Goal: Task Accomplishment & Management: Use online tool/utility

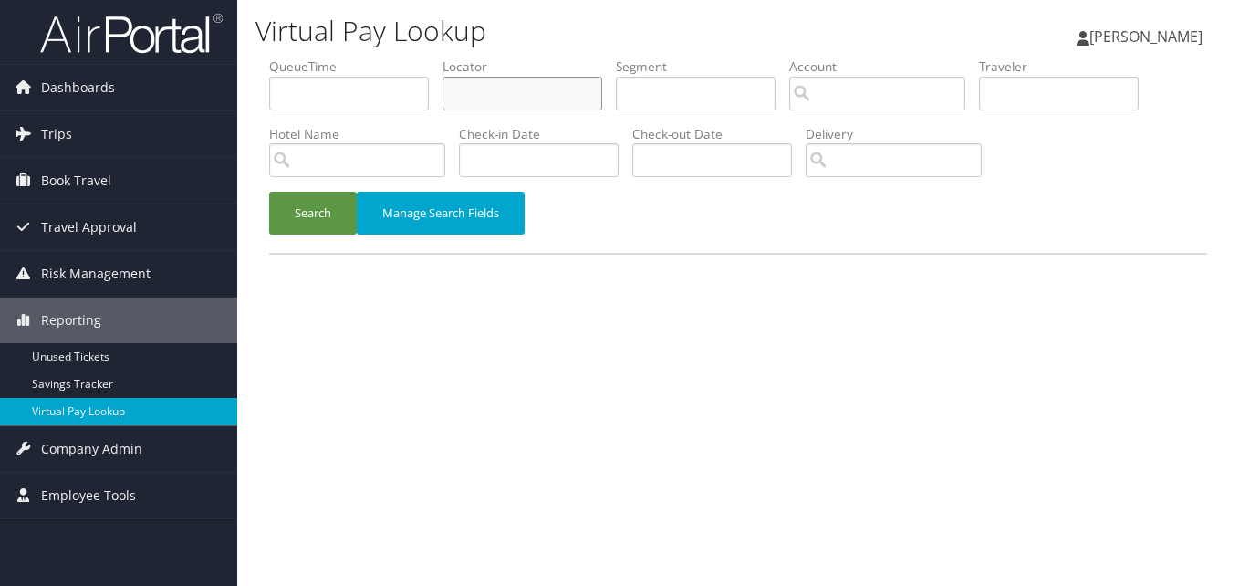
drag, startPoint x: 504, startPoint y: 98, endPoint x: 489, endPoint y: 100, distance: 15.7
click at [495, 99] on input "text" at bounding box center [522, 94] width 160 height 34
paste input "MTOUIB"
type input "MTOUIB"
click at [322, 224] on button "Search" at bounding box center [313, 213] width 88 height 43
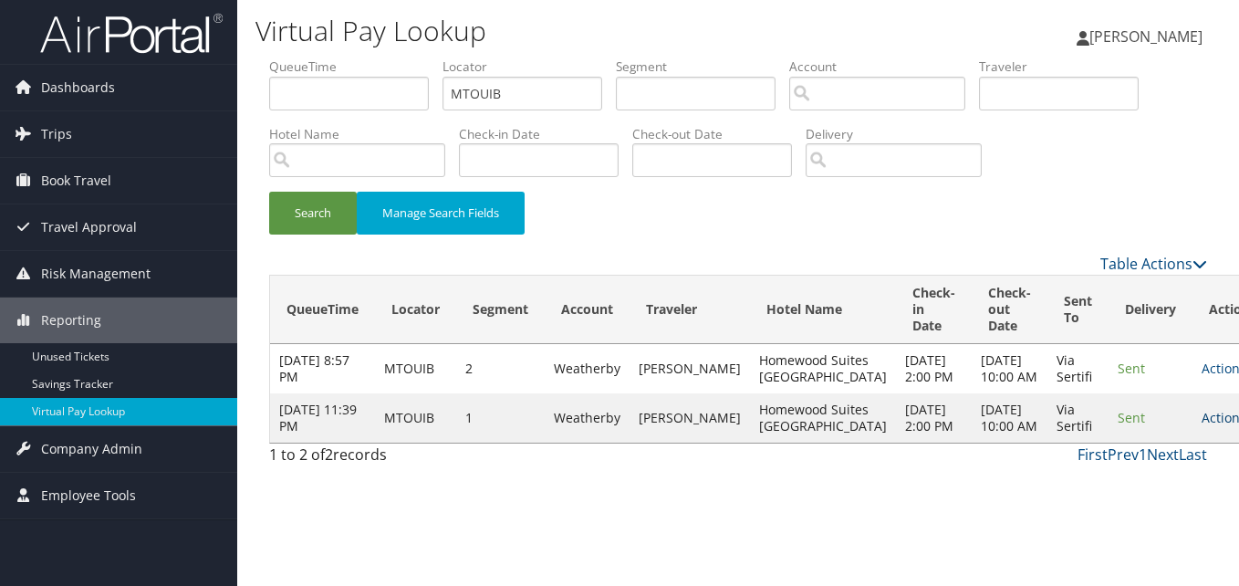
drag, startPoint x: 1176, startPoint y: 476, endPoint x: 1175, endPoint y: 465, distance: 11.0
click at [1192, 442] on td "Actions Resend Logs View Itinerary" at bounding box center [1232, 417] width 80 height 49
click at [1201, 426] on link "Actions" at bounding box center [1229, 417] width 57 height 17
click at [1124, 519] on link "Logs" at bounding box center [1129, 524] width 115 height 31
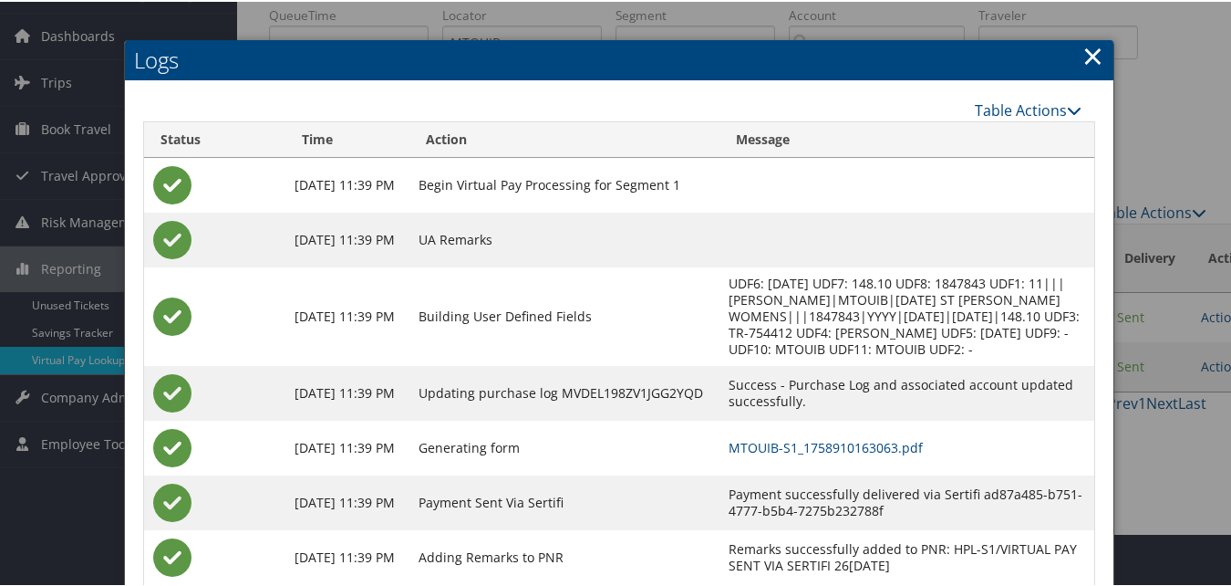
scroll to position [101, 0]
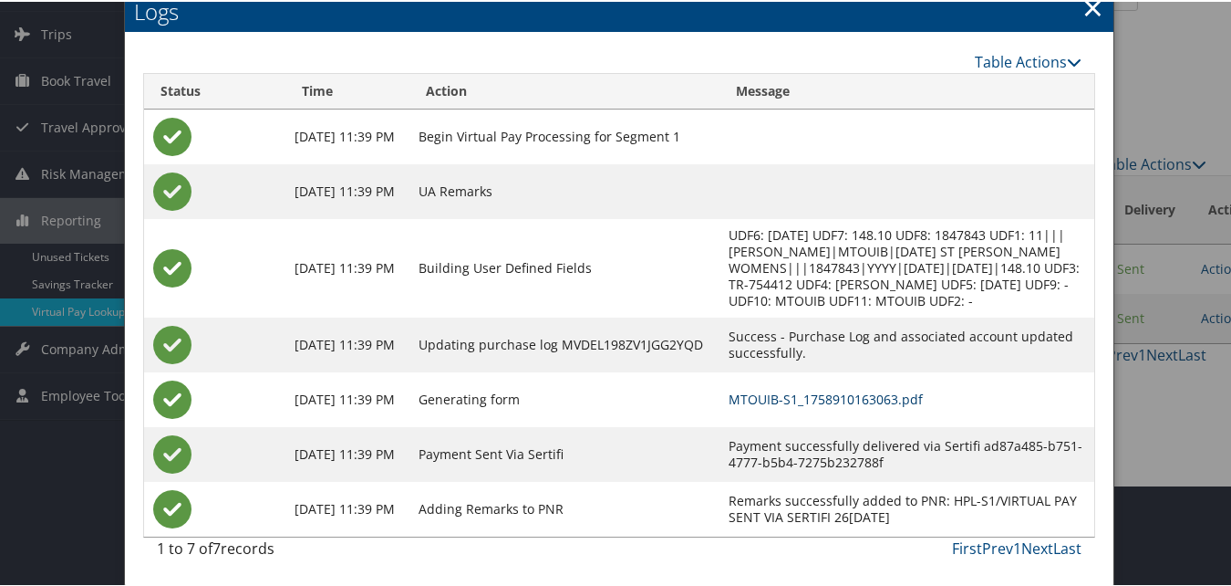
click at [775, 401] on link "MTOUIB-S1_1758910163063.pdf" at bounding box center [826, 397] width 194 height 17
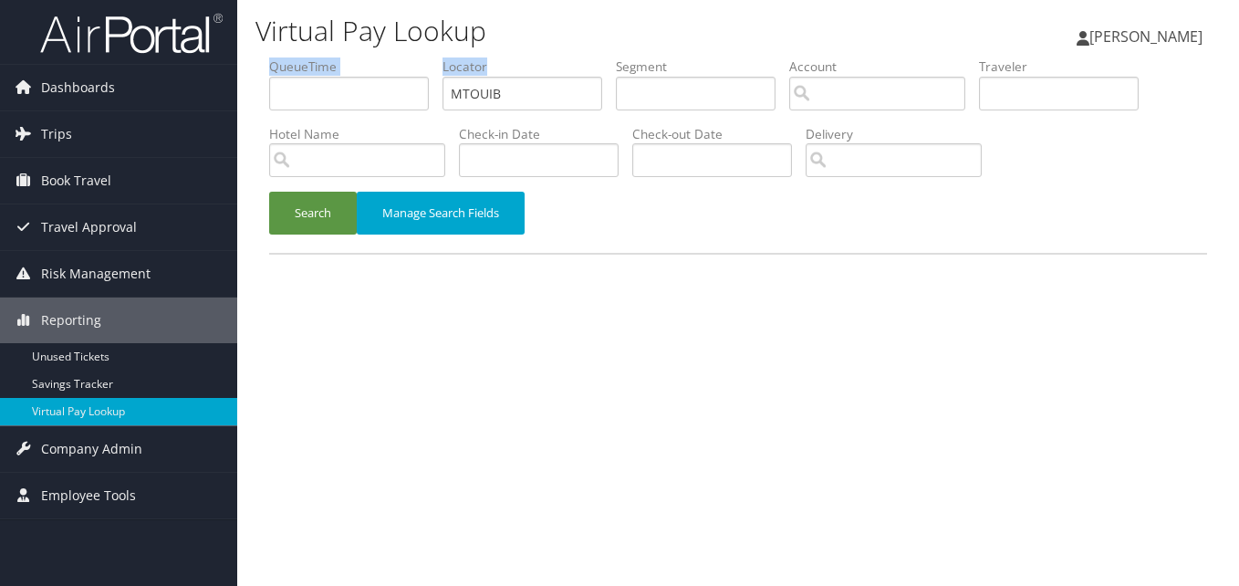
drag, startPoint x: 528, startPoint y: 70, endPoint x: 378, endPoint y: 102, distance: 153.9
click at [378, 57] on ul "QueueTime Locator MTOUIB Segment Account Traveler Hotel Name Check-in Date Chec…" at bounding box center [738, 57] width 938 height 0
paste input "ONHOSC"
drag, startPoint x: 503, startPoint y: 104, endPoint x: 379, endPoint y: 119, distance: 124.9
click at [379, 57] on ul "QueueTime Locator ONHOSC Segment Account Traveler Hotel Name Check-in Date Chec…" at bounding box center [738, 57] width 938 height 0
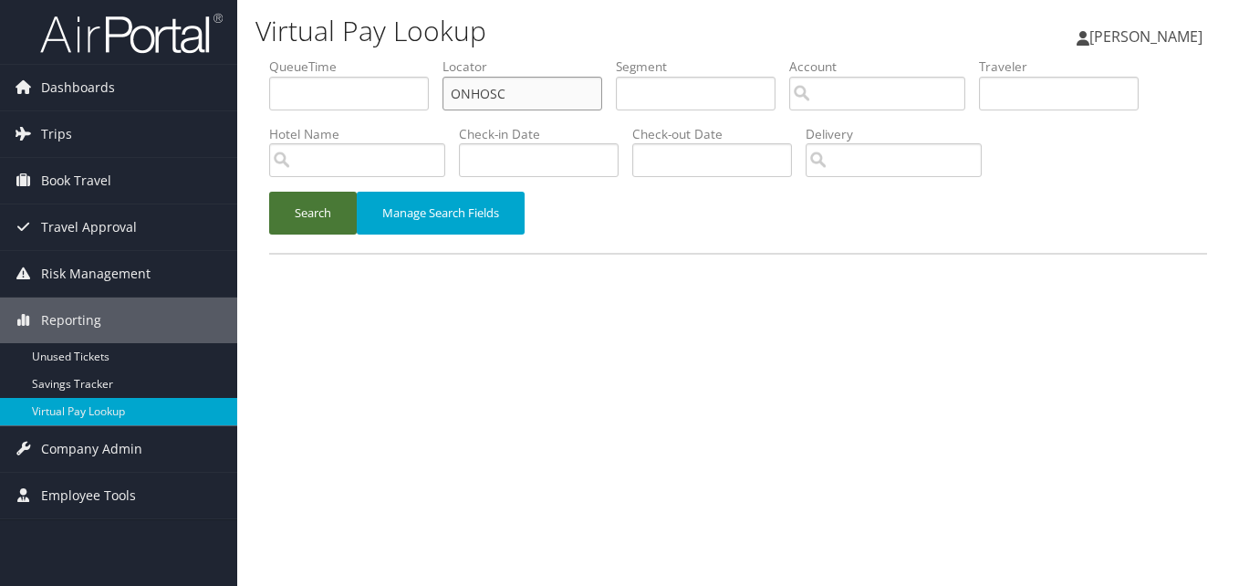
type input "ONHOSC"
click at [295, 213] on button "Search" at bounding box center [313, 213] width 88 height 43
click at [296, 213] on button "Search" at bounding box center [313, 213] width 88 height 43
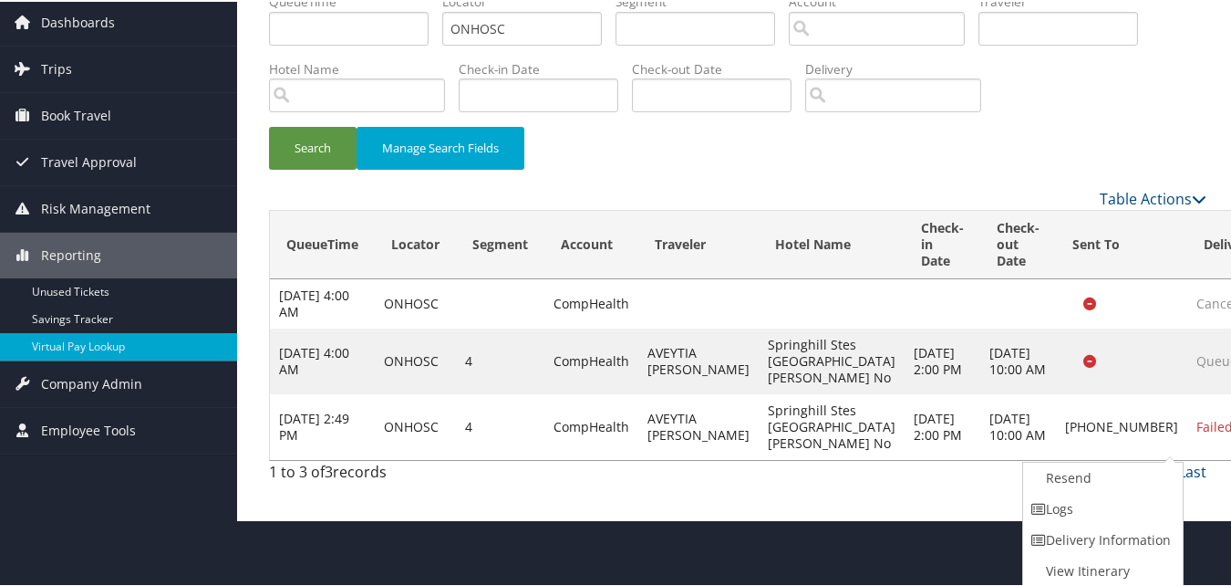
click at [1062, 517] on ul "Resend Logs Delivery Information View Itinerary" at bounding box center [1104, 523] width 162 height 126
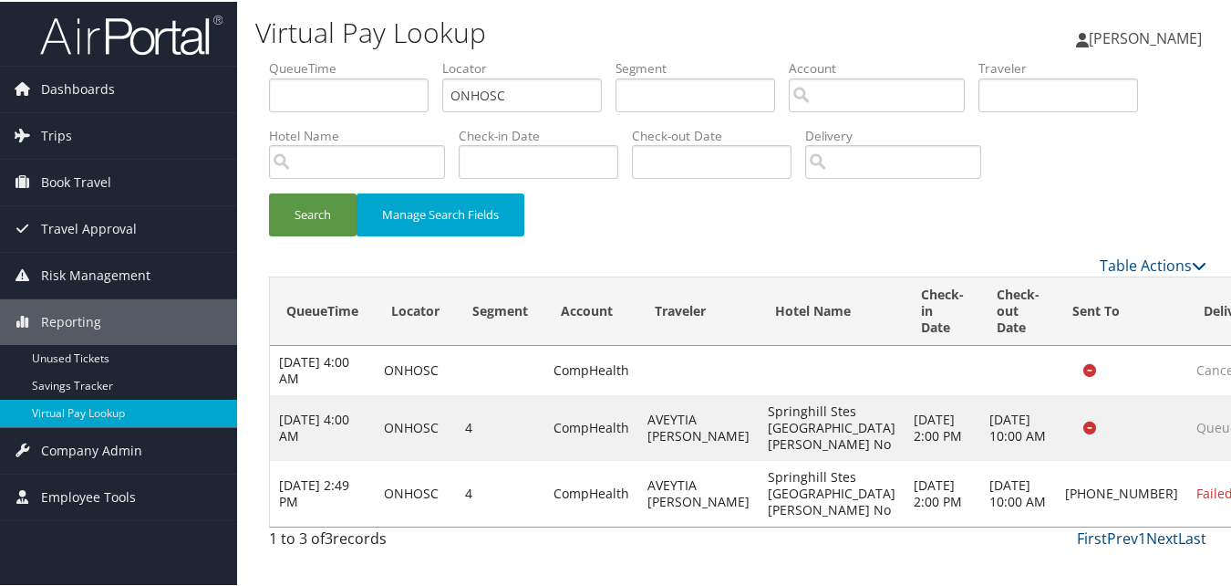
scroll to position [4, 0]
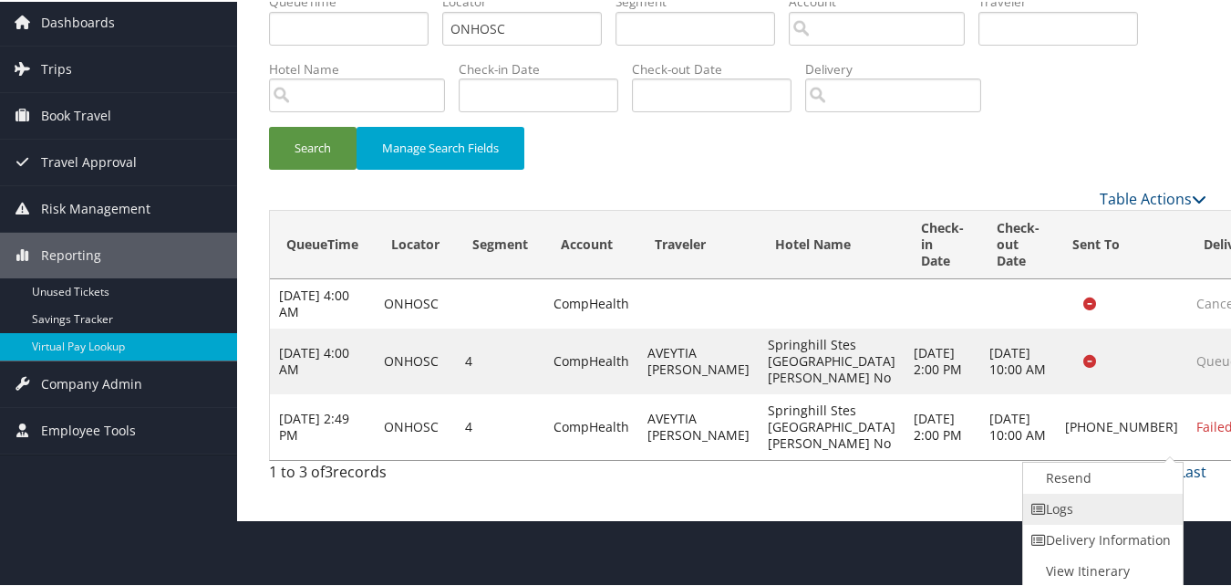
click at [1038, 504] on icon at bounding box center [1039, 507] width 16 height 13
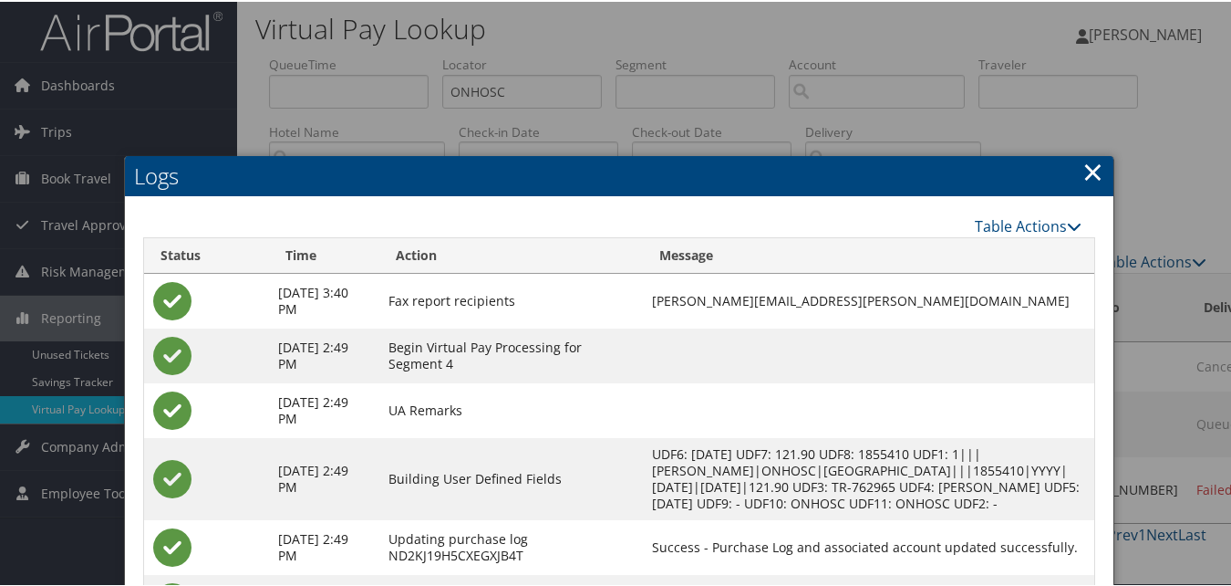
scroll to position [168, 0]
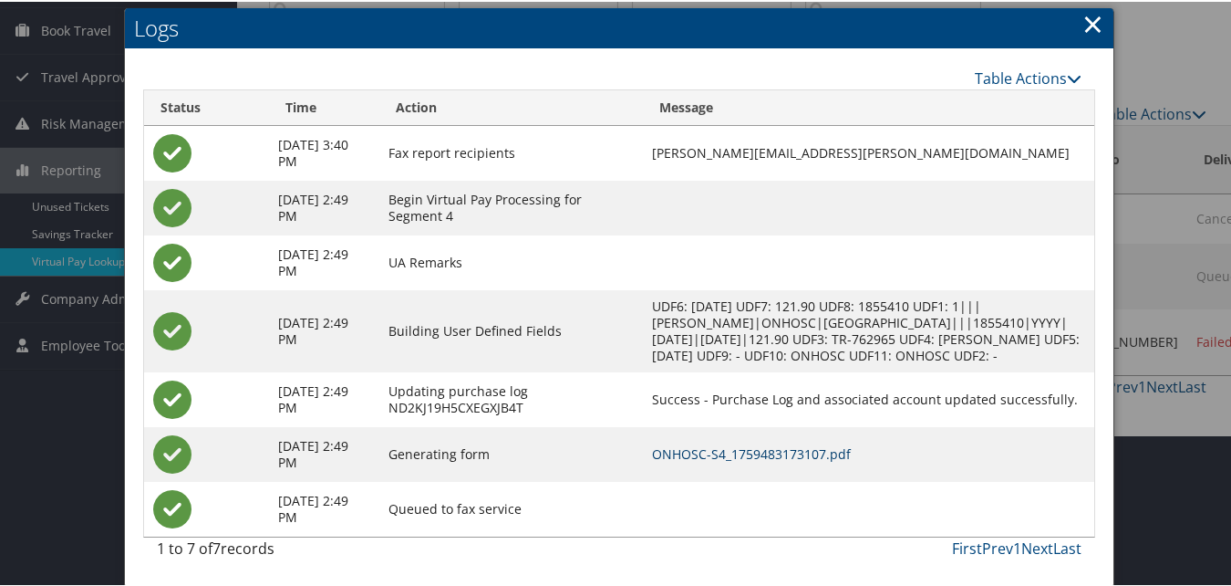
click at [749, 459] on link "ONHOSC-S4_1759483173107.pdf" at bounding box center [751, 451] width 199 height 17
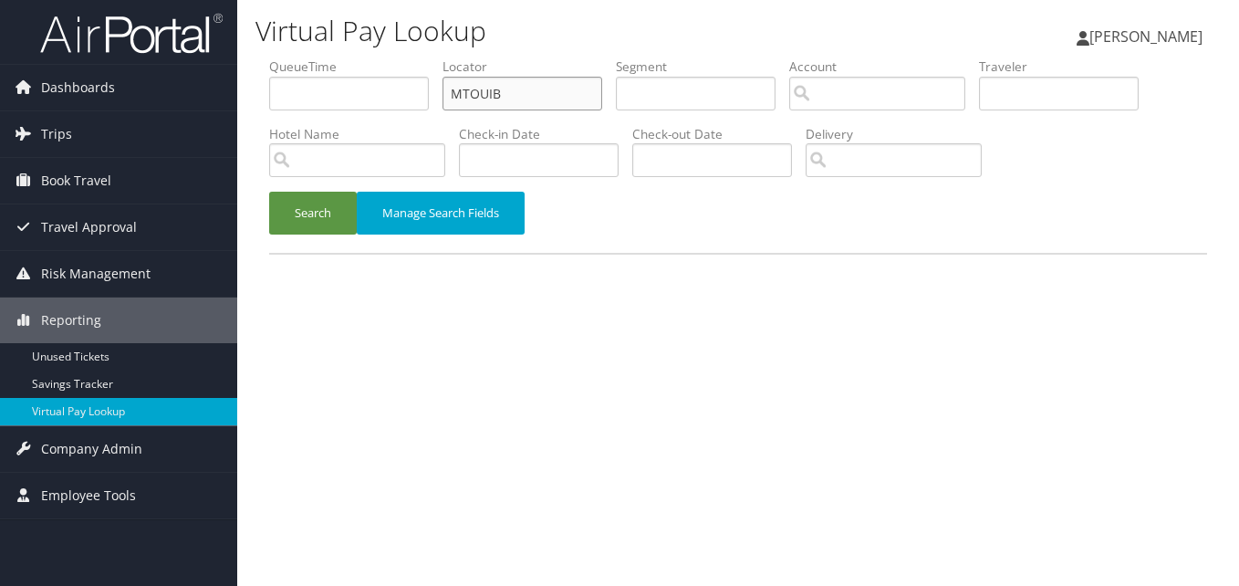
drag, startPoint x: 529, startPoint y: 93, endPoint x: 348, endPoint y: 130, distance: 185.2
click at [348, 57] on ul "QueueTime Locator MTOUIB Segment Account Traveler Hotel Name Check-in Date Chec…" at bounding box center [738, 57] width 938 height 0
paste input "SBTZKQ"
type input "SBTZKQ"
click at [303, 202] on button "Search" at bounding box center [313, 213] width 88 height 43
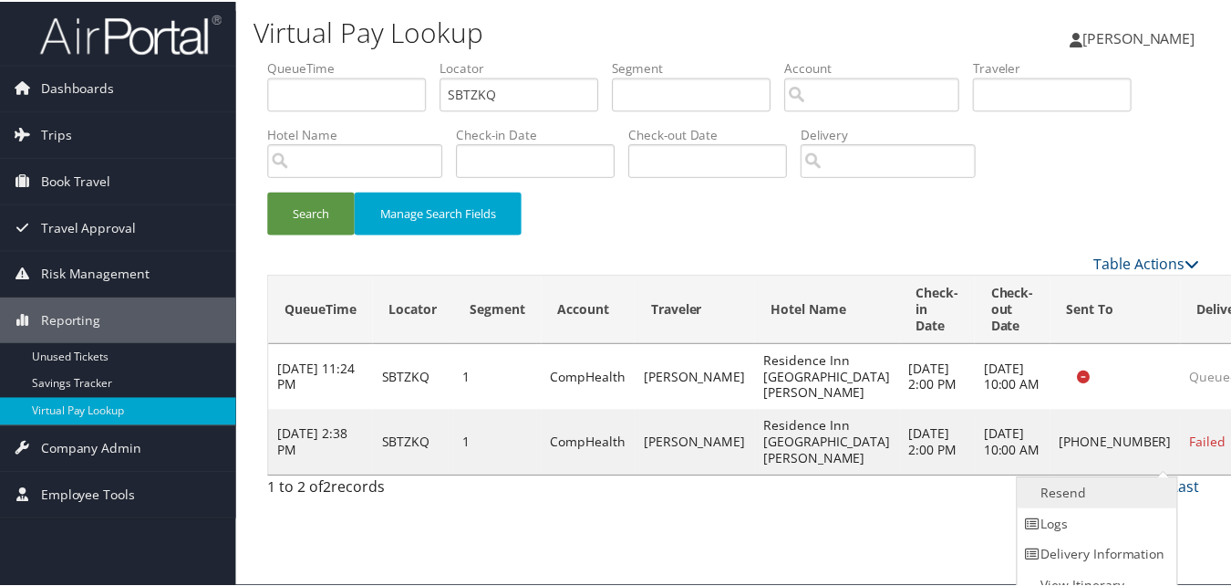
scroll to position [17, 0]
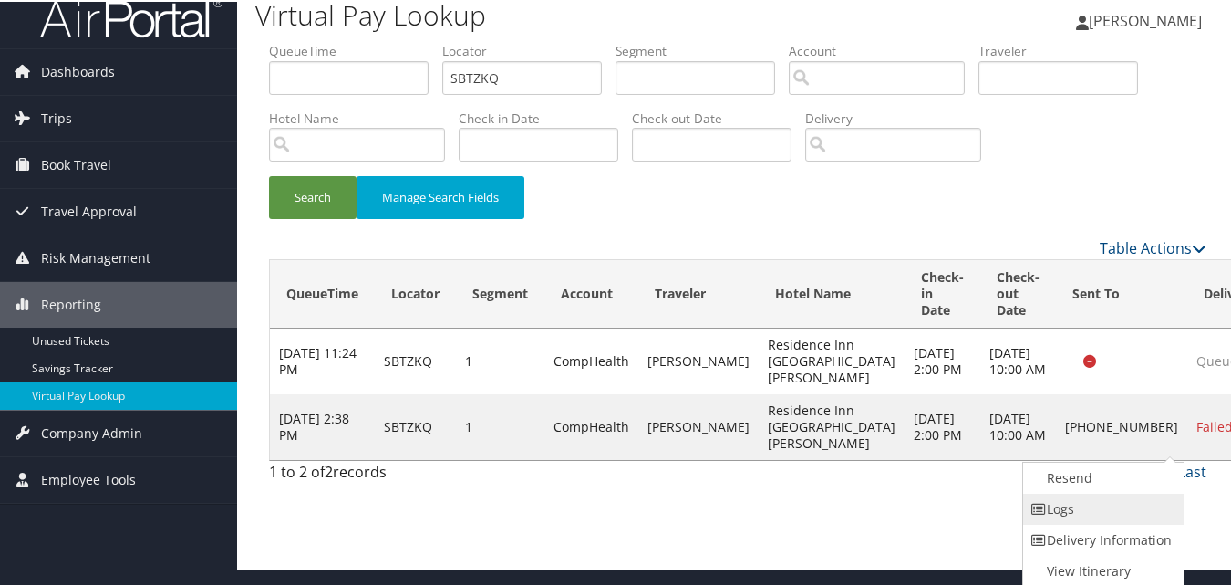
click at [1049, 508] on link "Logs" at bounding box center [1101, 507] width 156 height 31
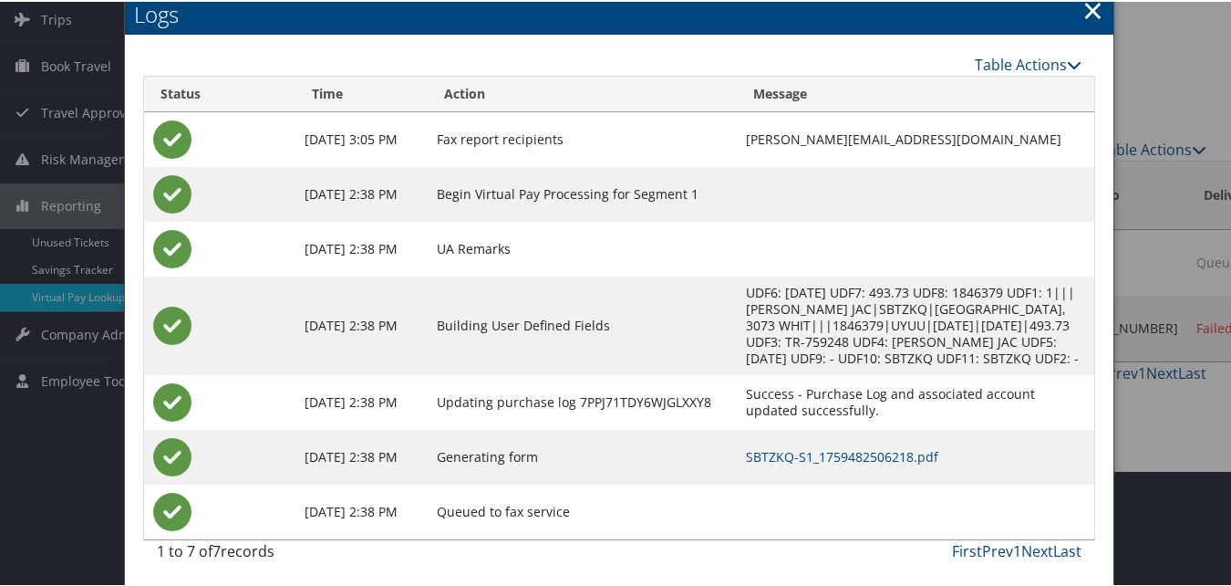
scroll to position [119, 0]
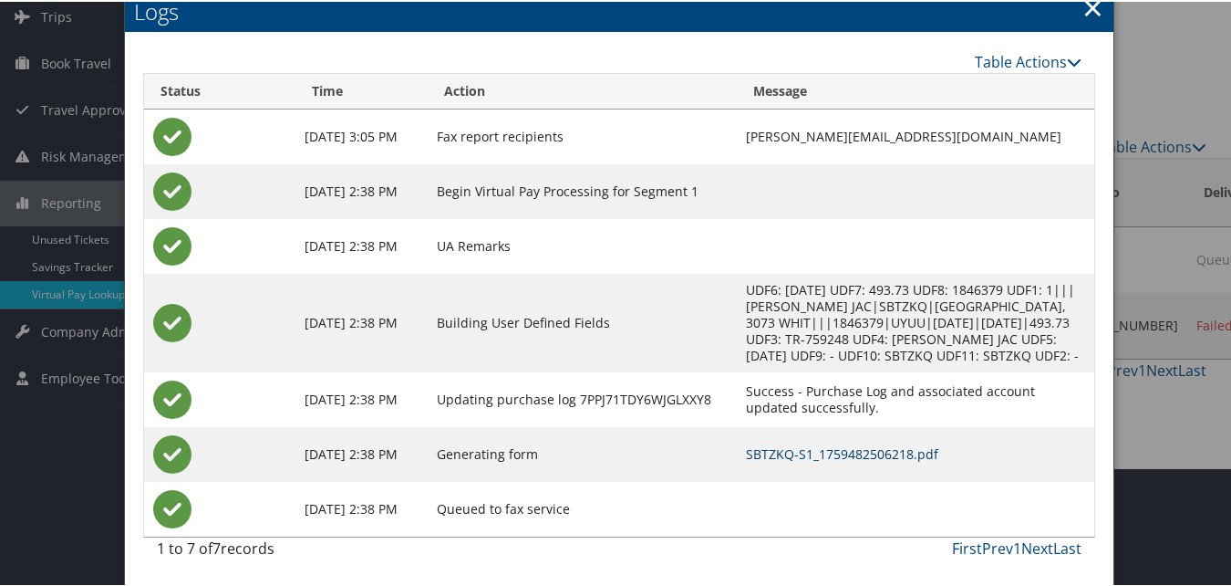
click at [747, 448] on link "SBTZKQ-S1_1759482506218.pdf" at bounding box center [843, 451] width 192 height 17
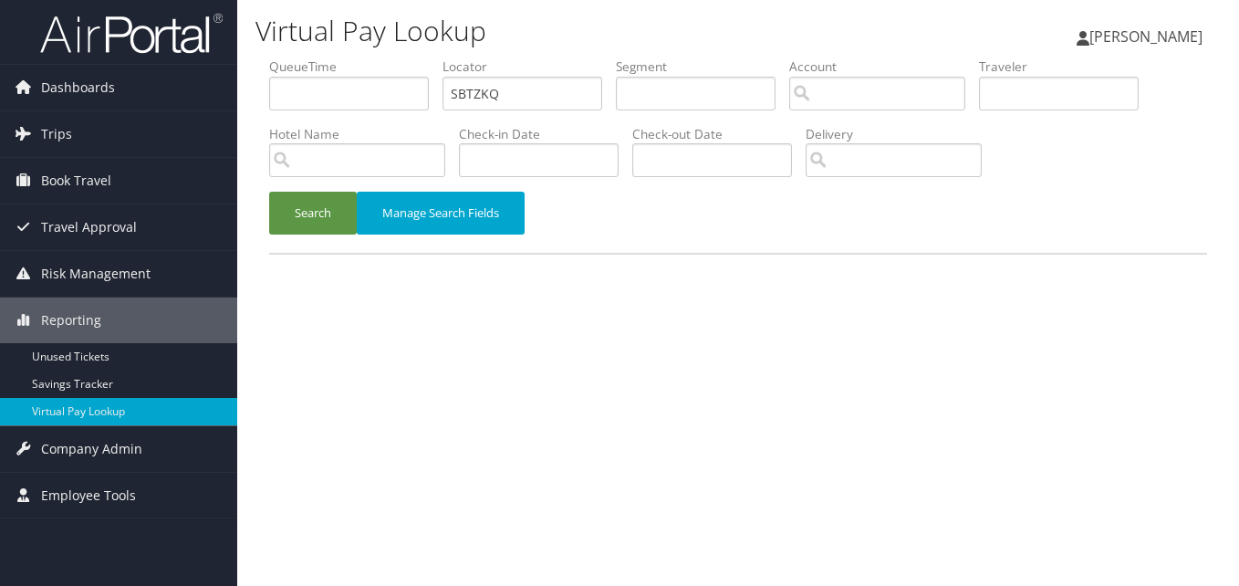
click at [348, 57] on ul "QueueTime Locator SBTZKQ Segment Account Traveler Hotel Name Check-in Date Chec…" at bounding box center [738, 57] width 938 height 0
type input "SBANAY"
click at [269, 192] on button "Search" at bounding box center [313, 213] width 88 height 43
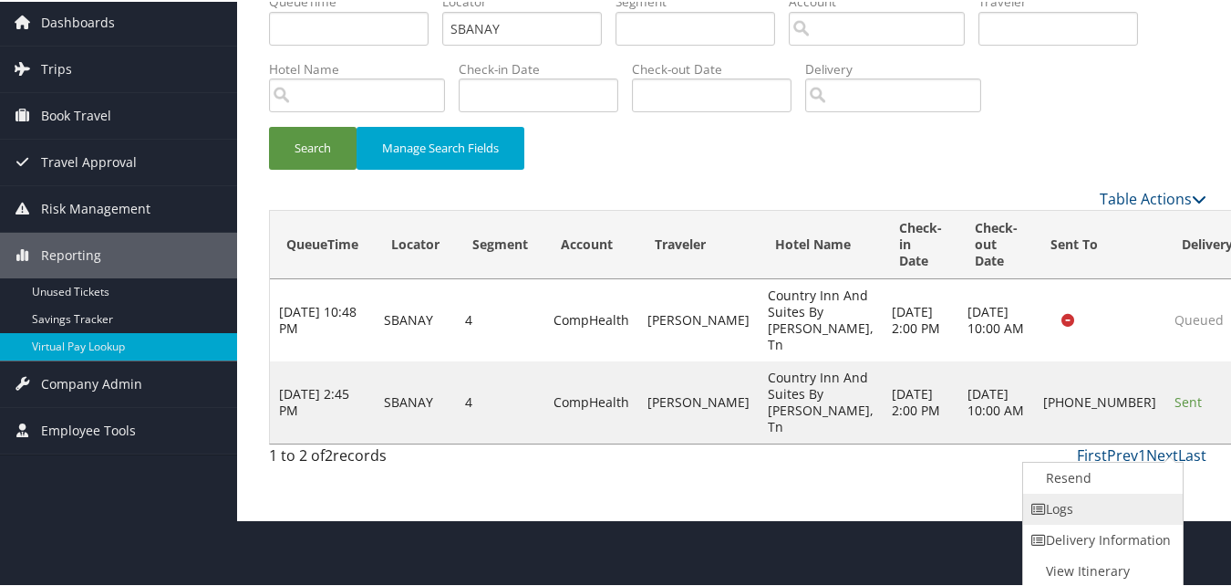
click at [1072, 520] on link "Logs" at bounding box center [1101, 507] width 156 height 31
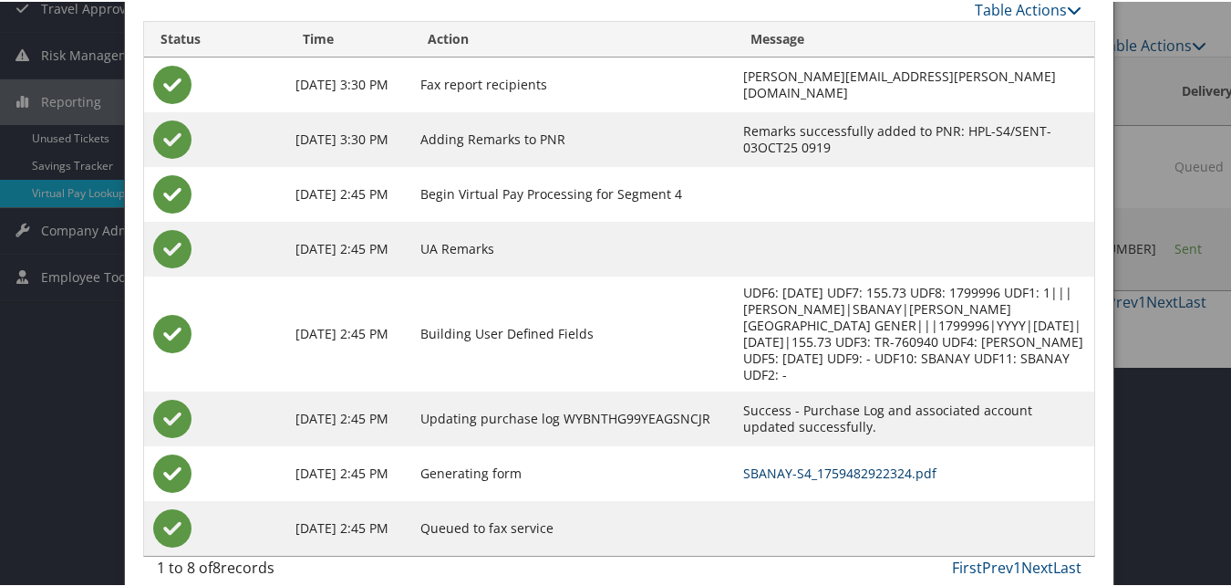
scroll to position [223, 0]
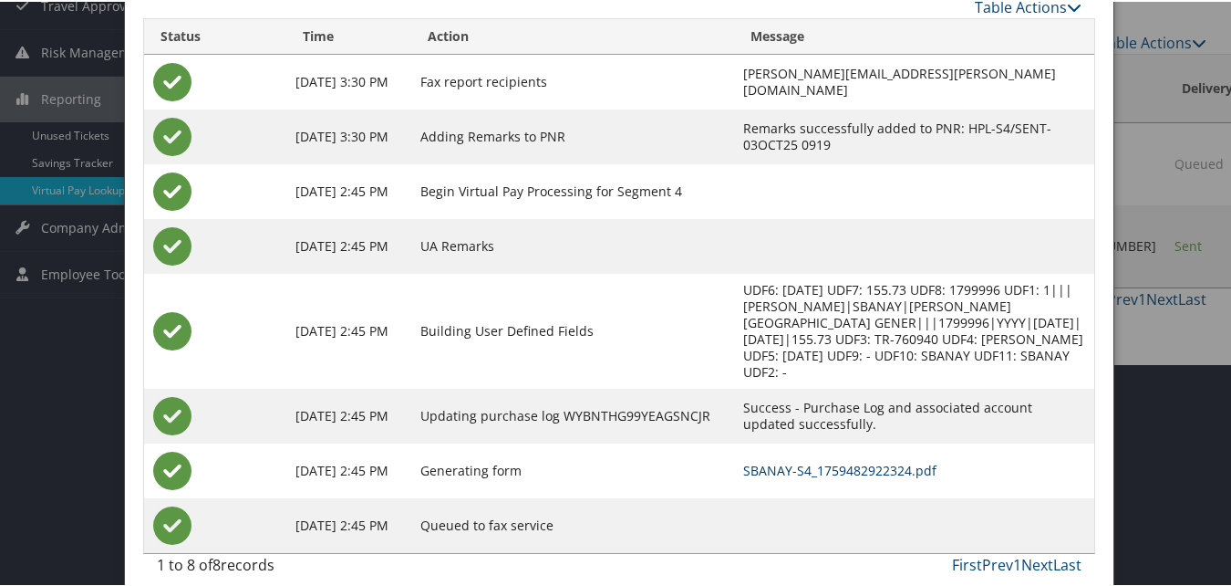
click at [743, 460] on link "SBANAY-S4_1759482922324.pdf" at bounding box center [839, 468] width 193 height 17
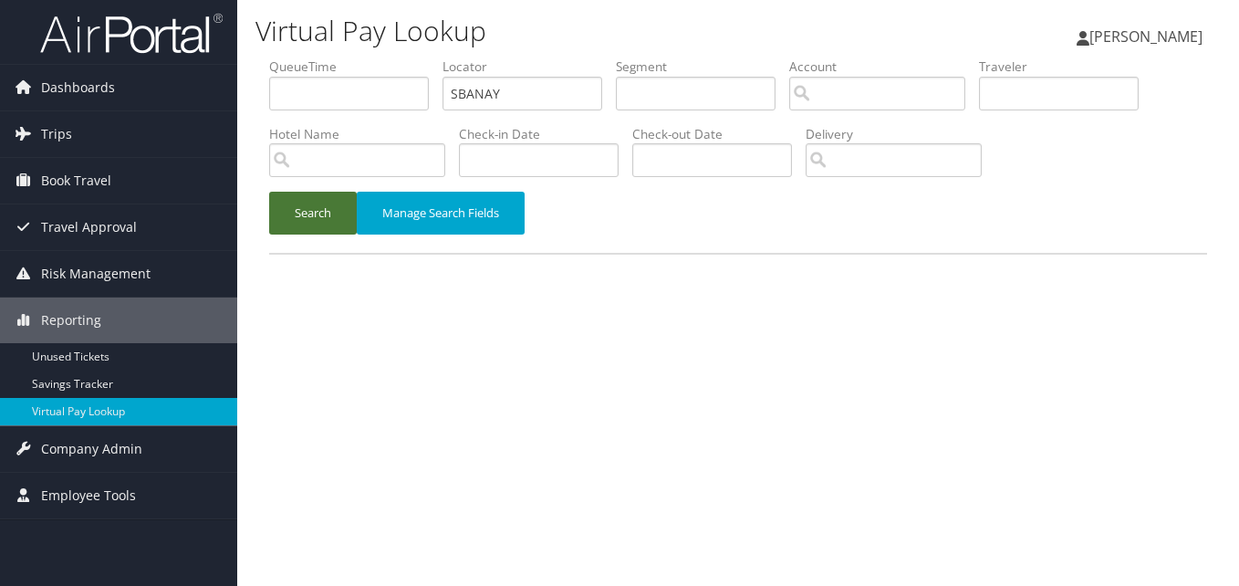
click at [301, 213] on button "Search" at bounding box center [313, 213] width 88 height 43
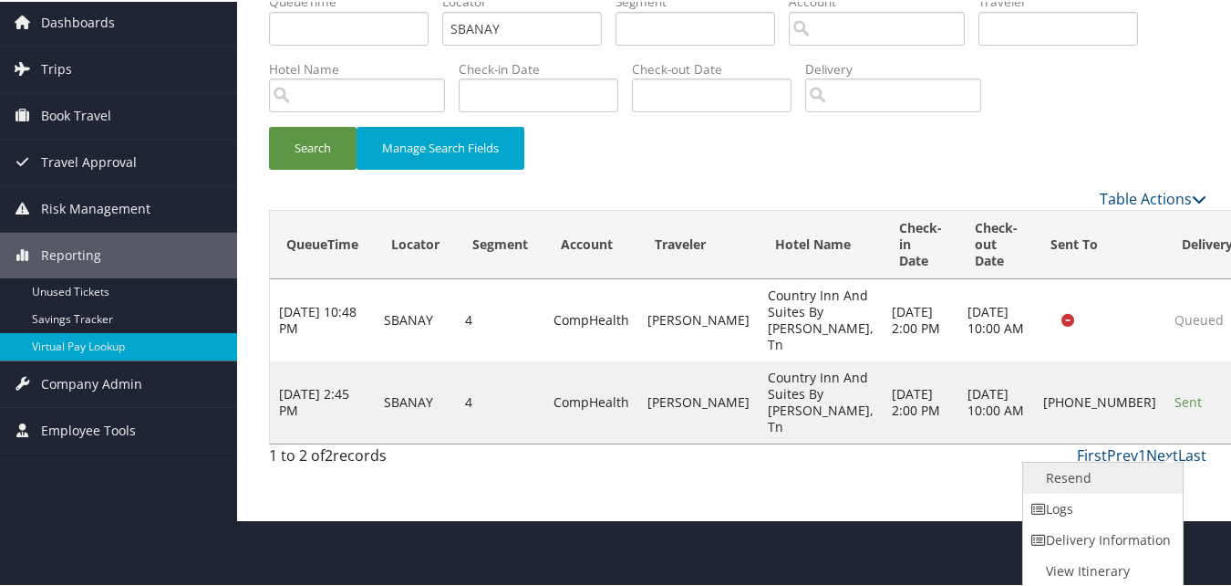
click at [1074, 485] on link "Resend" at bounding box center [1101, 476] width 156 height 31
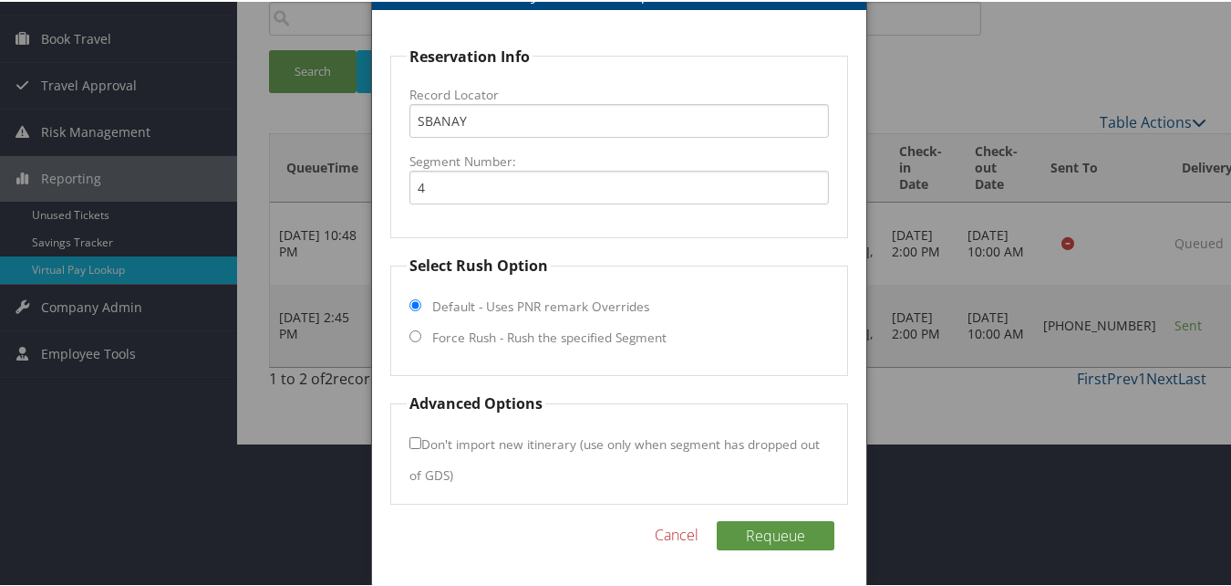
click at [536, 336] on label "Force Rush - Rush the specified Segment" at bounding box center [549, 336] width 234 height 18
click at [421, 336] on input "Force Rush - Rush the specified Segment" at bounding box center [416, 334] width 12 height 12
radio input "true"
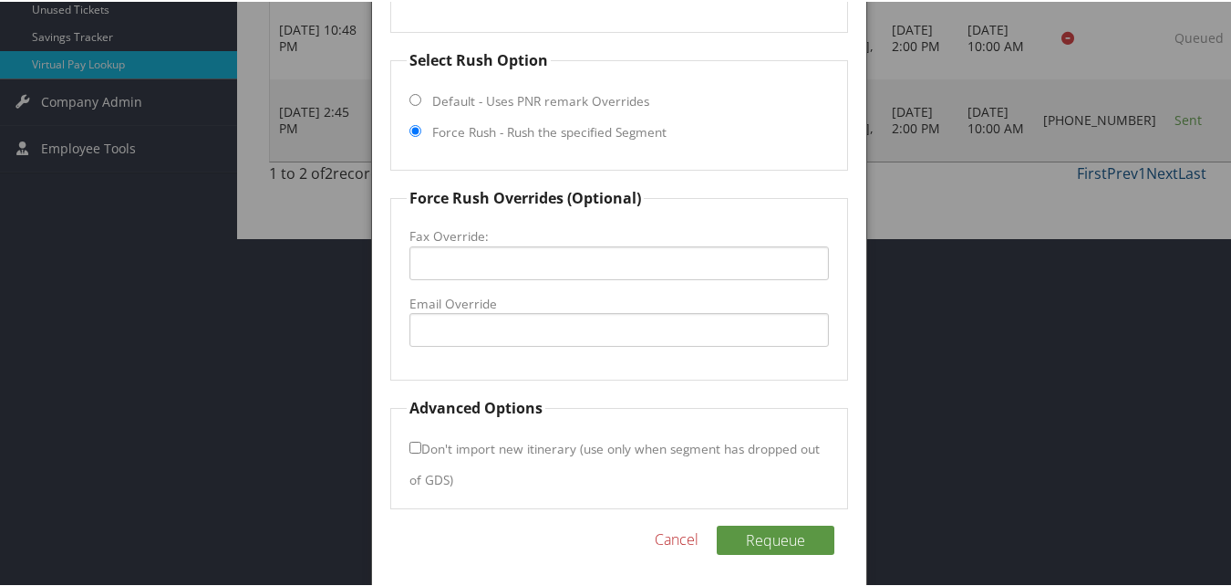
scroll to position [353, 0]
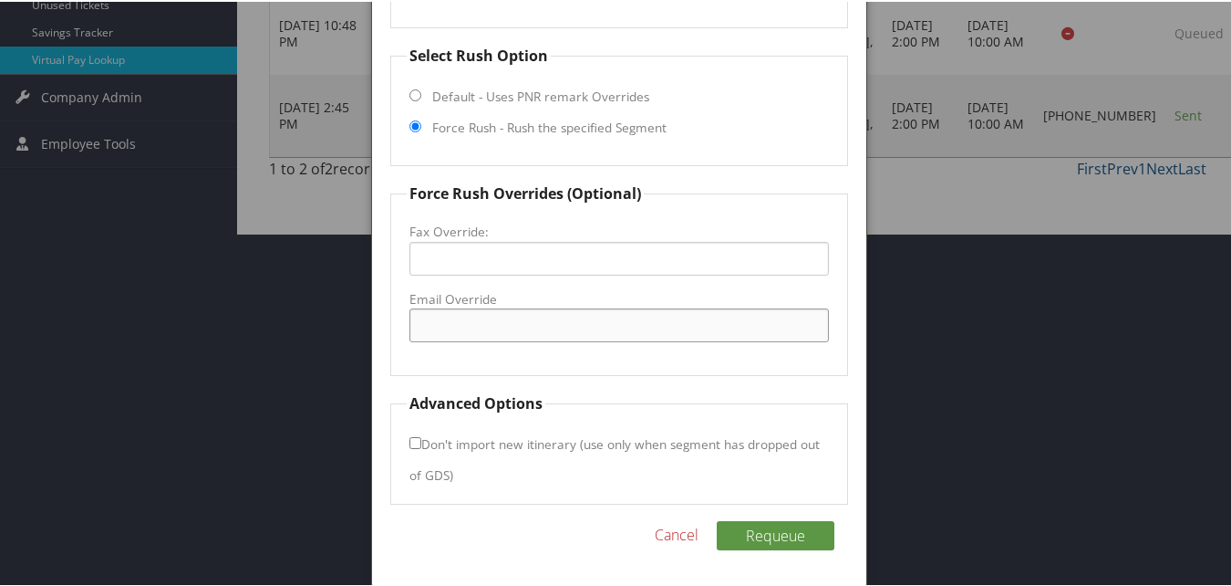
click at [536, 336] on input "Email Override" at bounding box center [619, 323] width 419 height 34
type input "walkcountryinntn@gmail.com"
click at [628, 328] on input "walkcountryinntn@gmail.com" at bounding box center [619, 323] width 419 height 34
click at [786, 532] on button "Requeue" at bounding box center [776, 533] width 118 height 29
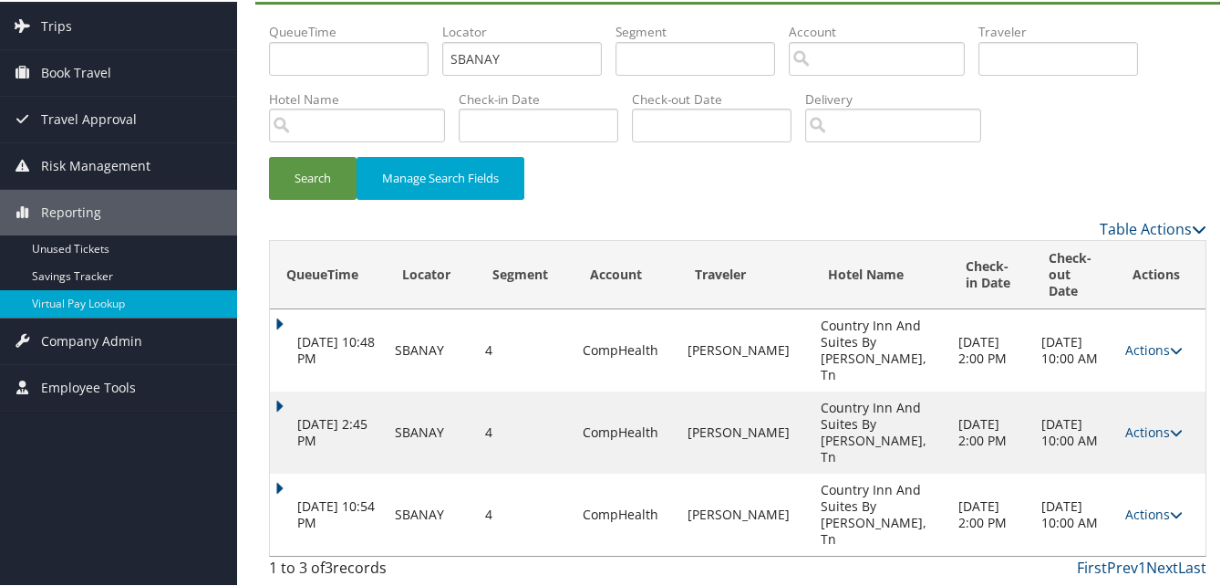
scroll to position [69, 0]
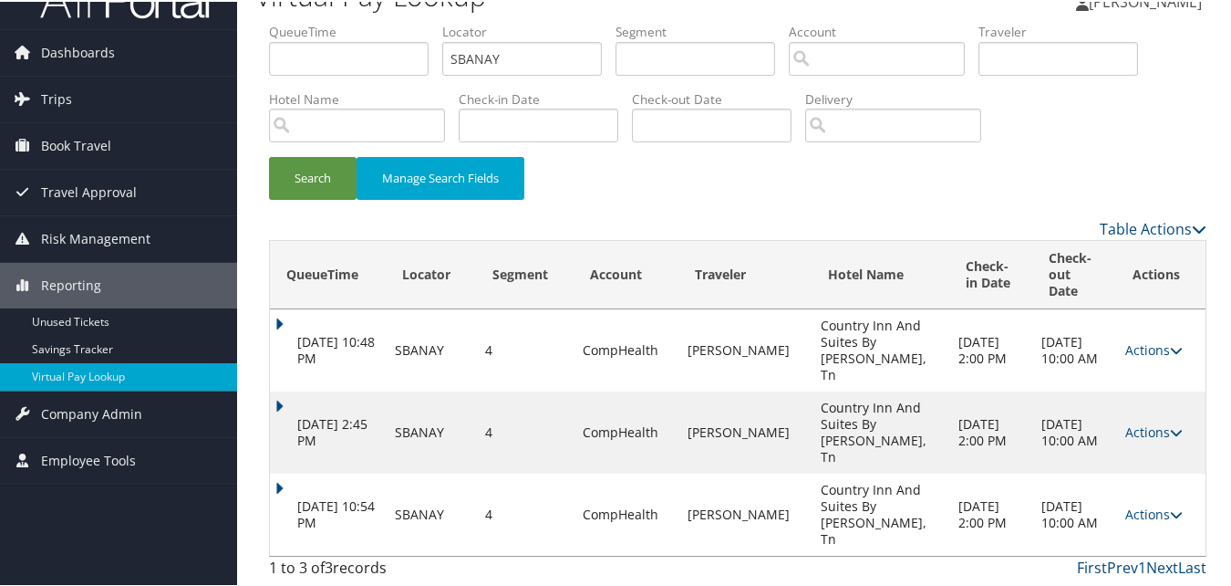
click at [296, 473] on td "Oct 4, 2025 10:54 PM" at bounding box center [328, 513] width 116 height 82
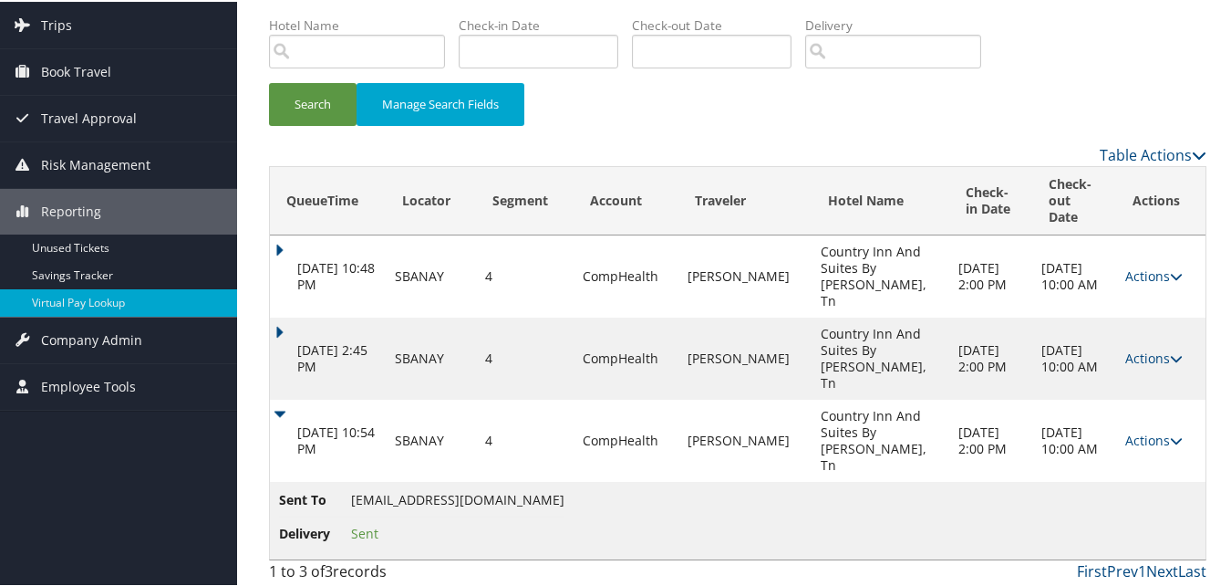
scroll to position [147, 0]
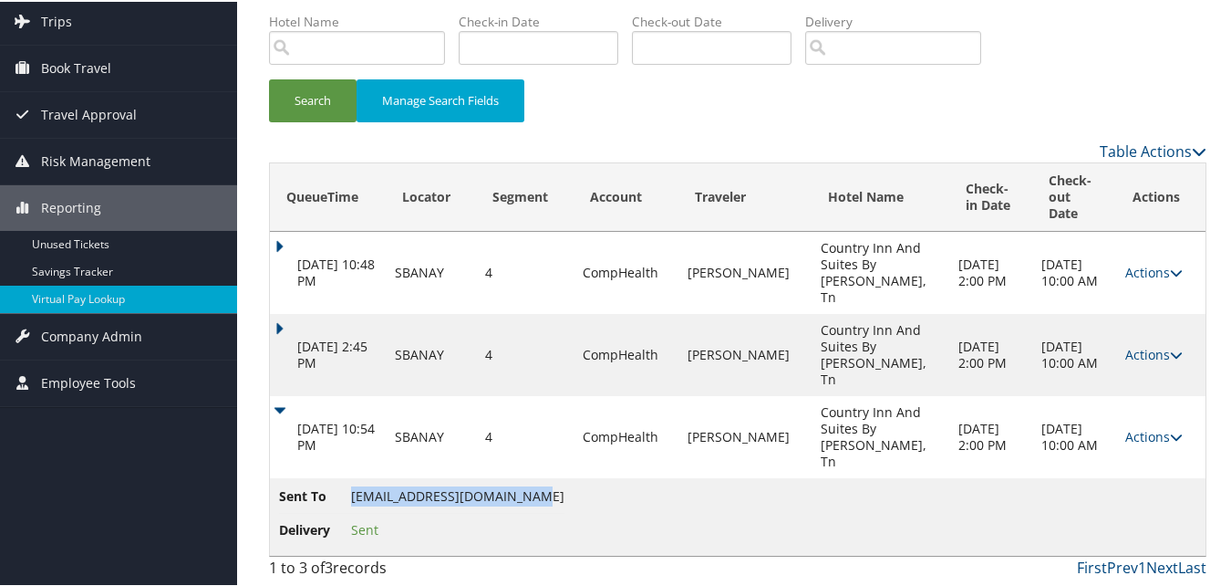
drag, startPoint x: 349, startPoint y: 493, endPoint x: 522, endPoint y: 497, distance: 172.5
click at [522, 497] on span "walkcountryinntn@gmail.com" at bounding box center [457, 493] width 213 height 17
copy span "walkcountryinntn@gmail.com"
click at [1126, 426] on link "Actions" at bounding box center [1154, 434] width 57 height 17
click at [1135, 502] on link "Logs" at bounding box center [1156, 517] width 90 height 31
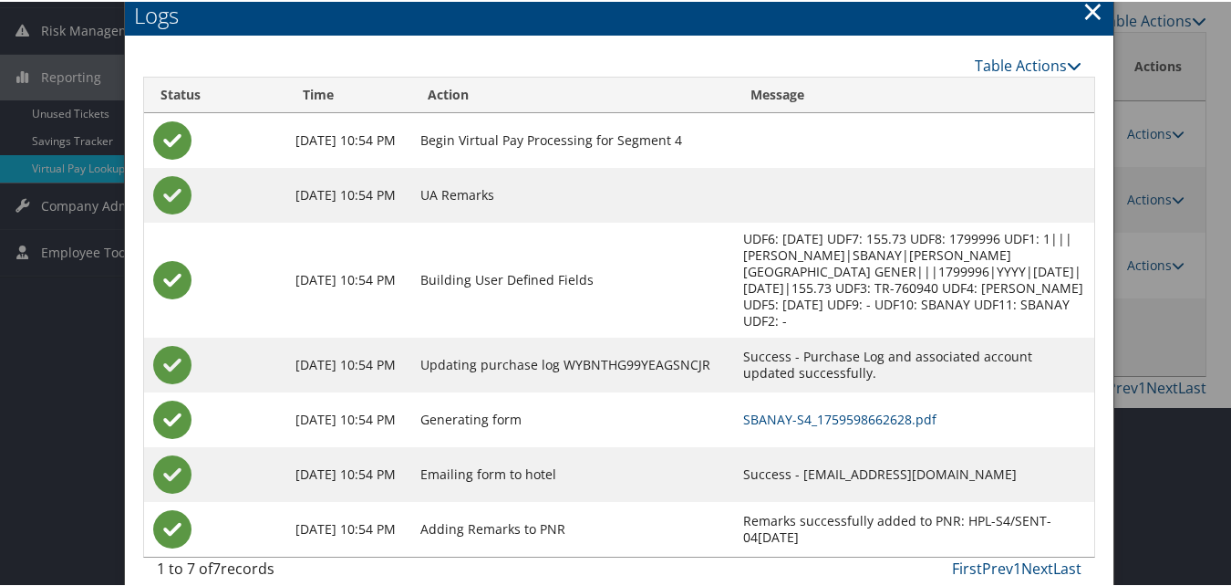
scroll to position [248, 0]
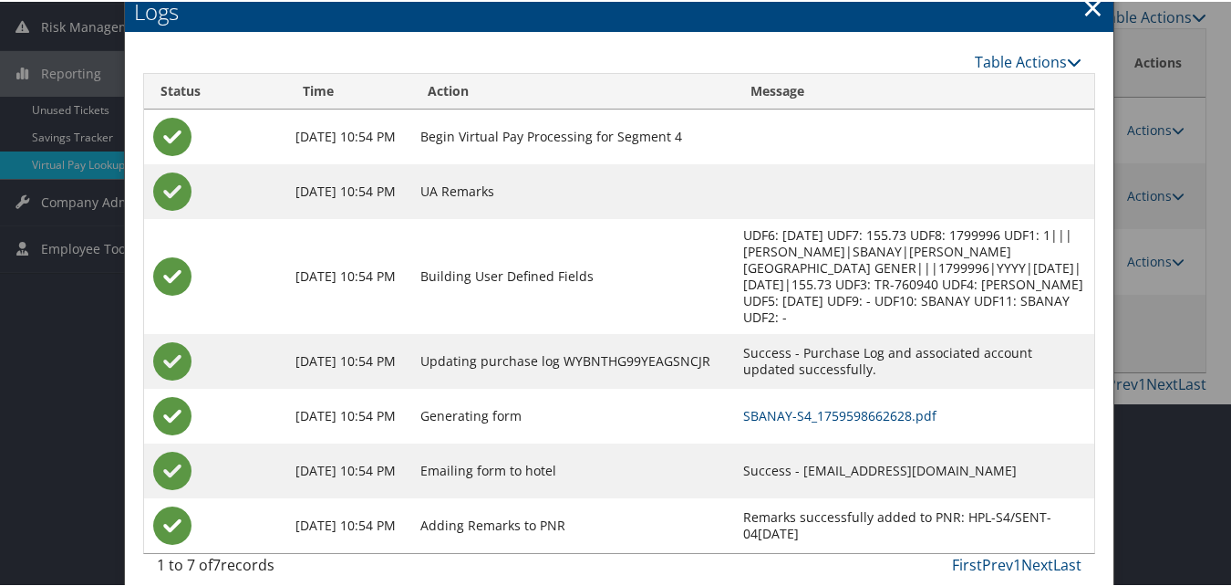
click at [746, 387] on td "SBANAY-S4_1759598662628.pdf" at bounding box center [914, 414] width 360 height 55
click at [753, 405] on link "SBANAY-S4_1759598662628.pdf" at bounding box center [839, 413] width 193 height 17
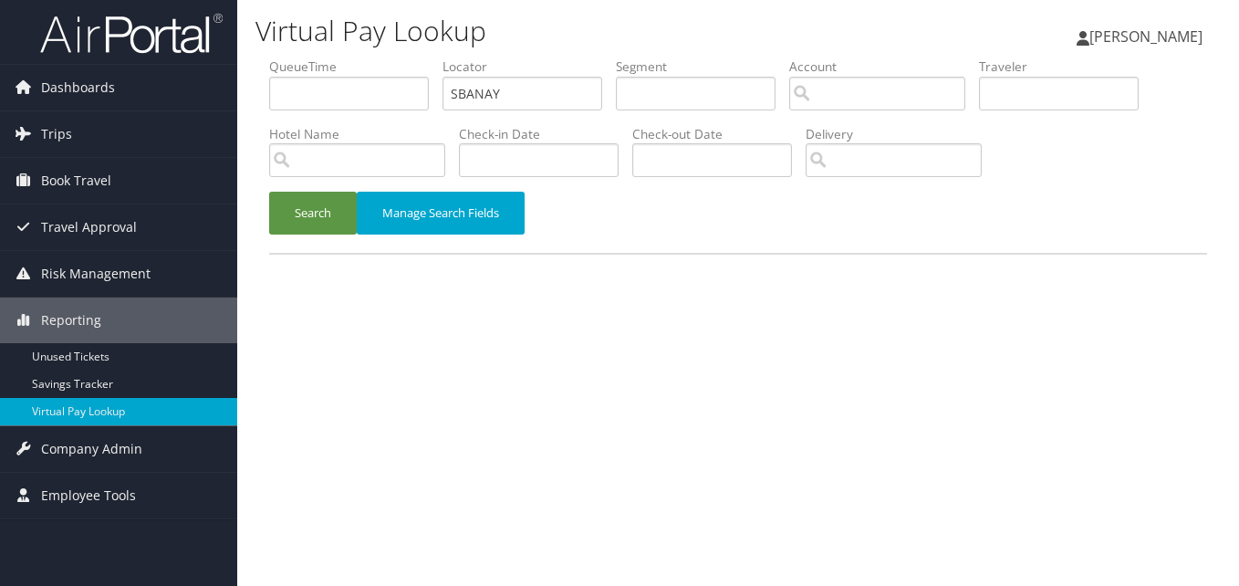
click at [388, 57] on ul "QueueTime Locator SBANAY Segment Account Traveler Hotel Name Check-in Date Chec…" at bounding box center [738, 57] width 938 height 0
type input "WHQNQS"
click at [269, 192] on button "Search" at bounding box center [313, 213] width 88 height 43
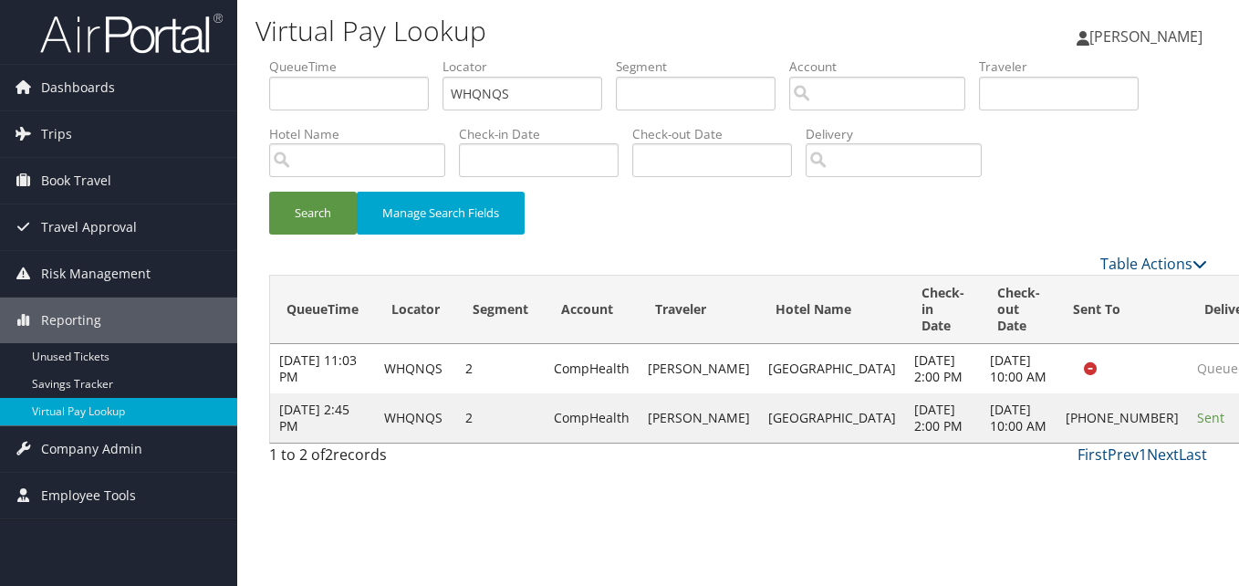
drag, startPoint x: 1186, startPoint y: 468, endPoint x: 1176, endPoint y: 469, distance: 10.1
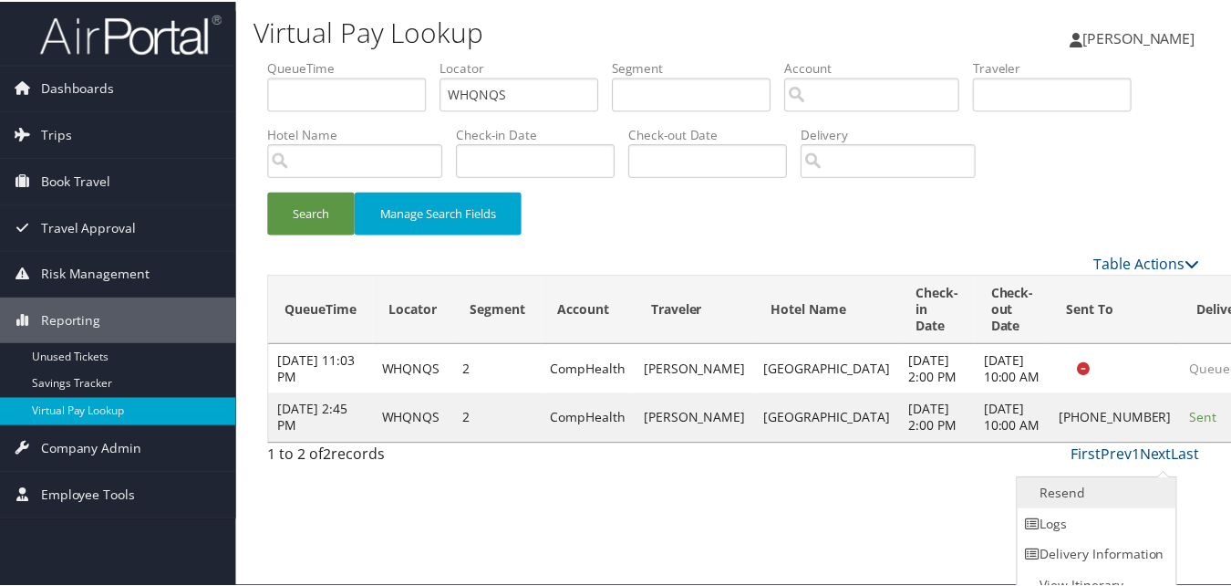
scroll to position [17, 0]
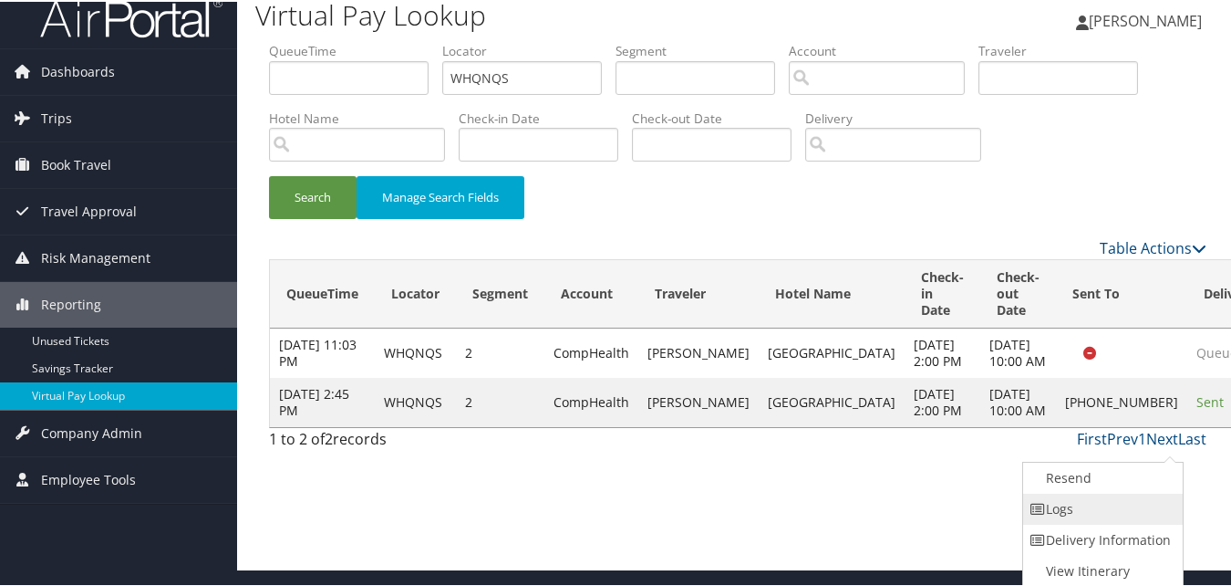
click at [1080, 508] on link "Logs" at bounding box center [1101, 507] width 156 height 31
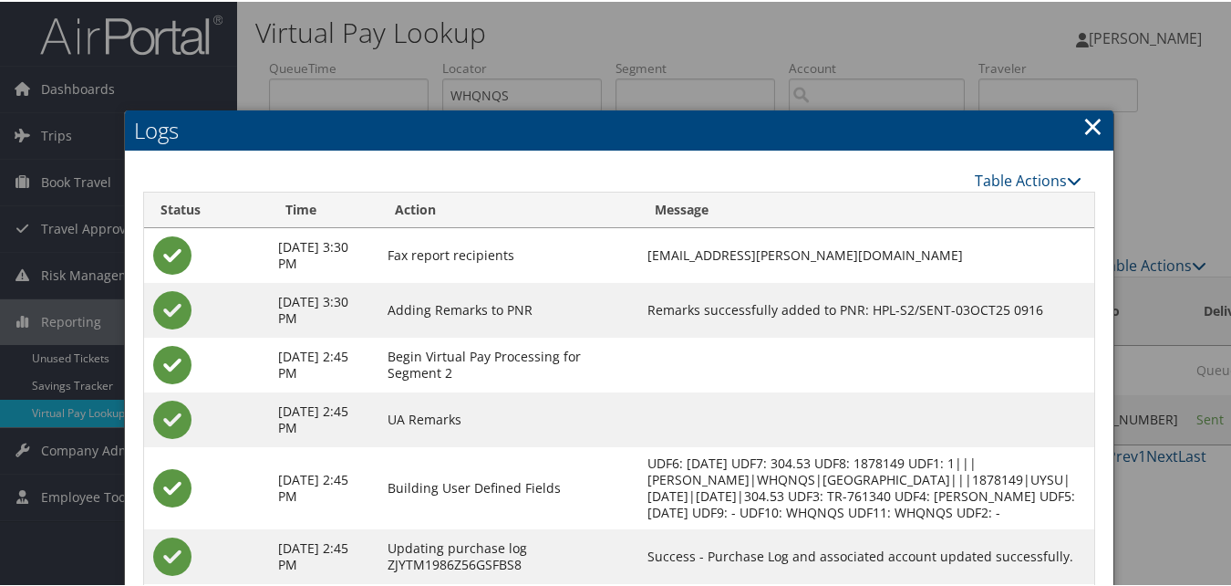
scroll to position [173, 0]
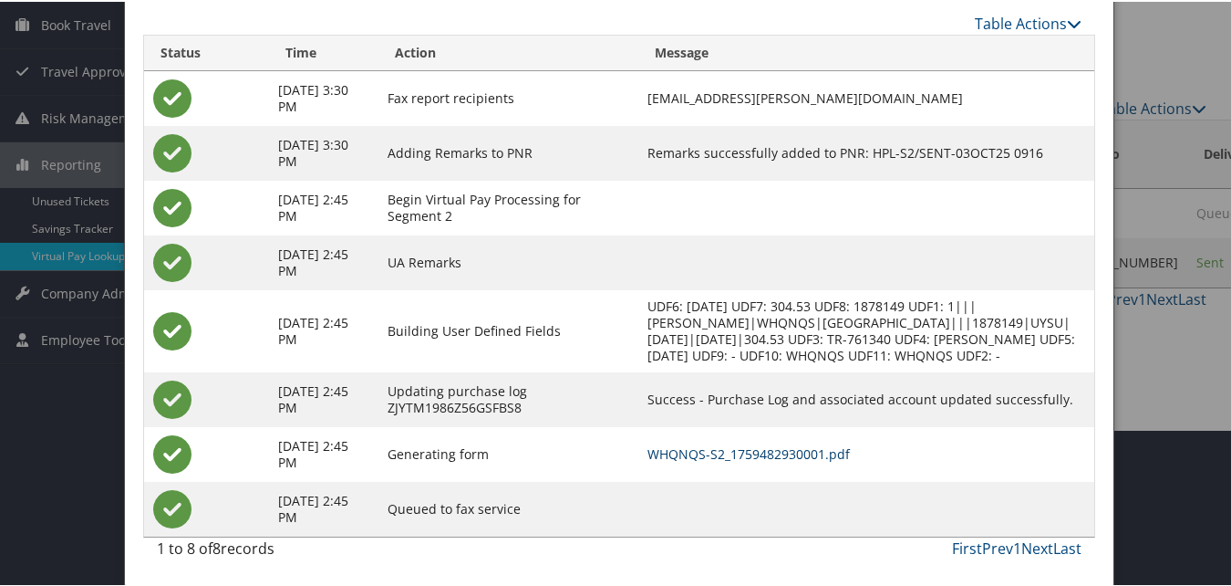
click at [803, 447] on link "WHQNQS-S2_1759482930001.pdf" at bounding box center [749, 451] width 203 height 17
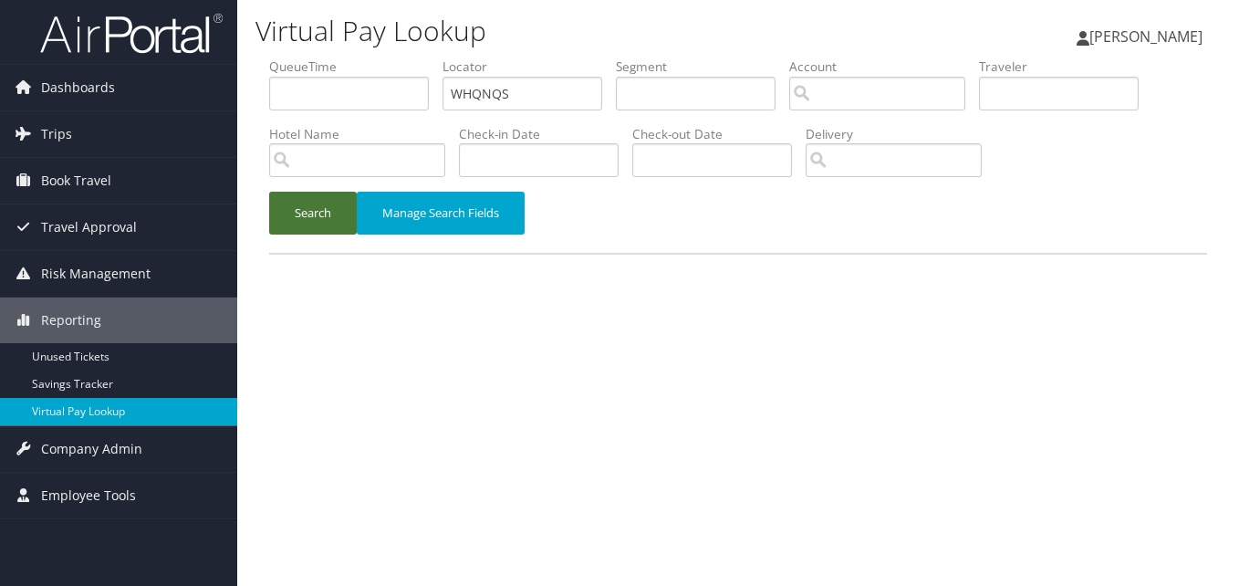
click at [306, 213] on button "Search" at bounding box center [313, 213] width 88 height 43
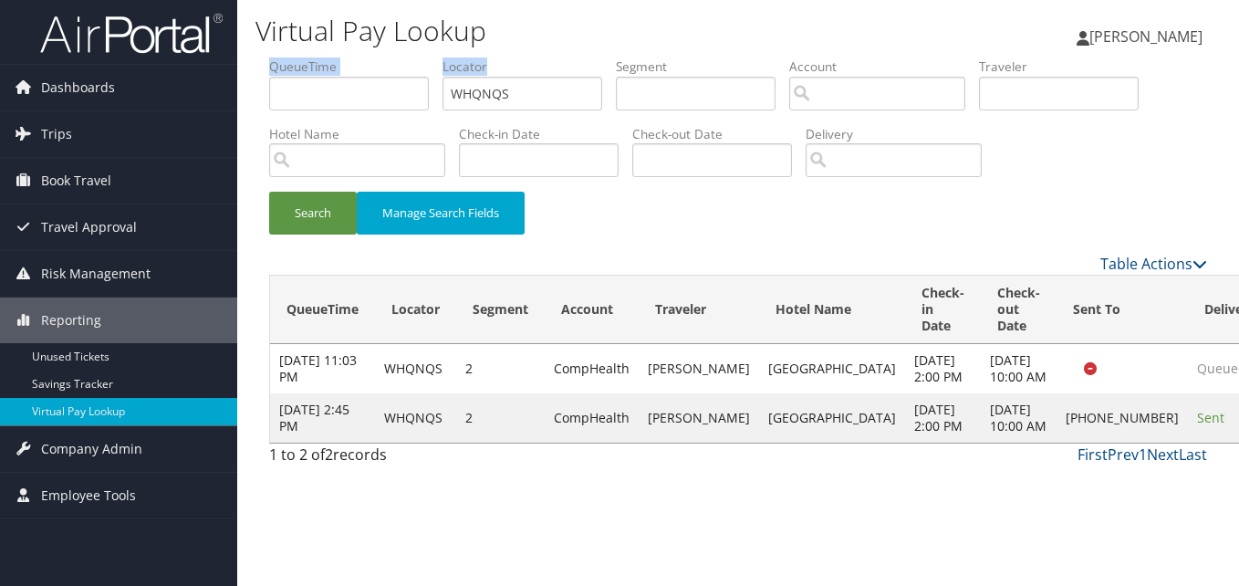
drag, startPoint x: 517, startPoint y: 74, endPoint x: 533, endPoint y: 100, distance: 30.7
click at [424, 57] on ul "QueueTime Locator WHQNQS Segment Account Traveler Hotel Name Check-in Date Chec…" at bounding box center [738, 57] width 938 height 0
paste input "WOQKLJ"
drag, startPoint x: 490, startPoint y: 103, endPoint x: 358, endPoint y: 113, distance: 131.7
click at [358, 57] on ul "QueueTime Locator WHQNQS Segment Account Traveler Hotel Name Check-in Date Chec…" at bounding box center [738, 57] width 938 height 0
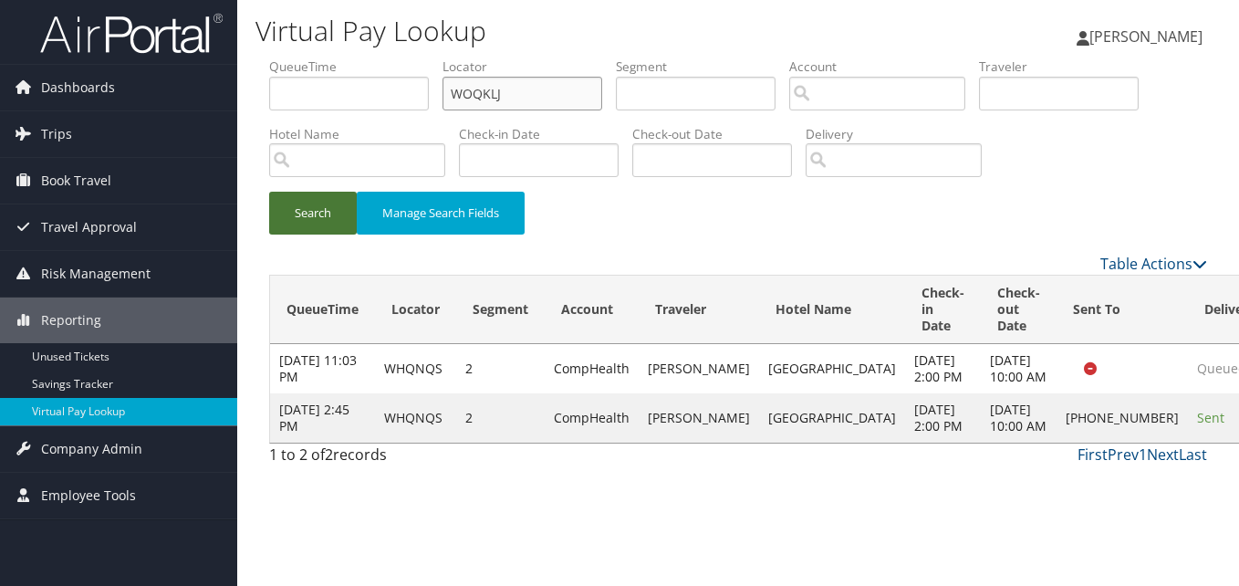
type input "WOQKLJ"
click at [269, 192] on button "Search" at bounding box center [313, 213] width 88 height 43
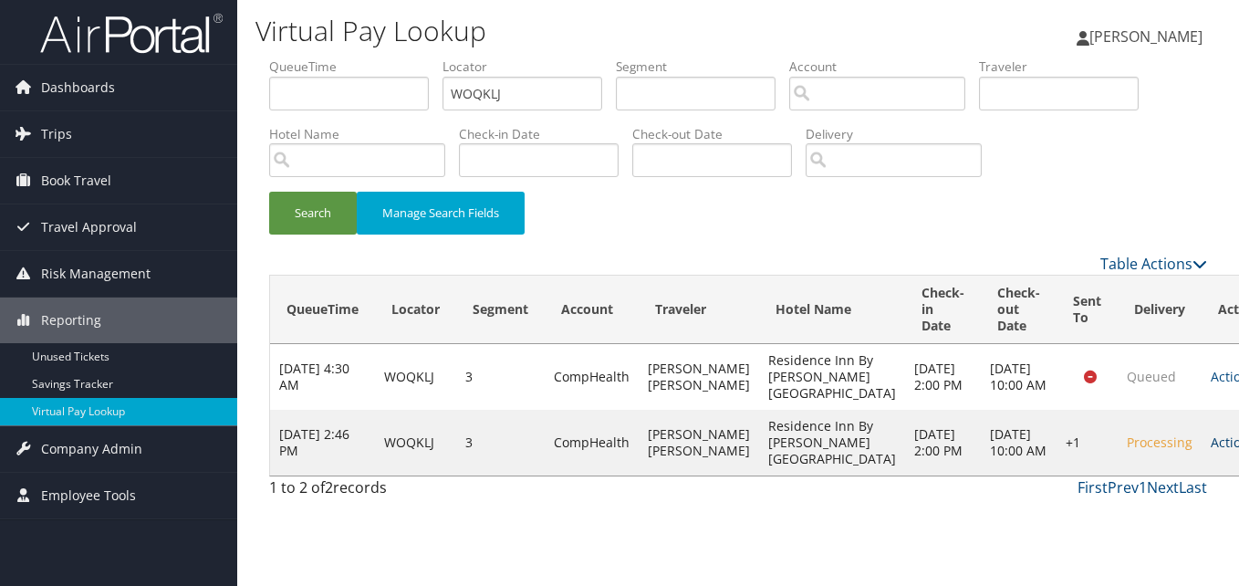
drag, startPoint x: 1151, startPoint y: 465, endPoint x: 1126, endPoint y: 469, distance: 25.8
click at [1210, 451] on link "Actions" at bounding box center [1238, 441] width 57 height 17
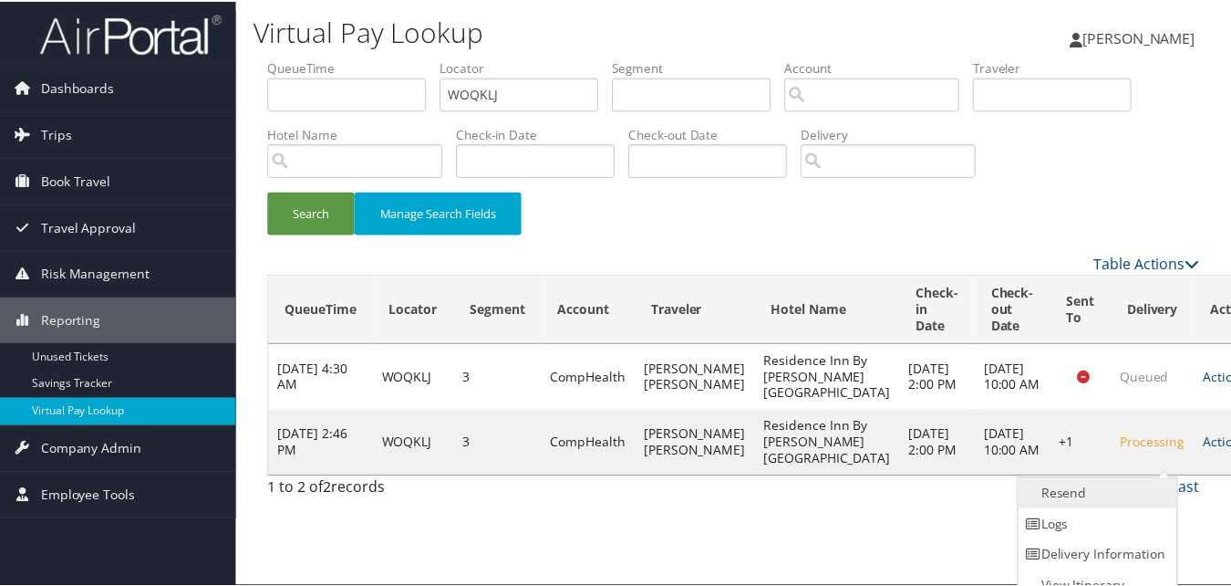
scroll to position [17, 0]
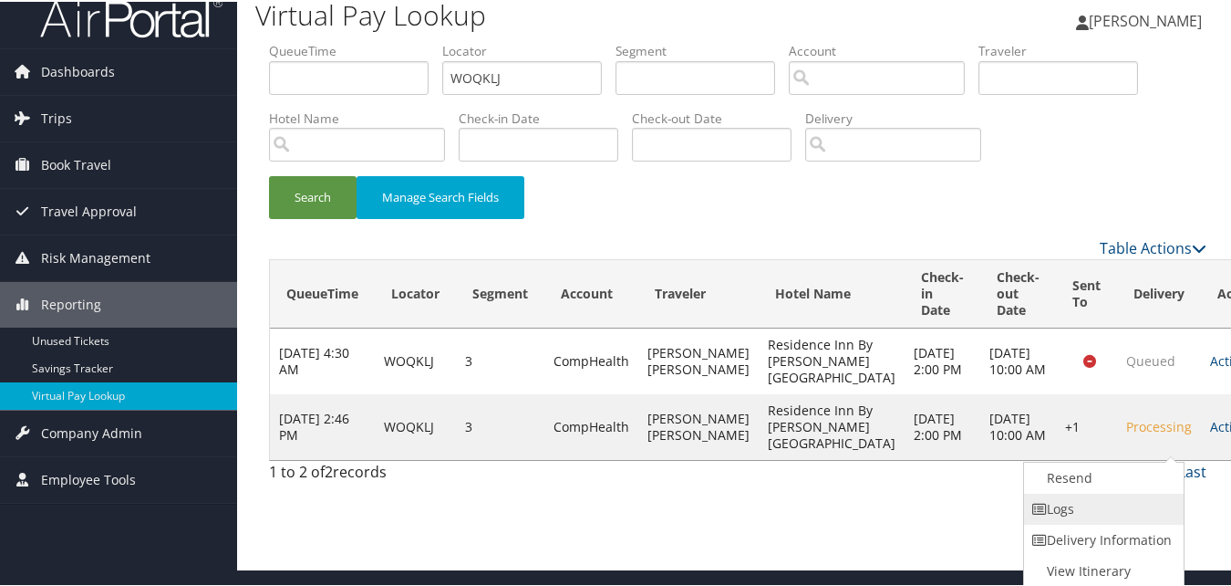
click at [1097, 499] on link "Logs" at bounding box center [1102, 507] width 156 height 31
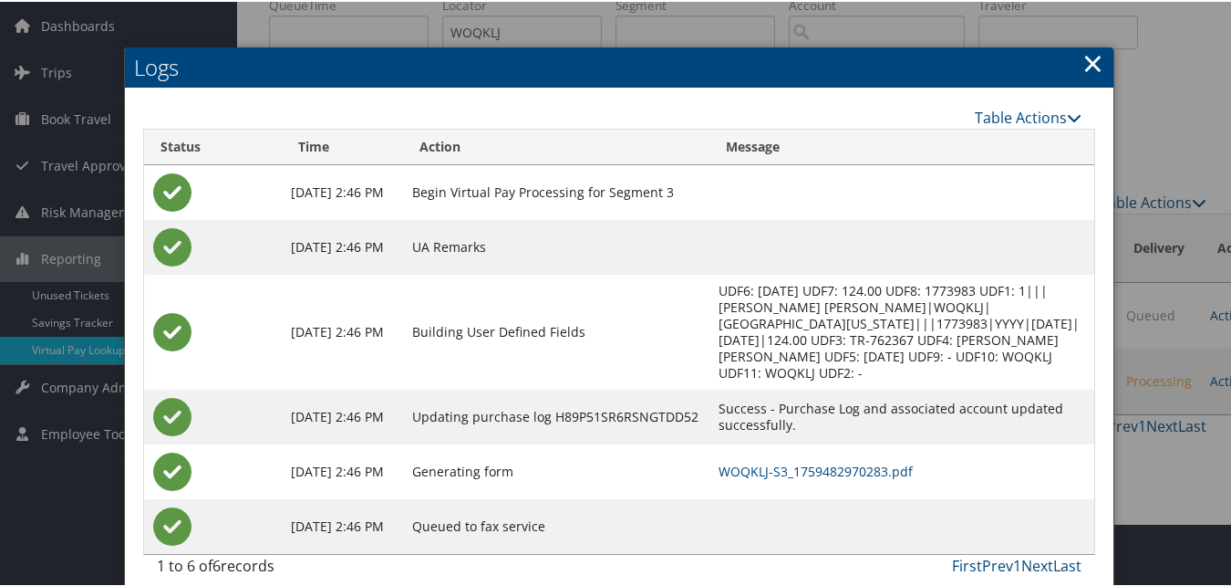
scroll to position [64, 0]
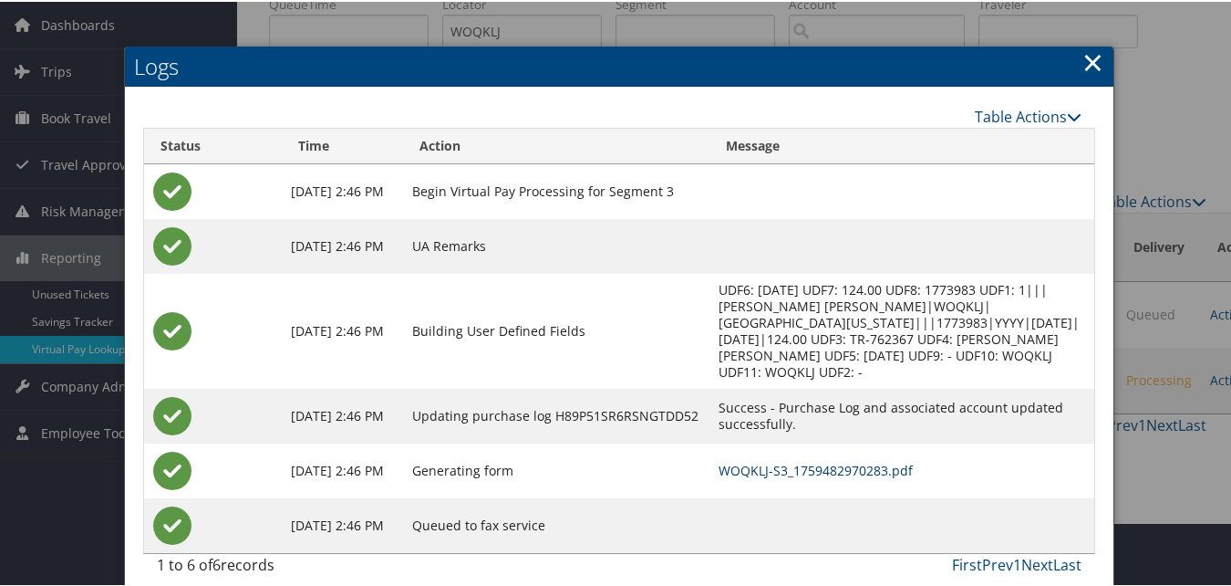
click at [749, 460] on link "WOQKLJ-S3_1759482970283.pdf" at bounding box center [816, 468] width 194 height 17
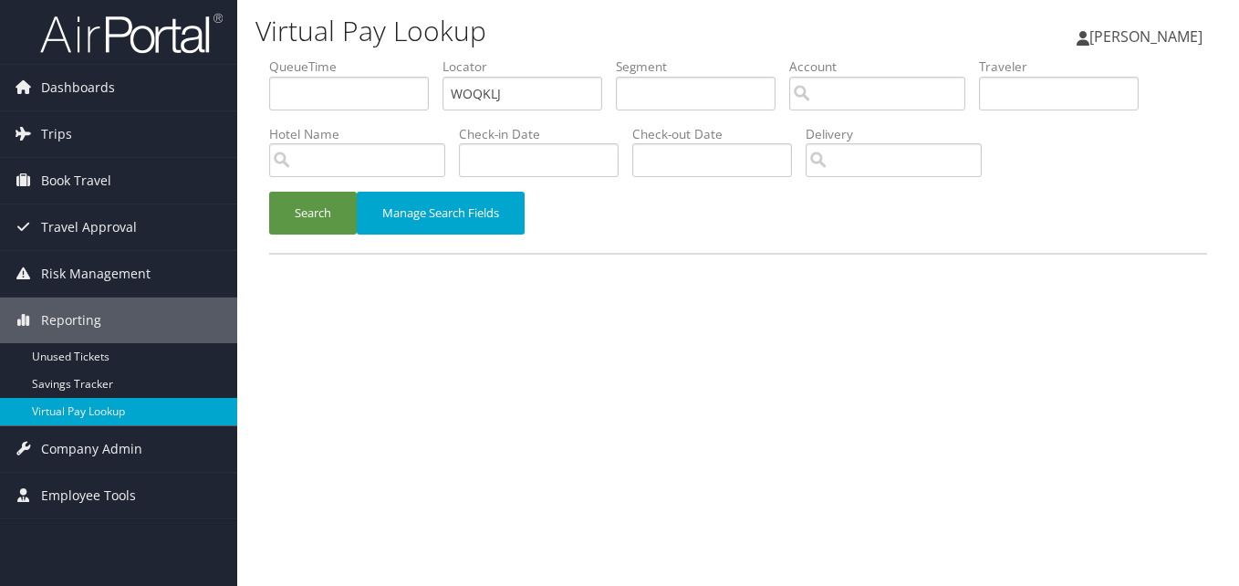
click at [310, 187] on li "Hotel Name" at bounding box center [364, 158] width 190 height 67
click at [328, 221] on button "Search" at bounding box center [313, 213] width 88 height 43
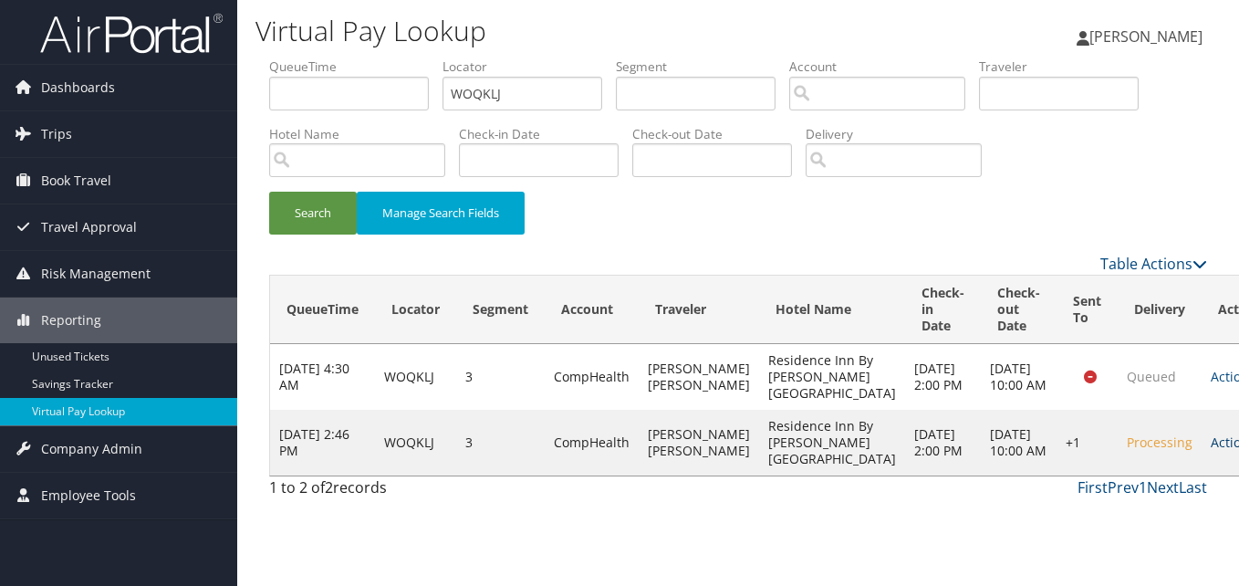
click at [1210, 451] on link "Actions" at bounding box center [1238, 441] width 57 height 17
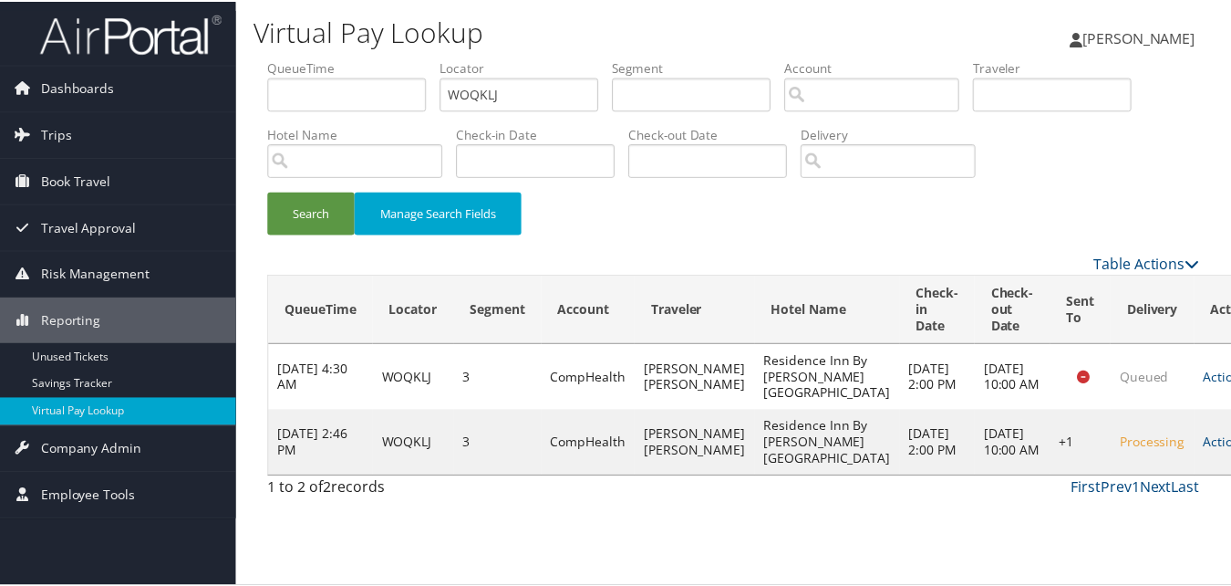
scroll to position [17, 0]
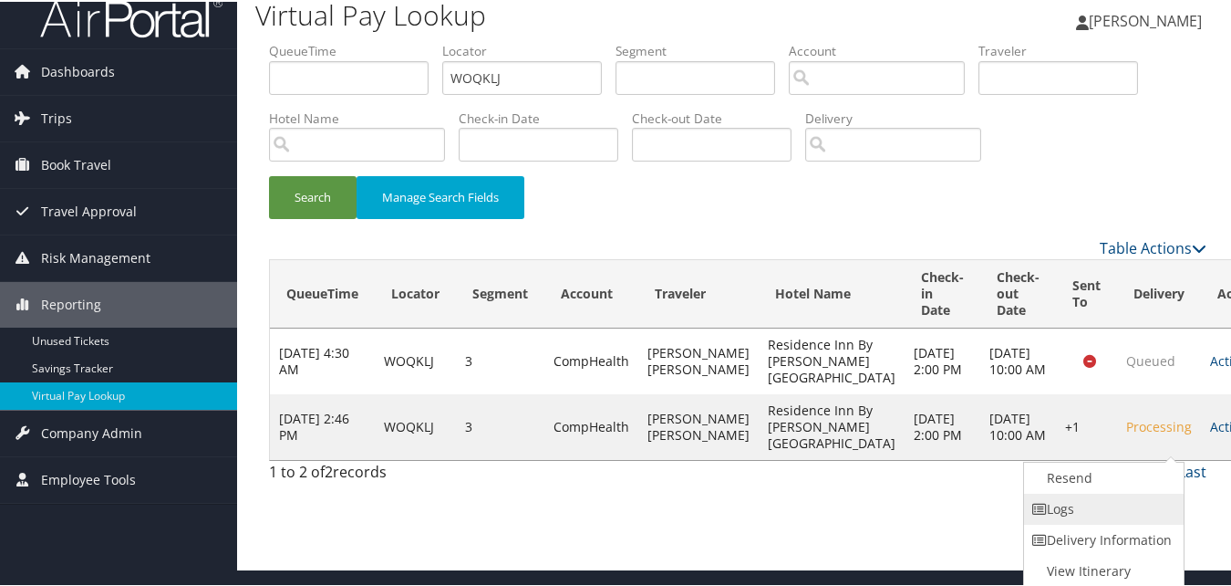
click at [1070, 509] on link "Logs" at bounding box center [1102, 507] width 156 height 31
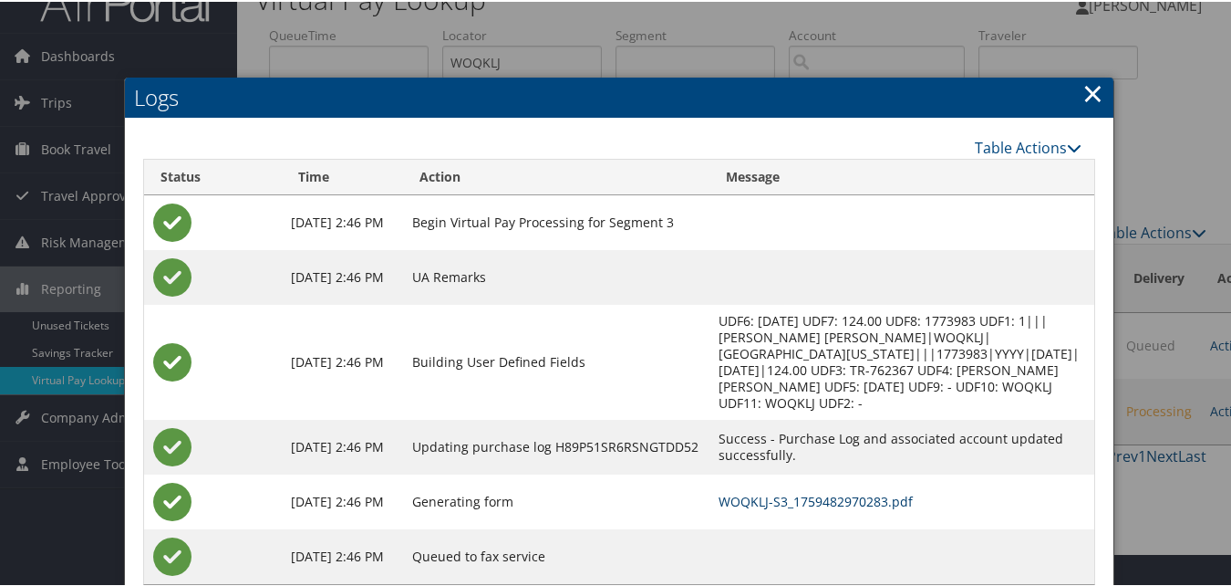
scroll to position [64, 0]
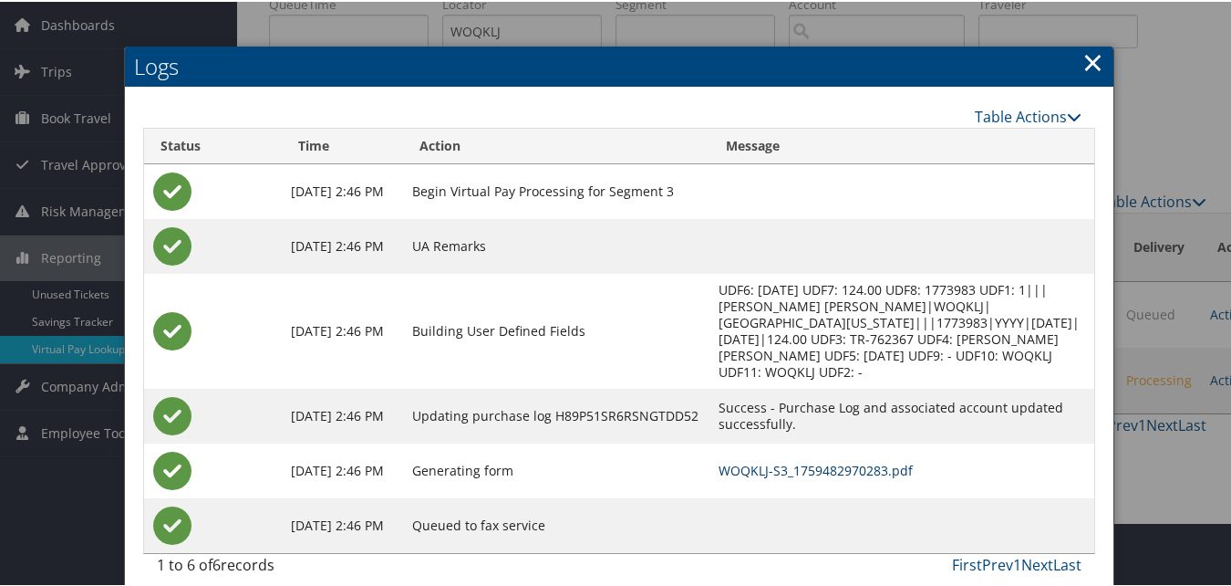
click at [753, 460] on link "WOQKLJ-S3_1759482970283.pdf" at bounding box center [816, 468] width 194 height 17
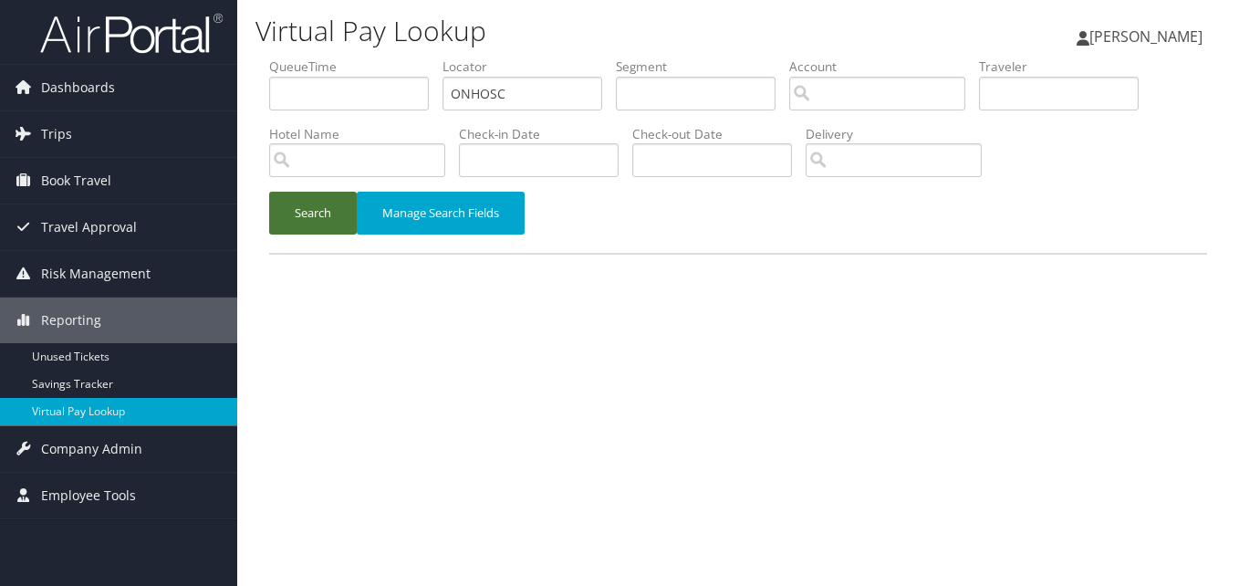
click at [308, 220] on button "Search" at bounding box center [313, 213] width 88 height 43
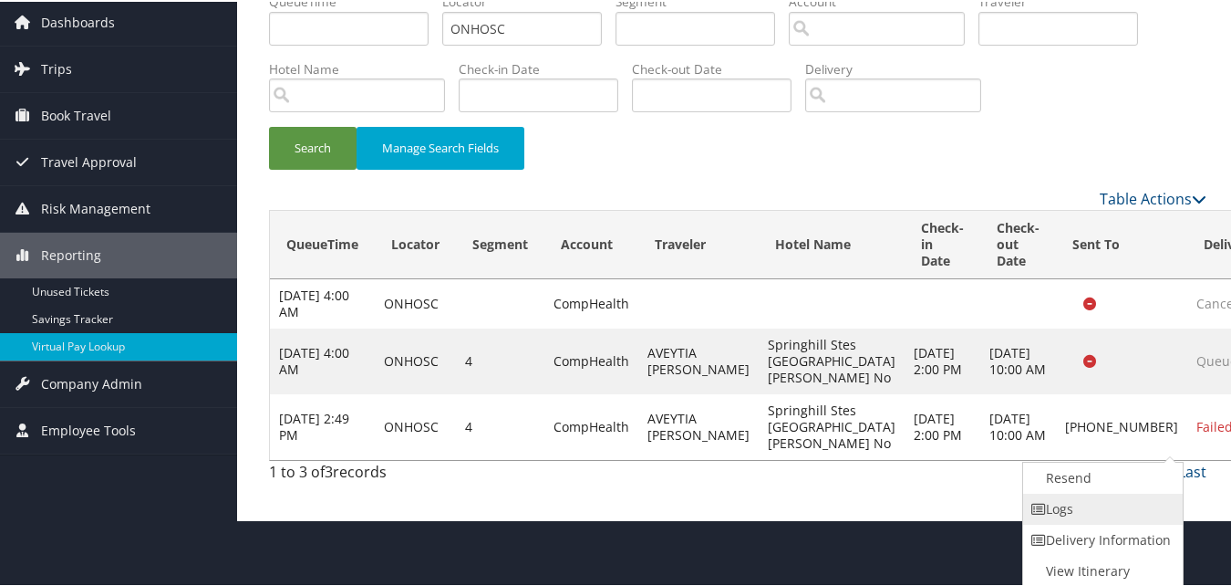
click at [1067, 504] on link "Logs" at bounding box center [1101, 507] width 156 height 31
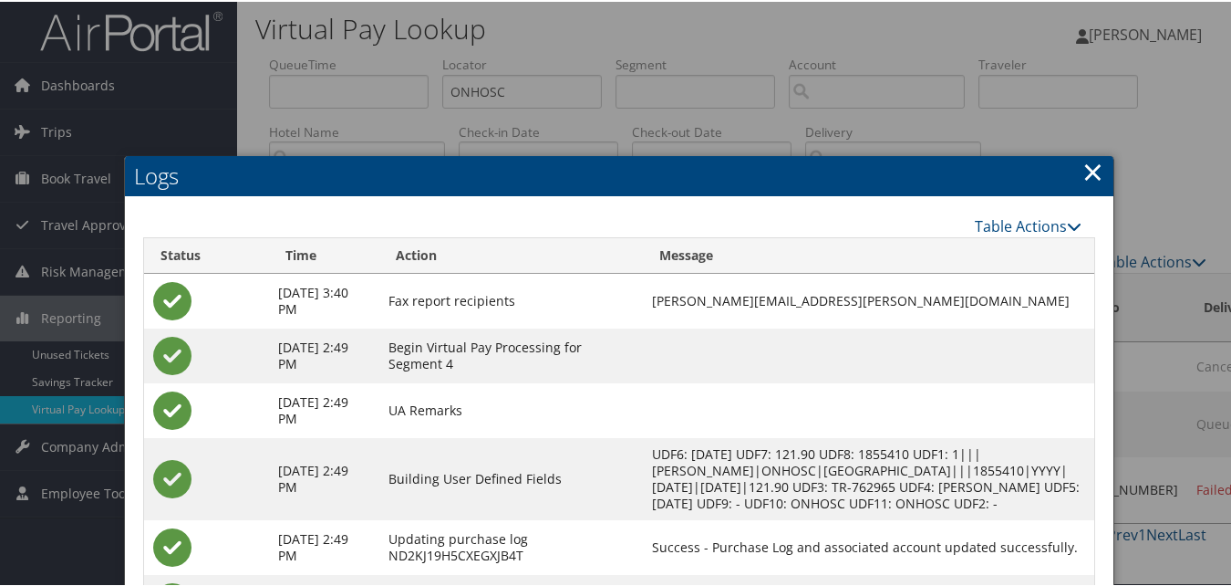
click at [1100, 161] on h2 "Logs" at bounding box center [619, 174] width 989 height 40
click at [1075, 164] on h2 "Logs" at bounding box center [619, 174] width 989 height 40
click at [1084, 172] on link "×" at bounding box center [1093, 169] width 21 height 36
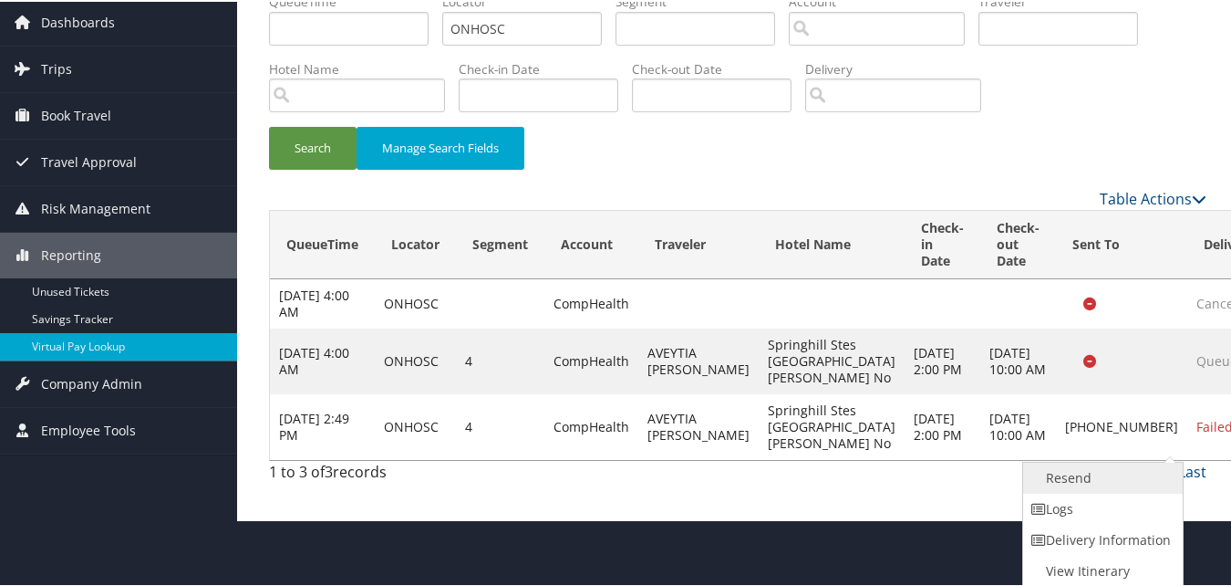
click at [1080, 476] on link "Resend" at bounding box center [1101, 476] width 156 height 31
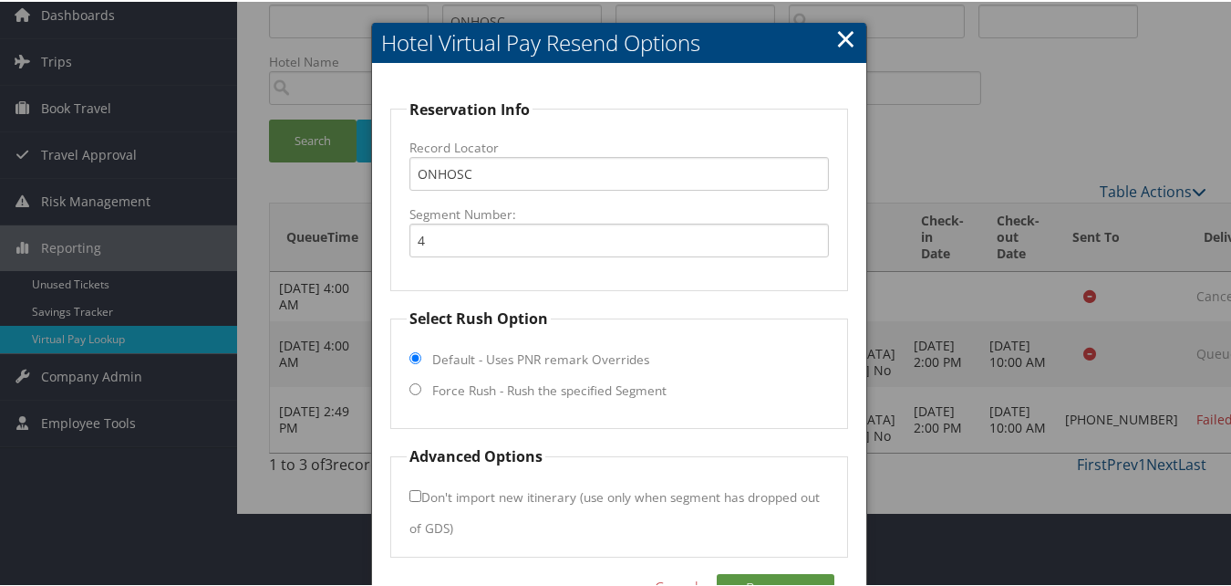
scroll to position [127, 0]
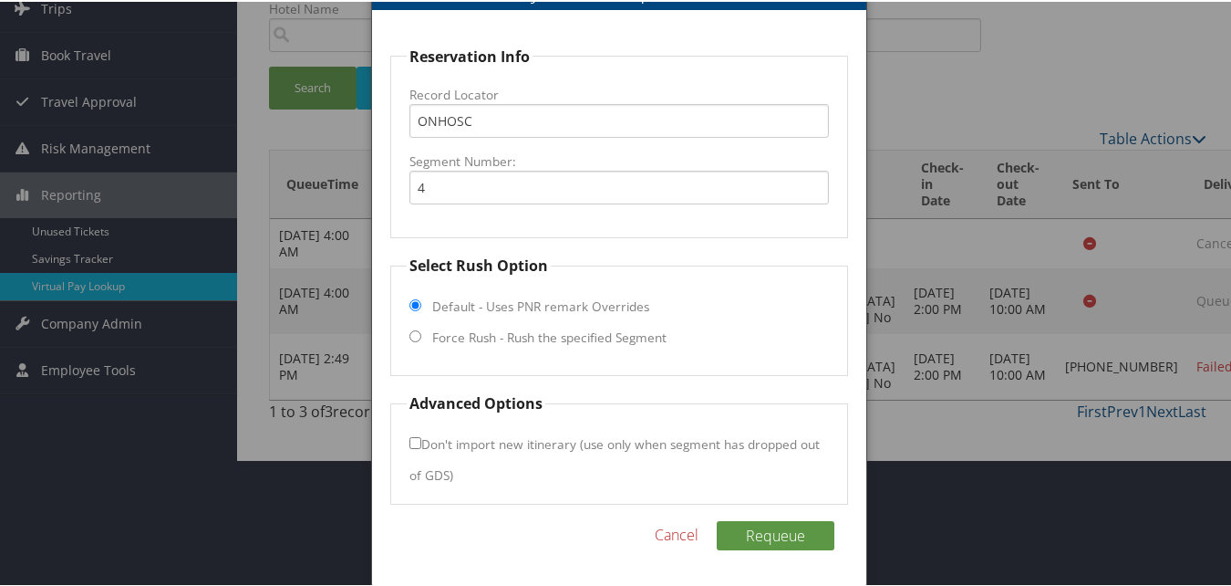
click at [456, 326] on fieldset "Select Rush Option Default - Uses PNR remark Overrides Force Rush - Rush the sp…" at bounding box center [618, 313] width 457 height 121
click at [458, 329] on label "Force Rush - Rush the specified Segment" at bounding box center [549, 336] width 234 height 18
click at [421, 329] on input "Force Rush - Rush the specified Segment" at bounding box center [416, 334] width 12 height 12
radio input "true"
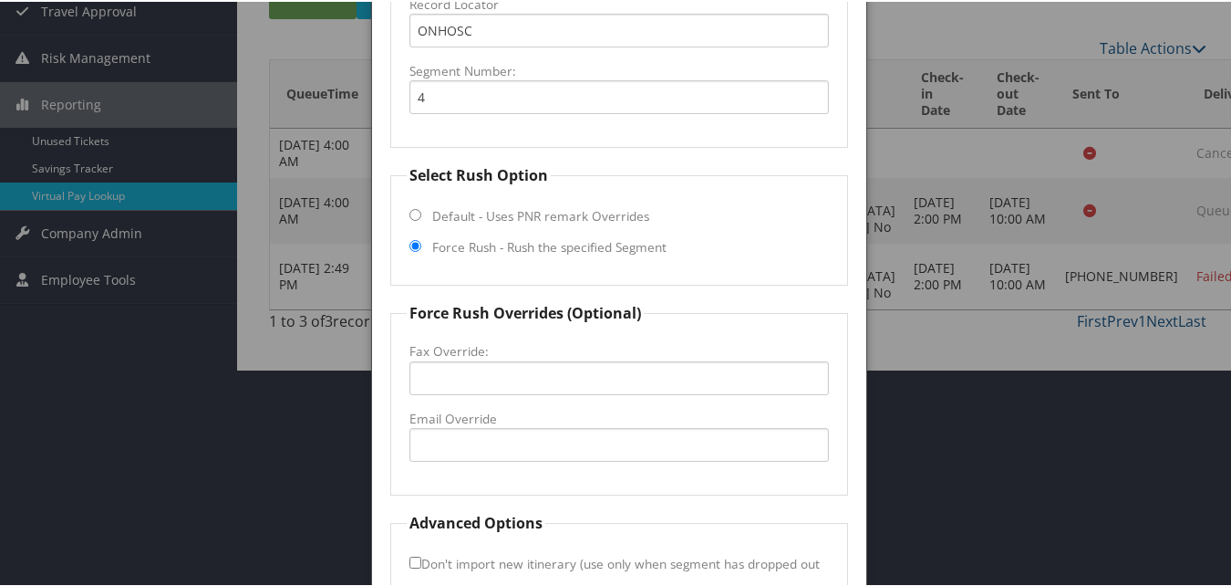
scroll to position [218, 0]
click at [452, 440] on input "Email Override" at bounding box center [619, 442] width 419 height 34
click at [424, 437] on input "fw@ighospitality.com" at bounding box center [619, 442] width 419 height 34
click at [427, 441] on input "fw@ighospitality.com" at bounding box center [619, 442] width 419 height 34
click at [582, 442] on input "fwafn@ighospitality.com" at bounding box center [619, 442] width 419 height 34
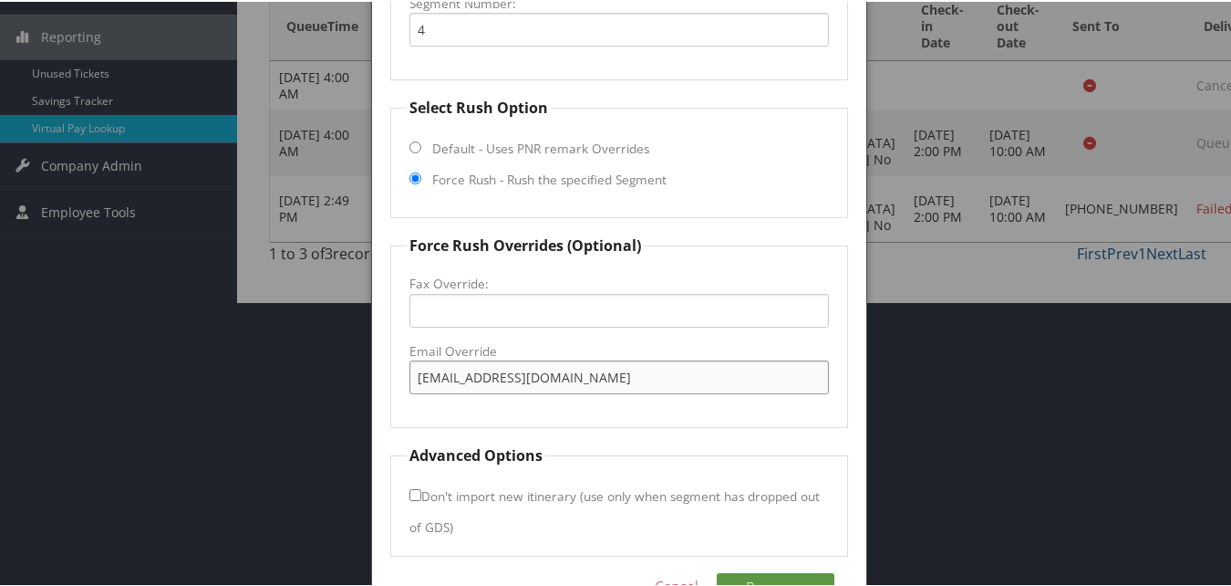
scroll to position [337, 0]
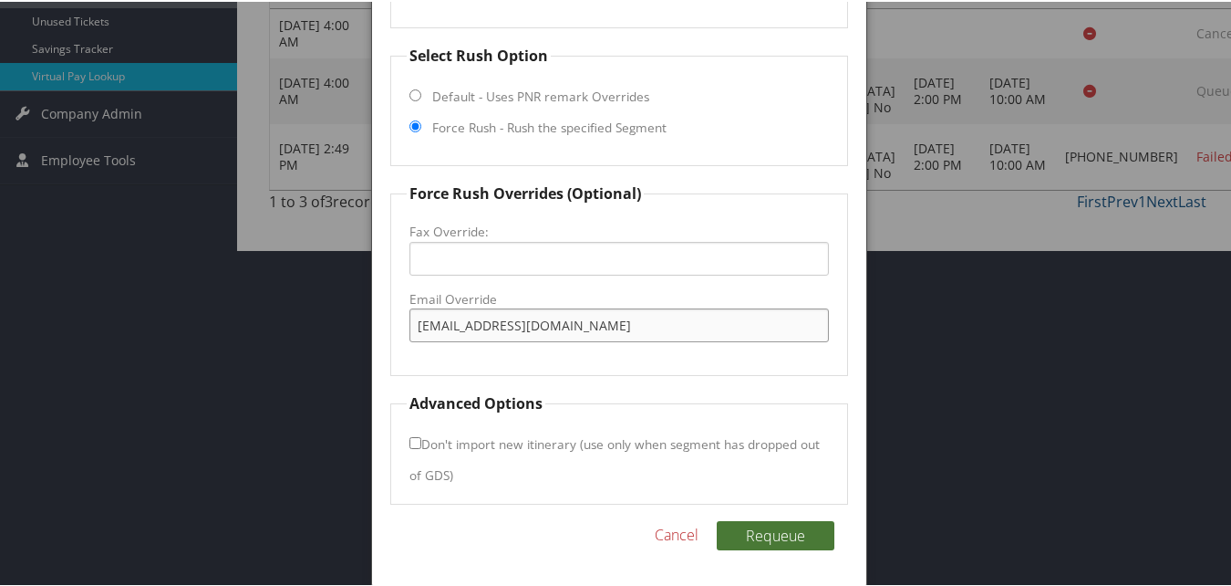
type input "fwafn@ighospitality.com"
click at [805, 531] on button "Requeue" at bounding box center [776, 533] width 118 height 29
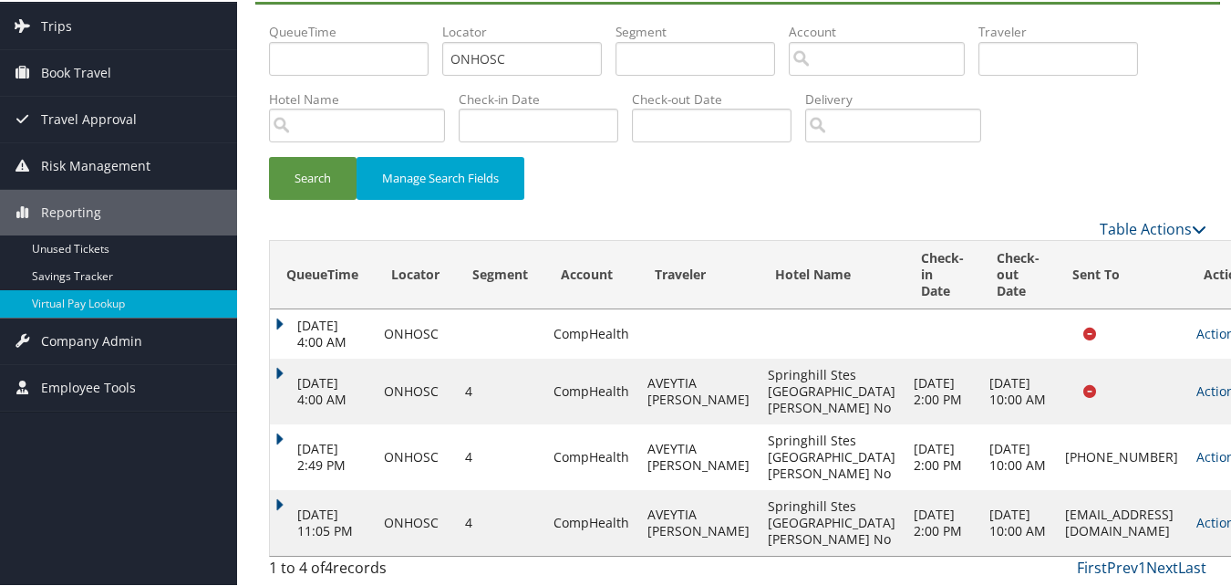
scroll to position [175, 0]
drag, startPoint x: 960, startPoint y: 507, endPoint x: 1116, endPoint y: 512, distance: 157.0
click at [1116, 512] on td "fwafn@ighospitality.com" at bounding box center [1121, 521] width 131 height 66
copy td "fwafn@ighospitality.com"
drag, startPoint x: 1116, startPoint y: 512, endPoint x: 1138, endPoint y: 510, distance: 22.0
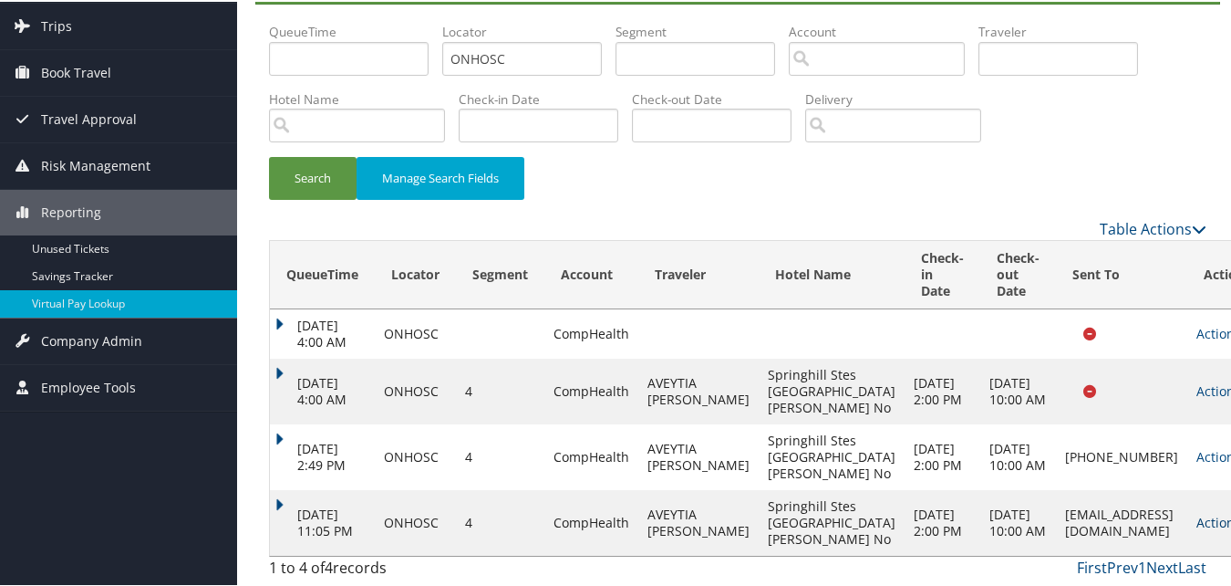
click at [1197, 512] on link "Actions" at bounding box center [1225, 520] width 57 height 17
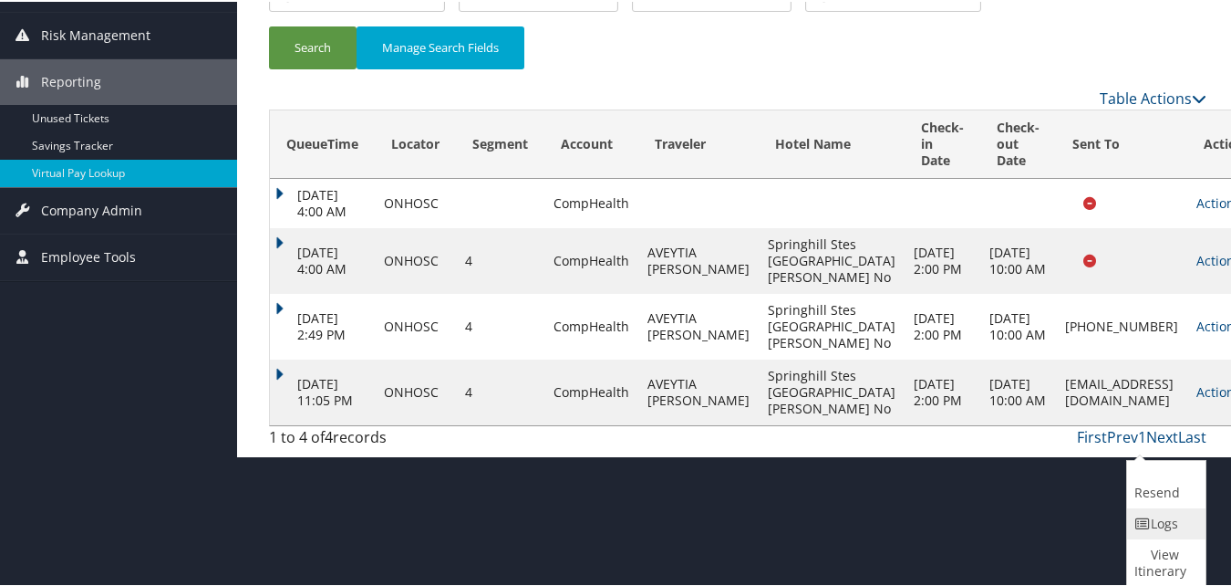
click at [1150, 524] on icon at bounding box center [1143, 521] width 16 height 13
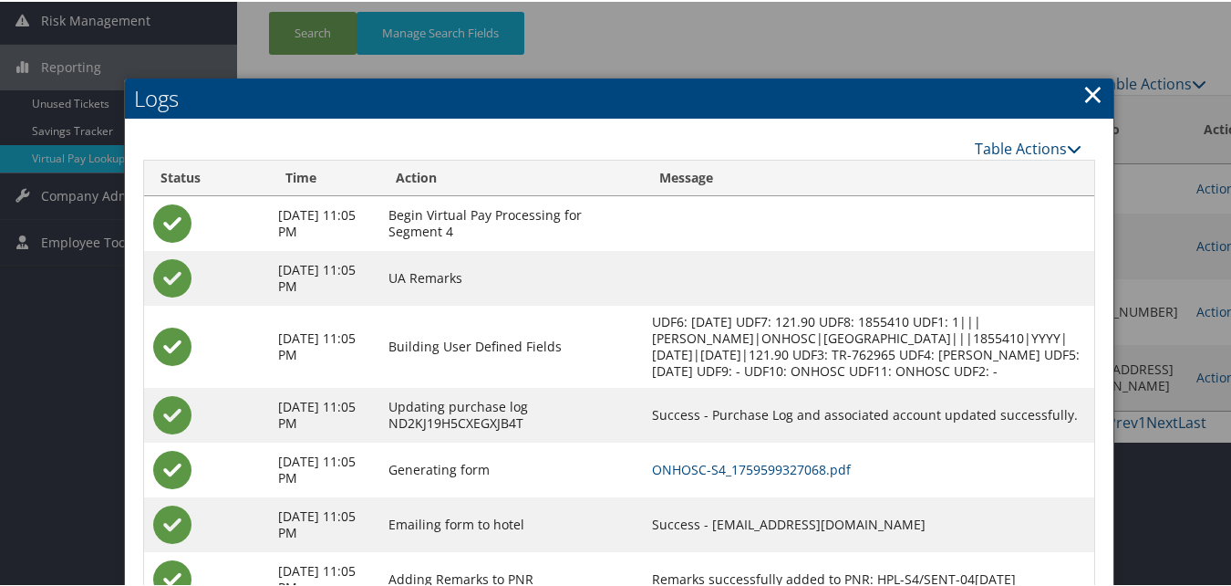
scroll to position [358, 0]
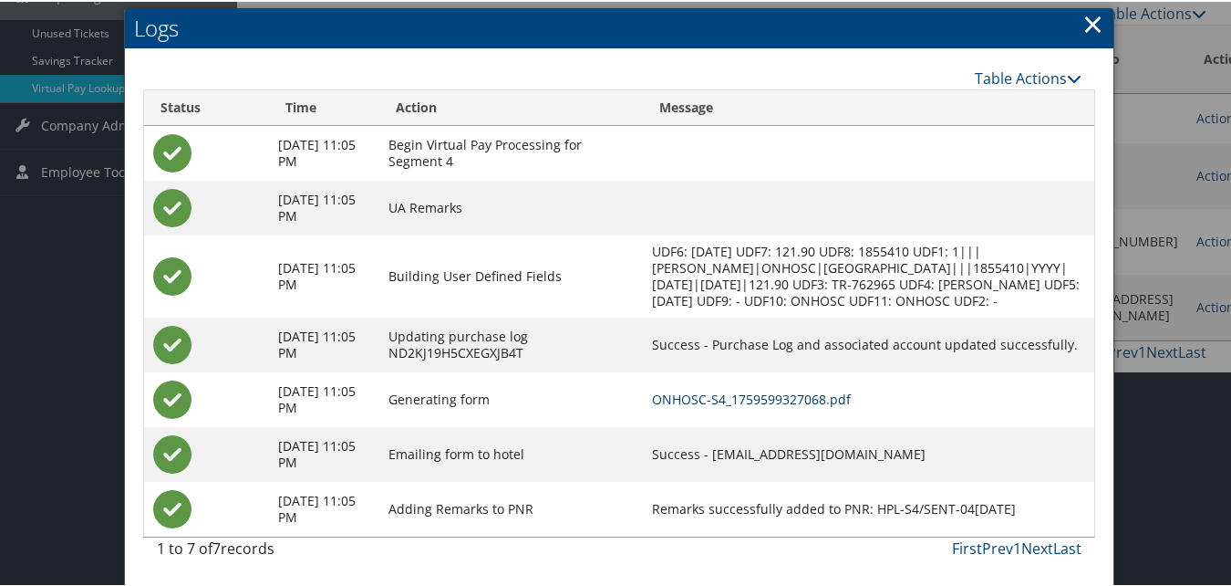
click at [782, 390] on link "ONHOSC-S4_1759599327068.pdf" at bounding box center [751, 397] width 199 height 17
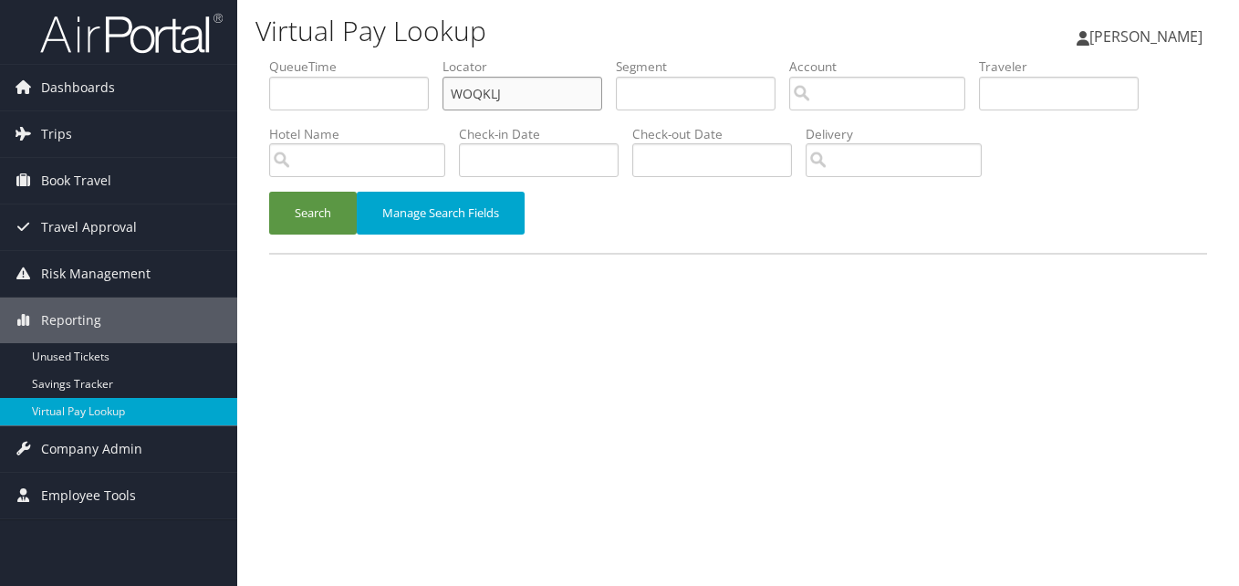
drag, startPoint x: 506, startPoint y: 88, endPoint x: 415, endPoint y: 119, distance: 96.3
click at [415, 57] on ul "QueueTime Locator WOQKLJ Segment Account Traveler Hotel Name Check-in Date Chec…" at bounding box center [738, 57] width 938 height 0
paste input "EWGYNN"
type input "EWGYNN"
click at [325, 204] on button "Search" at bounding box center [313, 213] width 88 height 43
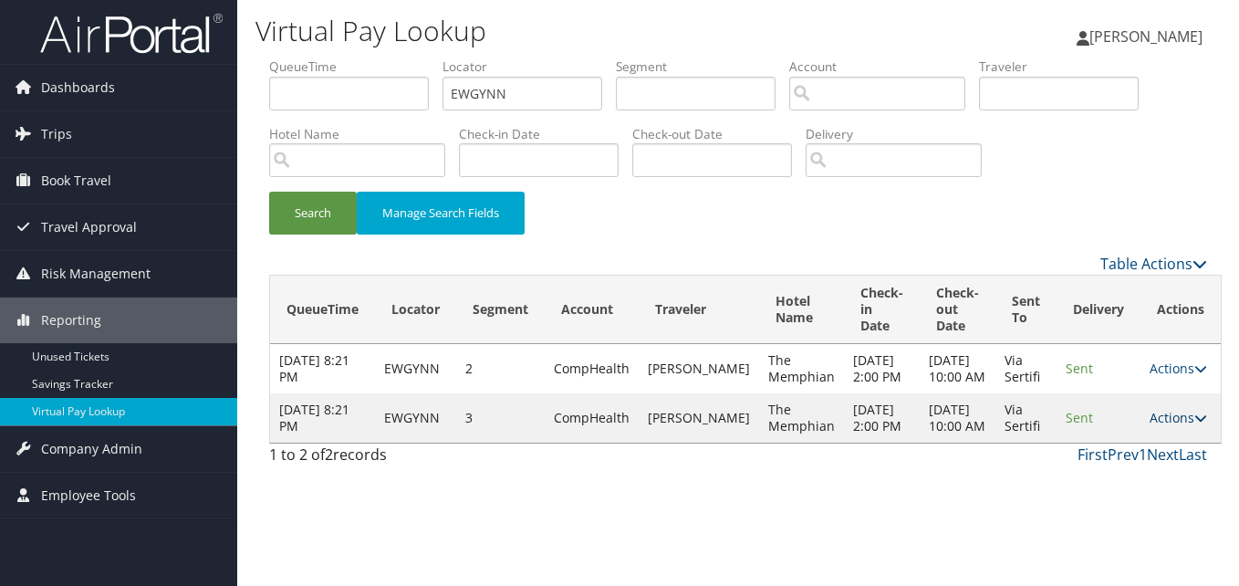
click at [1152, 426] on link "Actions" at bounding box center [1177, 417] width 57 height 17
click at [1113, 483] on link "Resend" at bounding box center [1129, 468] width 115 height 31
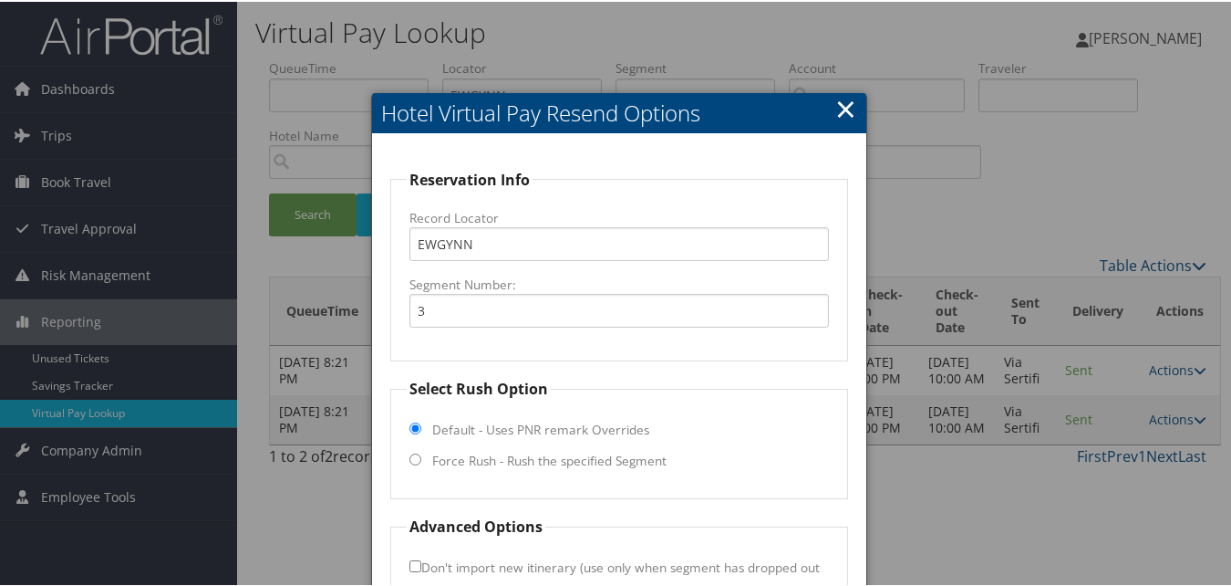
click at [822, 95] on h2 "Hotel Virtual Pay Resend Options" at bounding box center [618, 111] width 493 height 40
click at [829, 99] on h2 "Hotel Virtual Pay Resend Options" at bounding box center [618, 111] width 493 height 40
click at [841, 107] on link "×" at bounding box center [846, 106] width 21 height 36
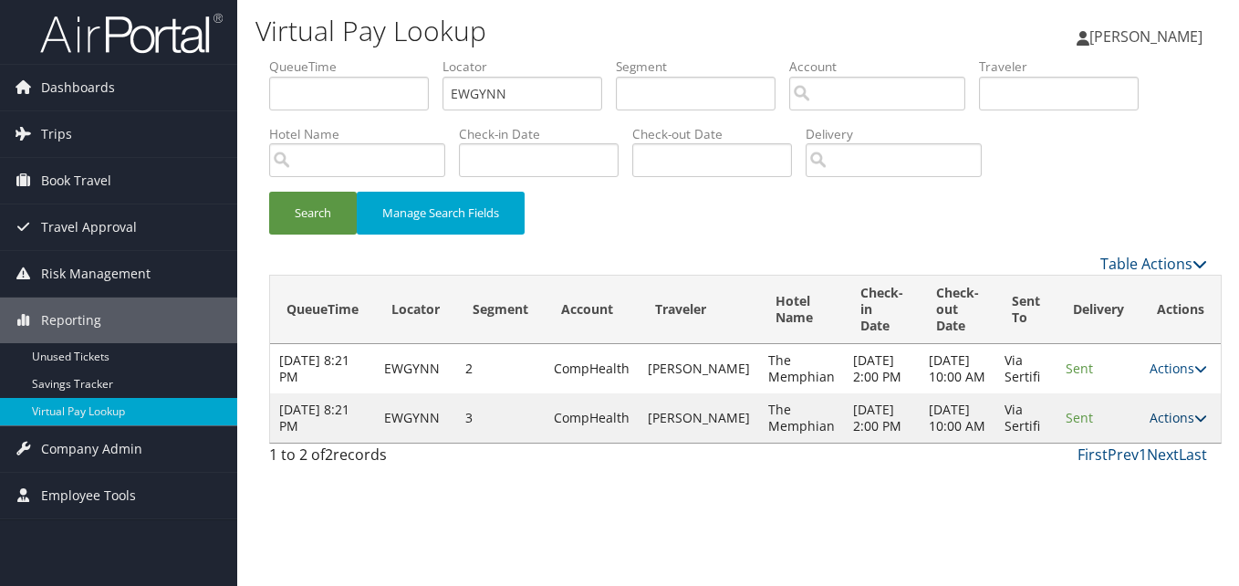
click at [1169, 426] on link "Actions" at bounding box center [1177, 417] width 57 height 17
click at [1118, 505] on link "Logs" at bounding box center [1129, 499] width 115 height 31
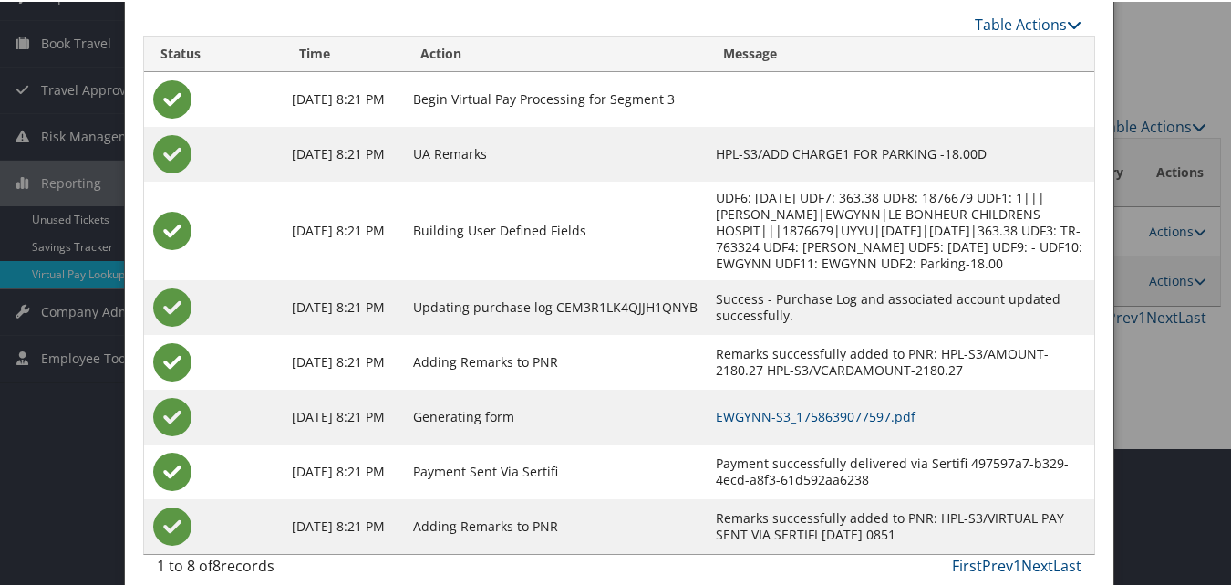
scroll to position [172, 0]
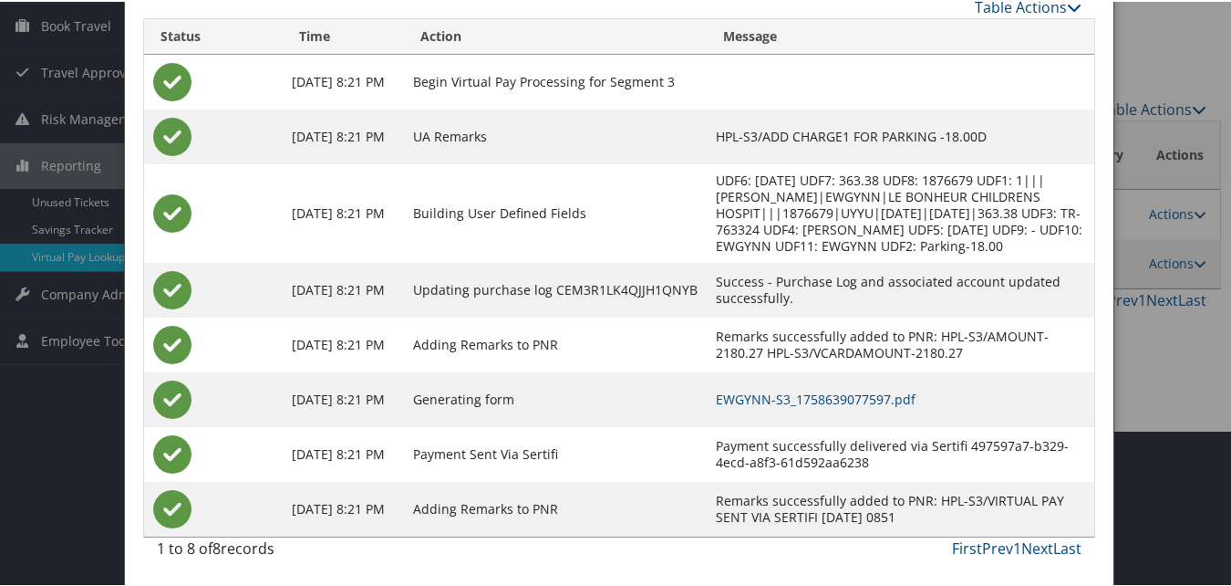
click at [774, 407] on td "EWGYNN-S3_1758639077597.pdf" at bounding box center [901, 397] width 388 height 55
click at [774, 398] on link "EWGYNN-S3_1758639077597.pdf" at bounding box center [816, 397] width 200 height 17
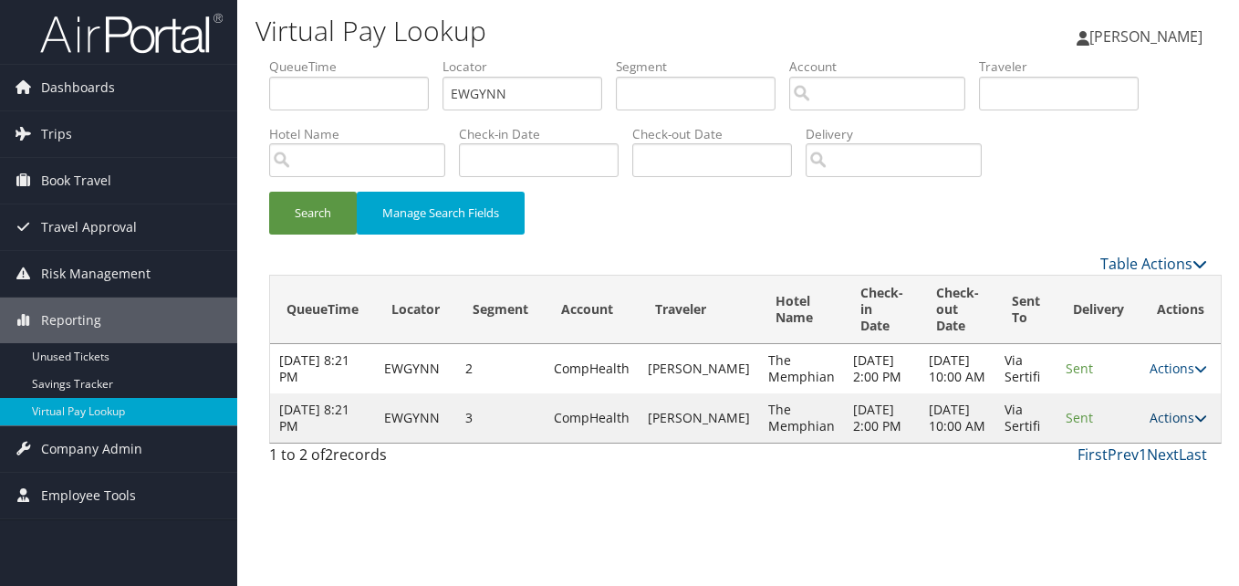
click at [1149, 426] on link "Actions" at bounding box center [1177, 417] width 57 height 17
click at [1104, 494] on link "Logs" at bounding box center [1129, 499] width 115 height 31
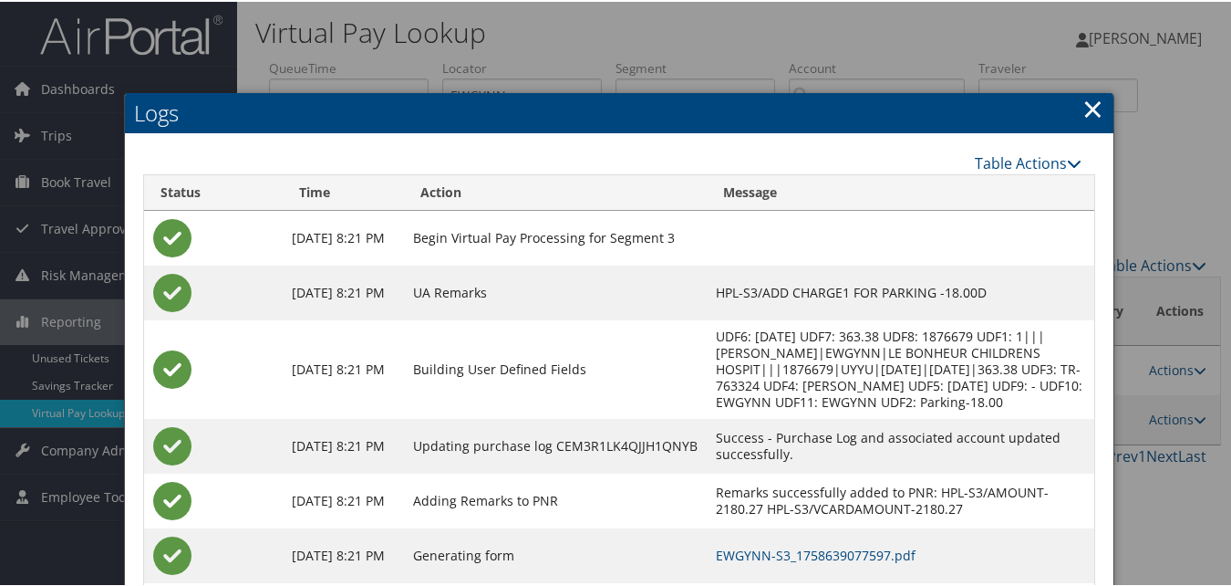
click at [1104, 103] on h2 "Logs" at bounding box center [619, 111] width 989 height 40
click at [1085, 109] on link "×" at bounding box center [1093, 106] width 21 height 36
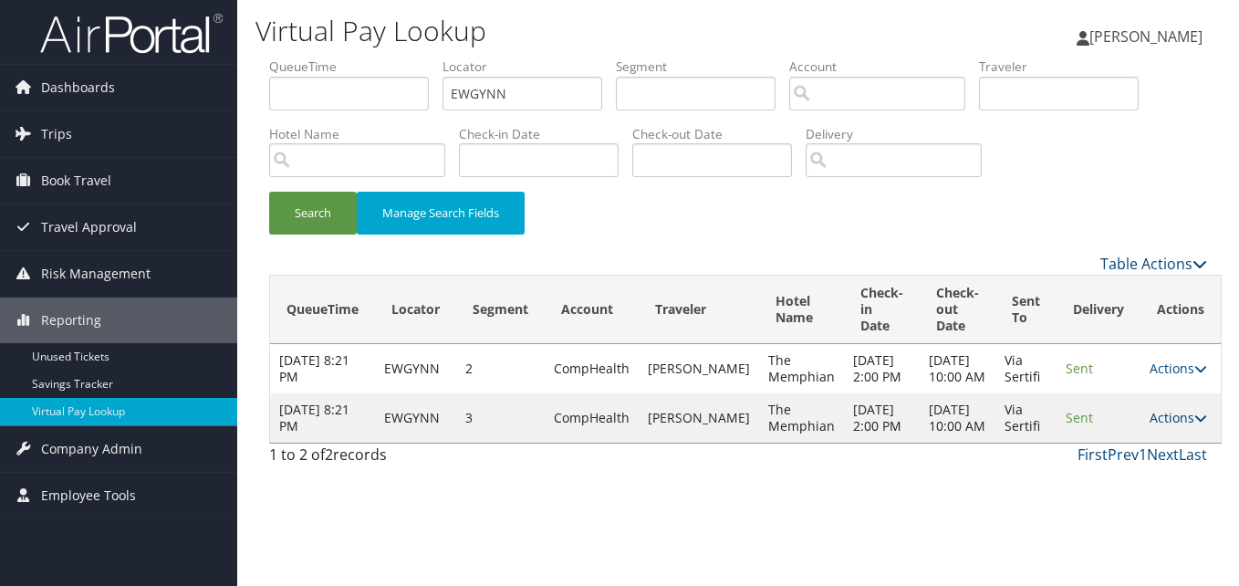
click at [1149, 426] on link "Actions" at bounding box center [1177, 417] width 57 height 17
click at [1115, 461] on link "Resend" at bounding box center [1129, 468] width 115 height 31
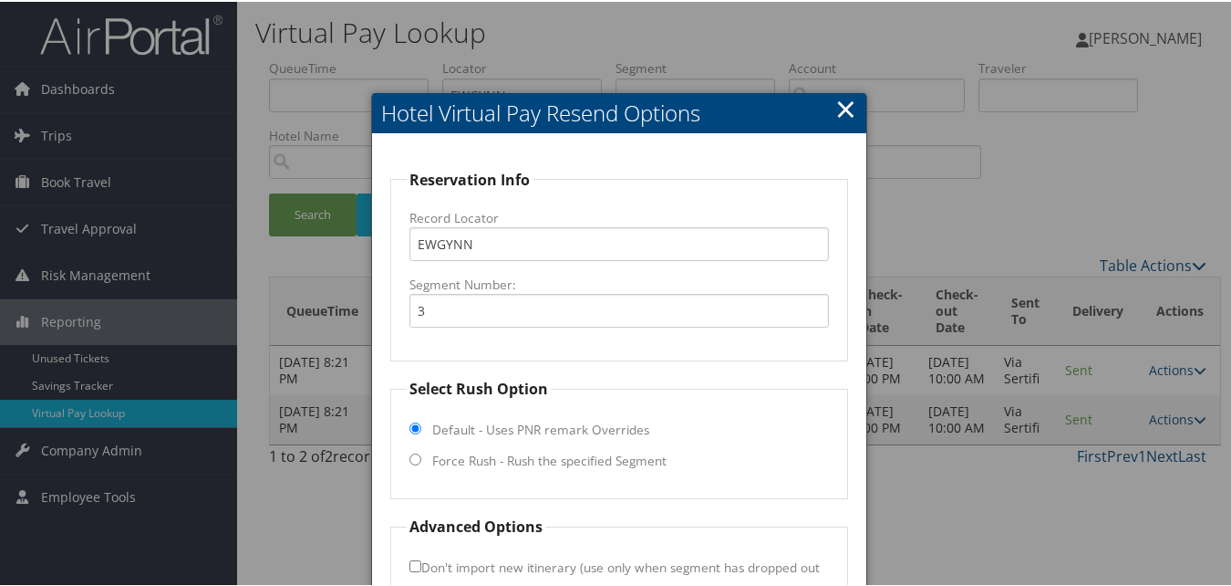
click at [493, 461] on label "Force Rush - Rush the specified Segment" at bounding box center [549, 459] width 234 height 18
click at [421, 461] on input "Force Rush - Rush the specified Segment" at bounding box center [416, 458] width 12 height 12
radio input "true"
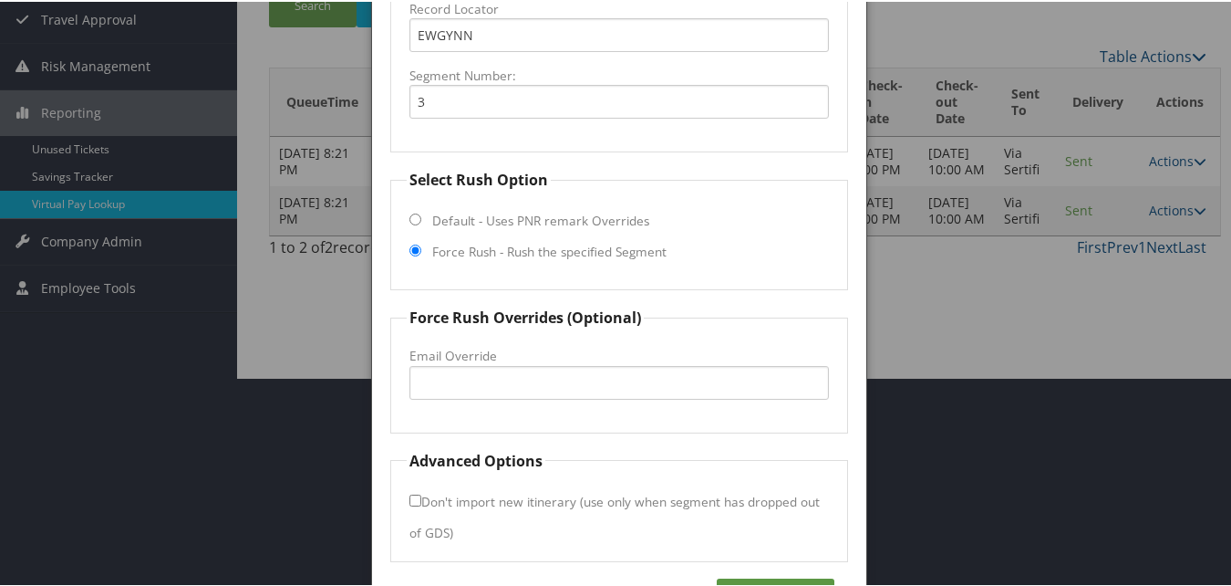
scroll to position [266, 0]
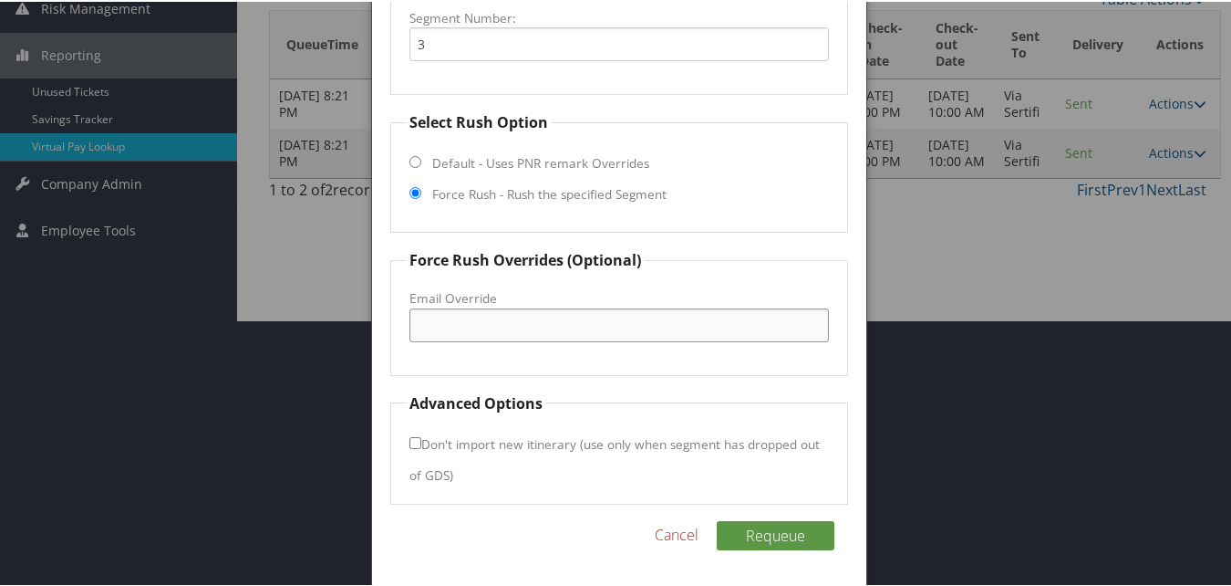
click at [514, 325] on input "Email Override" at bounding box center [619, 323] width 419 height 34
drag, startPoint x: 493, startPoint y: 326, endPoint x: 414, endPoint y: 322, distance: 79.4
click at [414, 322] on input "guestservices@memphian.com" at bounding box center [619, 323] width 419 height 34
type input "[EMAIL_ADDRESS][DOMAIN_NAME]"
click at [771, 532] on button "Requeue" at bounding box center [776, 533] width 118 height 29
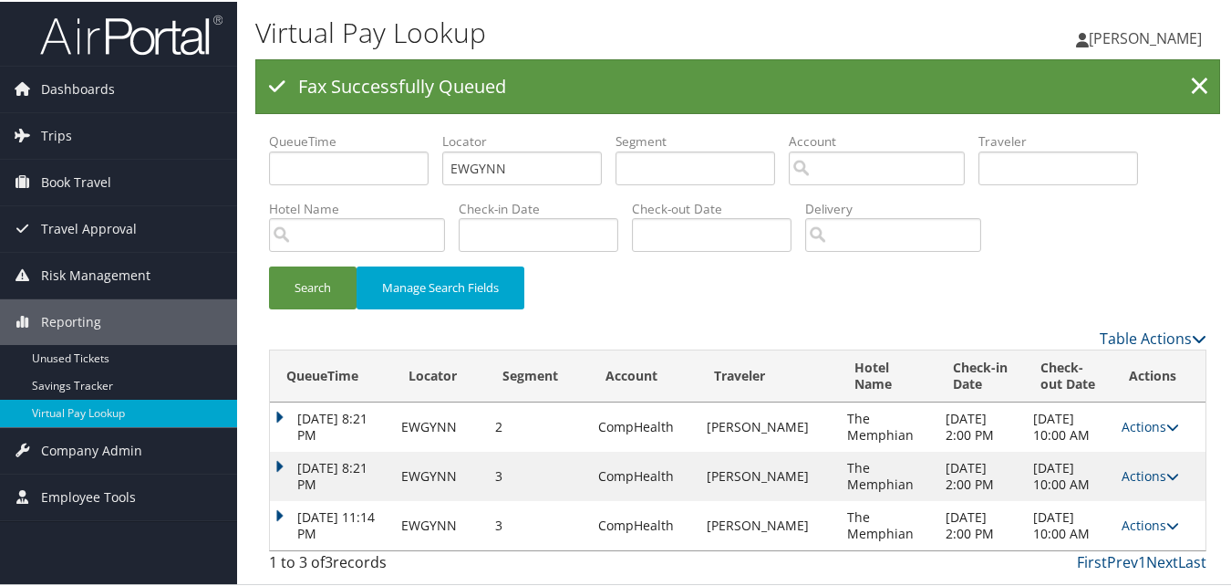
scroll to position [0, 0]
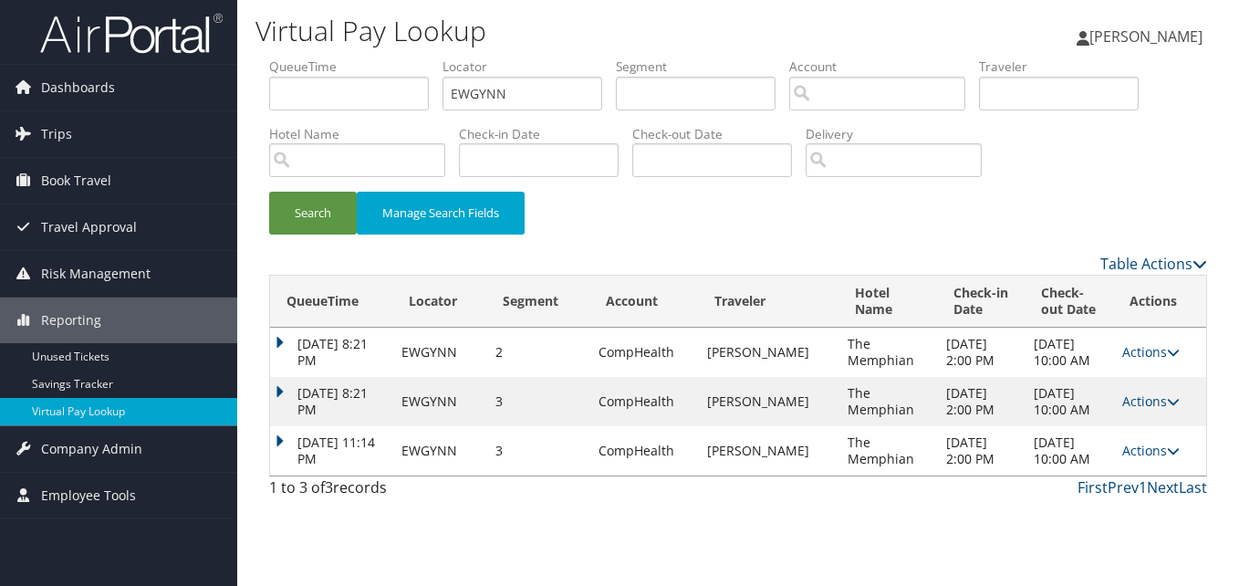
click at [280, 468] on td "[DATE] 11:14 PM" at bounding box center [331, 450] width 122 height 49
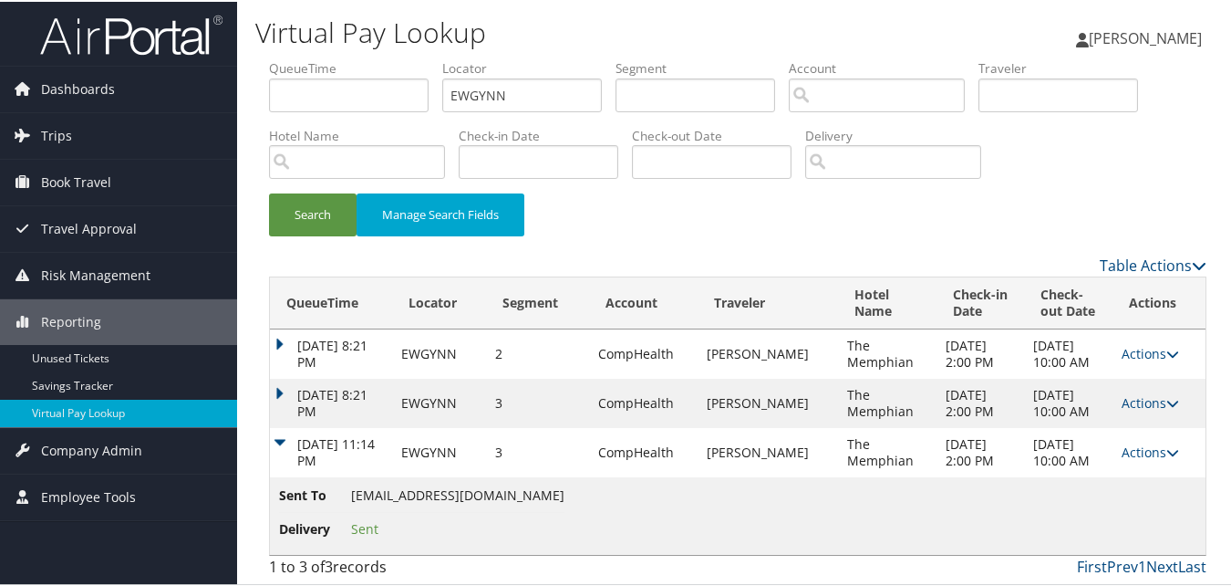
scroll to position [48, 0]
drag, startPoint x: 350, startPoint y: 492, endPoint x: 531, endPoint y: 490, distance: 180.6
click at [531, 490] on span "[EMAIL_ADDRESS][DOMAIN_NAME]" at bounding box center [457, 492] width 213 height 17
copy span "[EMAIL_ADDRESS][DOMAIN_NAME]"
click at [1167, 444] on icon at bounding box center [1173, 450] width 13 height 13
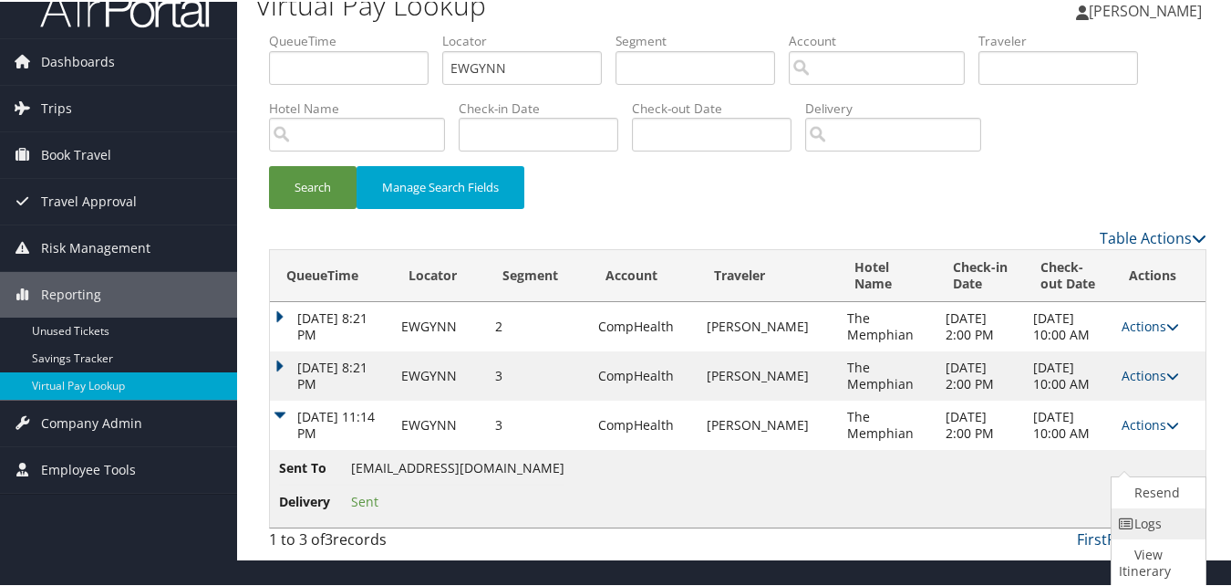
click at [1133, 506] on link "Logs" at bounding box center [1156, 521] width 89 height 31
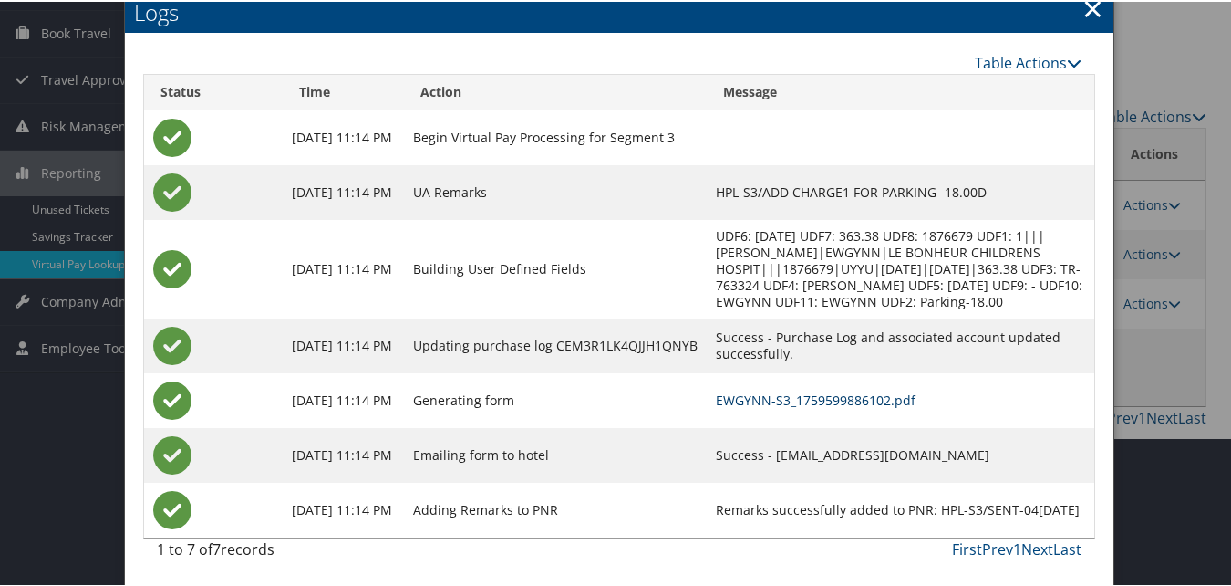
scroll to position [166, 0]
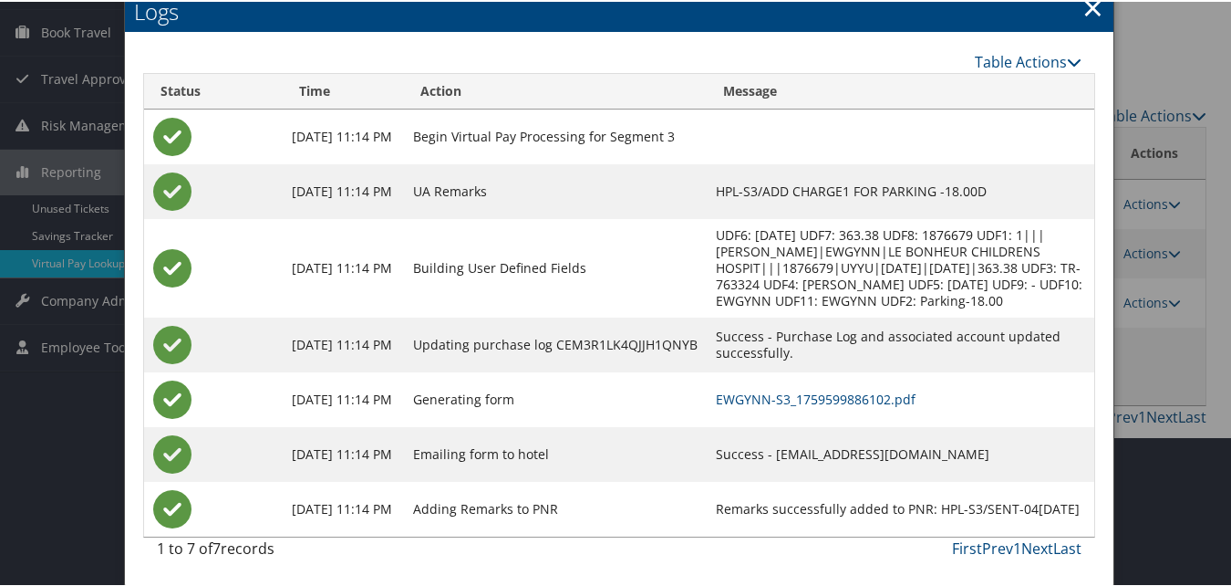
click at [794, 380] on td "EWGYNN-S3_1759599886102.pdf" at bounding box center [901, 397] width 388 height 55
click at [798, 402] on link "EWGYNN-S3_1759599886102.pdf" at bounding box center [816, 397] width 200 height 17
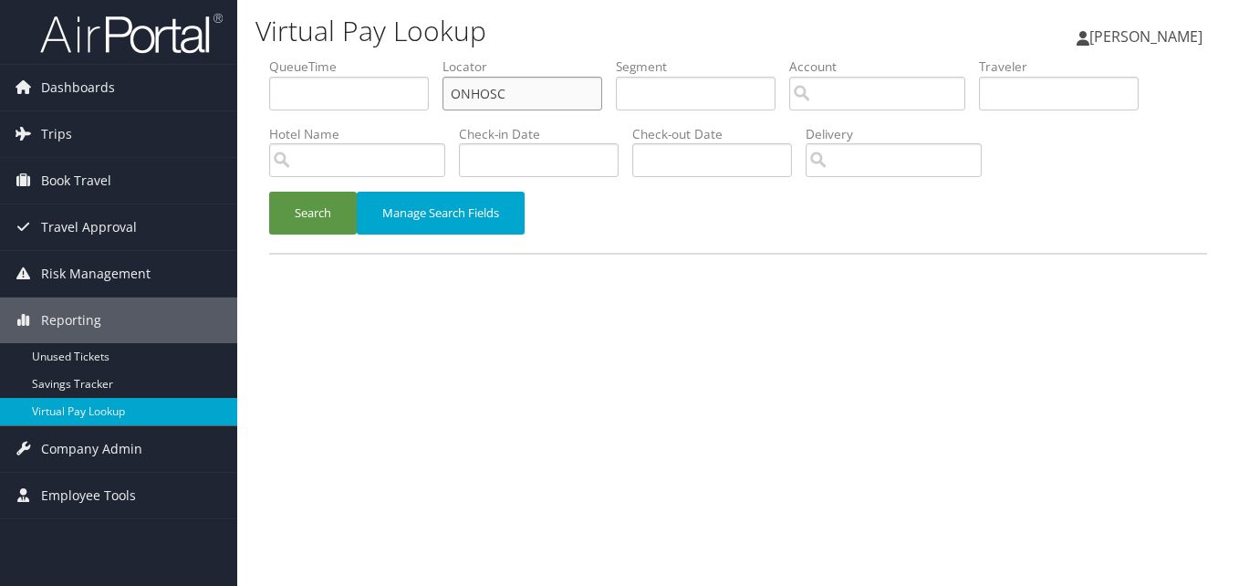
drag, startPoint x: 480, startPoint y: 88, endPoint x: 389, endPoint y: 98, distance: 90.8
click at [389, 57] on ul "QueueTime Locator ONHOSC Segment Account Traveler Hotel Name Check-in Date Chec…" at bounding box center [738, 57] width 938 height 0
paste input "GPLYKP"
type input "GPLYKP"
click at [269, 192] on button "Search" at bounding box center [313, 213] width 88 height 43
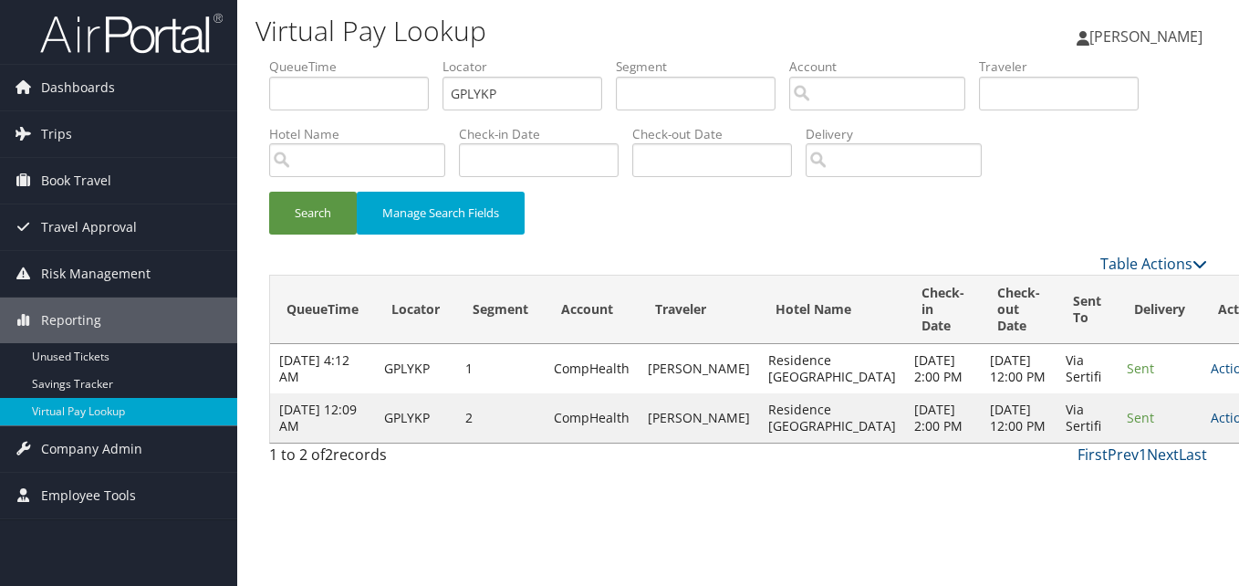
click at [1201, 442] on td "Actions Resend Logs View Itinerary" at bounding box center [1241, 417] width 80 height 49
click at [1210, 426] on link "Actions" at bounding box center [1238, 417] width 57 height 17
click at [1119, 520] on link "Logs" at bounding box center [1129, 524] width 115 height 31
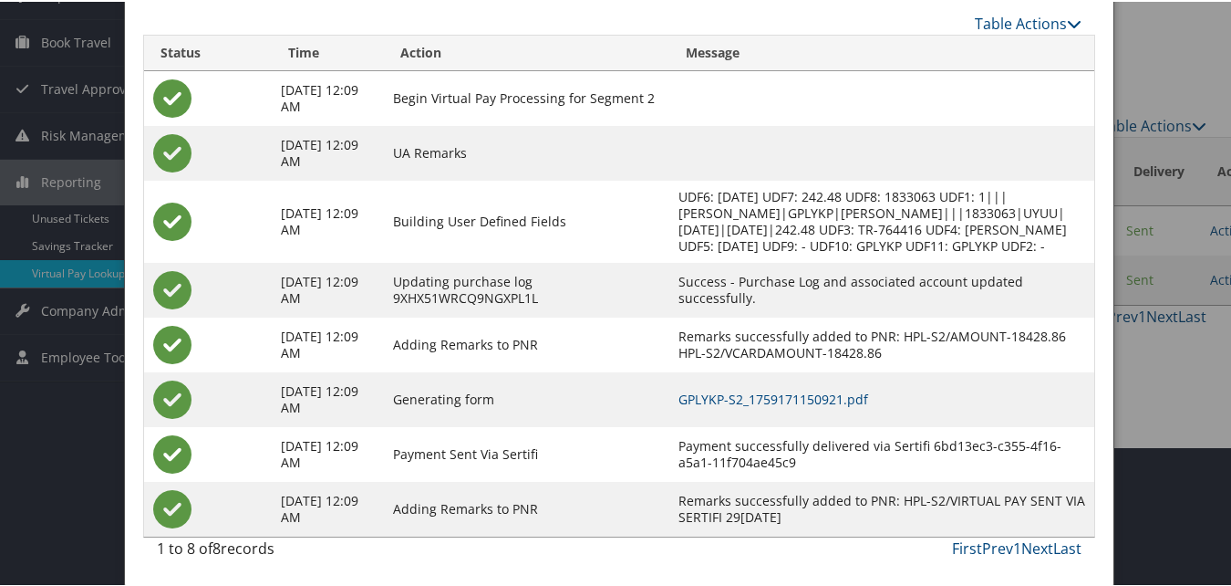
scroll to position [156, 0]
click at [850, 399] on link "GPLYKP-S2_1759171150921.pdf" at bounding box center [774, 397] width 190 height 17
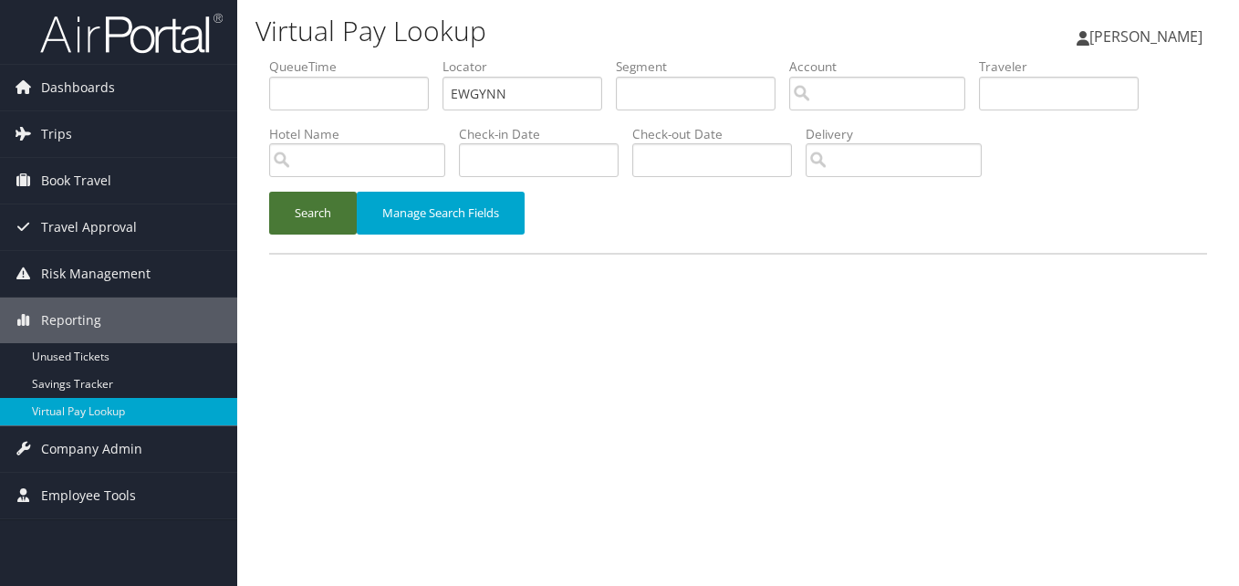
click at [334, 218] on button "Search" at bounding box center [313, 213] width 88 height 43
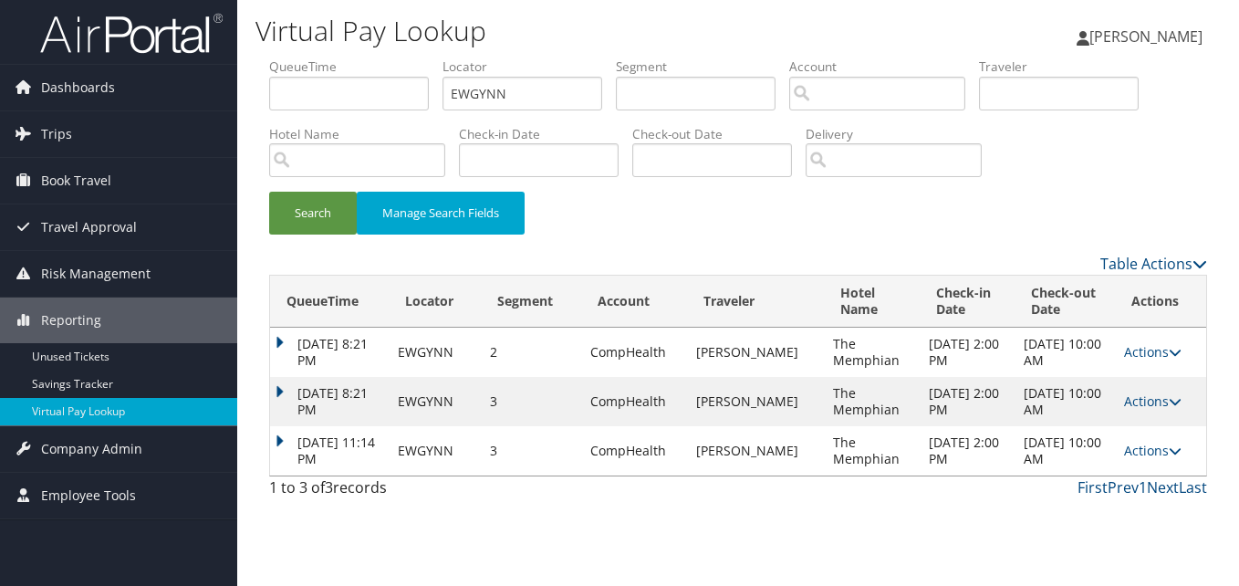
click at [286, 437] on td "[DATE] 11:14 PM" at bounding box center [329, 450] width 119 height 49
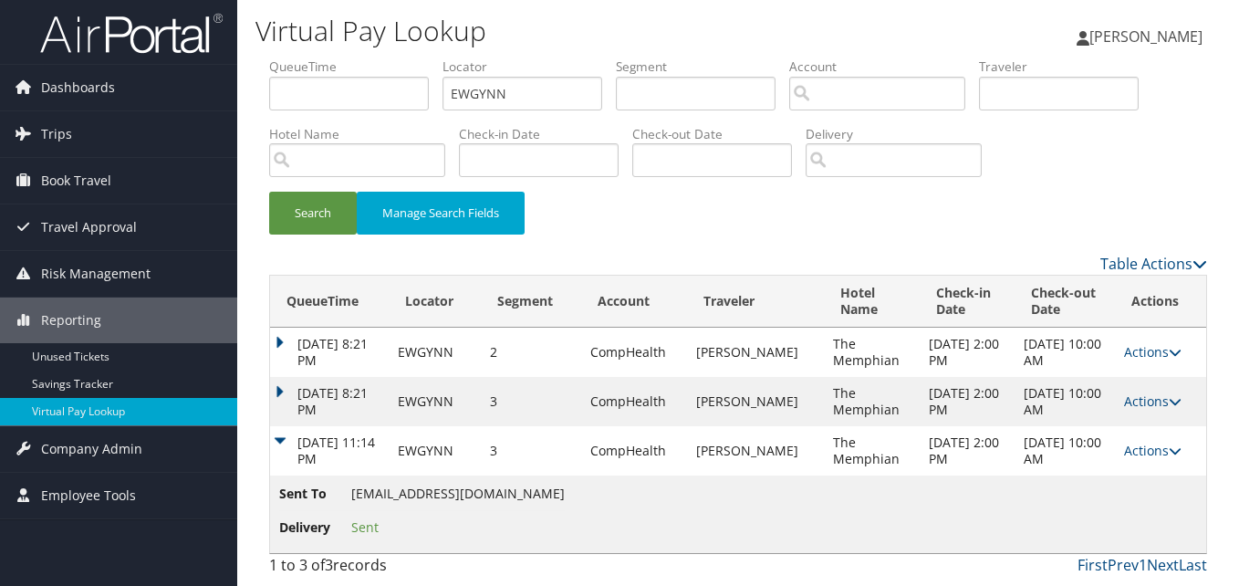
click at [358, 491] on span "[EMAIL_ADDRESS][DOMAIN_NAME]" at bounding box center [457, 492] width 213 height 17
copy ul "[EMAIL_ADDRESS][DOMAIN_NAME] Delivery Sent"
drag, startPoint x: 349, startPoint y: 489, endPoint x: 541, endPoint y: 497, distance: 191.7
click at [541, 497] on td "Sent To [EMAIL_ADDRESS][DOMAIN_NAME] Delivery Sent" at bounding box center [738, 514] width 936 height 78
drag, startPoint x: 541, startPoint y: 497, endPoint x: 503, endPoint y: 504, distance: 38.8
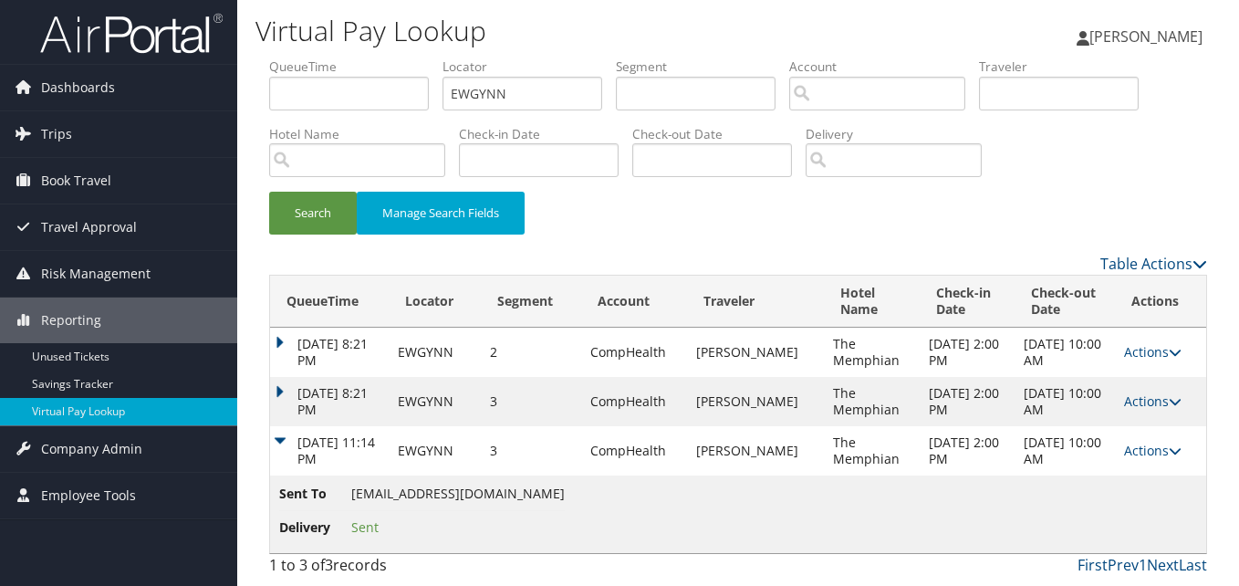
click at [541, 497] on td "Sent To [EMAIL_ADDRESS][DOMAIN_NAME] Delivery Sent" at bounding box center [738, 514] width 936 height 78
drag, startPoint x: 349, startPoint y: 495, endPoint x: 532, endPoint y: 493, distance: 182.4
click at [532, 493] on li "Sent To [EMAIL_ADDRESS][DOMAIN_NAME]" at bounding box center [422, 496] width 286 height 27
copy span "[EMAIL_ADDRESS][DOMAIN_NAME]"
drag, startPoint x: 1203, startPoint y: 451, endPoint x: 1194, endPoint y: 449, distance: 9.3
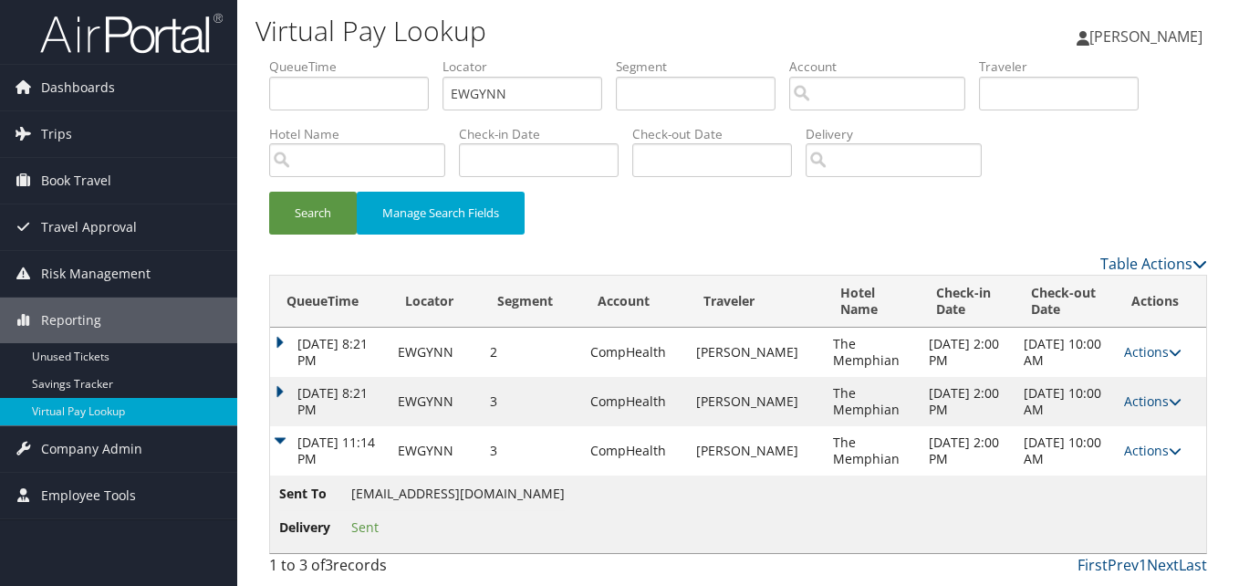
click at [1201, 451] on td "Actions Resend Logs View Itinerary" at bounding box center [1160, 450] width 91 height 49
click at [1160, 449] on link "Actions" at bounding box center [1152, 449] width 57 height 17
click at [1089, 477] on link "Resend" at bounding box center [1116, 477] width 115 height 31
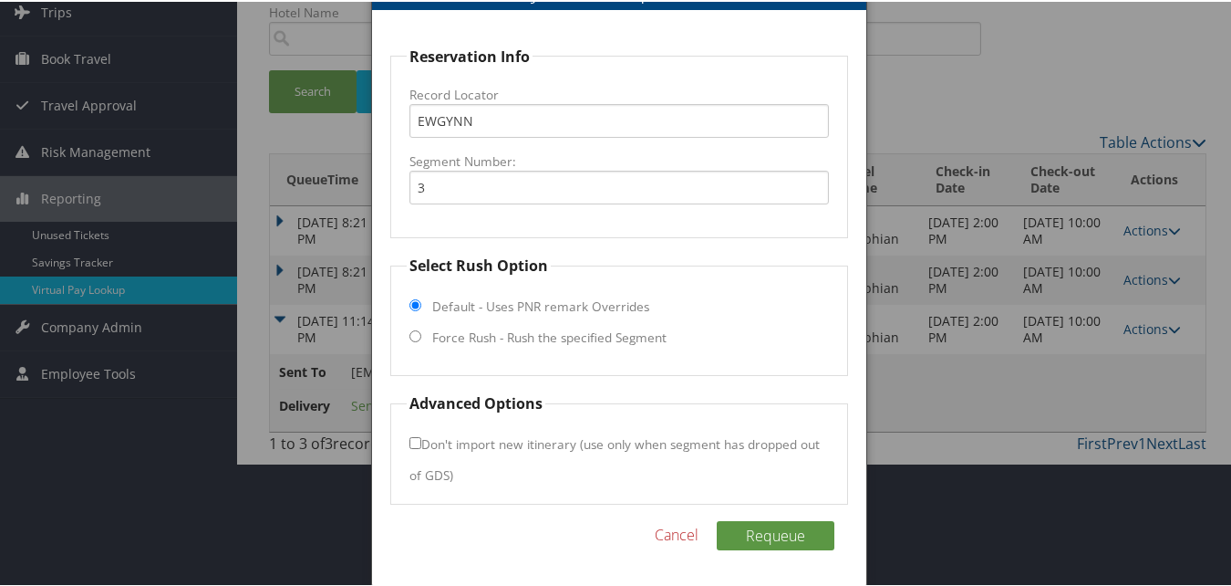
click at [537, 328] on label "Force Rush - Rush the specified Segment" at bounding box center [549, 336] width 234 height 18
click at [421, 328] on input "Force Rush - Rush the specified Segment" at bounding box center [416, 334] width 12 height 12
radio input "true"
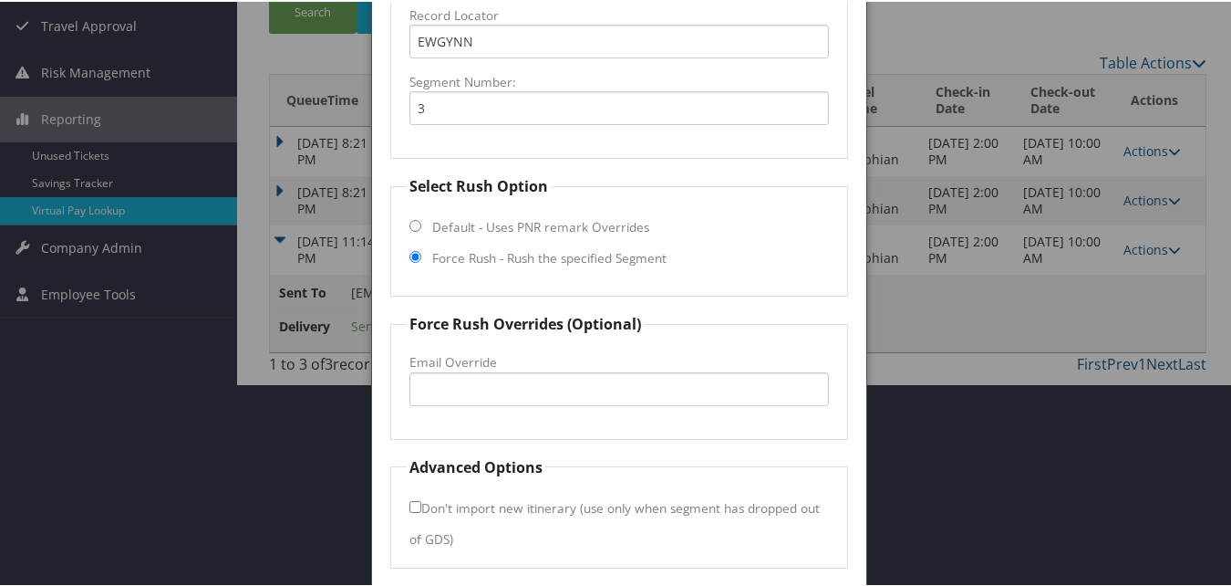
scroll to position [266, 0]
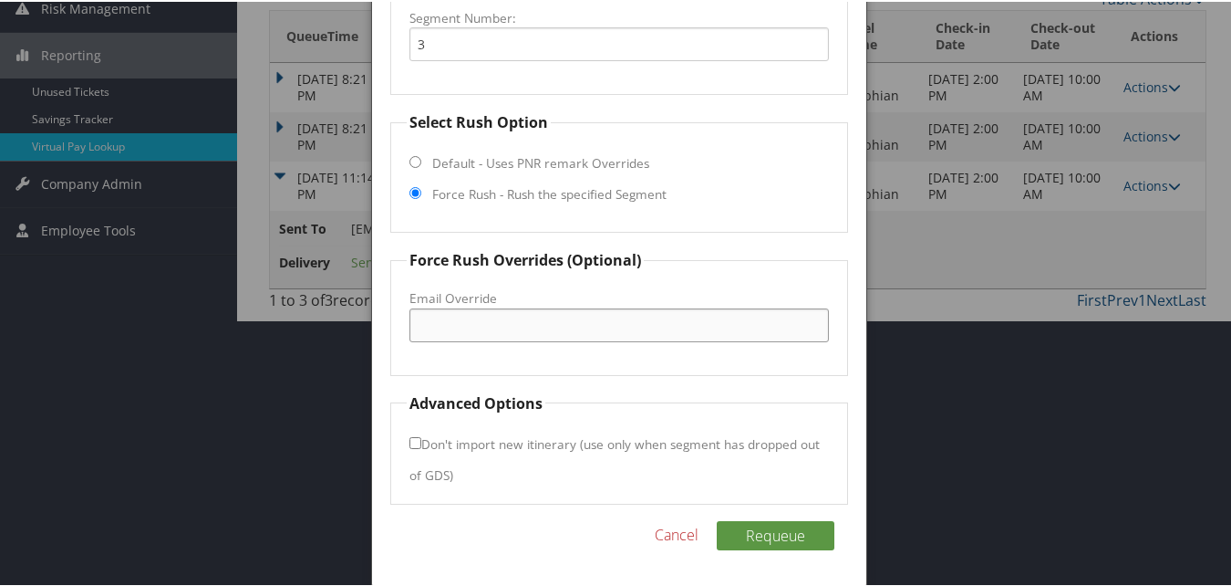
click at [494, 338] on input "Email Override" at bounding box center [619, 323] width 419 height 34
paste input "[EMAIL_ADDRESS][DOMAIN_NAME]"
click at [508, 322] on input "[EMAIL_ADDRESS][DOMAIN_NAME]" at bounding box center [619, 323] width 419 height 34
type input "[EMAIL_ADDRESS][DOMAIN_NAME]"
click at [777, 527] on button "Requeue" at bounding box center [776, 533] width 118 height 29
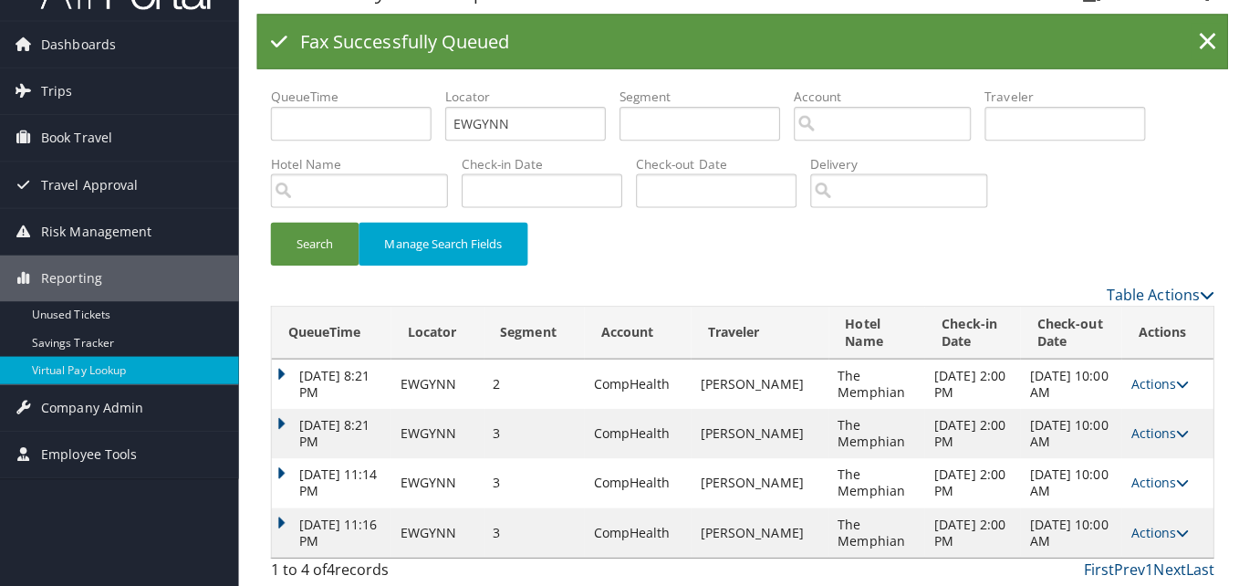
scroll to position [0, 0]
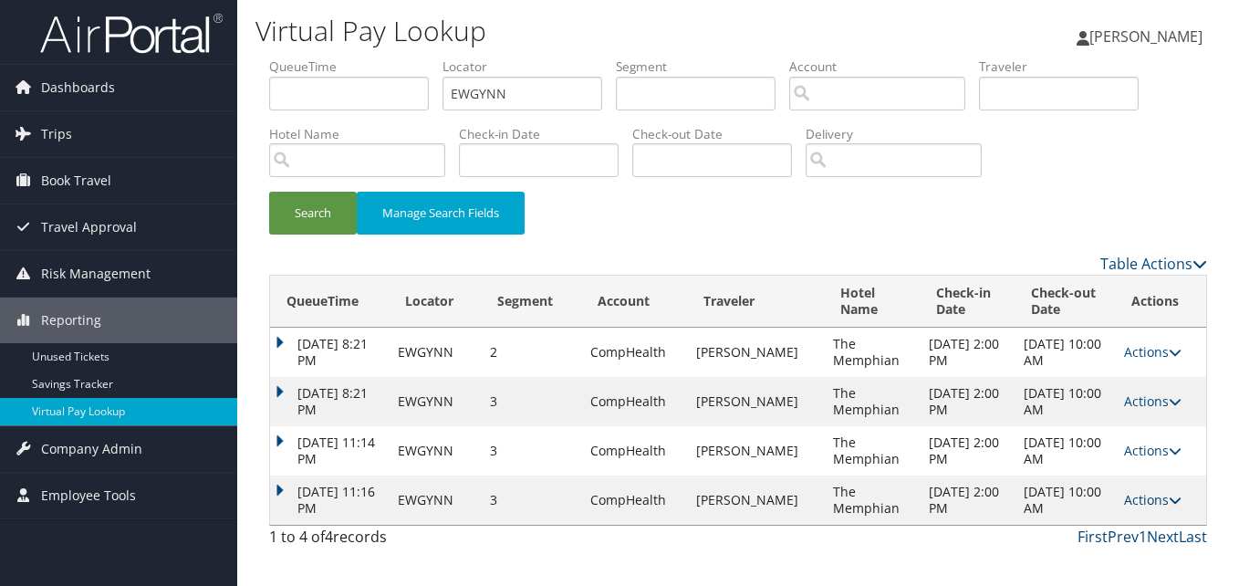
click at [1151, 495] on link "Actions" at bounding box center [1152, 499] width 57 height 17
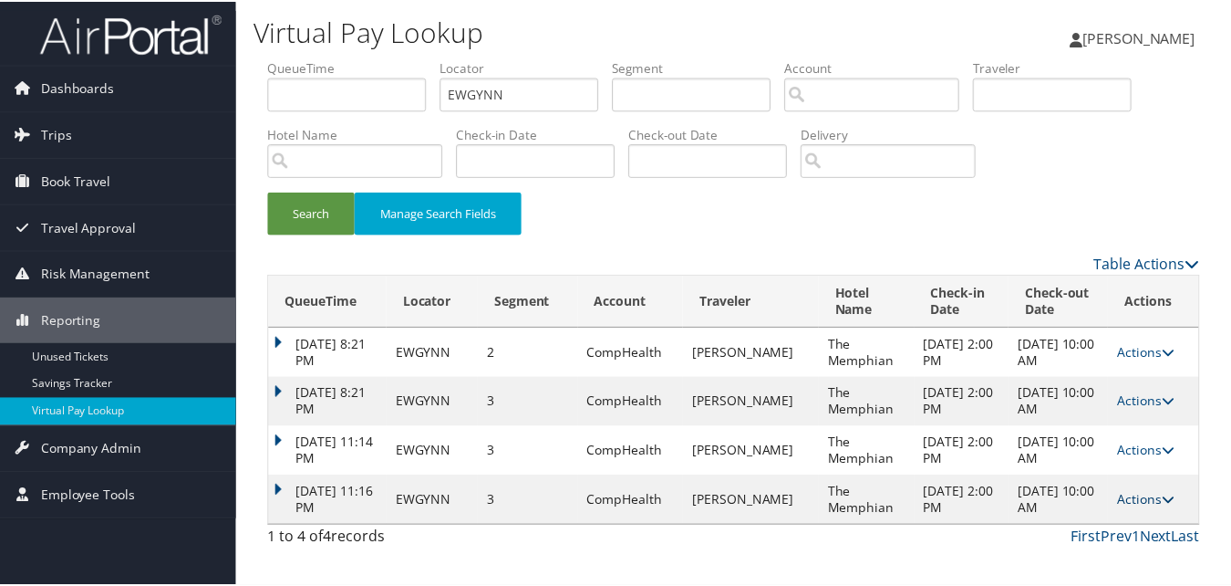
scroll to position [36, 0]
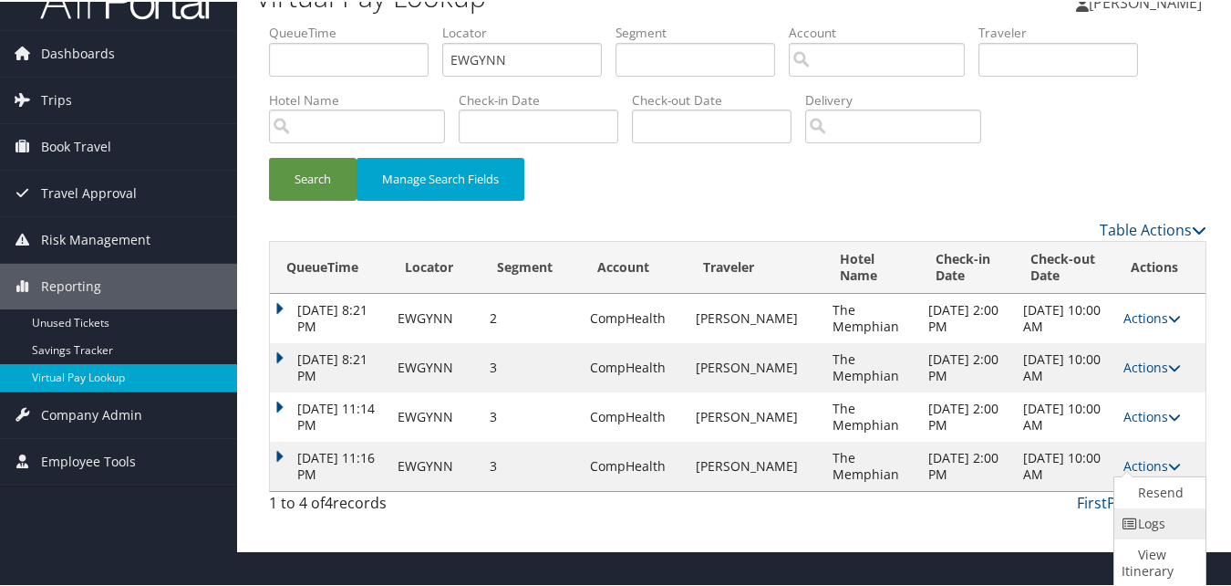
click at [1147, 518] on link "Logs" at bounding box center [1158, 521] width 87 height 31
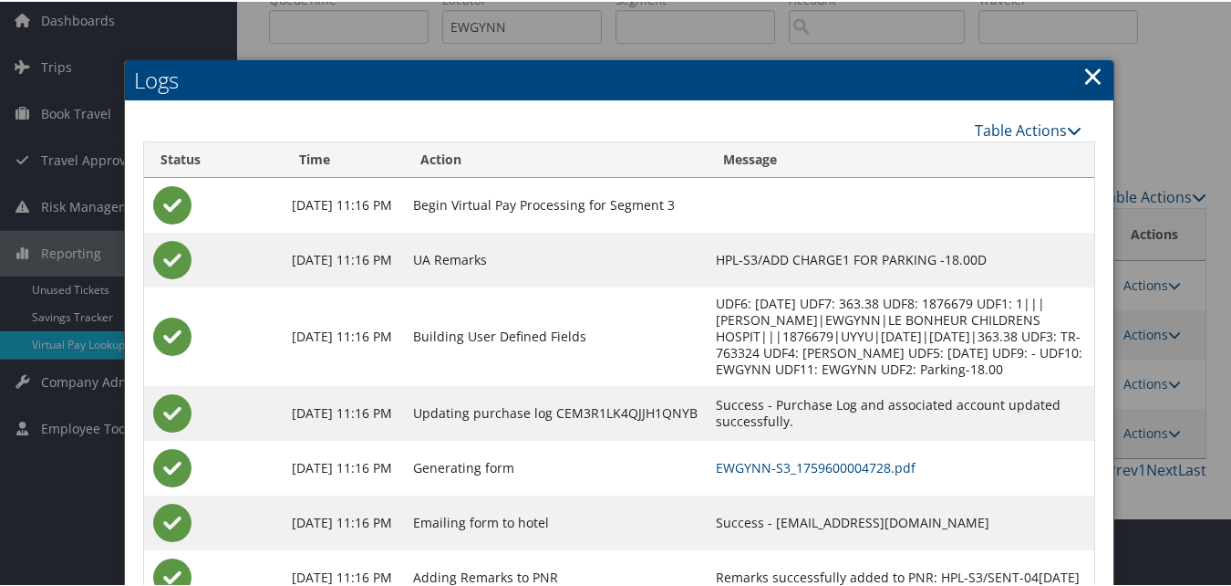
scroll to position [137, 0]
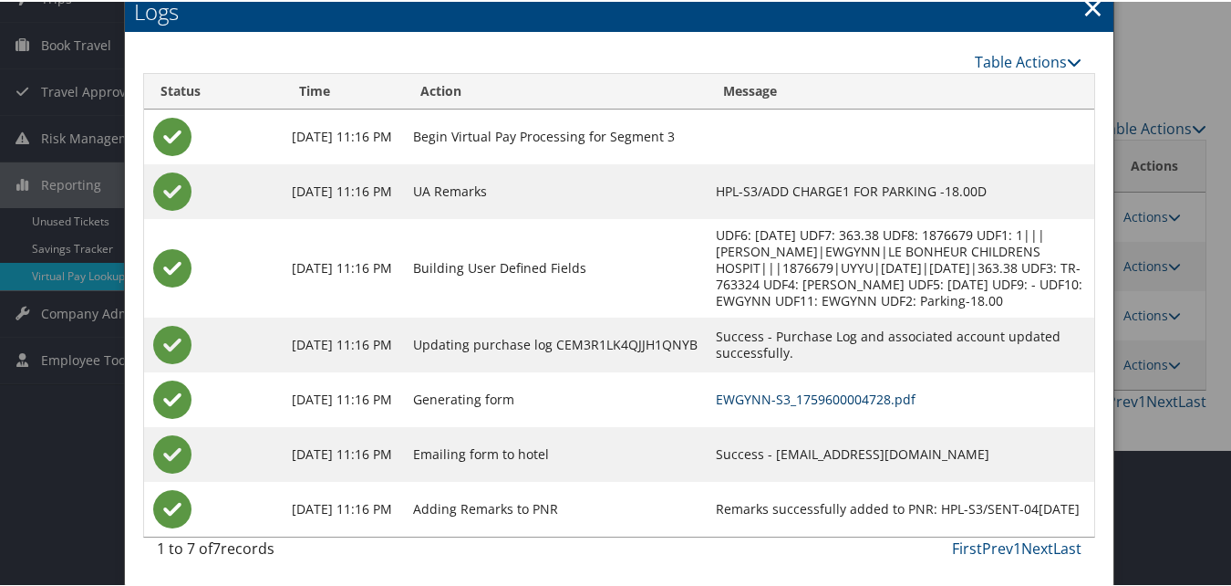
click at [752, 392] on link "EWGYNN-S3_1759600004728.pdf" at bounding box center [816, 397] width 200 height 17
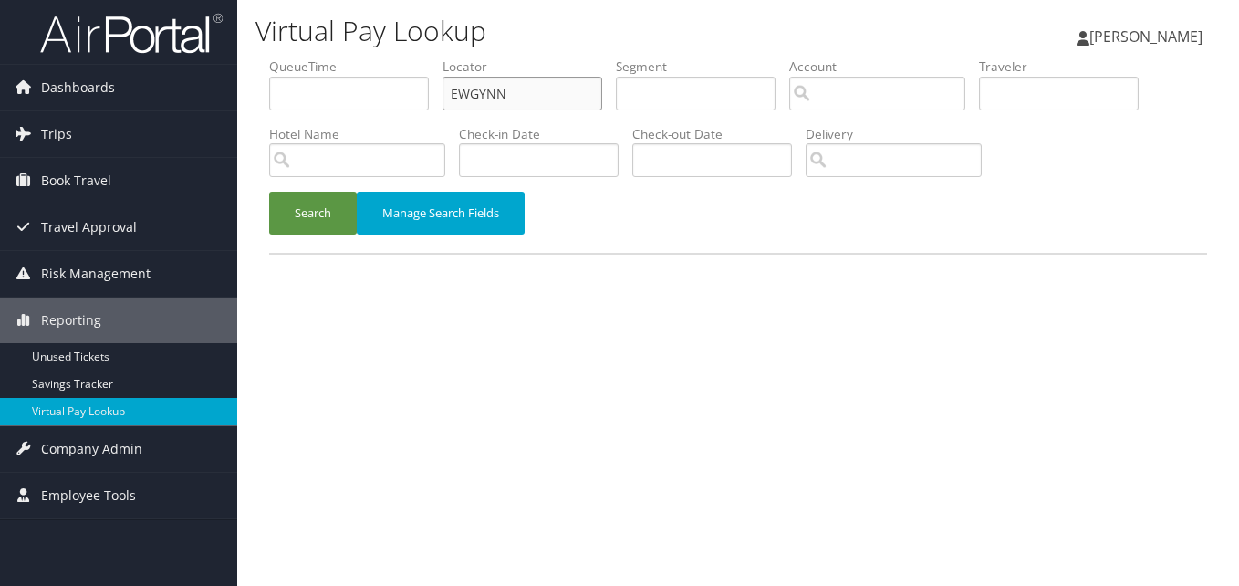
paste input "LCFFL"
drag, startPoint x: 507, startPoint y: 89, endPoint x: 411, endPoint y: 109, distance: 97.7
click at [411, 57] on ul "QueueTime Locator LCFFLN Segment Account Traveler Hotel Name Check-in Date Chec…" at bounding box center [738, 57] width 938 height 0
type input "LCFFLN"
click at [352, 198] on button "Search" at bounding box center [313, 213] width 88 height 43
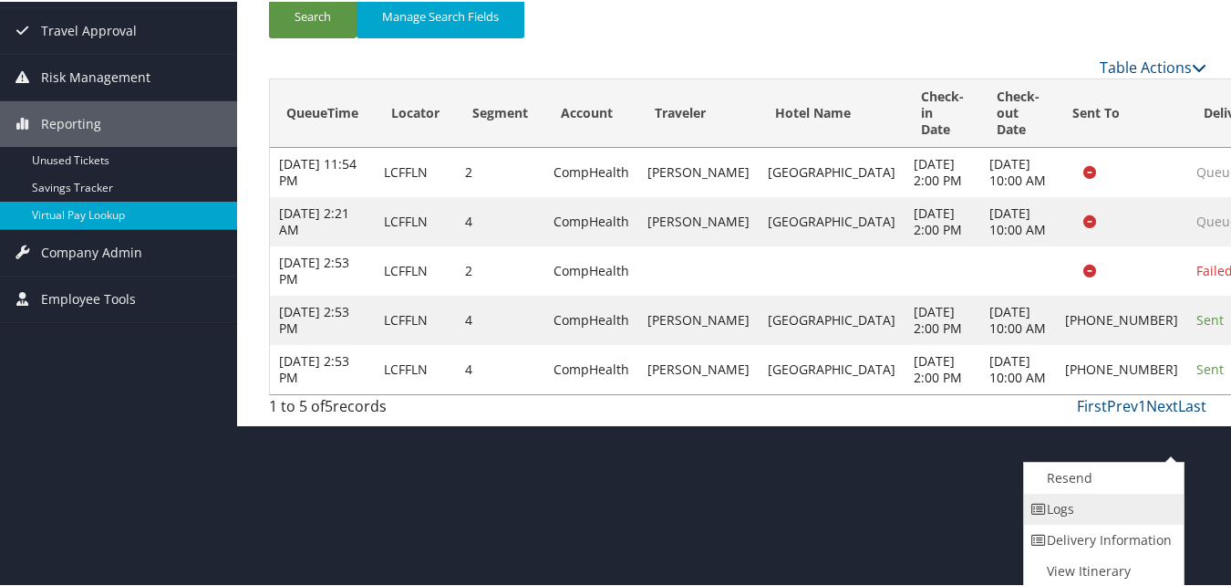
click at [1063, 514] on link "Logs" at bounding box center [1102, 507] width 156 height 31
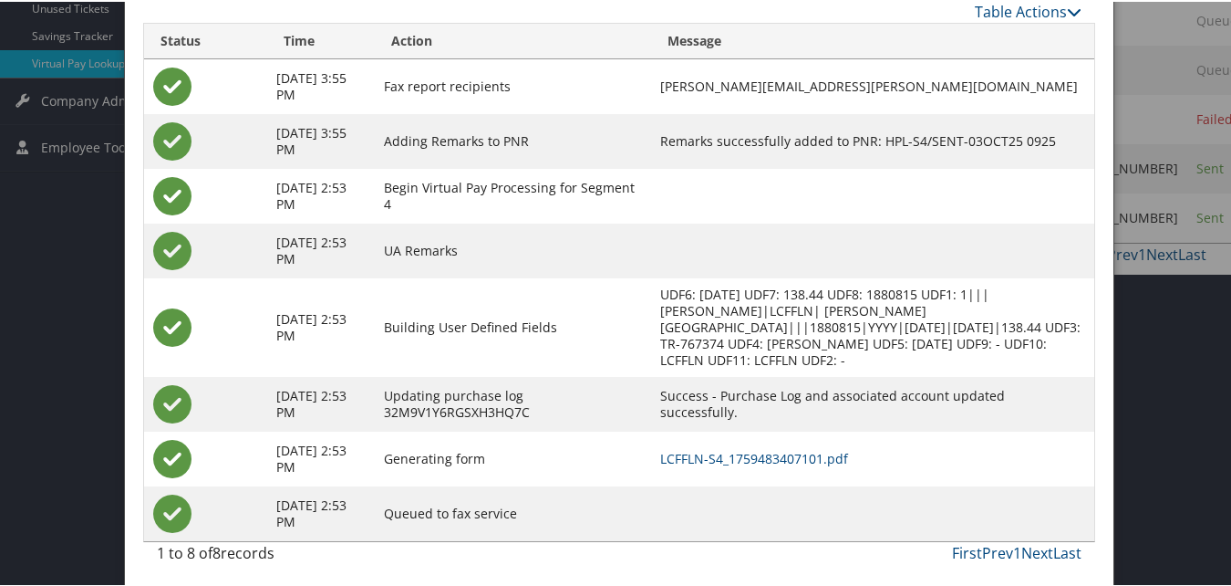
scroll to position [354, 0]
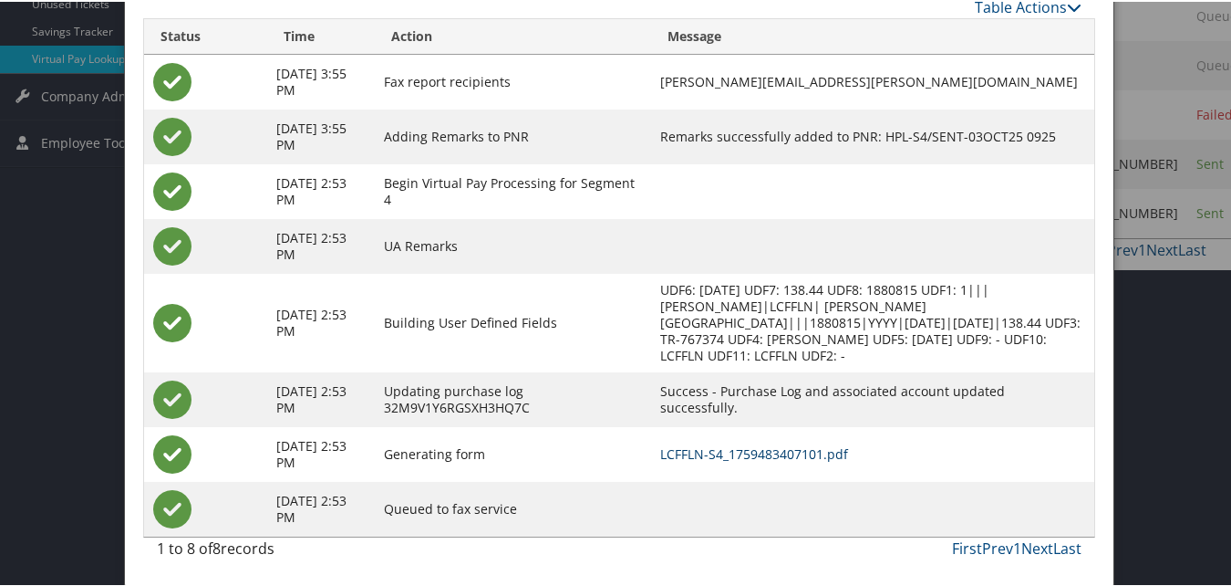
click at [714, 442] on td "LCFFLN-S4_1759483407101.pdf" at bounding box center [872, 452] width 443 height 55
click at [714, 447] on link "LCFFLN-S4_1759483407101.pdf" at bounding box center [754, 451] width 188 height 17
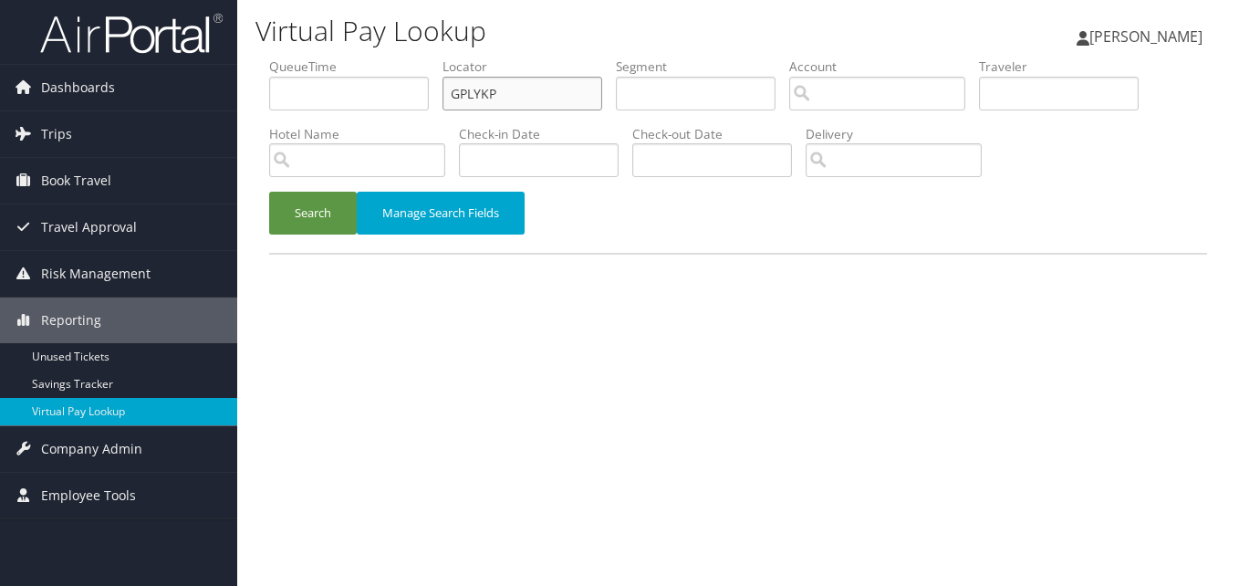
paste input "OMKCMK"
drag, startPoint x: 508, startPoint y: 99, endPoint x: 404, endPoint y: 130, distance: 108.3
click at [404, 57] on ul "QueueTime Locator OMKCMK Segment Account Traveler Hotel Name Check-in Date Chec…" at bounding box center [738, 57] width 938 height 0
type input "OMKCMK"
click at [290, 213] on button "Search" at bounding box center [313, 213] width 88 height 43
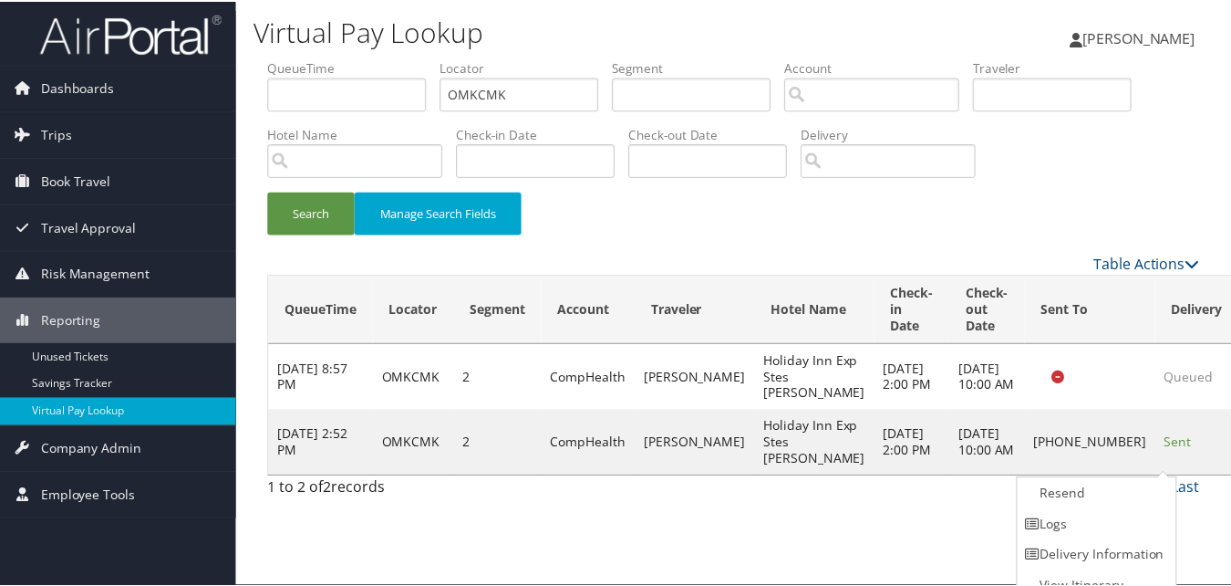
scroll to position [17, 0]
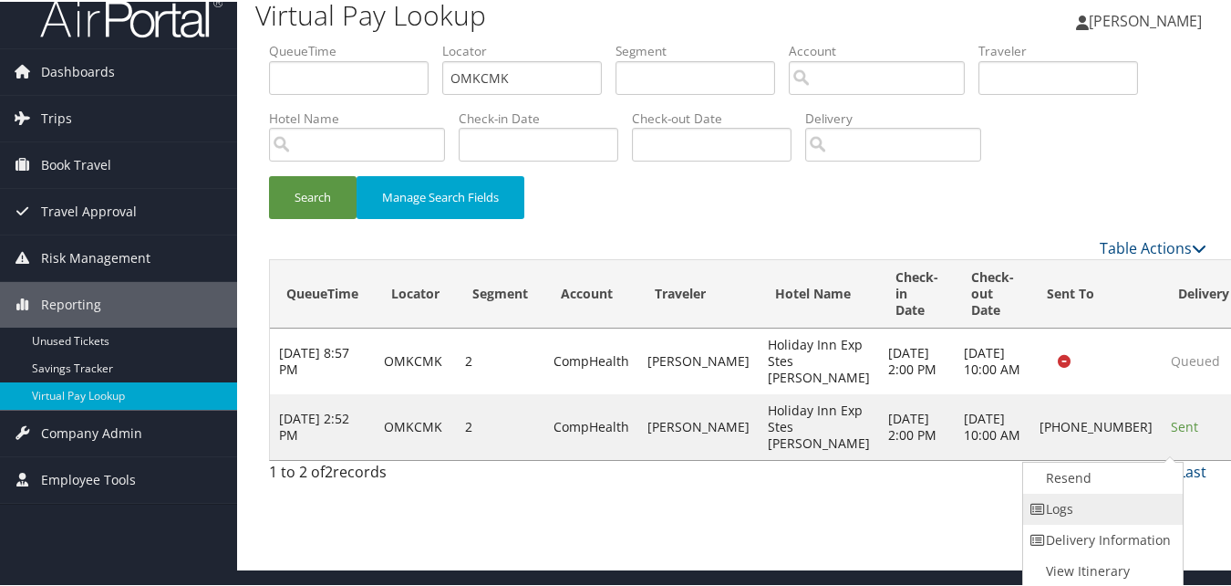
click at [1060, 504] on link "Logs" at bounding box center [1101, 507] width 156 height 31
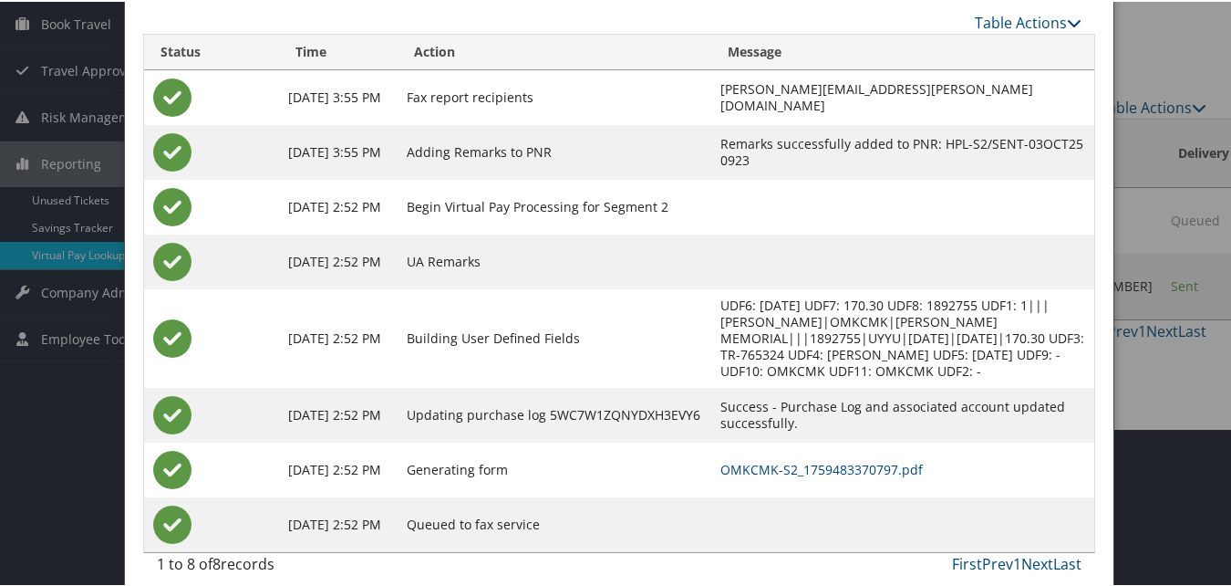
scroll to position [173, 0]
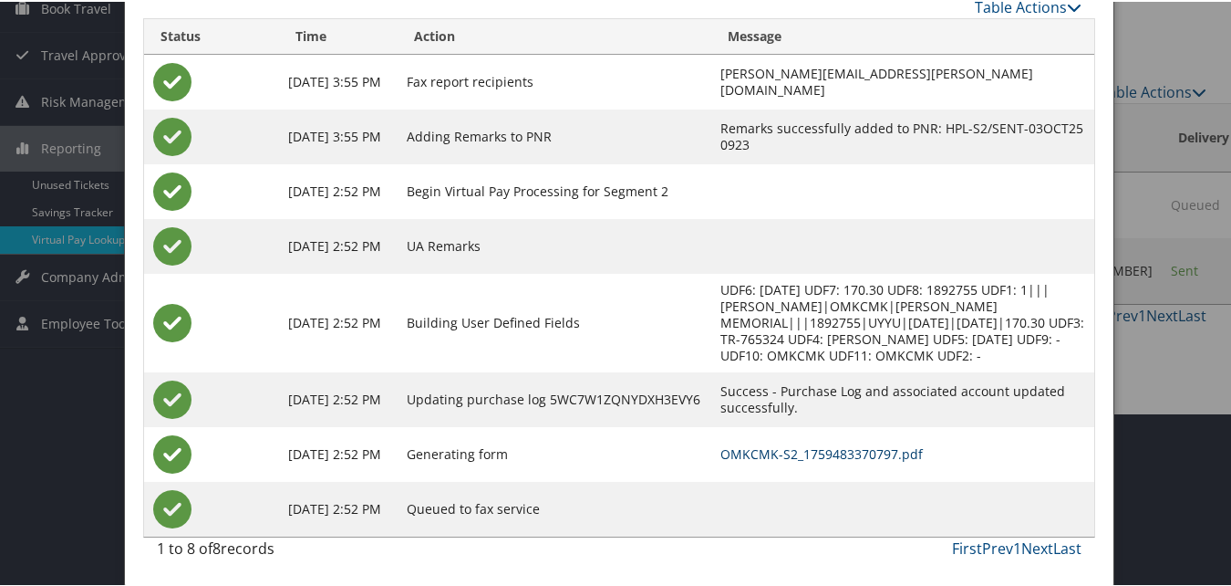
click at [762, 447] on link "OMKCMK-S2_1759483370797.pdf" at bounding box center [822, 451] width 203 height 17
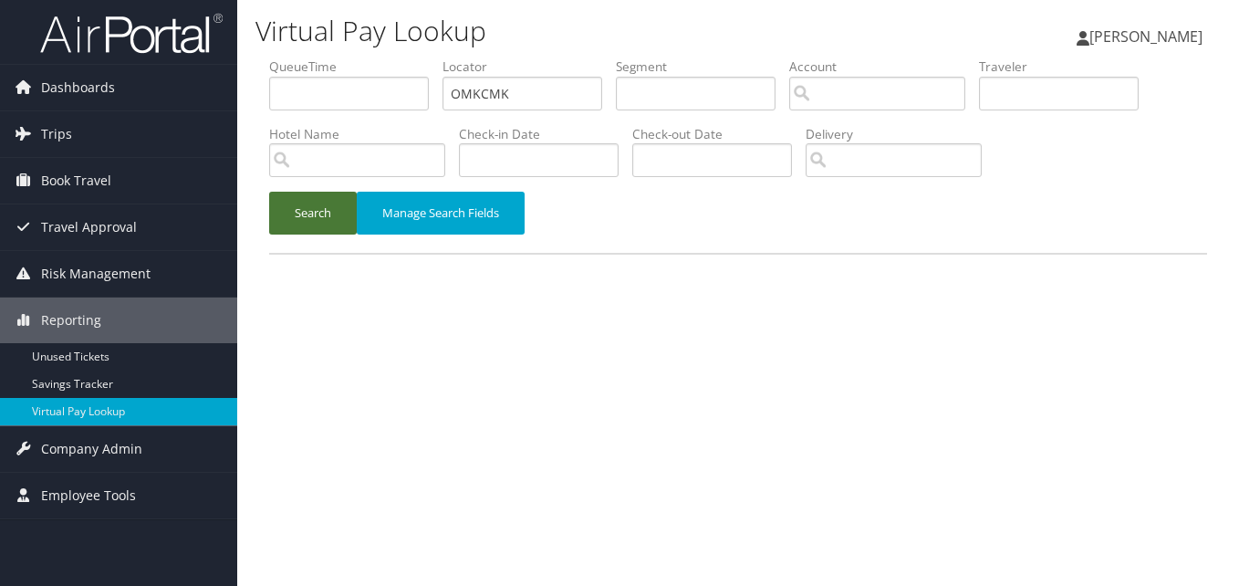
click at [291, 184] on li "Hotel Name" at bounding box center [364, 158] width 190 height 67
click at [305, 223] on button "Search" at bounding box center [313, 213] width 88 height 43
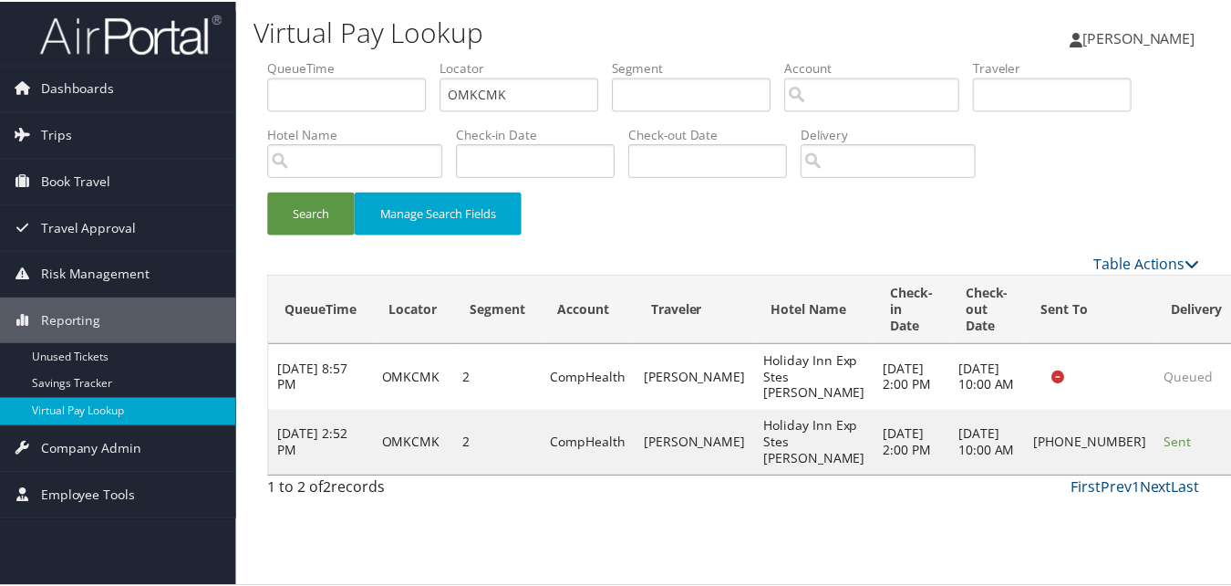
scroll to position [17, 0]
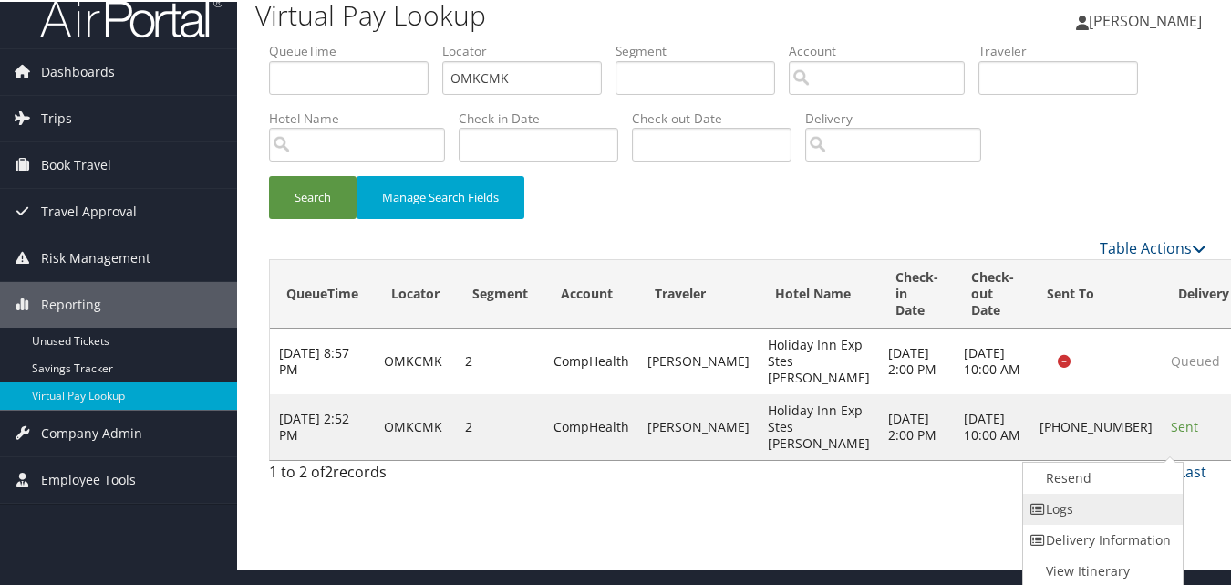
click at [1064, 511] on link "Logs" at bounding box center [1101, 507] width 156 height 31
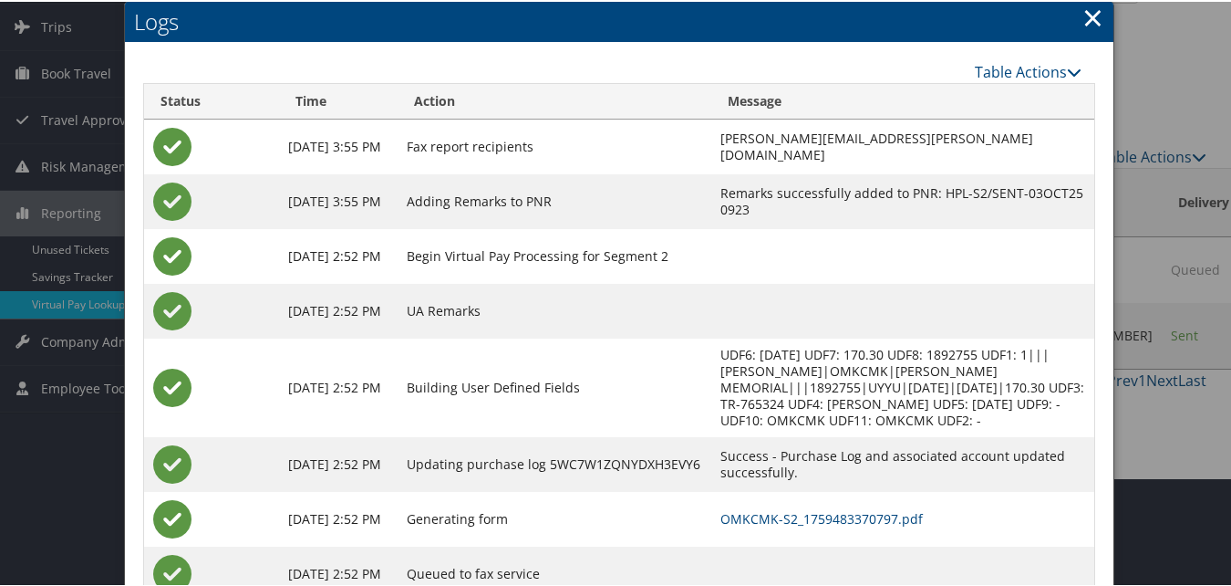
scroll to position [173, 0]
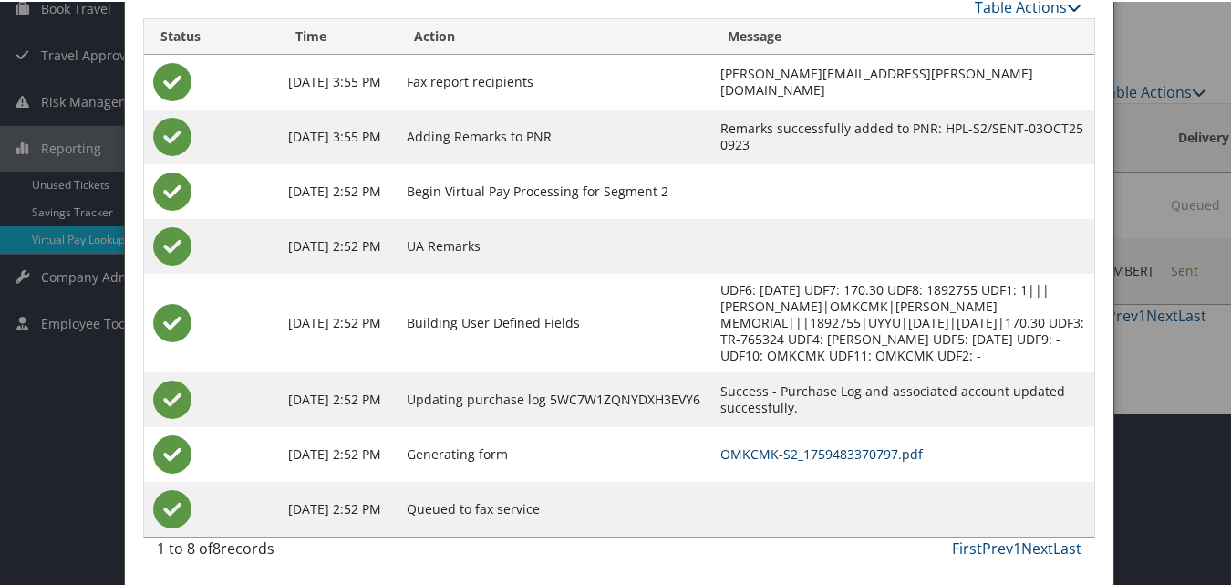
click at [814, 451] on link "OMKCMK-S2_1759483370797.pdf" at bounding box center [822, 451] width 203 height 17
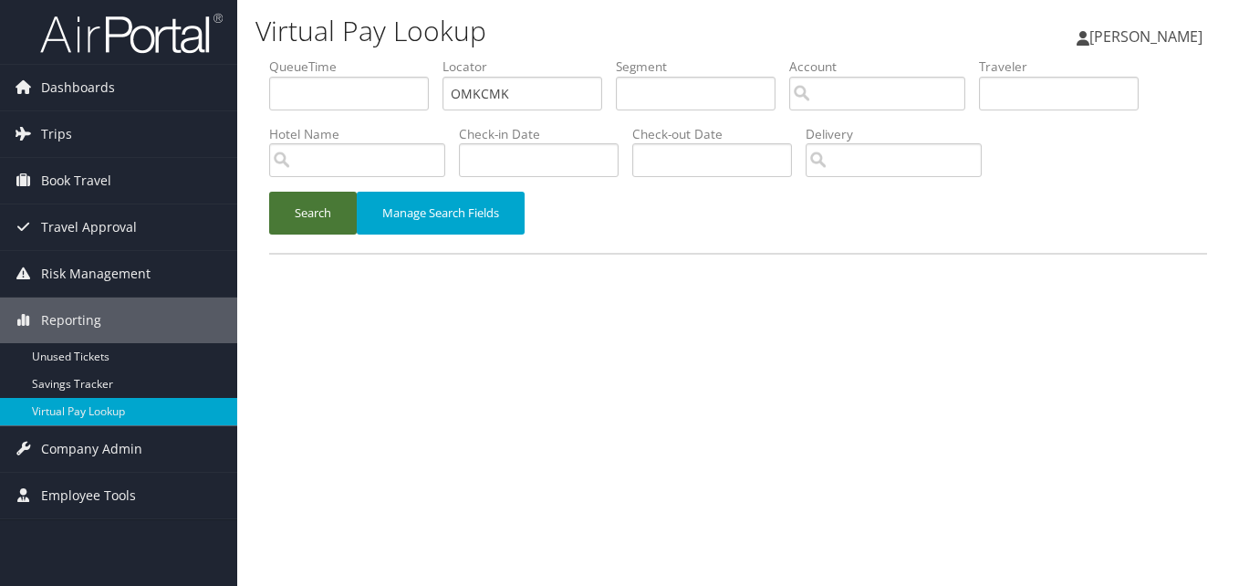
click at [334, 233] on button "Search" at bounding box center [313, 213] width 88 height 43
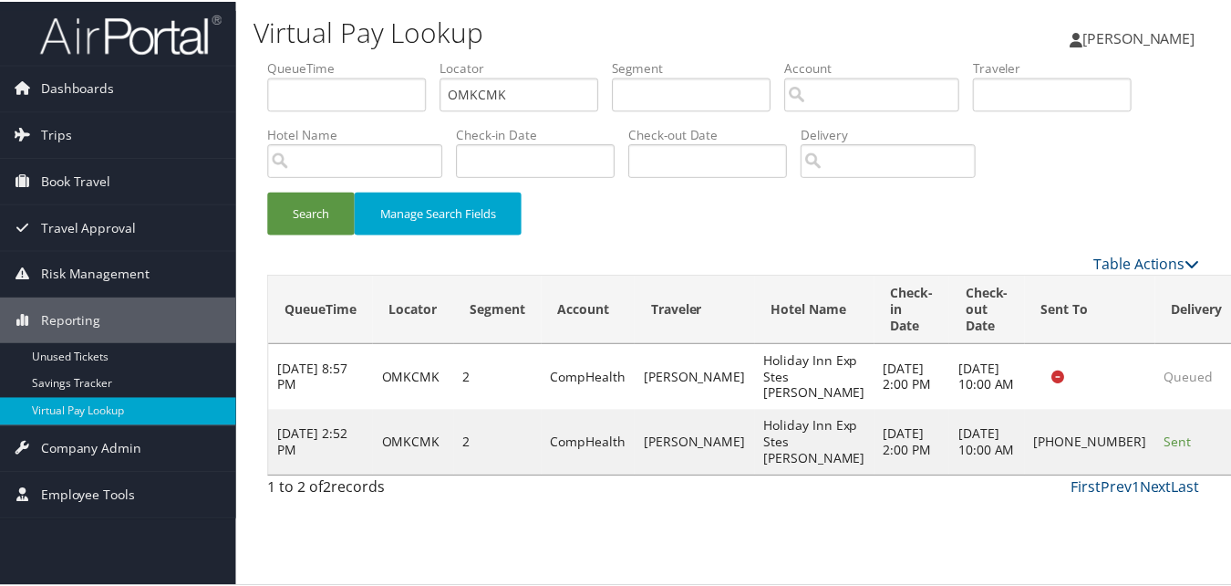
scroll to position [17, 0]
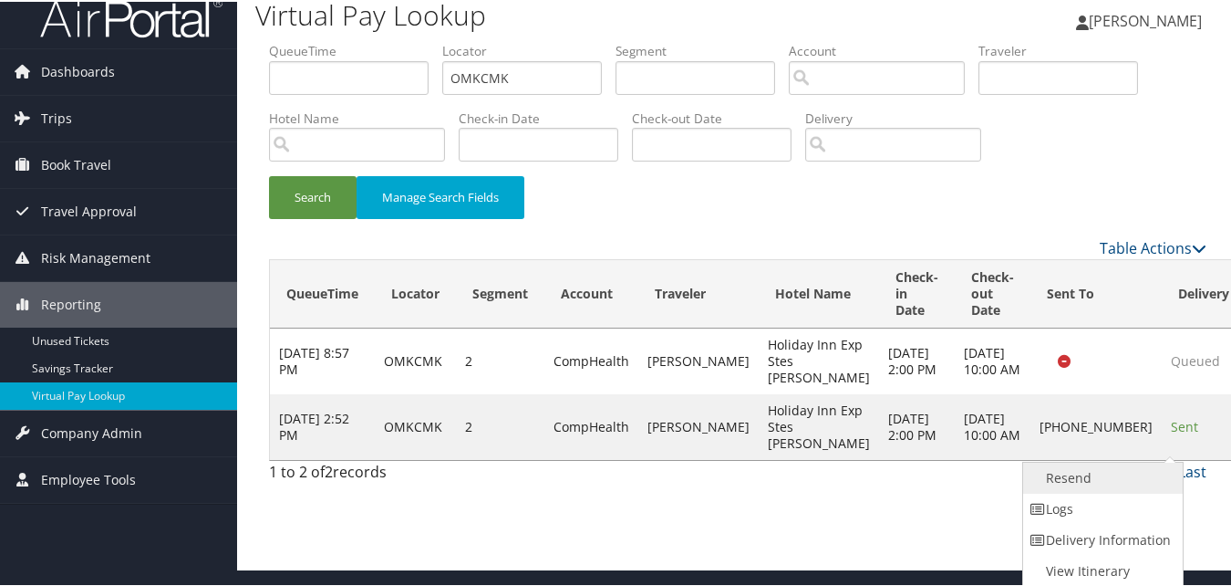
click at [1045, 472] on link "Resend" at bounding box center [1101, 476] width 156 height 31
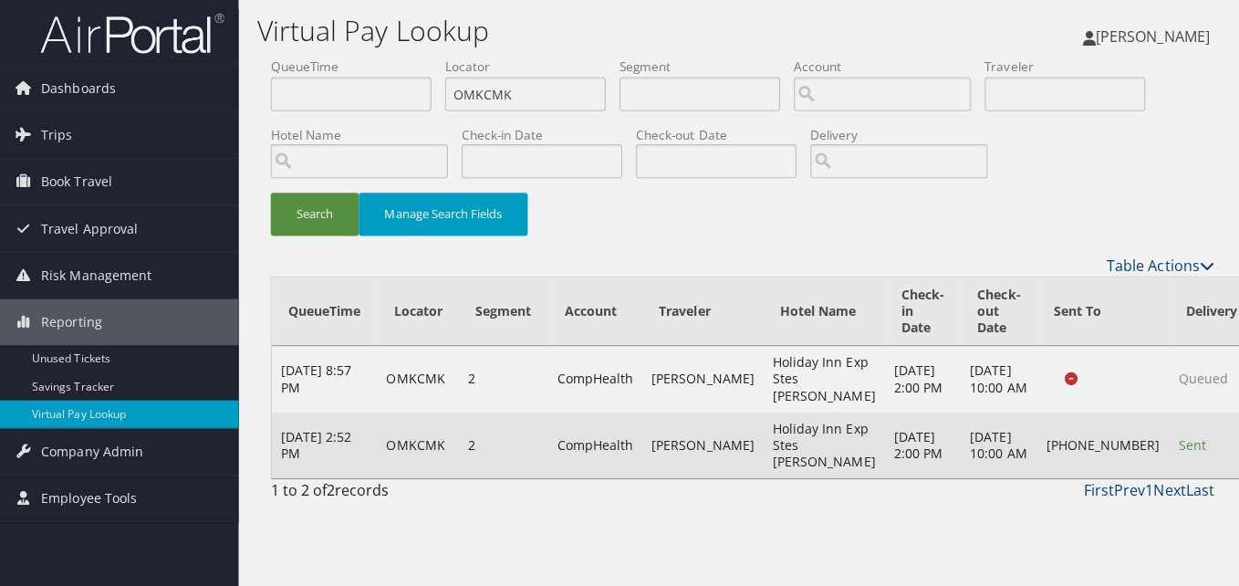
scroll to position [0, 0]
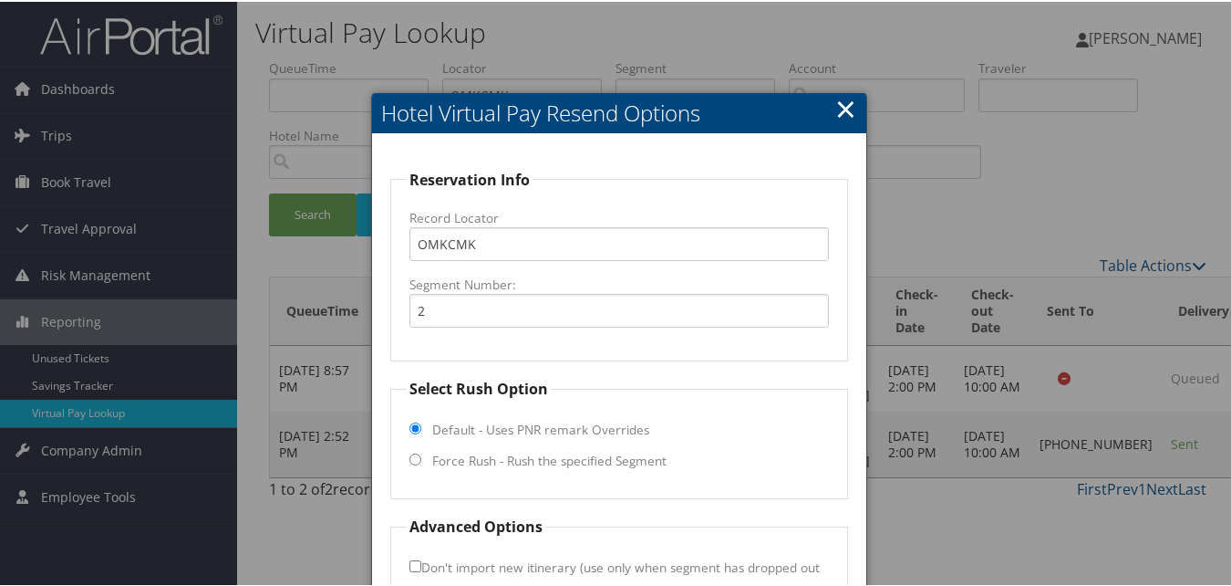
click at [836, 95] on link "×" at bounding box center [846, 106] width 21 height 36
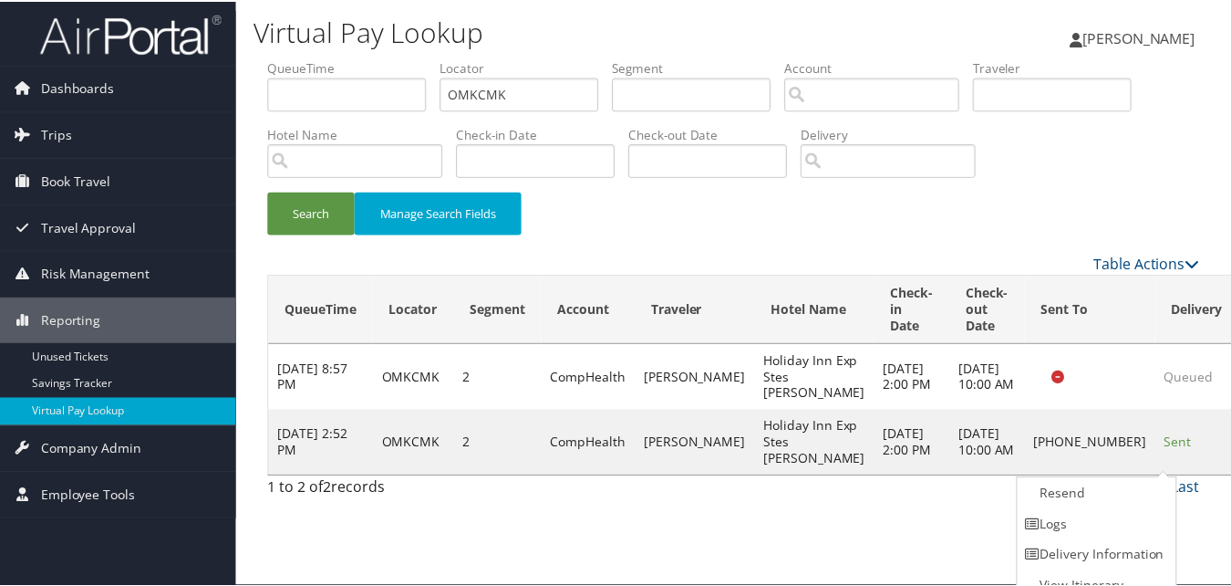
scroll to position [17, 0]
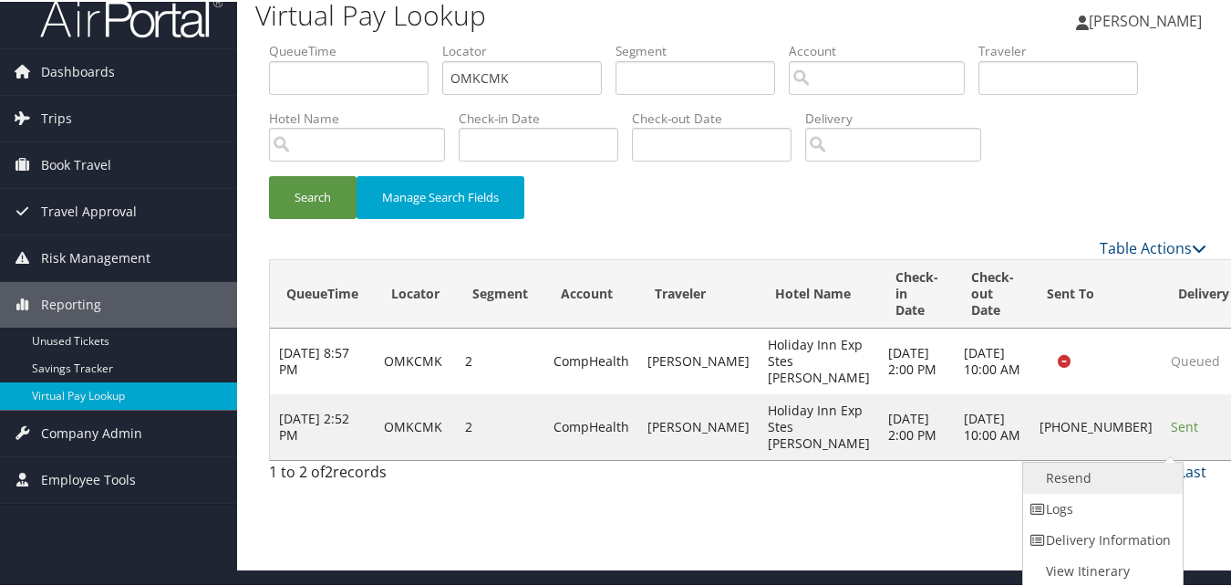
click at [1050, 481] on link "Resend" at bounding box center [1101, 476] width 156 height 31
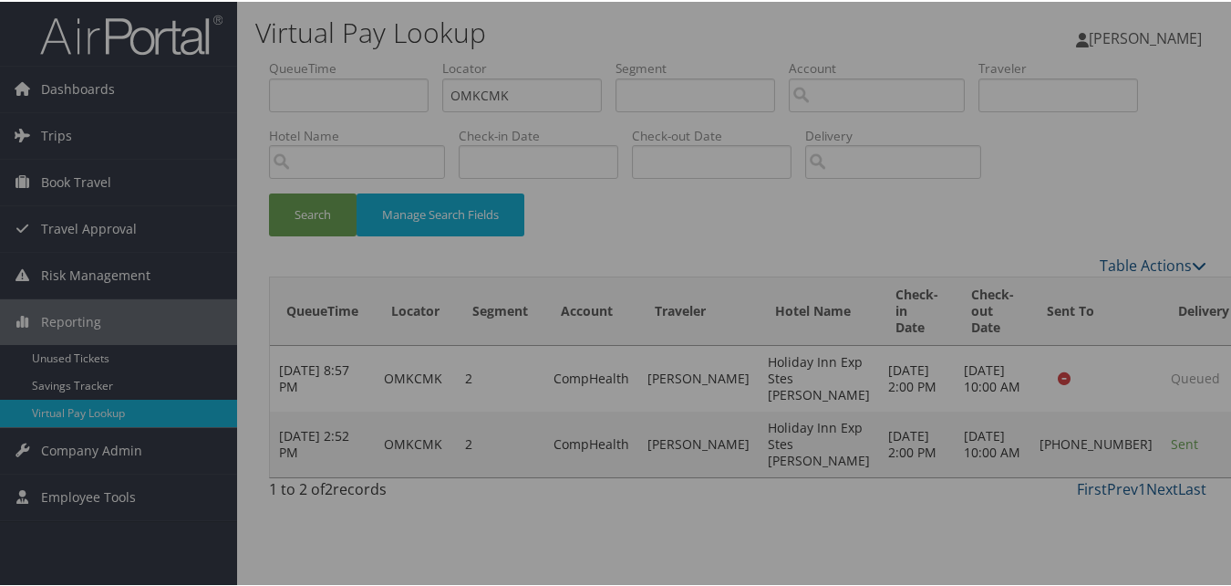
scroll to position [0, 0]
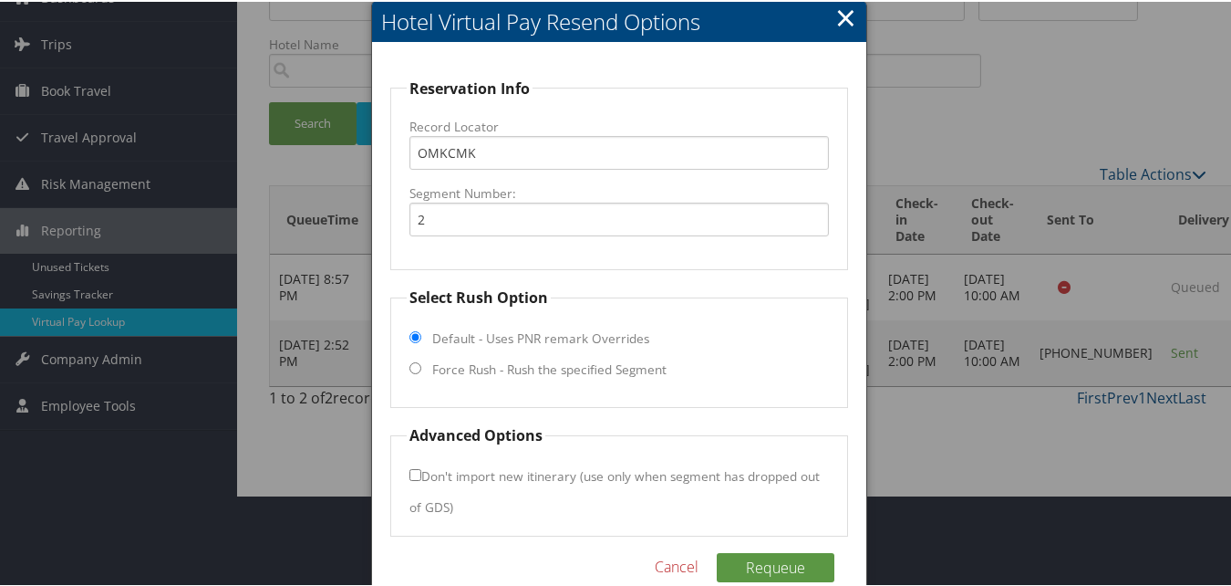
click at [556, 374] on label "Force Rush - Rush the specified Segment" at bounding box center [549, 367] width 234 height 18
click at [421, 372] on input "Force Rush - Rush the specified Segment" at bounding box center [416, 366] width 12 height 12
radio input "true"
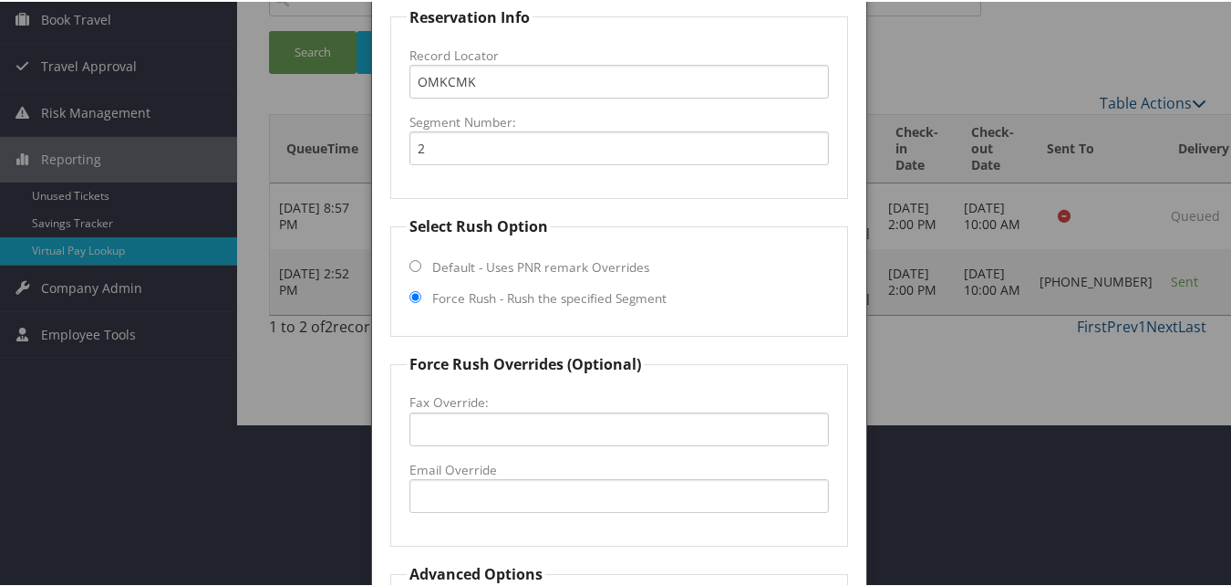
scroll to position [182, 0]
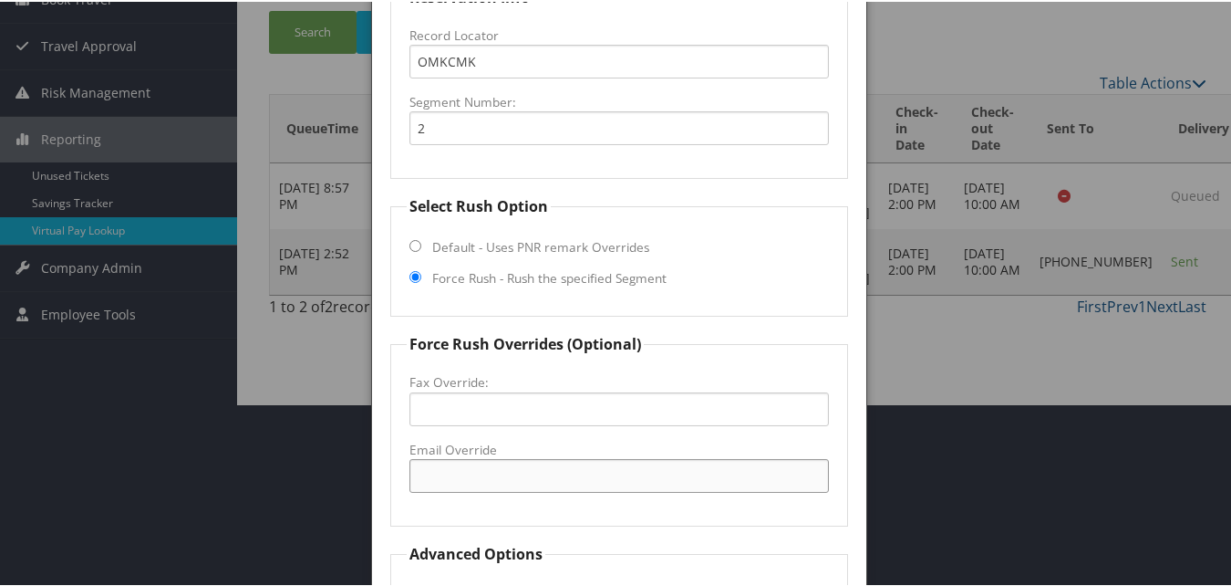
click at [541, 476] on input "Email Override" at bounding box center [619, 474] width 419 height 34
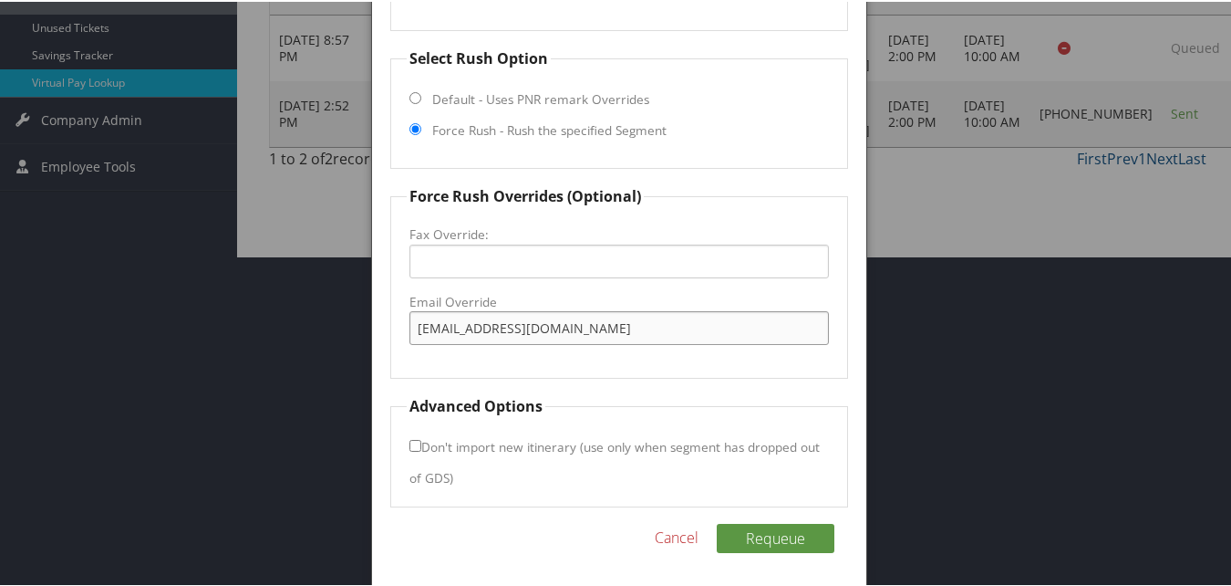
scroll to position [333, 0]
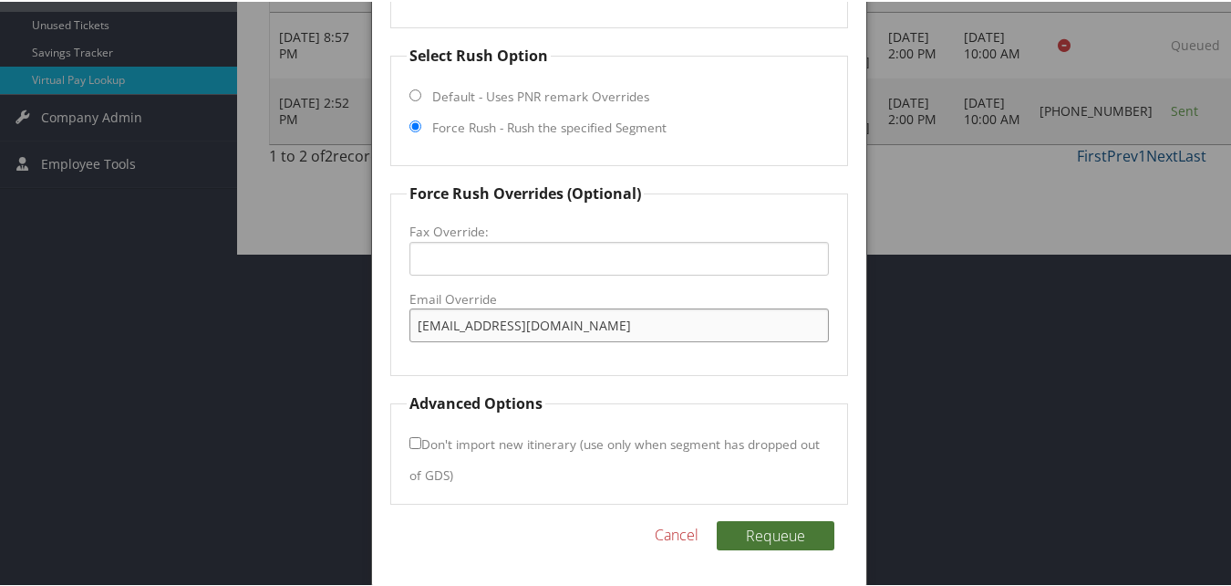
type input "[EMAIL_ADDRESS][DOMAIN_NAME]"
click at [776, 527] on button "Requeue" at bounding box center [776, 533] width 118 height 29
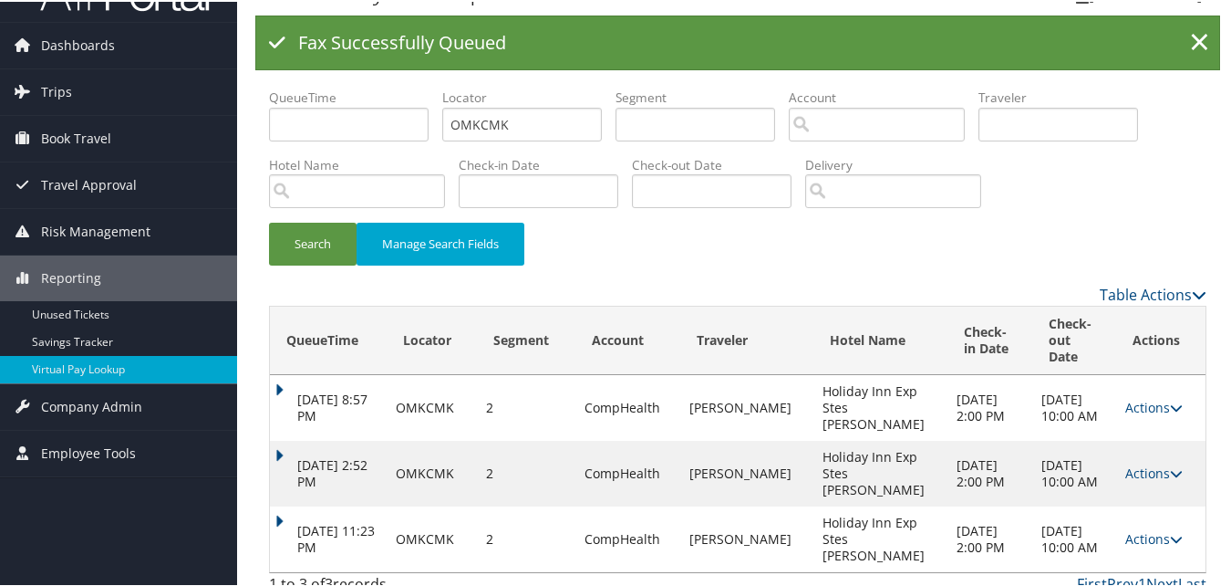
scroll to position [0, 0]
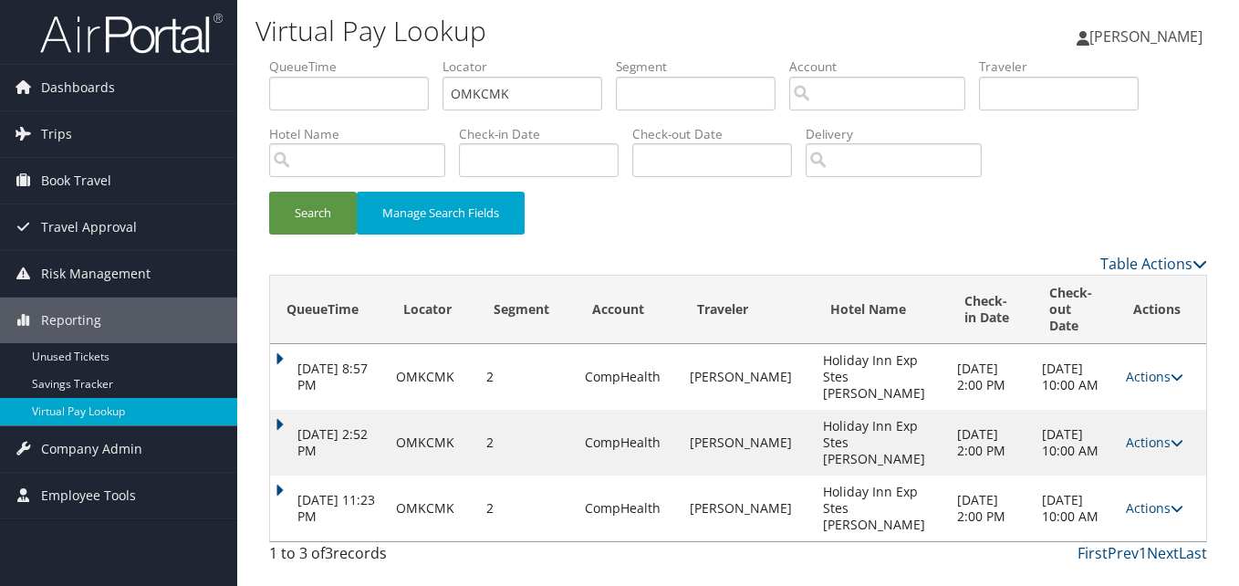
click at [266, 463] on div "QueueTime Locator OMKCMK Segment Account Traveler Hotel Name Check-in Date Chec…" at bounding box center [737, 314] width 965 height 515
click at [274, 475] on td "[DATE] 11:23 PM" at bounding box center [328, 508] width 117 height 66
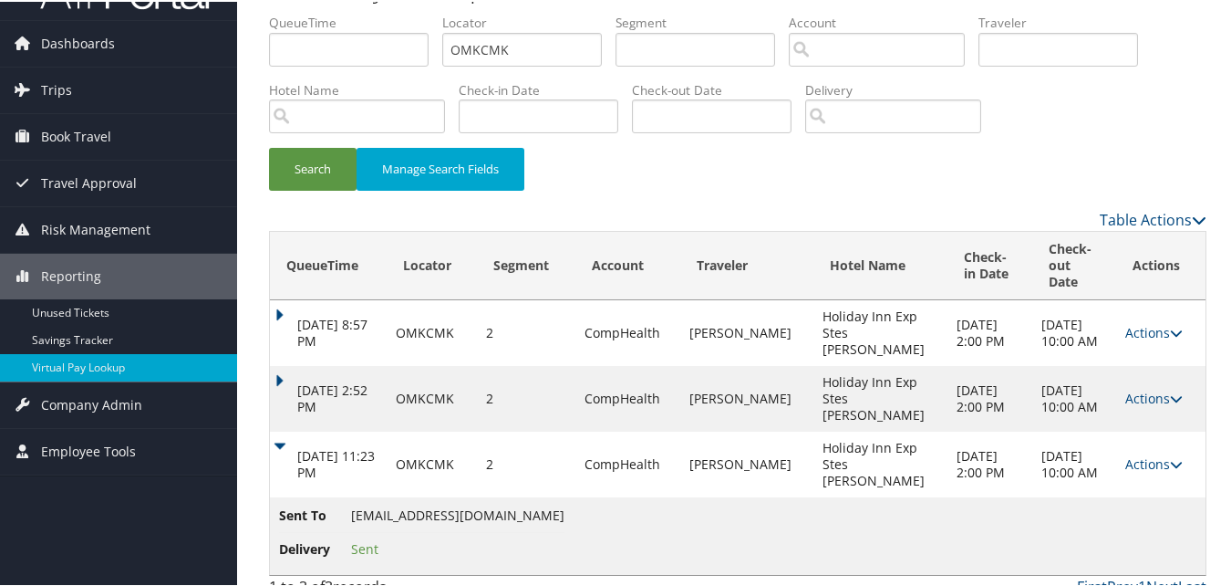
scroll to position [48, 0]
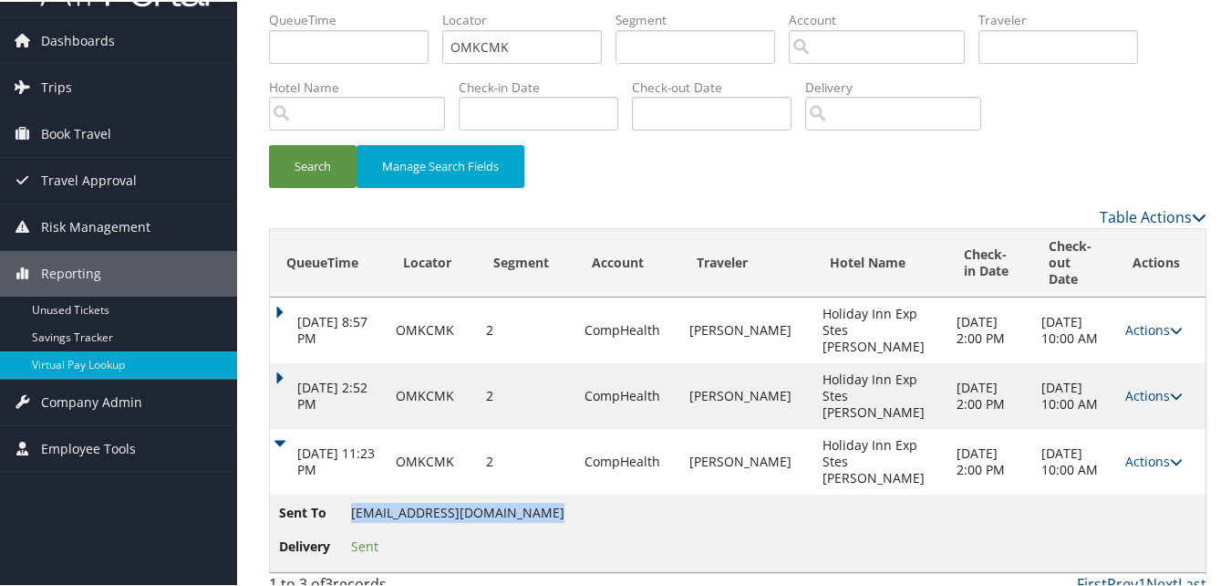
drag, startPoint x: 351, startPoint y: 490, endPoint x: 527, endPoint y: 488, distance: 176.1
click at [527, 502] on span "[EMAIL_ADDRESS][DOMAIN_NAME]" at bounding box center [457, 510] width 213 height 17
copy span "[EMAIL_ADDRESS][DOMAIN_NAME]"
click at [1134, 451] on link "Actions" at bounding box center [1154, 459] width 57 height 17
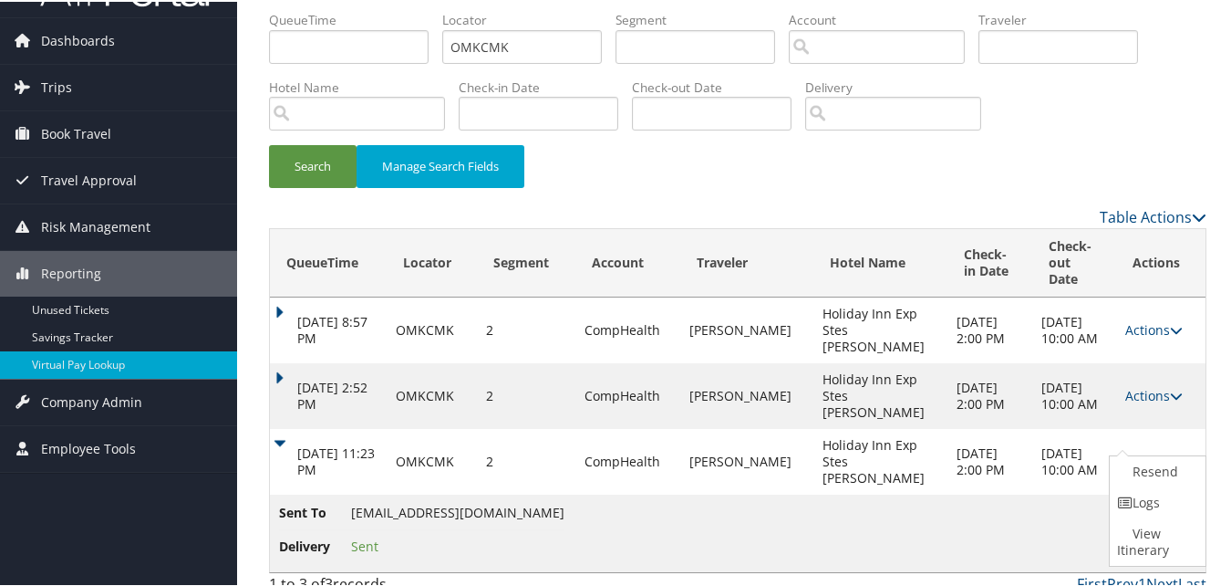
drag, startPoint x: 1142, startPoint y: 511, endPoint x: 1122, endPoint y: 507, distance: 20.4
click at [1140, 510] on link "Logs" at bounding box center [1155, 500] width 91 height 31
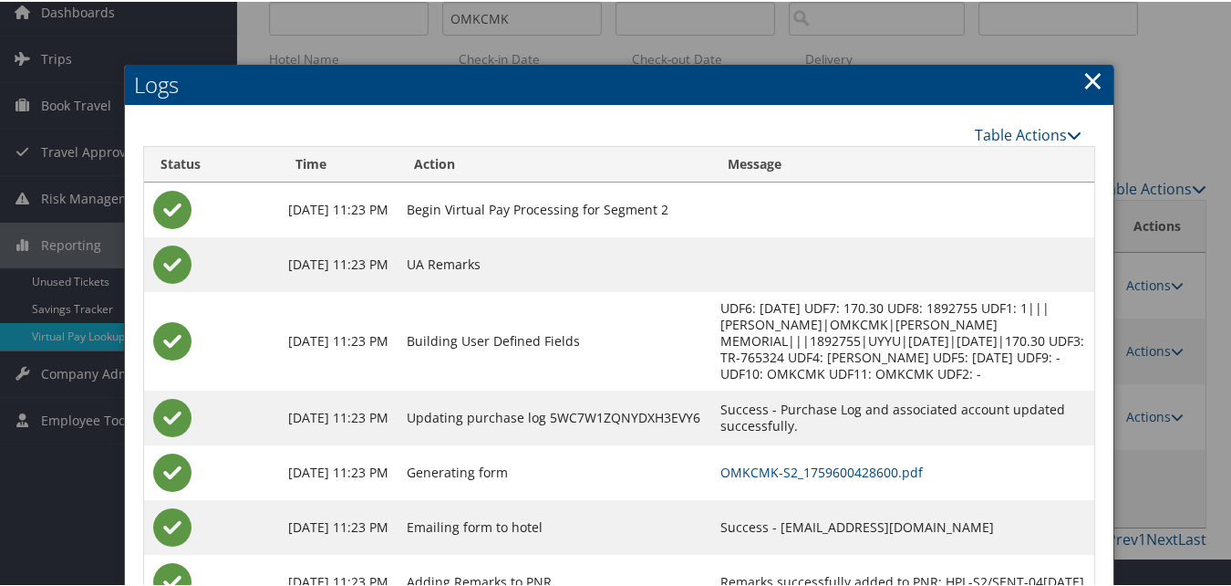
scroll to position [150, 0]
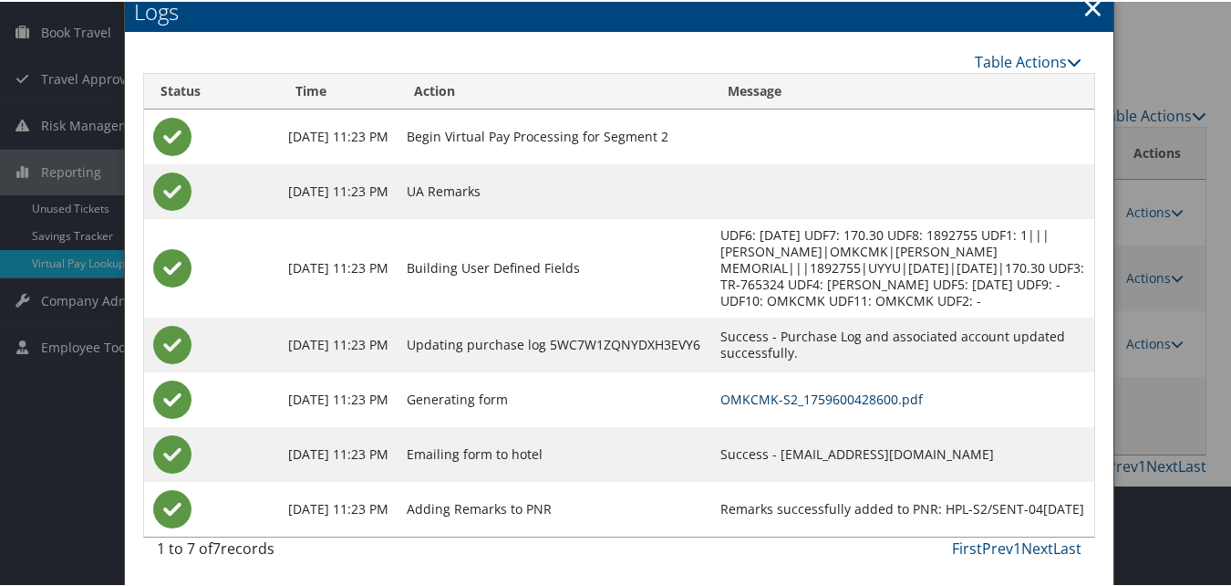
click at [777, 405] on link "OMKCMK-S2_1759600428600.pdf" at bounding box center [822, 397] width 203 height 17
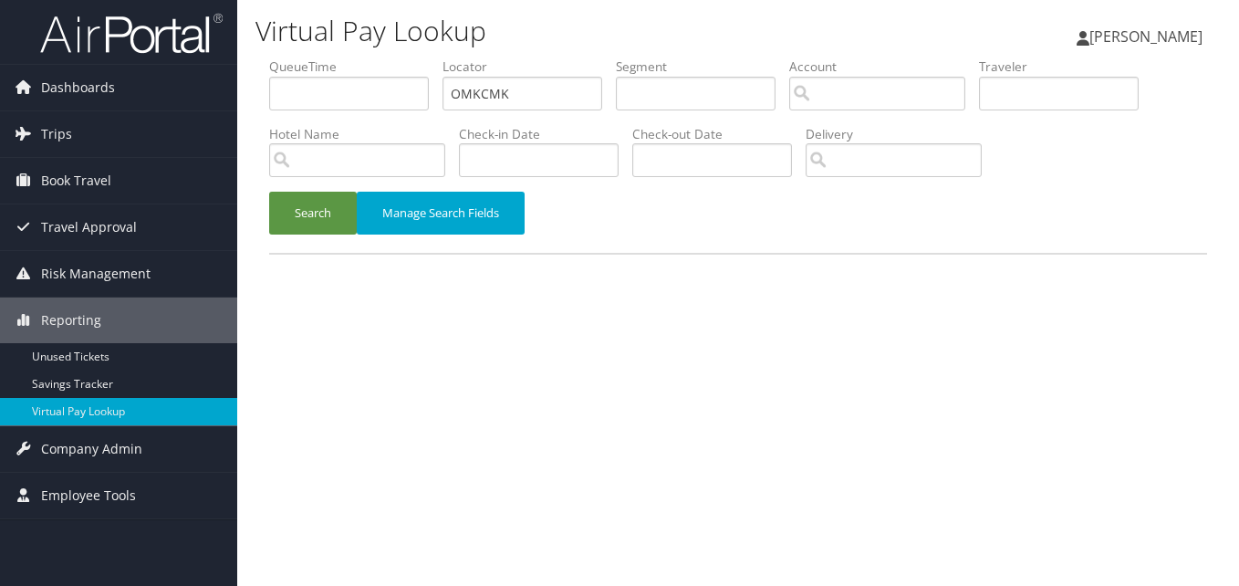
click at [436, 57] on ul "QueueTime Locator OMKCMK Segment Account Traveler Hotel Name Check-in Date Chec…" at bounding box center [738, 57] width 938 height 0
type input "FEVJWI"
click at [325, 217] on button "Search" at bounding box center [313, 213] width 88 height 43
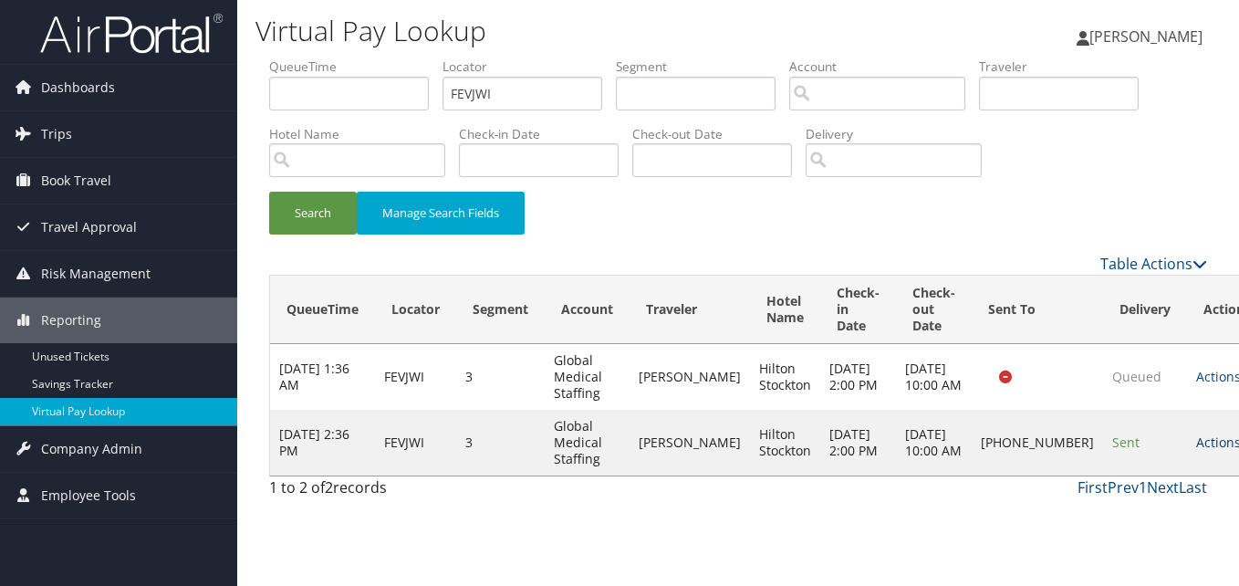
click at [1196, 449] on link "Actions" at bounding box center [1224, 441] width 57 height 17
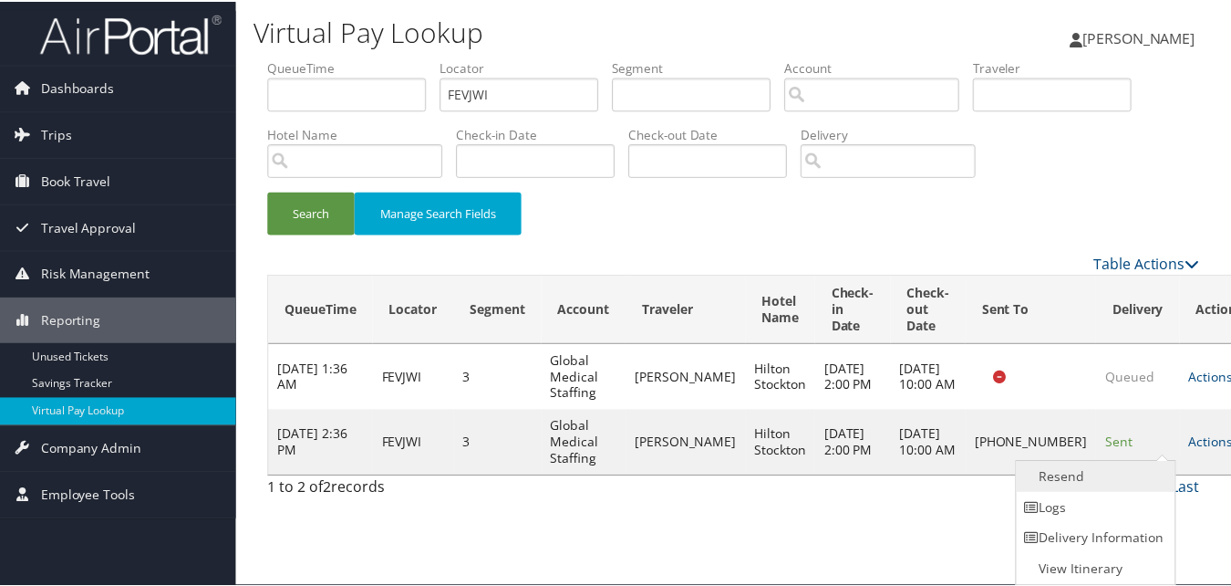
scroll to position [1, 0]
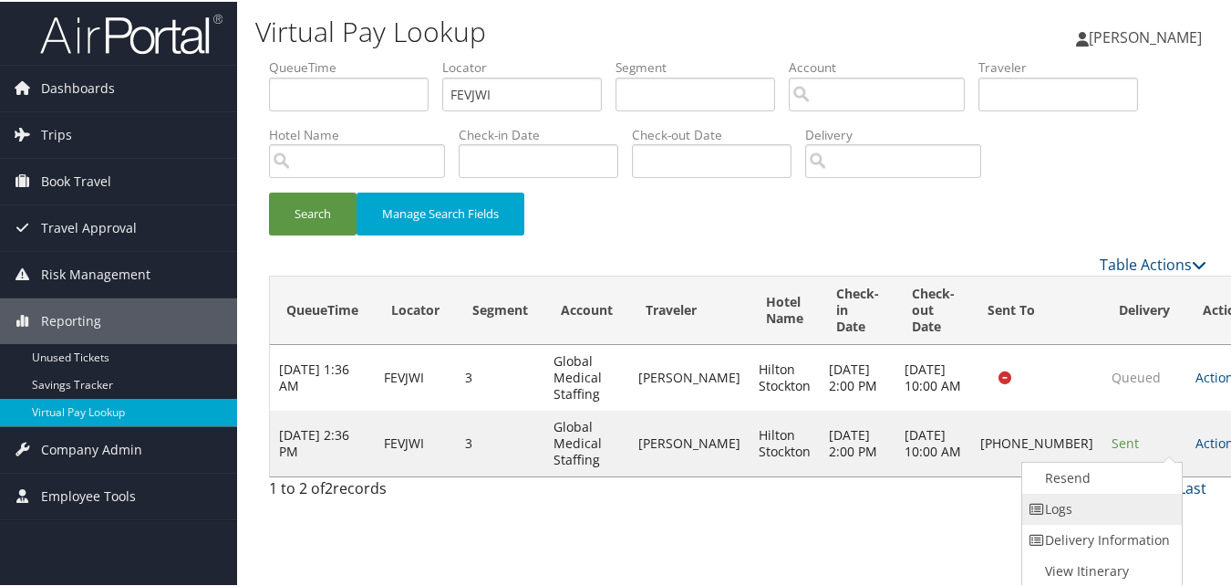
click at [1074, 500] on link "Logs" at bounding box center [1101, 507] width 156 height 31
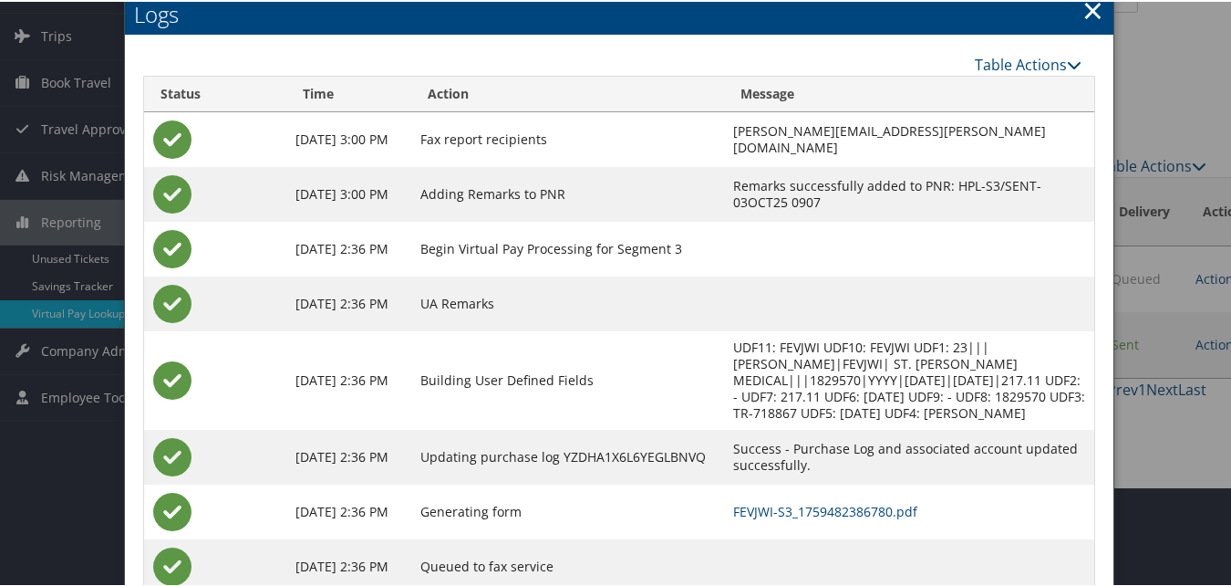
scroll to position [157, 0]
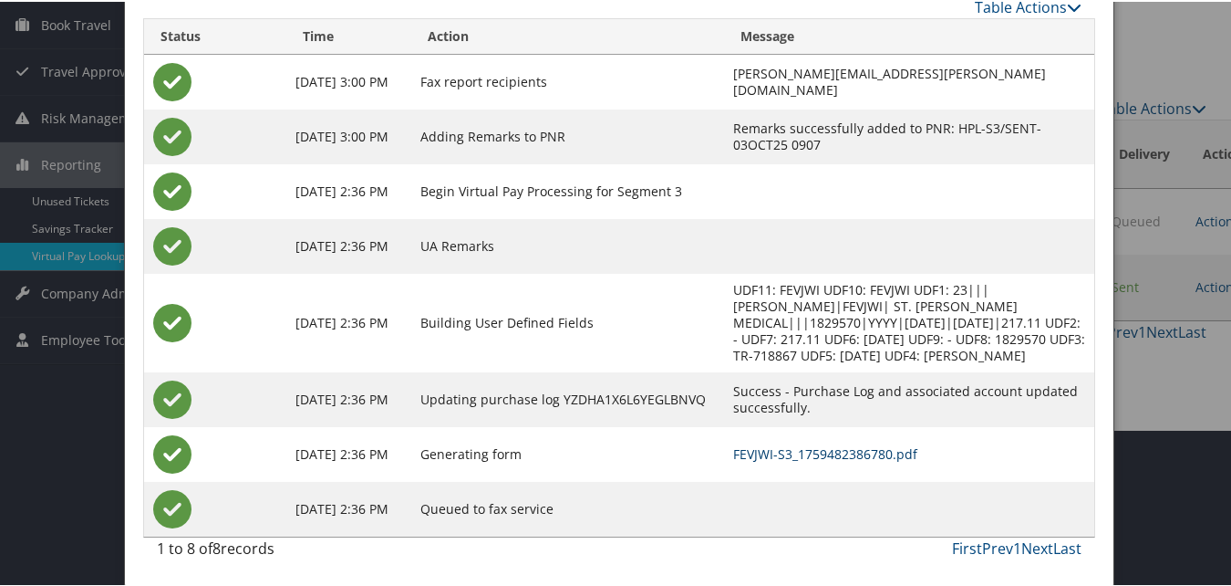
click at [794, 448] on link "FEVJWI-S3_1759482386780.pdf" at bounding box center [825, 451] width 184 height 17
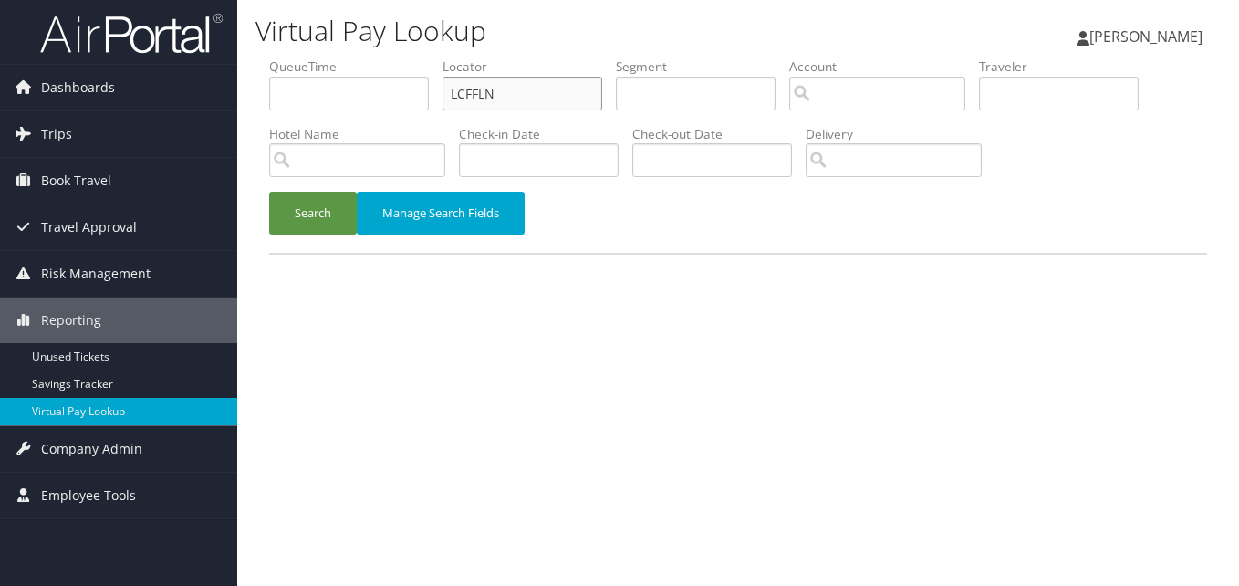
paste input "ARCTVR"
drag, startPoint x: 341, startPoint y: 121, endPoint x: 321, endPoint y: 124, distance: 20.3
click at [321, 57] on ul "QueueTime Locator ARCTVR Segment Account Traveler Hotel Name Check-in Date Chec…" at bounding box center [738, 57] width 938 height 0
type input "ARCTVR"
click at [274, 196] on button "Search" at bounding box center [313, 213] width 88 height 43
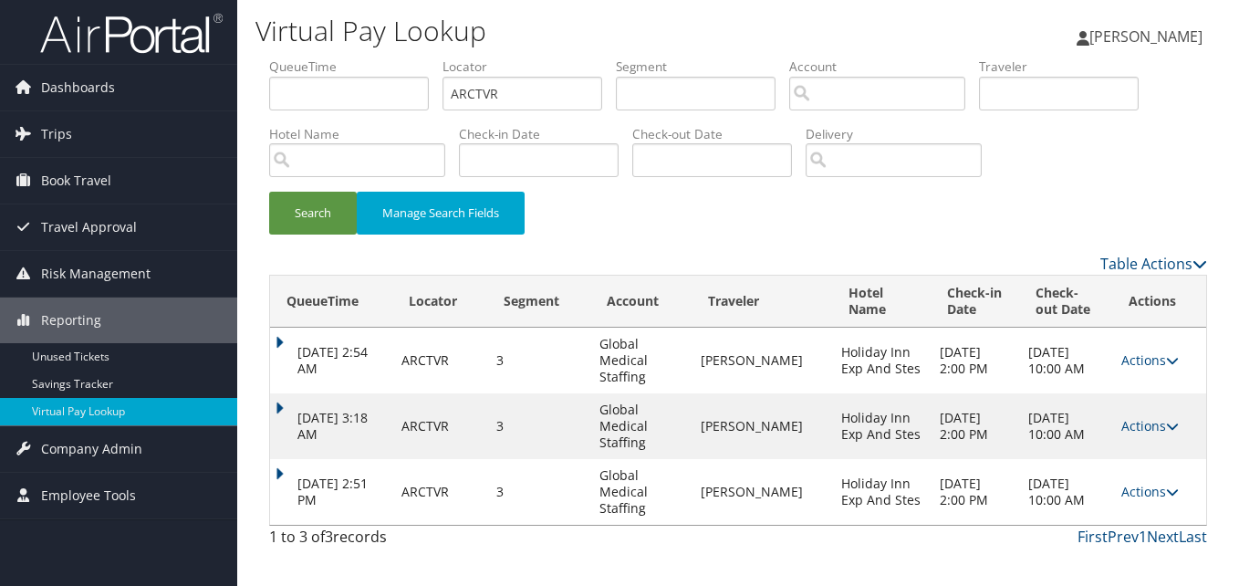
click at [1166, 493] on icon at bounding box center [1172, 491] width 13 height 13
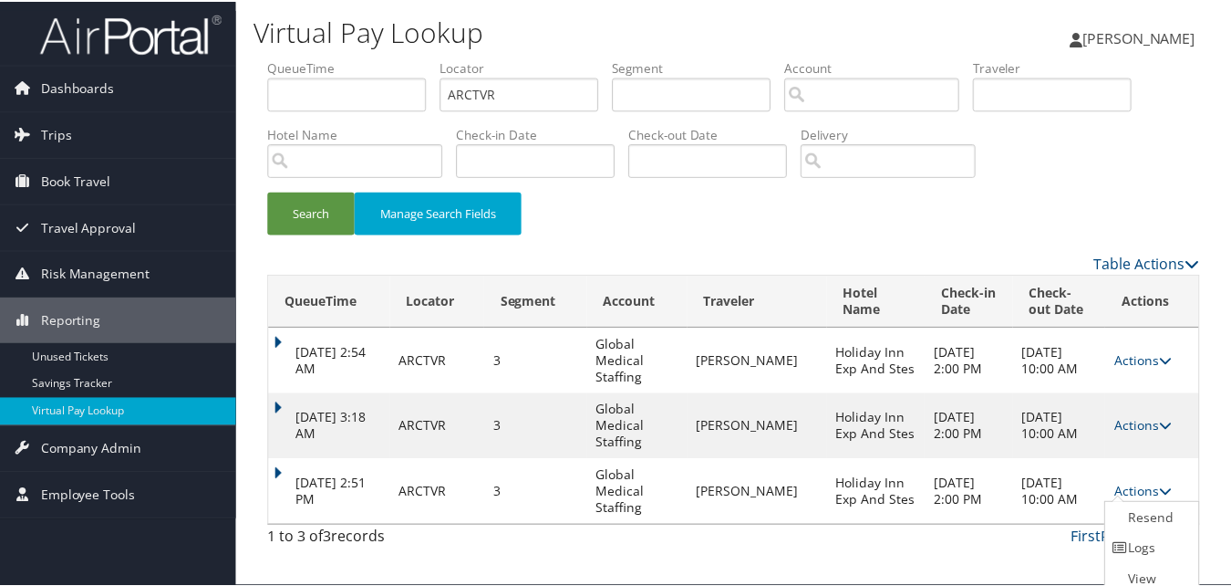
scroll to position [27, 0]
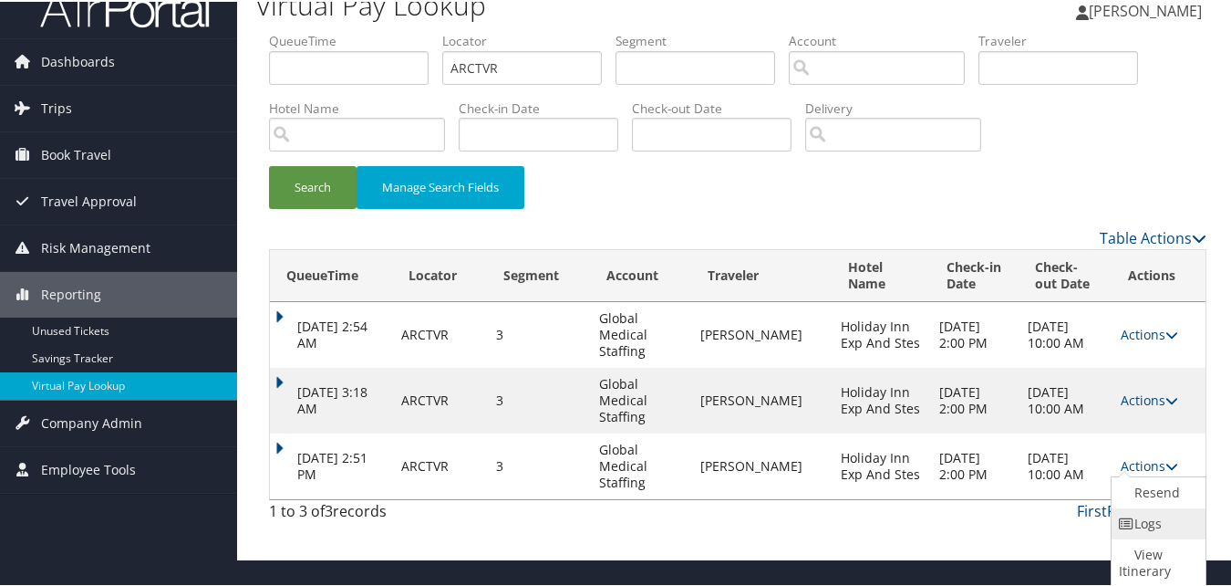
click at [1129, 524] on icon at bounding box center [1127, 521] width 16 height 13
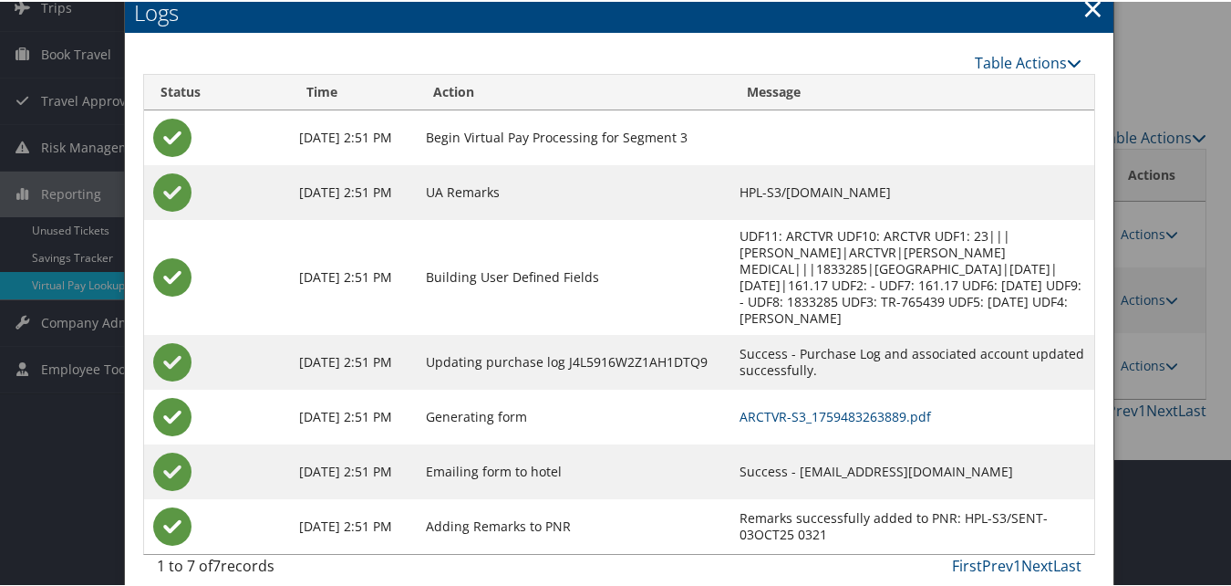
scroll to position [129, 0]
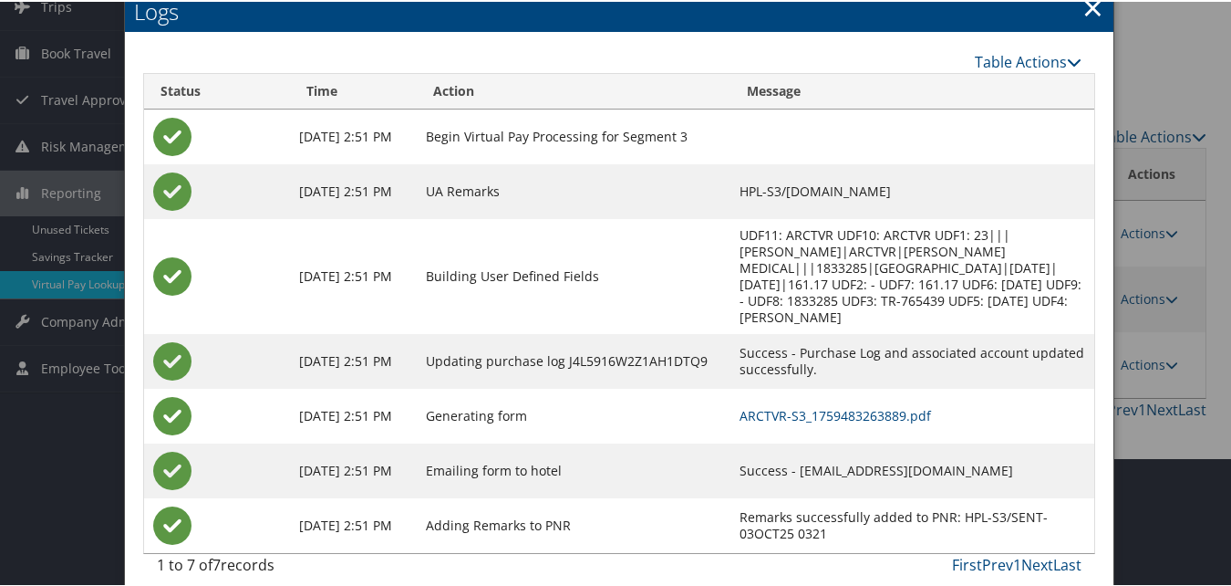
click at [772, 408] on td "ARCTVR-S3_1759483263889.pdf" at bounding box center [913, 414] width 364 height 55
click at [771, 405] on link "ARCTVR-S3_1759483263889.pdf" at bounding box center [836, 413] width 192 height 17
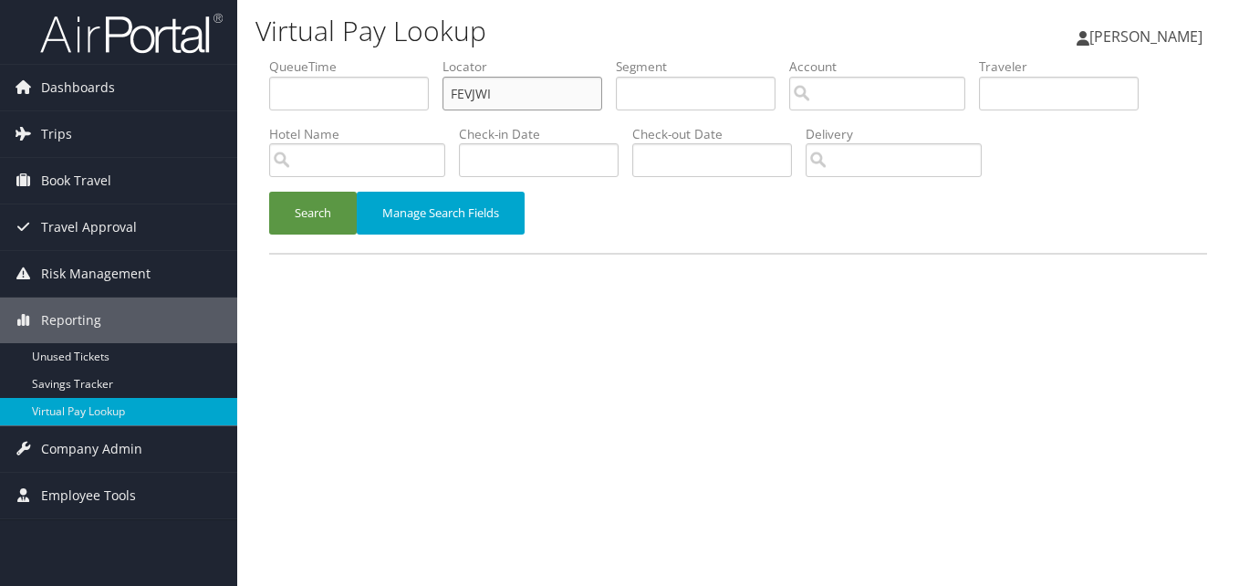
paste input "NLTDCZ"
drag, startPoint x: 505, startPoint y: 89, endPoint x: 388, endPoint y: 97, distance: 117.9
click at [388, 57] on ul "QueueTime Locator FEVJWI Segment Account Traveler Hotel Name Check-in Date Chec…" at bounding box center [738, 57] width 938 height 0
type input "NLTDCZ"
click at [269, 192] on button "Search" at bounding box center [313, 213] width 88 height 43
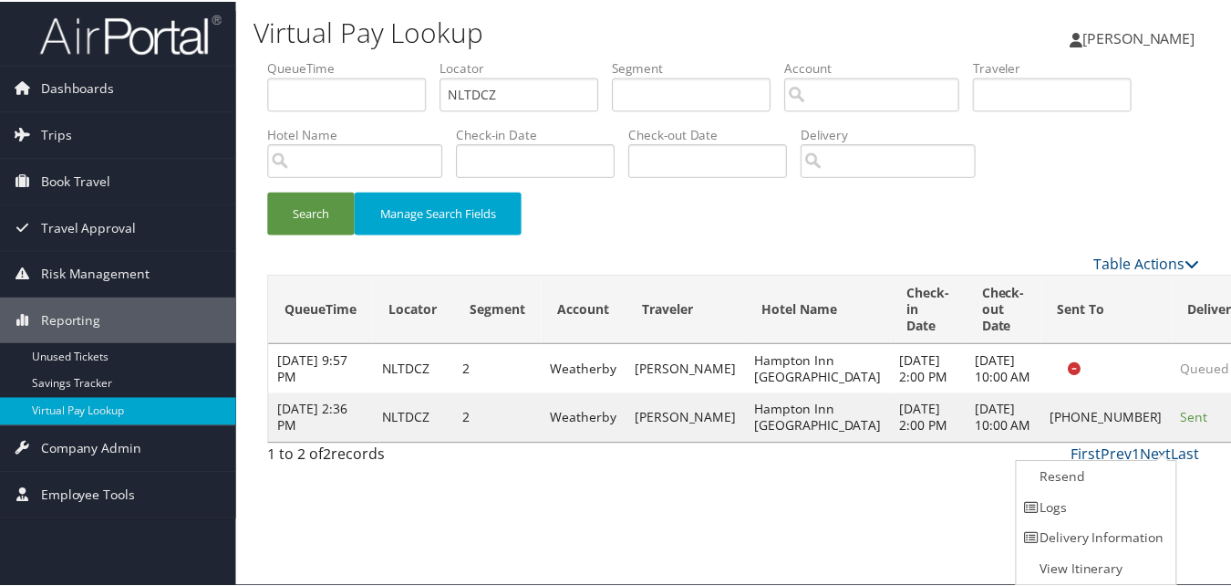
scroll to position [1, 0]
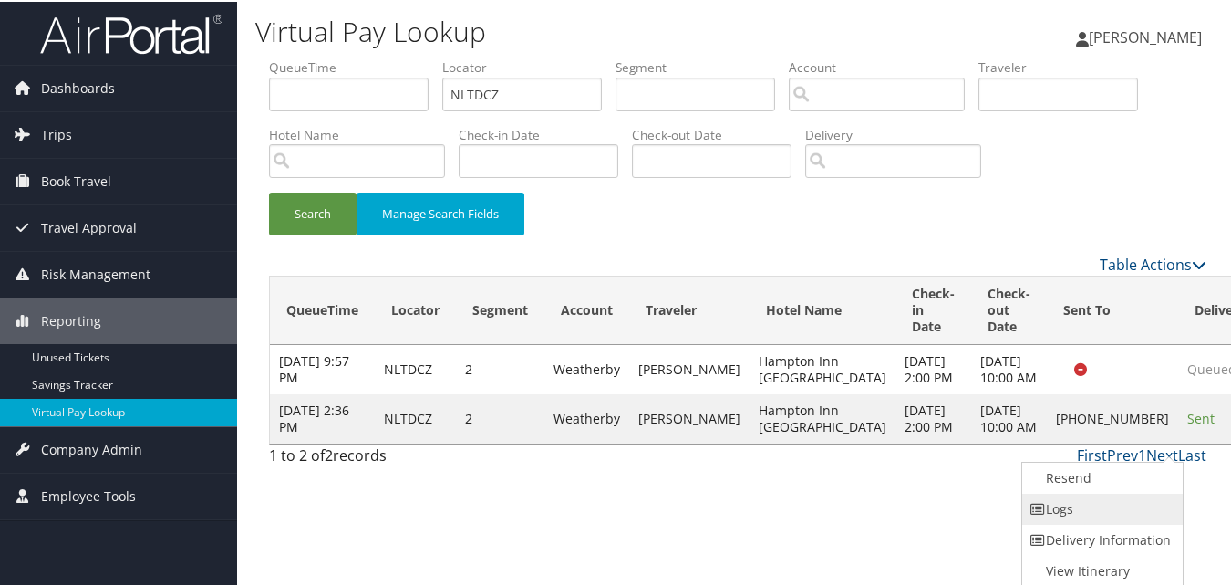
click at [1087, 503] on link "Logs" at bounding box center [1101, 507] width 156 height 31
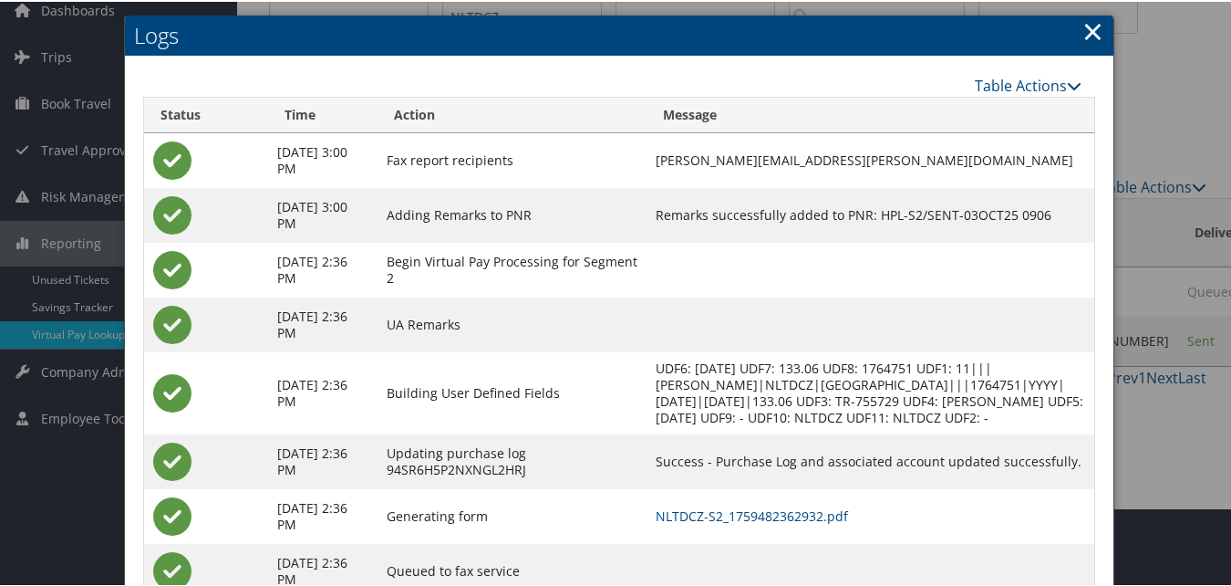
scroll to position [157, 0]
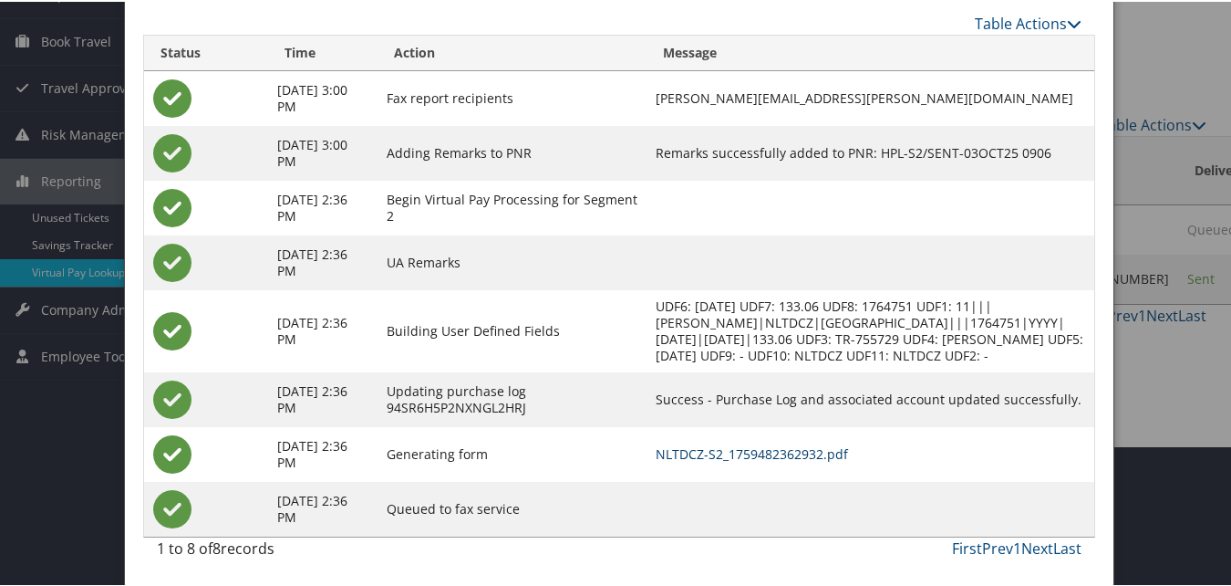
click at [773, 448] on link "NLTDCZ-S2_1759482362932.pdf" at bounding box center [752, 451] width 192 height 17
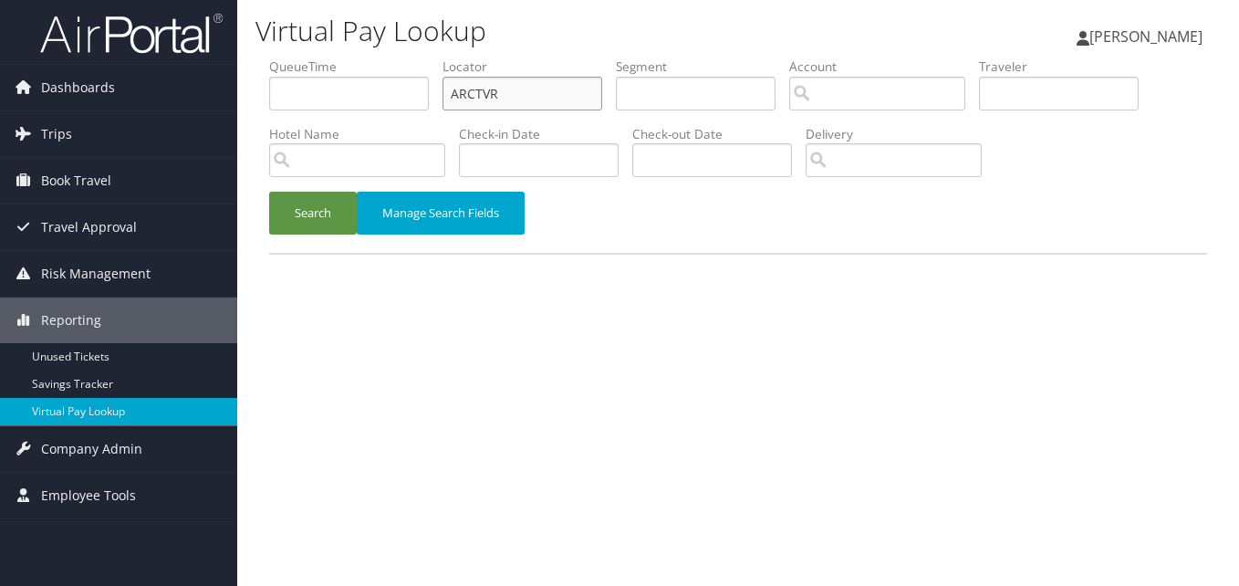
drag, startPoint x: 497, startPoint y: 86, endPoint x: 441, endPoint y: 99, distance: 58.2
click at [441, 57] on ul "QueueTime Locator ARCTVR Segment Account Traveler Hotel Name Check-in Date Chec…" at bounding box center [738, 57] width 938 height 0
click at [316, 201] on button "Search" at bounding box center [313, 213] width 88 height 43
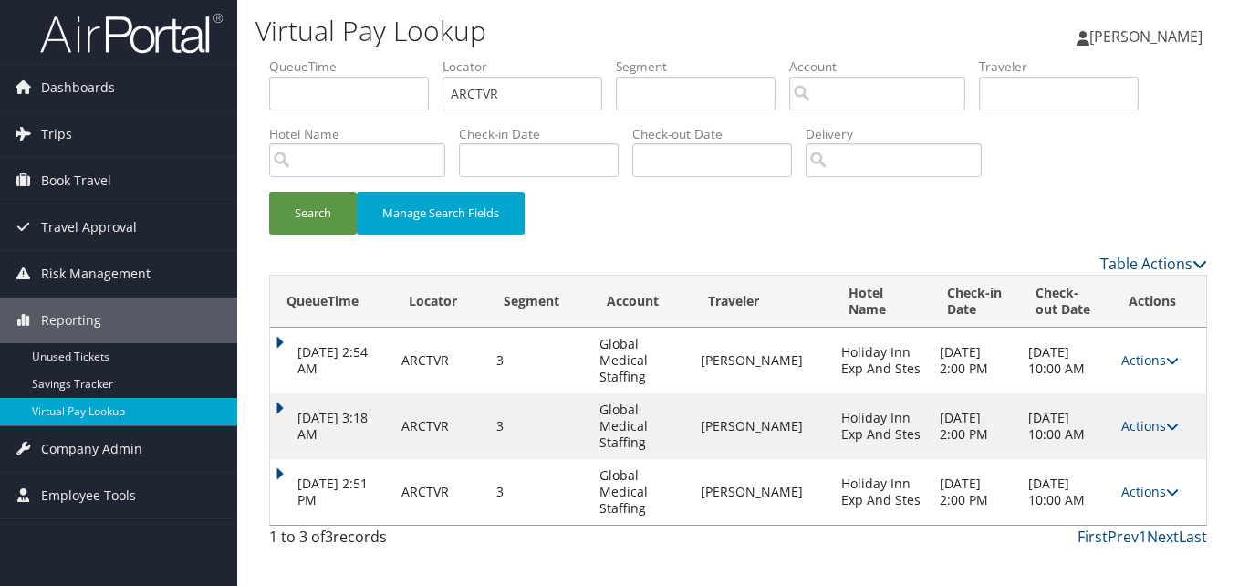
click at [1129, 481] on td "Actions Resend Logs View Itinerary" at bounding box center [1159, 492] width 94 height 66
click at [1128, 493] on link "Actions" at bounding box center [1149, 491] width 57 height 17
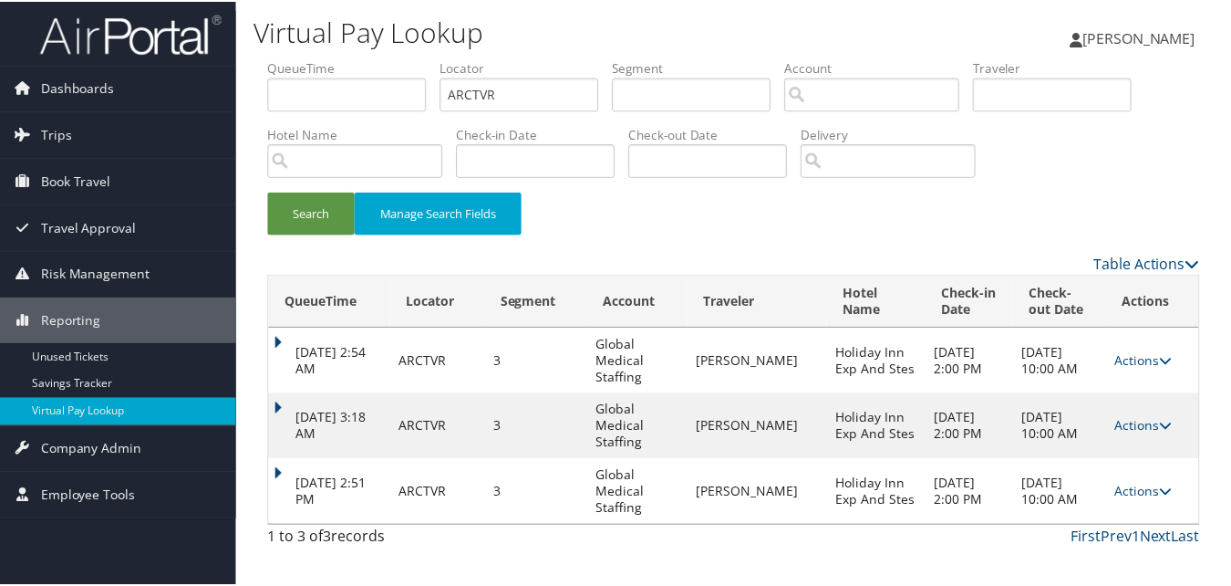
scroll to position [27, 0]
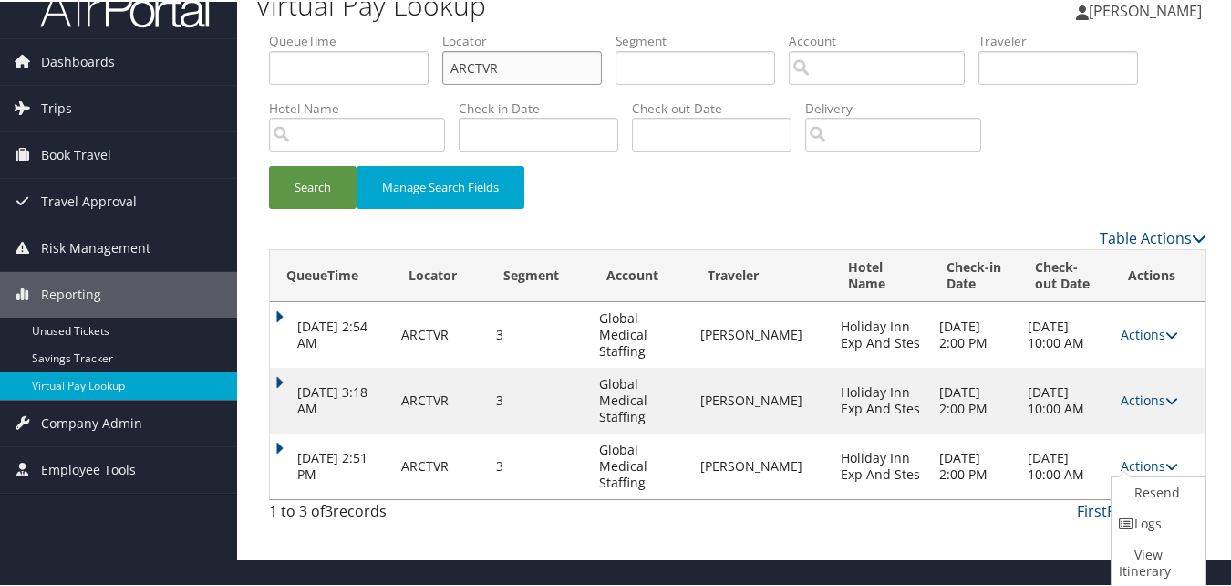
drag, startPoint x: 493, startPoint y: 61, endPoint x: 435, endPoint y: 73, distance: 58.7
click at [435, 30] on ul "QueueTime Locator ARCTVR Segment Account Traveler Hotel Name Check-in Date Chec…" at bounding box center [738, 30] width 938 height 0
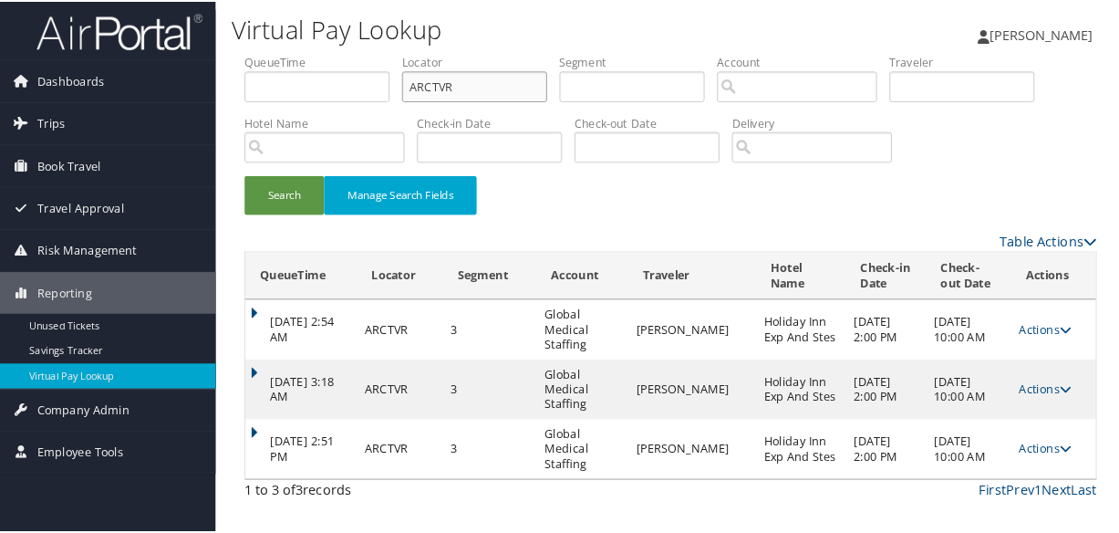
scroll to position [0, 0]
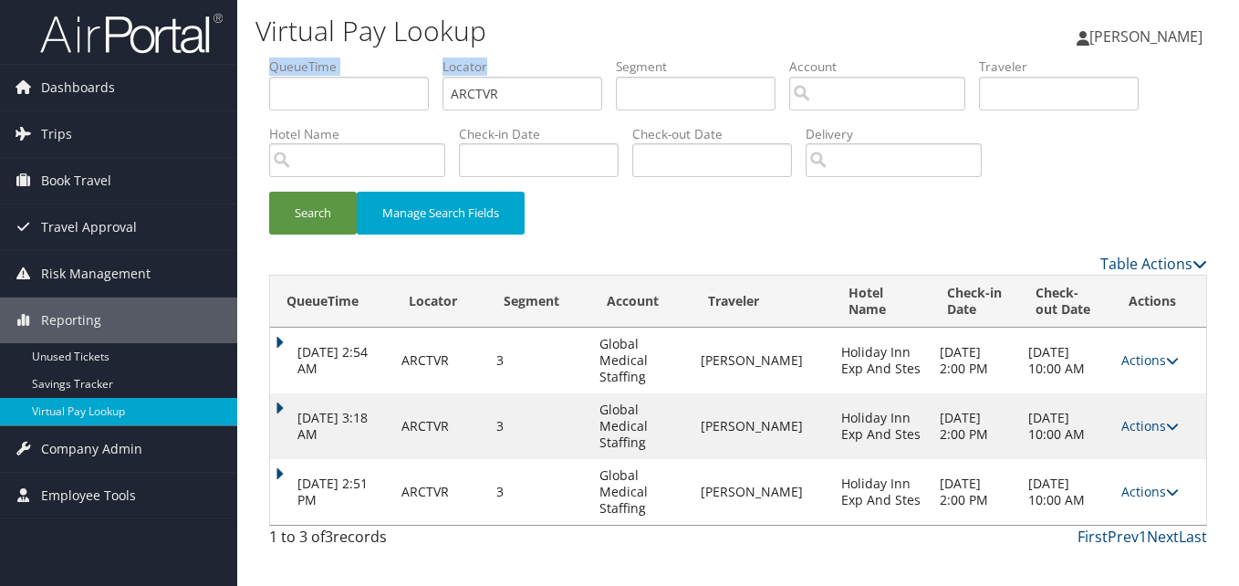
drag, startPoint x: 503, startPoint y: 68, endPoint x: 426, endPoint y: 92, distance: 80.2
click at [426, 57] on ul "QueueTime Locator ARCTVR Segment Account Traveler Hotel Name Check-in Date Chec…" at bounding box center [738, 57] width 938 height 0
drag, startPoint x: 535, startPoint y: 92, endPoint x: 385, endPoint y: 115, distance: 151.3
click at [385, 57] on ul "QueueTime Locator ARCTVR Segment Account Traveler Hotel Name Check-in Date Chec…" at bounding box center [738, 57] width 938 height 0
paste input "LUYUG"
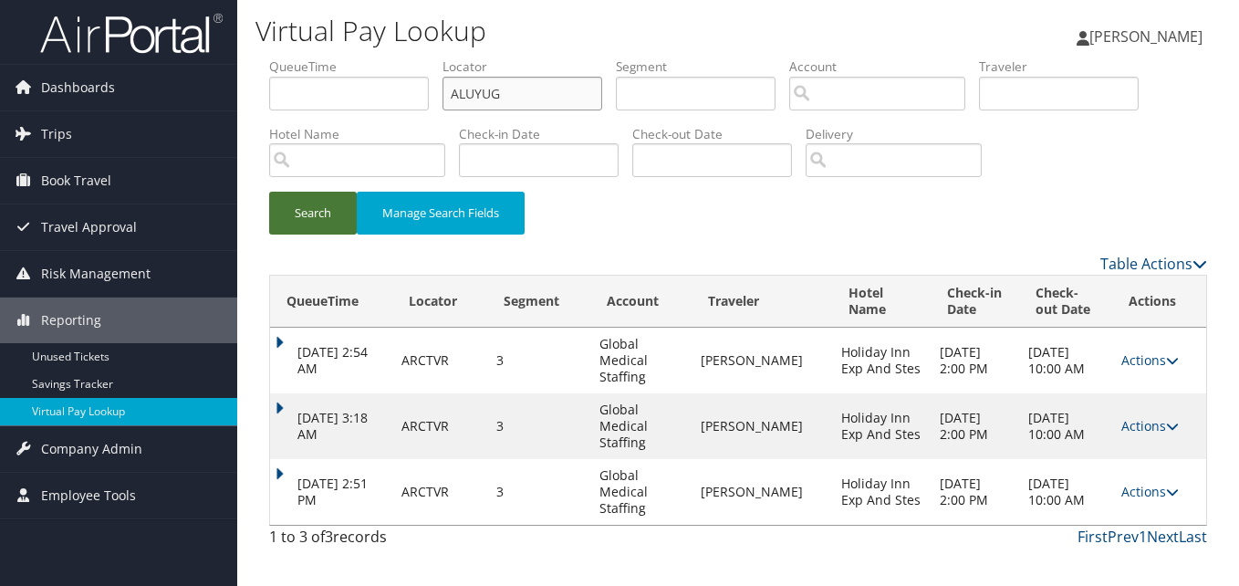
type input "ALUYUG"
click at [302, 213] on button "Search" at bounding box center [313, 213] width 88 height 43
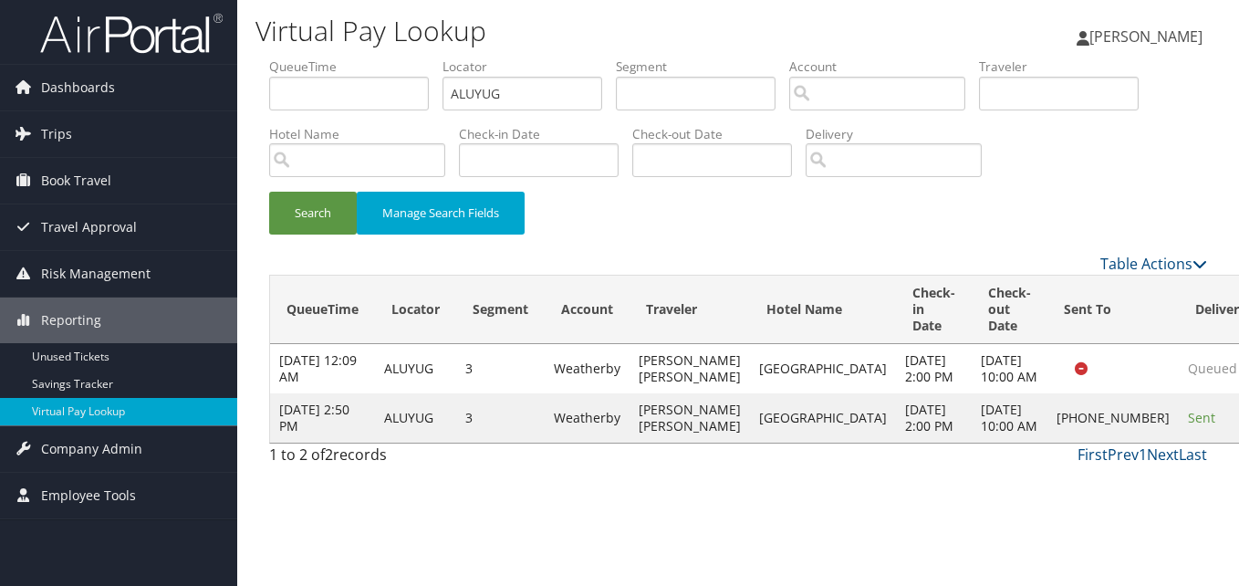
drag, startPoint x: 1145, startPoint y: 472, endPoint x: 1131, endPoint y: 473, distance: 13.7
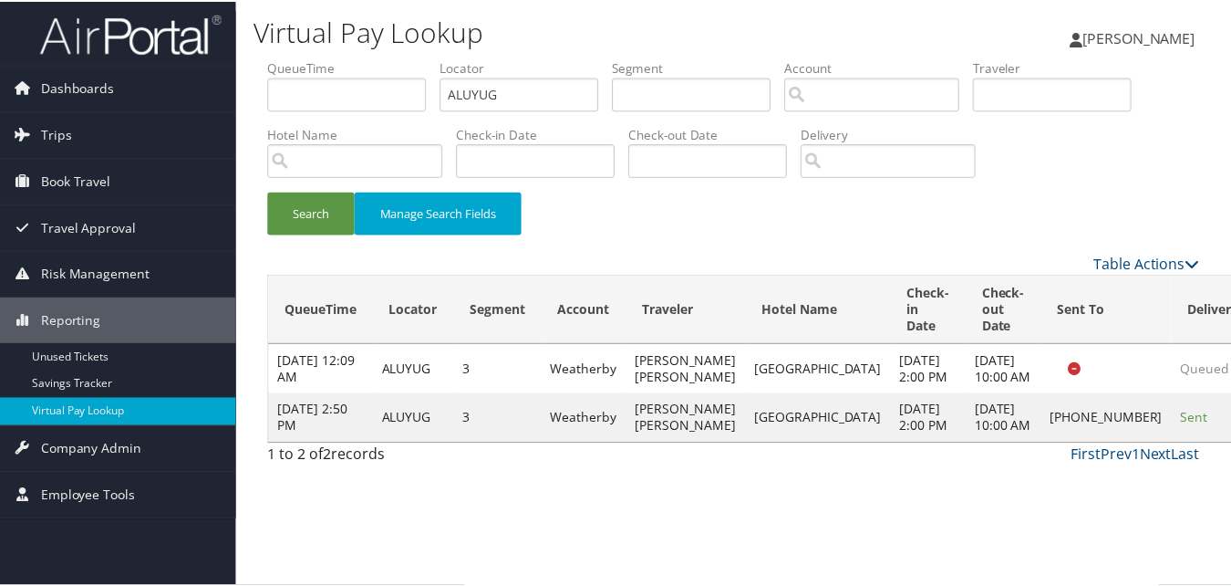
scroll to position [17, 0]
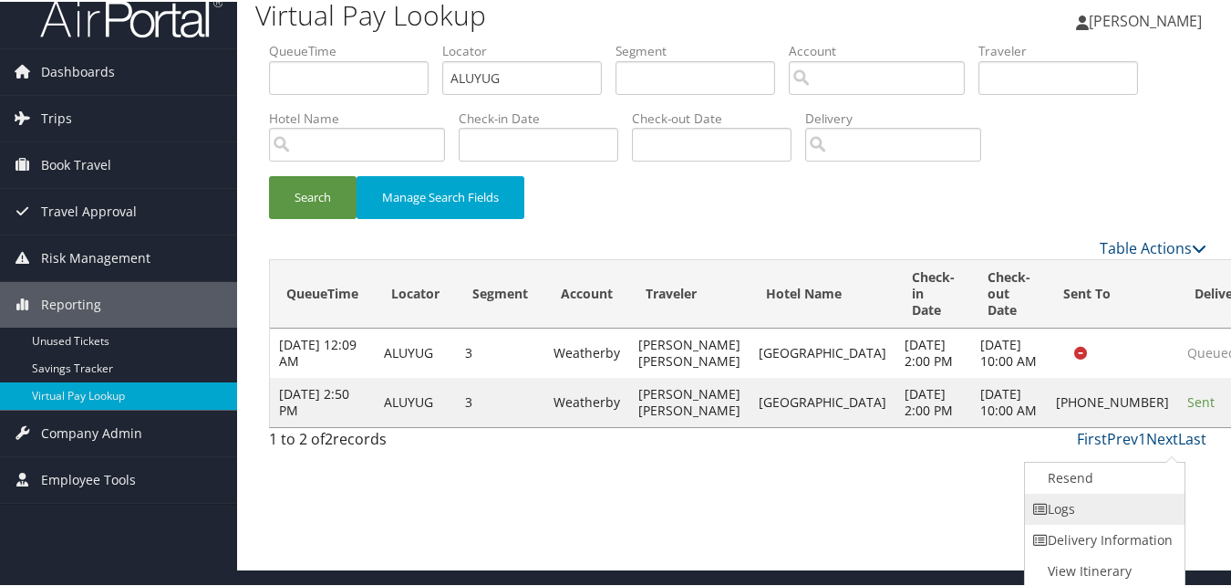
click at [1074, 501] on link "Logs" at bounding box center [1103, 507] width 156 height 31
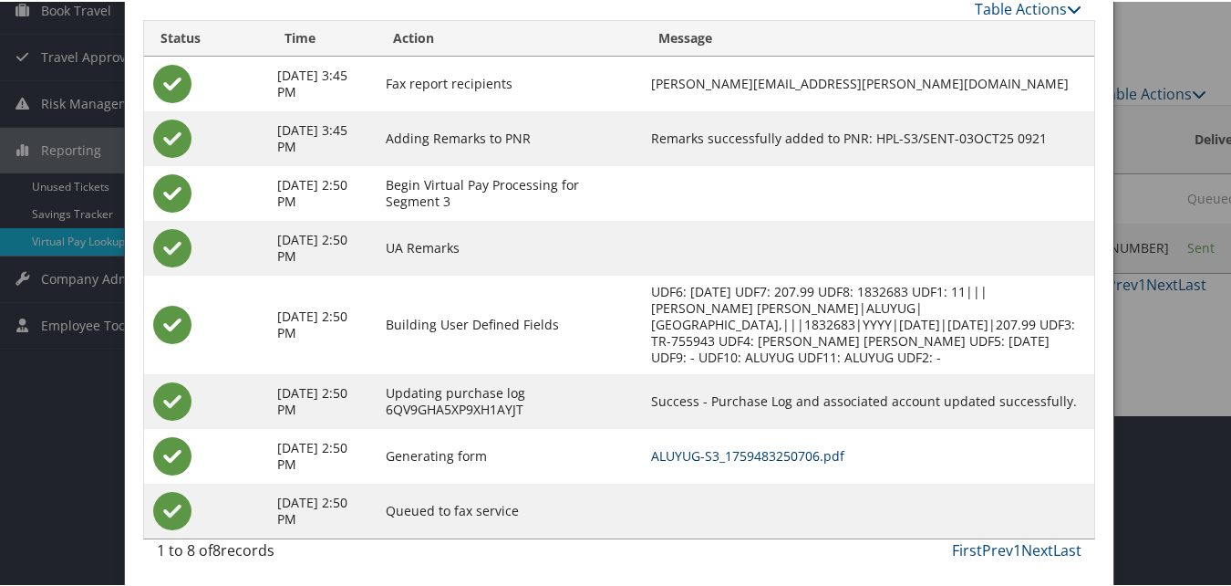
scroll to position [173, 0]
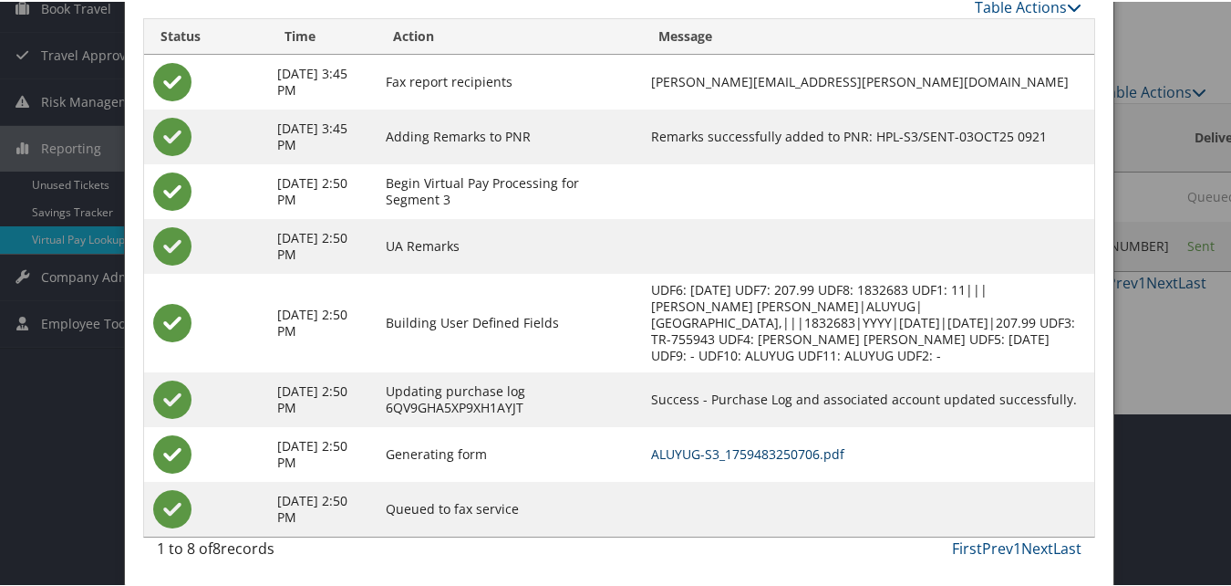
click at [755, 457] on link "ALUYUG-S3_1759483250706.pdf" at bounding box center [747, 451] width 193 height 17
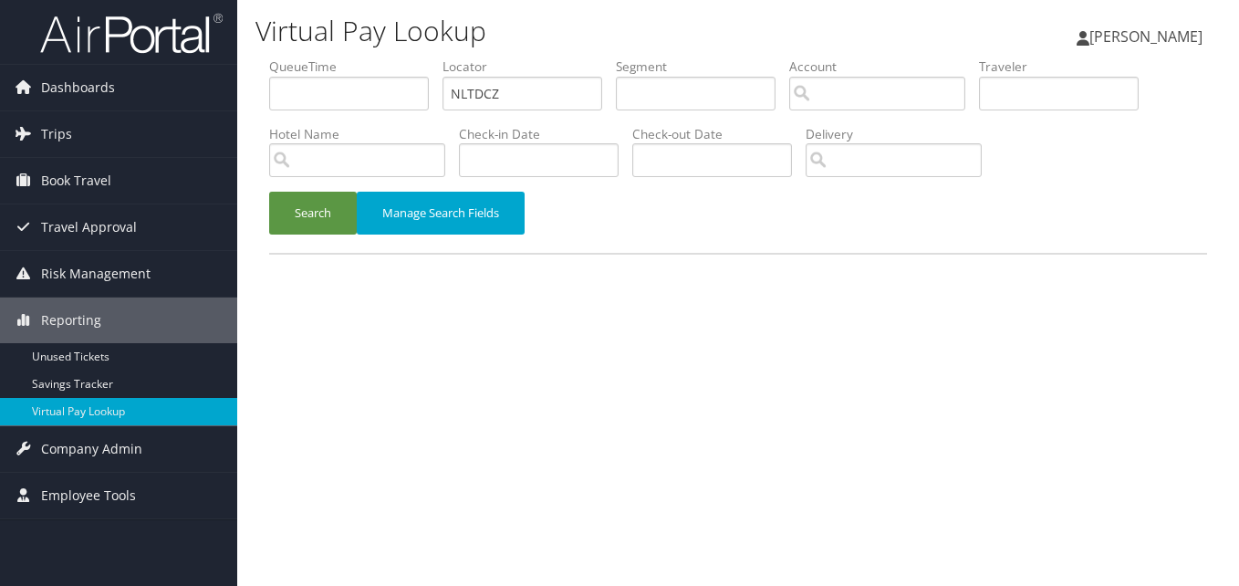
click at [404, 57] on ul "QueueTime Locator NLTDCZ Segment Account Traveler Hotel Name Check-in Date Chec…" at bounding box center [738, 57] width 938 height 0
type input "OVEIZH"
click at [353, 196] on button "Search" at bounding box center [313, 213] width 88 height 43
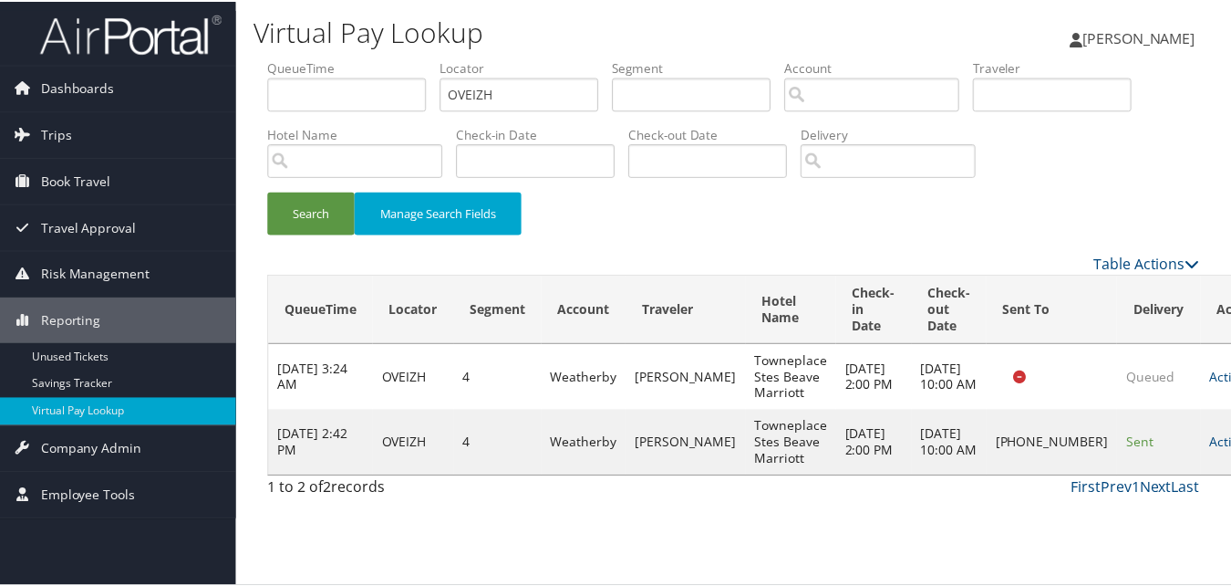
scroll to position [1, 0]
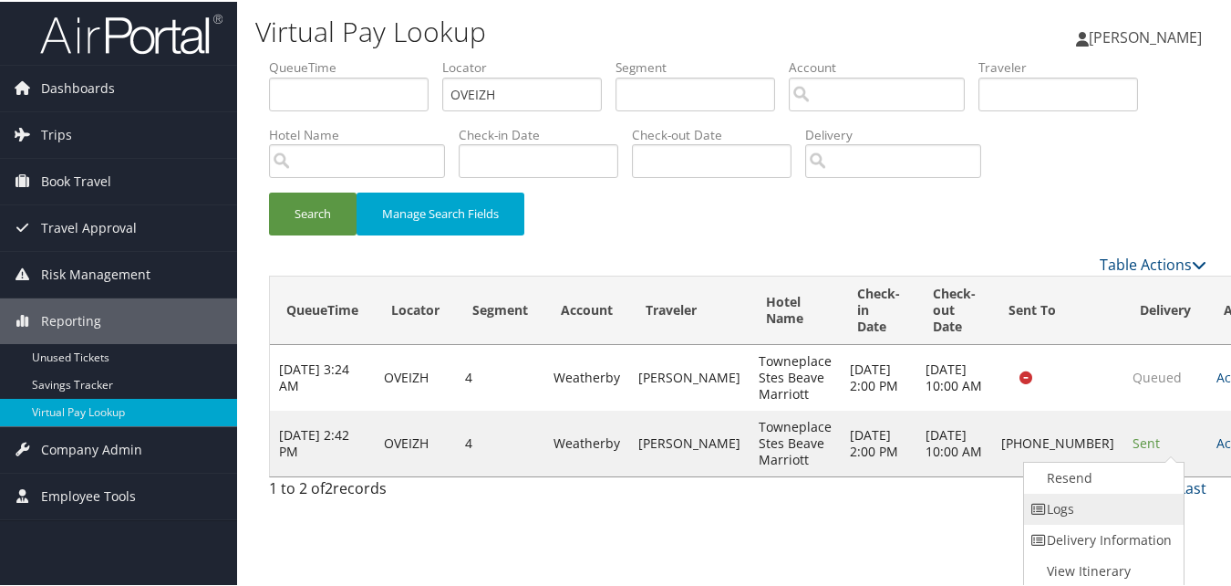
click at [1116, 504] on link "Logs" at bounding box center [1102, 507] width 156 height 31
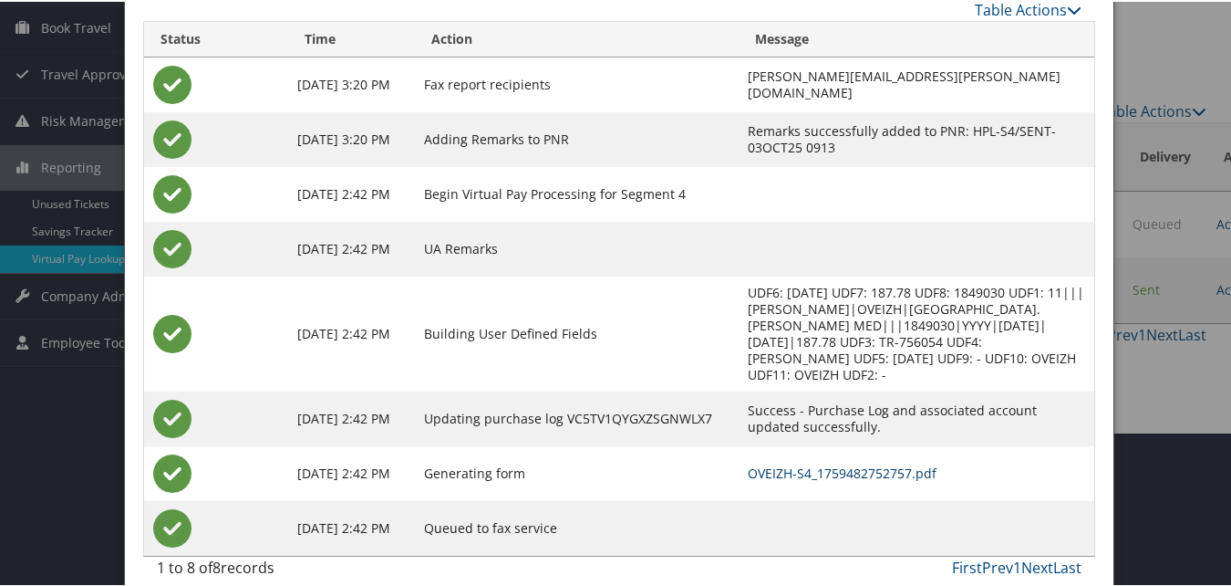
scroll to position [157, 0]
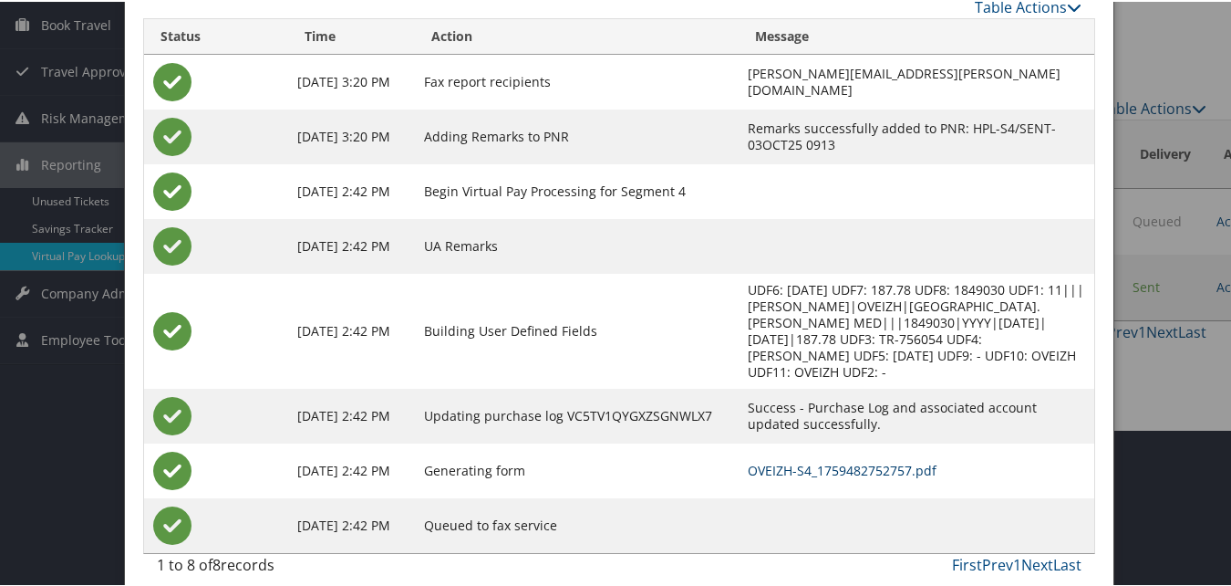
click at [784, 460] on link "OVEIZH-S4_1759482752757.pdf" at bounding box center [842, 468] width 189 height 17
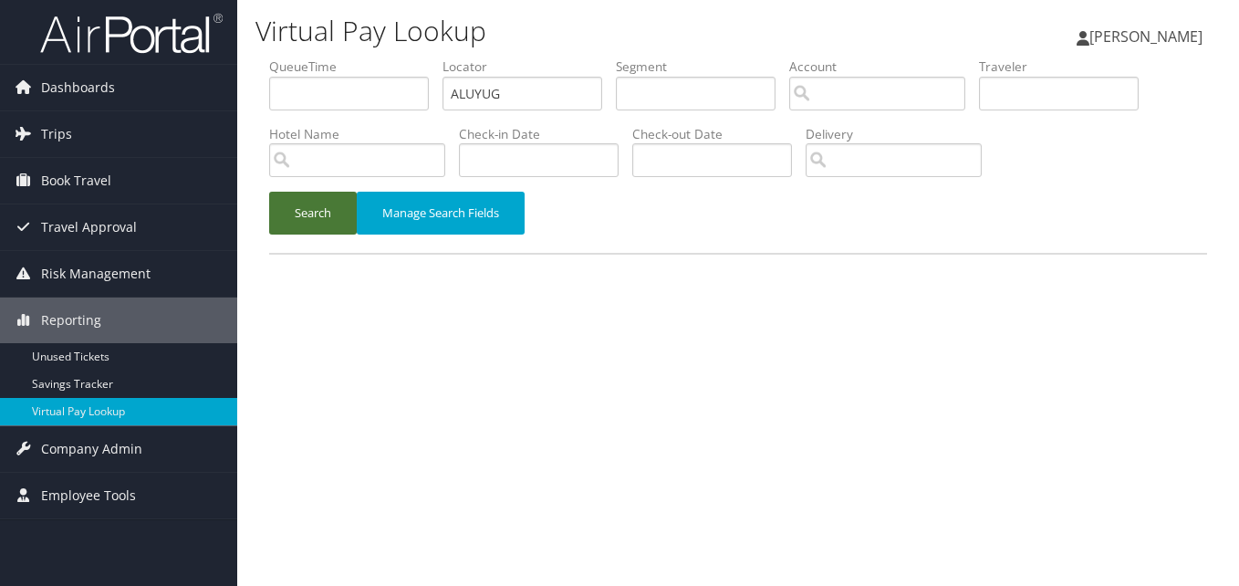
click at [314, 203] on button "Search" at bounding box center [313, 213] width 88 height 43
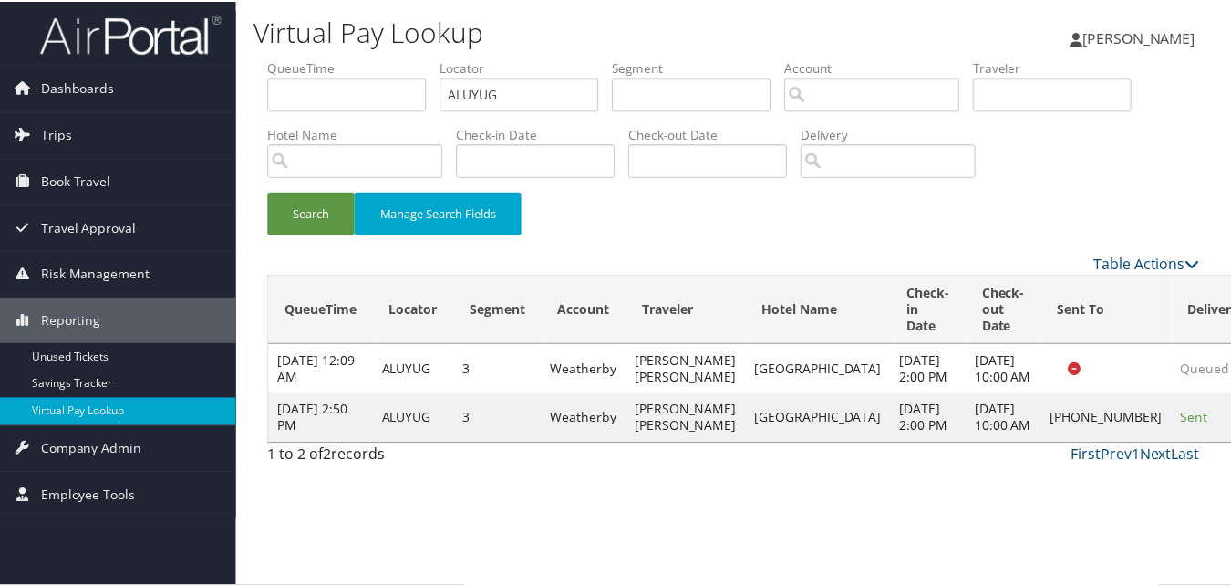
scroll to position [17, 0]
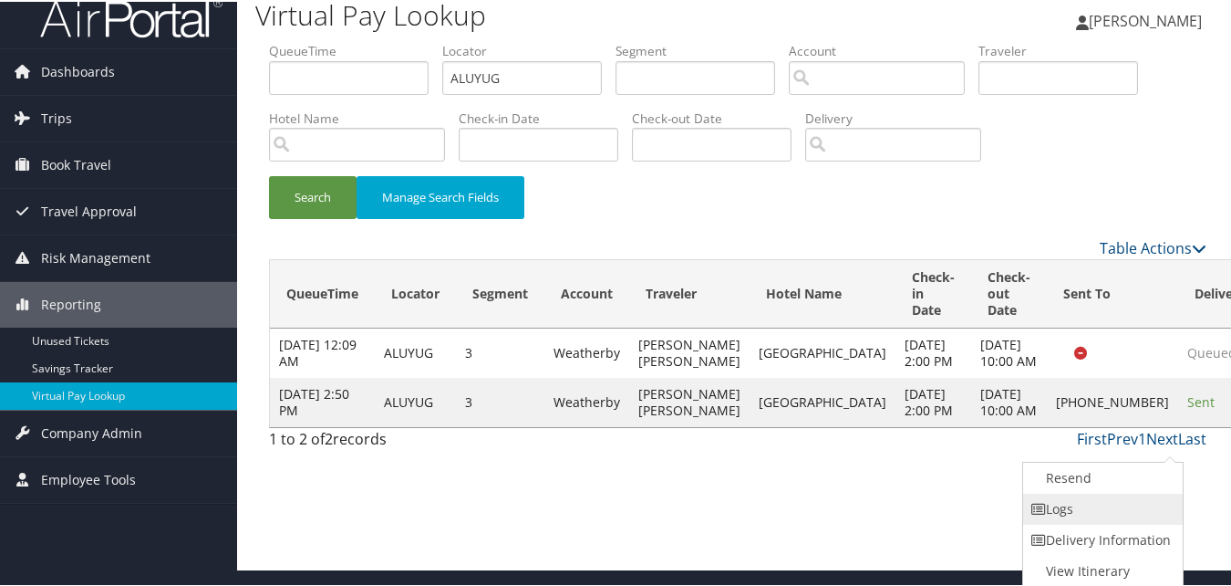
click at [1106, 518] on link "Logs" at bounding box center [1101, 507] width 156 height 31
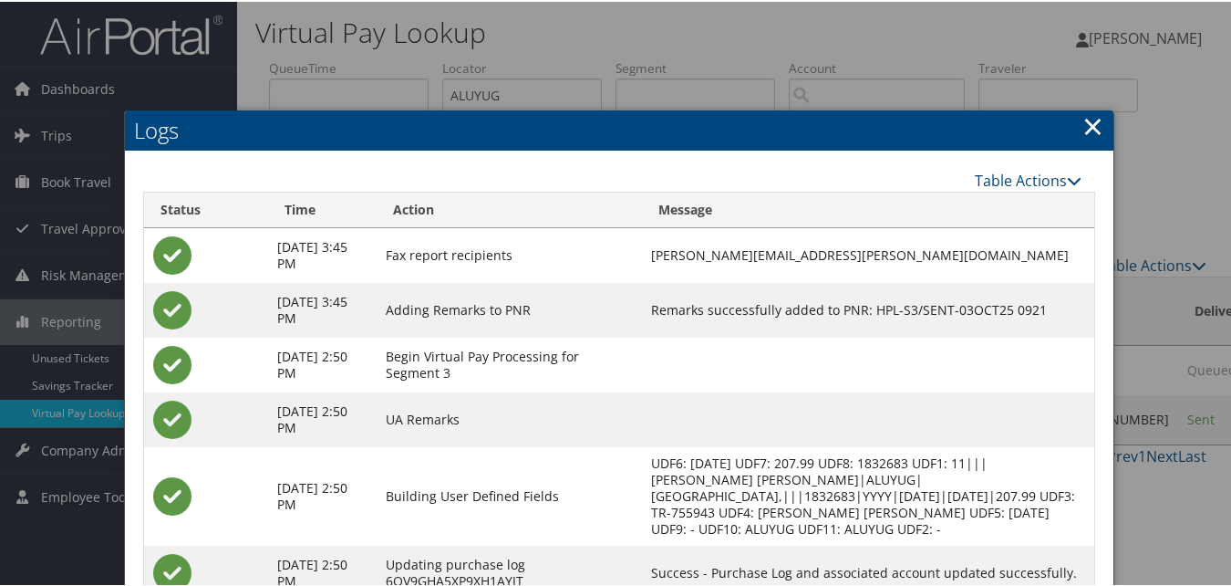
scroll to position [173, 0]
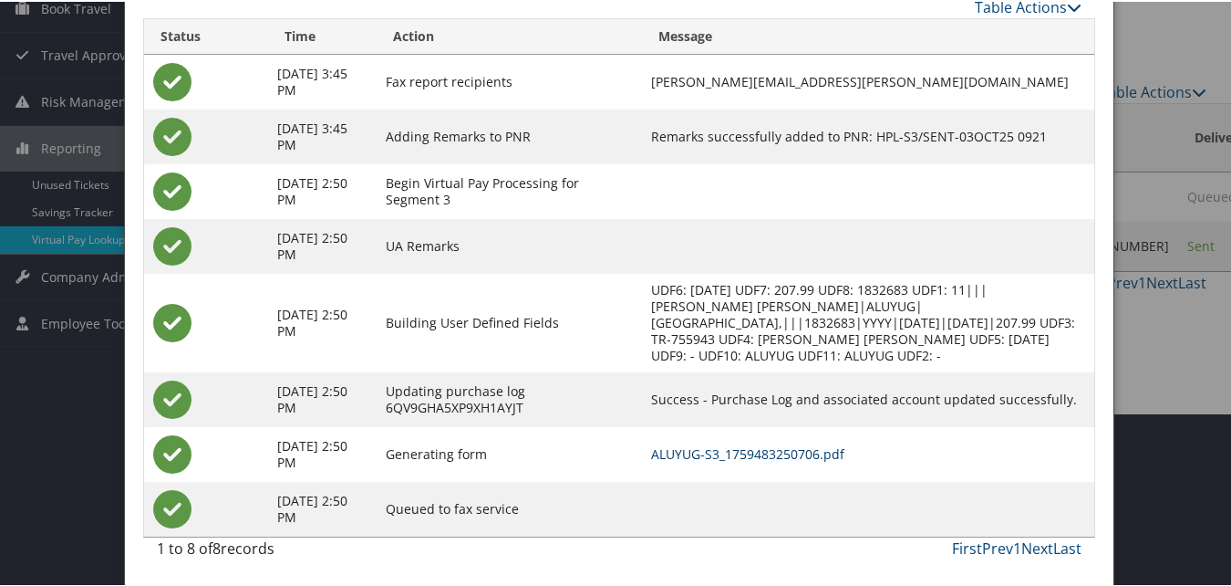
click at [807, 454] on link "ALUYUG-S3_1759483250706.pdf" at bounding box center [747, 451] width 193 height 17
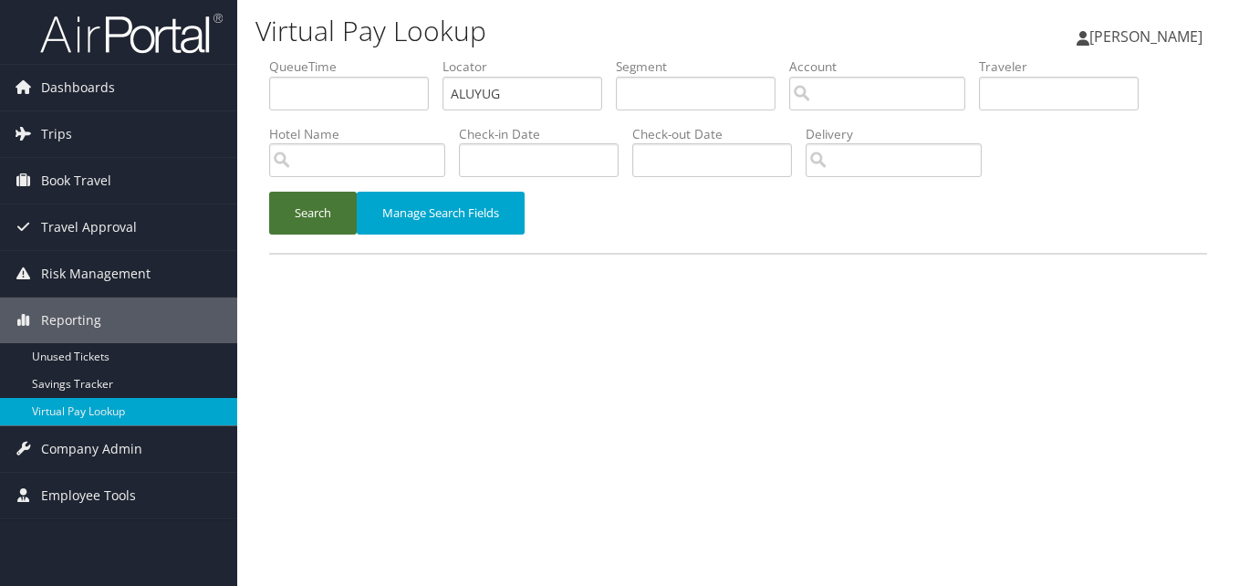
click at [289, 210] on button "Search" at bounding box center [313, 213] width 88 height 43
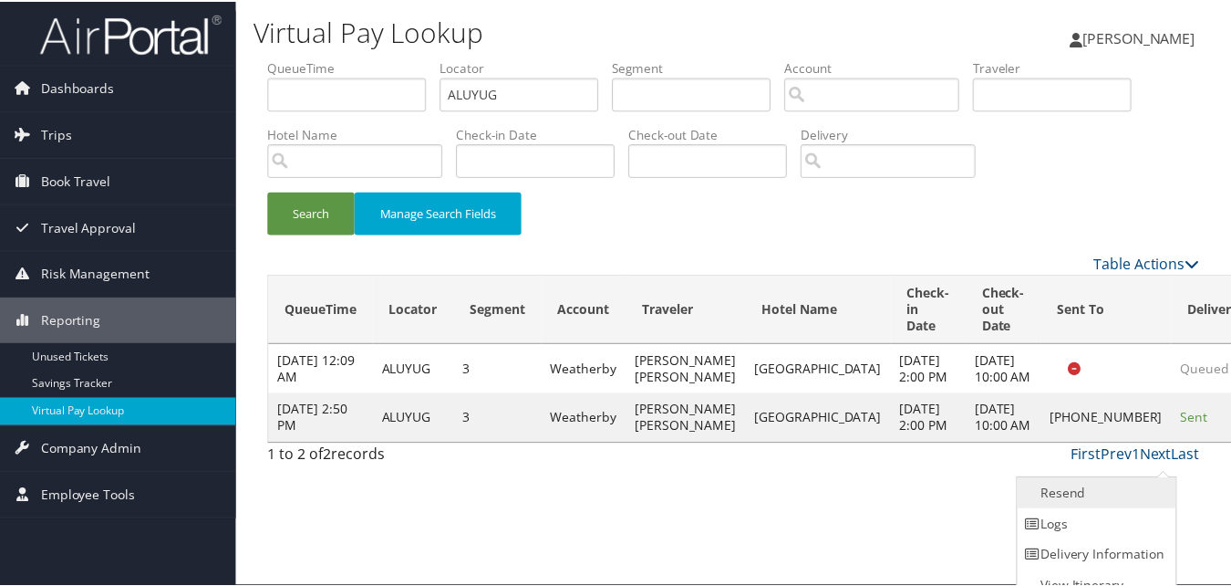
scroll to position [17, 0]
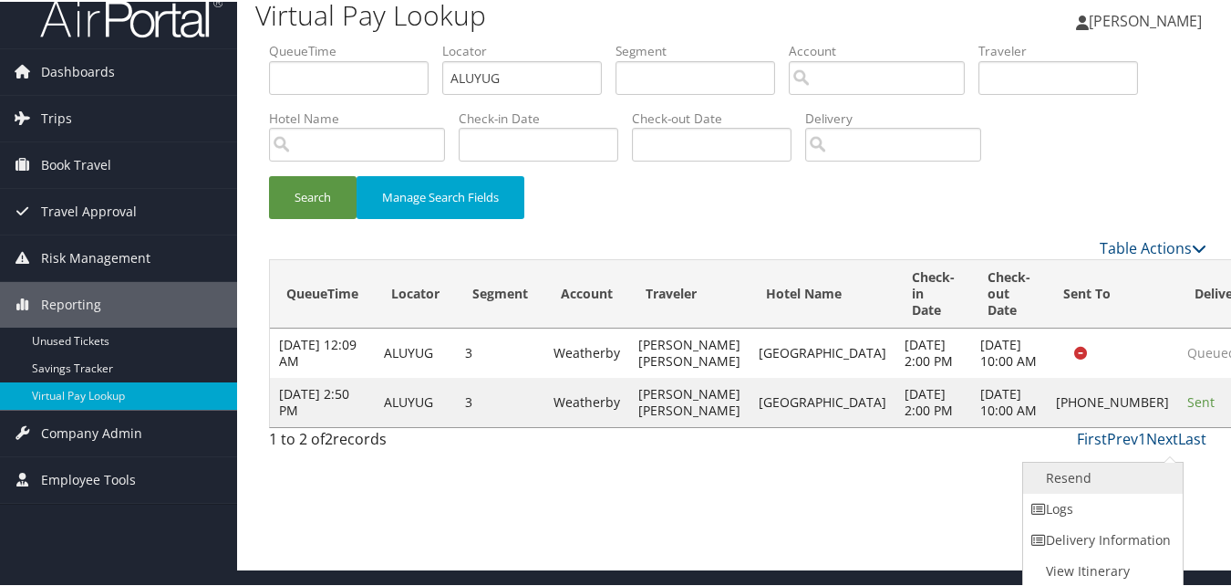
click at [1038, 480] on link "Resend" at bounding box center [1101, 476] width 156 height 31
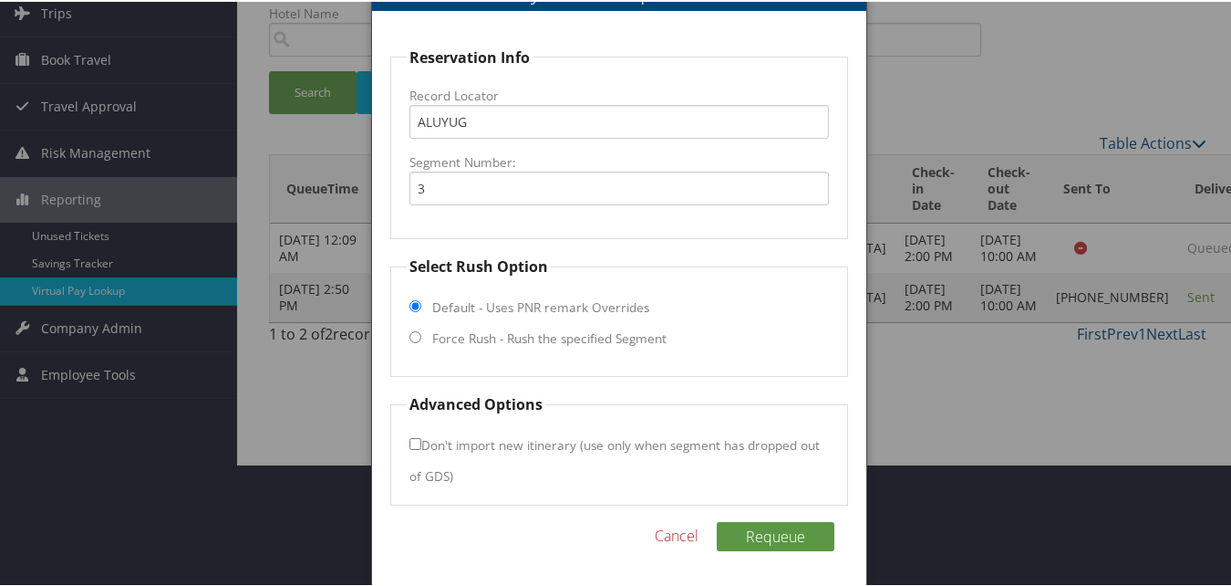
scroll to position [123, 0]
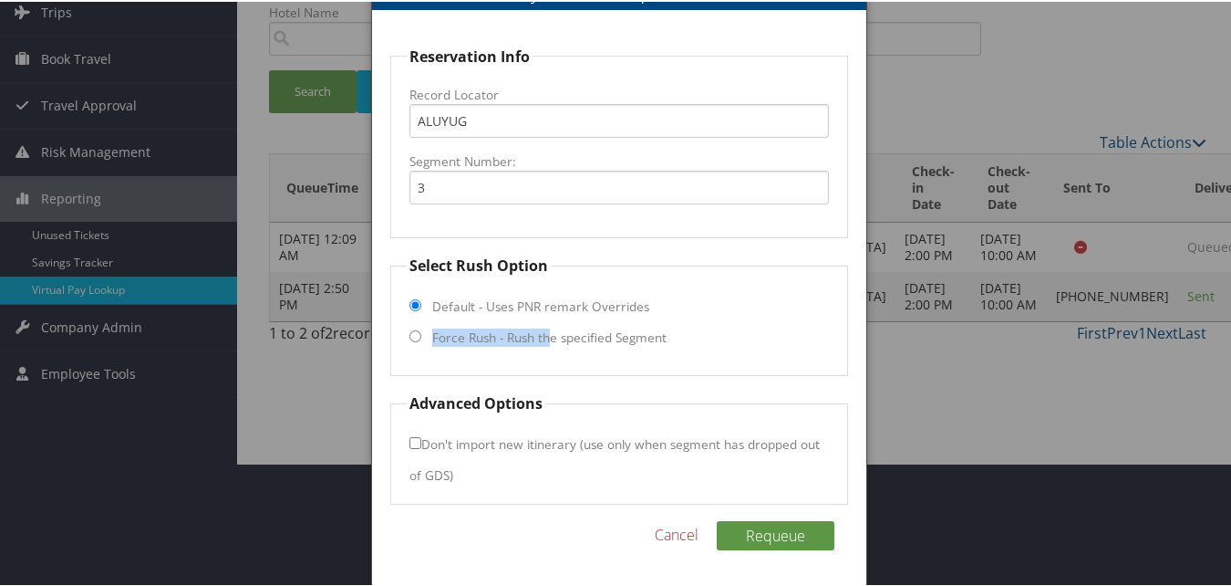
click at [550, 327] on label "Force Rush - Rush the specified Segment" at bounding box center [549, 336] width 234 height 18
click at [578, 327] on label "Force Rush - Rush the specified Segment" at bounding box center [549, 336] width 234 height 18
click at [421, 328] on input "Force Rush - Rush the specified Segment" at bounding box center [416, 334] width 12 height 12
radio input "true"
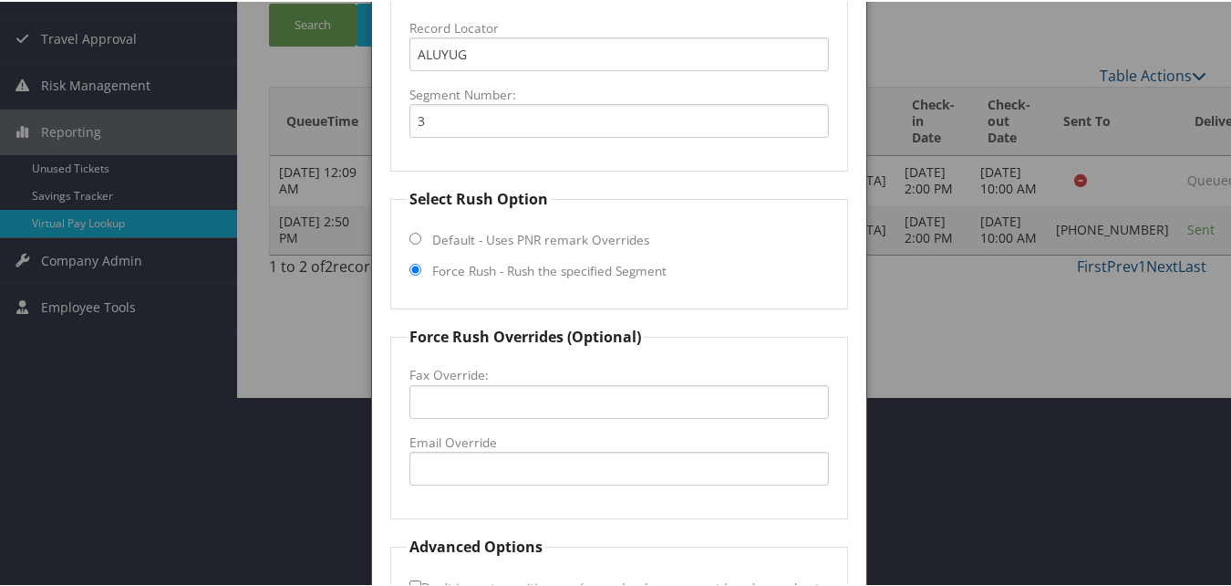
scroll to position [333, 0]
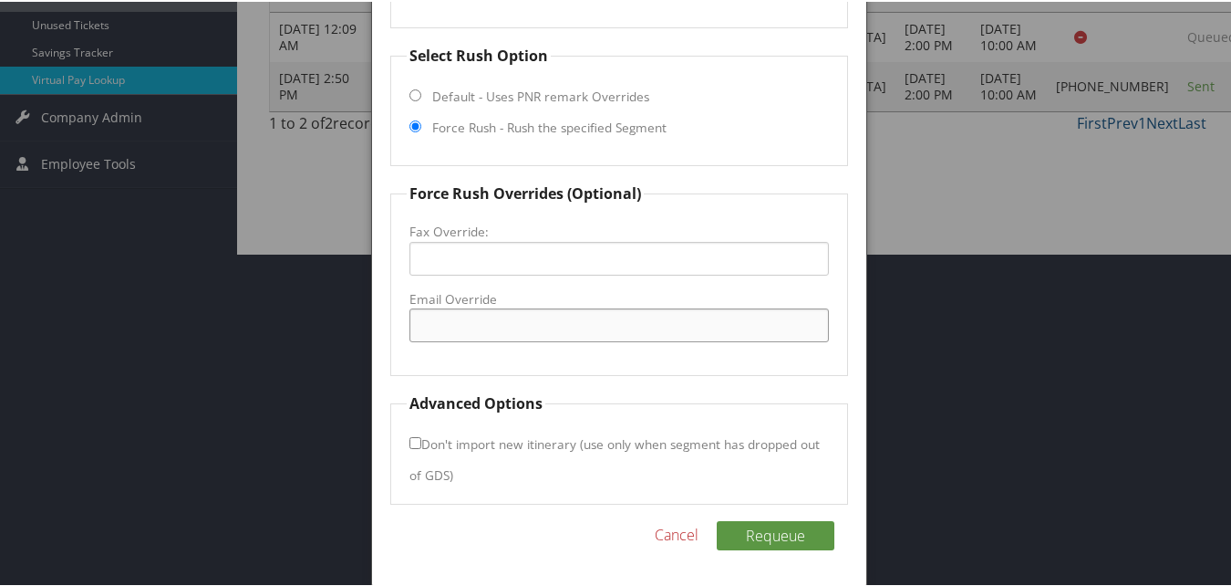
click at [519, 336] on input "Email Override" at bounding box center [619, 323] width 419 height 34
click at [512, 322] on input "[EMAIL_ADDRESS][DOMAIN_NAME]" at bounding box center [619, 323] width 419 height 34
type input "[EMAIL_ADDRESS][DOMAIN_NAME]"
click at [788, 544] on button "Requeue" at bounding box center [776, 533] width 118 height 29
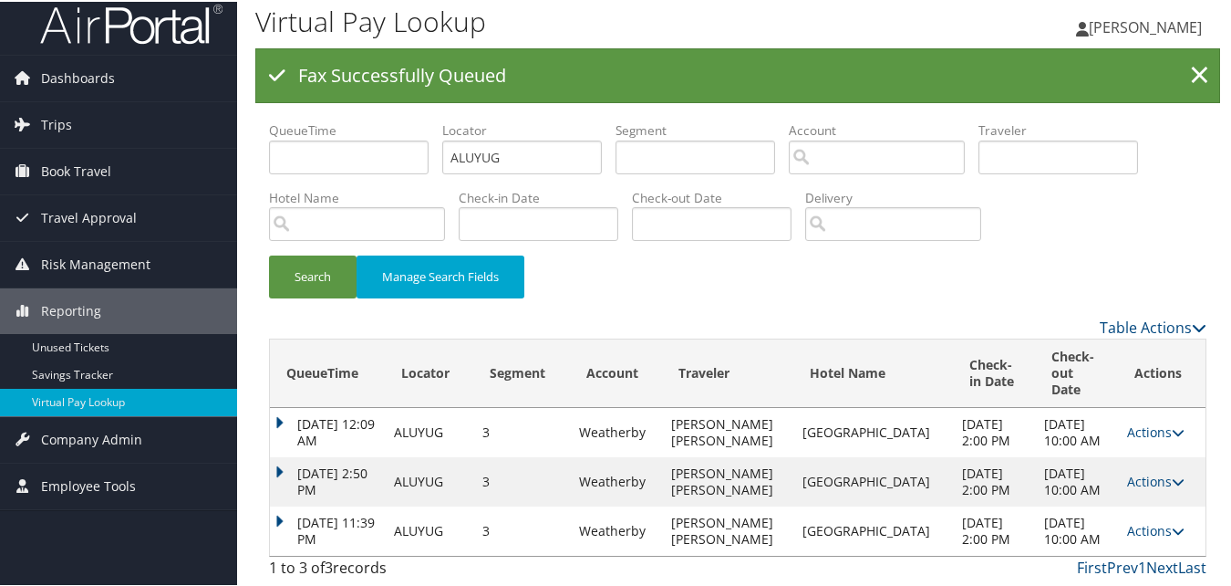
scroll to position [20, 0]
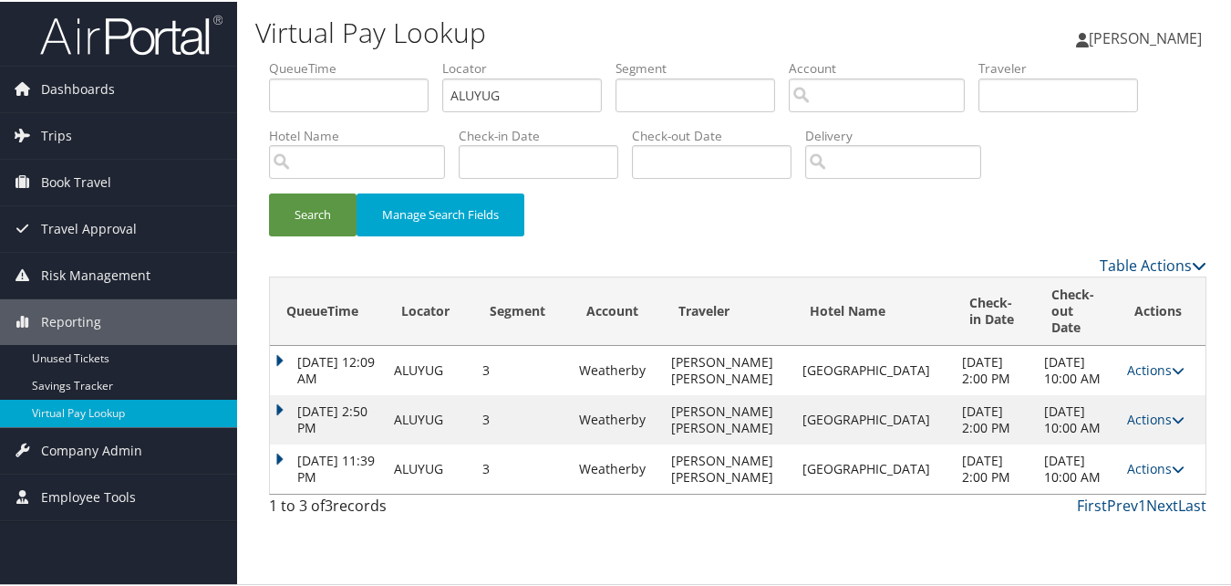
click at [1134, 492] on td "Actions Resend Logs View Itinerary" at bounding box center [1162, 466] width 88 height 49
click at [1130, 475] on link "Actions" at bounding box center [1155, 466] width 57 height 17
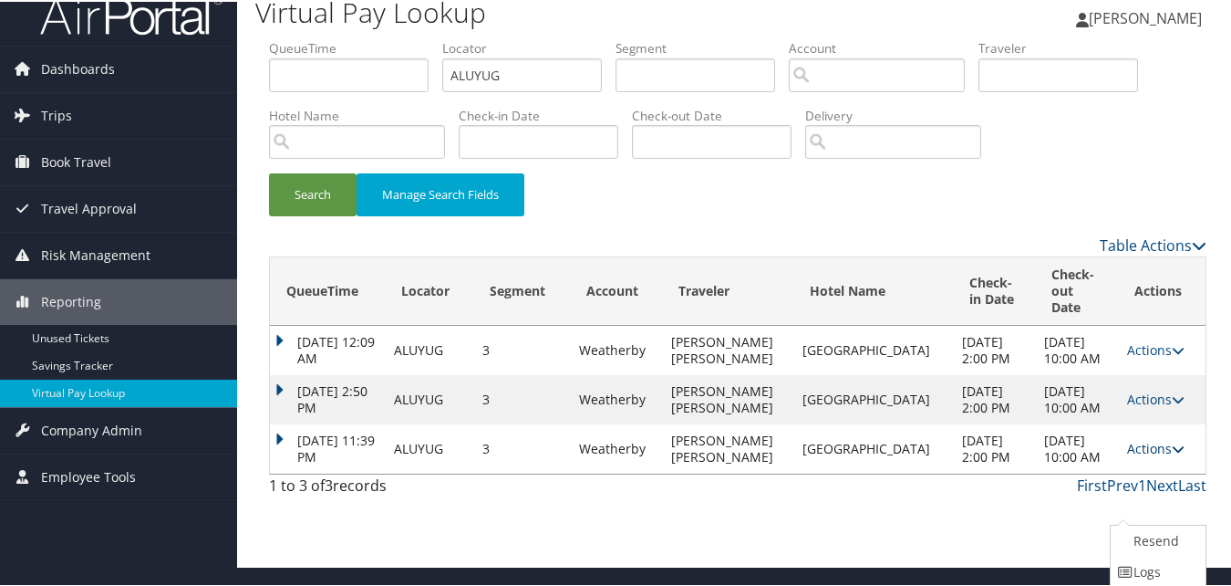
scroll to position [68, 0]
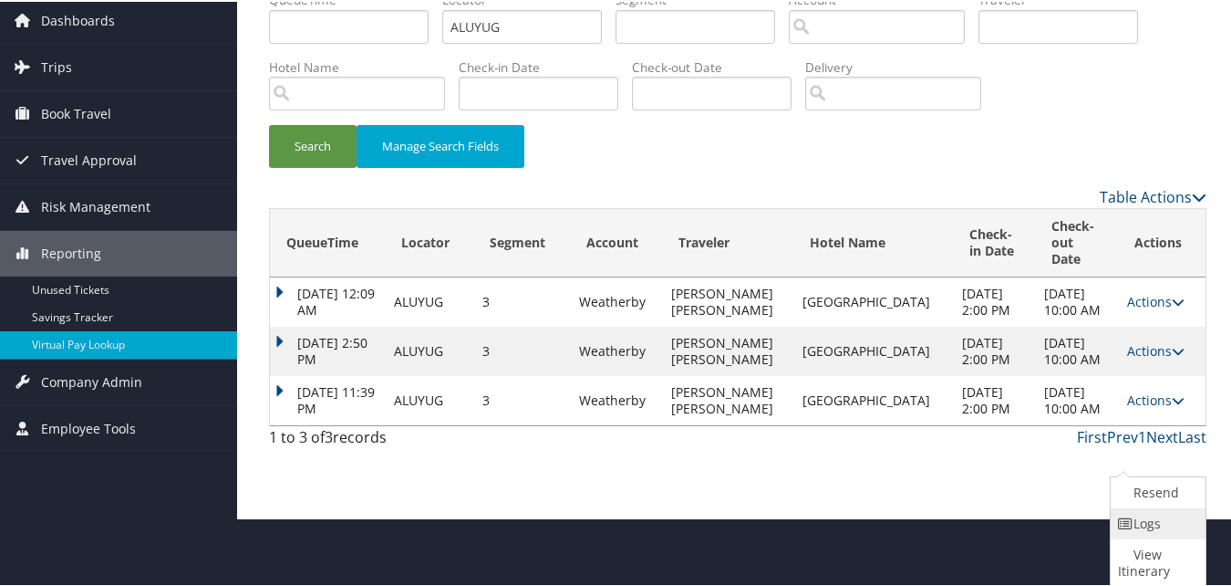
click at [1112, 515] on link "Logs" at bounding box center [1156, 521] width 90 height 31
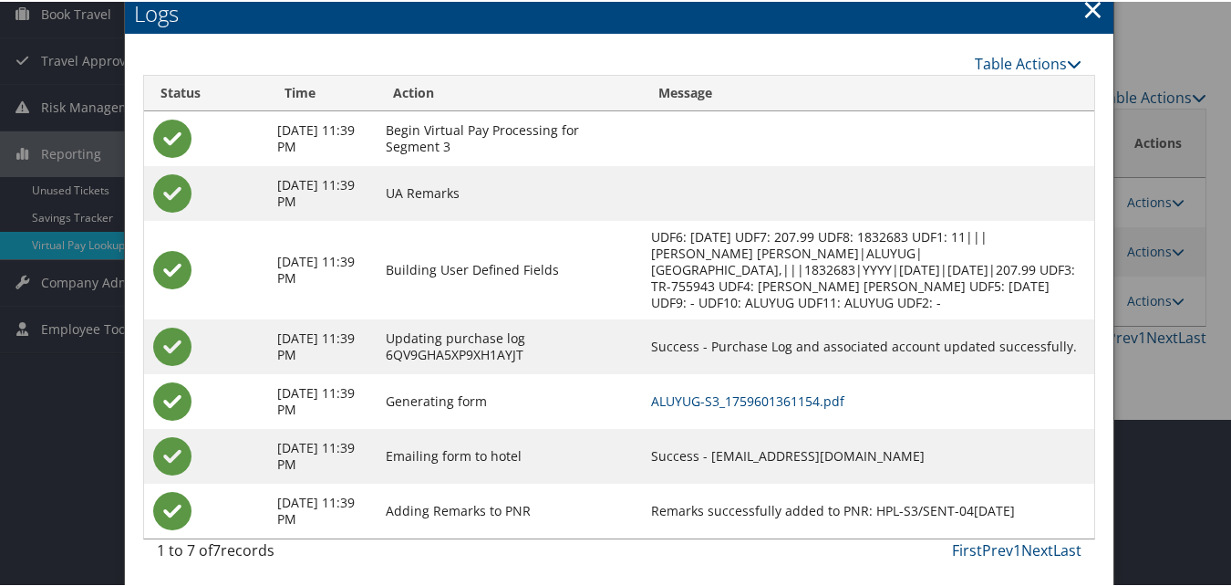
scroll to position [170, 0]
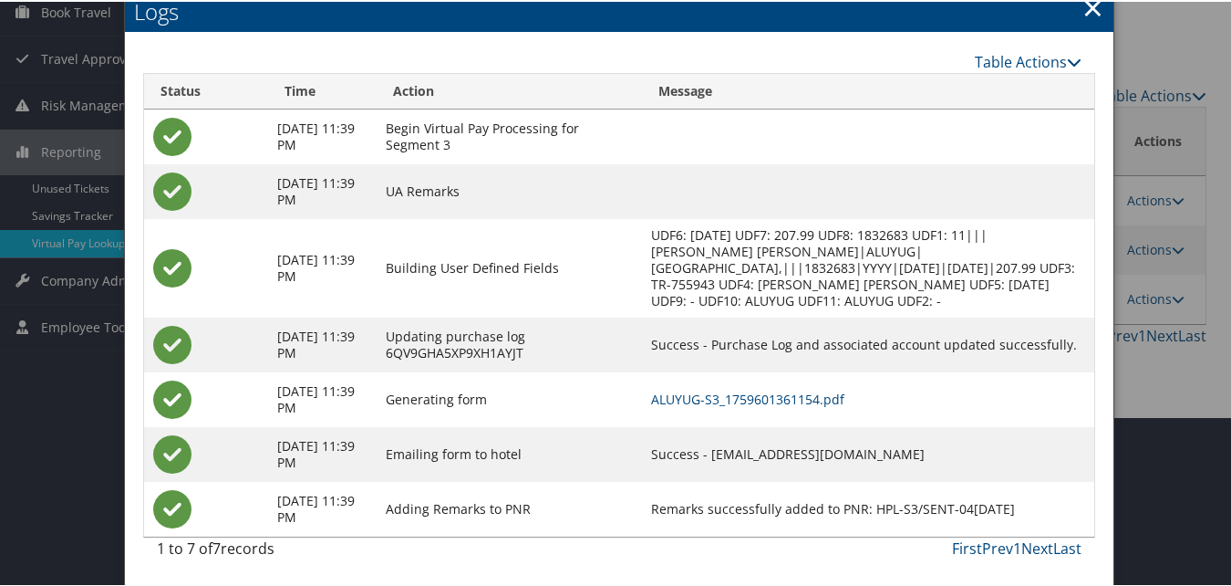
click at [817, 407] on td "ALUYUG-S3_1759601361154.pdf" at bounding box center [868, 397] width 453 height 55
drag, startPoint x: 711, startPoint y: 455, endPoint x: 959, endPoint y: 448, distance: 247.3
click at [959, 448] on td "Success - [EMAIL_ADDRESS][DOMAIN_NAME]" at bounding box center [868, 452] width 453 height 55
copy td "[EMAIL_ADDRESS][DOMAIN_NAME]"
drag, startPoint x: 959, startPoint y: 448, endPoint x: 746, endPoint y: 388, distance: 220.9
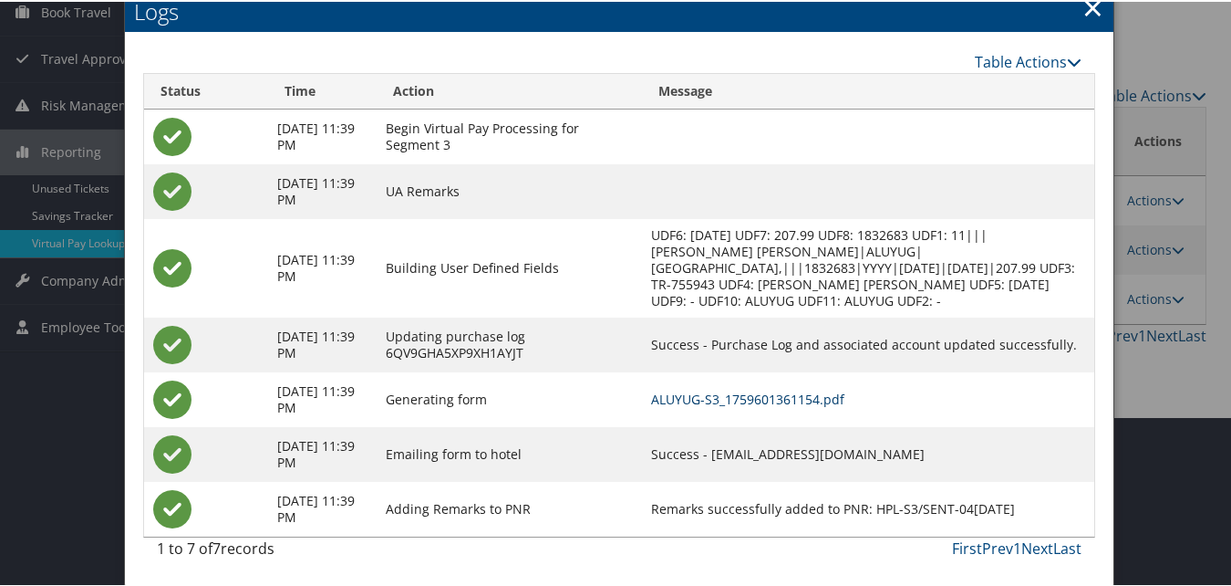
click at [745, 389] on link "ALUYUG-S3_1759601361154.pdf" at bounding box center [747, 397] width 193 height 17
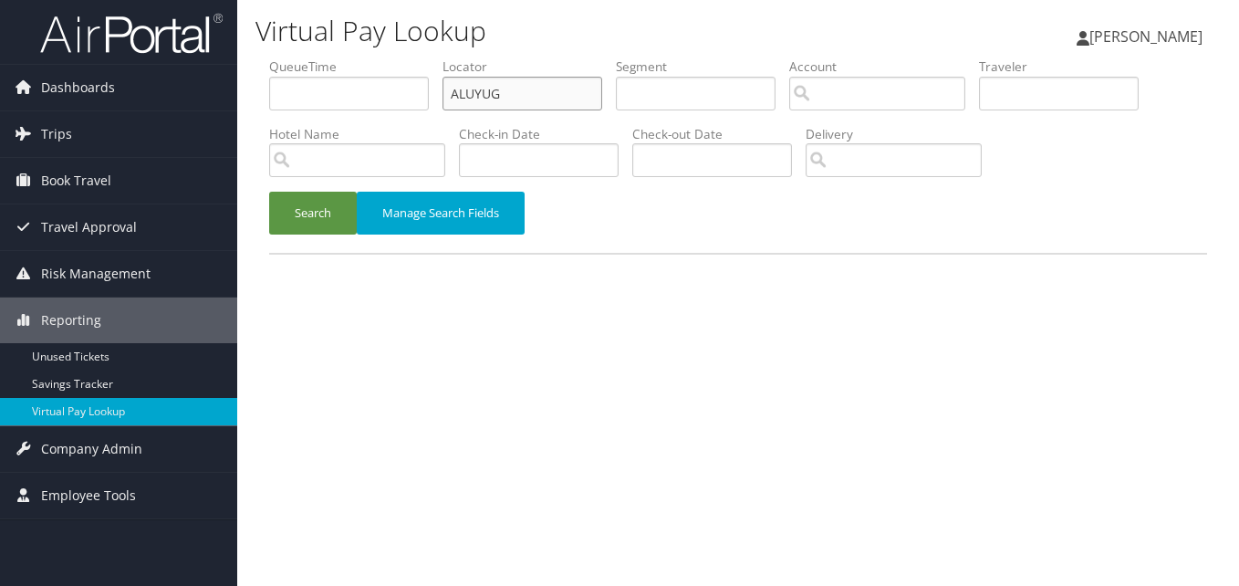
drag, startPoint x: 505, startPoint y: 96, endPoint x: 380, endPoint y: 109, distance: 125.7
click at [380, 57] on ul "QueueTime Locator ALUYUG Segment Account Traveler Hotel Name Check-in Date Chec…" at bounding box center [738, 57] width 938 height 0
paste input "FVLOGB"
type input "FVLOGB"
click at [318, 218] on button "Search" at bounding box center [313, 213] width 88 height 43
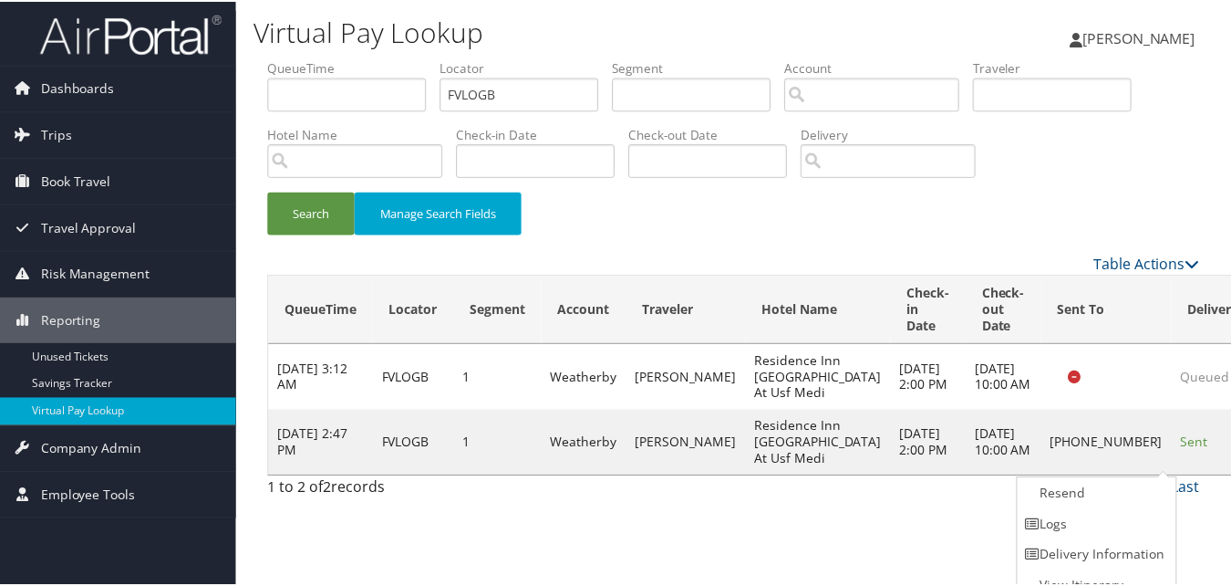
scroll to position [17, 0]
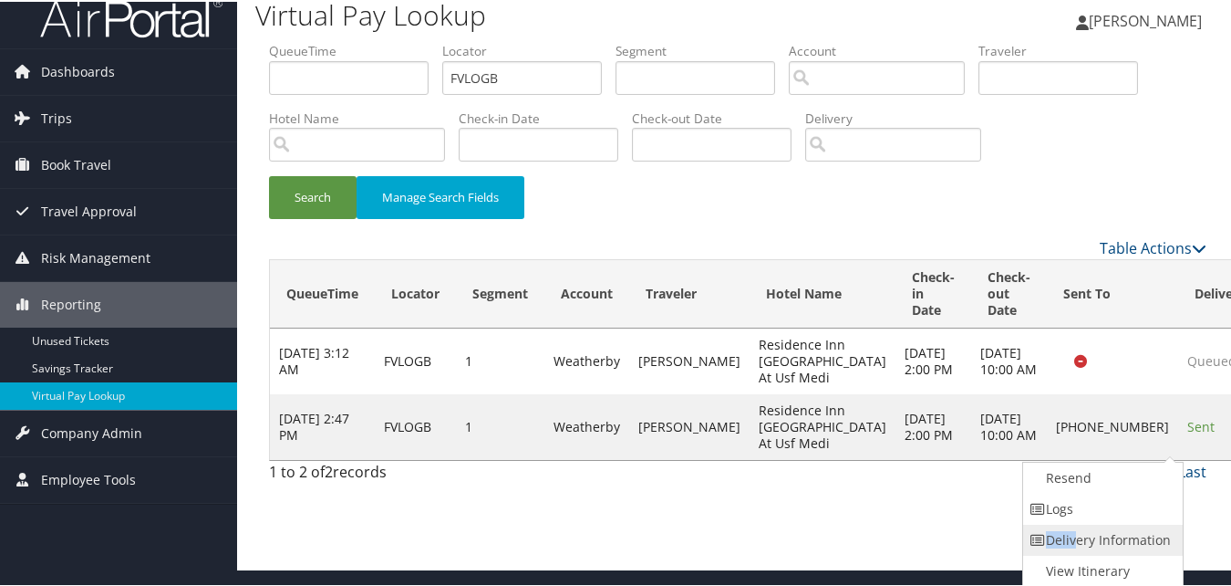
click at [1073, 522] on ul "Resend Logs Delivery Information View Itinerary" at bounding box center [1104, 523] width 162 height 126
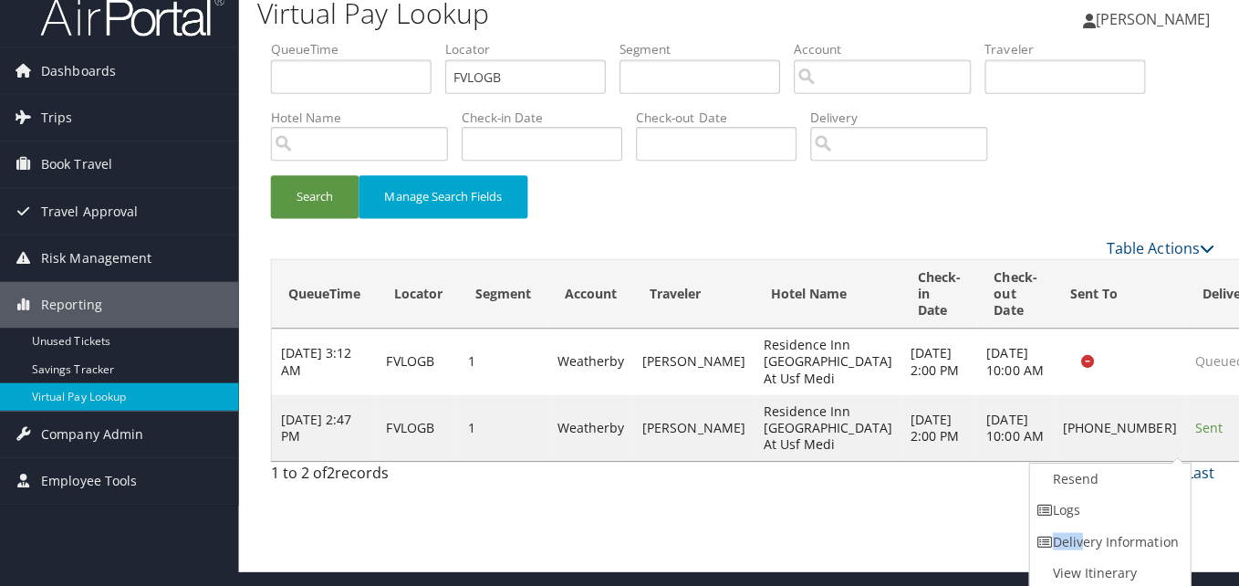
scroll to position [0, 0]
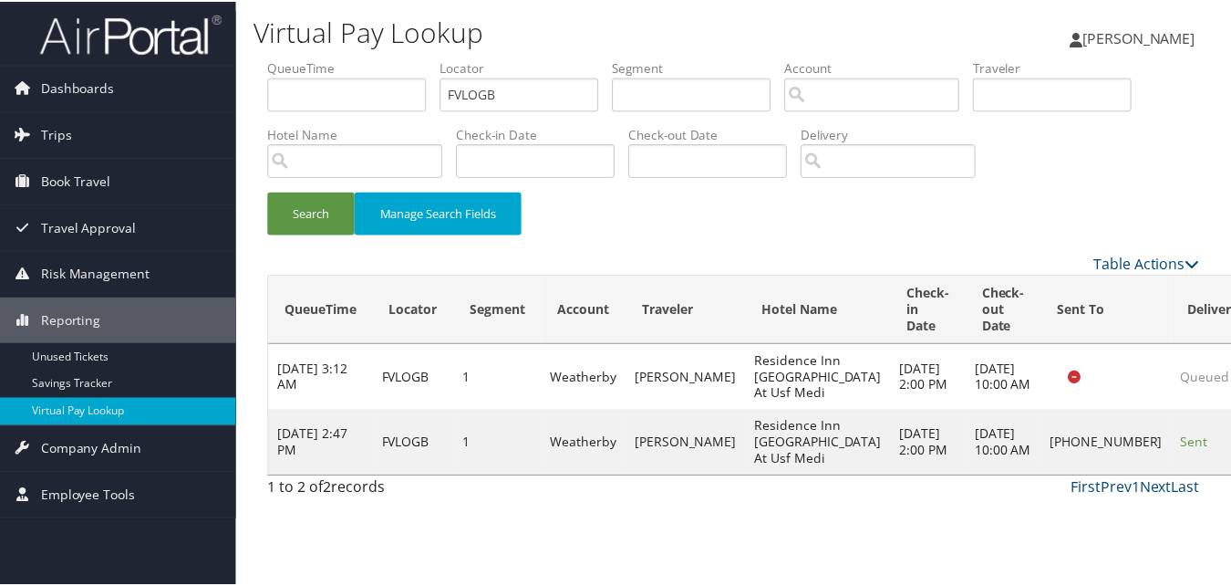
scroll to position [17, 0]
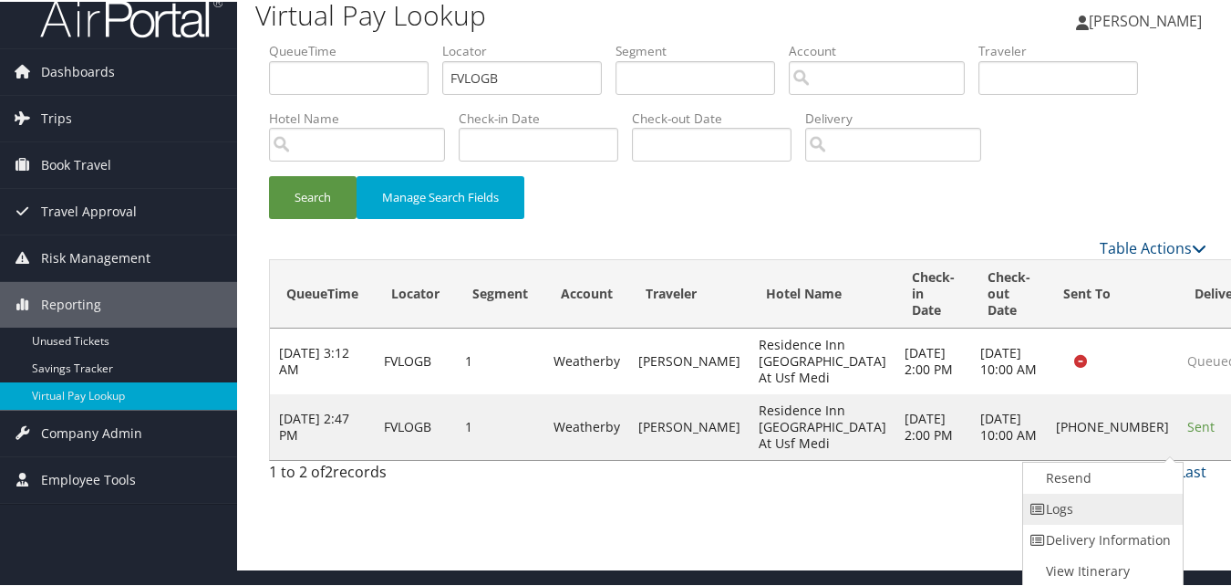
click at [1117, 511] on link "Logs" at bounding box center [1101, 507] width 156 height 31
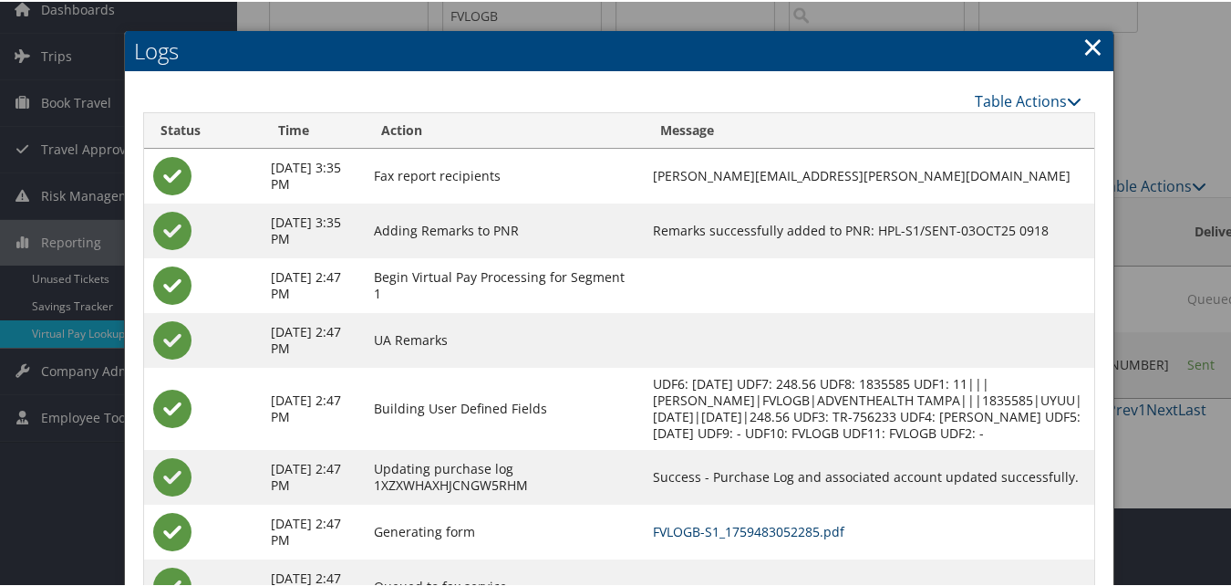
scroll to position [173, 0]
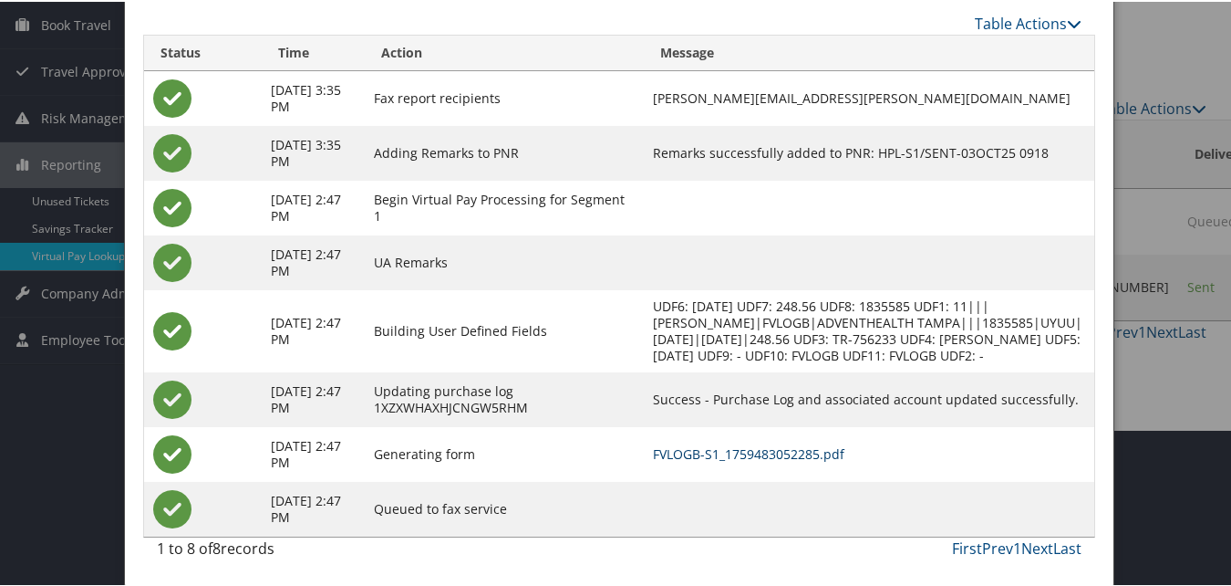
click at [815, 454] on link "FVLOGB-S1_1759483052285.pdf" at bounding box center [749, 451] width 192 height 17
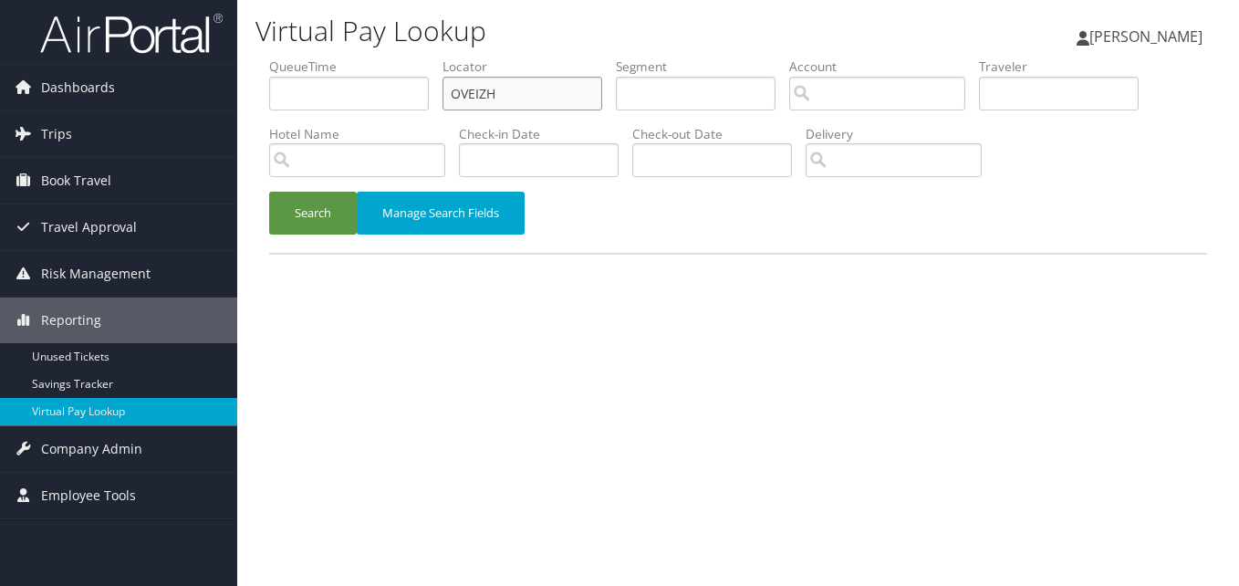
paste input "HQHTRR"
drag, startPoint x: 462, startPoint y: 92, endPoint x: 414, endPoint y: 107, distance: 49.6
click at [414, 57] on ul "QueueTime Locator HQHTRR Segment Account Traveler Hotel Name Check-in Date Chec…" at bounding box center [738, 57] width 938 height 0
type input "HQHTRR"
click at [330, 210] on button "Search" at bounding box center [313, 213] width 88 height 43
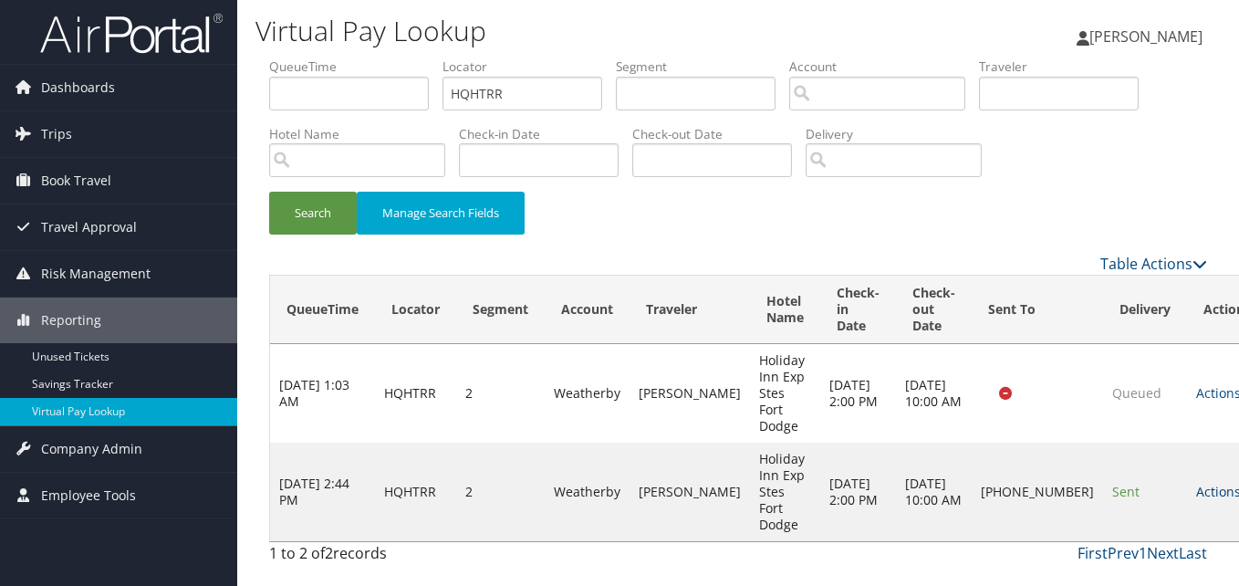
click at [1196, 483] on link "Actions" at bounding box center [1224, 491] width 57 height 17
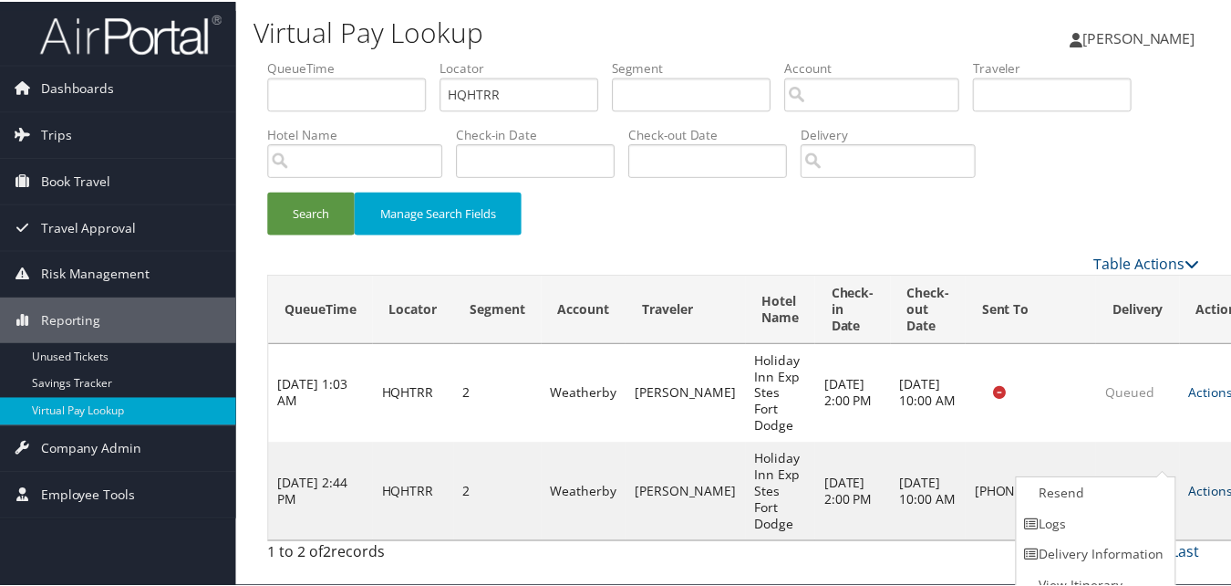
scroll to position [17, 0]
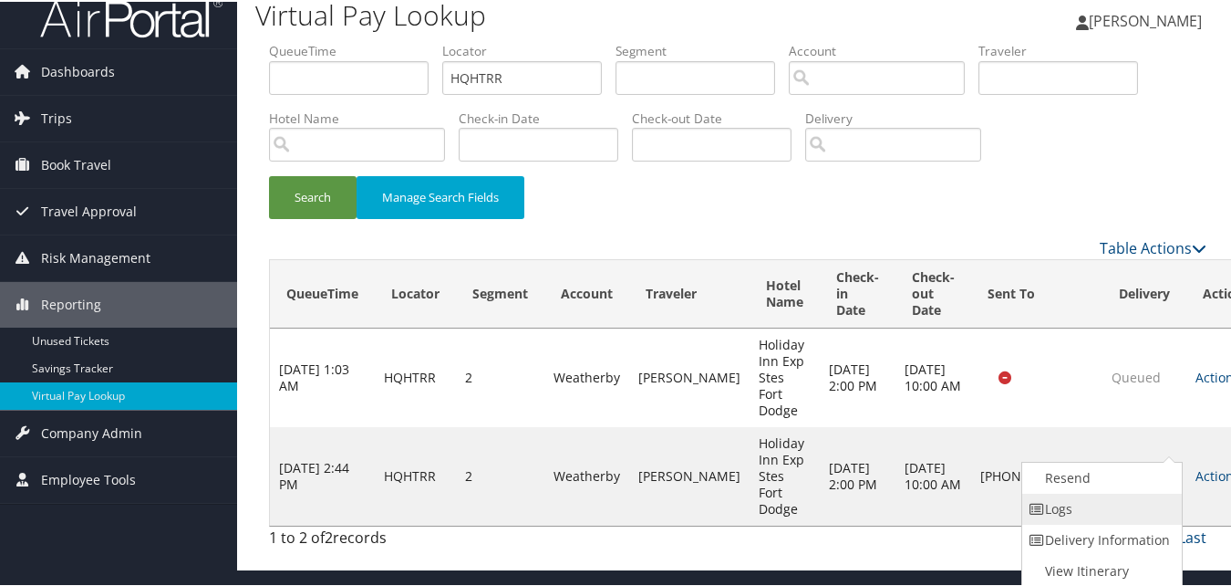
click at [1073, 492] on link "Logs" at bounding box center [1101, 507] width 156 height 31
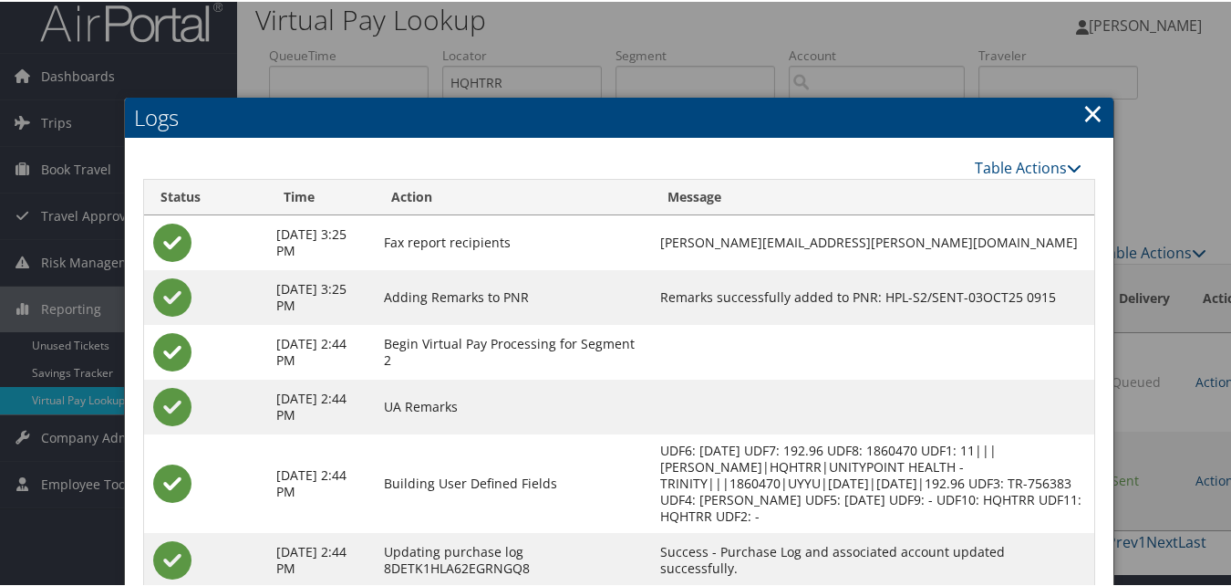
scroll to position [173, 0]
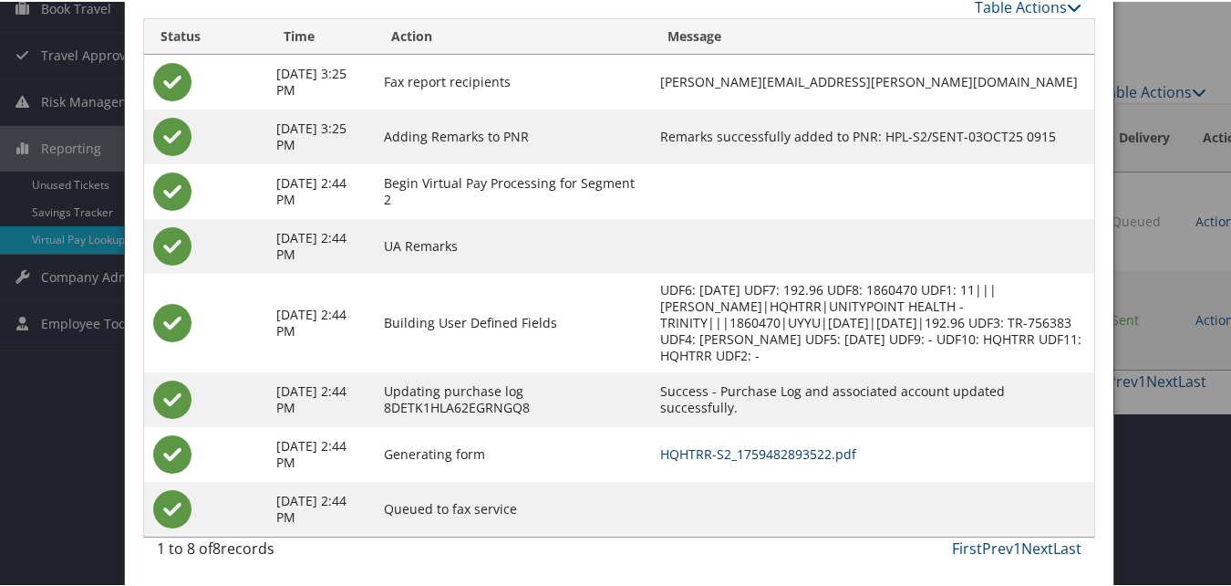
click at [767, 450] on link "HQHTRR-S2_1759482893522.pdf" at bounding box center [758, 451] width 196 height 17
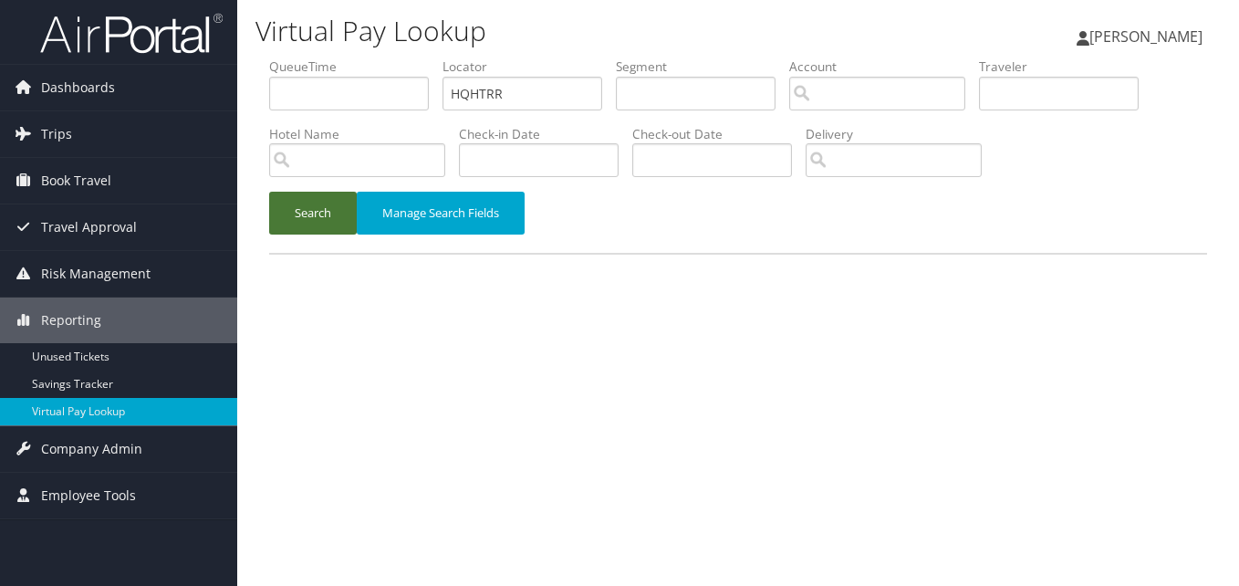
click at [336, 222] on button "Search" at bounding box center [313, 213] width 88 height 43
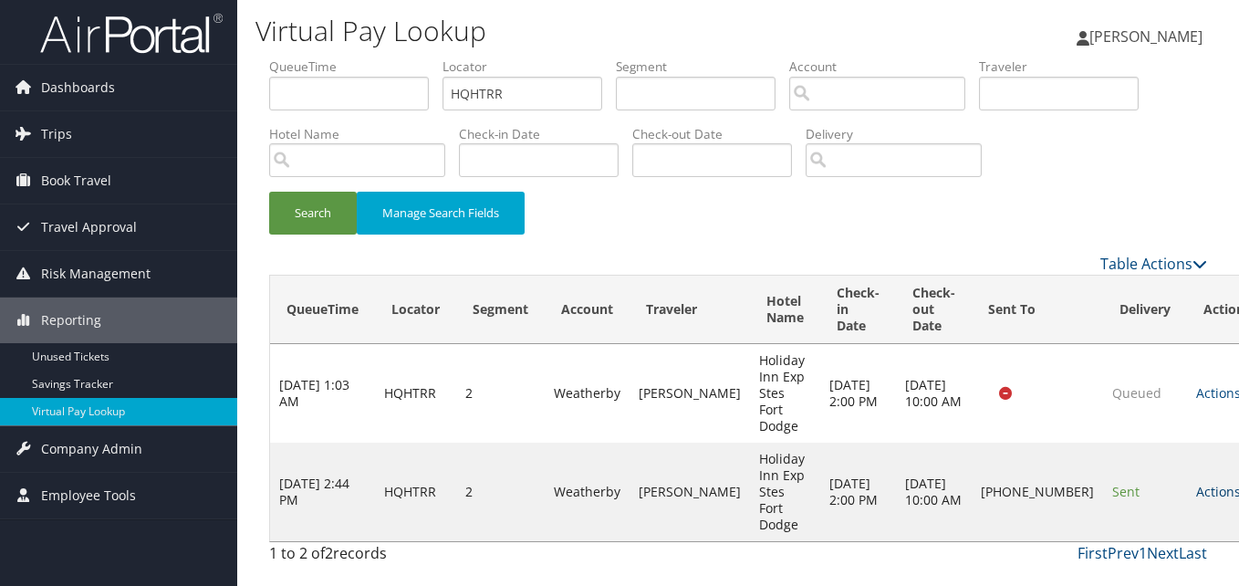
click at [1196, 483] on link "Actions" at bounding box center [1224, 491] width 57 height 17
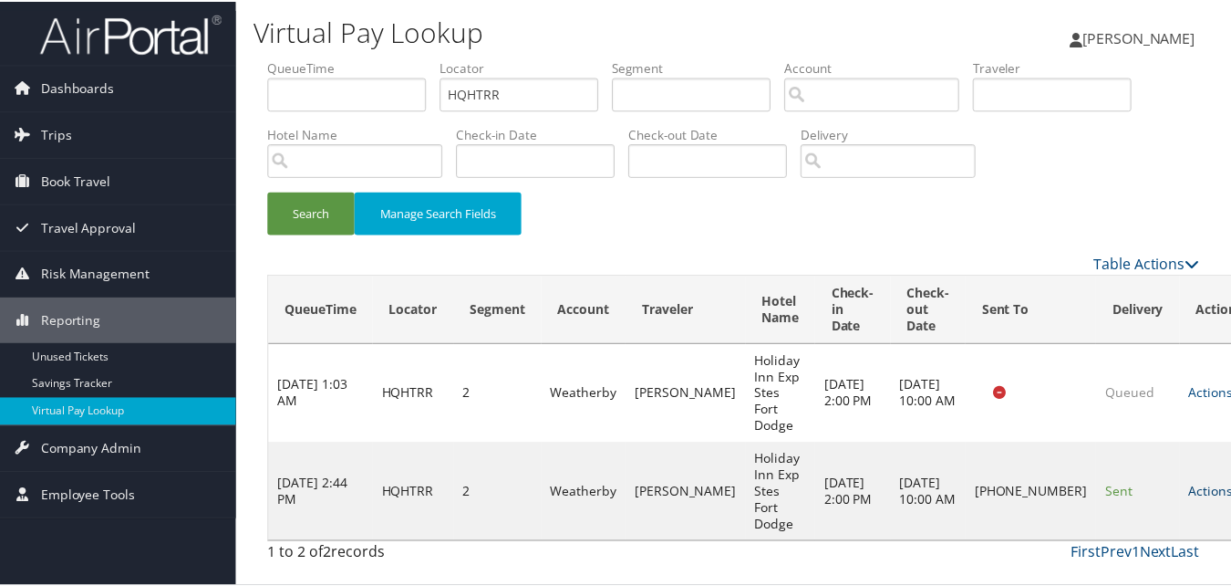
scroll to position [17, 0]
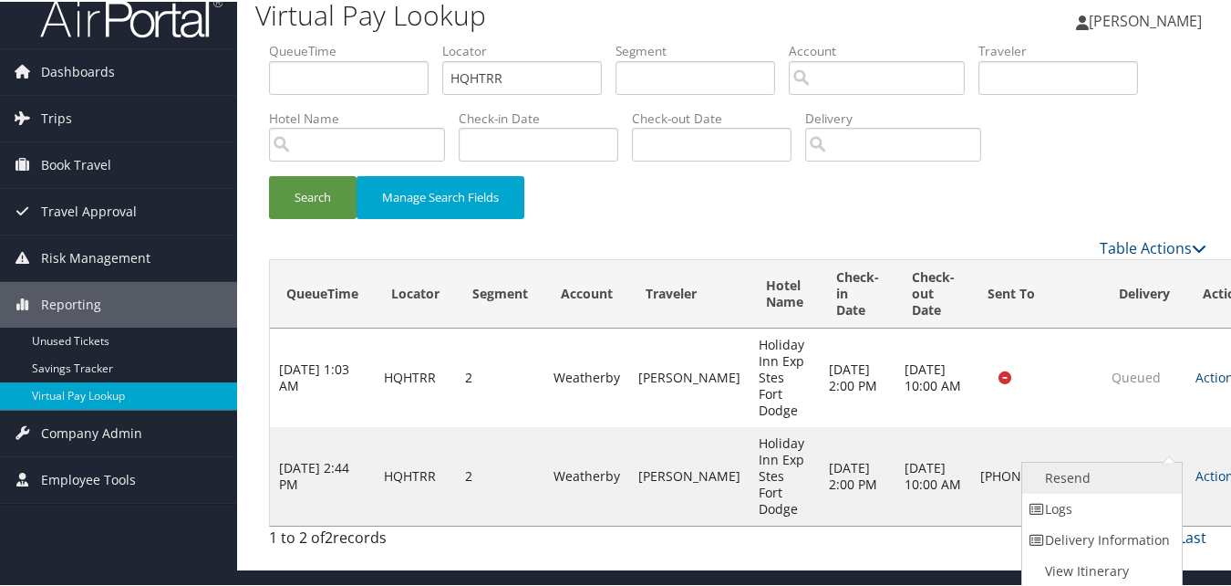
click at [1065, 468] on link "Resend" at bounding box center [1101, 476] width 156 height 31
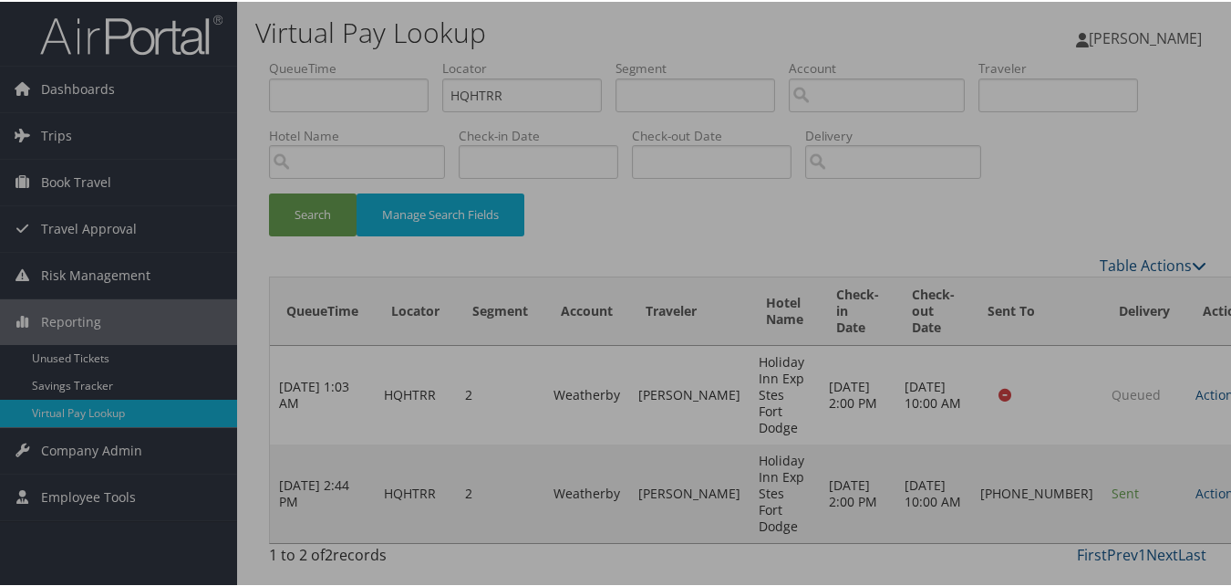
scroll to position [0, 0]
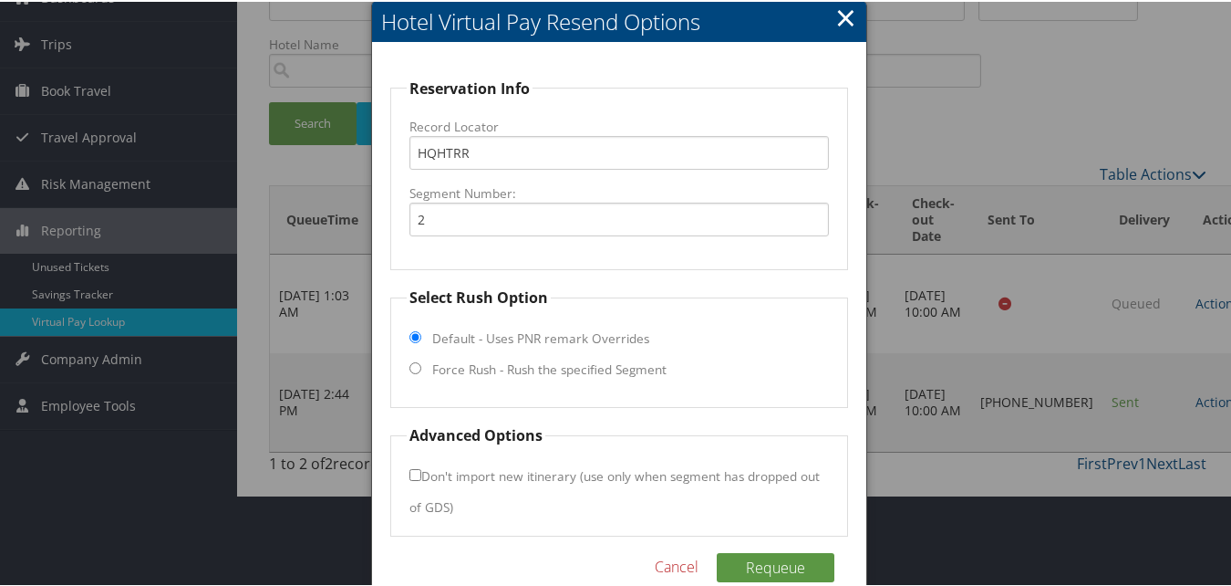
click at [584, 371] on label "Force Rush - Rush the specified Segment" at bounding box center [549, 367] width 234 height 18
click at [421, 371] on input "Force Rush - Rush the specified Segment" at bounding box center [416, 366] width 12 height 12
radio input "true"
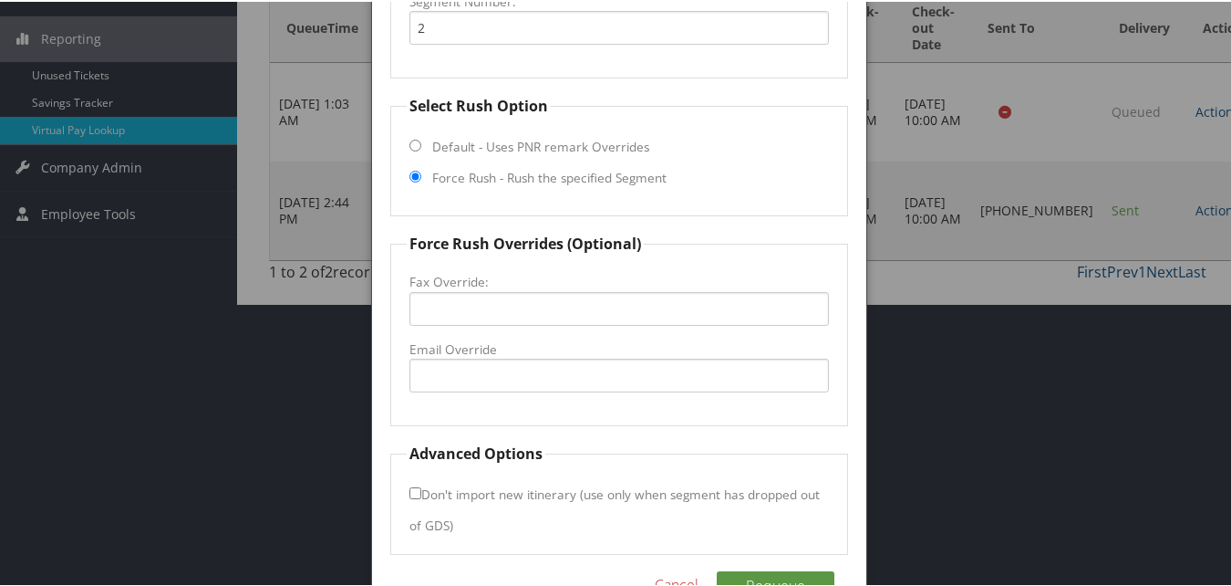
scroll to position [333, 0]
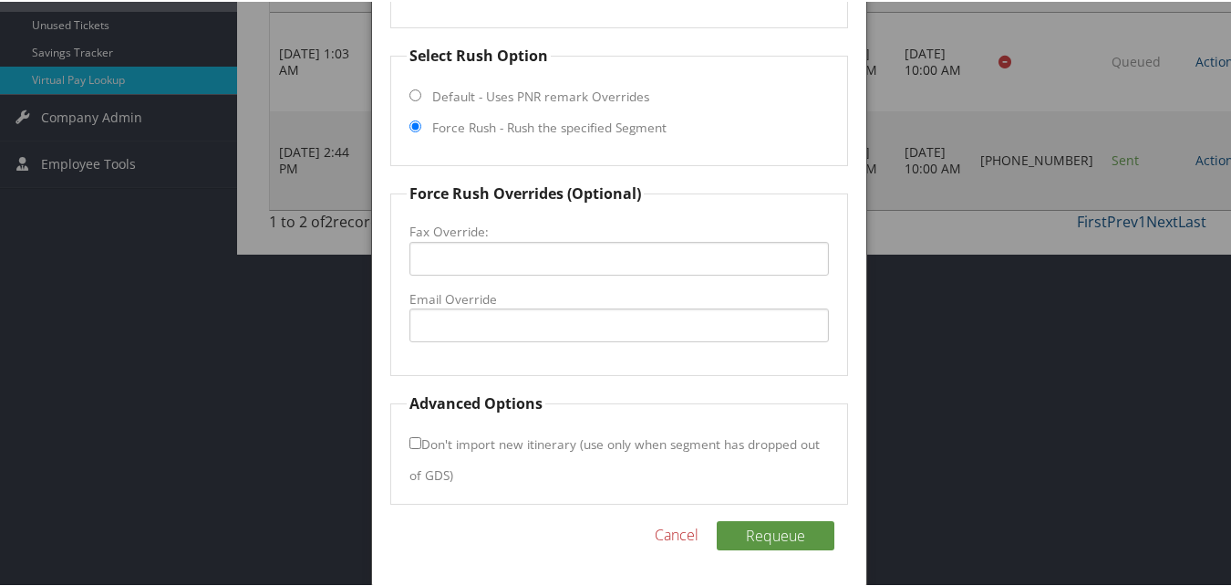
click at [552, 414] on fieldset "Advanced Options Don't import new itinerary (use only when segment has dropped …" at bounding box center [618, 446] width 457 height 112
click at [556, 348] on fieldset "Force Rush Overrides (Optional) Fax Override: Email Override" at bounding box center [618, 277] width 457 height 193
click at [557, 332] on input "Email Override" at bounding box center [619, 323] width 419 height 34
drag, startPoint x: 454, startPoint y: 319, endPoint x: 469, endPoint y: 327, distance: 16.3
click at [456, 319] on input "[EMAIL_ADDRESS][DOMAIN_NAME]" at bounding box center [619, 323] width 419 height 34
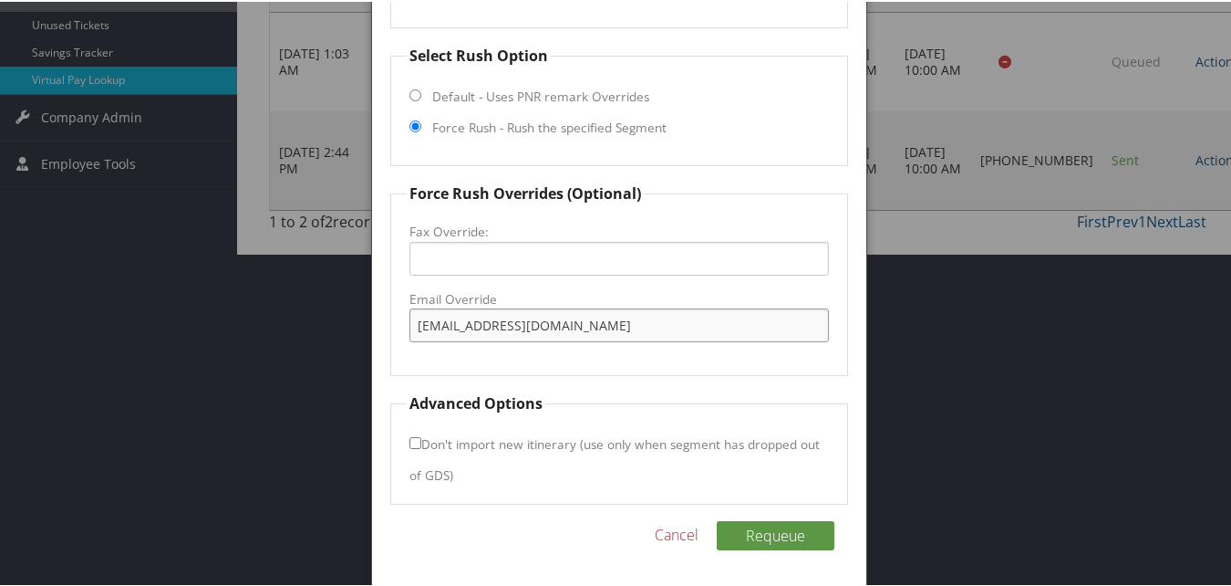
click at [494, 321] on input "[EMAIL_ADDRESS][DOMAIN_NAME]" at bounding box center [619, 323] width 419 height 34
type input "[EMAIL_ADDRESS][DOMAIN_NAME]"
click at [749, 362] on fieldset "Force Rush Overrides (Optional) Fax Override: Email Override [EMAIL_ADDRESS][DO…" at bounding box center [618, 277] width 457 height 193
click at [777, 536] on button "Requeue" at bounding box center [776, 533] width 118 height 29
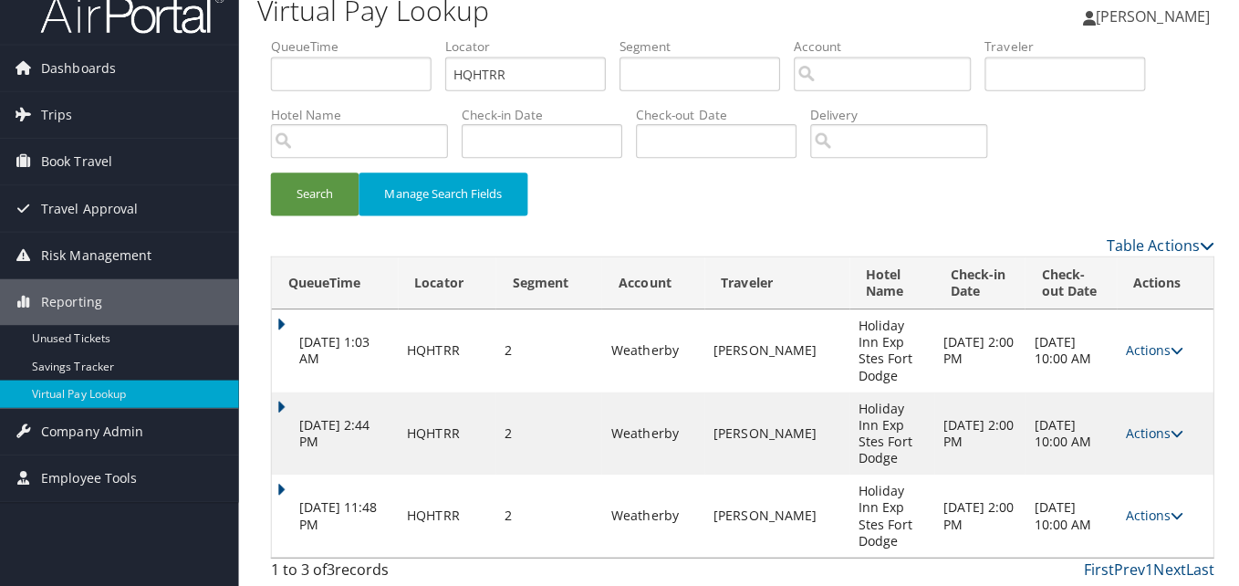
scroll to position [0, 0]
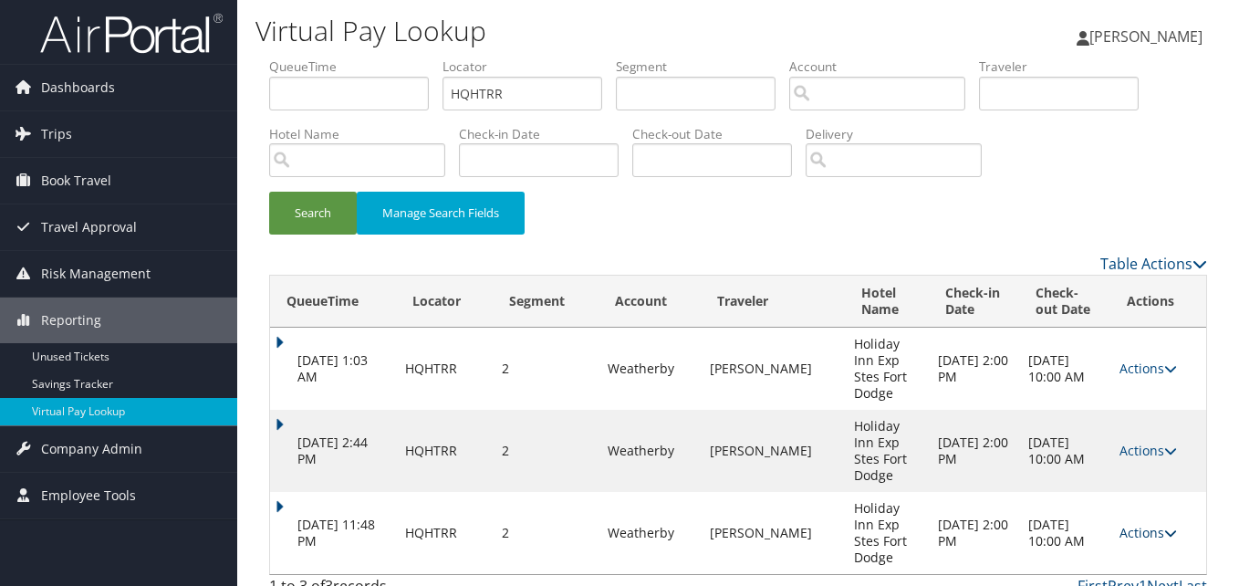
click at [1121, 524] on link "Actions" at bounding box center [1147, 532] width 57 height 17
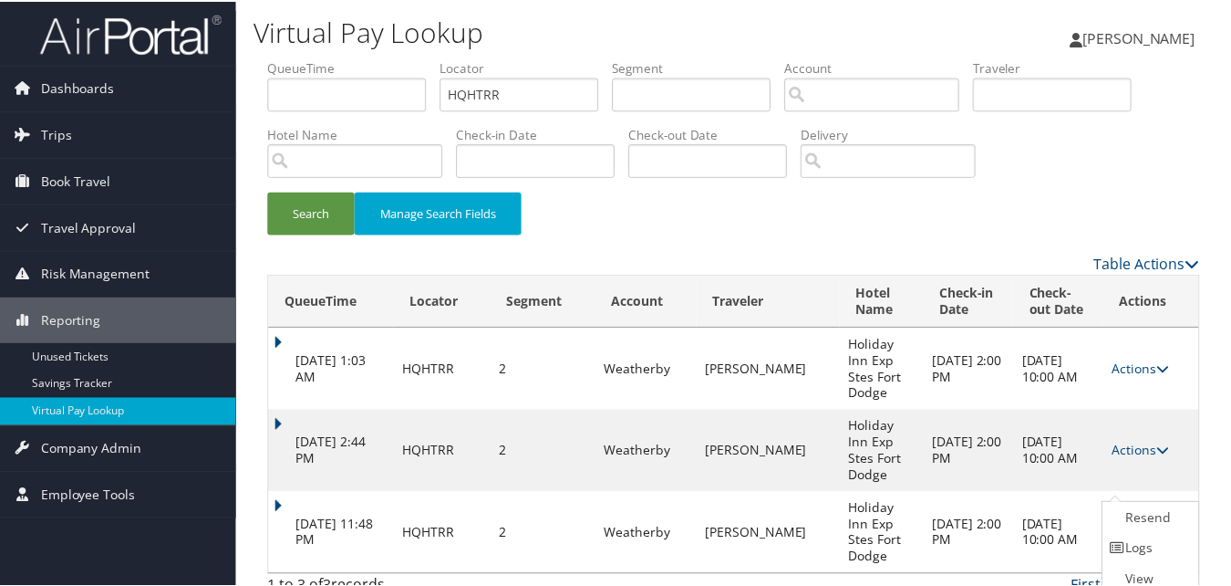
scroll to position [27, 0]
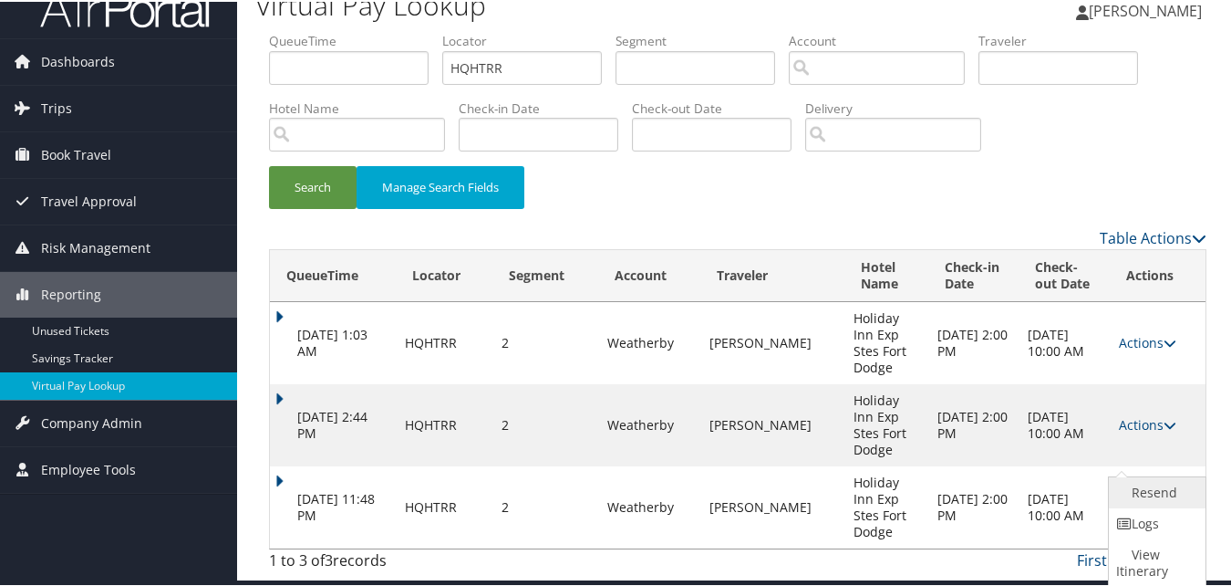
click at [1117, 504] on link "Resend" at bounding box center [1155, 490] width 92 height 31
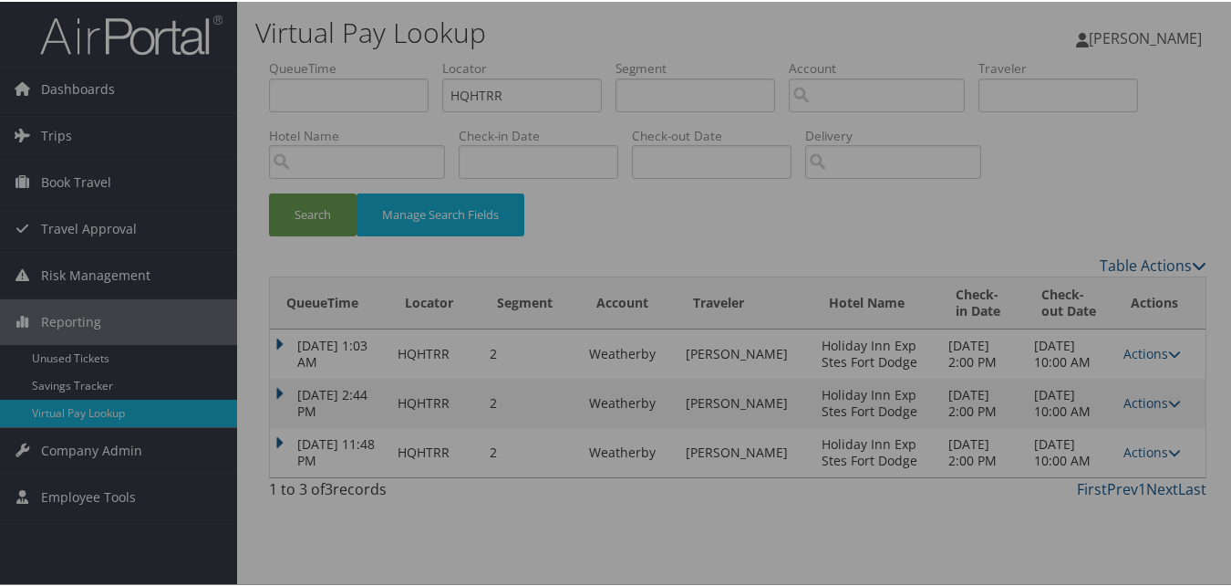
scroll to position [0, 0]
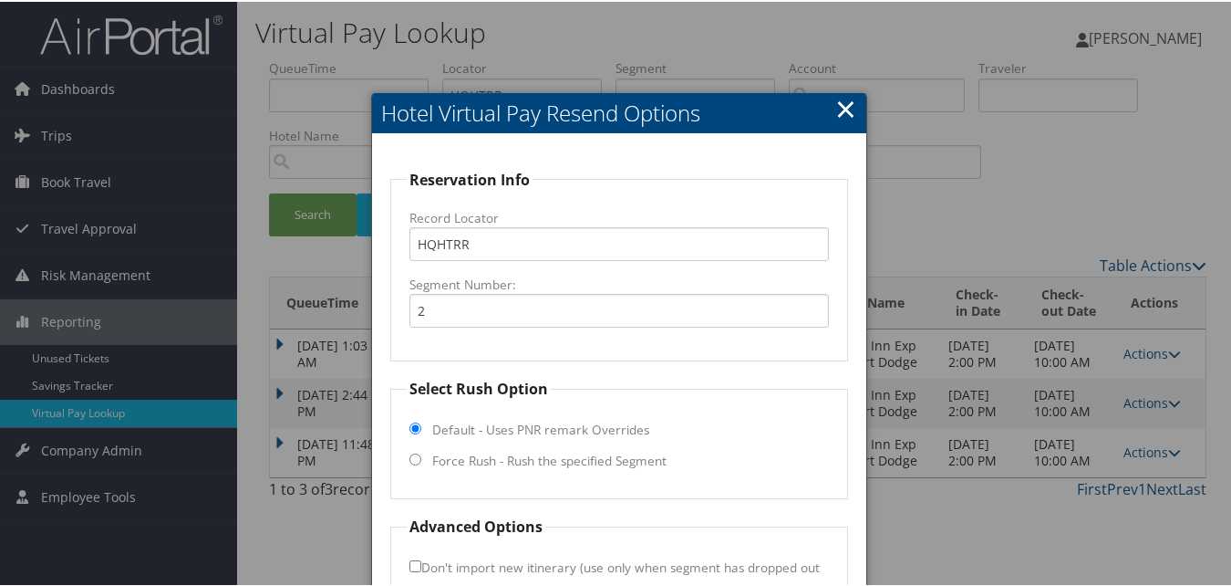
click at [821, 73] on div at bounding box center [619, 293] width 1239 height 586
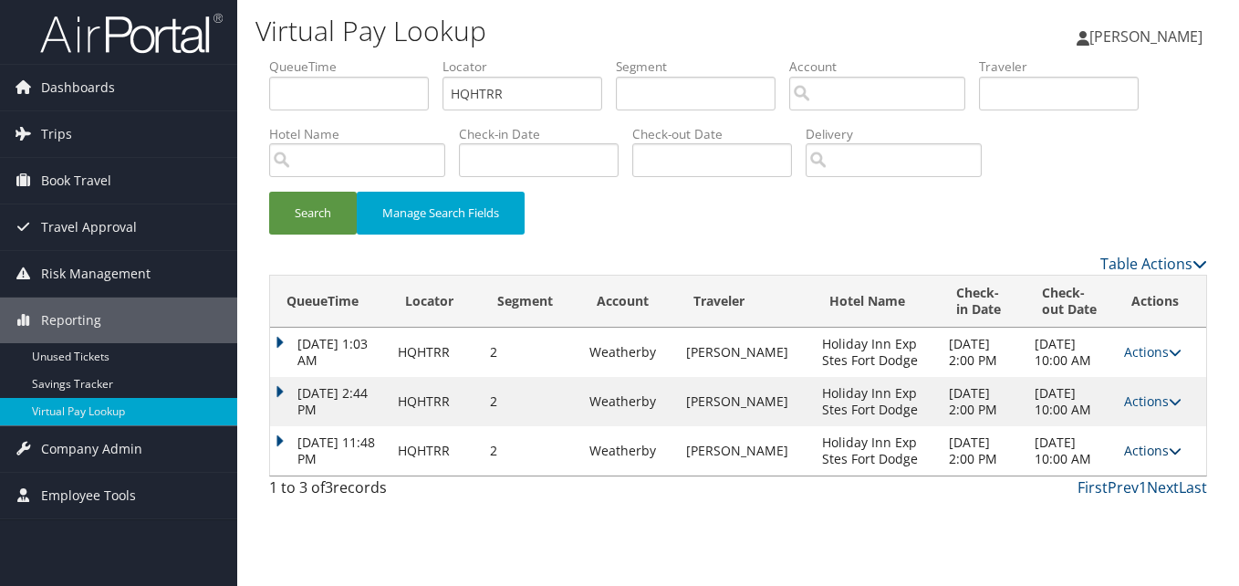
click at [1126, 441] on td "Actions Resend Logs View Itinerary" at bounding box center [1160, 450] width 91 height 49
drag, startPoint x: 1126, startPoint y: 441, endPoint x: 1132, endPoint y: 451, distance: 11.1
click at [1132, 451] on link "Actions" at bounding box center [1152, 449] width 57 height 17
click at [1132, 517] on link "Logs" at bounding box center [1158, 508] width 87 height 31
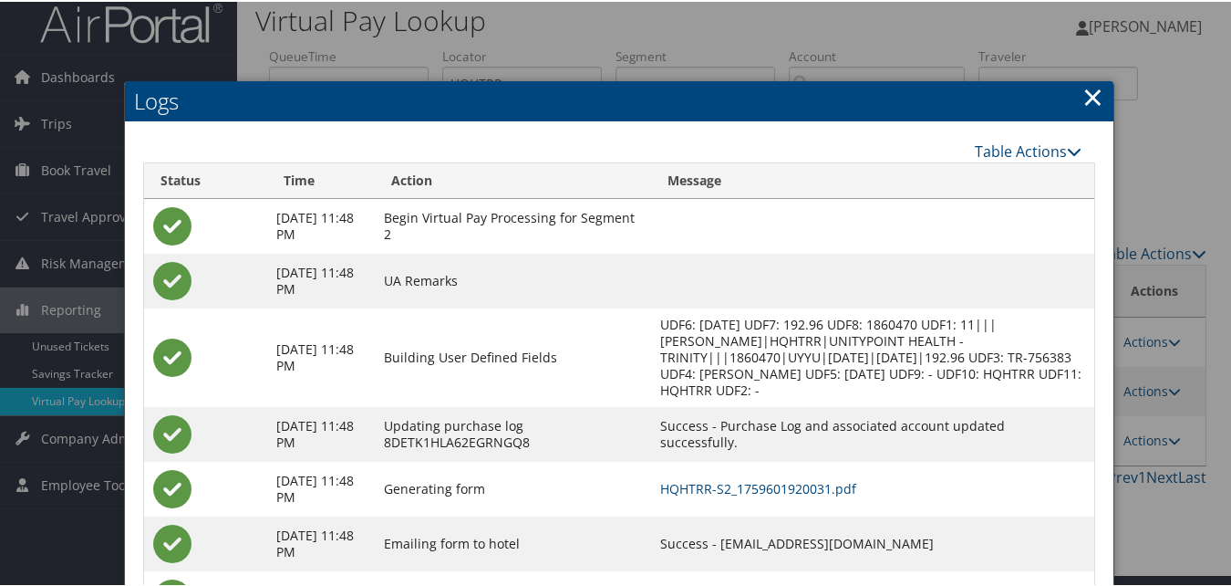
scroll to position [101, 0]
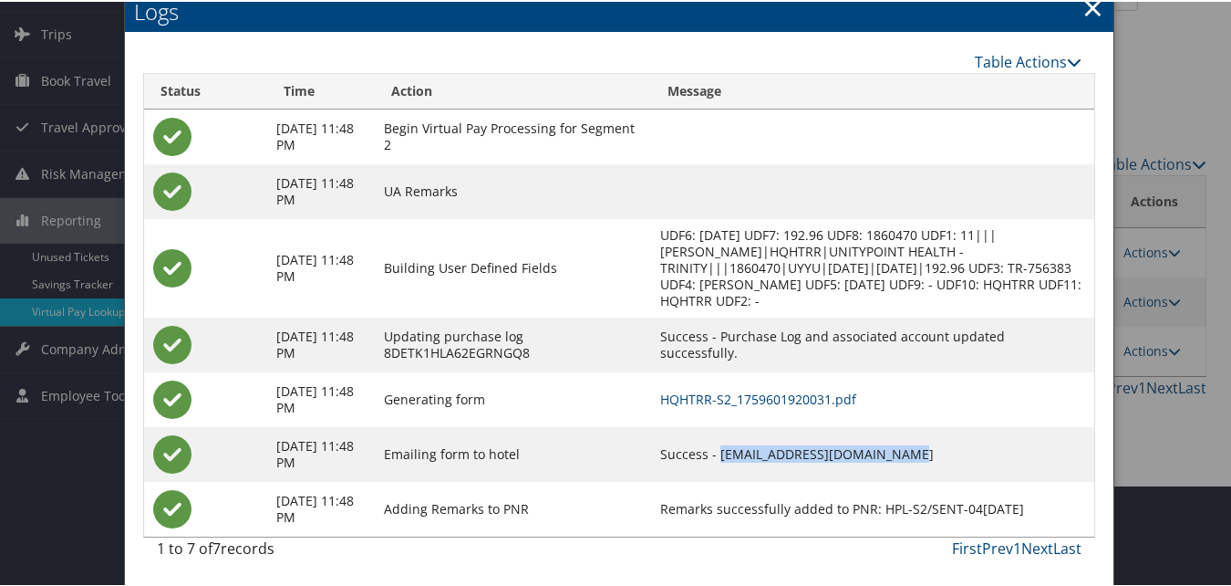
drag, startPoint x: 766, startPoint y: 451, endPoint x: 959, endPoint y: 460, distance: 192.7
click at [959, 460] on td "Success - fortdodgehieaudit@gmail.com" at bounding box center [872, 452] width 443 height 55
copy td "fortdodgehieaudit@gmail.com"
drag, startPoint x: 959, startPoint y: 460, endPoint x: 880, endPoint y: 390, distance: 104.7
click at [857, 391] on link "HQHTRR-S2_1759601920031.pdf" at bounding box center [758, 397] width 196 height 17
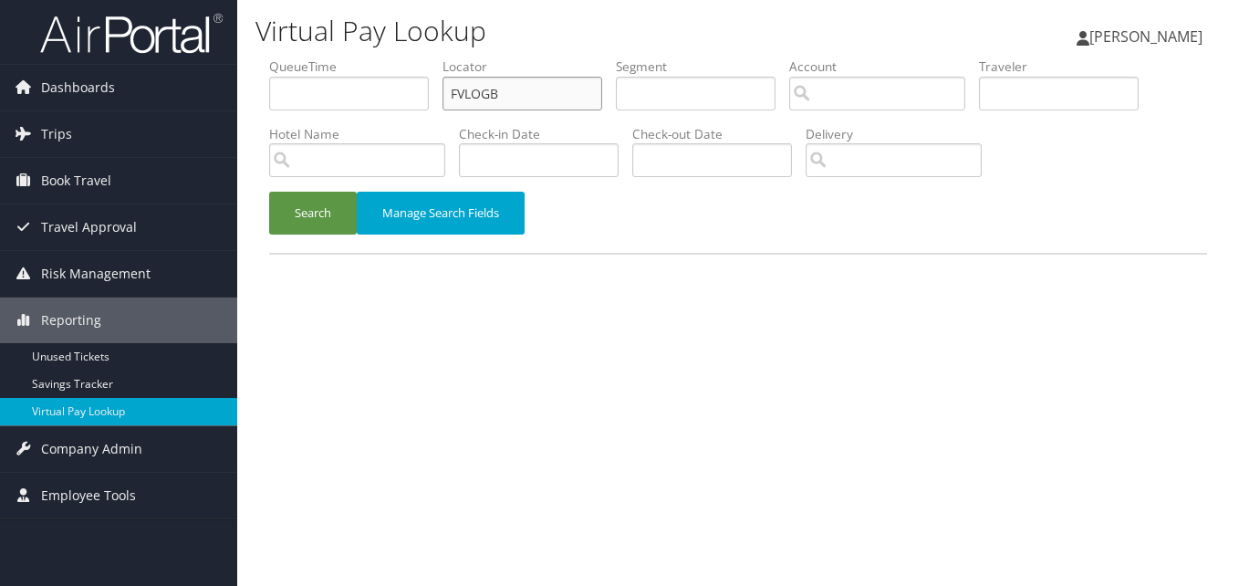
paste input "OIUGPO"
drag, startPoint x: 452, startPoint y: 117, endPoint x: 409, endPoint y: 119, distance: 43.8
click at [409, 57] on ul "QueueTime Locator OIUGPO Segment Account Traveler Hotel Name Check-in Date Chec…" at bounding box center [738, 57] width 938 height 0
type input "OIUGPO"
click at [357, 208] on button "Search" at bounding box center [313, 213] width 88 height 43
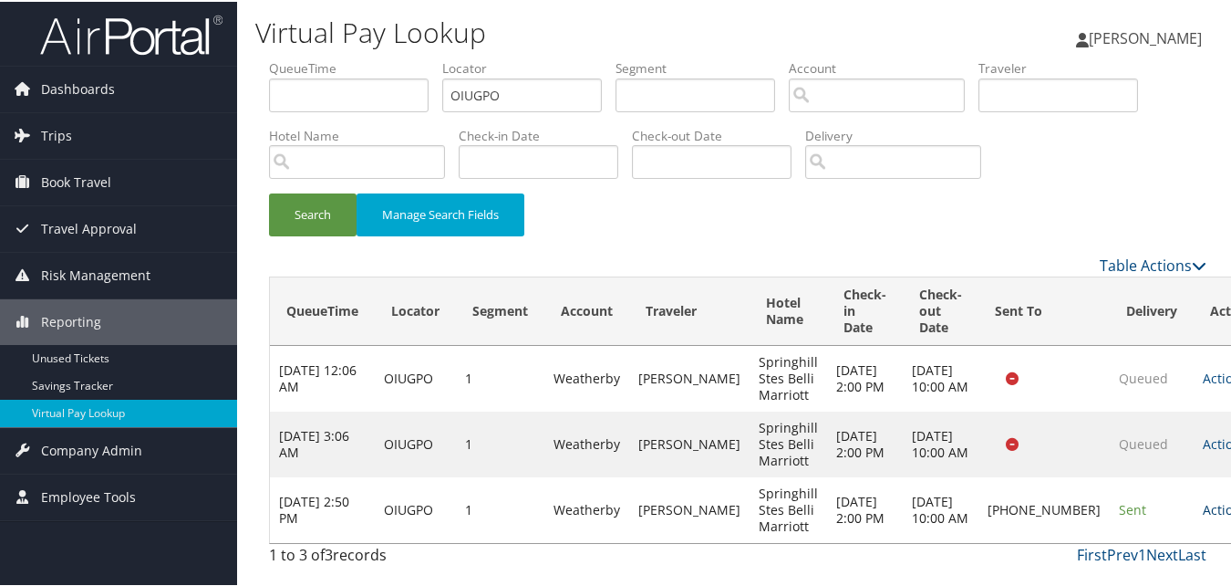
click at [1203, 514] on link "Actions" at bounding box center [1231, 507] width 57 height 17
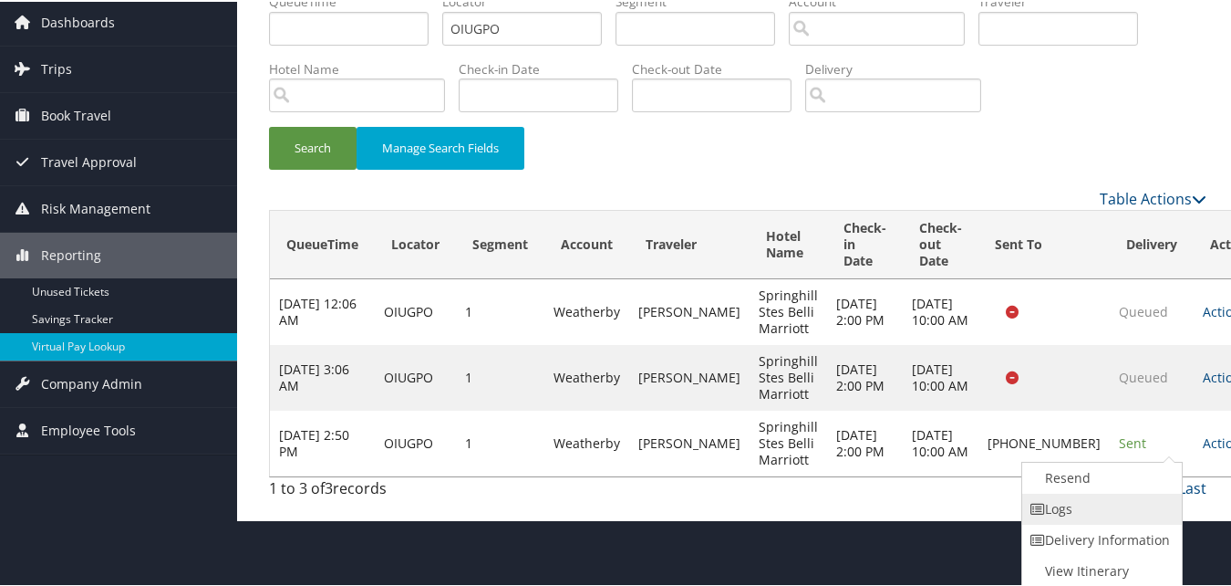
click at [1083, 513] on link "Logs" at bounding box center [1101, 507] width 156 height 31
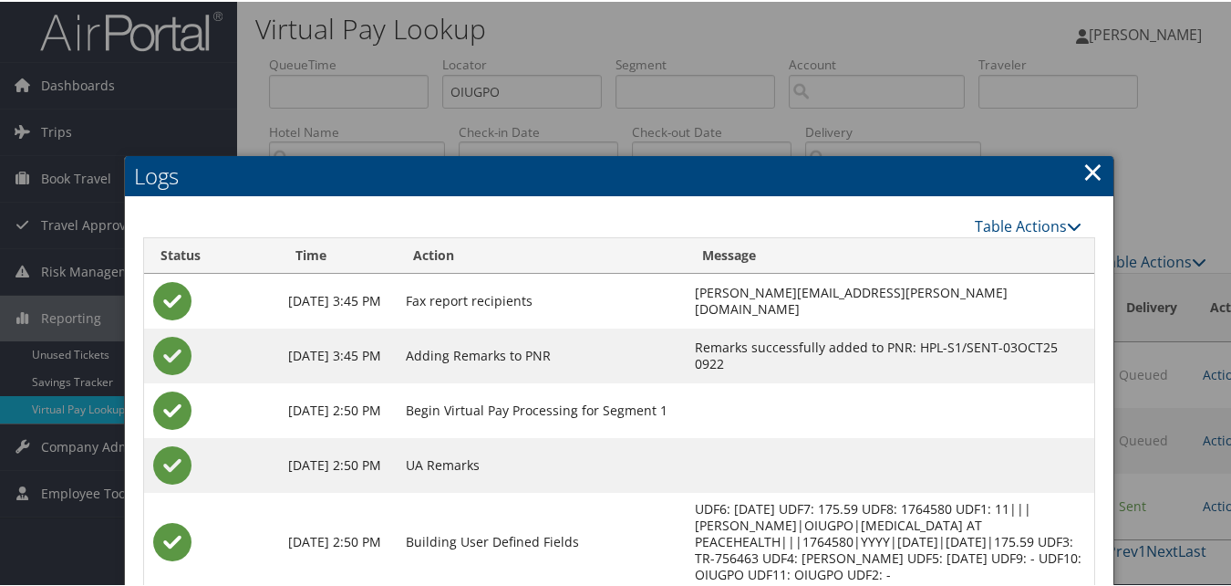
scroll to position [186, 0]
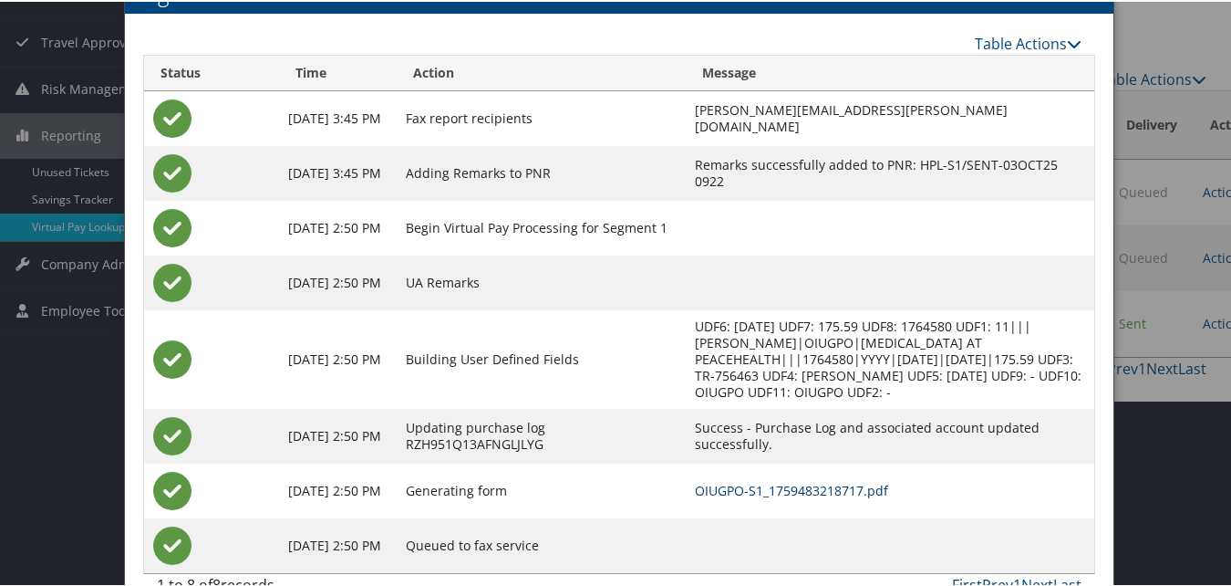
click at [755, 492] on link "OIUGPO-S1_1759483218717.pdf" at bounding box center [791, 488] width 193 height 17
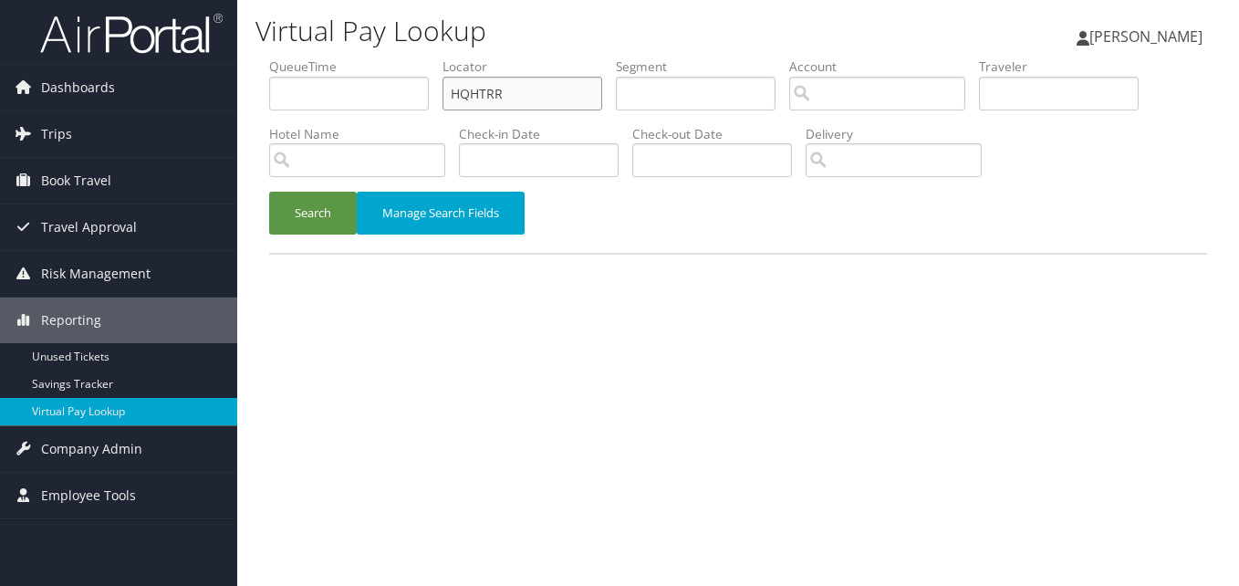
drag, startPoint x: 516, startPoint y: 105, endPoint x: 395, endPoint y: 121, distance: 122.4
click at [395, 57] on ul "QueueTime Locator HQHTRR Segment Account Traveler Hotel Name Check-in Date Chec…" at bounding box center [738, 57] width 938 height 0
paste input "ICIDNC"
type input "ICIDNC"
click at [313, 220] on button "Search" at bounding box center [313, 213] width 88 height 43
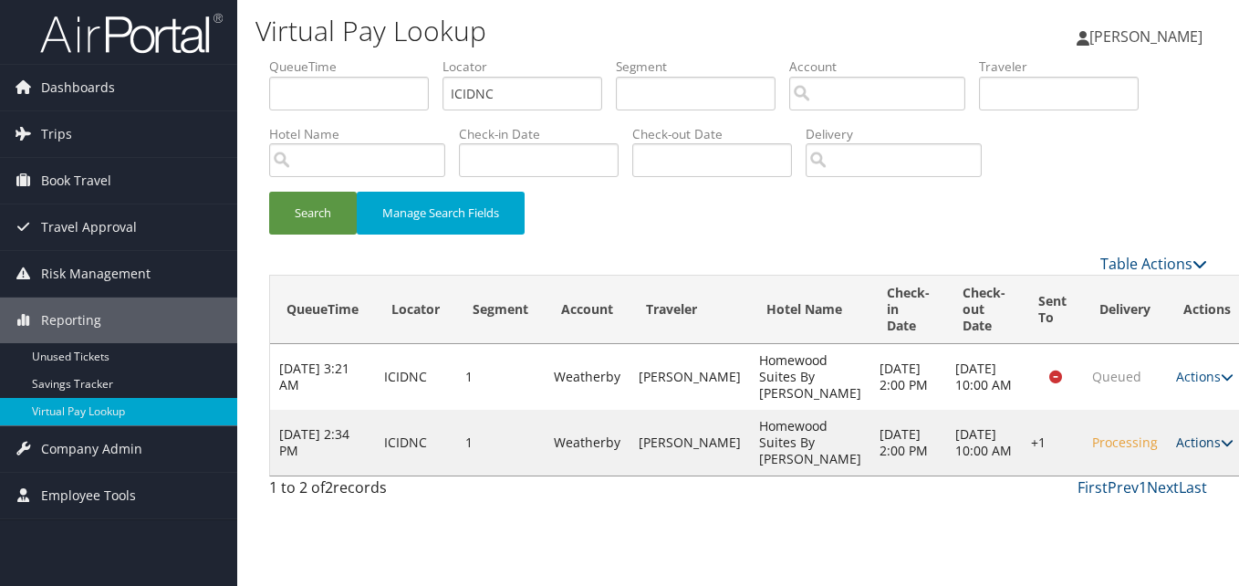
click at [1176, 451] on link "Actions" at bounding box center [1204, 441] width 57 height 17
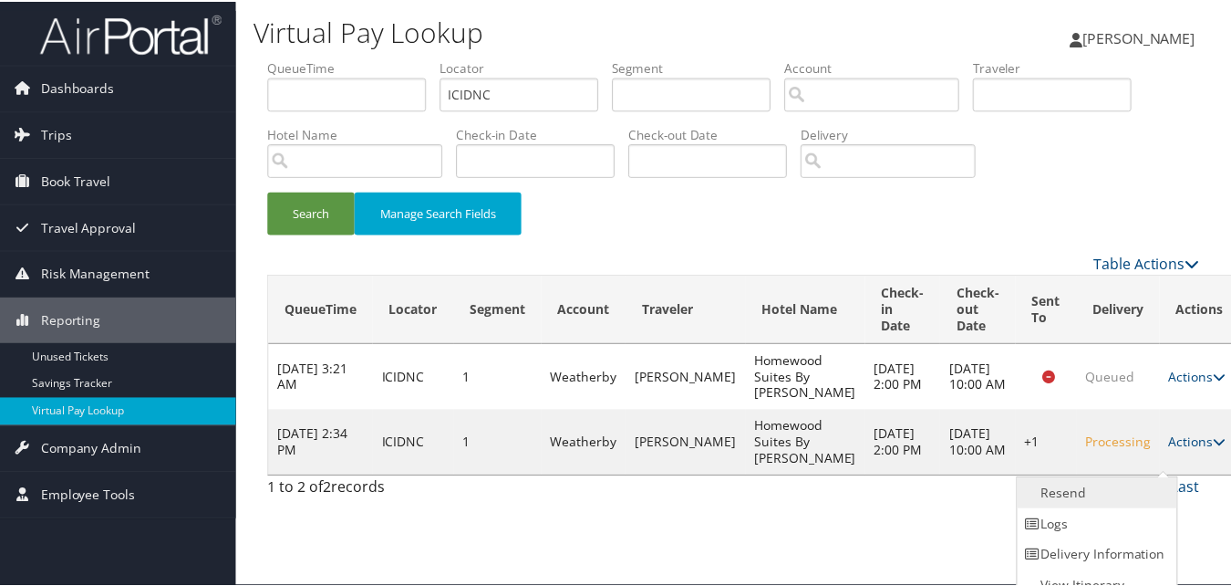
scroll to position [17, 0]
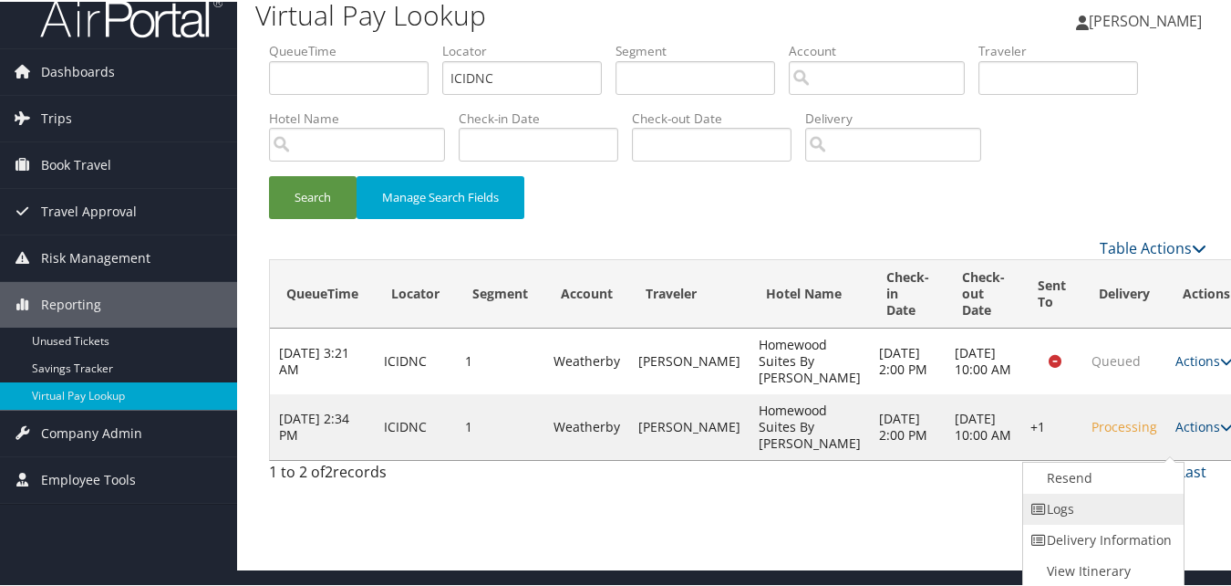
click at [1087, 503] on link "Logs" at bounding box center [1101, 507] width 156 height 31
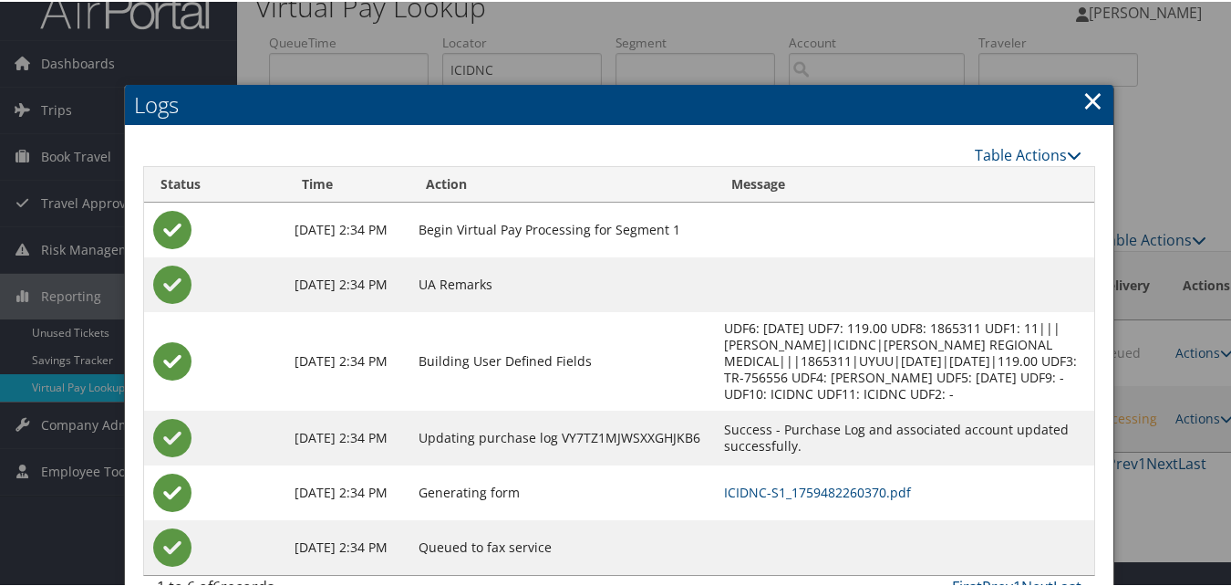
scroll to position [64, 0]
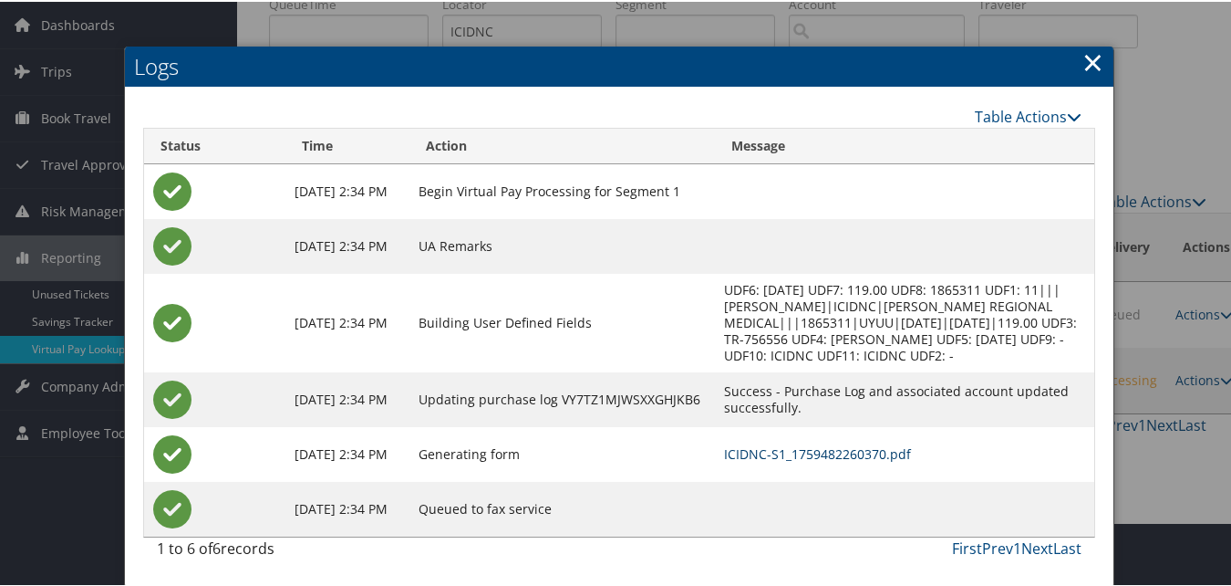
click at [741, 446] on link "ICIDNC-S1_1759482260370.pdf" at bounding box center [817, 451] width 187 height 17
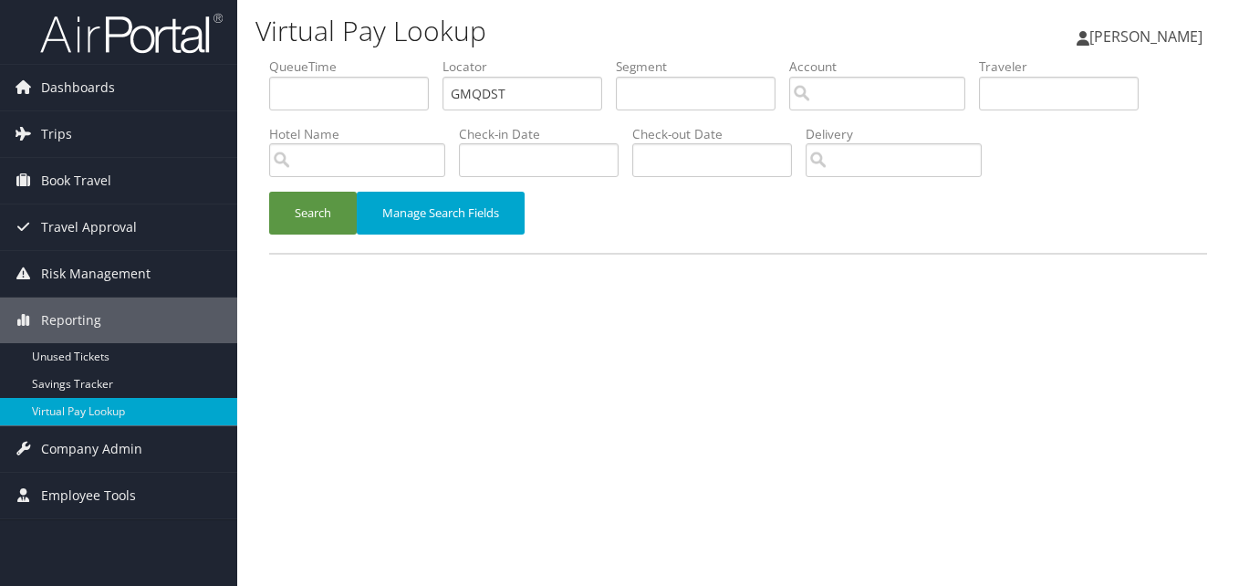
click at [345, 57] on ul "QueueTime Locator GMQDST Segment Account Traveler Hotel Name Check-in Date Chec…" at bounding box center [738, 57] width 938 height 0
type input "GMQDST"
click at [306, 221] on button "Search" at bounding box center [313, 213] width 88 height 43
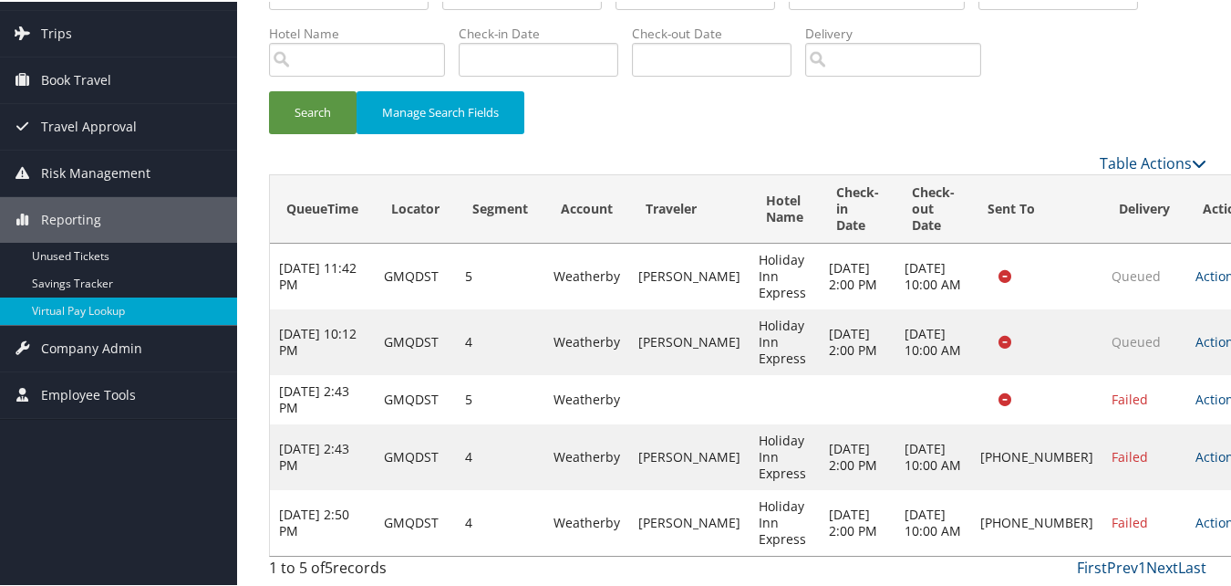
click at [1187, 501] on td "Actions Resend Logs Delivery Information View Itinerary" at bounding box center [1227, 521] width 80 height 66
click at [1196, 512] on link "Actions" at bounding box center [1224, 520] width 57 height 17
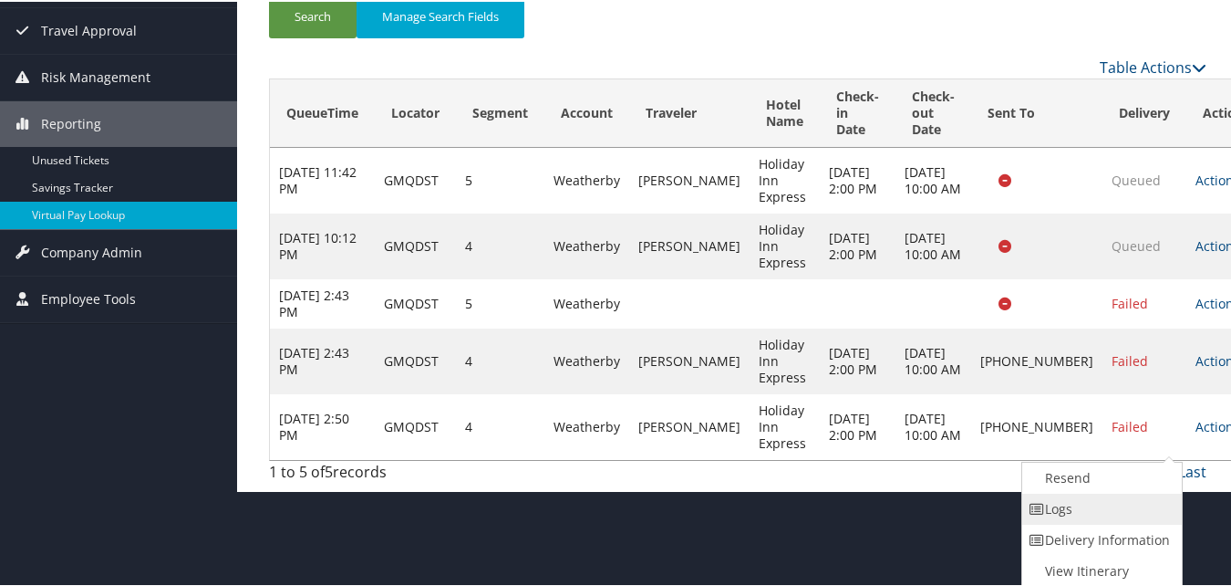
click at [1068, 511] on link "Logs" at bounding box center [1101, 507] width 156 height 31
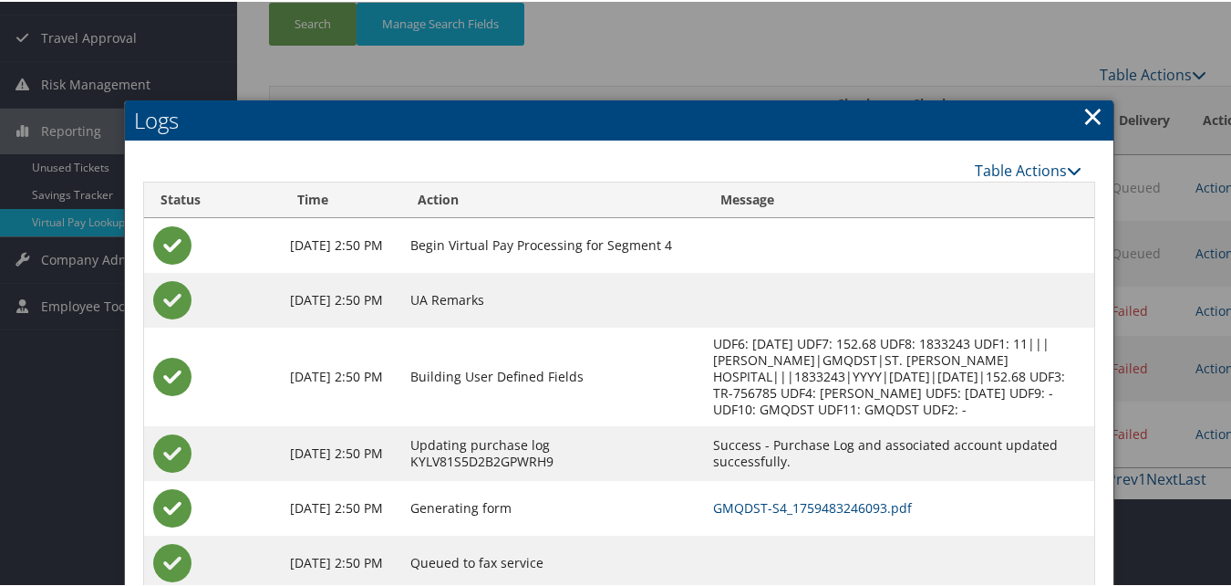
scroll to position [244, 0]
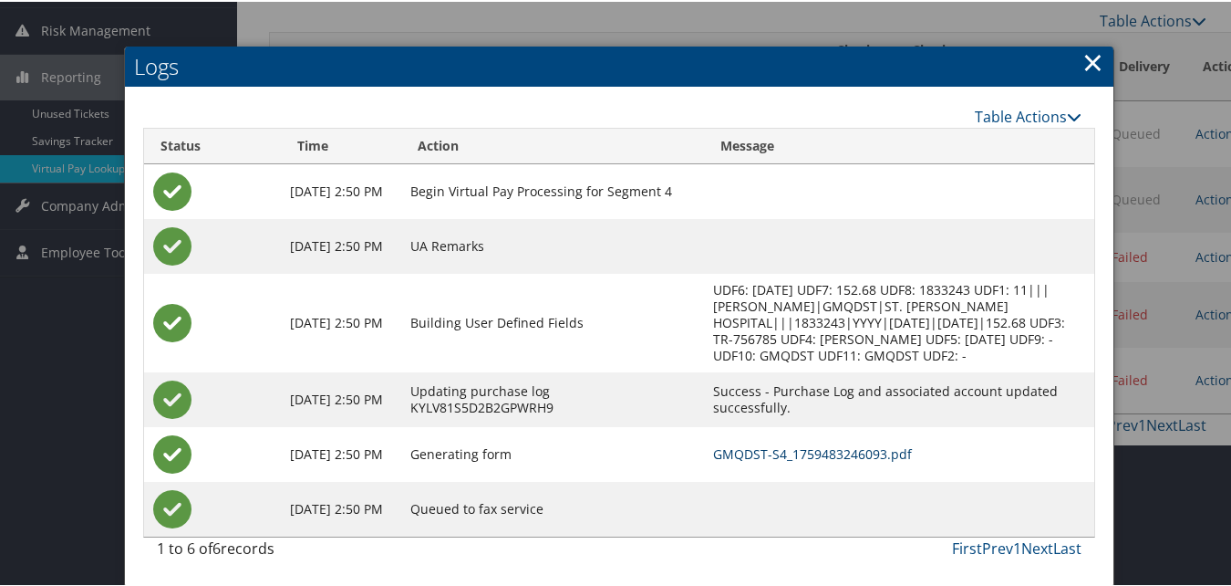
click at [751, 455] on link "GMQDST-S4_1759483246093.pdf" at bounding box center [812, 451] width 199 height 17
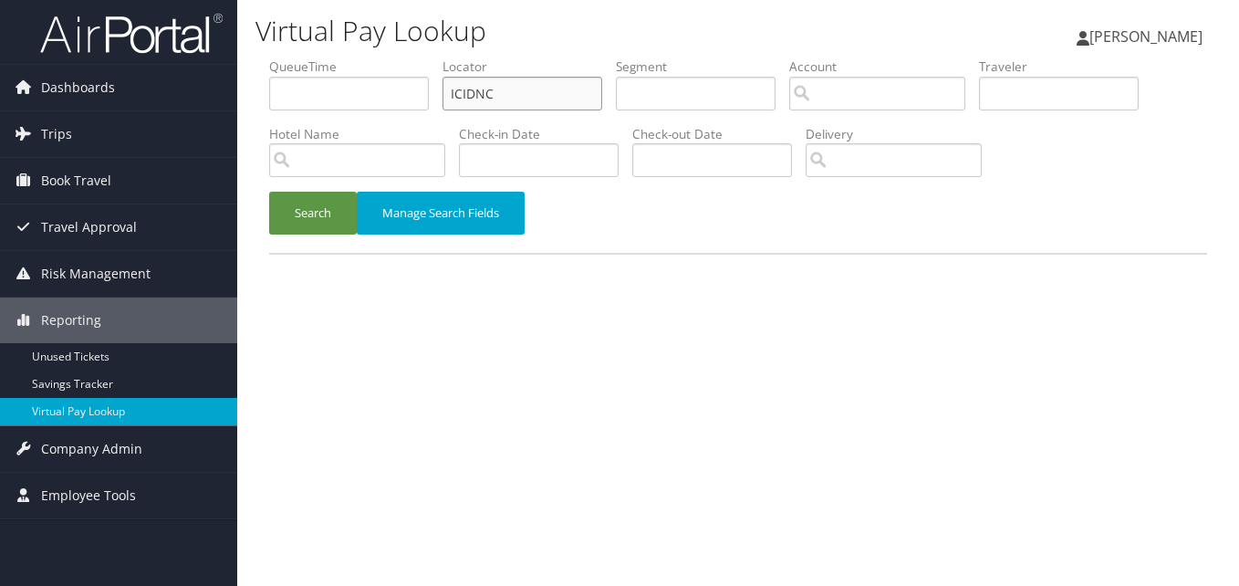
drag, startPoint x: 452, startPoint y: 104, endPoint x: 426, endPoint y: 105, distance: 25.6
click at [426, 57] on ul "QueueTime Locator ICIDNC Segment Account Traveler Hotel Name Check-in Date Chec…" at bounding box center [738, 57] width 938 height 0
paste input "FZGAWG"
type input "FZGAWG"
click at [318, 206] on button "Search" at bounding box center [313, 213] width 88 height 43
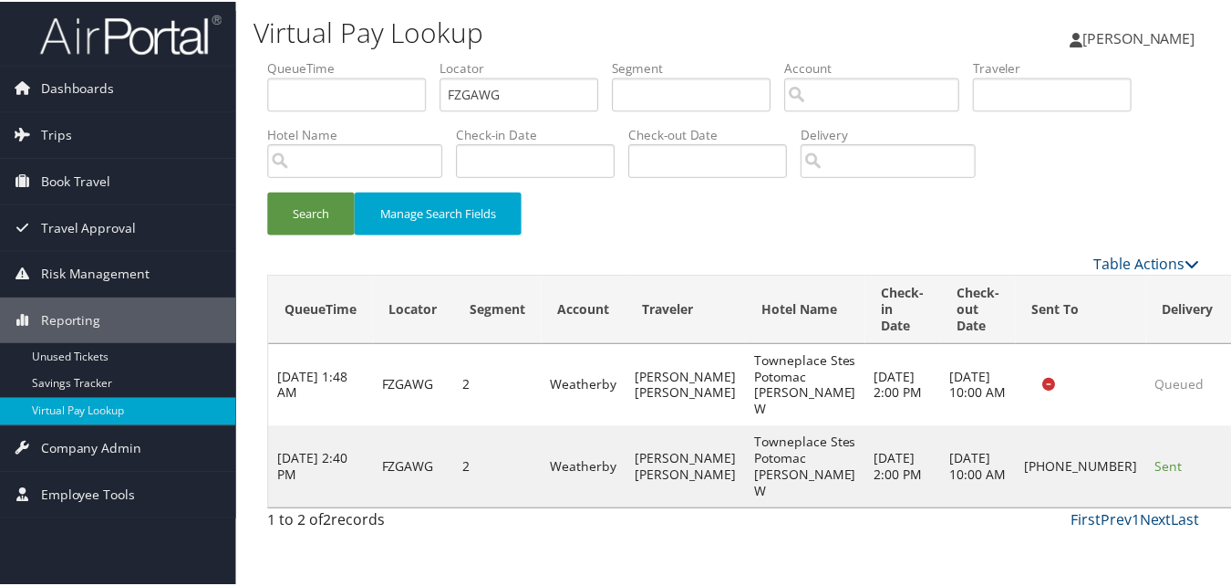
scroll to position [17, 0]
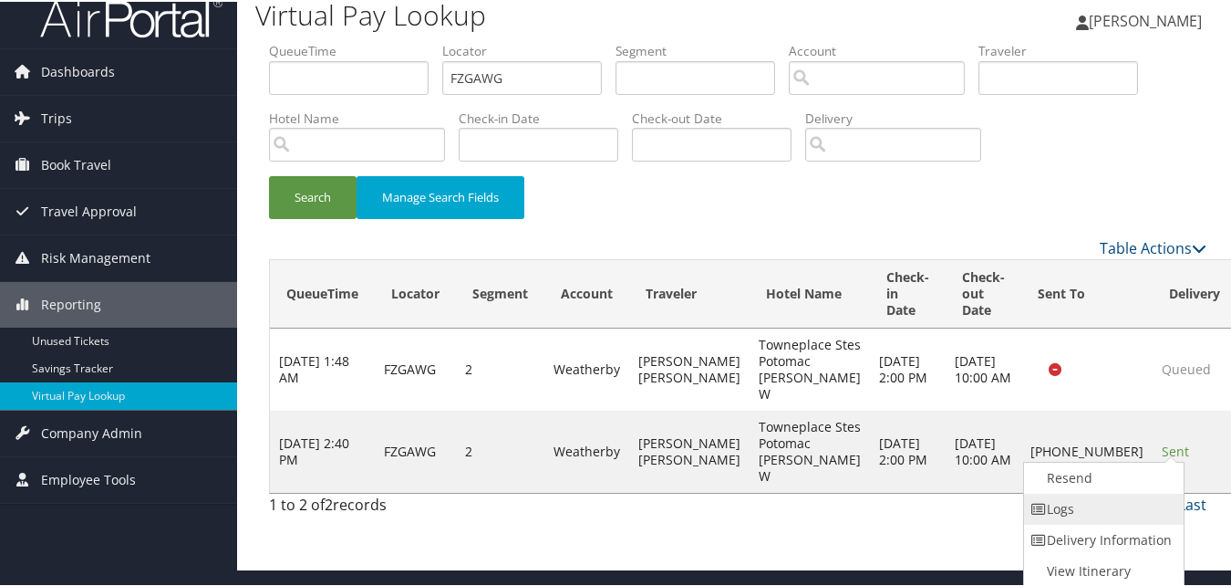
click at [1067, 497] on link "Logs" at bounding box center [1102, 507] width 156 height 31
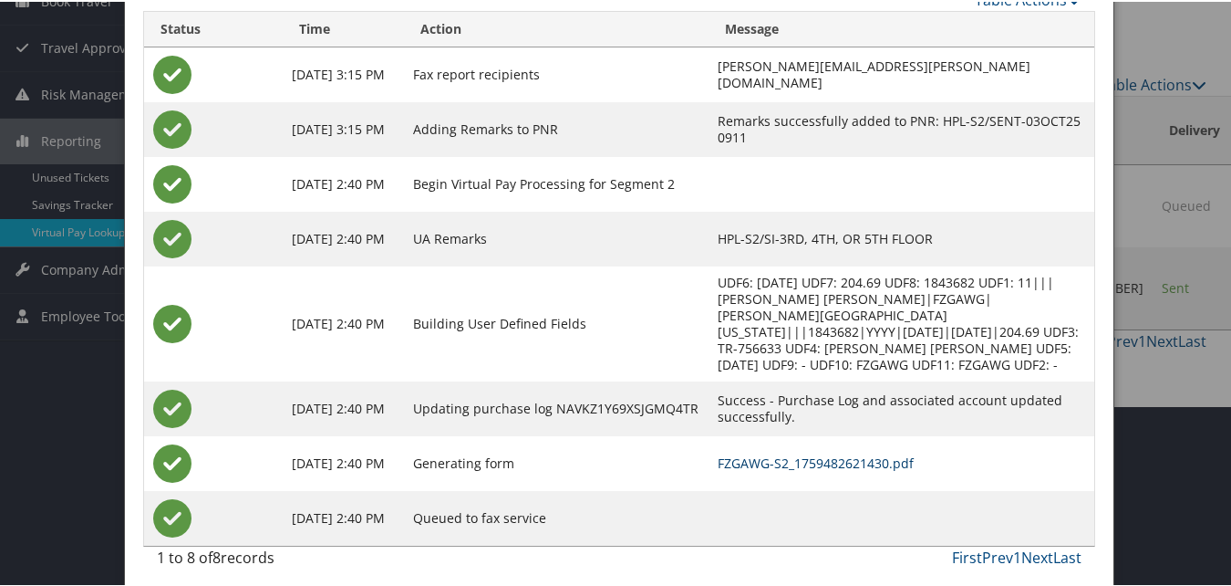
scroll to position [190, 0]
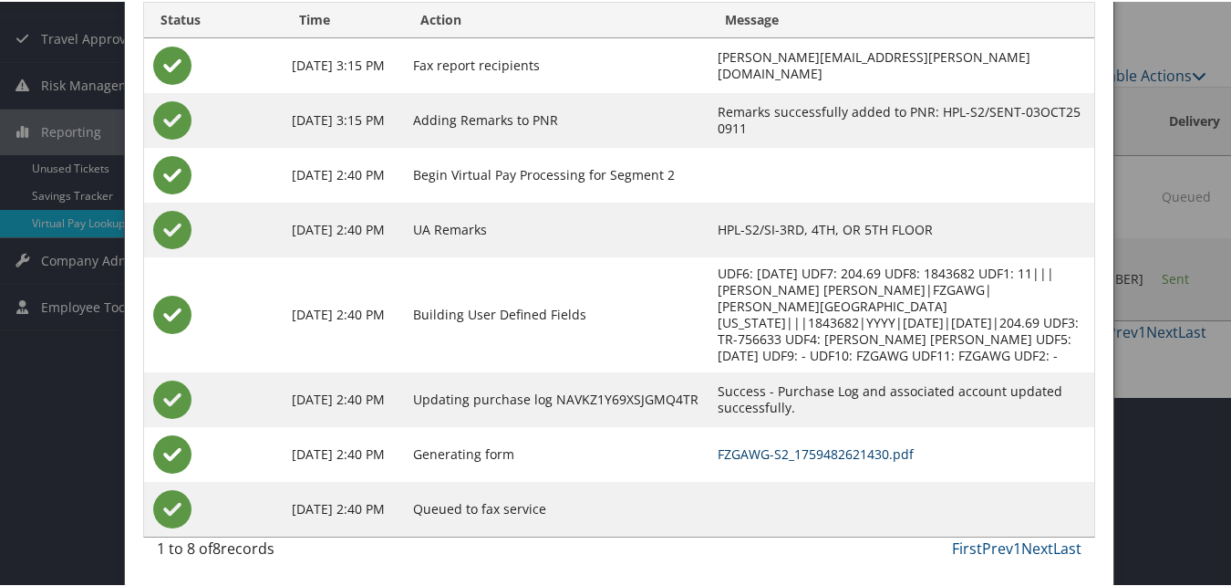
click at [788, 452] on link "FZGAWG-S2_1759482621430.pdf" at bounding box center [816, 451] width 196 height 17
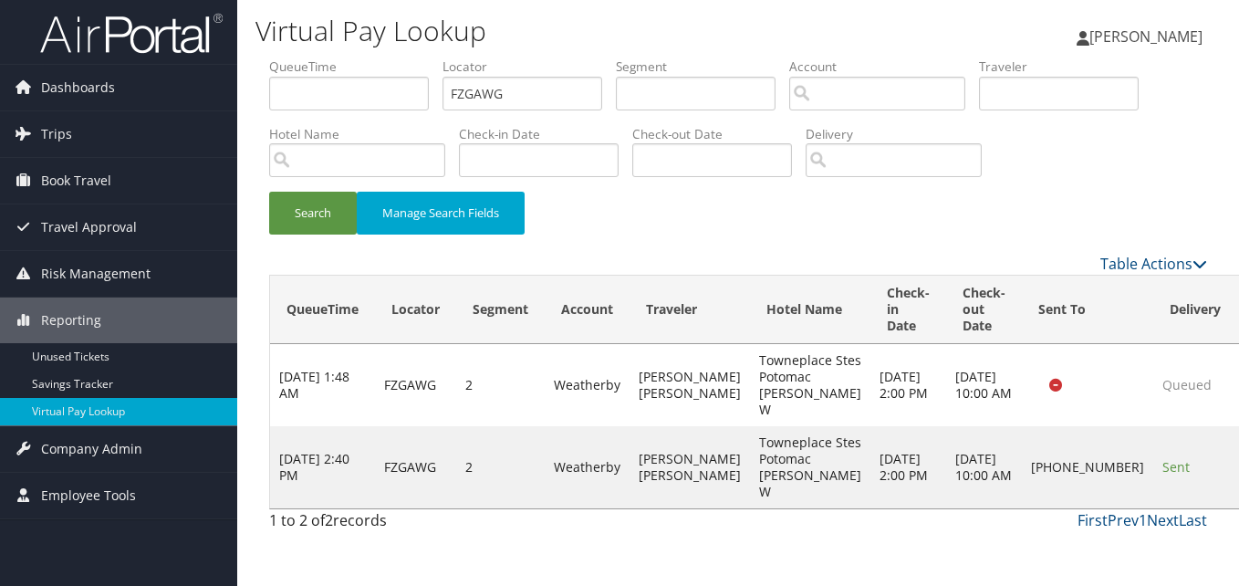
drag, startPoint x: 1164, startPoint y: 462, endPoint x: 1137, endPoint y: 462, distance: 26.5
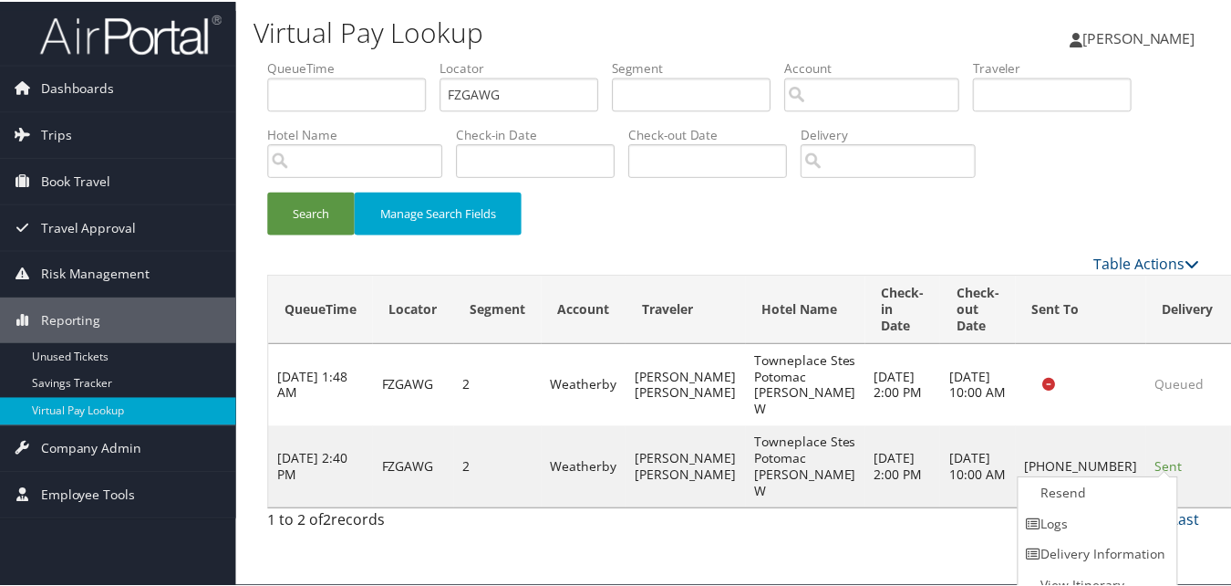
scroll to position [17, 0]
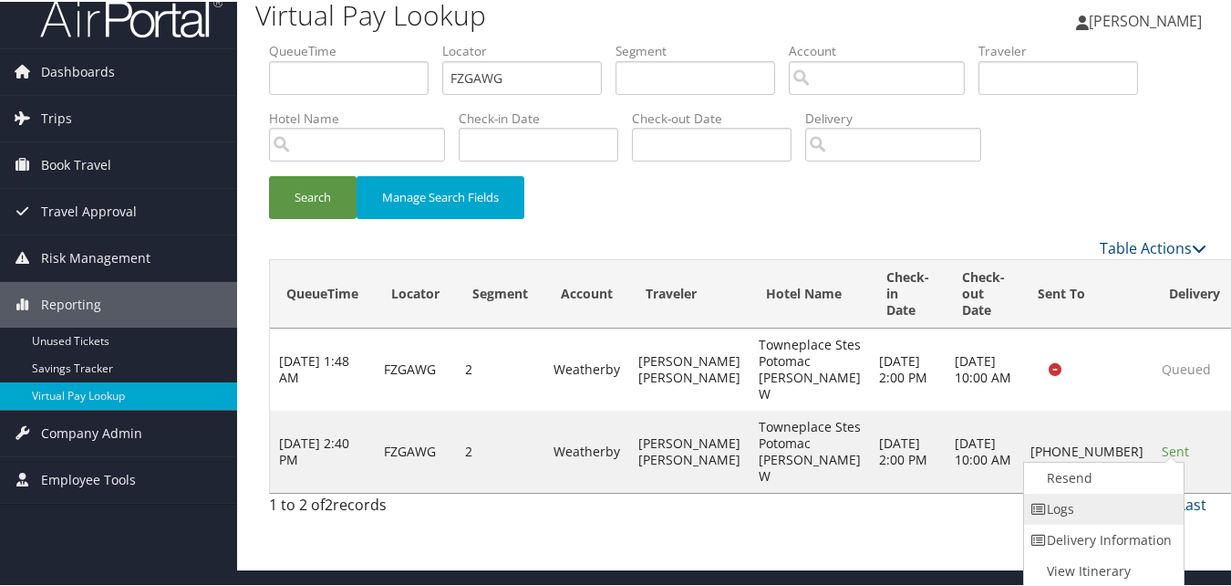
click at [1046, 508] on icon at bounding box center [1040, 507] width 16 height 13
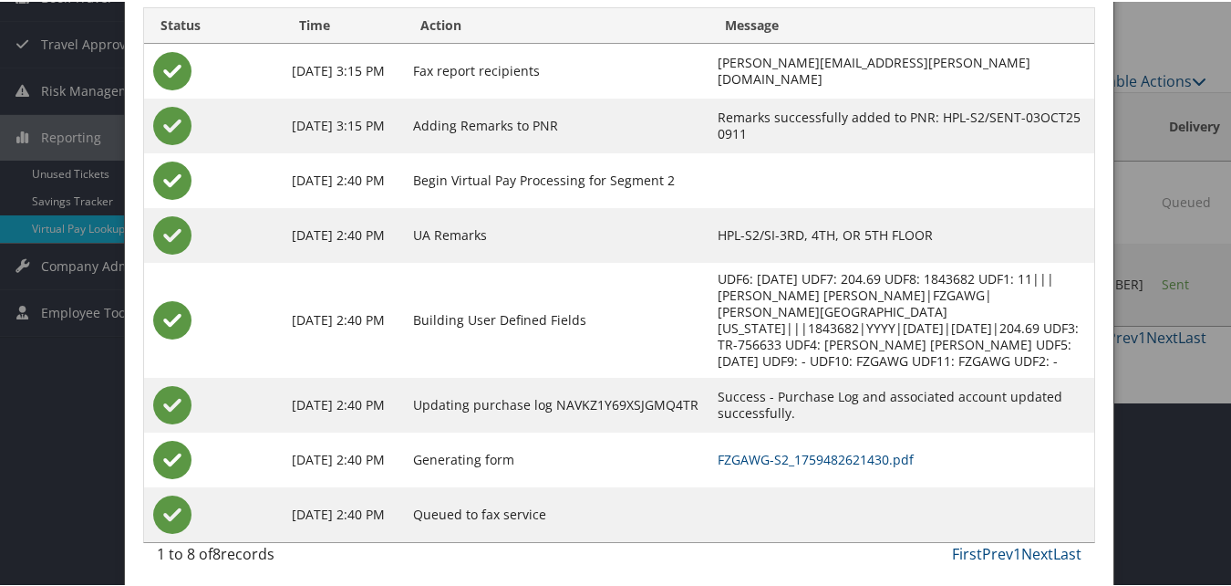
scroll to position [190, 0]
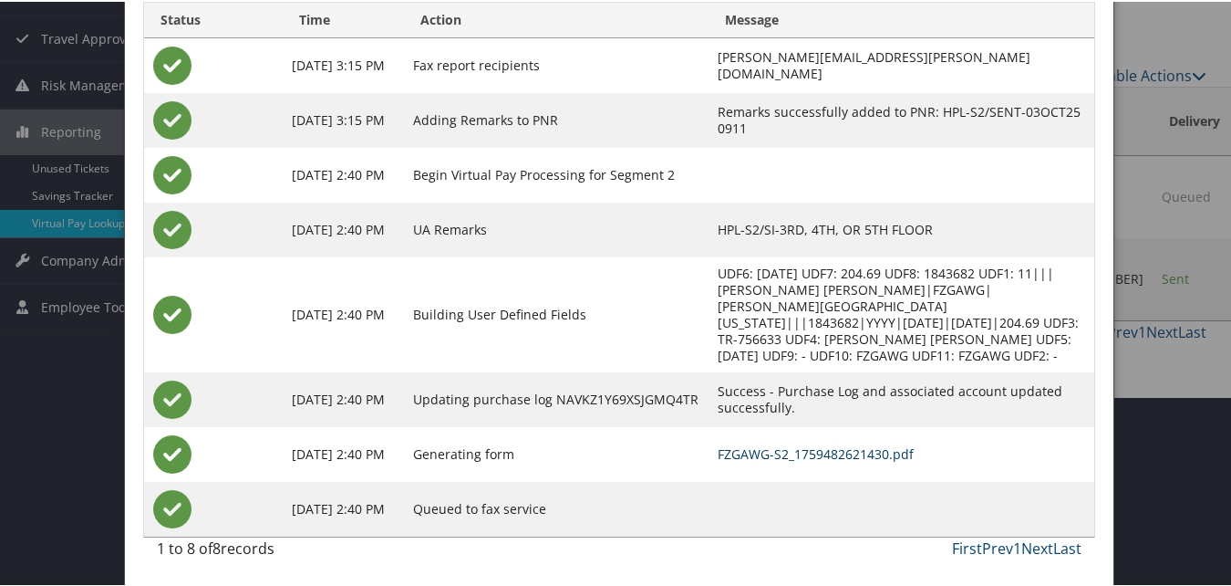
click at [795, 453] on link "FZGAWG-S2_1759482621430.pdf" at bounding box center [816, 451] width 196 height 17
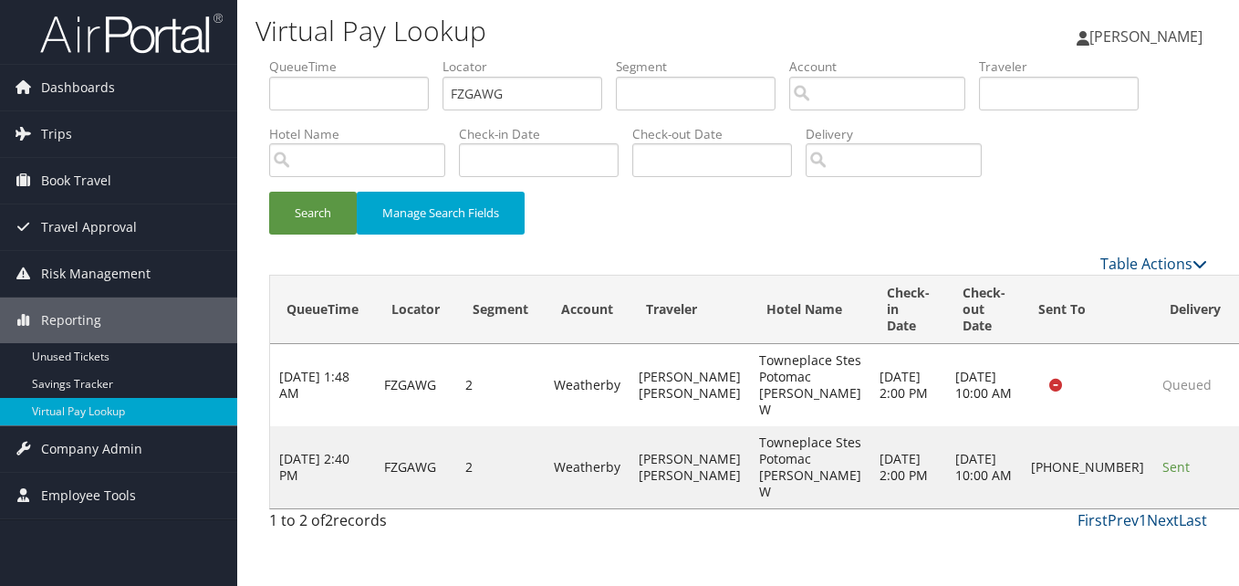
drag, startPoint x: 1207, startPoint y: 485, endPoint x: 1181, endPoint y: 483, distance: 25.7
click at [1201, 486] on div "QueueTime Locator FZGAWG Segment Account Traveler Hotel Name Check-in Date Chec…" at bounding box center [737, 298] width 965 height 483
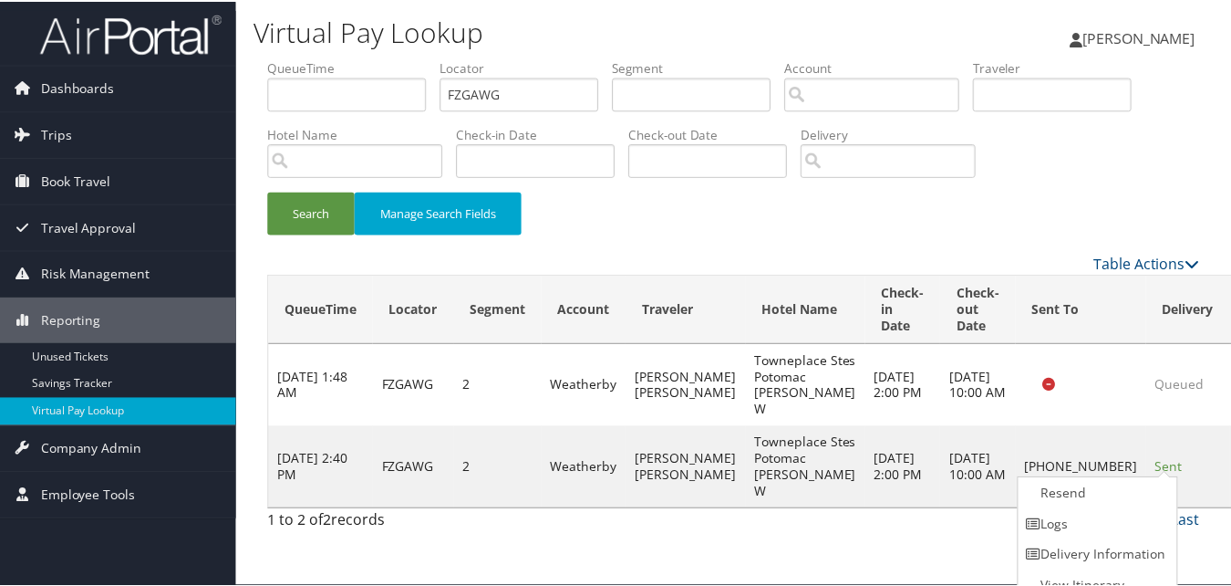
scroll to position [17, 0]
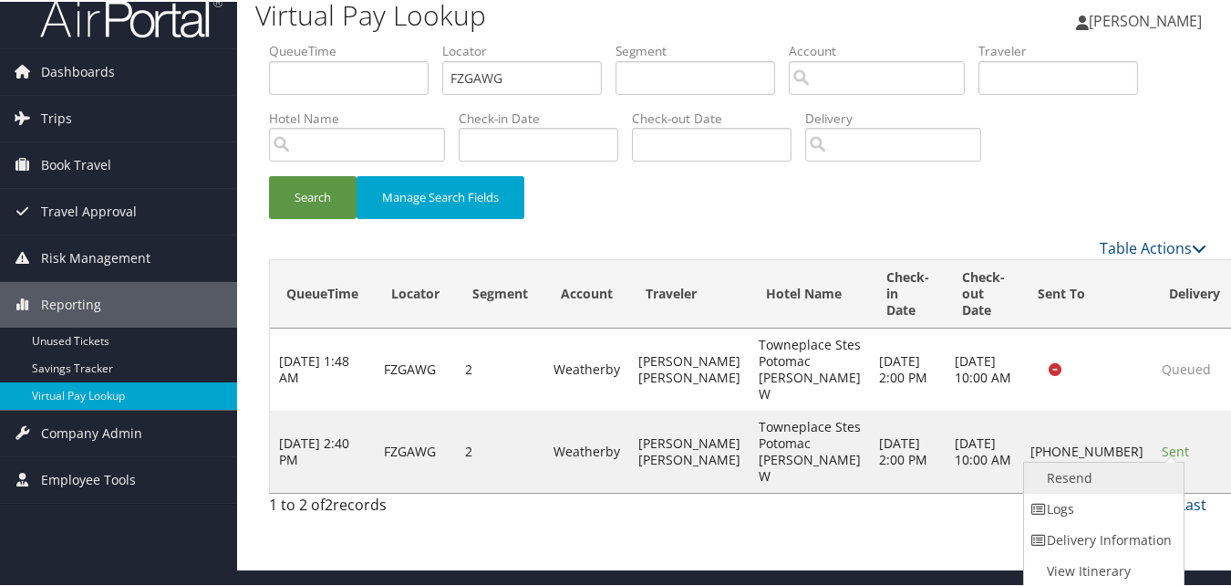
click at [1055, 477] on link "Resend" at bounding box center [1102, 476] width 156 height 31
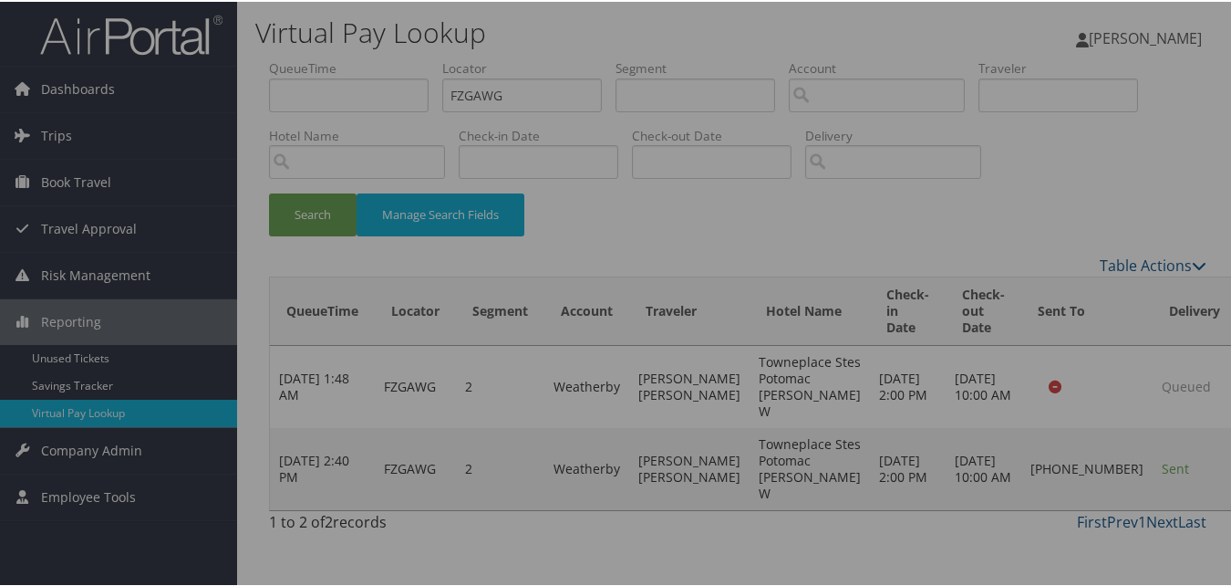
scroll to position [0, 0]
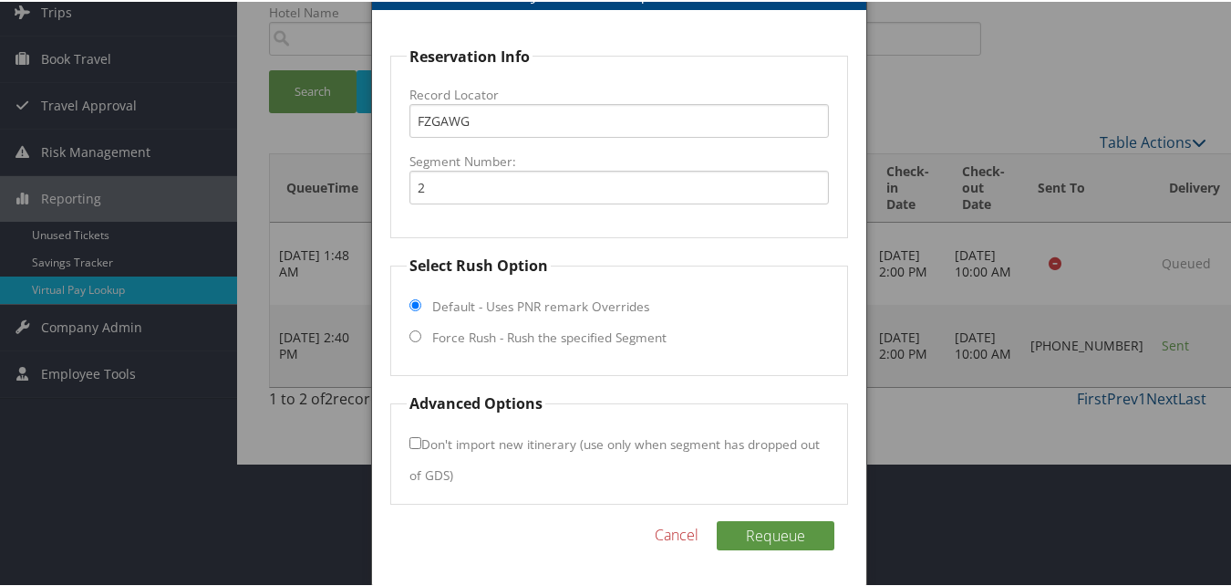
click at [536, 329] on label "Force Rush - Rush the specified Segment" at bounding box center [549, 336] width 234 height 18
click at [421, 329] on input "Force Rush - Rush the specified Segment" at bounding box center [416, 334] width 12 height 12
radio input "true"
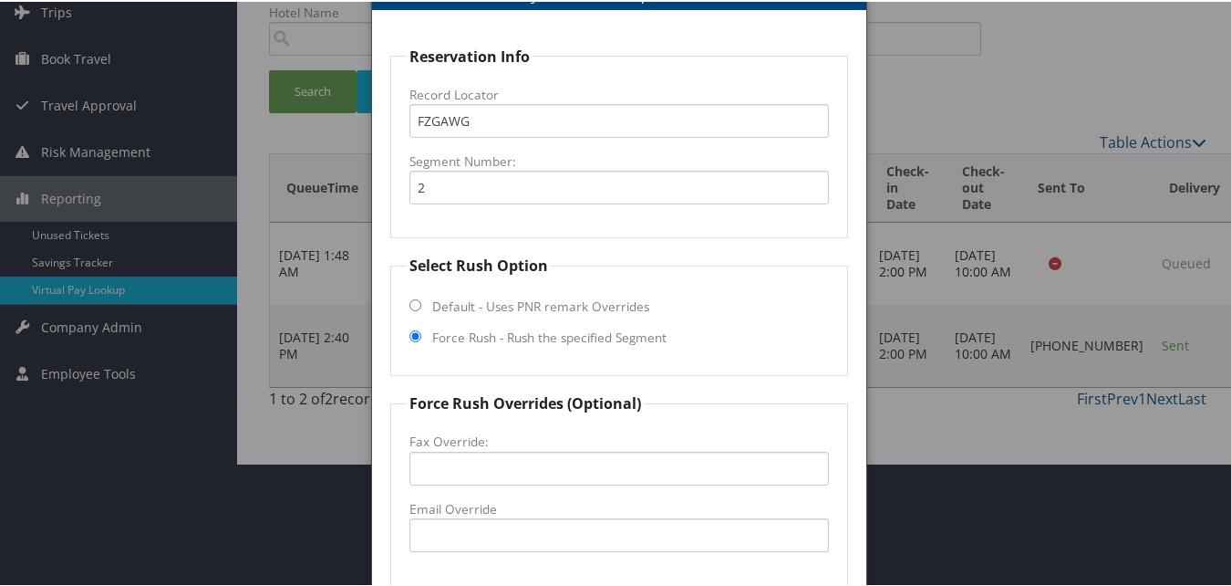
scroll to position [333, 0]
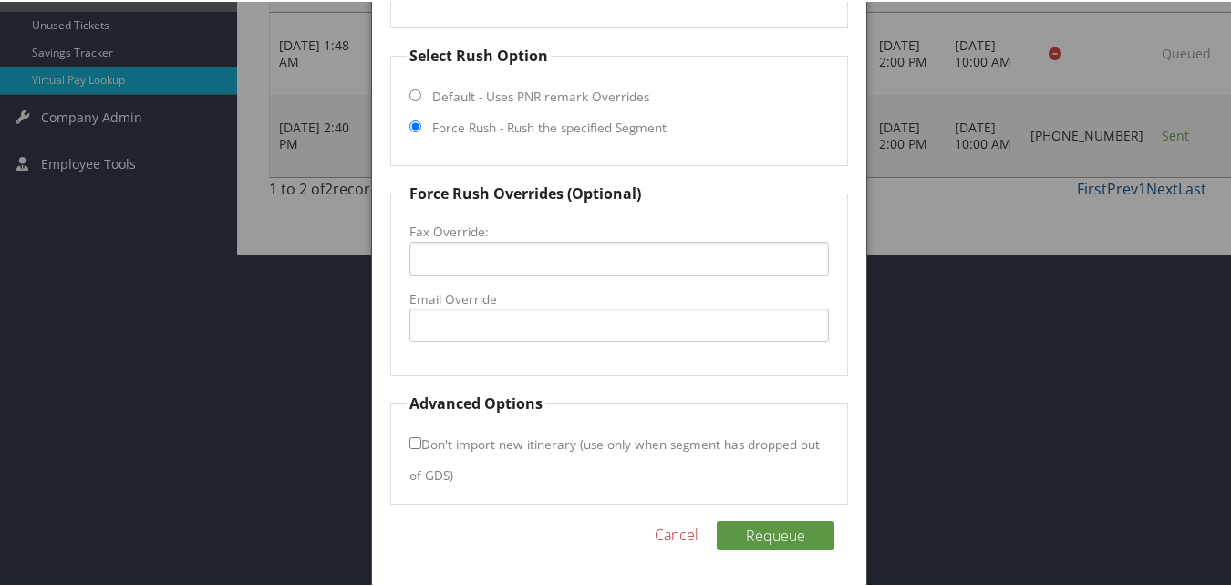
click at [499, 300] on label "Email Override" at bounding box center [619, 297] width 419 height 18
click at [499, 306] on input "Email Override" at bounding box center [619, 323] width 419 height 34
click at [500, 242] on input "Fax Override:" at bounding box center [619, 257] width 419 height 34
click at [498, 311] on input "Email Override" at bounding box center [619, 323] width 419 height 34
click at [510, 324] on input "tpsguestservice1@gmail.com" at bounding box center [619, 323] width 419 height 34
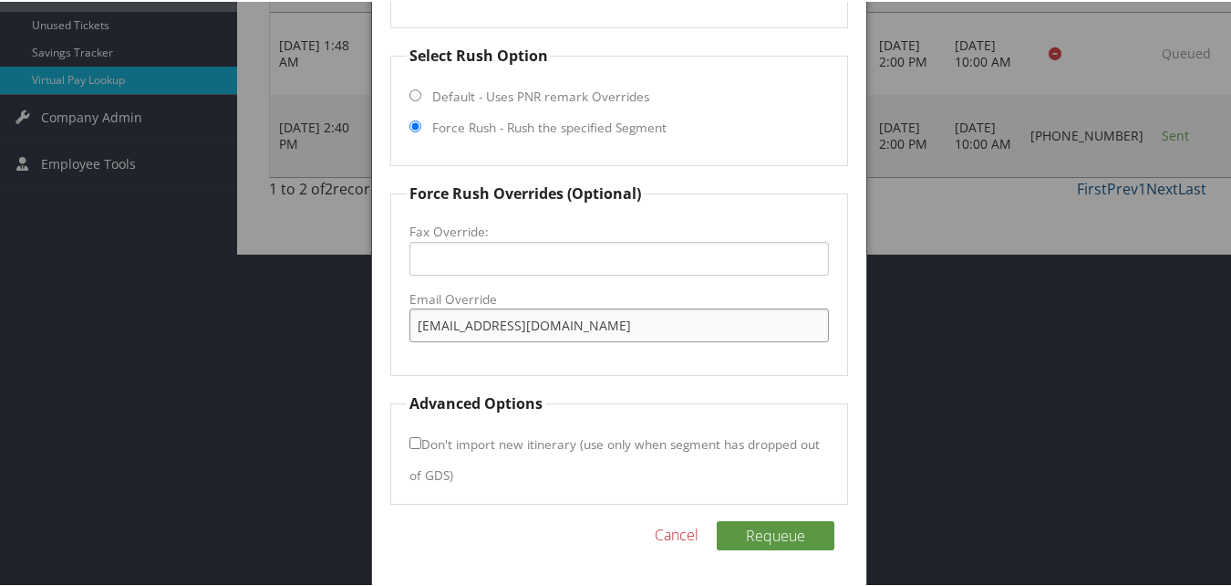
click at [641, 318] on input "tpsguestservices1@gmail.com" at bounding box center [619, 323] width 419 height 34
click at [516, 328] on input "tpsguestservices1@gmail.com" at bounding box center [619, 323] width 419 height 34
type input "tpsguestservice1@gmail.com"
click at [784, 525] on button "Requeue" at bounding box center [776, 533] width 118 height 29
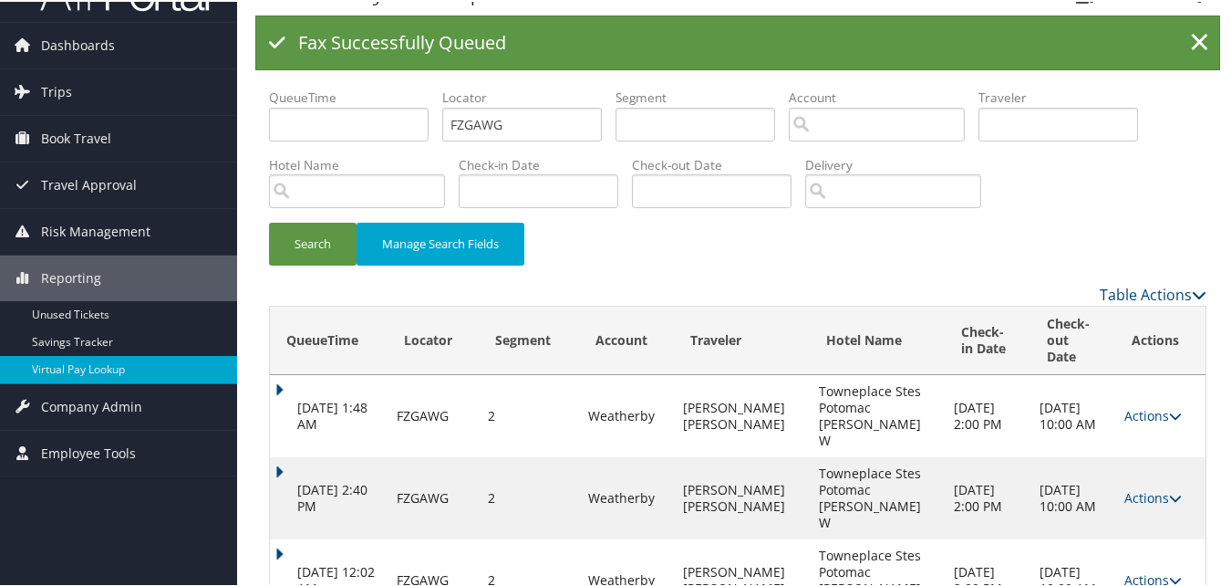
scroll to position [0, 0]
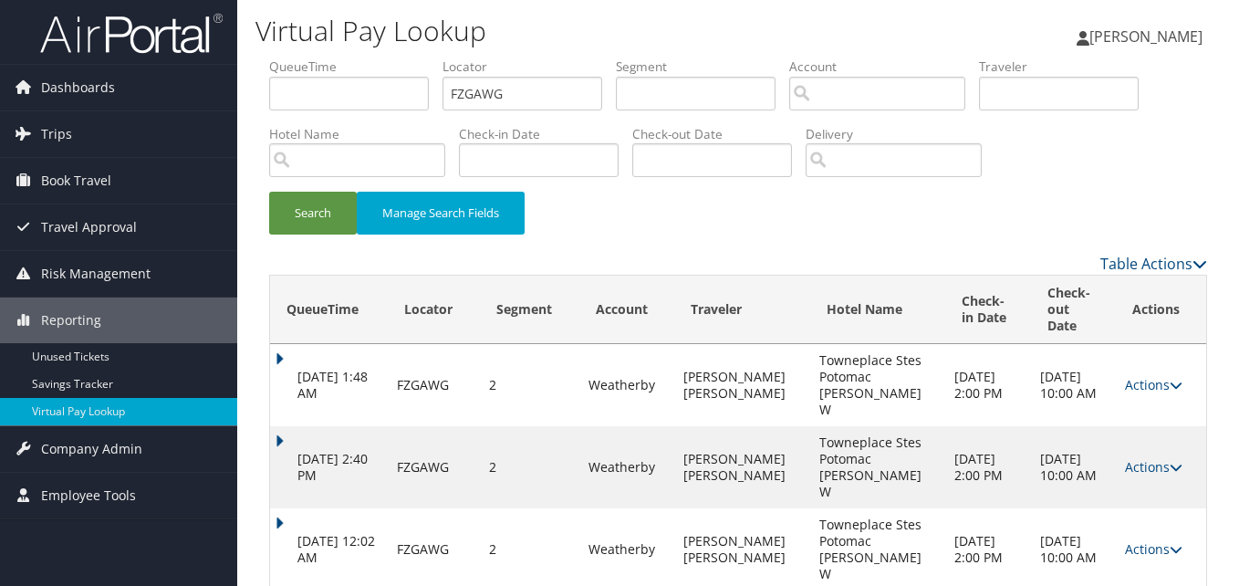
click at [282, 508] on td "Oct 5, 2025 12:02 AM" at bounding box center [329, 549] width 118 height 82
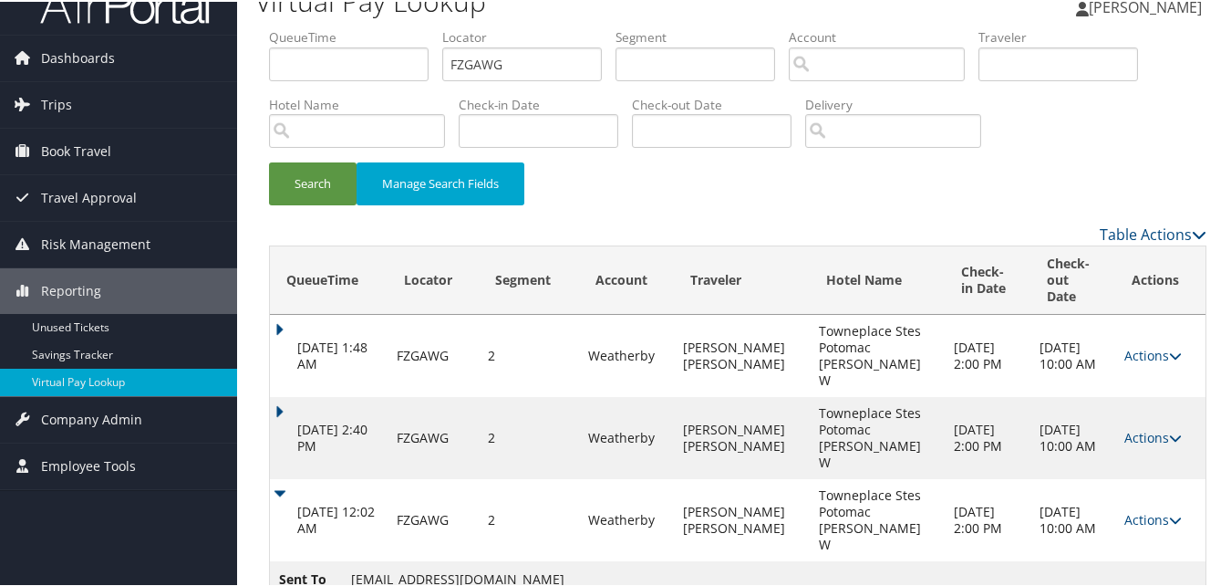
scroll to position [48, 0]
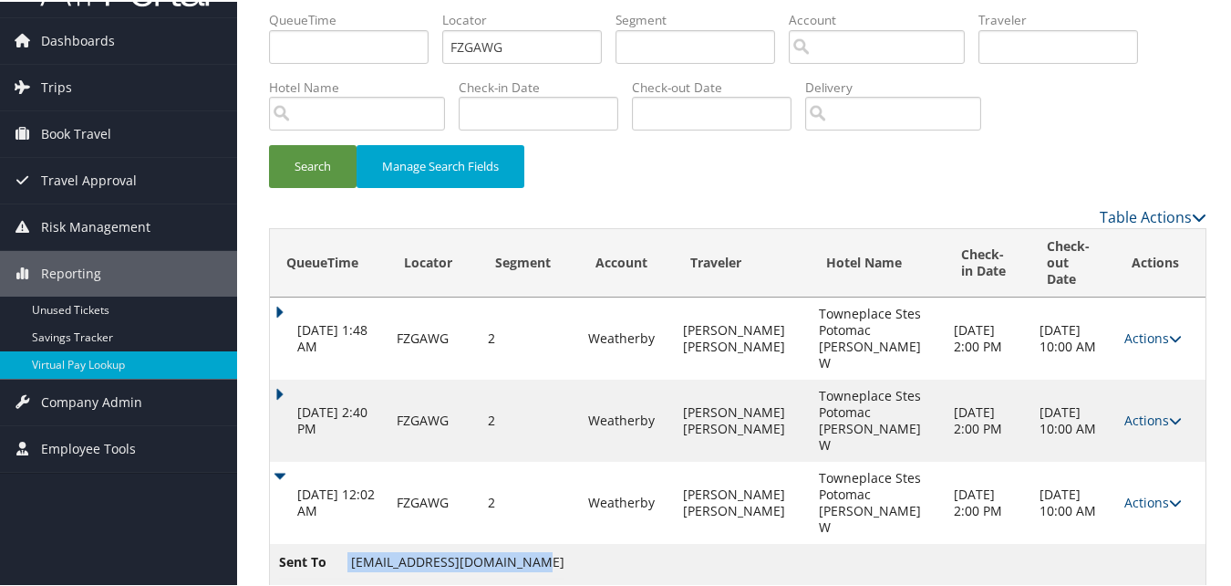
drag, startPoint x: 348, startPoint y: 492, endPoint x: 522, endPoint y: 483, distance: 173.5
click at [522, 550] on li "Sent To tpsguestservice1@gmail.com" at bounding box center [422, 563] width 286 height 27
copy li "tpsguestservice1@gmail.com"
click at [1125, 492] on link "Actions" at bounding box center [1153, 500] width 57 height 17
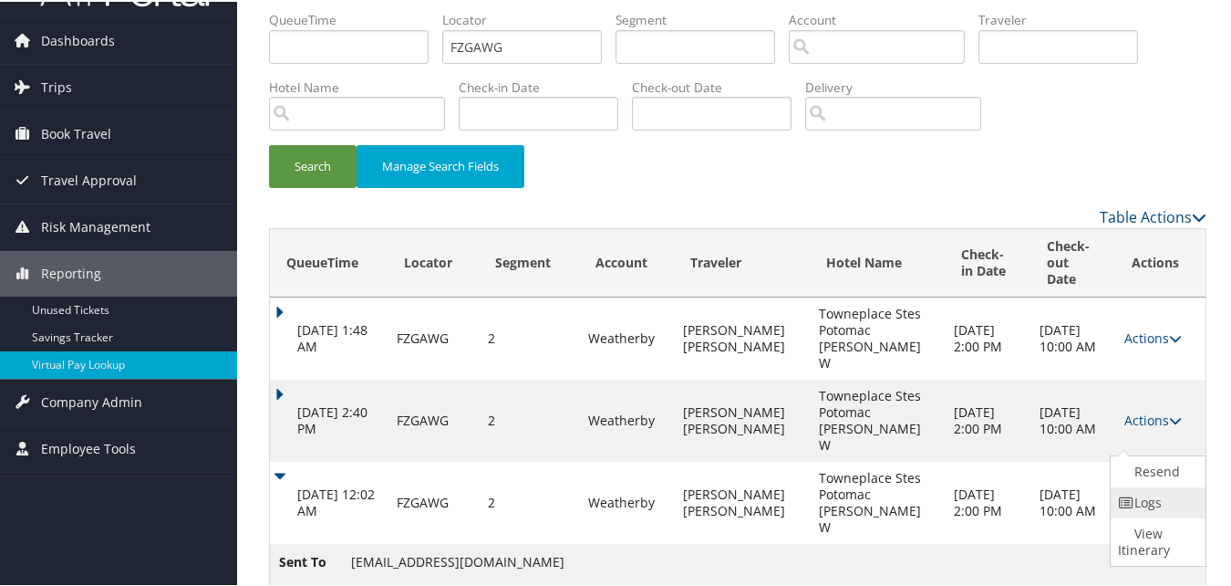
click at [1148, 504] on link "Logs" at bounding box center [1156, 500] width 90 height 31
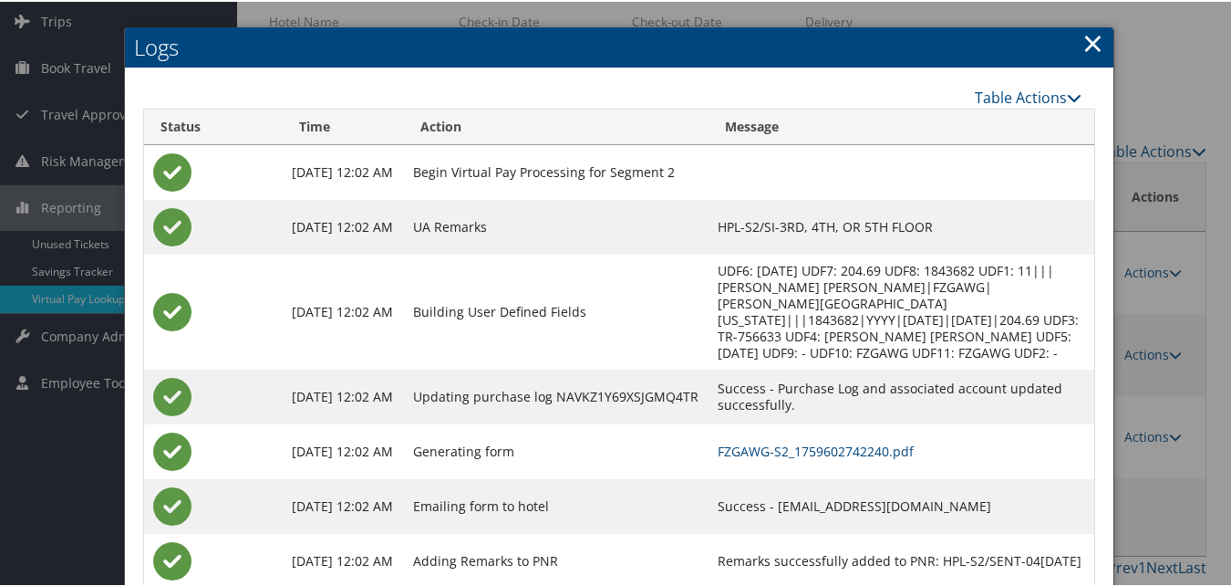
scroll to position [156, 0]
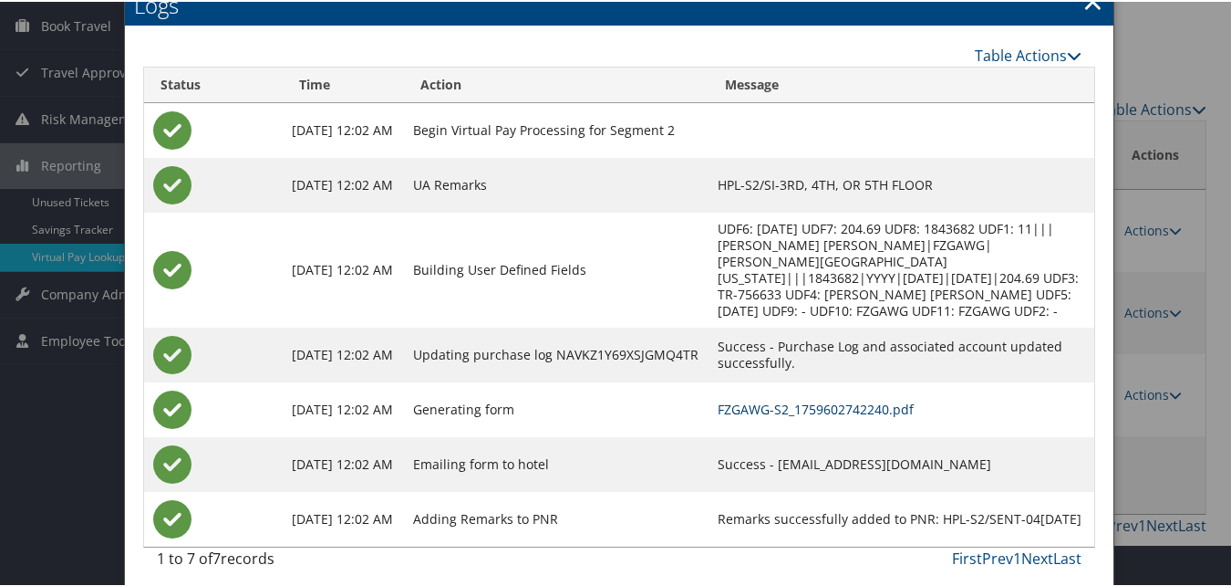
click at [827, 404] on link "FZGAWG-S2_1759602742240.pdf" at bounding box center [816, 407] width 196 height 17
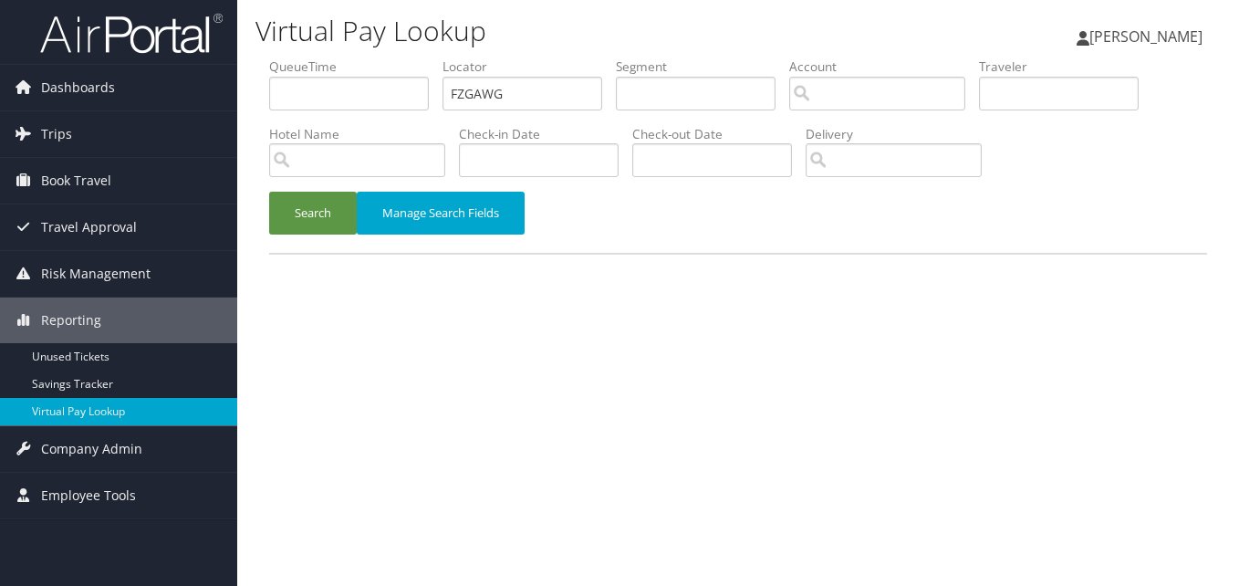
click at [301, 205] on button "Search" at bounding box center [313, 213] width 88 height 43
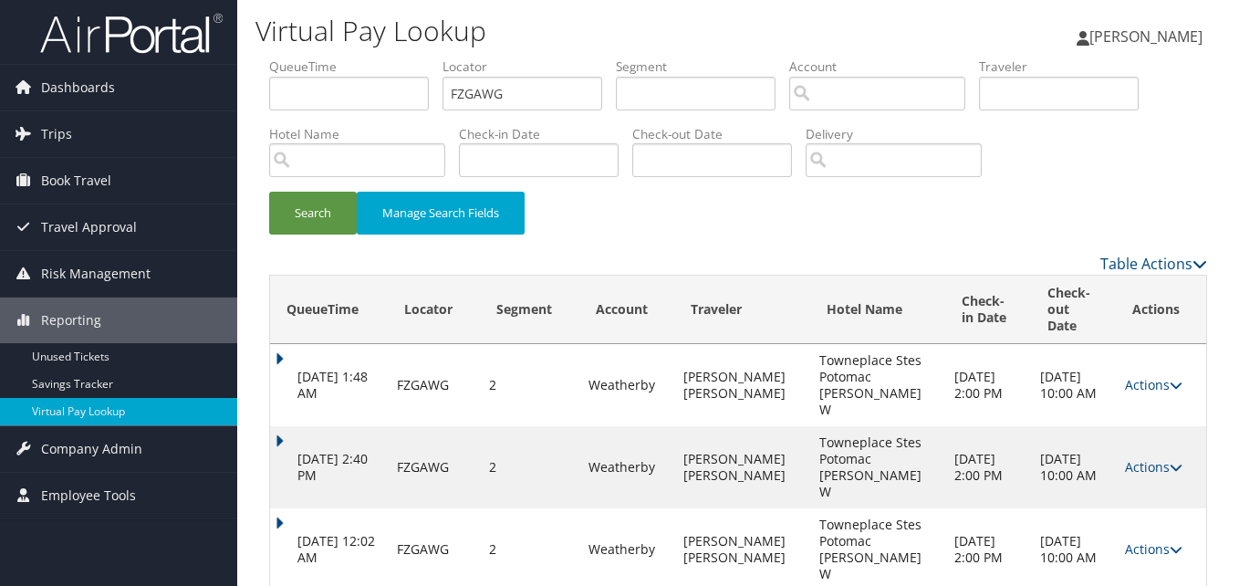
click at [297, 508] on td "Oct 5, 2025 12:02 AM" at bounding box center [329, 549] width 118 height 82
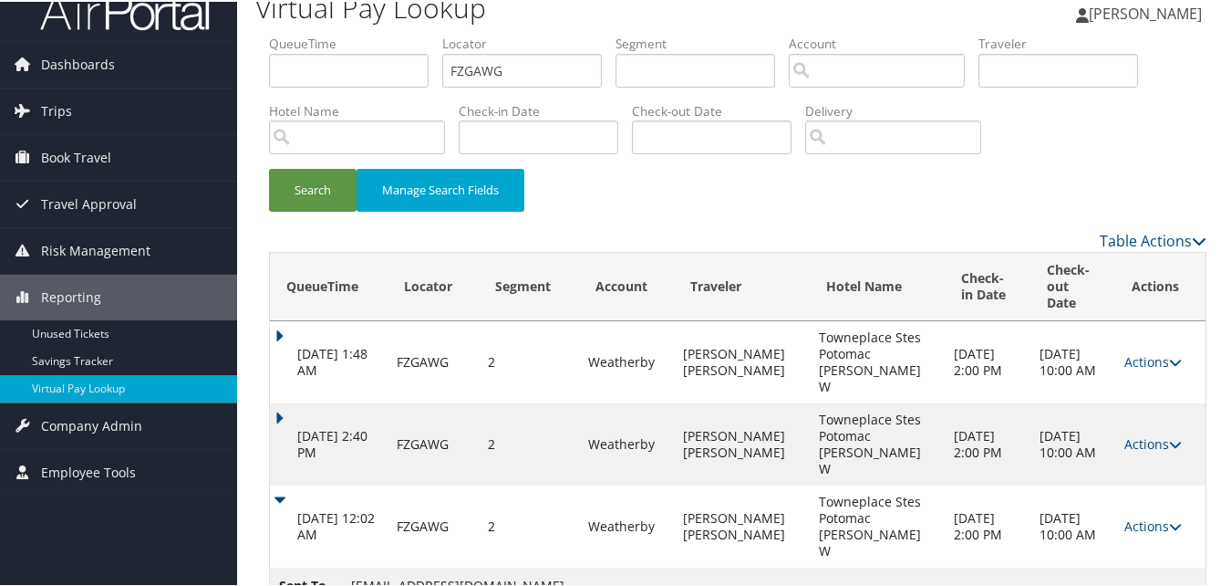
scroll to position [65, 0]
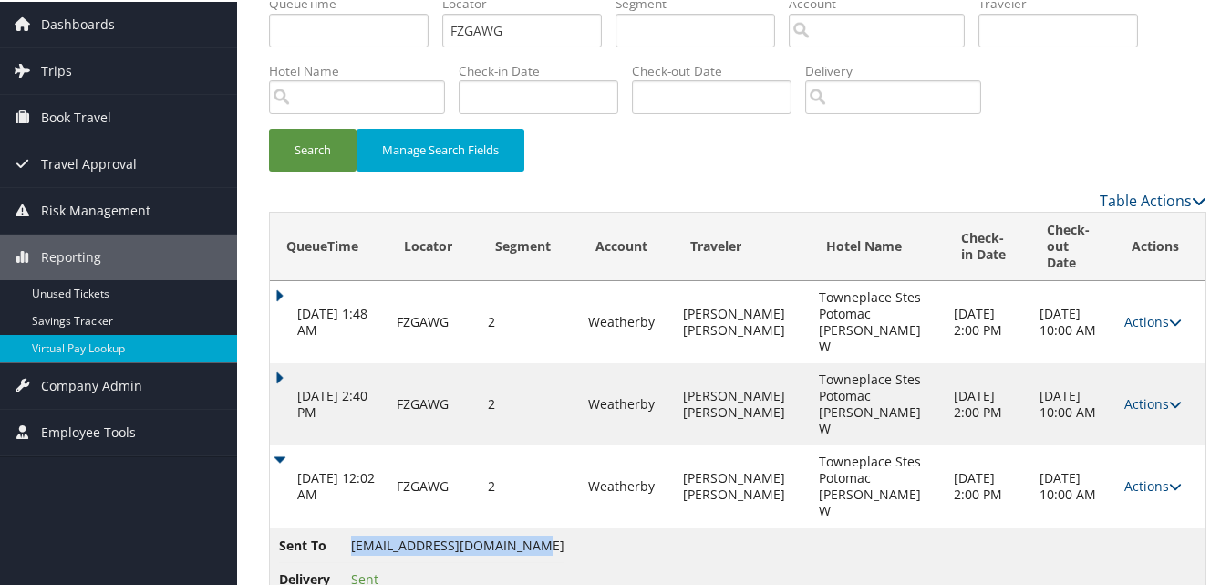
drag, startPoint x: 353, startPoint y: 493, endPoint x: 522, endPoint y: 498, distance: 168.8
click at [522, 535] on span "tpsguestservice1@gmail.com" at bounding box center [457, 543] width 213 height 17
copy span "tpsguestservice1@gmail.com"
drag, startPoint x: 528, startPoint y: 34, endPoint x: 377, endPoint y: 39, distance: 151.5
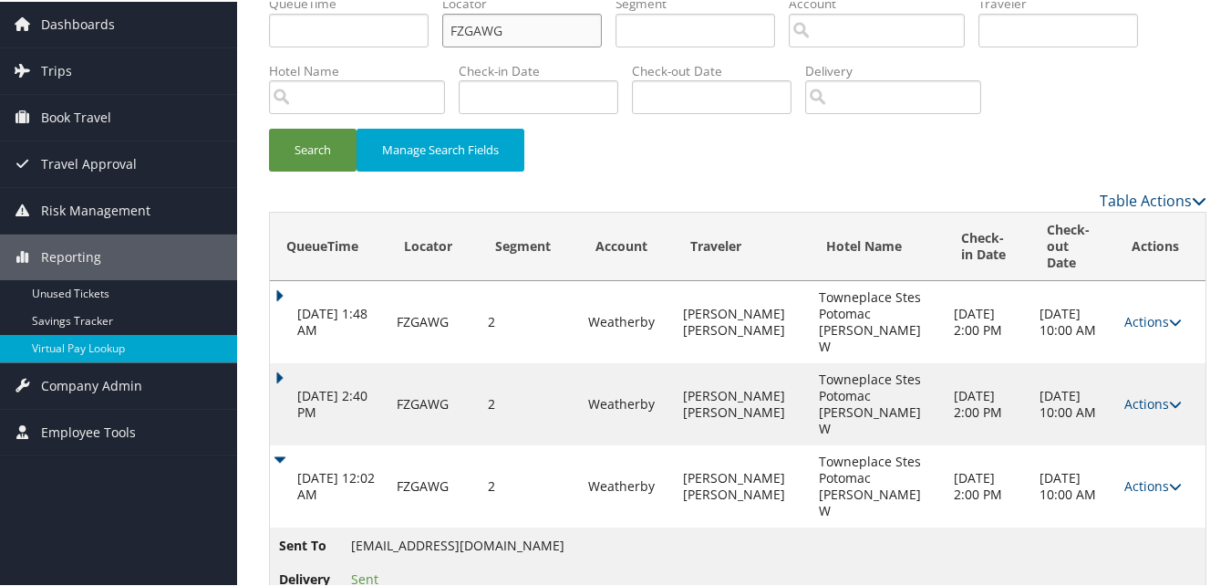
paste input "SMQVIU"
type input "SMQVIU"
click at [334, 134] on button "Search" at bounding box center [313, 148] width 88 height 43
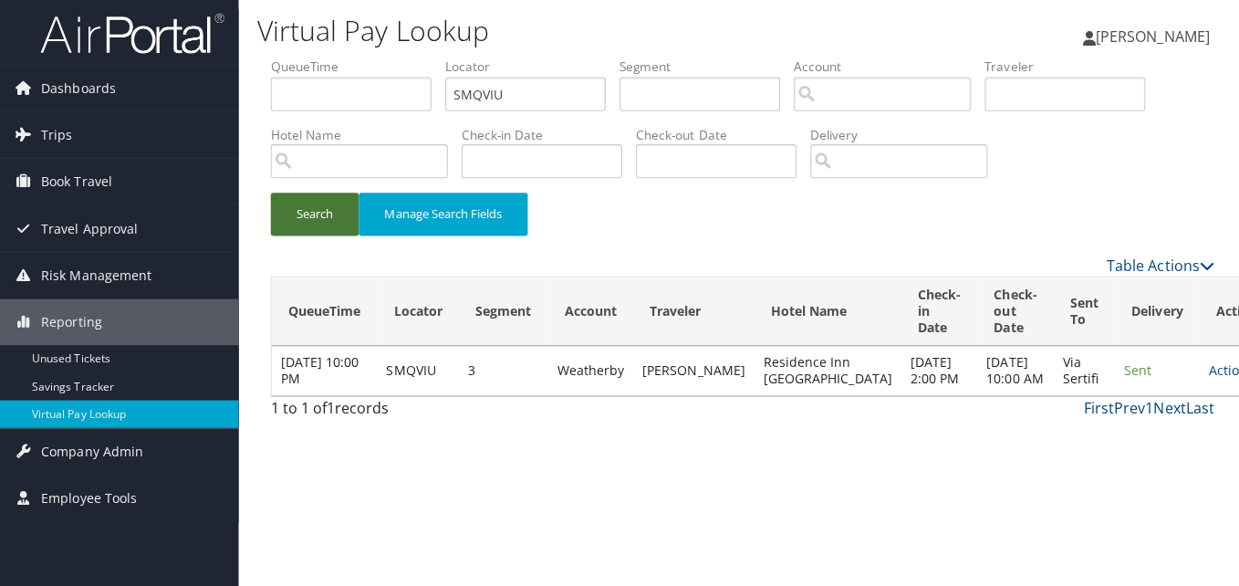
scroll to position [0, 0]
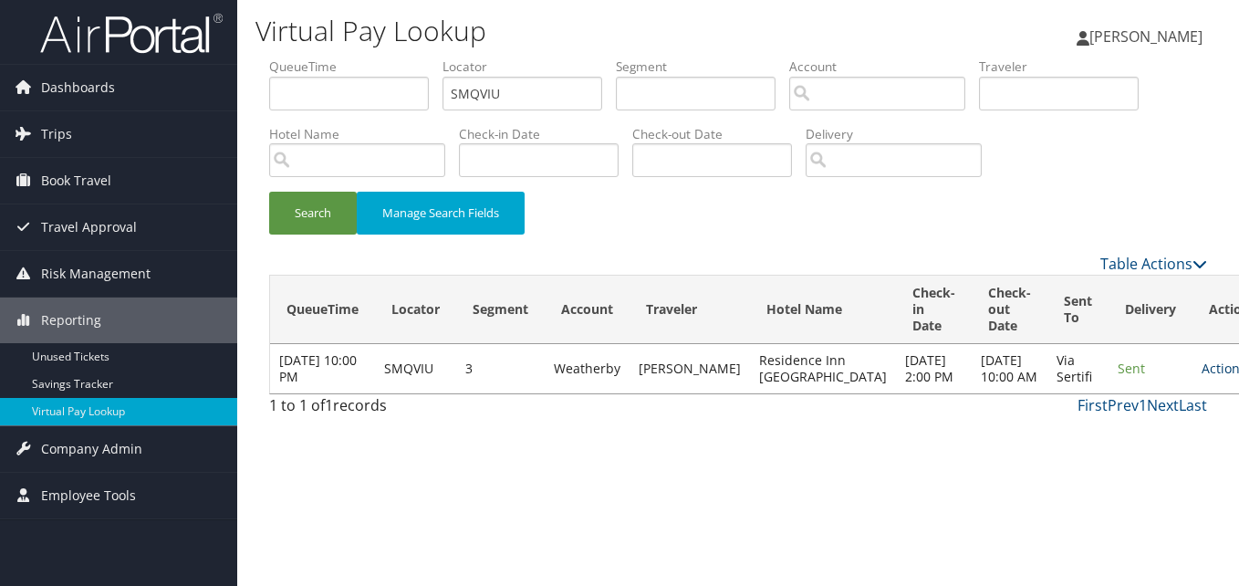
click at [1201, 372] on link "Actions" at bounding box center [1229, 367] width 57 height 17
click at [1127, 423] on link "Logs" at bounding box center [1131, 434] width 115 height 31
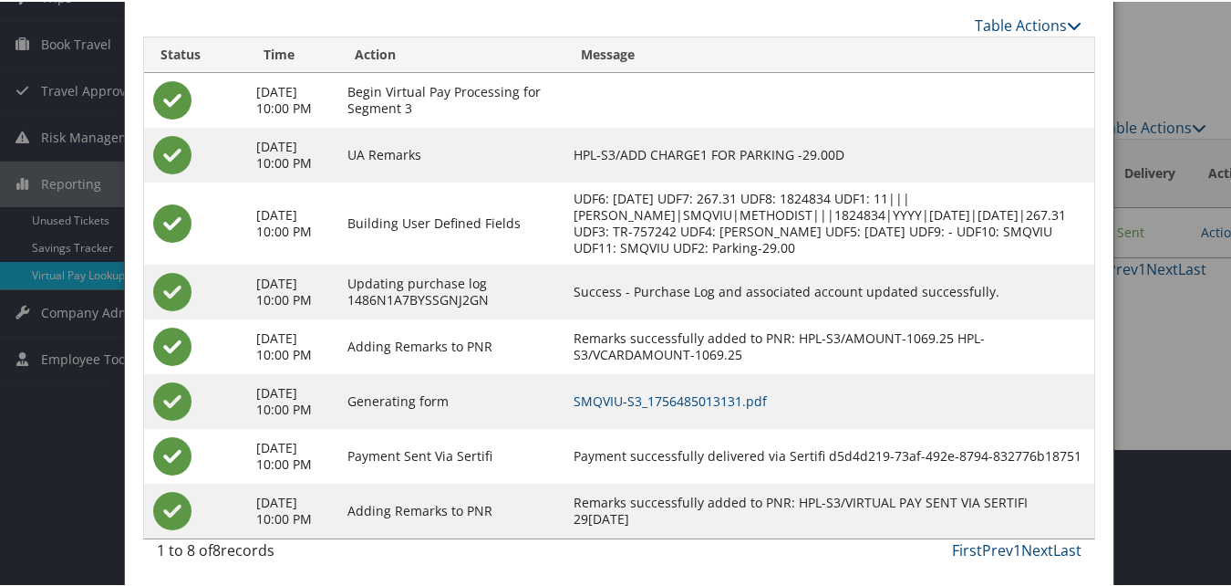
scroll to position [140, 0]
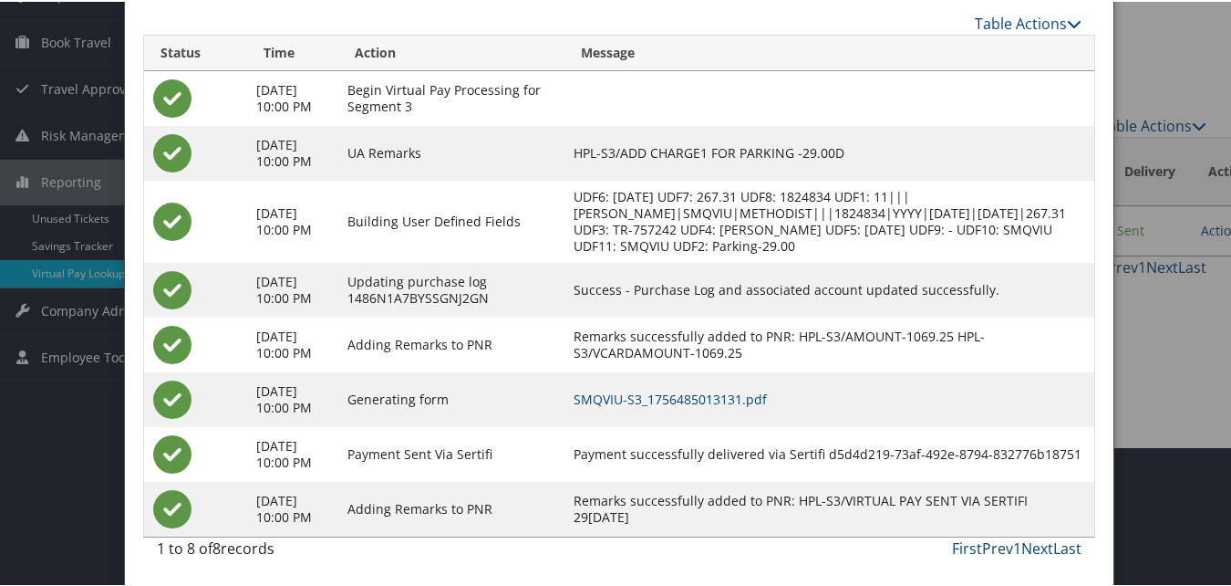
click at [754, 419] on td "SMQVIU-S3_1756485013131.pdf" at bounding box center [830, 397] width 530 height 55
click at [754, 406] on td "SMQVIU-S3_1756485013131.pdf" at bounding box center [830, 397] width 530 height 55
click at [754, 400] on link "SMQVIU-S3_1756485013131.pdf" at bounding box center [670, 397] width 193 height 17
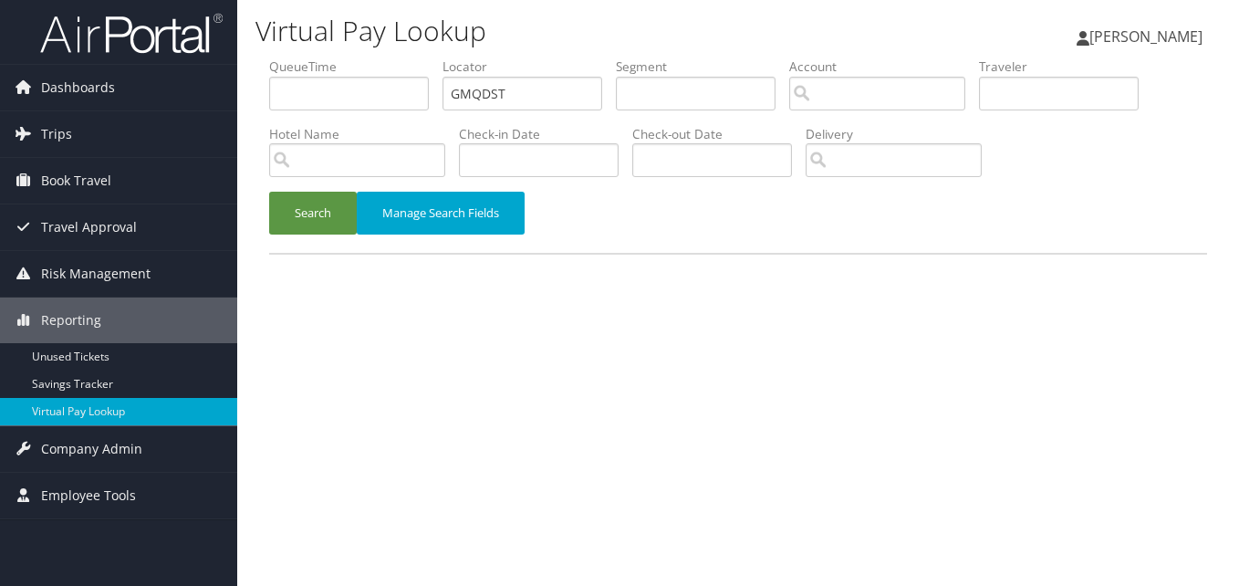
click at [322, 201] on button "Search" at bounding box center [313, 213] width 88 height 43
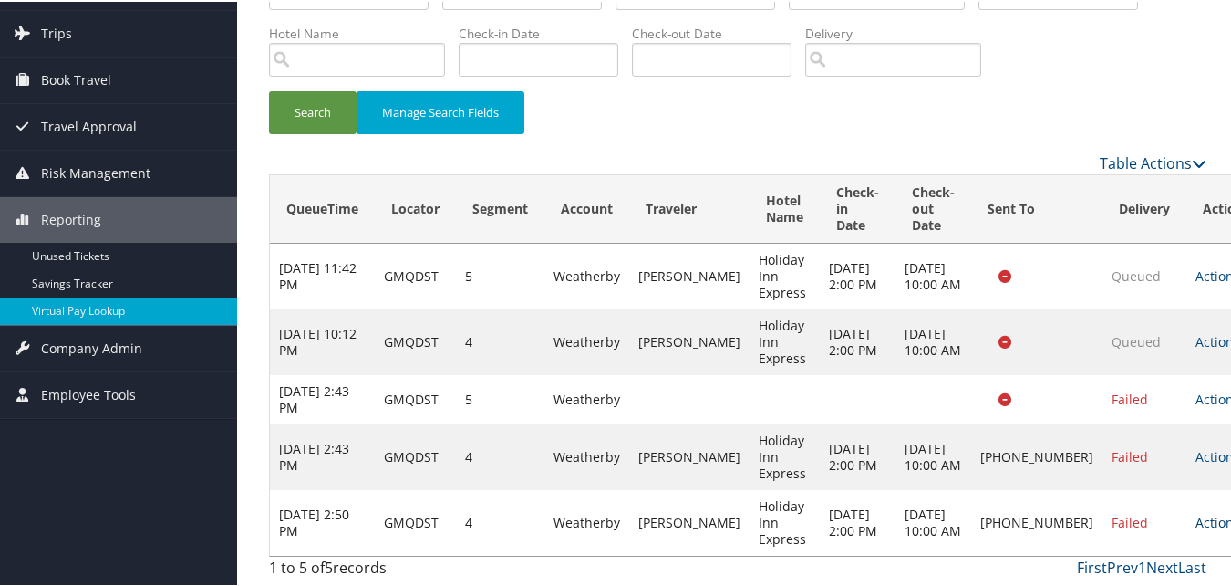
click at [1238, 514] on icon at bounding box center [1247, 520] width 13 height 13
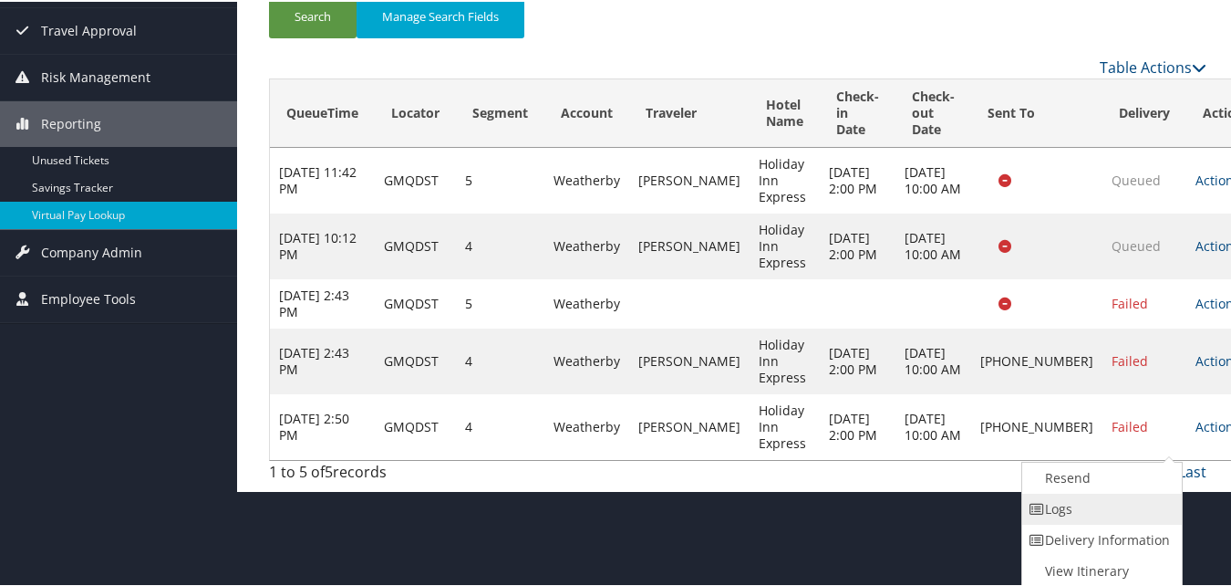
click at [1075, 497] on link "Logs" at bounding box center [1101, 507] width 156 height 31
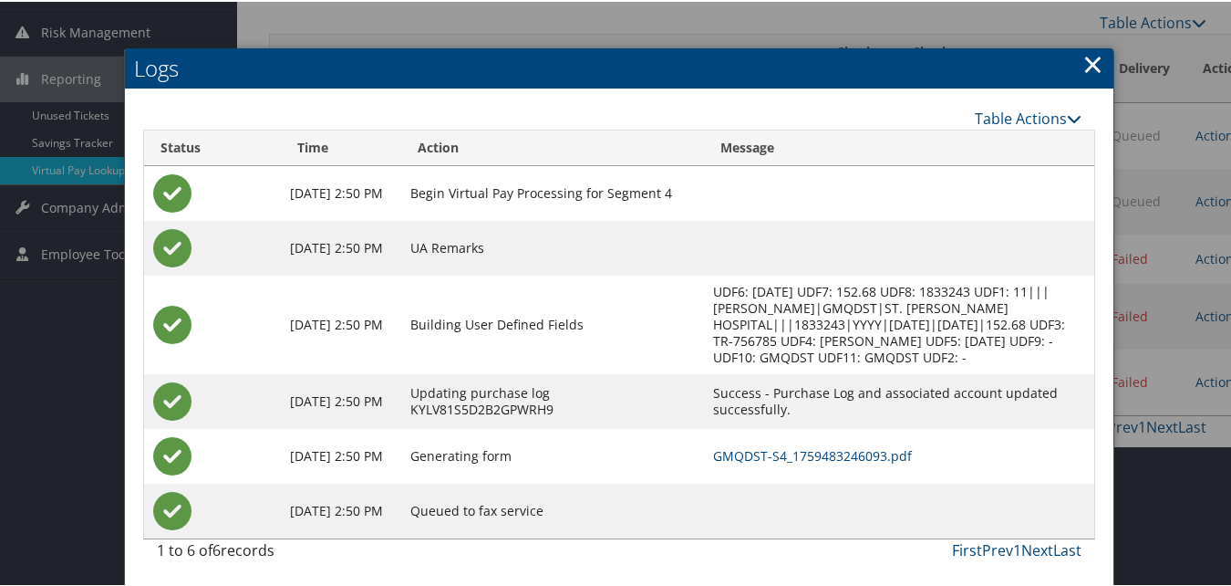
scroll to position [244, 0]
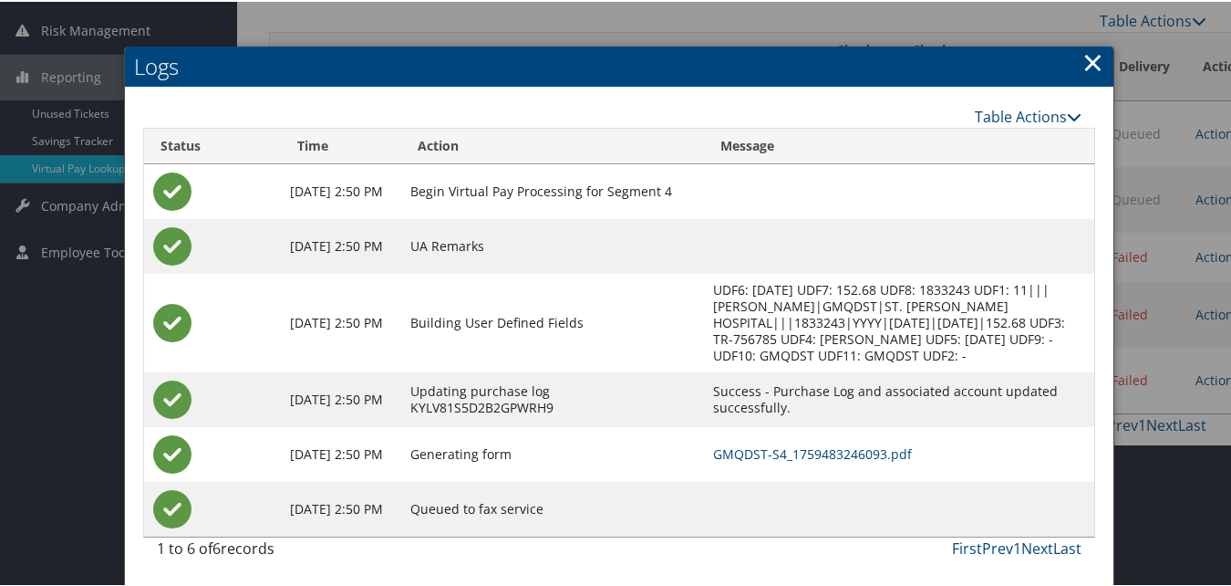
click at [800, 471] on td "GMQDST-S4_1759483246093.pdf" at bounding box center [899, 452] width 390 height 55
click at [793, 453] on link "GMQDST-S4_1759483246093.pdf" at bounding box center [812, 451] width 199 height 17
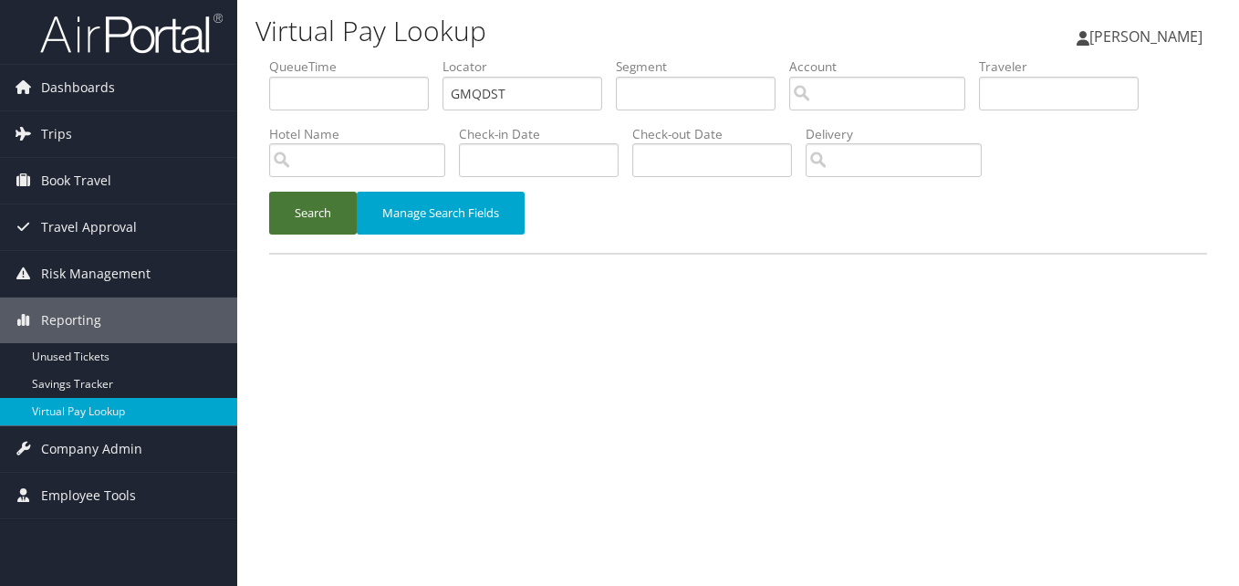
click at [300, 230] on button "Search" at bounding box center [313, 213] width 88 height 43
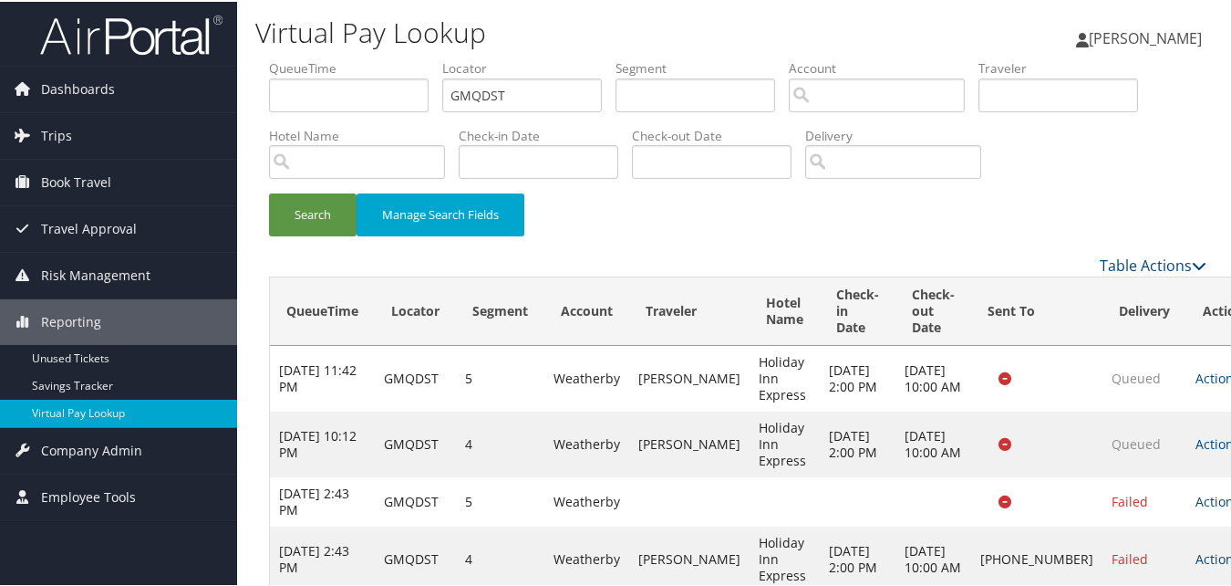
scroll to position [135, 0]
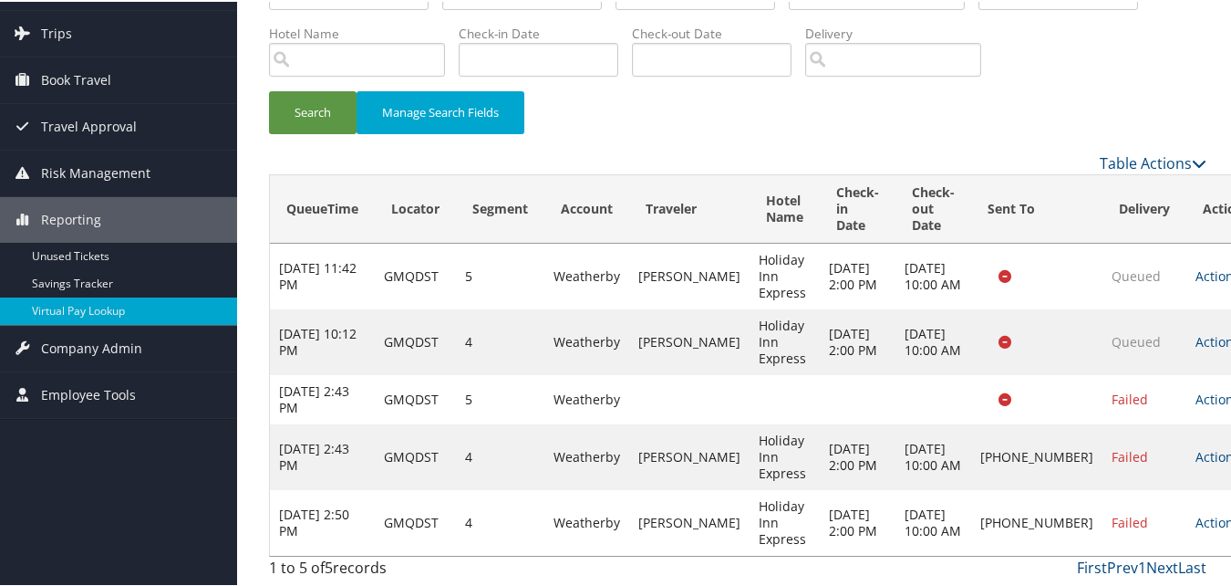
click at [1187, 509] on td "Actions Resend Logs Delivery Information View Itinerary" at bounding box center [1227, 521] width 80 height 66
drag, startPoint x: 1144, startPoint y: 514, endPoint x: 1057, endPoint y: 505, distance: 87.1
click at [1196, 514] on link "Actions" at bounding box center [1224, 520] width 57 height 17
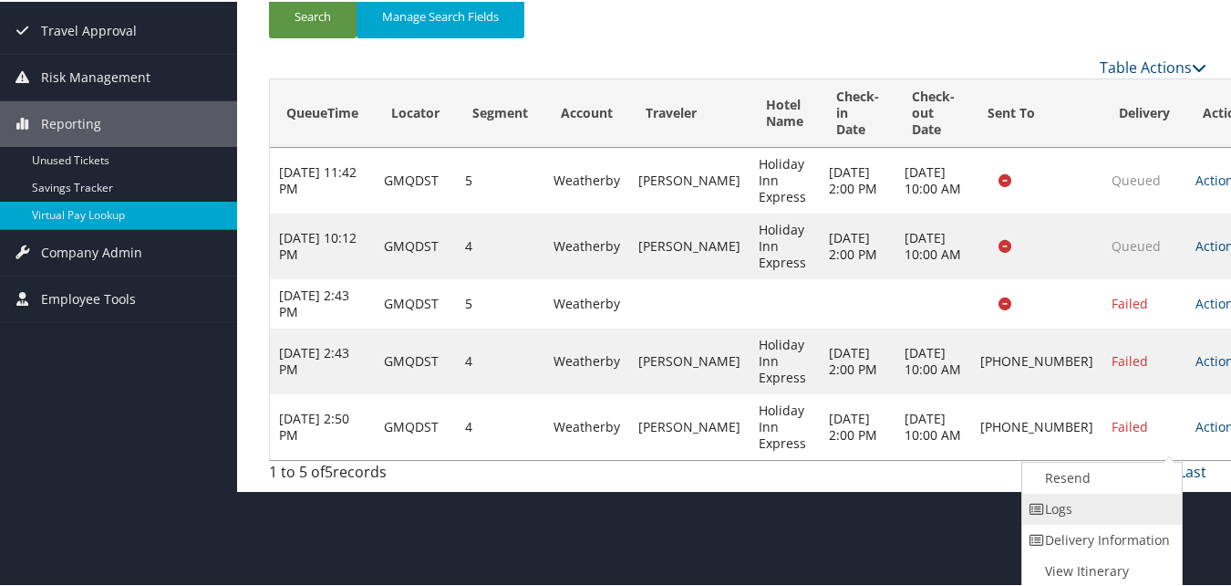
click at [1078, 511] on link "Logs" at bounding box center [1101, 507] width 156 height 31
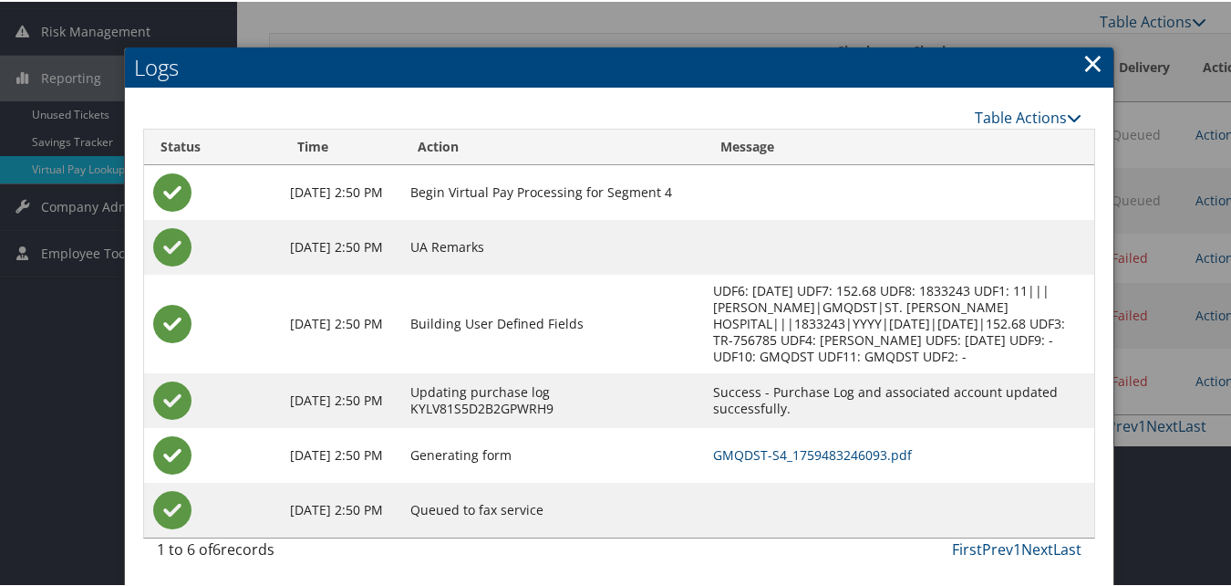
scroll to position [244, 0]
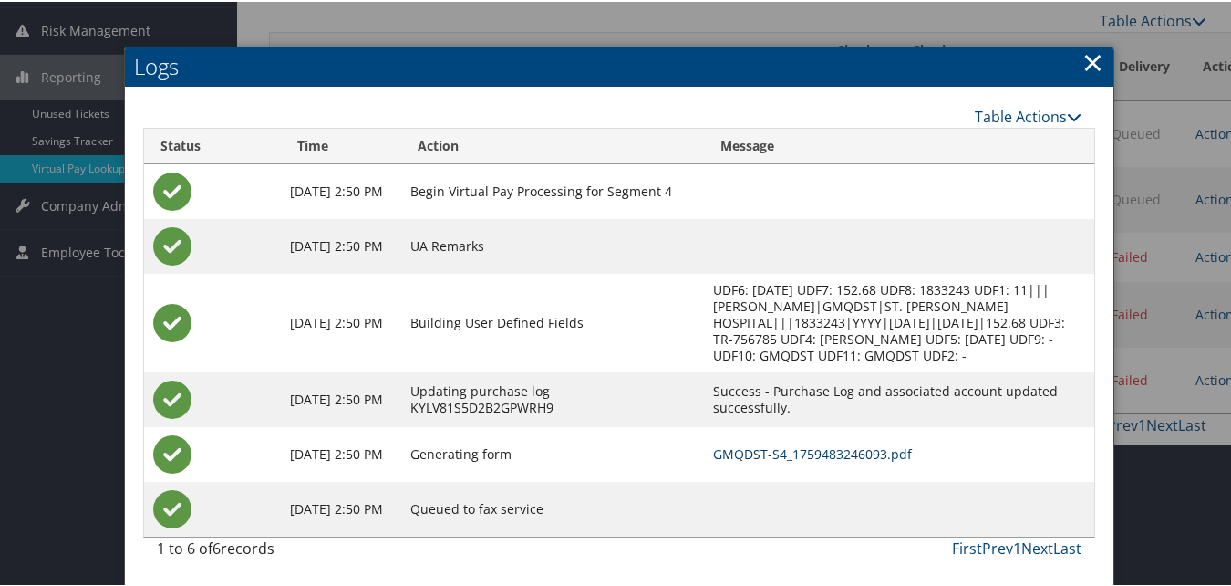
click at [779, 446] on link "GMQDST-S4_1759483246093.pdf" at bounding box center [812, 451] width 199 height 17
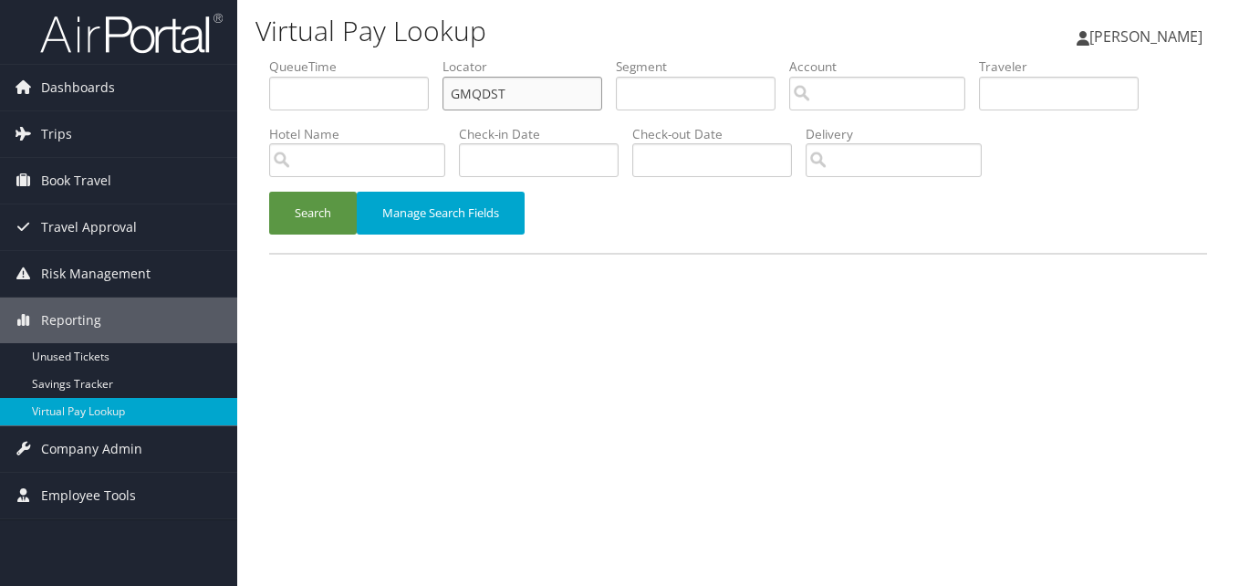
drag, startPoint x: 514, startPoint y: 83, endPoint x: 360, endPoint y: 113, distance: 156.2
click at [354, 57] on ul "QueueTime Locator GMQDST Segment Account Traveler Hotel Name Check-in Date Chec…" at bounding box center [738, 57] width 938 height 0
paste input "EWEYFE"
click at [308, 187] on li "Hotel Name" at bounding box center [364, 158] width 190 height 67
click at [486, 93] on input "EWEYFE" at bounding box center [522, 94] width 160 height 34
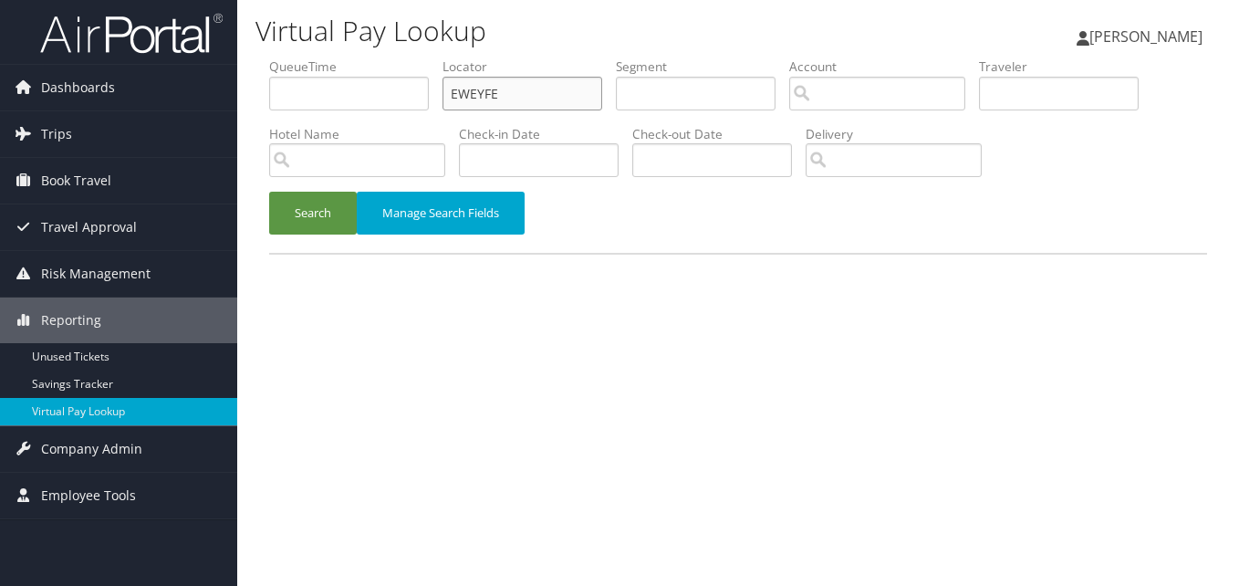
type input "EWEYFE"
click at [269, 192] on button "Search" at bounding box center [313, 213] width 88 height 43
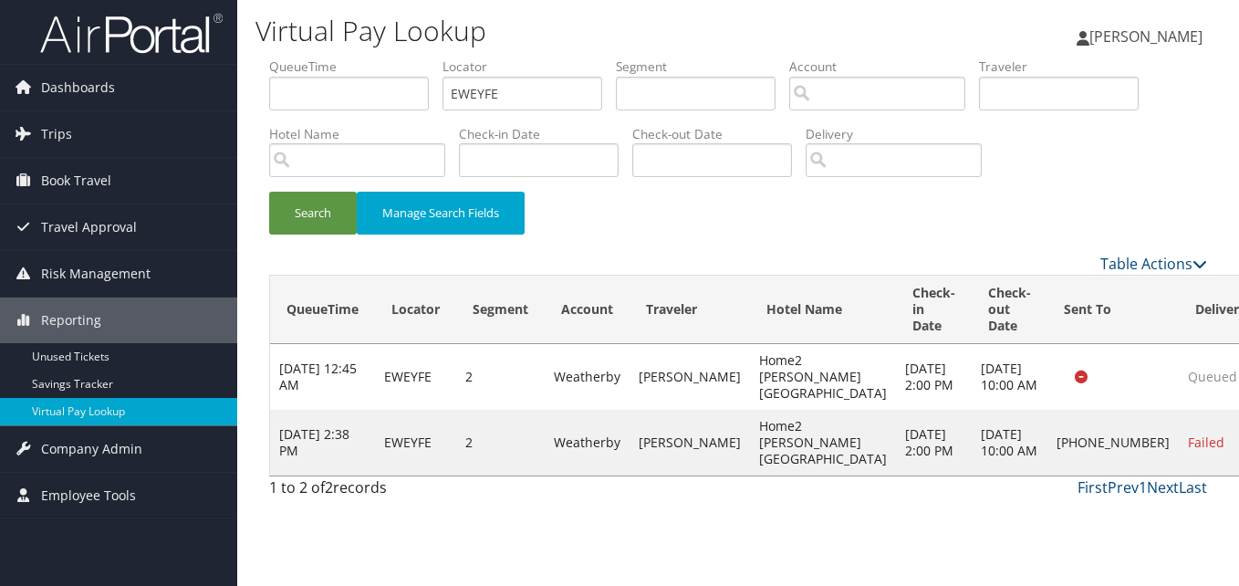
drag, startPoint x: 1158, startPoint y: 433, endPoint x: 1158, endPoint y: 454, distance: 21.0
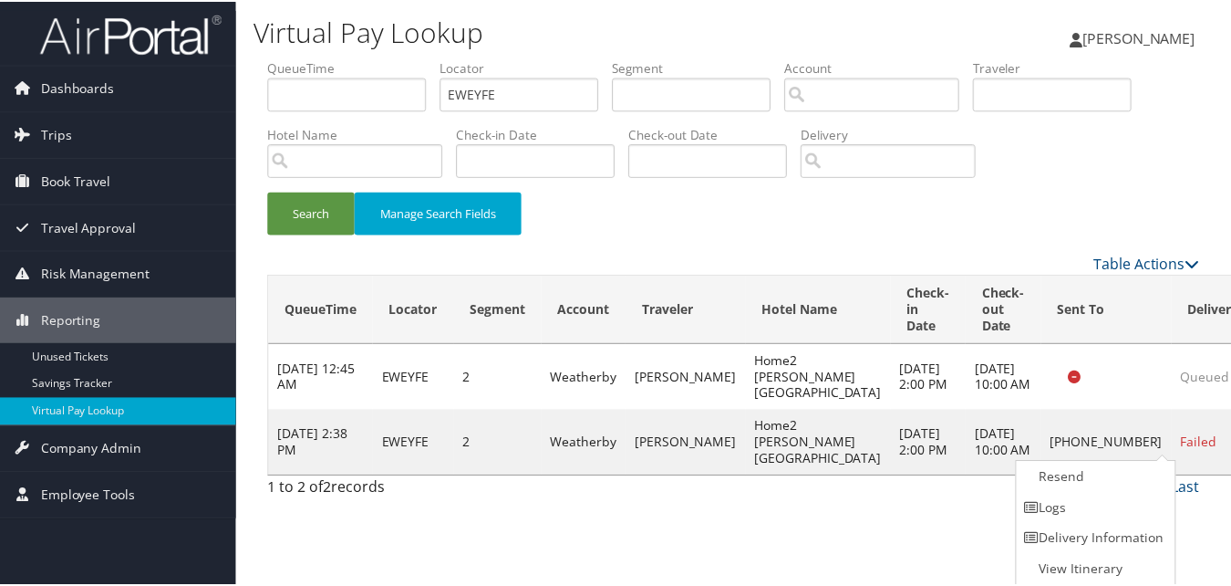
scroll to position [1, 0]
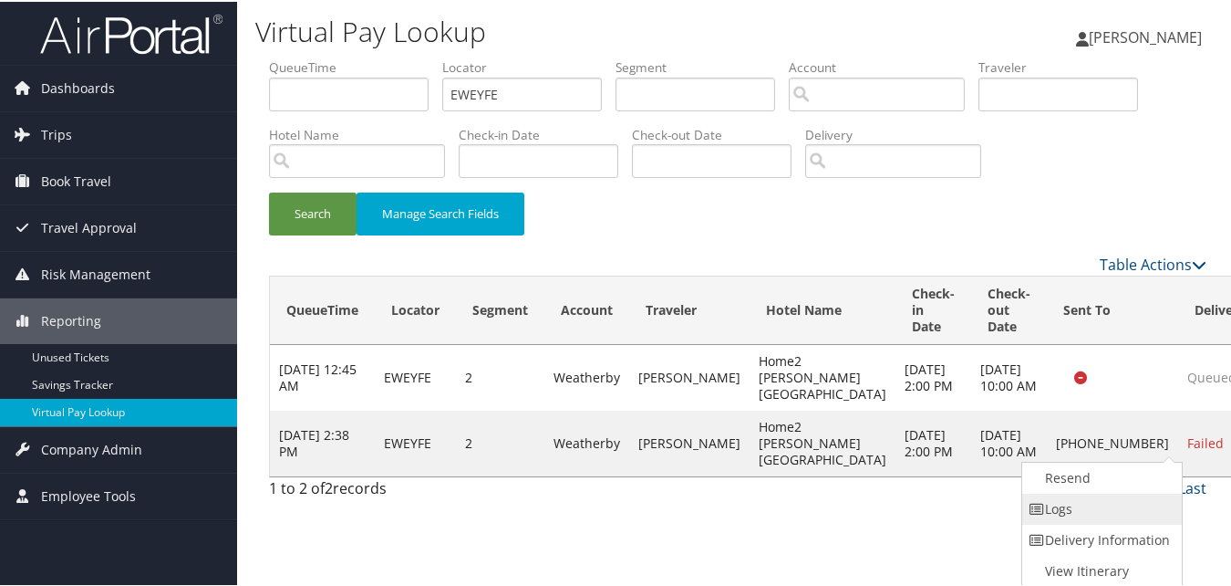
click at [1041, 496] on link "Logs" at bounding box center [1101, 507] width 156 height 31
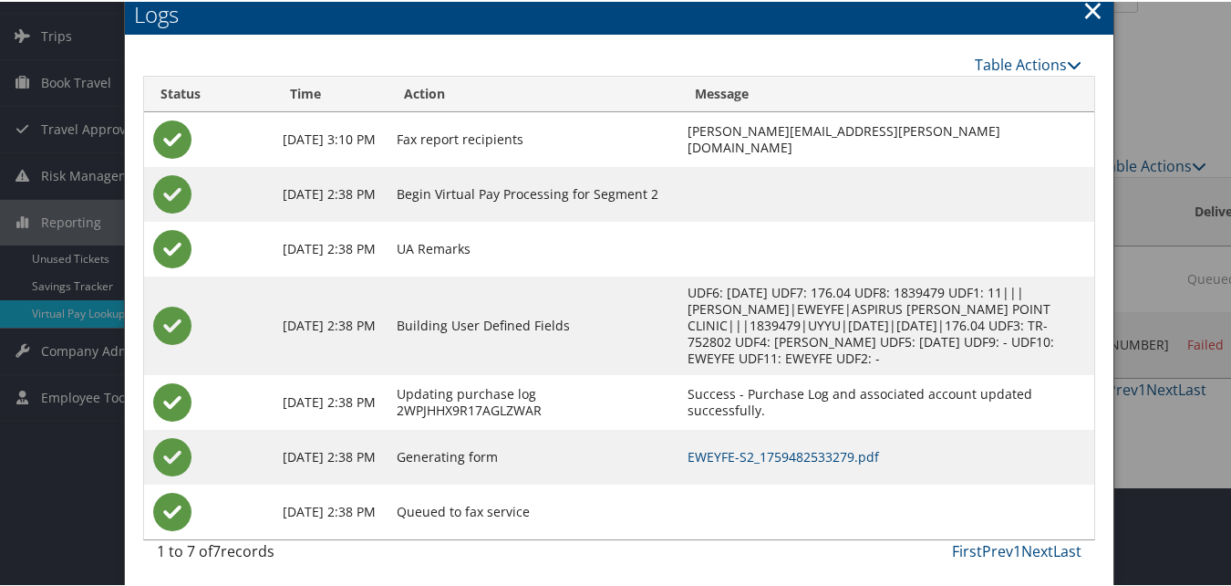
scroll to position [102, 0]
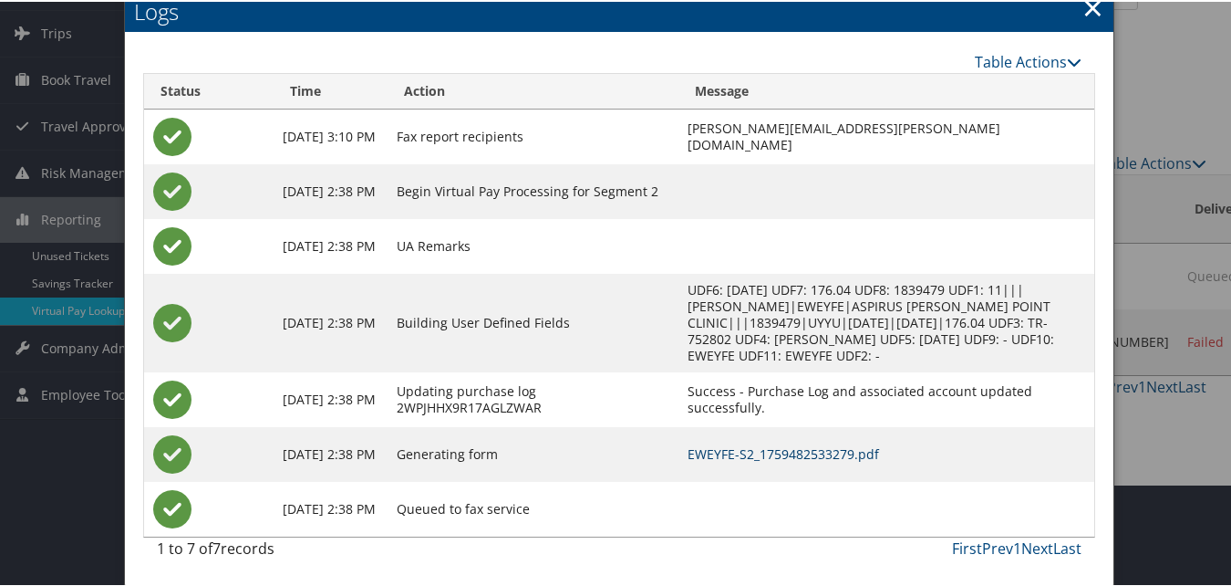
click at [756, 453] on link "EWEYFE-S2_1759482533279.pdf" at bounding box center [784, 451] width 192 height 17
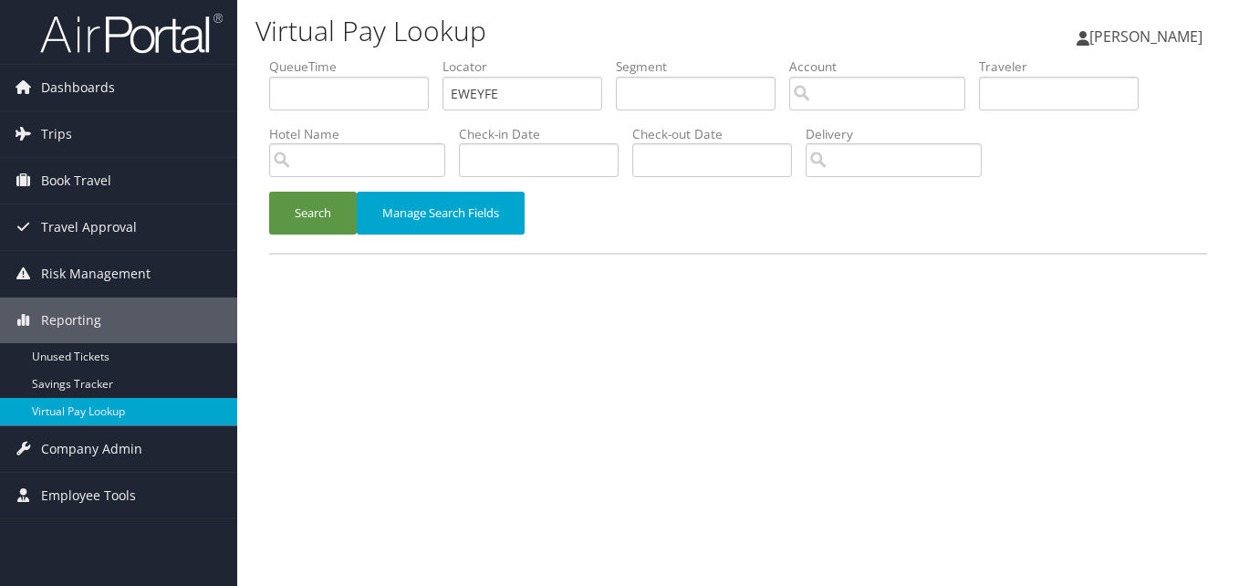
click at [314, 219] on button "Search" at bounding box center [313, 213] width 88 height 43
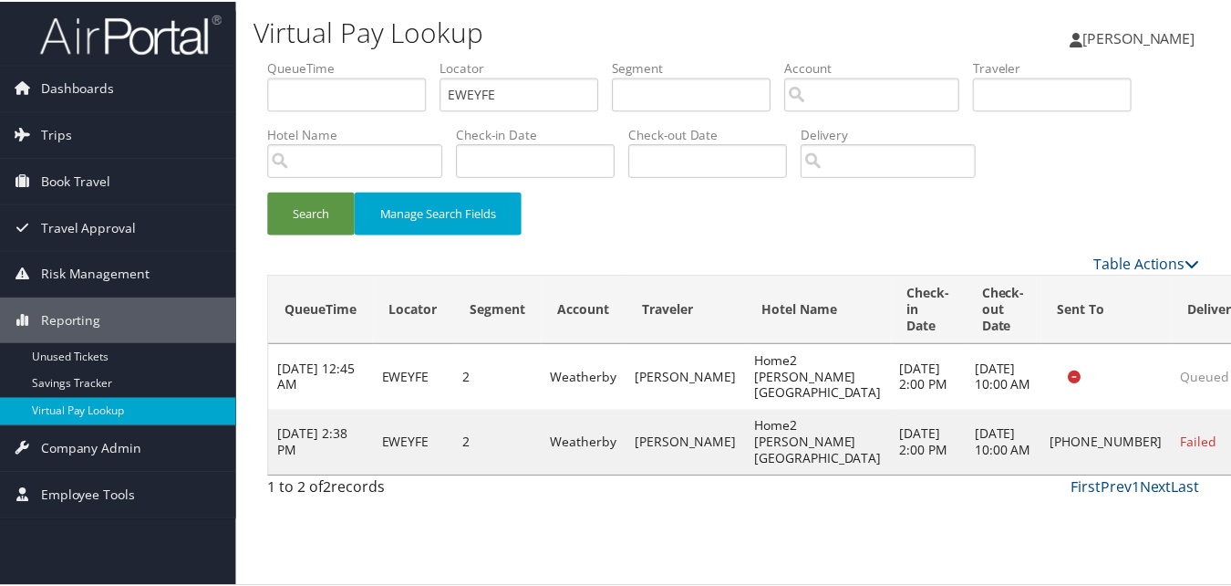
scroll to position [1, 0]
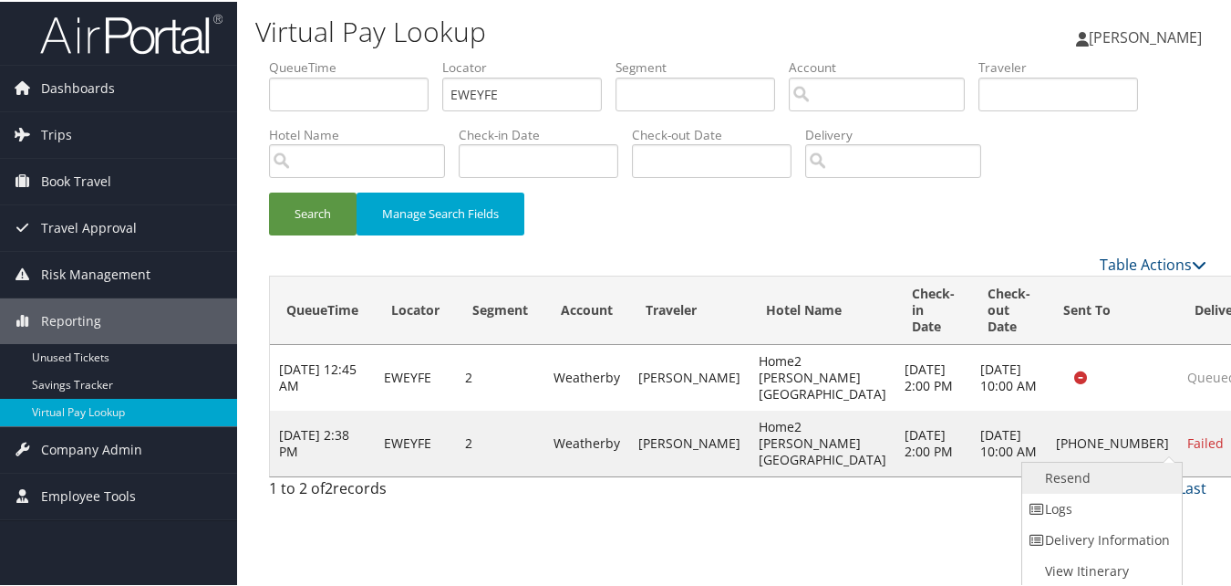
click at [1070, 483] on link "Resend" at bounding box center [1101, 476] width 156 height 31
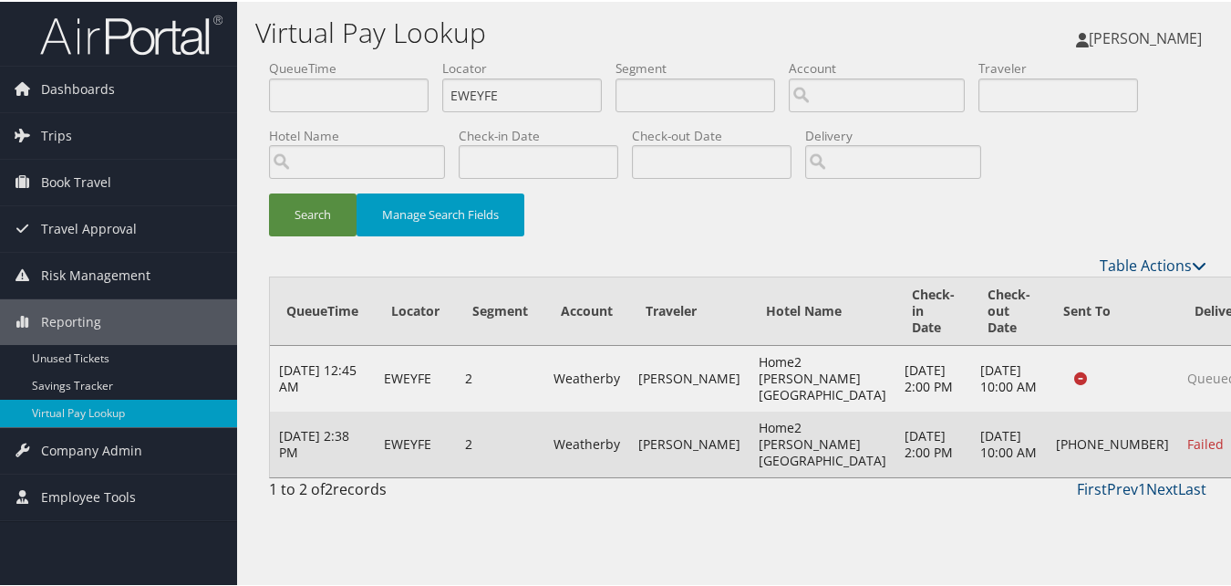
scroll to position [0, 0]
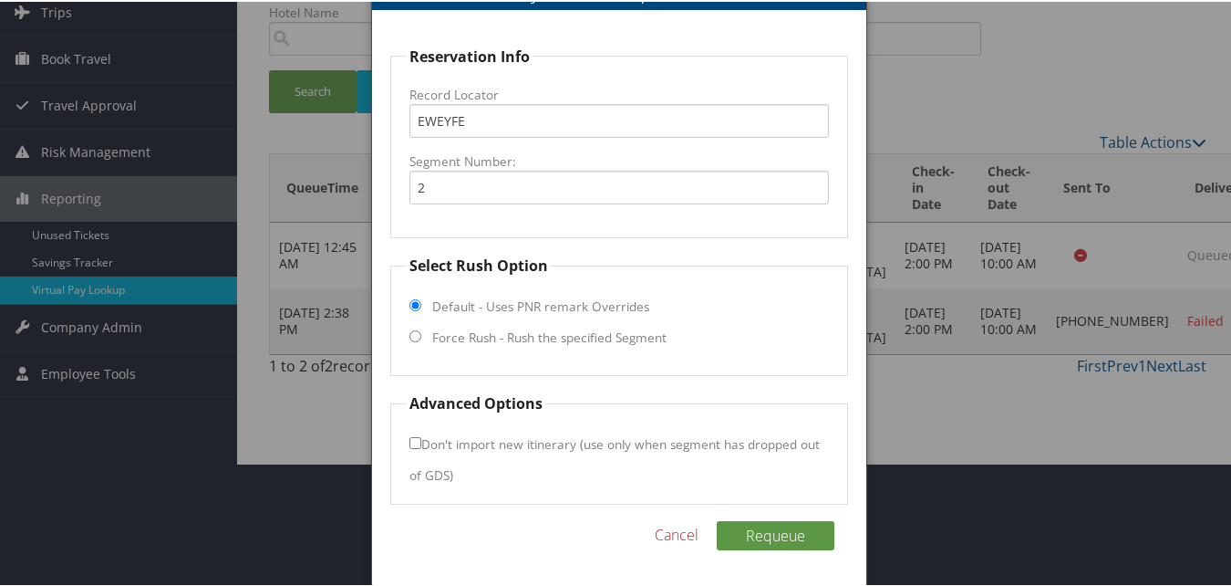
click at [613, 327] on label "Force Rush - Rush the specified Segment" at bounding box center [549, 336] width 234 height 18
click at [421, 328] on input "Force Rush - Rush the specified Segment" at bounding box center [416, 334] width 12 height 12
radio input "true"
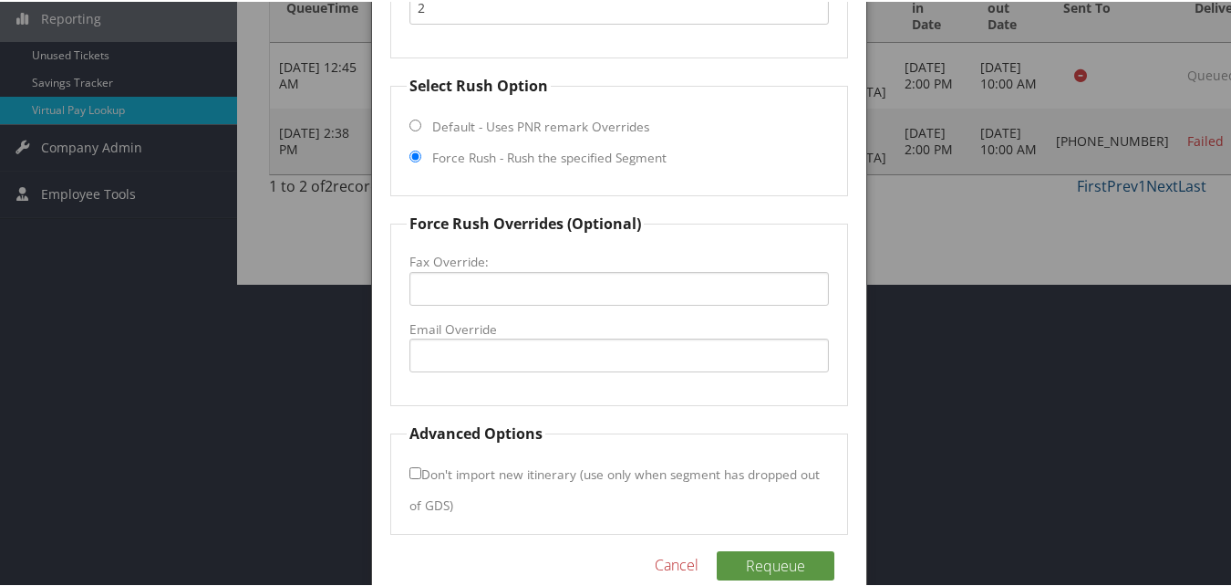
scroll to position [333, 0]
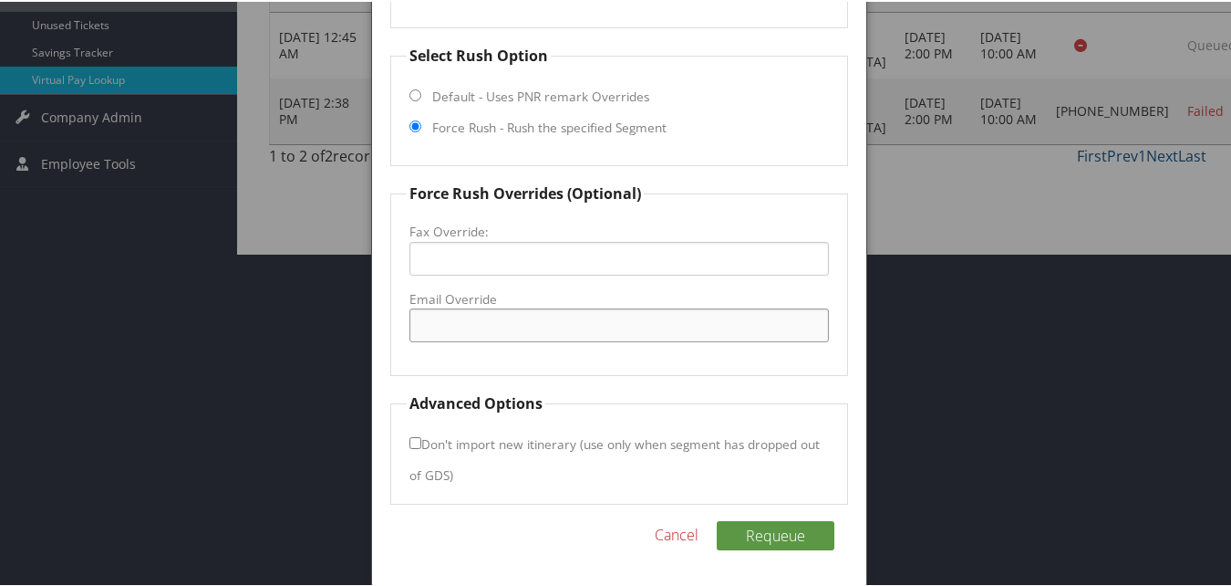
click at [587, 326] on input "Email Override" at bounding box center [619, 323] width 419 height 34
click at [672, 541] on link "Cancel" at bounding box center [677, 533] width 44 height 22
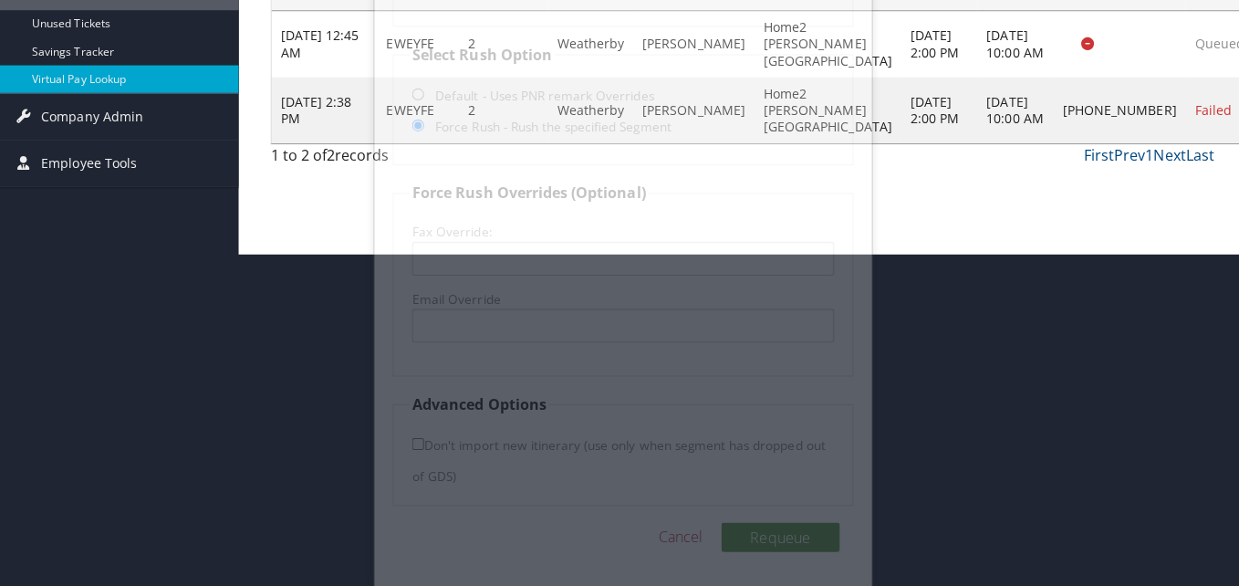
scroll to position [0, 0]
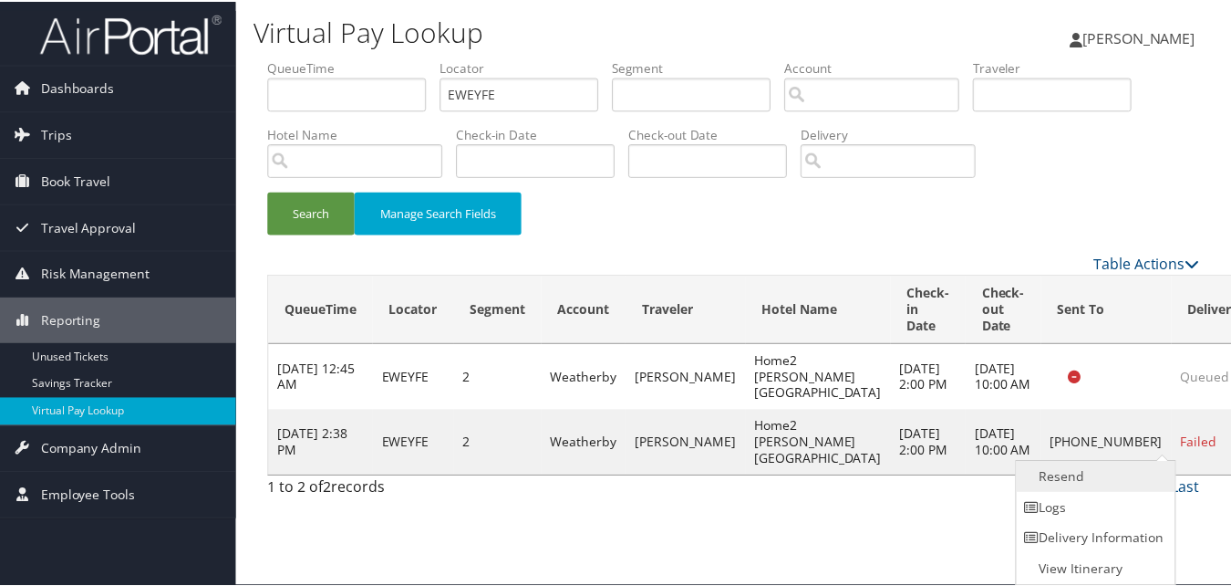
scroll to position [1, 0]
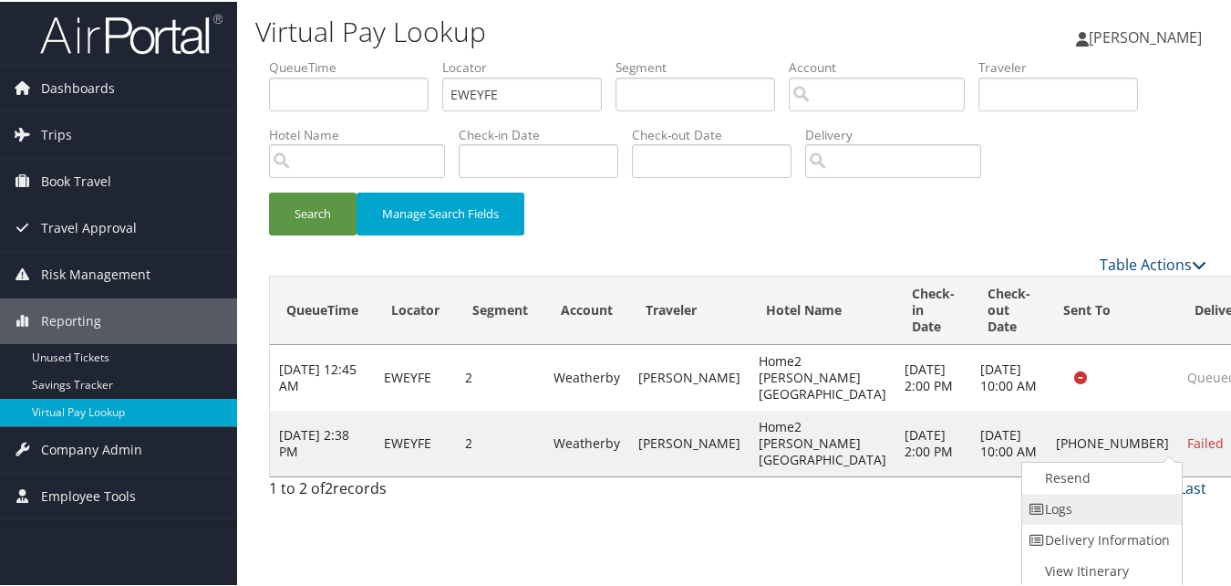
click at [1095, 502] on link "Logs" at bounding box center [1101, 507] width 156 height 31
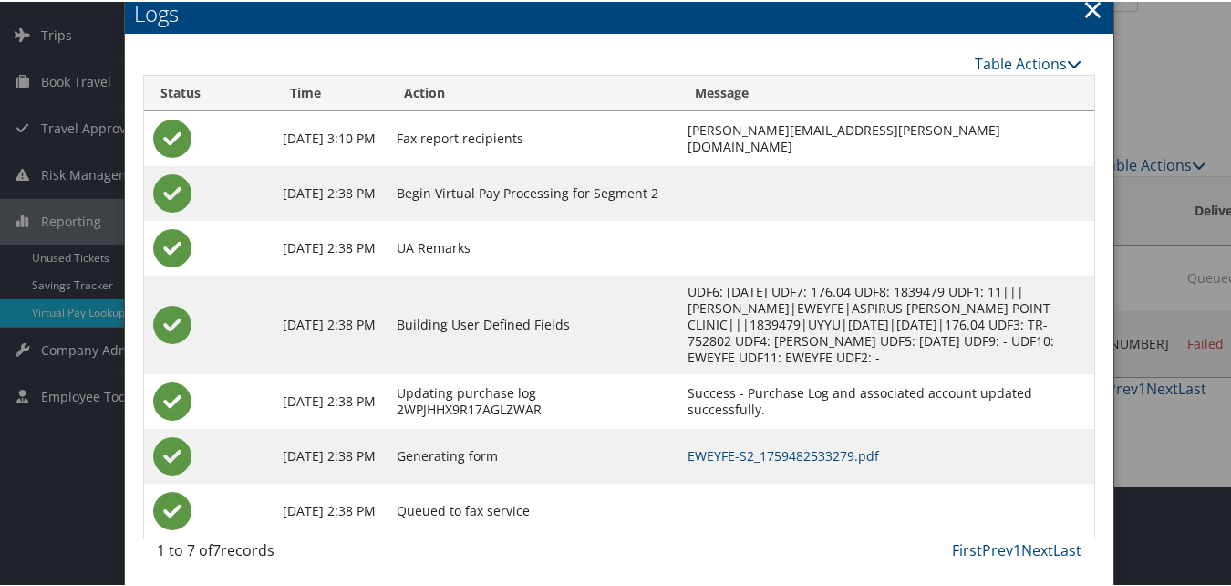
scroll to position [102, 0]
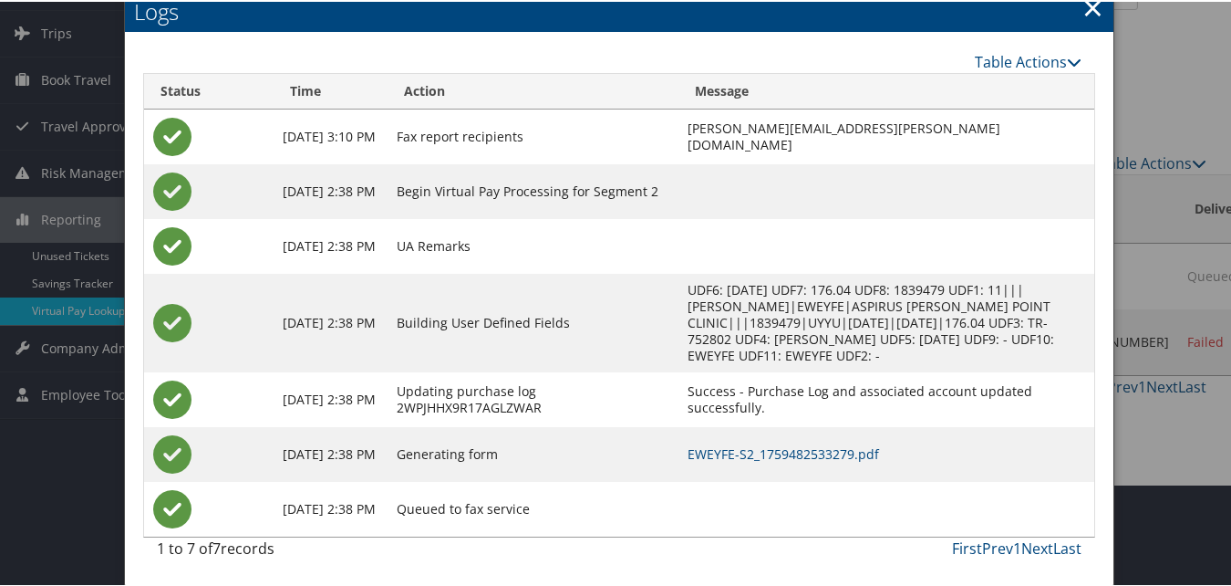
click at [725, 466] on td "EWEYFE-S2_1759482533279.pdf" at bounding box center [887, 452] width 416 height 55
click at [726, 450] on link "EWEYFE-S2_1759482533279.pdf" at bounding box center [784, 451] width 192 height 17
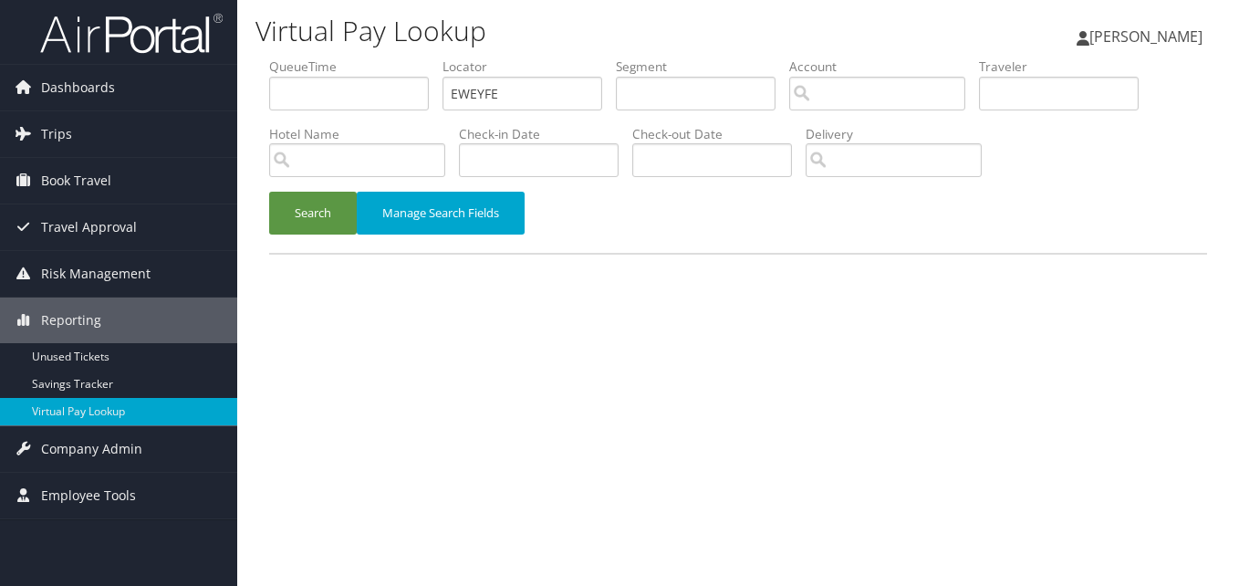
click at [372, 57] on ul "QueueTime Locator EWEYFE Segment Account Traveler Hotel Name Check-in Date Chec…" at bounding box center [738, 57] width 938 height 0
click at [311, 200] on button "Search" at bounding box center [313, 213] width 88 height 43
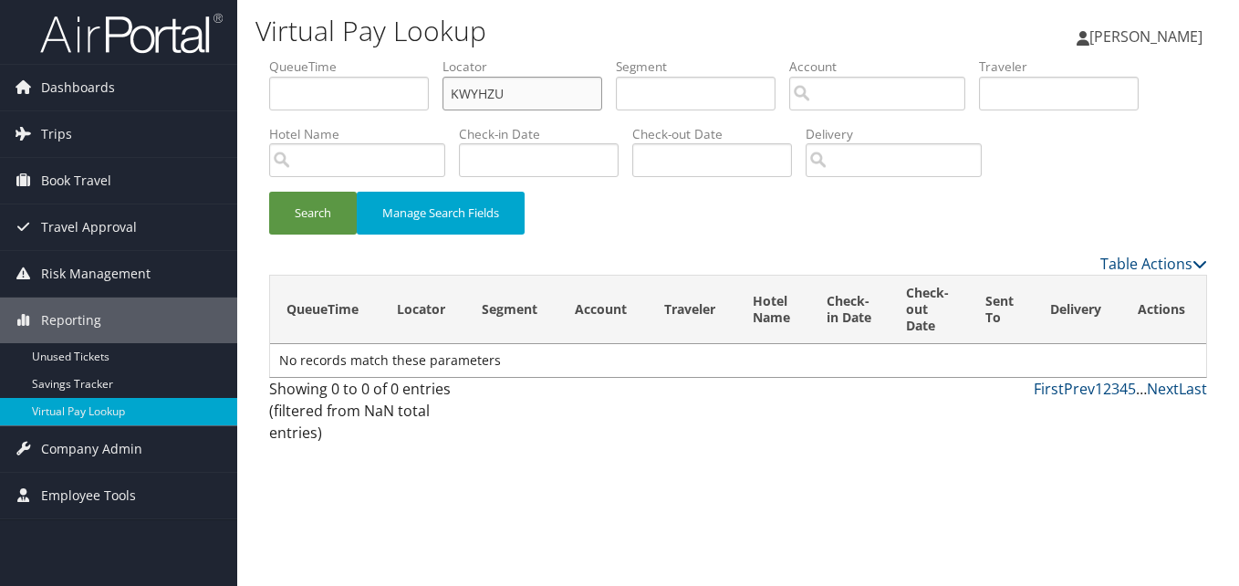
paste input "JIYZQP"
drag, startPoint x: 518, startPoint y: 89, endPoint x: 356, endPoint y: 101, distance: 162.8
click at [356, 57] on ul "QueueTime Locator JIYZQP Segment Account Traveler Hotel Name Check-in Date Chec…" at bounding box center [738, 57] width 938 height 0
type input "JIYZQP"
click at [275, 234] on button "Search" at bounding box center [313, 213] width 88 height 43
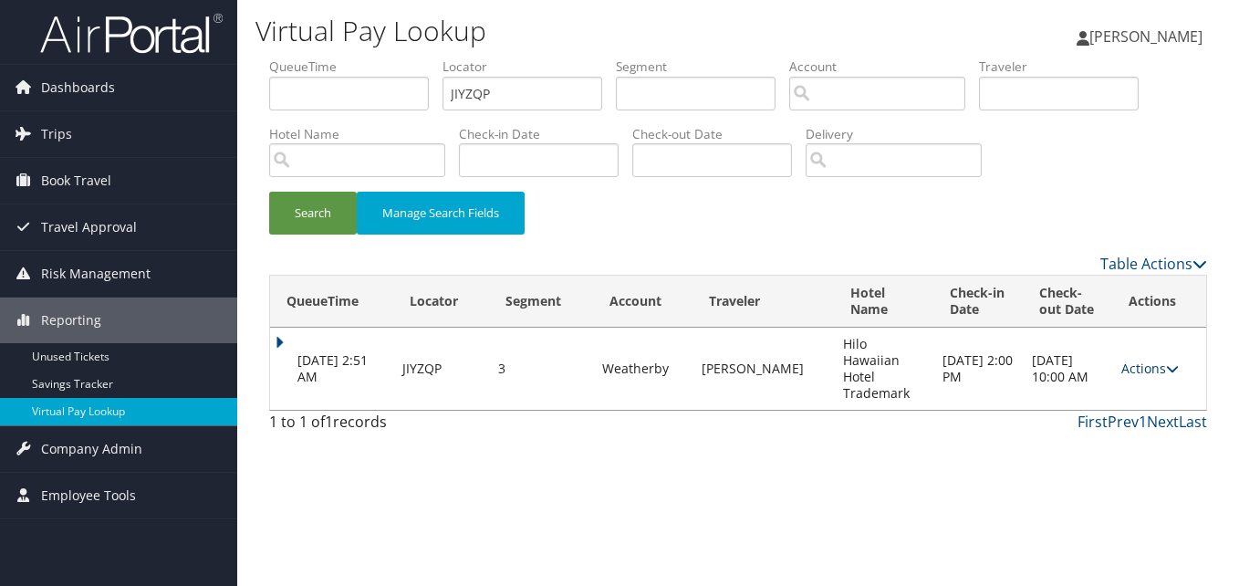
click at [1133, 363] on link "Actions" at bounding box center [1149, 367] width 57 height 17
click at [1104, 415] on link "Logs" at bounding box center [1112, 417] width 115 height 31
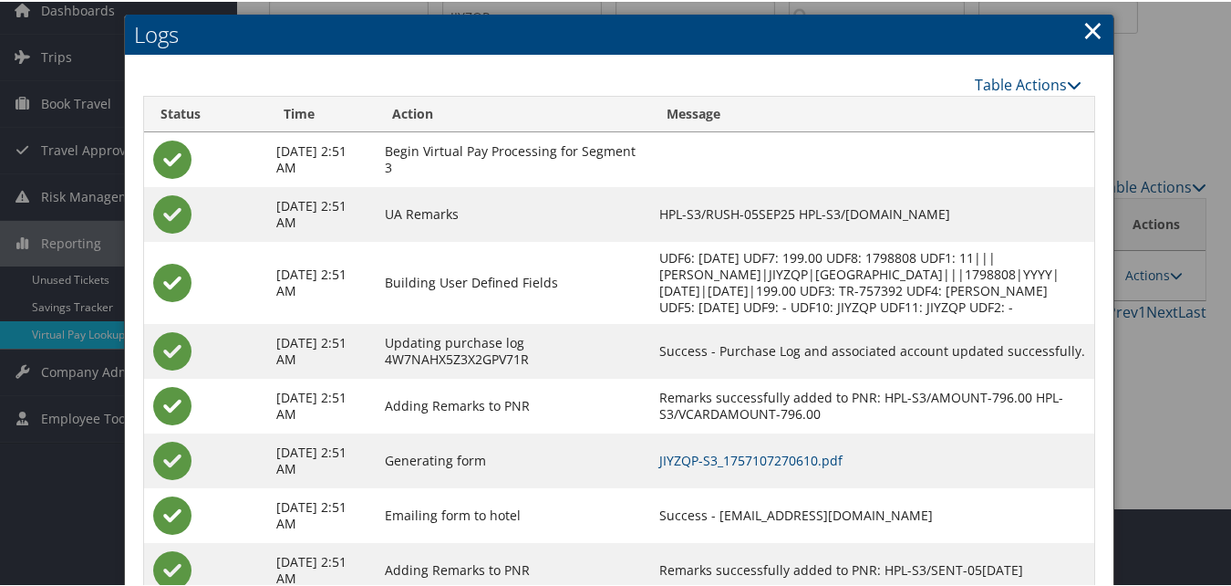
scroll to position [156, 0]
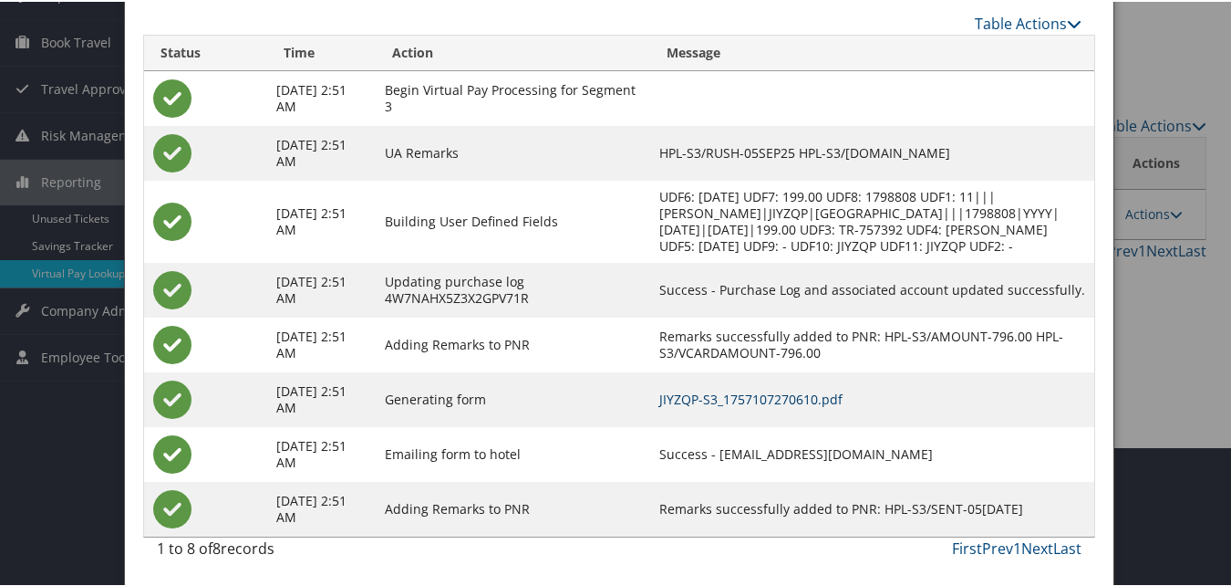
click at [843, 400] on link "JIYZQP-S3_1757107270610.pdf" at bounding box center [750, 397] width 183 height 17
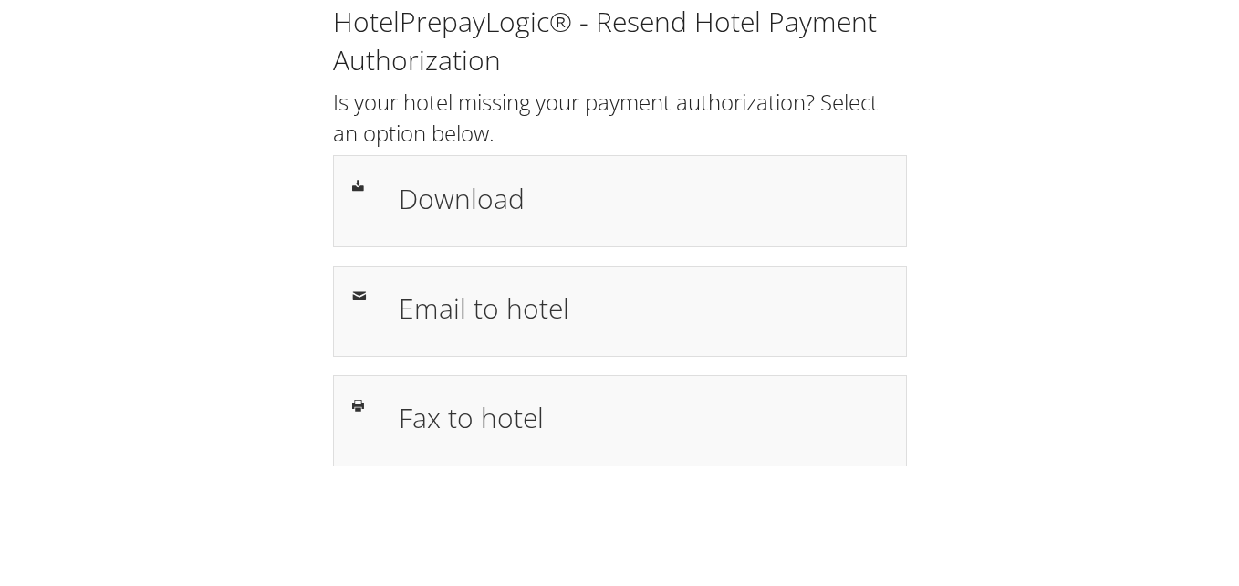
click at [646, 303] on h1 "Email to hotel" at bounding box center [643, 307] width 489 height 41
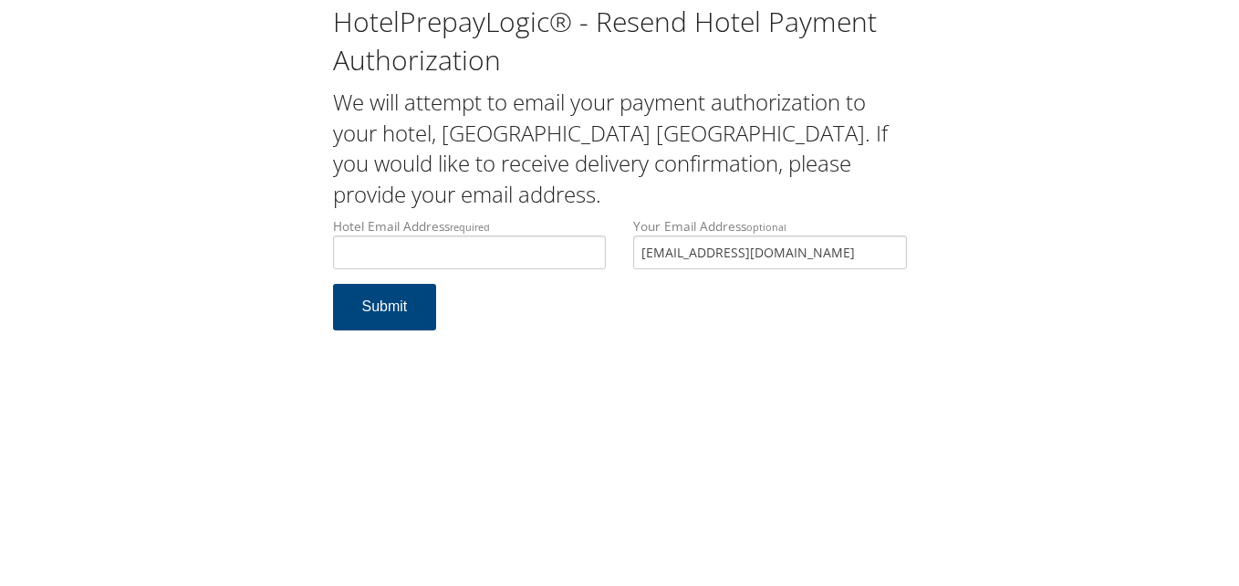
click at [550, 269] on div "Hotel Email Address required Hotel email address is required" at bounding box center [469, 250] width 301 height 67
click at [557, 253] on input "Hotel Email Address required" at bounding box center [470, 252] width 274 height 34
type input "ecare@chghealthcare.com"
click at [415, 318] on button "Submit" at bounding box center [385, 307] width 104 height 47
drag, startPoint x: 0, startPoint y: 0, endPoint x: -1, endPoint y: 162, distance: 162.4
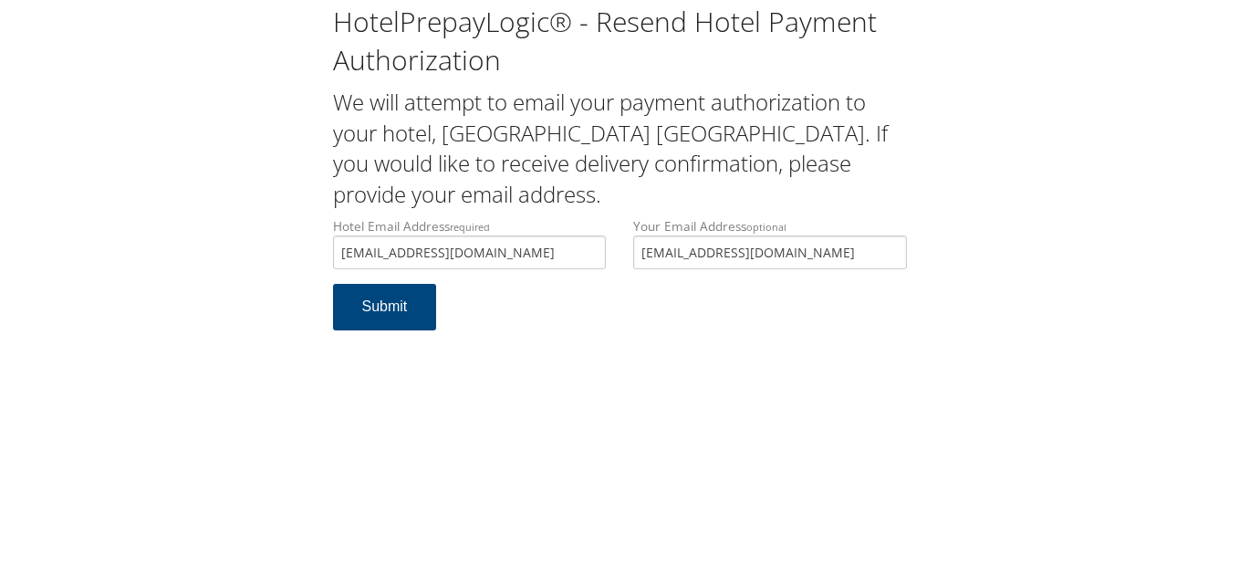
click at [0, 162] on html "HotelPrepayLogic® - Resend Hotel Payment Authorization We will attempt to email…" at bounding box center [619, 293] width 1239 height 586
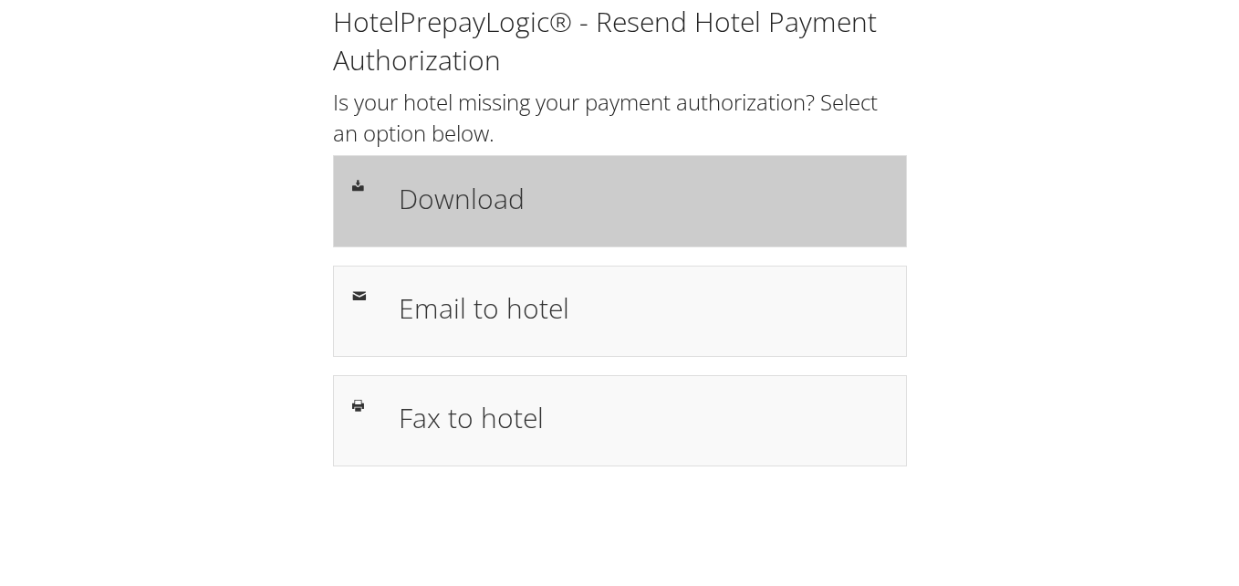
click at [494, 199] on h1 "Download" at bounding box center [643, 198] width 489 height 41
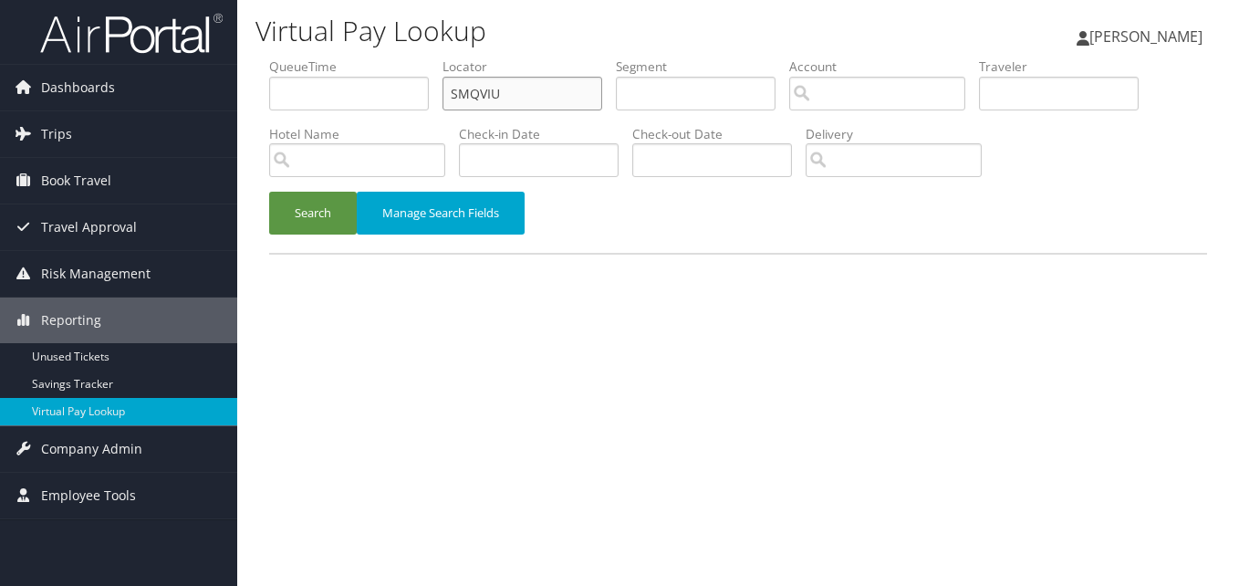
paste input "IHCSDV"
drag, startPoint x: 497, startPoint y: 99, endPoint x: 343, endPoint y: 99, distance: 154.2
click at [343, 57] on ul "QueueTime Locator IHCSDV Segment Account Traveler Hotel Name Check-in Date Chec…" at bounding box center [738, 57] width 938 height 0
type input "IHCSDV"
click at [302, 213] on button "Search" at bounding box center [313, 213] width 88 height 43
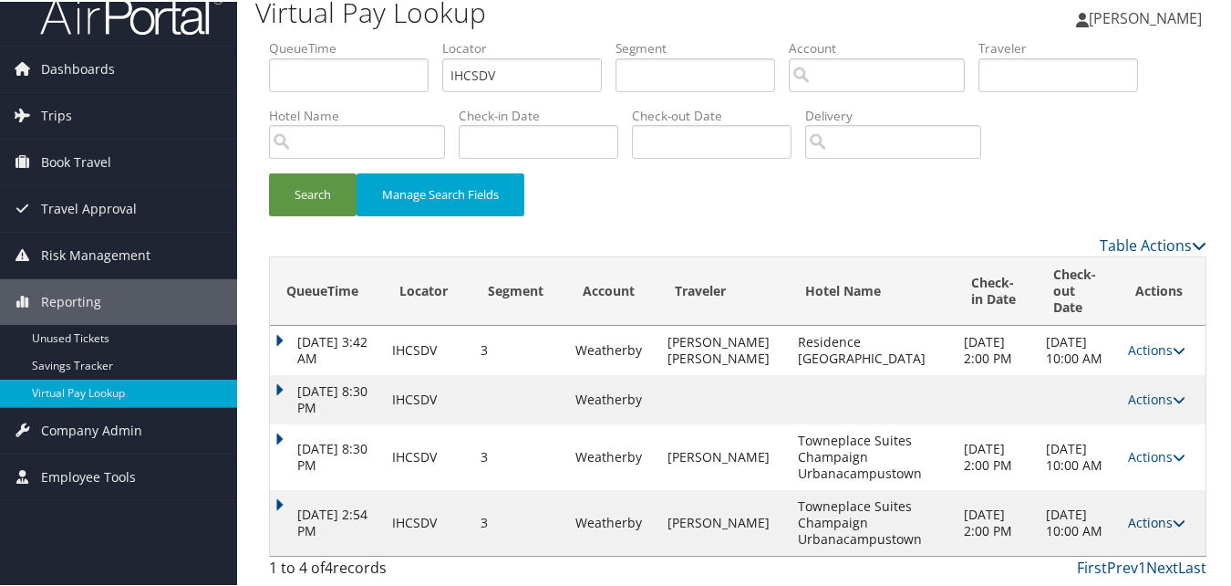
click at [1128, 516] on link "Actions" at bounding box center [1156, 520] width 57 height 17
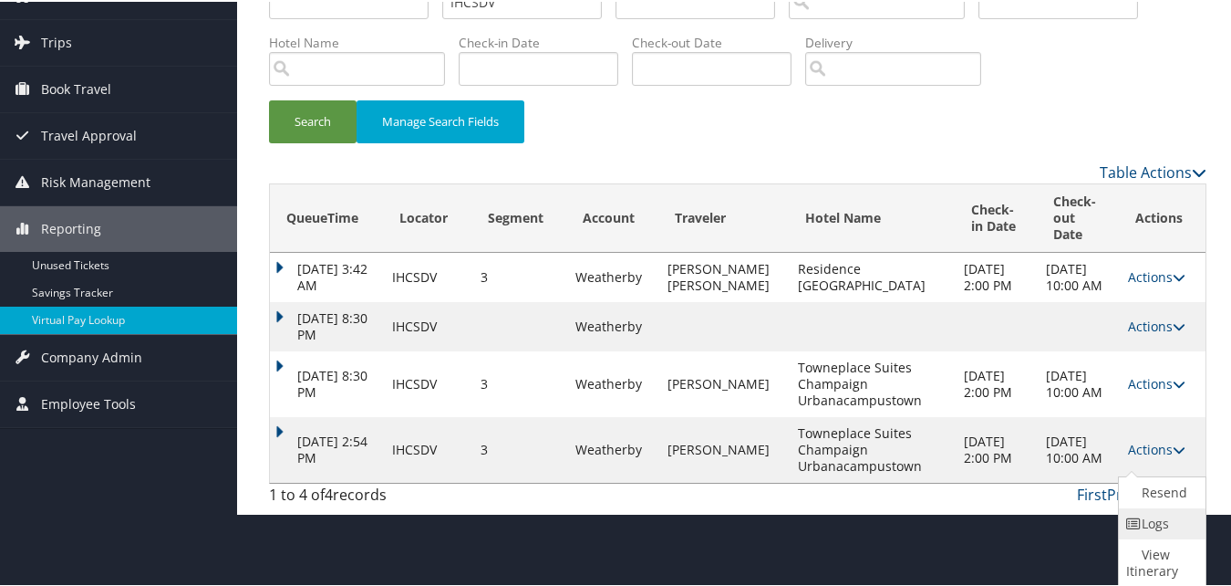
click at [1148, 517] on link "Logs" at bounding box center [1160, 521] width 82 height 31
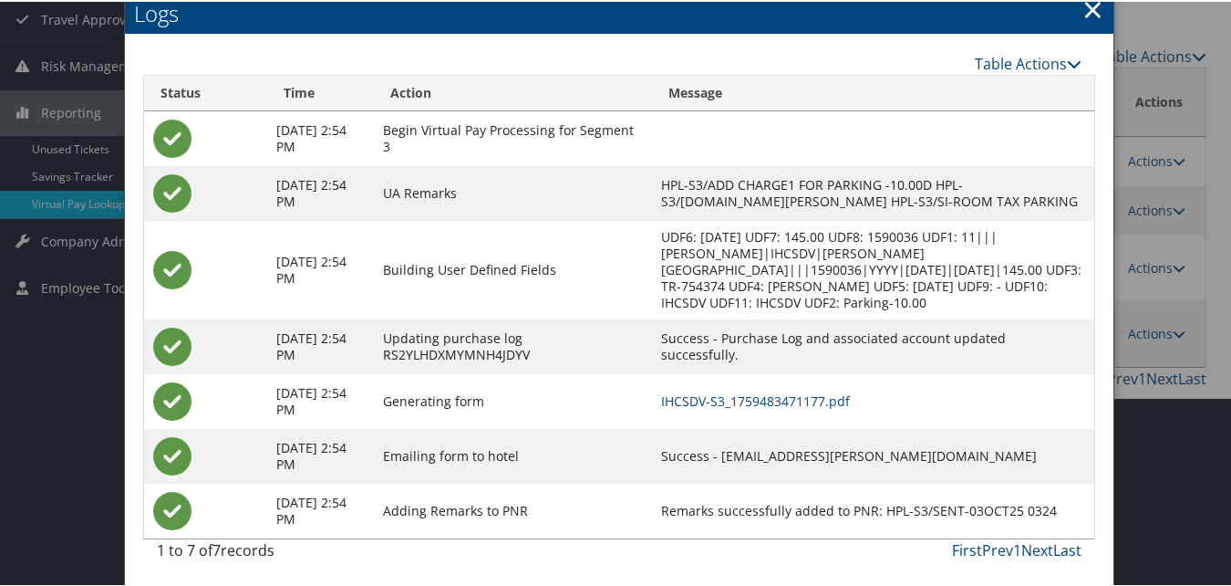
scroll to position [238, 0]
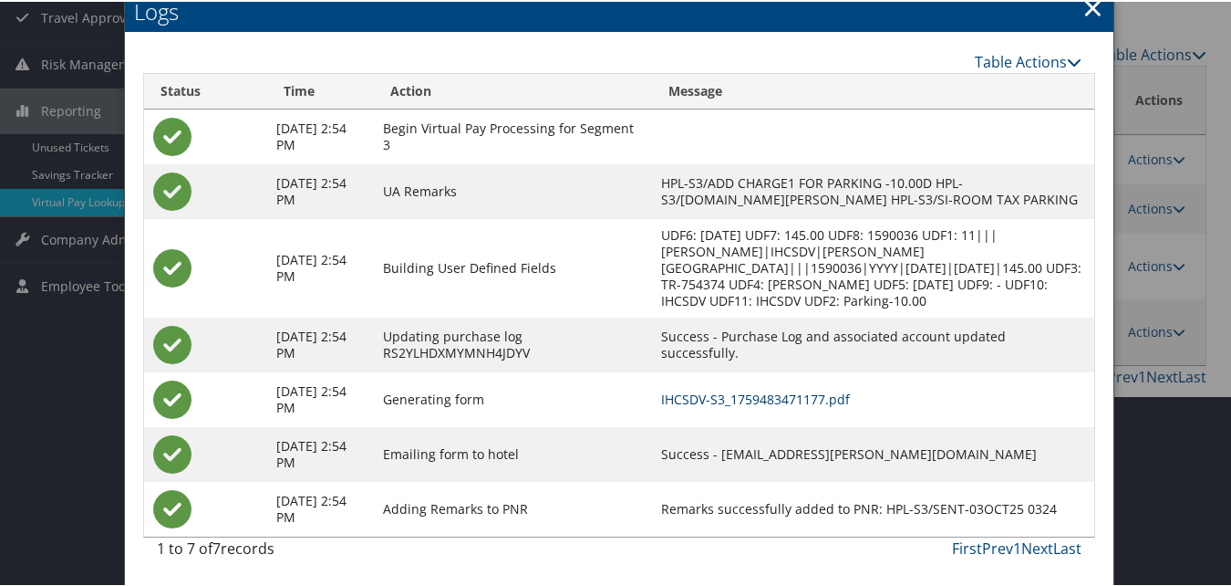
click at [836, 396] on link "IHCSDV-S3_1759483471177.pdf" at bounding box center [755, 397] width 189 height 17
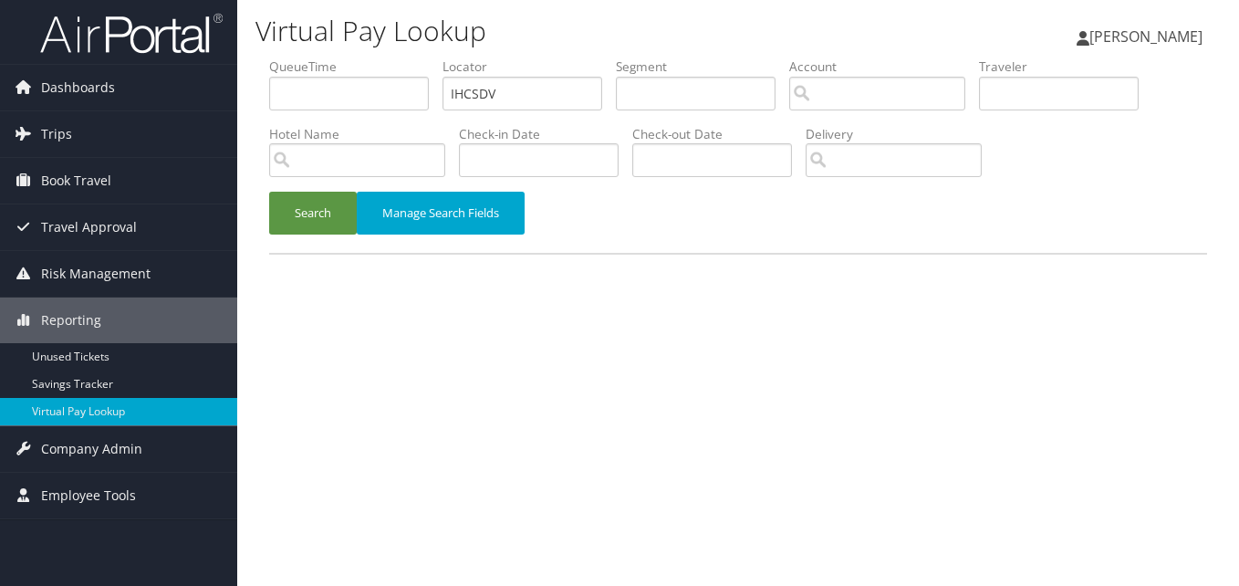
click at [338, 205] on button "Search" at bounding box center [313, 213] width 88 height 43
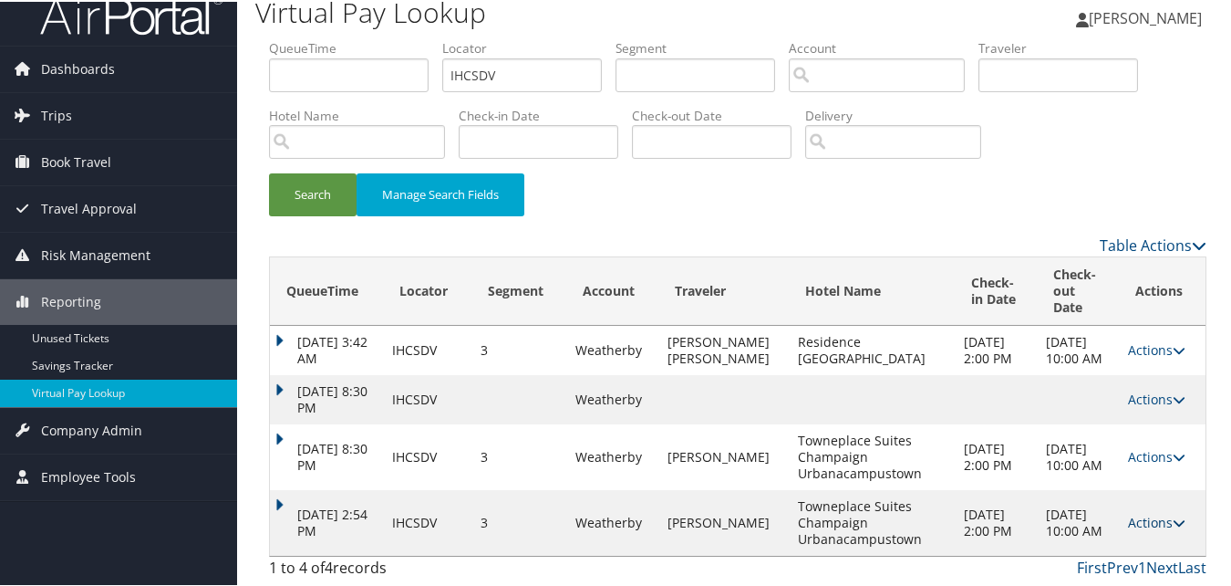
click at [1144, 518] on link "Actions" at bounding box center [1156, 520] width 57 height 17
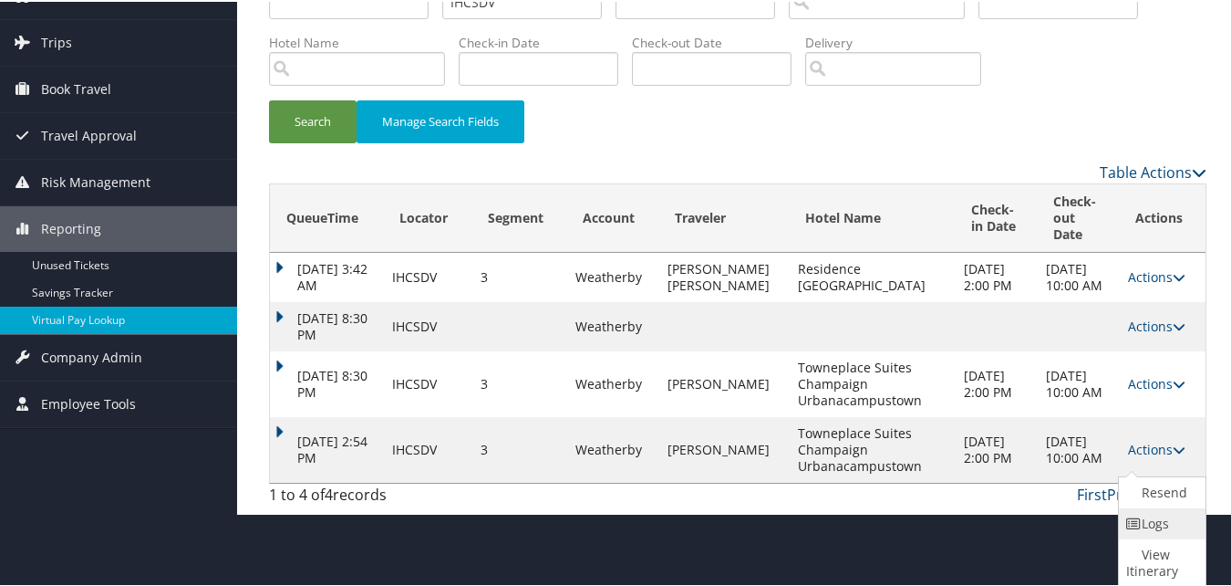
click at [1149, 517] on link "Logs" at bounding box center [1160, 521] width 82 height 31
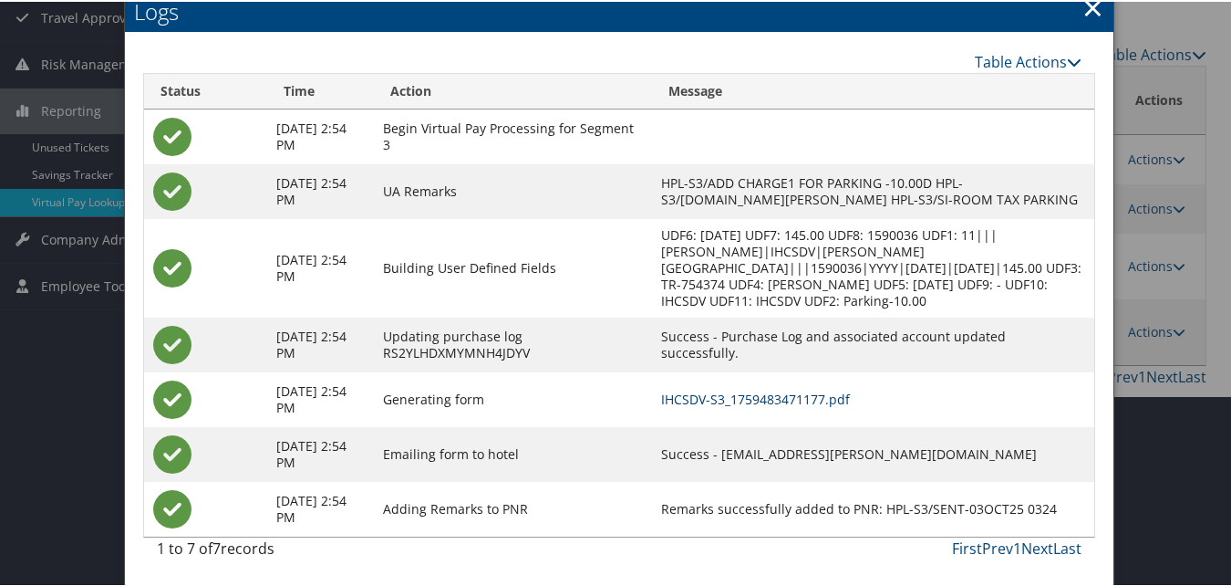
scroll to position [238, 0]
drag, startPoint x: 762, startPoint y: 451, endPoint x: 945, endPoint y: 437, distance: 183.9
click at [945, 437] on td "Success - [EMAIL_ADDRESS][PERSON_NAME][DOMAIN_NAME]" at bounding box center [873, 452] width 442 height 55
drag, startPoint x: 945, startPoint y: 437, endPoint x: 912, endPoint y: 405, distance: 45.8
click at [912, 405] on td "IHCSDV-S3_1759483471177.pdf" at bounding box center [873, 397] width 442 height 55
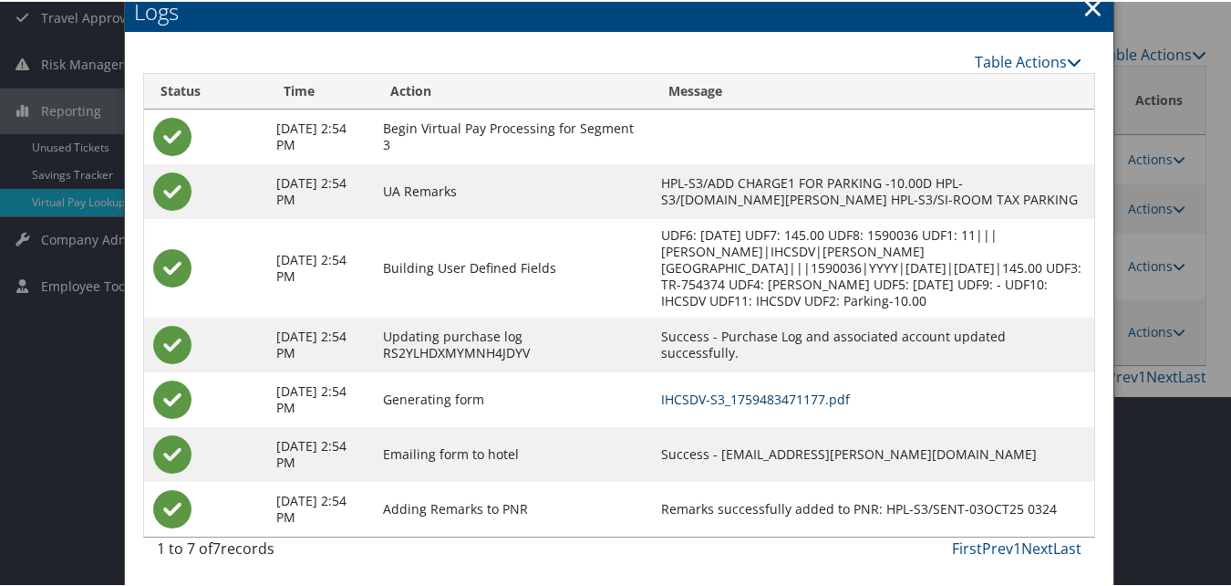
click at [798, 396] on link "IHCSDV-S3_1759483471177.pdf" at bounding box center [755, 397] width 189 height 17
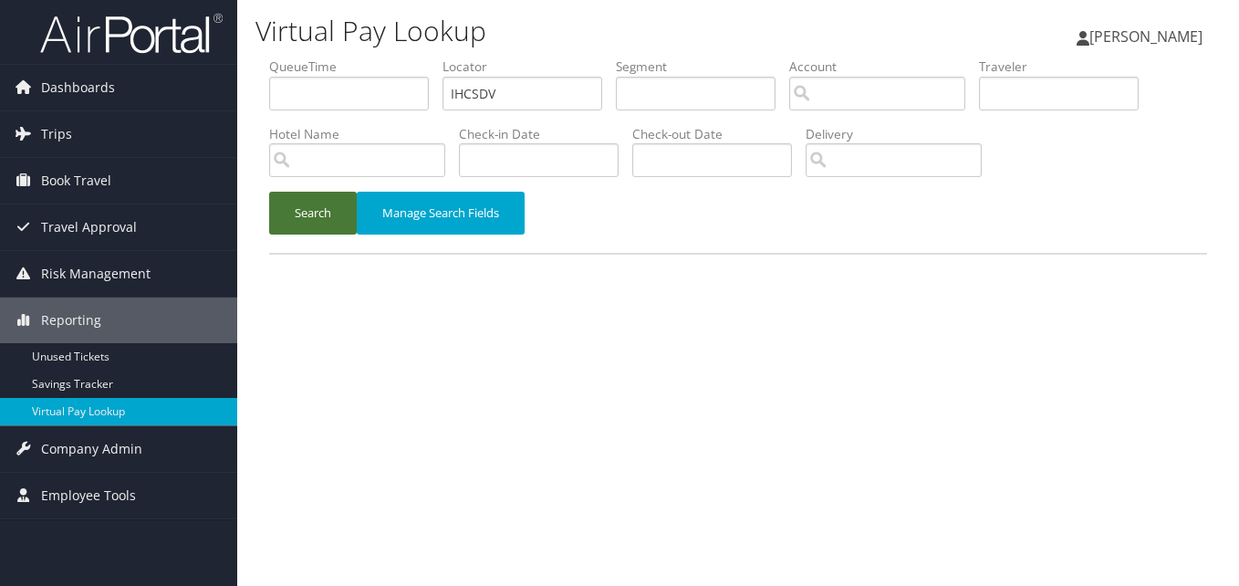
click at [319, 213] on button "Search" at bounding box center [313, 213] width 88 height 43
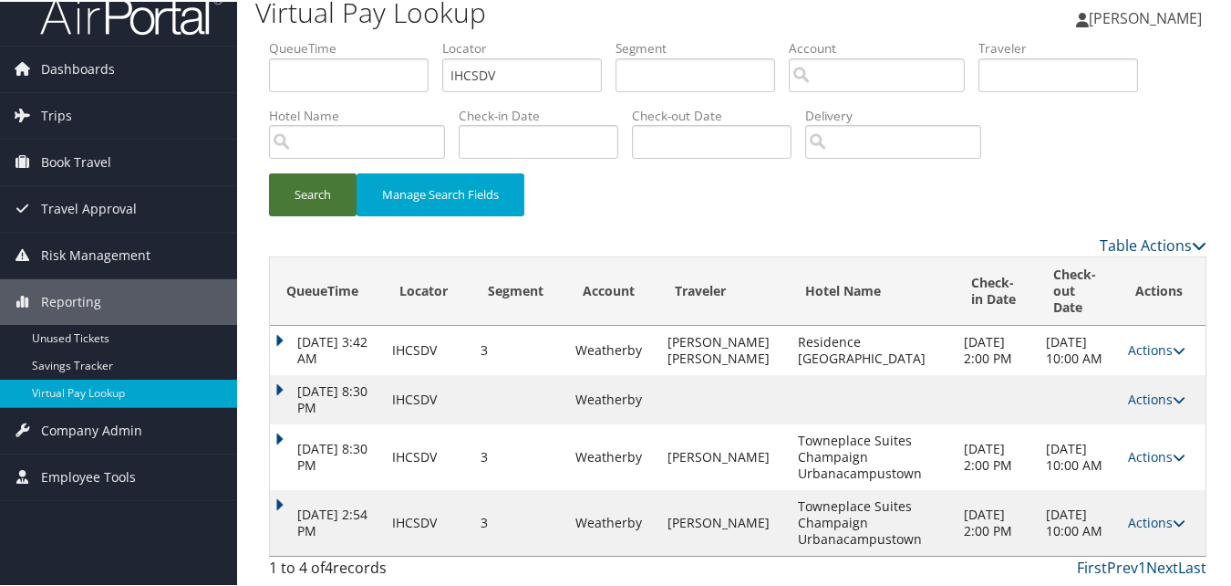
scroll to position [36, 0]
click at [1134, 518] on link "Actions" at bounding box center [1156, 520] width 57 height 17
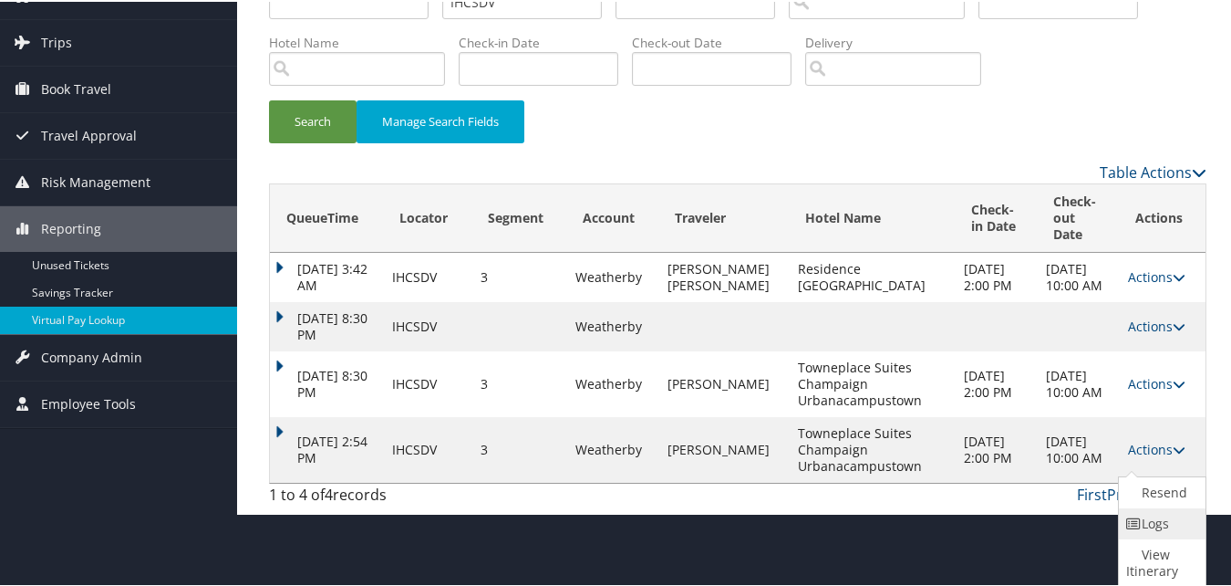
click at [1138, 524] on icon at bounding box center [1135, 521] width 16 height 13
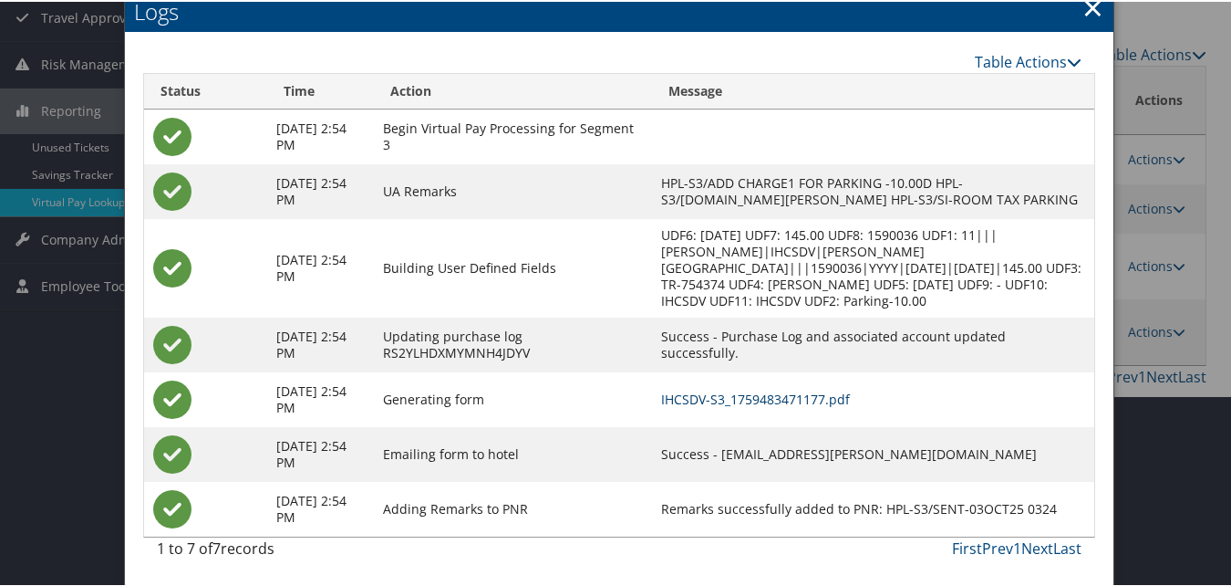
scroll to position [238, 0]
drag, startPoint x: 763, startPoint y: 453, endPoint x: 943, endPoint y: 448, distance: 180.7
click at [943, 448] on td "Success - [EMAIL_ADDRESS][PERSON_NAME][DOMAIN_NAME]" at bounding box center [873, 452] width 442 height 55
drag, startPoint x: 943, startPoint y: 448, endPoint x: 901, endPoint y: 355, distance: 102.1
click at [901, 355] on td "Success - Purchase Log and associated account updated successfully." at bounding box center [873, 343] width 442 height 55
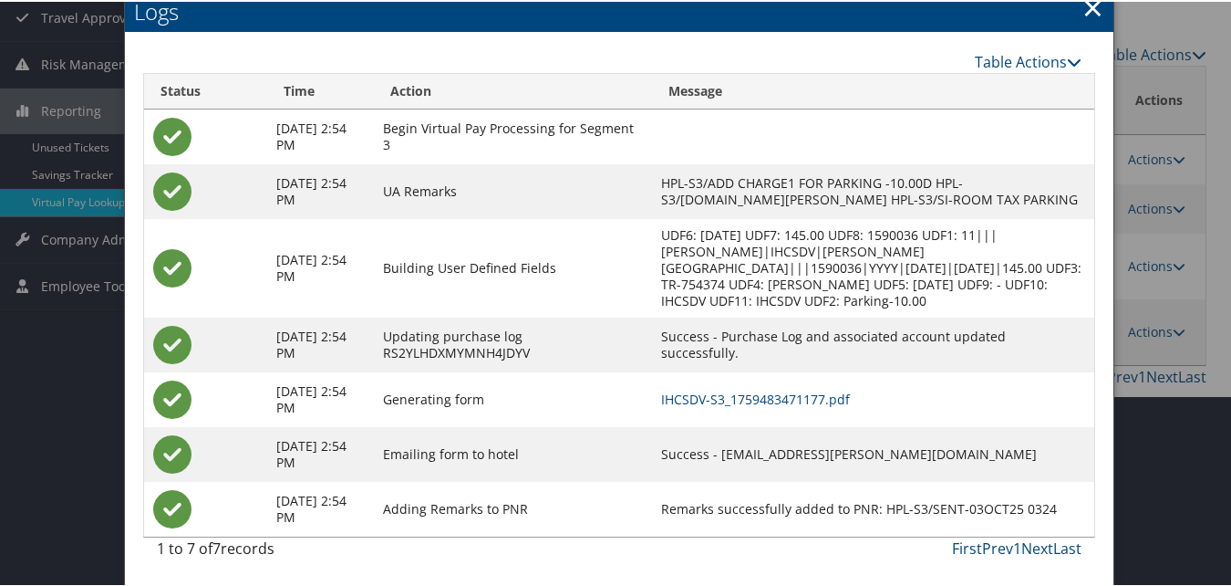
scroll to position [147, 0]
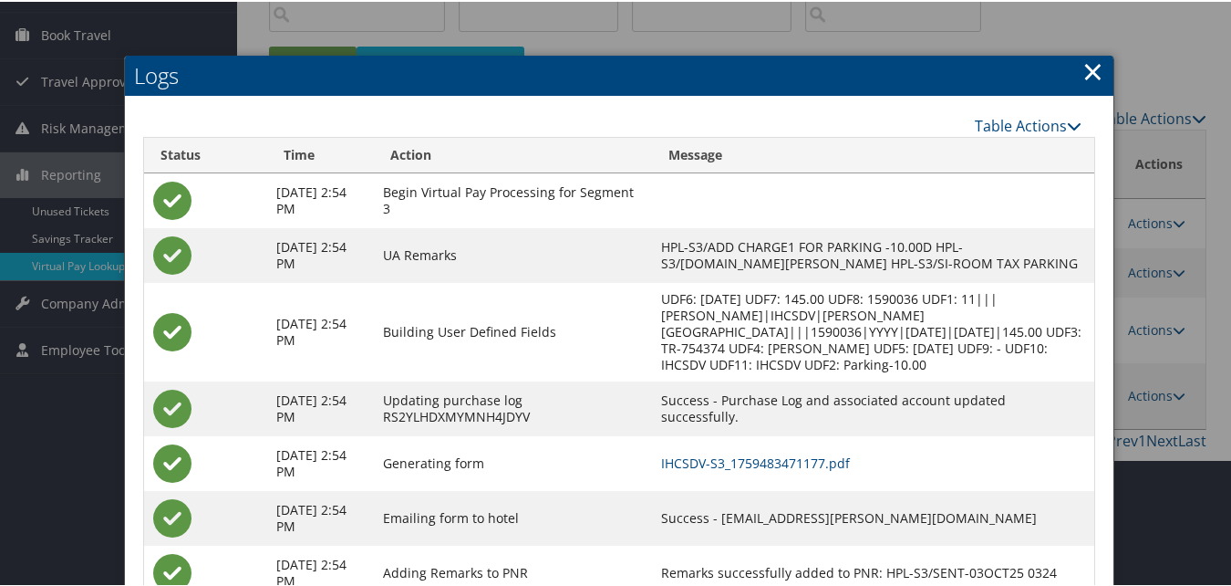
click at [1106, 64] on h2 "Logs" at bounding box center [619, 74] width 989 height 40
click at [1103, 64] on h2 "Logs" at bounding box center [619, 74] width 989 height 40
click at [1095, 67] on link "×" at bounding box center [1093, 69] width 21 height 36
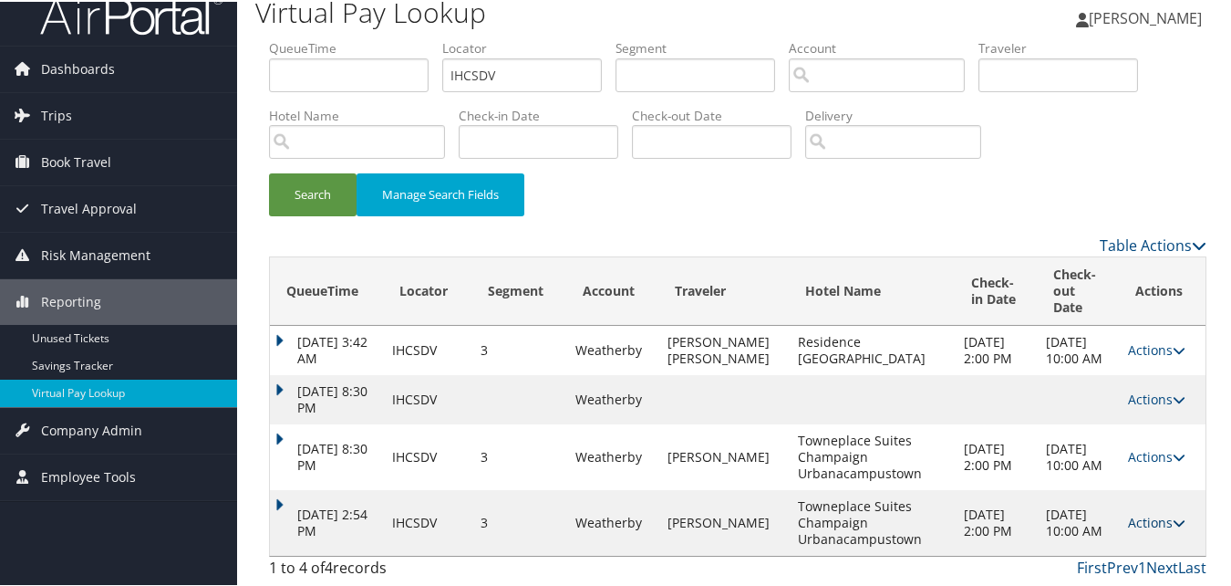
click at [1164, 527] on link "Actions" at bounding box center [1156, 520] width 57 height 17
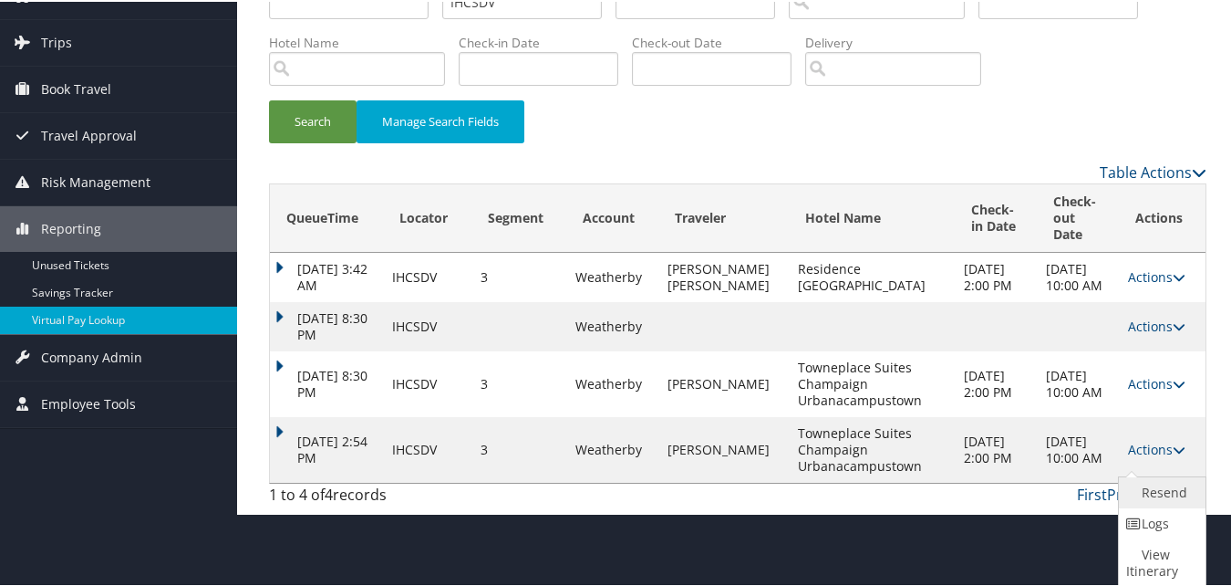
click at [1140, 486] on link "Resend" at bounding box center [1160, 490] width 82 height 31
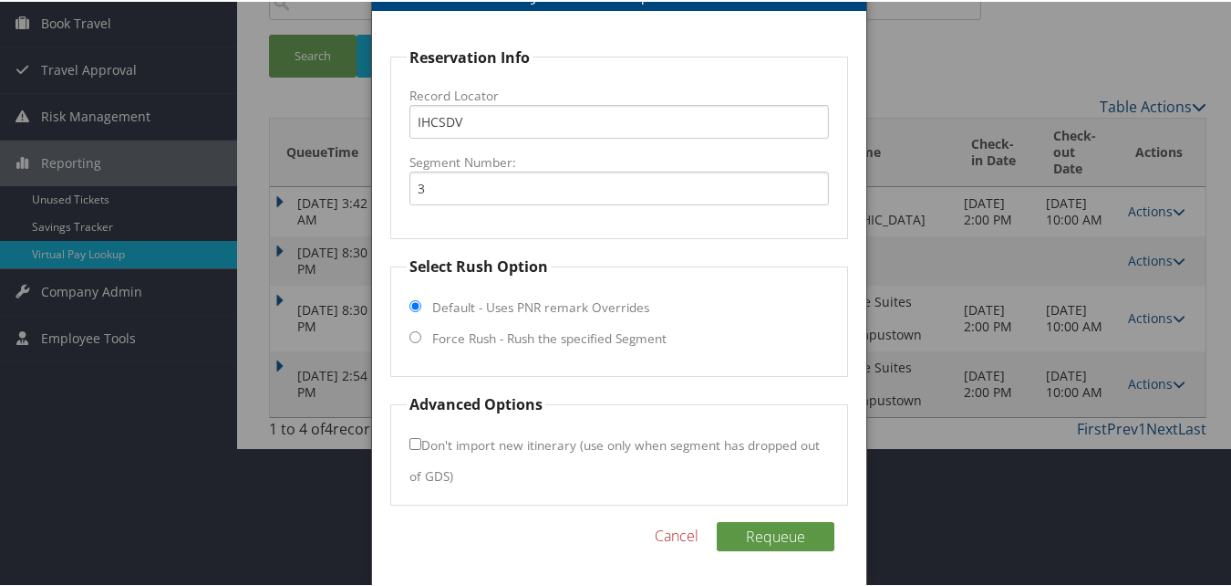
scroll to position [160, 0]
click at [609, 343] on label "Force Rush - Rush the specified Segment" at bounding box center [549, 336] width 234 height 18
click at [421, 340] on input "Force Rush - Rush the specified Segment" at bounding box center [416, 334] width 12 height 12
radio input "true"
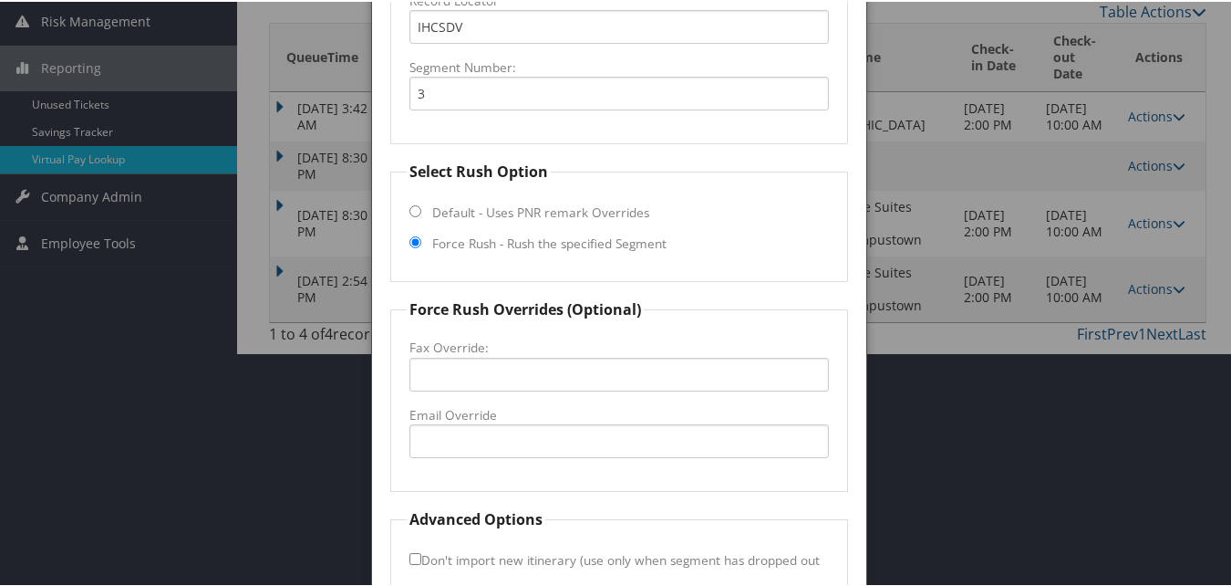
scroll to position [369, 0]
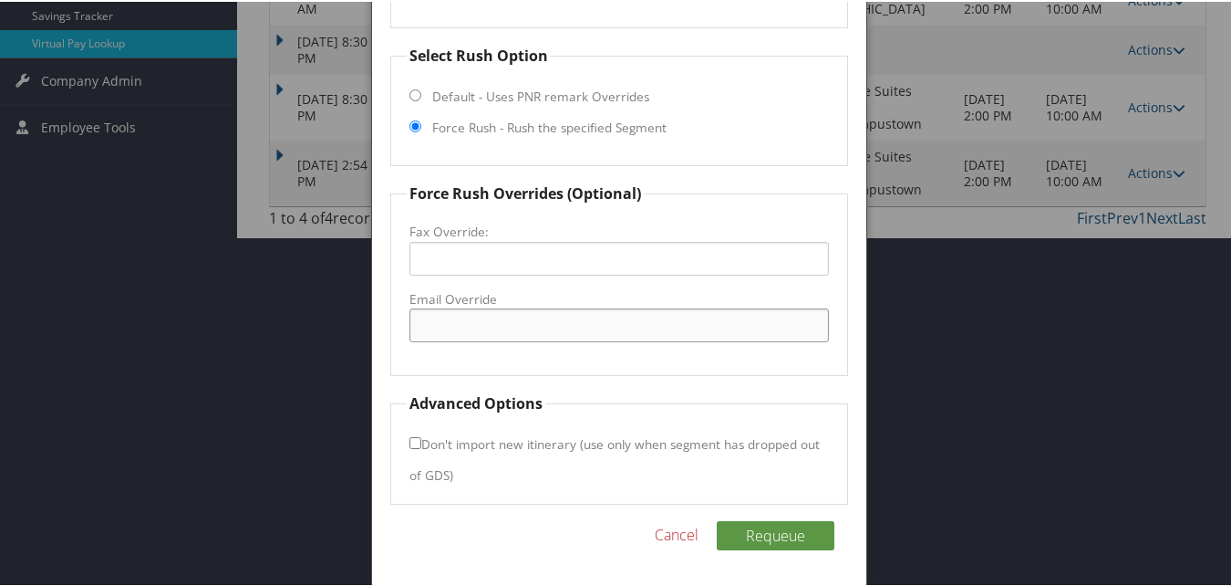
click at [574, 318] on input "Email Override" at bounding box center [619, 323] width 419 height 34
type input "x"
type input "cmptsfd@outlook.com"
click at [806, 526] on button "Requeue" at bounding box center [776, 533] width 118 height 29
drag, startPoint x: 562, startPoint y: 319, endPoint x: 377, endPoint y: 328, distance: 185.4
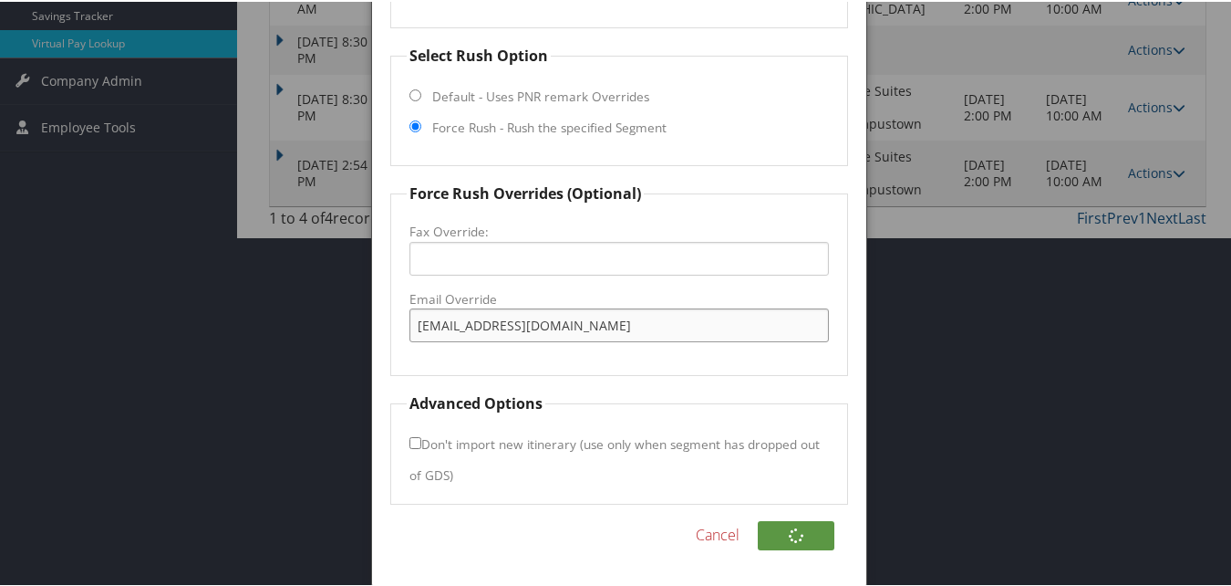
click at [377, 328] on div "Reservation Info Record Locator IHCSDV Segment Number: 3 Select Rush Option Def…" at bounding box center [618, 192] width 493 height 786
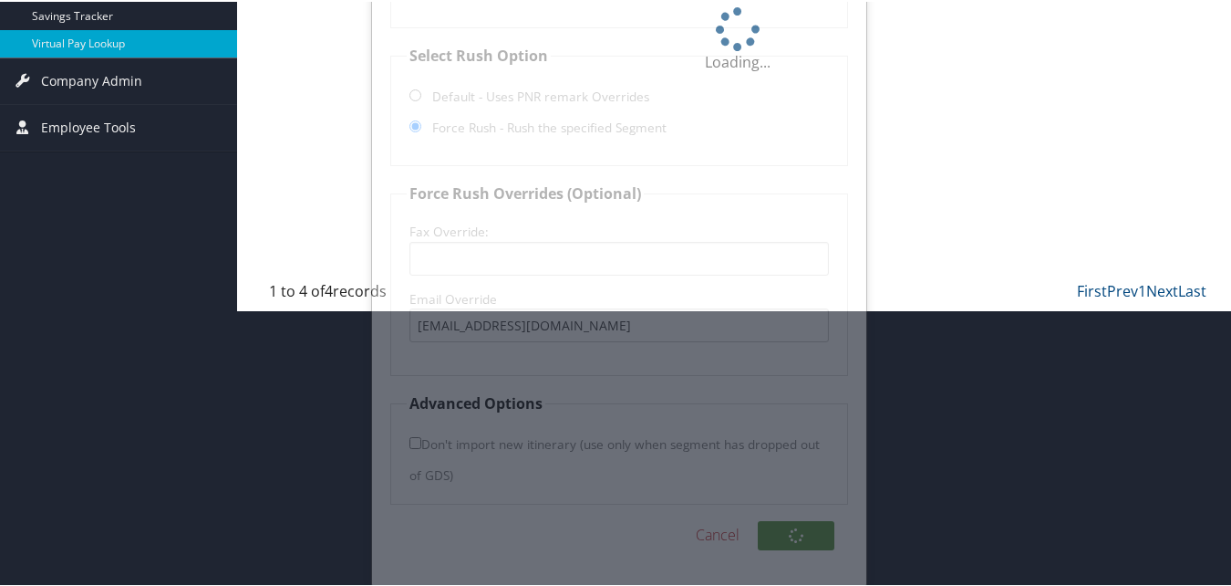
scroll to position [175, 0]
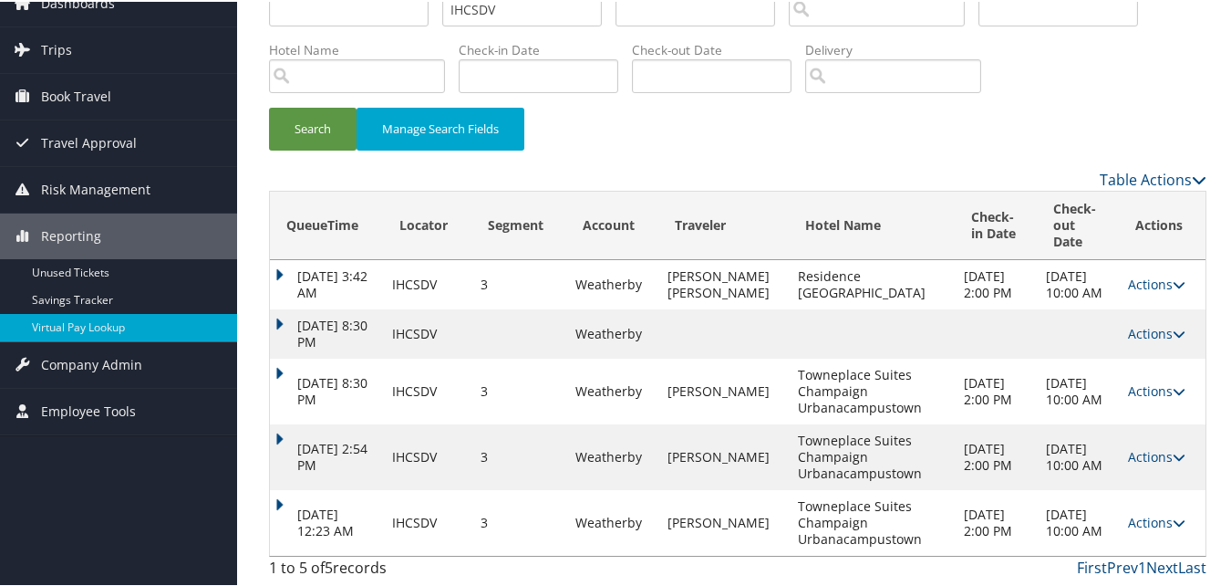
click at [1148, 525] on link "Actions" at bounding box center [1156, 520] width 57 height 17
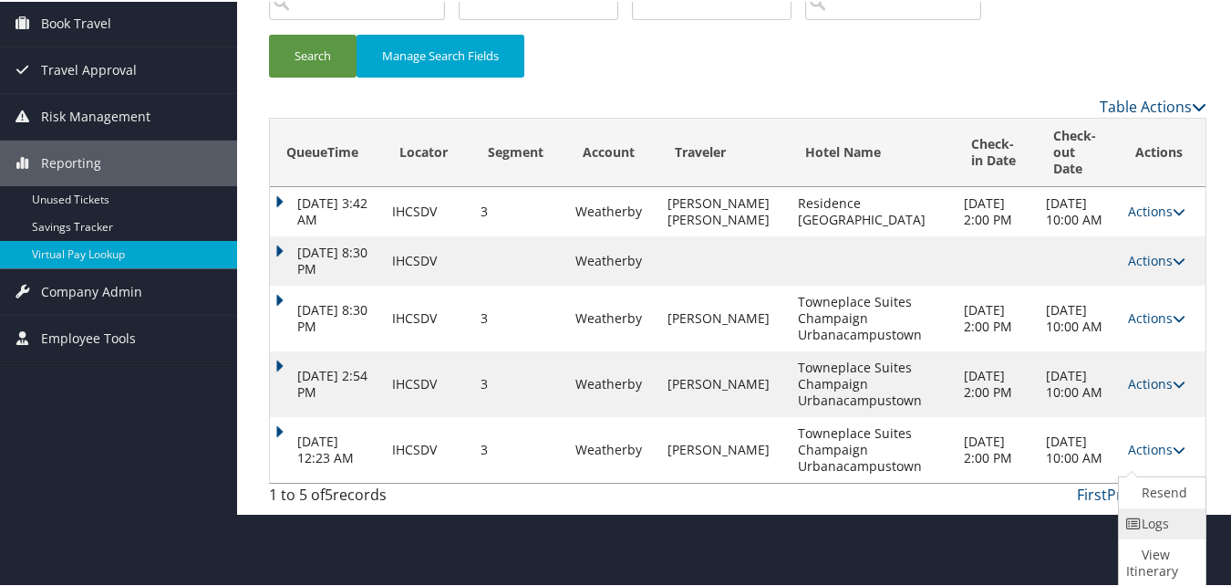
click at [1146, 525] on link "Logs" at bounding box center [1160, 521] width 82 height 31
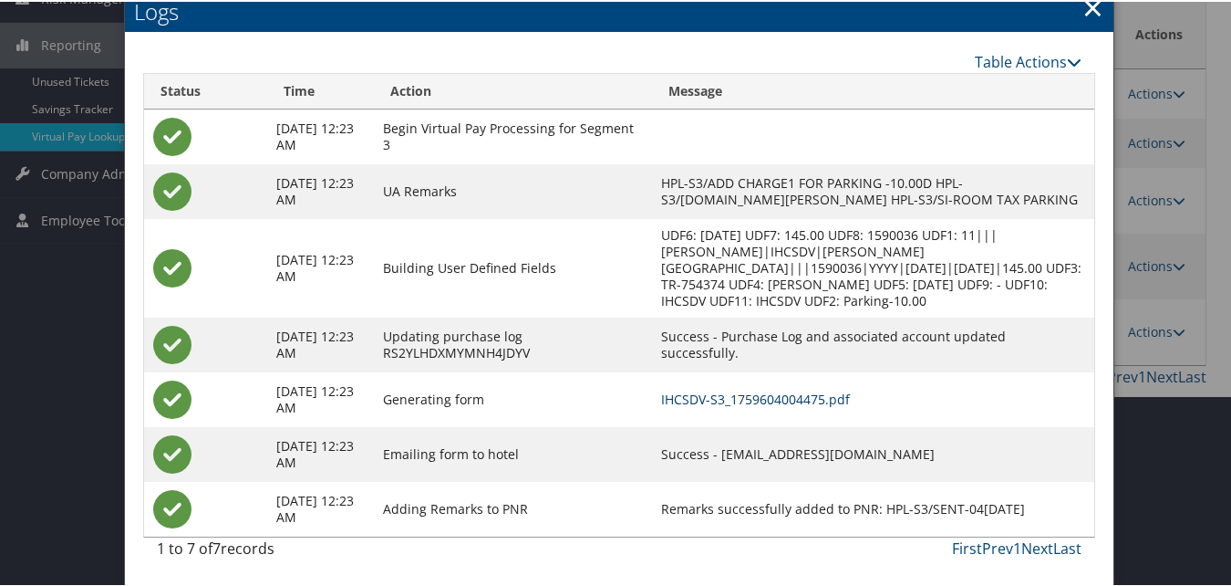
scroll to position [304, 0]
click at [784, 392] on link "IHCSDV-S3_1759604004475.pdf" at bounding box center [755, 397] width 189 height 17
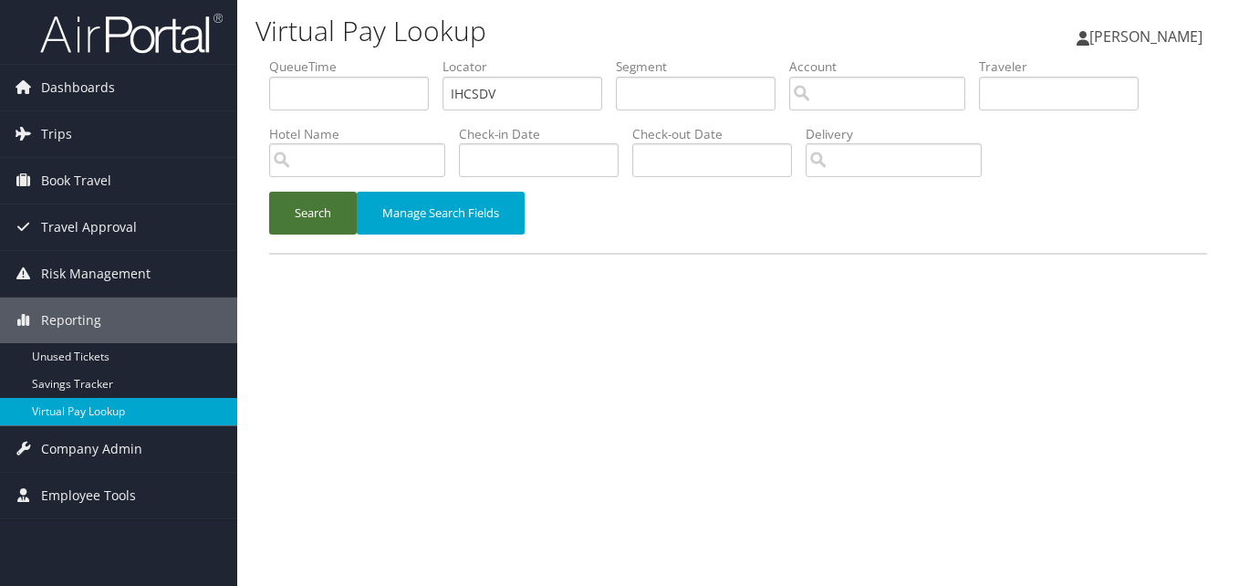
click at [321, 194] on button "Search" at bounding box center [313, 213] width 88 height 43
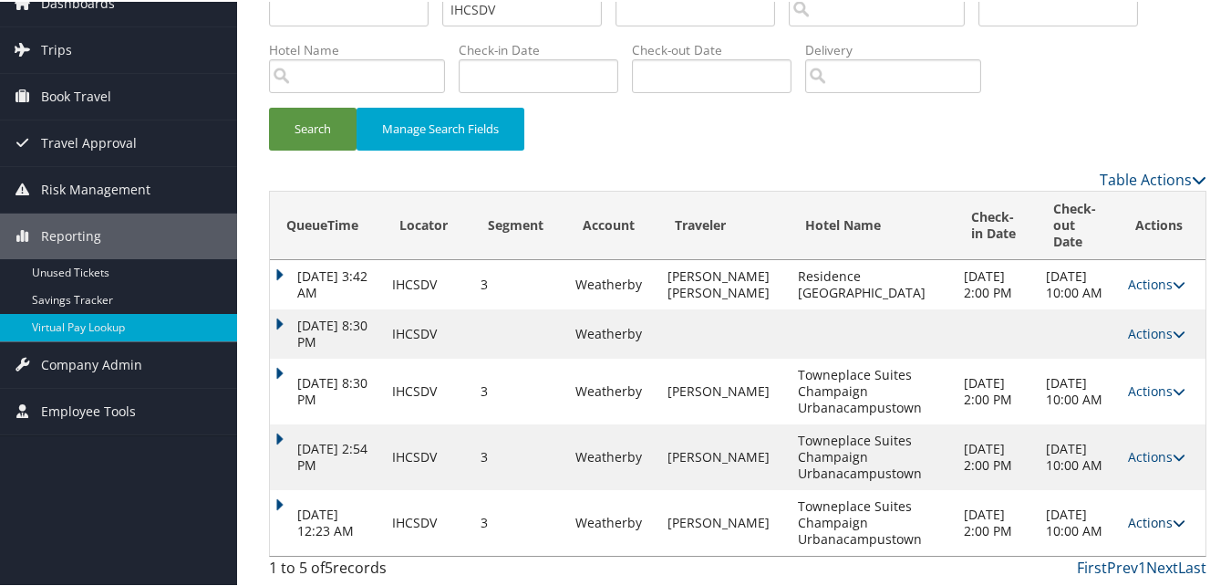
click at [1143, 515] on link "Actions" at bounding box center [1156, 520] width 57 height 17
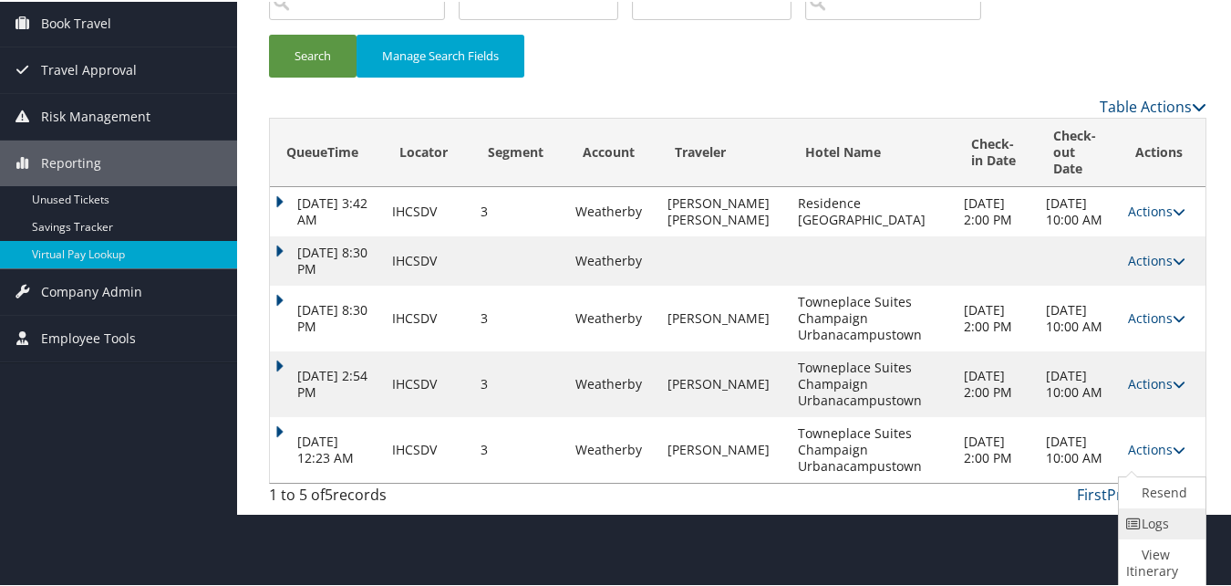
click at [1143, 523] on link "Logs" at bounding box center [1160, 521] width 82 height 31
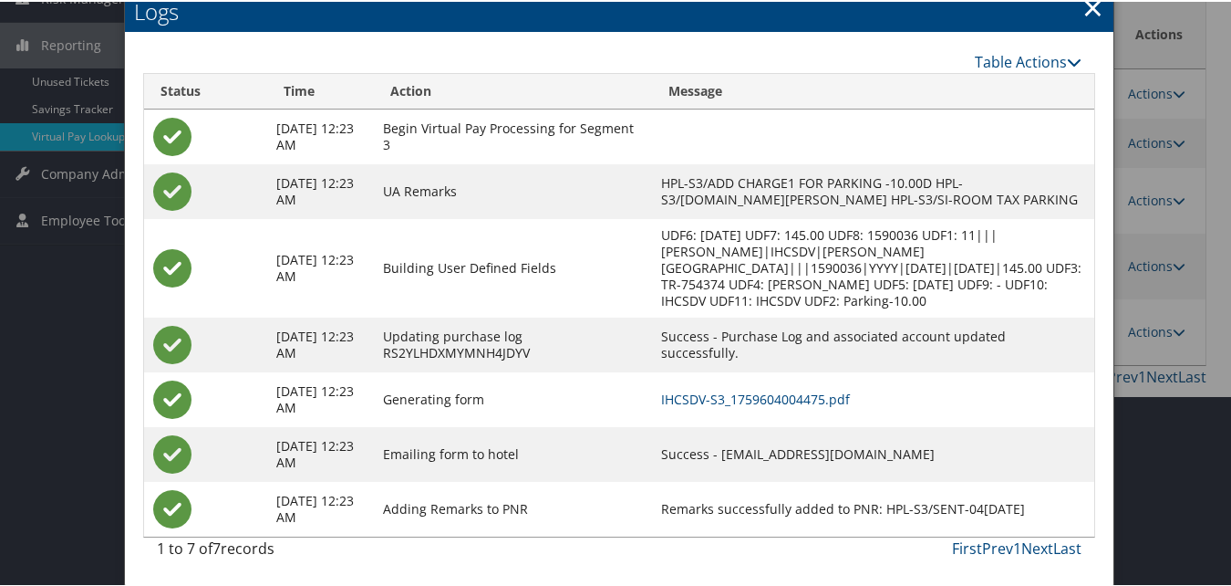
scroll to position [304, 0]
drag, startPoint x: 761, startPoint y: 452, endPoint x: 900, endPoint y: 450, distance: 139.6
click at [900, 450] on td "Success - cmptsfd@outlook.com" at bounding box center [873, 452] width 442 height 55
copy td "cmptsfd@outlook.com"
click at [764, 398] on link "IHCSDV-S3_1759604004475.pdf" at bounding box center [755, 397] width 189 height 17
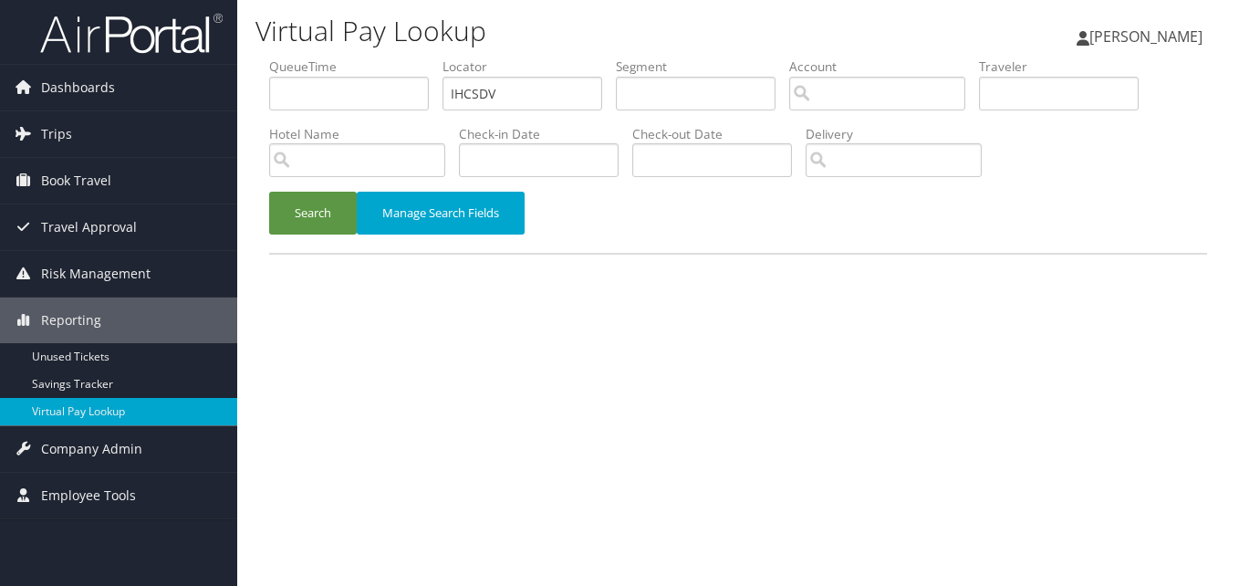
click at [416, 57] on ul "QueueTime Locator IHCSDV Segment Account Traveler Hotel Name Check-in Date Chec…" at bounding box center [738, 57] width 938 height 0
type input "LTWGDG"
click at [345, 198] on button "Search" at bounding box center [313, 213] width 88 height 43
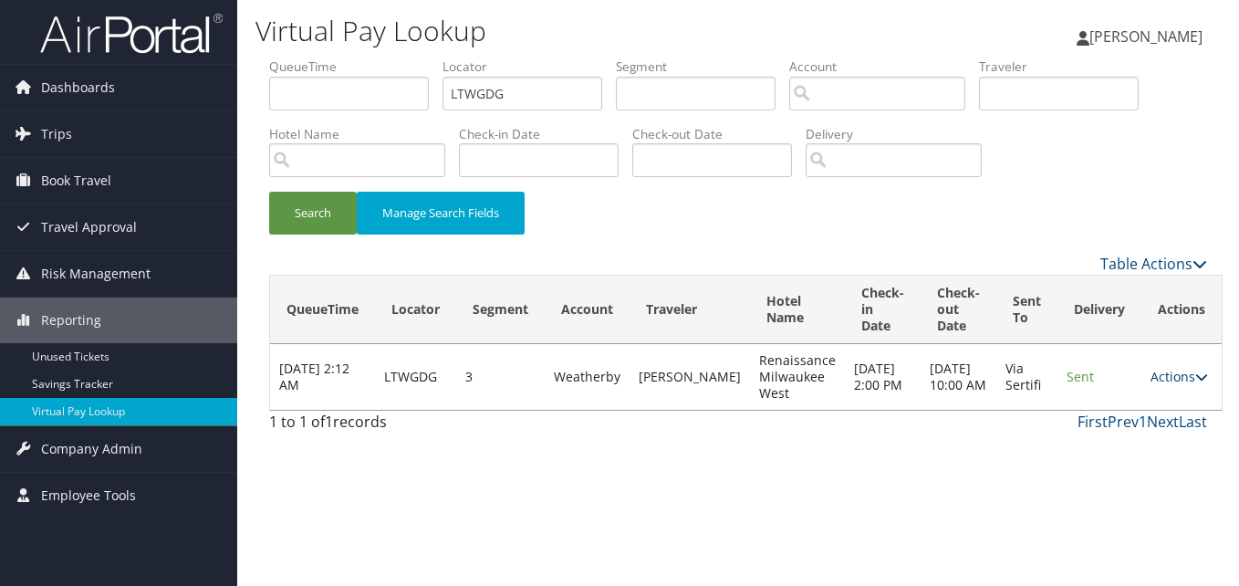
click at [1195, 373] on icon at bounding box center [1201, 376] width 13 height 13
click at [1125, 424] on link "Logs" at bounding box center [1129, 434] width 115 height 31
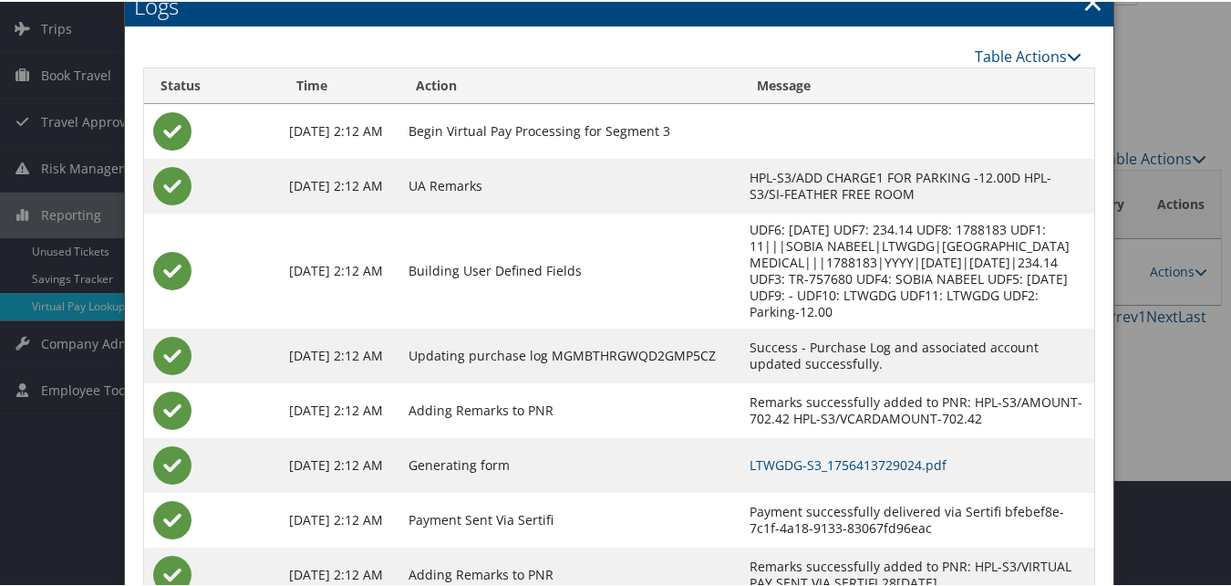
scroll to position [172, 0]
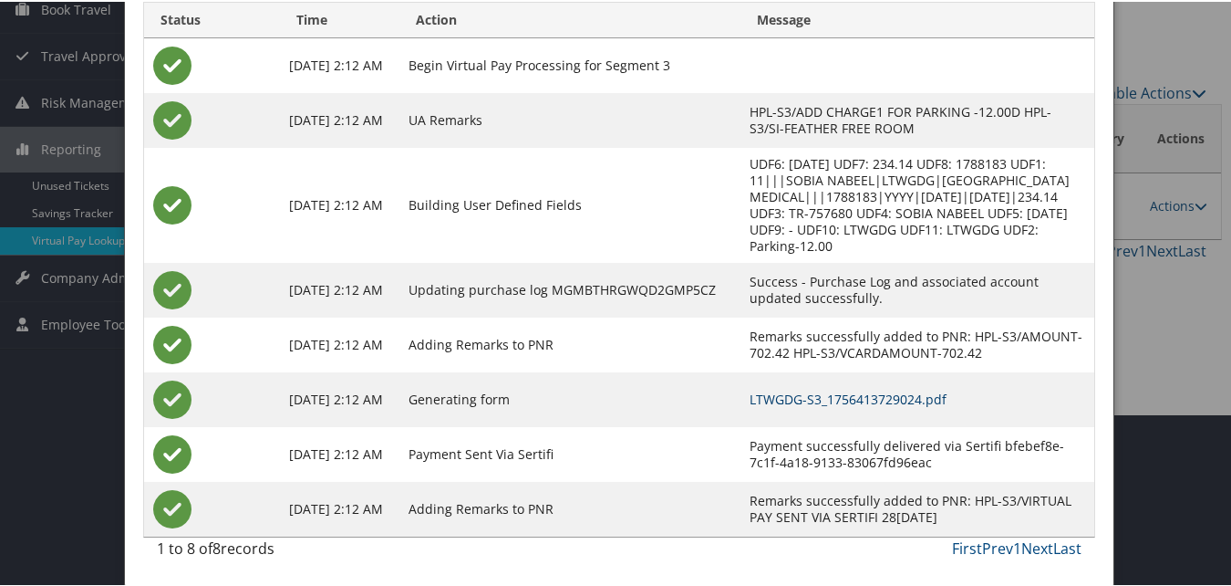
click at [846, 395] on link "LTWGDG-S3_1756413729024.pdf" at bounding box center [848, 397] width 197 height 17
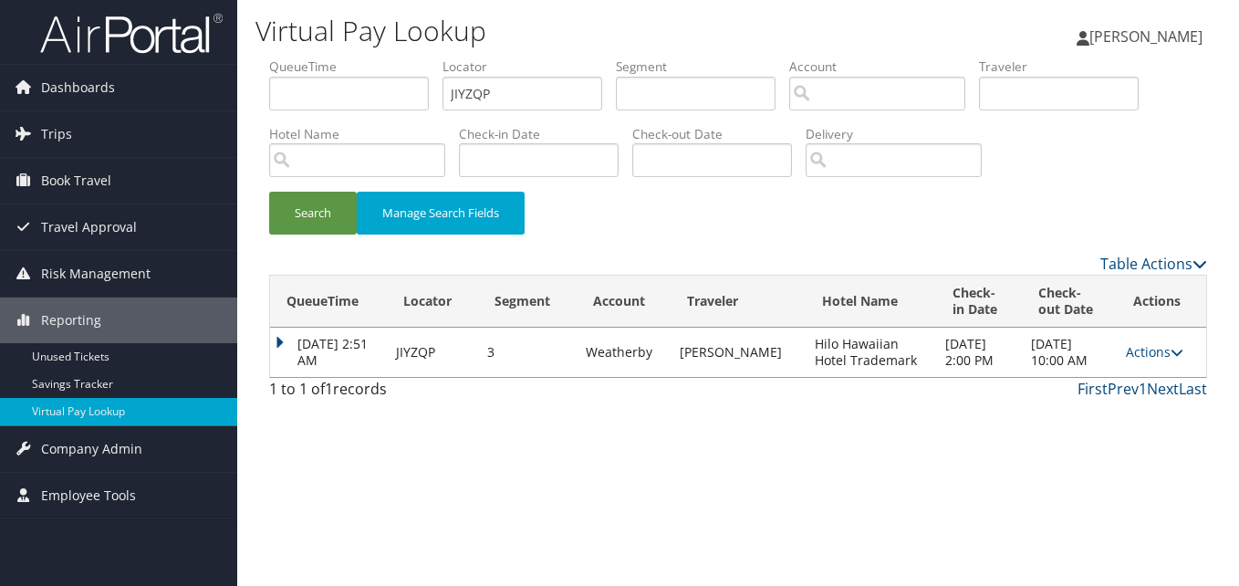
click at [288, 338] on td "[DATE] 2:51 AM" at bounding box center [328, 351] width 117 height 49
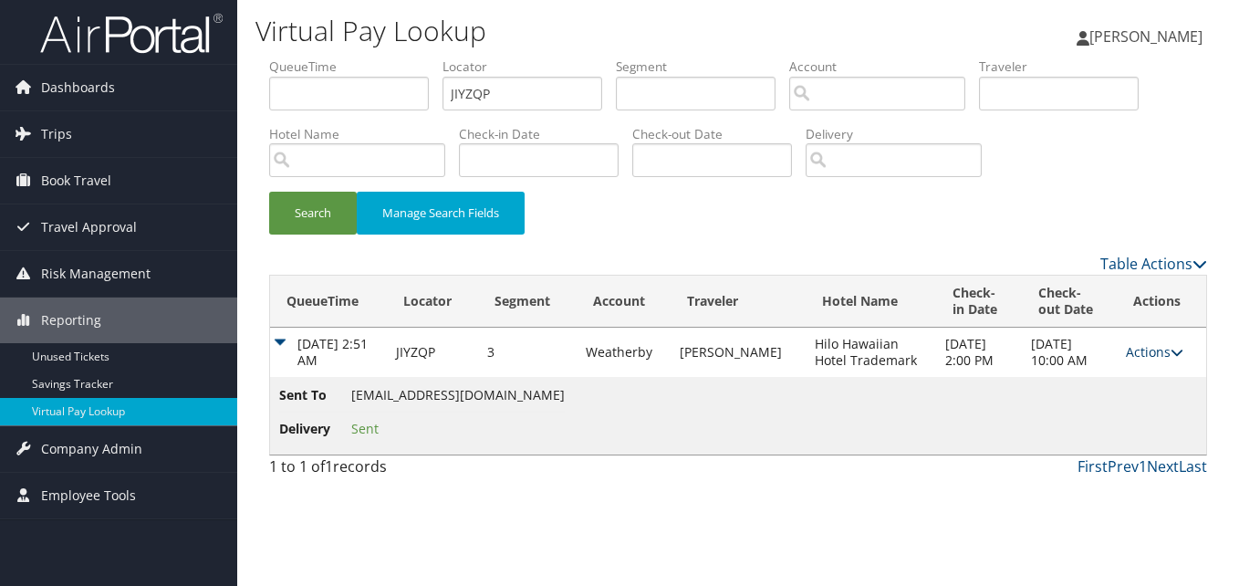
click at [1153, 357] on link "Actions" at bounding box center [1154, 351] width 57 height 17
click at [1095, 405] on link "Logs" at bounding box center [1118, 409] width 115 height 31
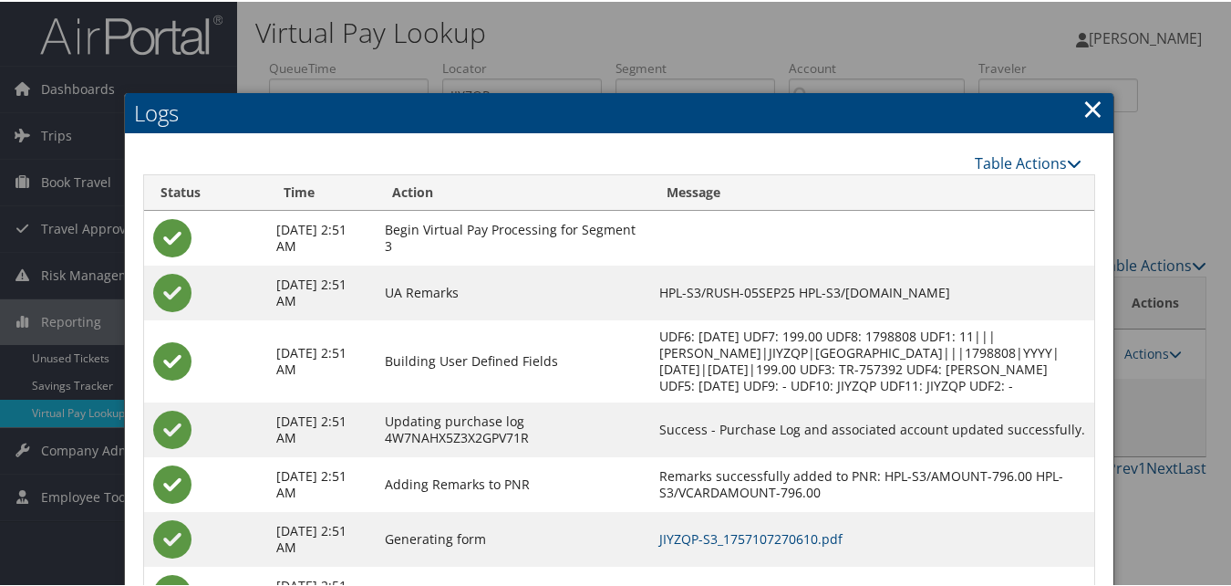
click at [1086, 100] on link "×" at bounding box center [1093, 106] width 21 height 36
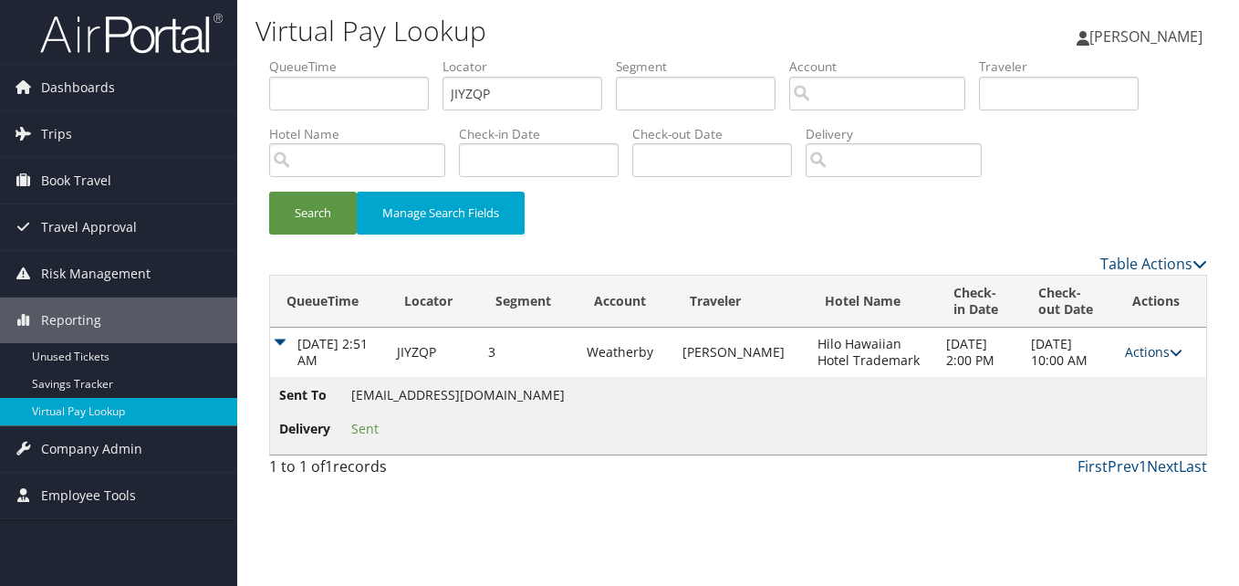
click at [1142, 352] on link "Actions" at bounding box center [1153, 351] width 57 height 17
click at [1097, 400] on link "Logs" at bounding box center [1117, 409] width 115 height 31
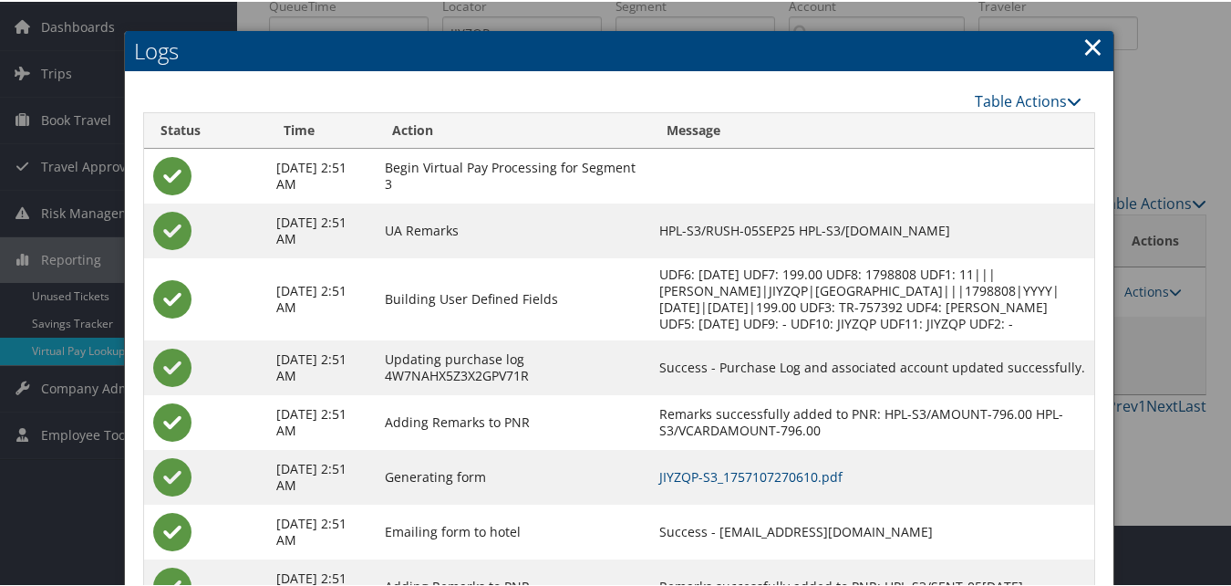
scroll to position [156, 0]
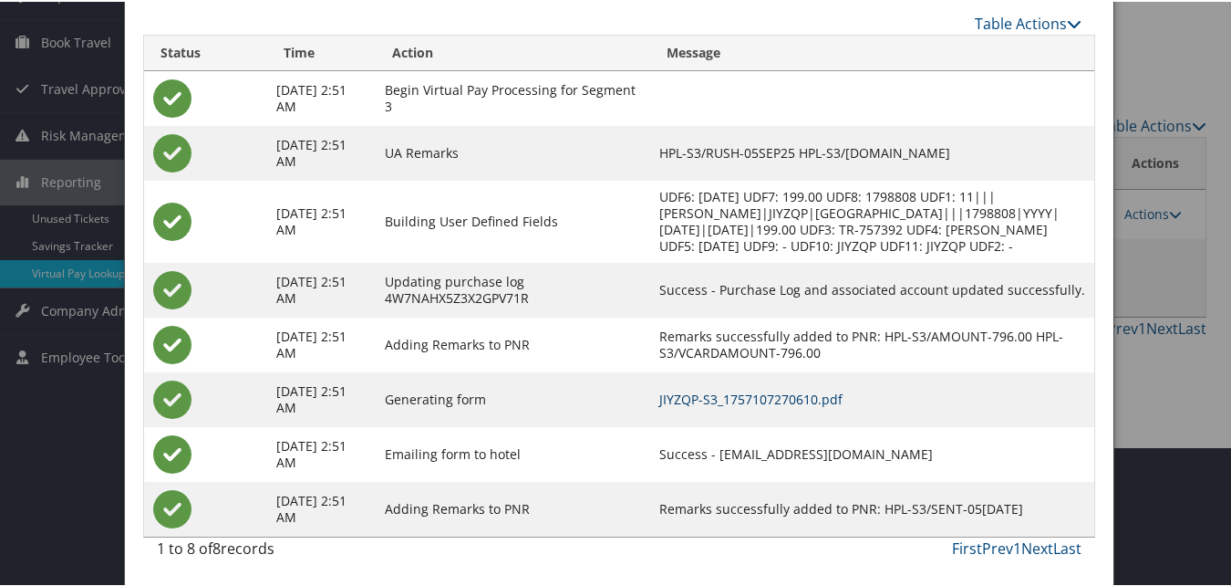
click at [761, 391] on link "JIYZQP-S3_1757107270610.pdf" at bounding box center [750, 397] width 183 height 17
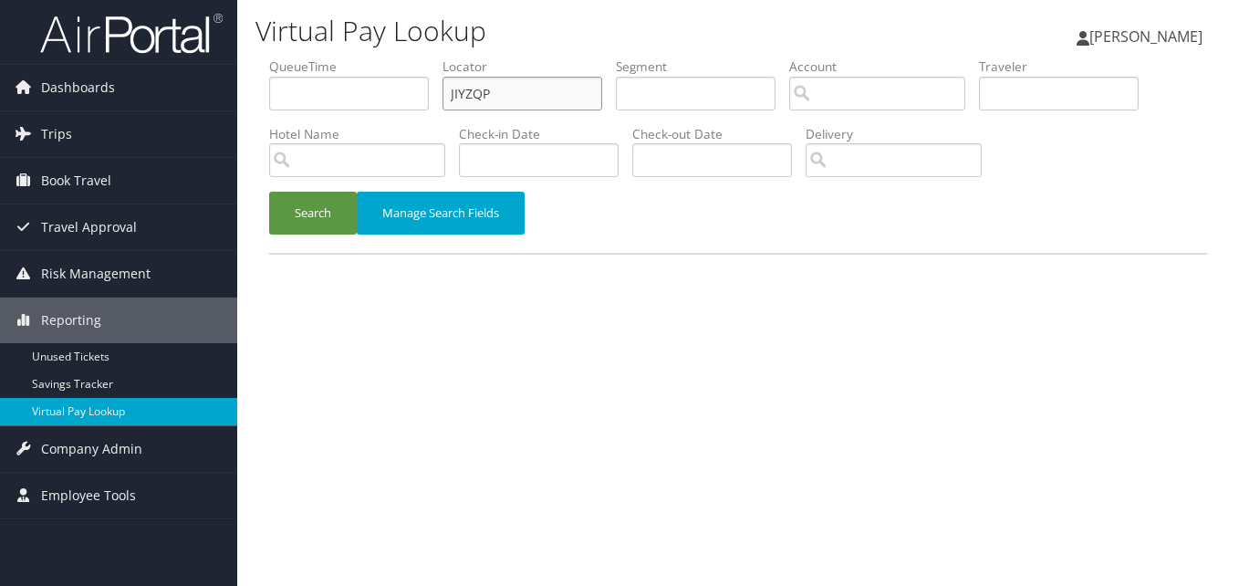
drag, startPoint x: 488, startPoint y: 93, endPoint x: 394, endPoint y: 105, distance: 94.7
click at [394, 57] on ul "QueueTime Locator JIYZQP Segment Account Traveler Hotel Name Check-in Date Chec…" at bounding box center [738, 57] width 938 height 0
paste input "QPMSJQ"
type input "QPMSJQ"
click at [323, 221] on button "Search" at bounding box center [313, 213] width 88 height 43
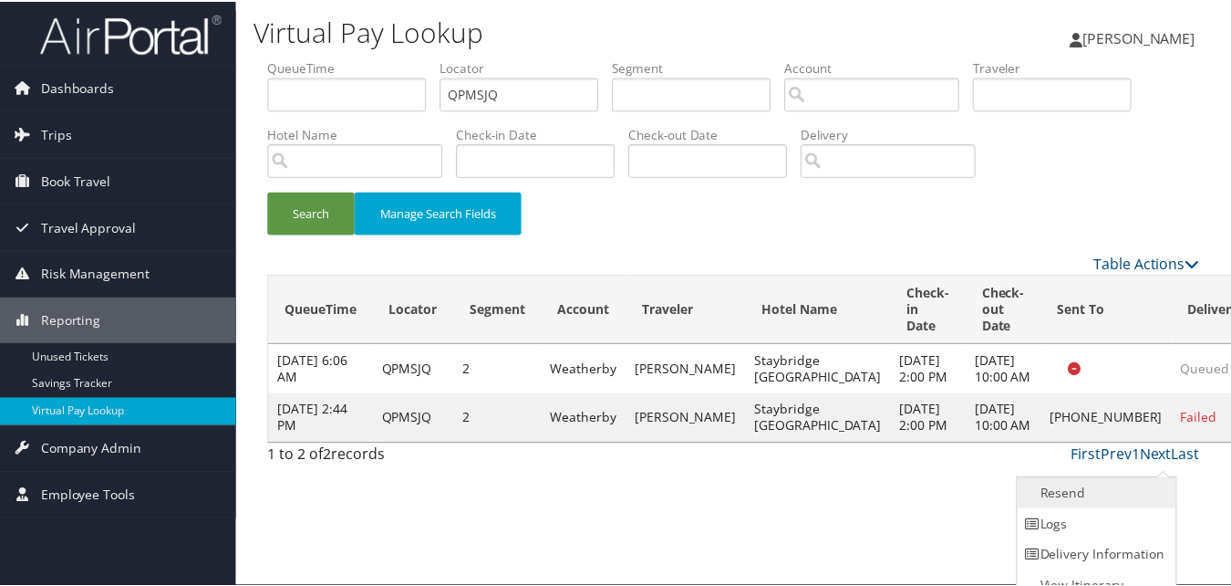
scroll to position [17, 0]
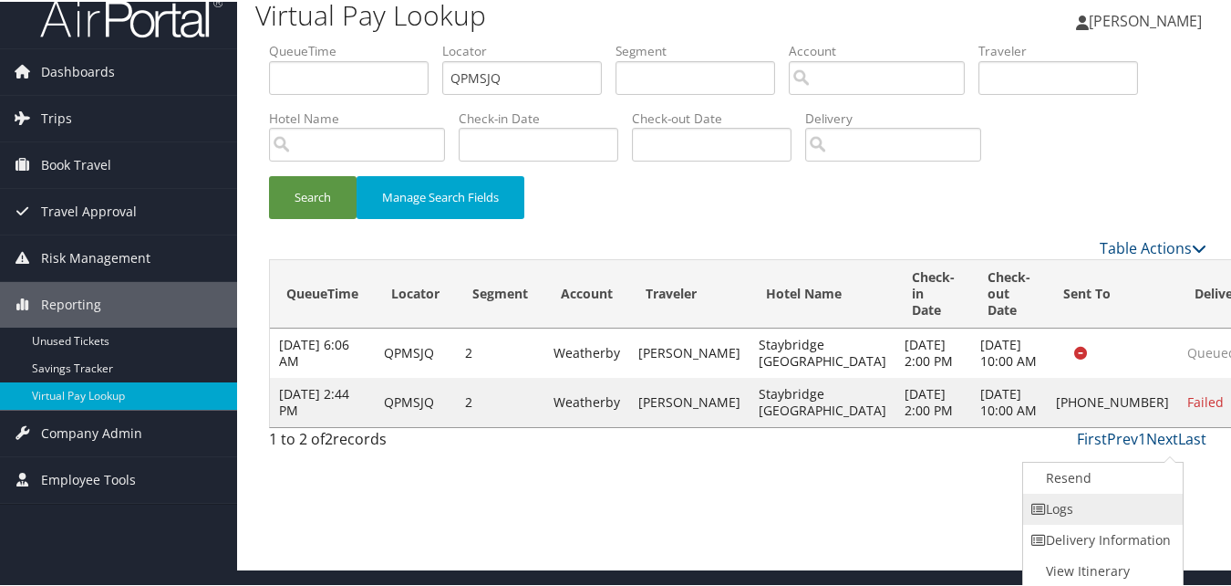
click at [1117, 503] on link "Logs" at bounding box center [1101, 507] width 156 height 31
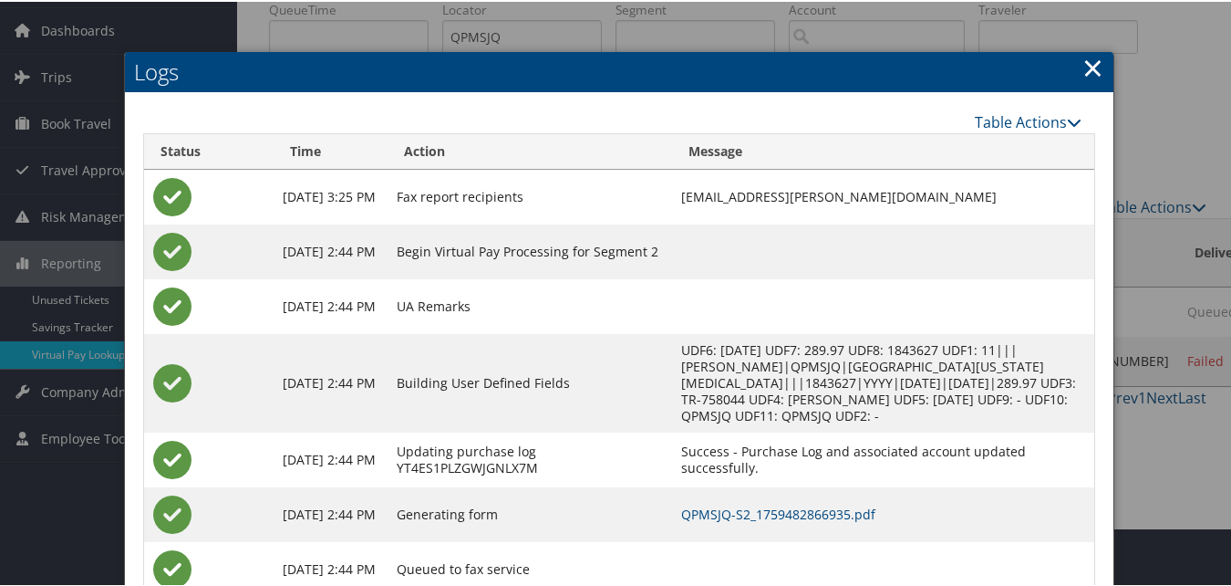
scroll to position [119, 0]
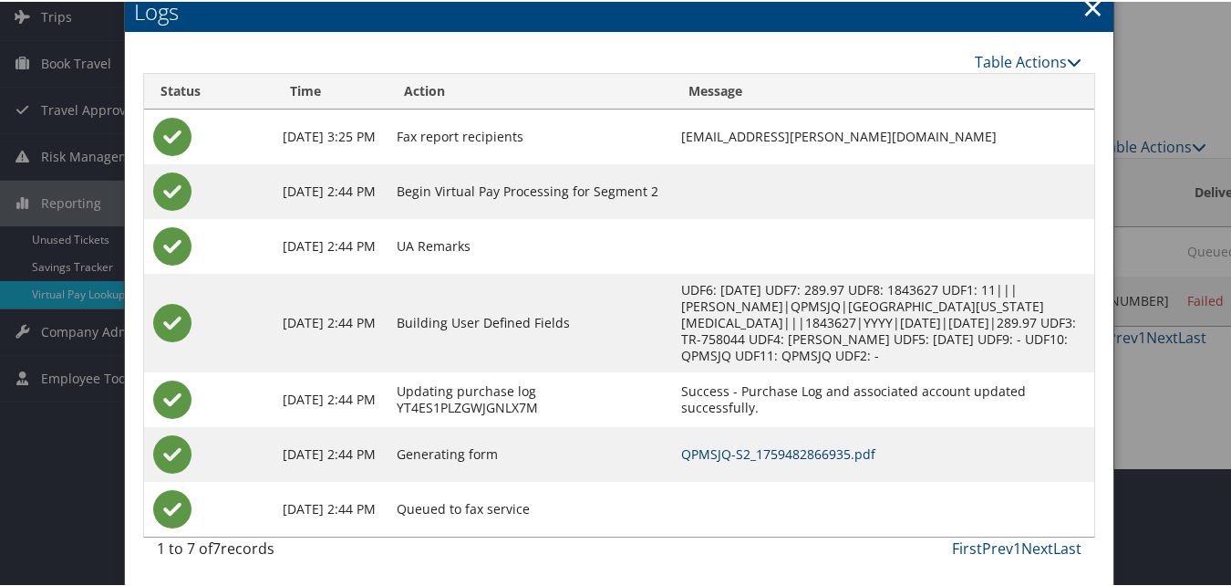
drag, startPoint x: 740, startPoint y: 467, endPoint x: 743, endPoint y: 458, distance: 9.8
click at [740, 467] on td "QPMSJQ-S2_1759482866935.pdf" at bounding box center [883, 452] width 422 height 55
click at [744, 455] on link "QPMSJQ-S2_1759482866935.pdf" at bounding box center [778, 451] width 194 height 17
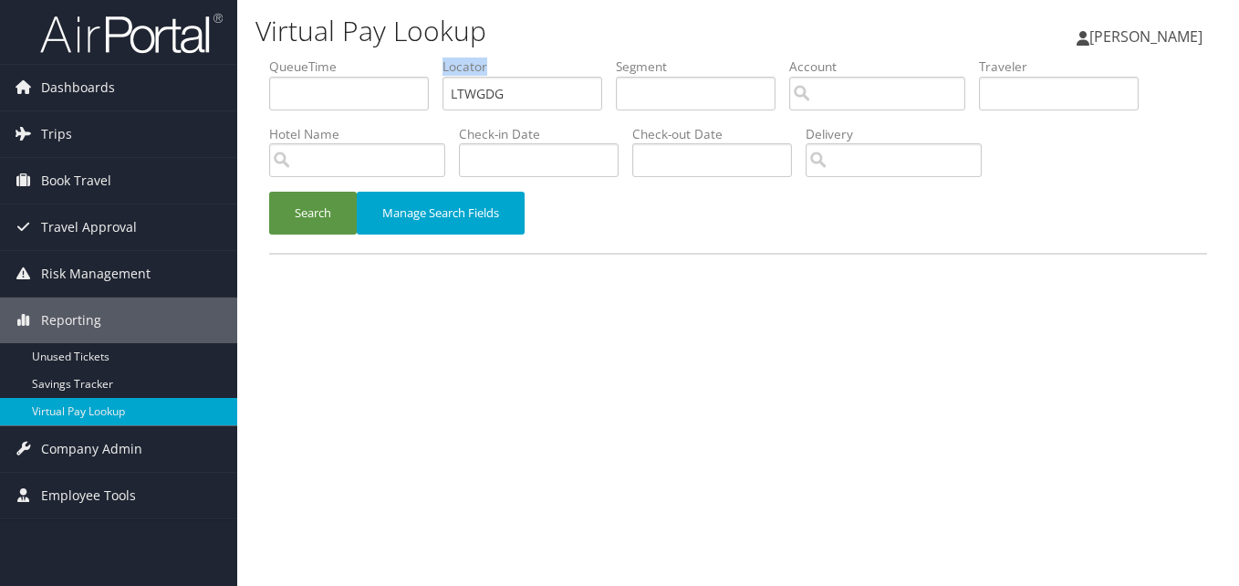
drag, startPoint x: 520, startPoint y: 74, endPoint x: 437, endPoint y: 89, distance: 84.4
click at [437, 57] on ul "QueueTime Locator LTWGDG Segment Account Traveler Hotel Name Check-in Date Chec…" at bounding box center [738, 57] width 938 height 0
drag, startPoint x: 537, startPoint y: 102, endPoint x: 389, endPoint y: 102, distance: 148.7
click at [389, 57] on ul "QueueTime Locator LTWGDG Segment Account Traveler Hotel Name Check-in Date Chec…" at bounding box center [738, 57] width 938 height 0
paste input "EEEGDW"
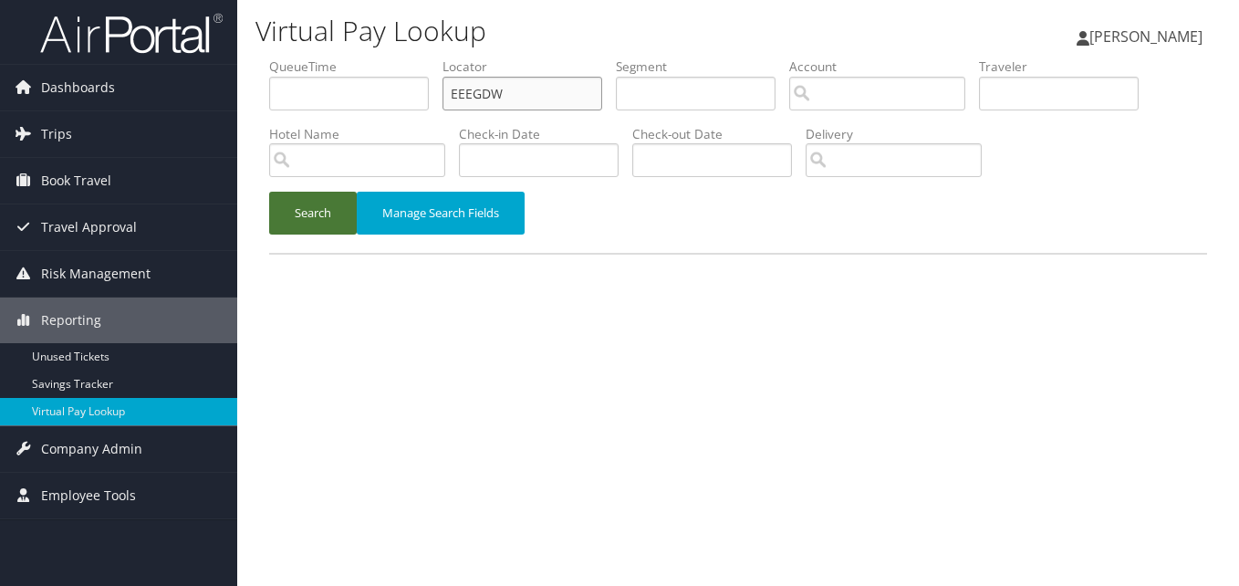
type input "EEEGDW"
click at [269, 192] on button "Search" at bounding box center [313, 213] width 88 height 43
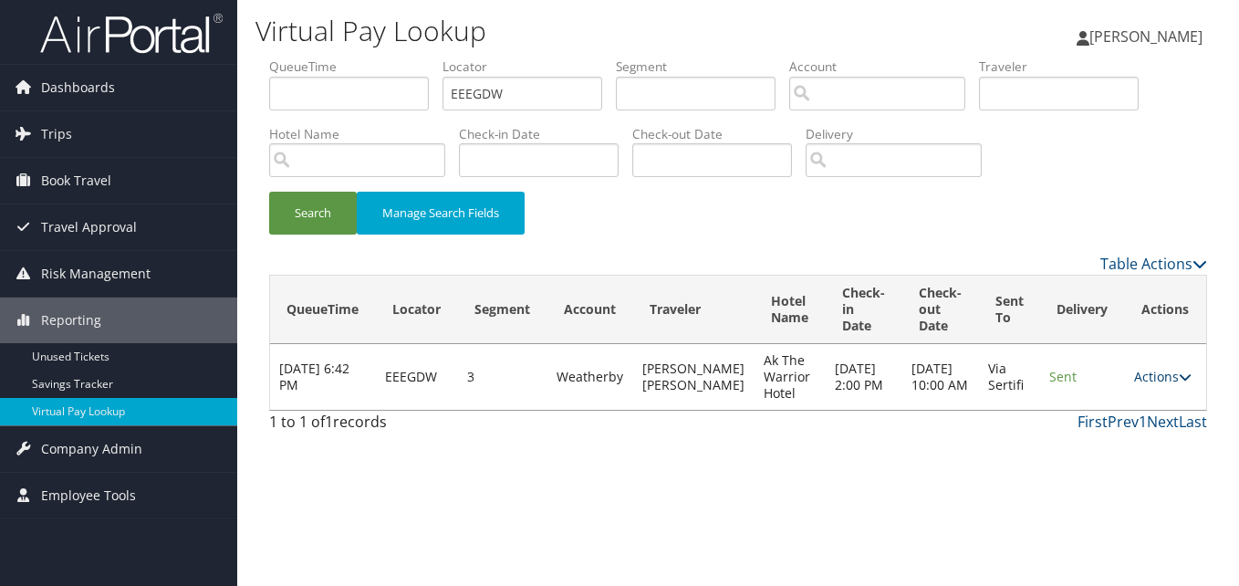
click at [1170, 370] on link "Actions" at bounding box center [1162, 376] width 57 height 17
click at [1116, 431] on link "Logs" at bounding box center [1127, 434] width 115 height 31
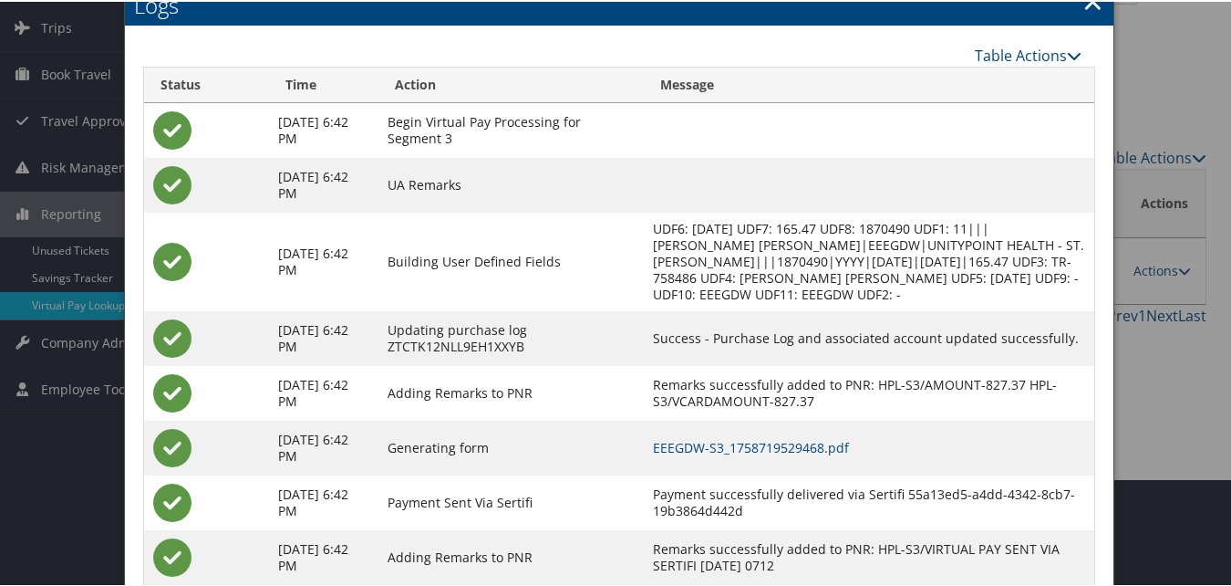
scroll to position [172, 0]
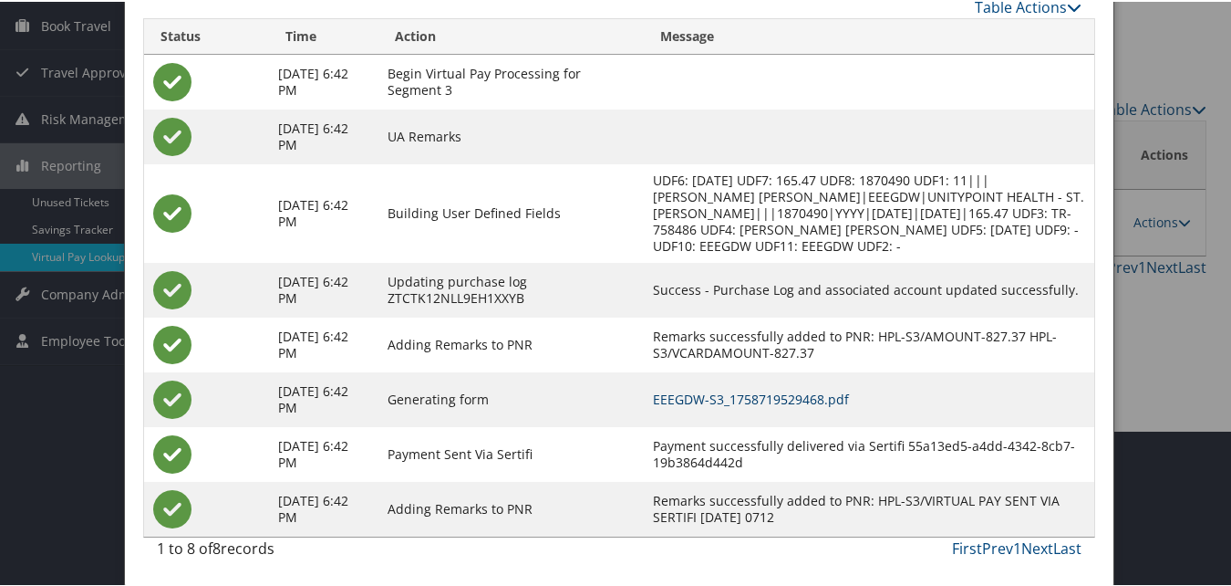
click at [748, 403] on link "EEEGDW-S3_1758719529468.pdf" at bounding box center [751, 397] width 196 height 17
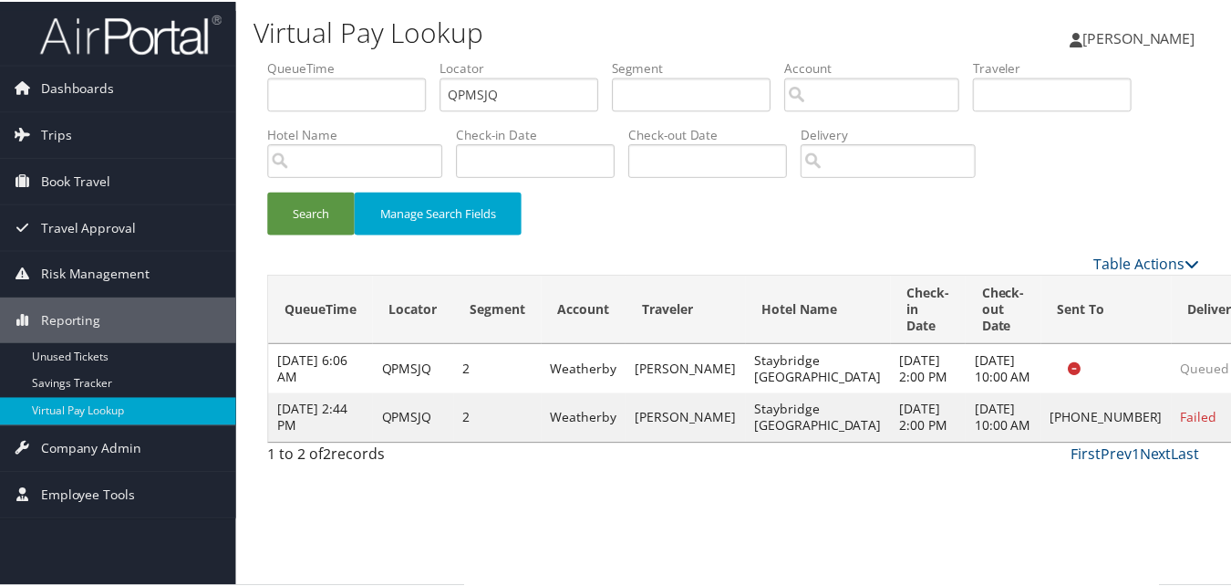
scroll to position [17, 0]
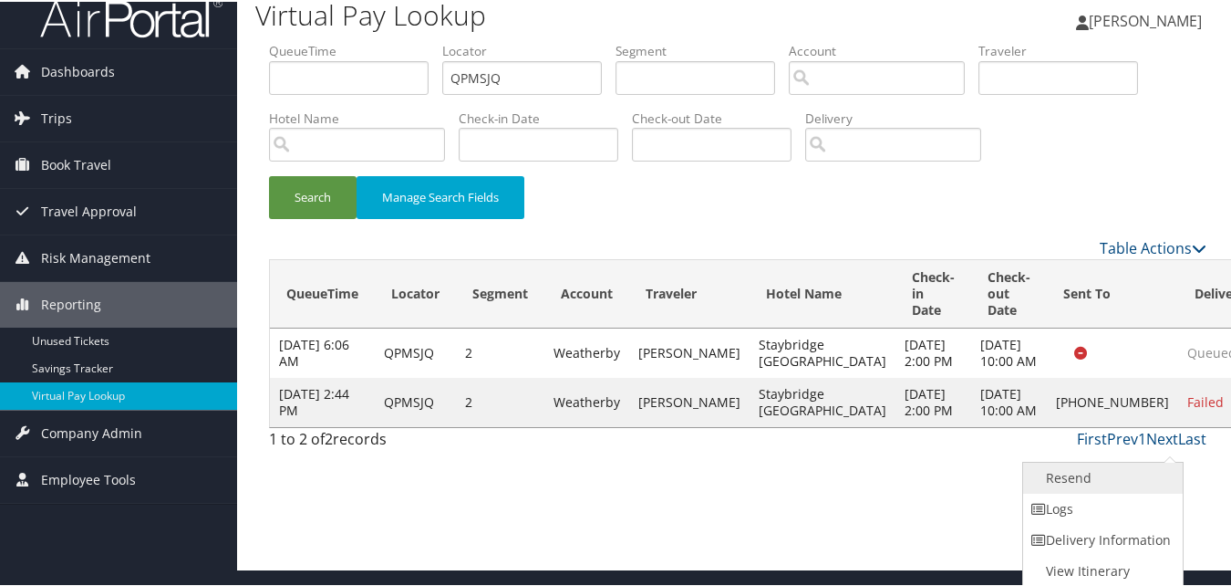
click at [1091, 462] on link "Resend" at bounding box center [1101, 476] width 156 height 31
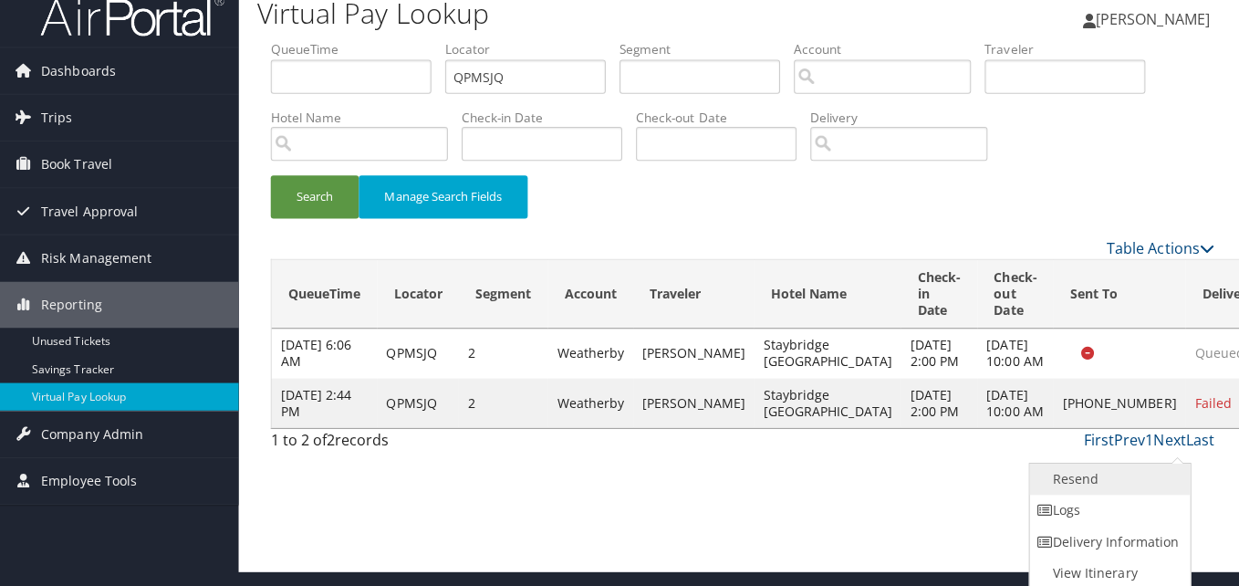
scroll to position [0, 0]
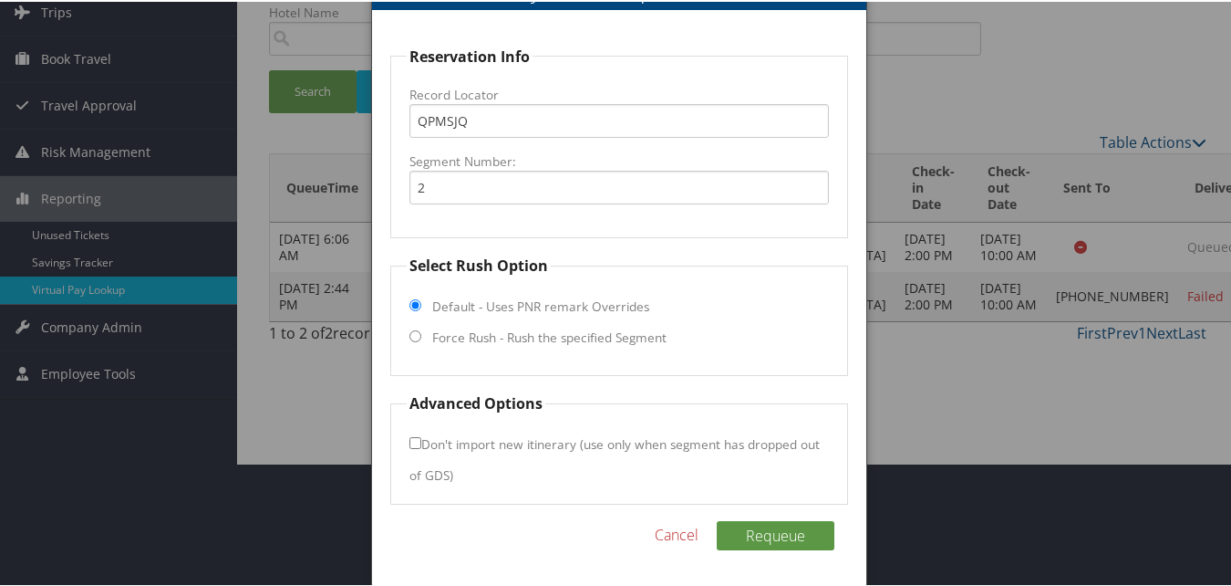
click at [537, 334] on label "Force Rush - Rush the specified Segment" at bounding box center [549, 336] width 234 height 18
click at [421, 334] on input "Force Rush - Rush the specified Segment" at bounding box center [416, 334] width 12 height 12
radio input "true"
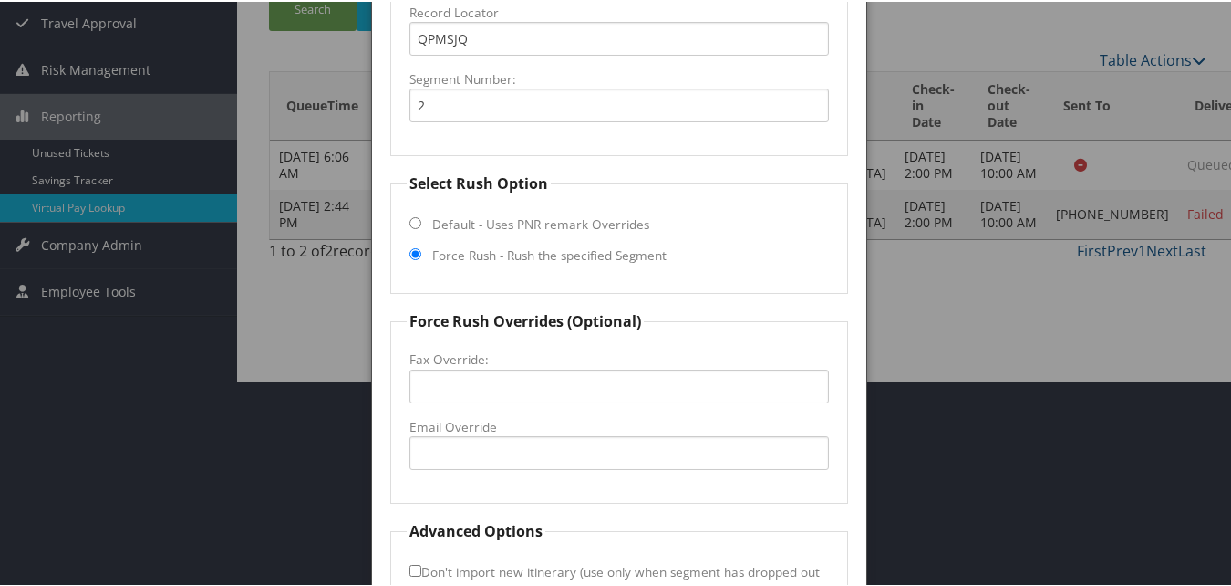
scroll to position [333, 0]
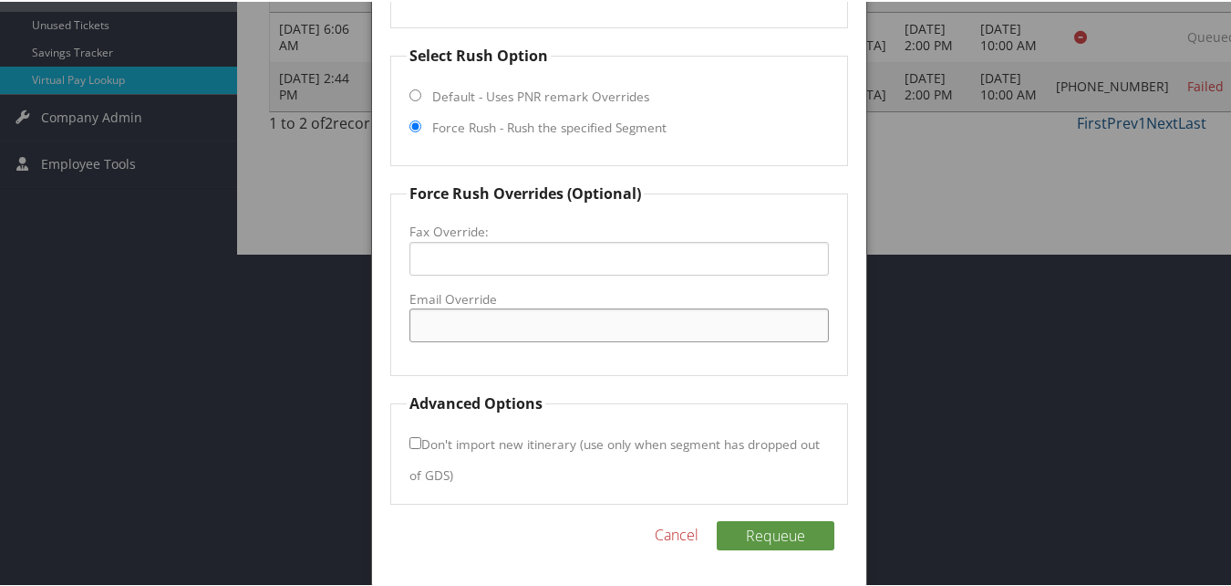
click at [525, 338] on input "Email Override" at bounding box center [619, 323] width 419 height 34
type input "frontdeskstaybridgeauburn@gmail.com"
click at [806, 530] on button "Requeue" at bounding box center [776, 533] width 118 height 29
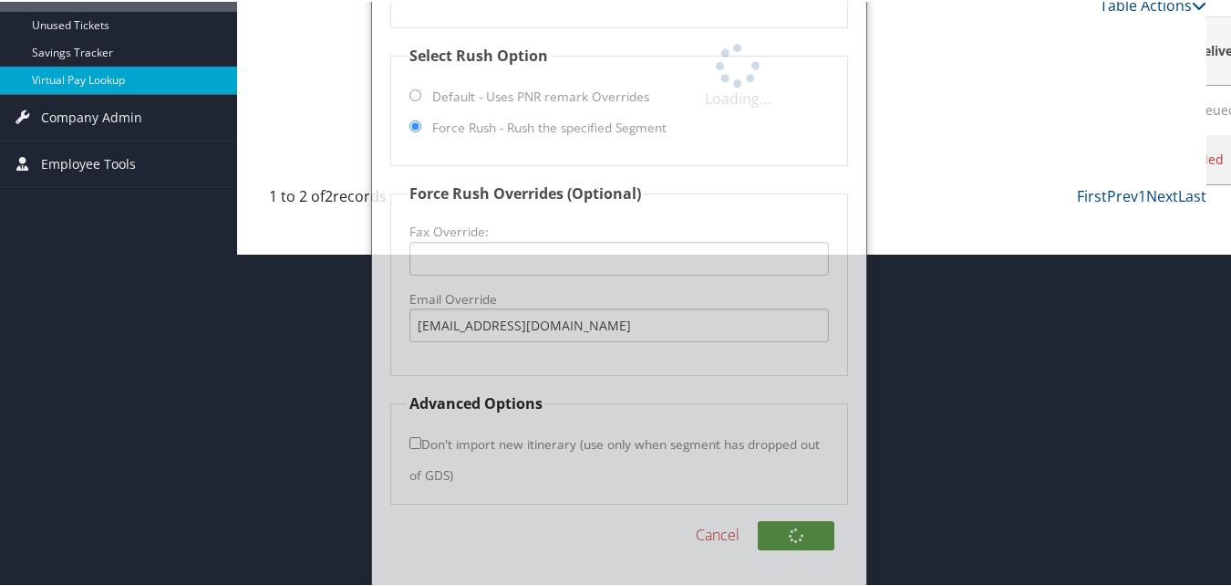
scroll to position [44, 0]
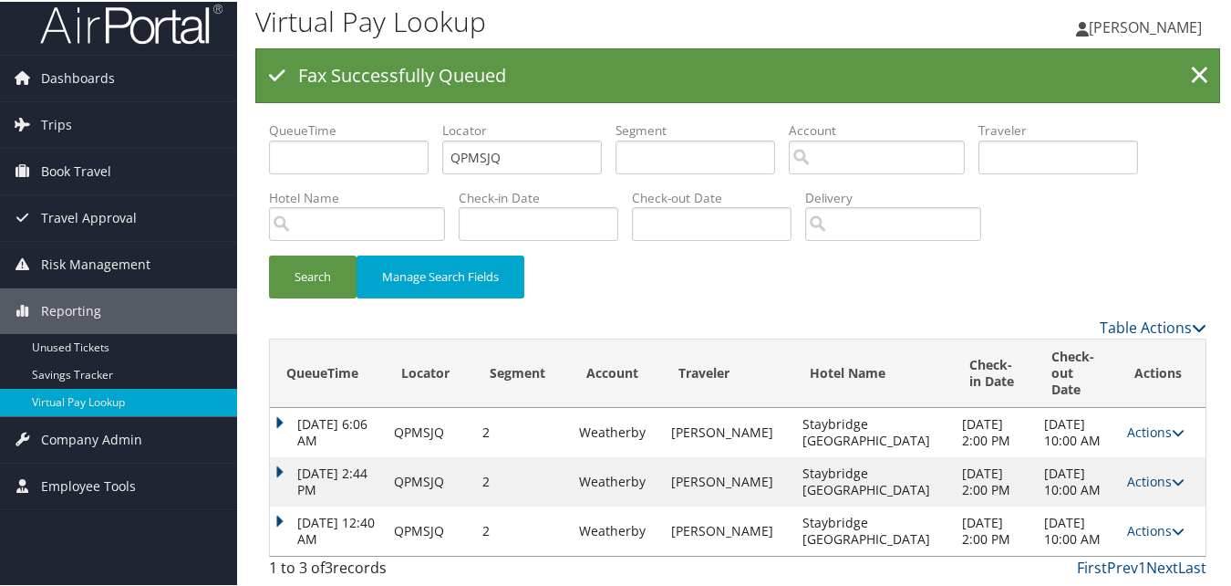
click at [280, 504] on td "Oct 5, 2025 12:40 AM" at bounding box center [327, 528] width 115 height 49
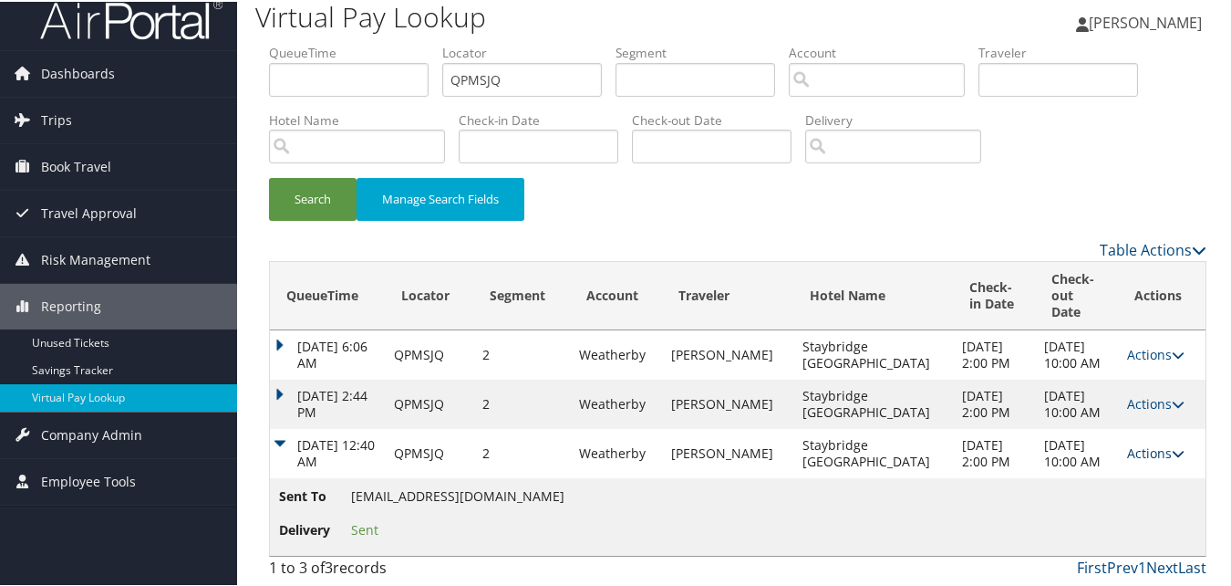
click at [1139, 444] on link "Actions" at bounding box center [1155, 450] width 57 height 17
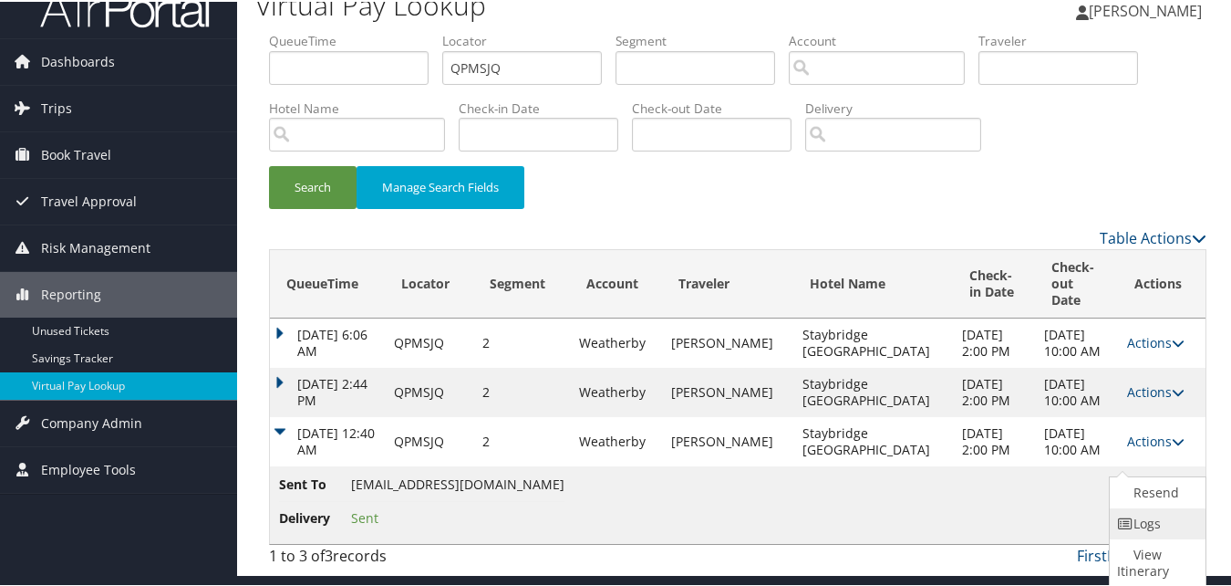
click at [1128, 506] on link "Logs" at bounding box center [1155, 521] width 91 height 31
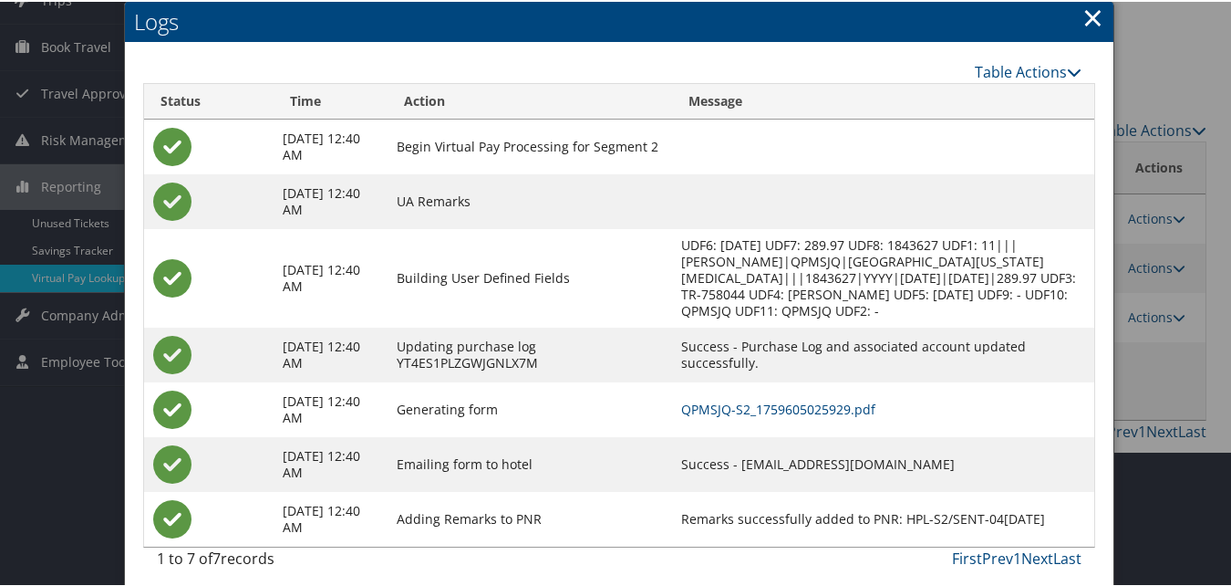
scroll to position [145, 0]
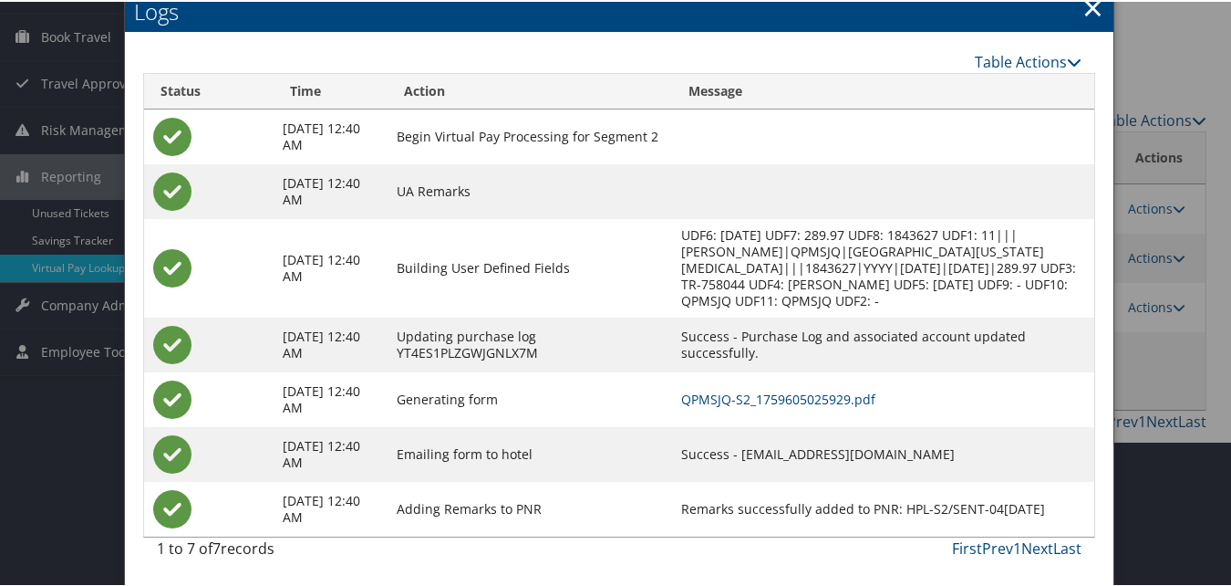
drag, startPoint x: 720, startPoint y: 451, endPoint x: 954, endPoint y: 455, distance: 234.5
click at [954, 455] on td "Success - frontdeskstaybridgeauburn@gmail.com" at bounding box center [883, 452] width 422 height 55
copy td "frontdeskstaybridgeauburn@gmail.com"
drag, startPoint x: 954, startPoint y: 455, endPoint x: 738, endPoint y: 385, distance: 227.3
click at [738, 385] on td "QPMSJQ-S2_1759605025929.pdf" at bounding box center [883, 397] width 422 height 55
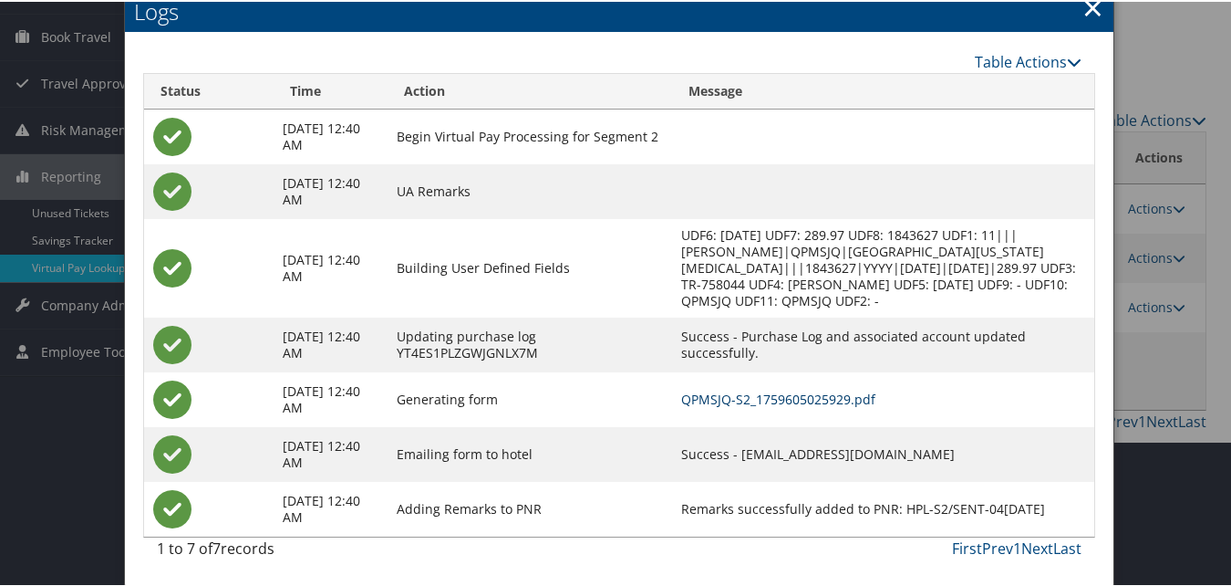
click at [747, 398] on link "QPMSJQ-S2_1759605025929.pdf" at bounding box center [778, 397] width 194 height 17
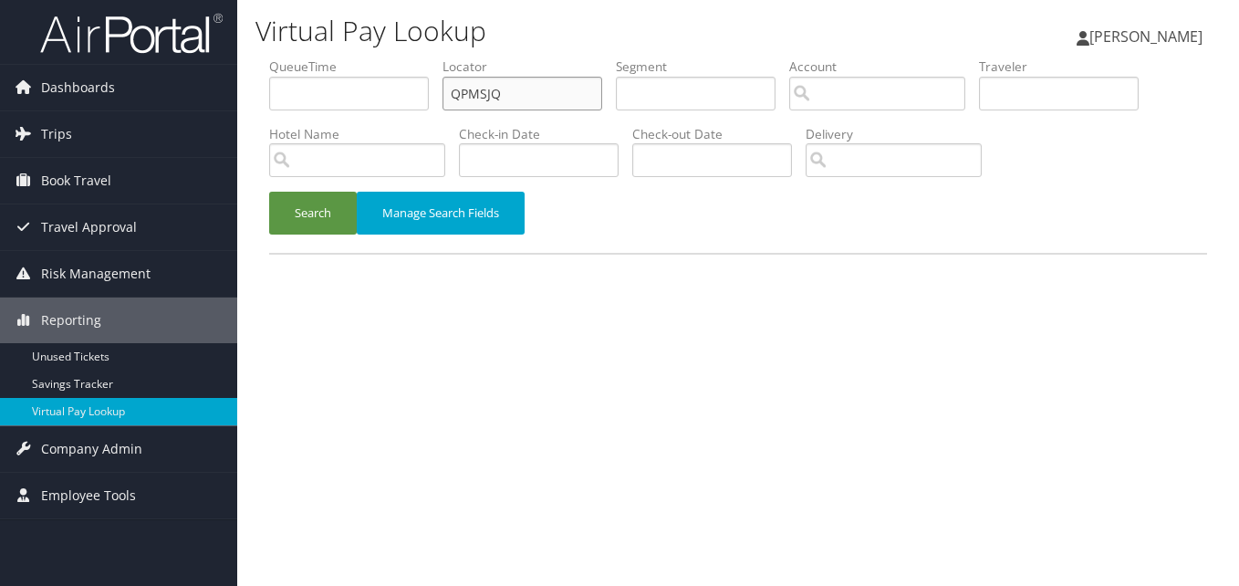
paste input "LDOHUF"
drag, startPoint x: 504, startPoint y: 93, endPoint x: 400, endPoint y: 119, distance: 108.2
click at [400, 57] on ul "QueueTime Locator QPMSJQ Segment Account Traveler Hotel Name Check-in Date Chec…" at bounding box center [738, 57] width 938 height 0
type input "LDOHUF"
click at [329, 222] on button "Search" at bounding box center [313, 213] width 88 height 43
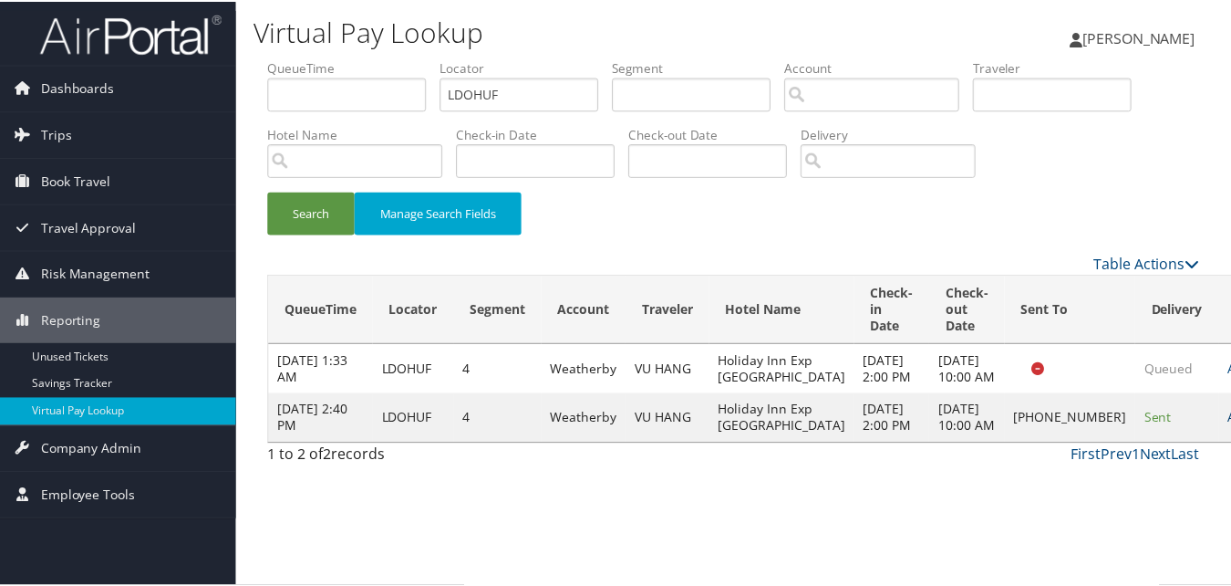
scroll to position [1, 0]
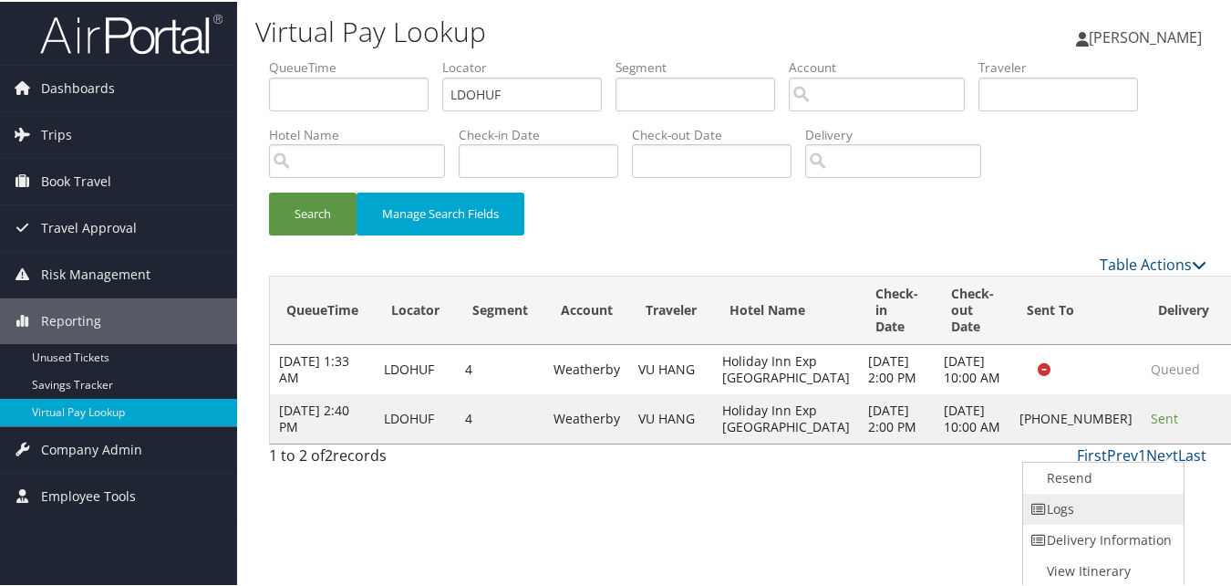
click at [1109, 494] on link "Logs" at bounding box center [1101, 507] width 156 height 31
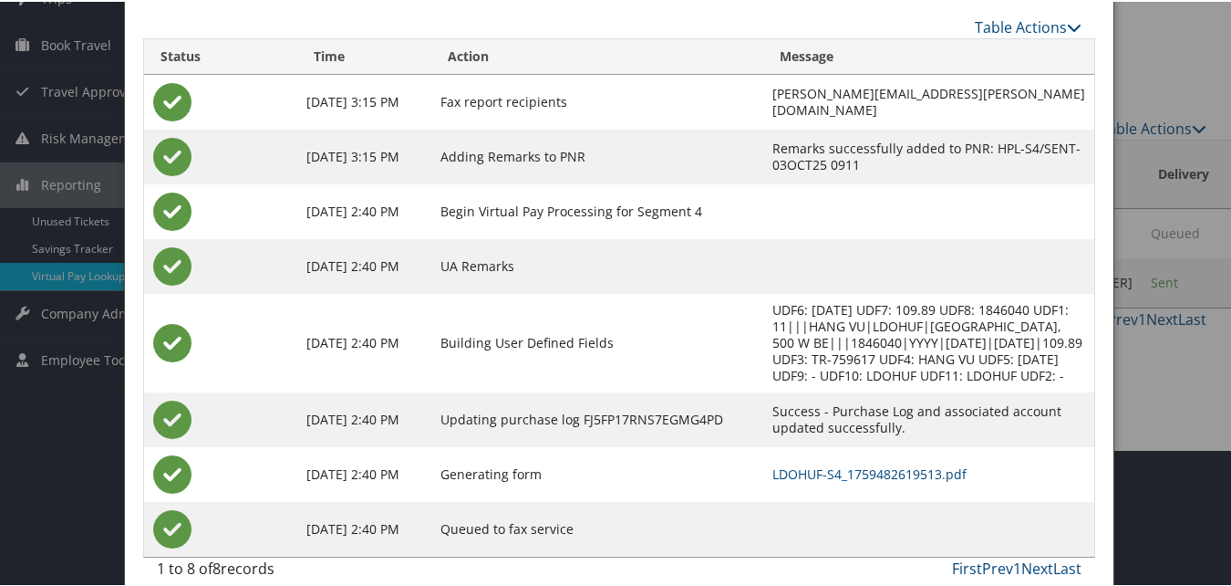
scroll to position [140, 0]
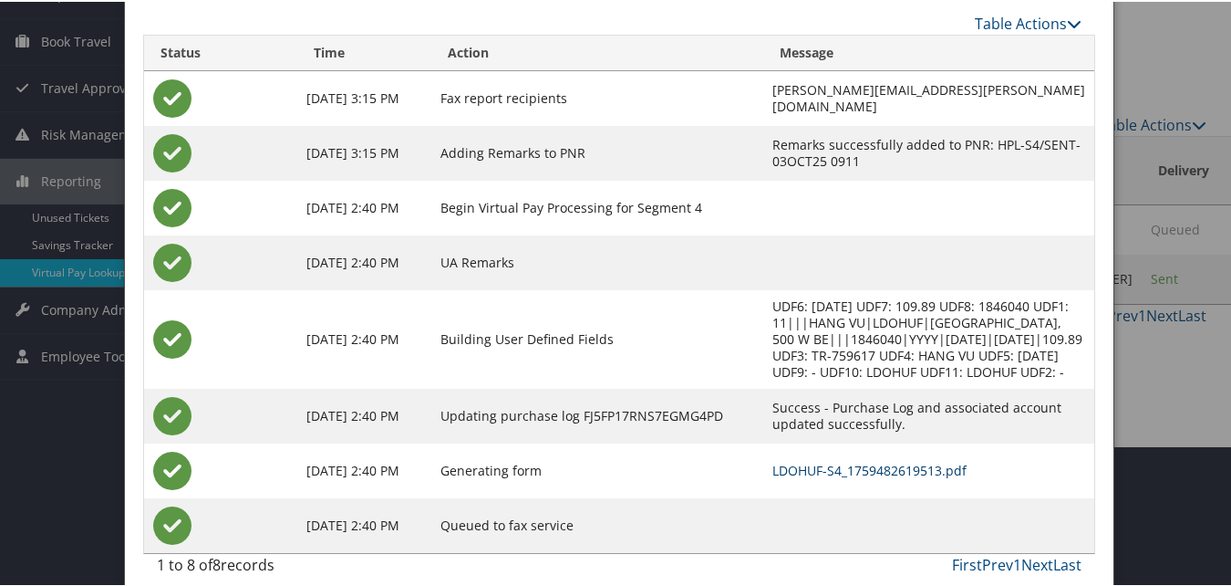
click at [782, 463] on td "LDOHUF-S4_1759482619513.pdf" at bounding box center [929, 468] width 332 height 55
click at [782, 460] on link "LDOHUF-S4_1759482619513.pdf" at bounding box center [870, 468] width 194 height 17
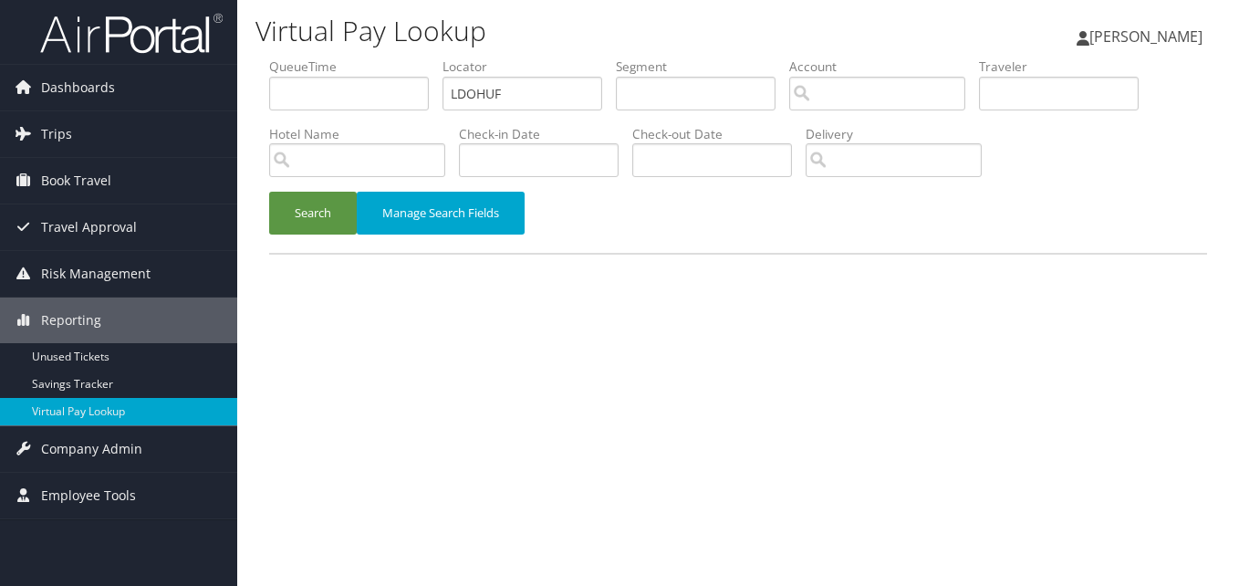
click at [331, 219] on button "Search" at bounding box center [313, 213] width 88 height 43
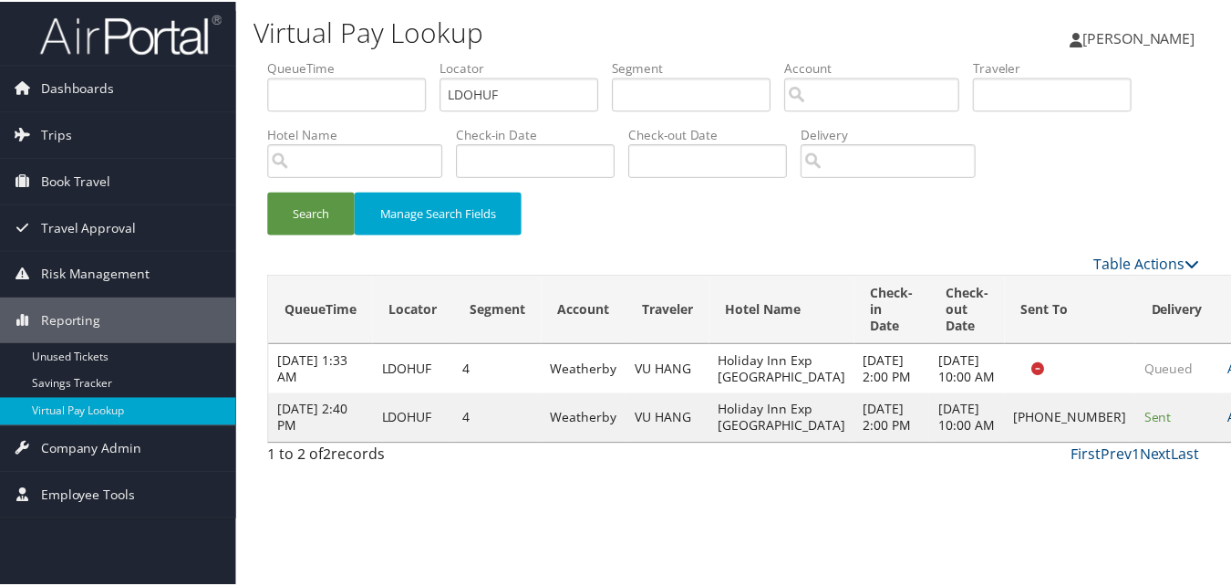
scroll to position [1, 0]
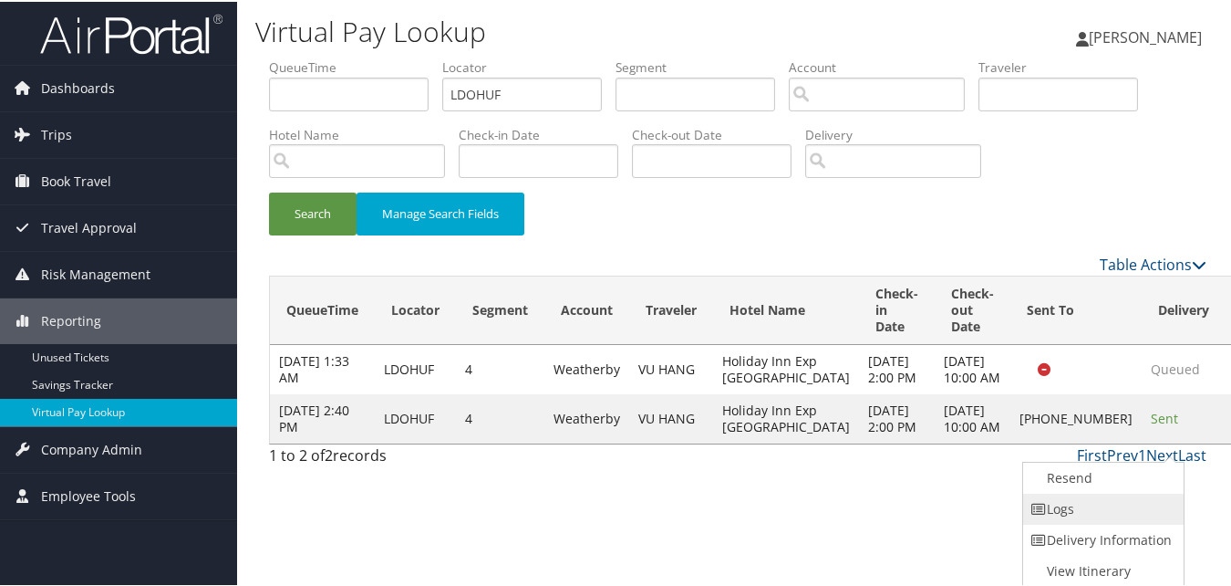
click at [1111, 497] on link "Logs" at bounding box center [1101, 507] width 156 height 31
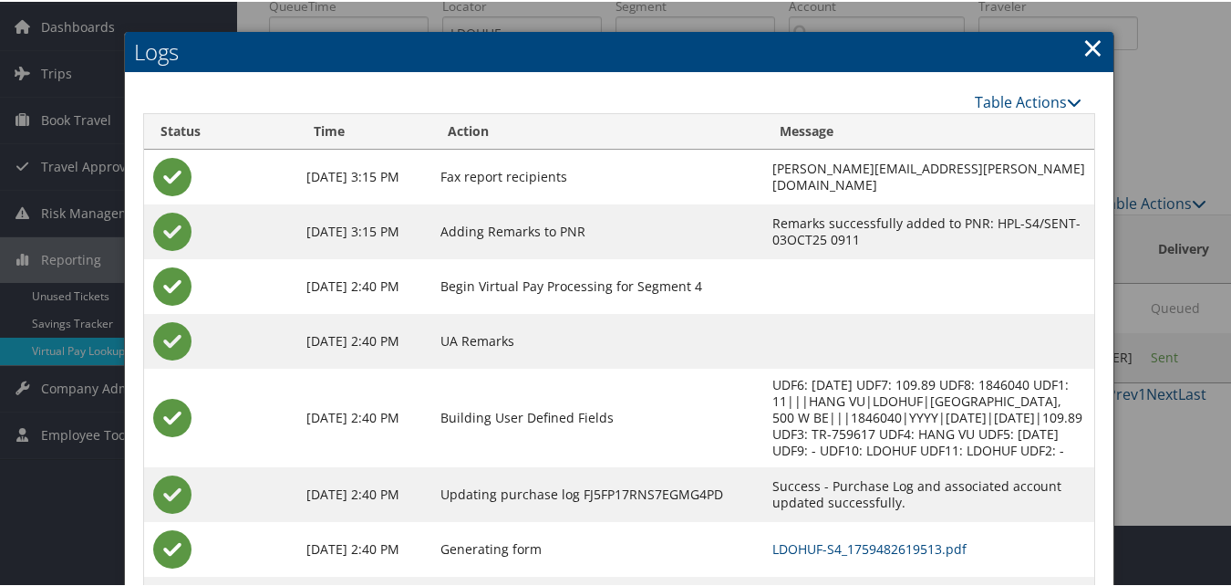
scroll to position [140, 0]
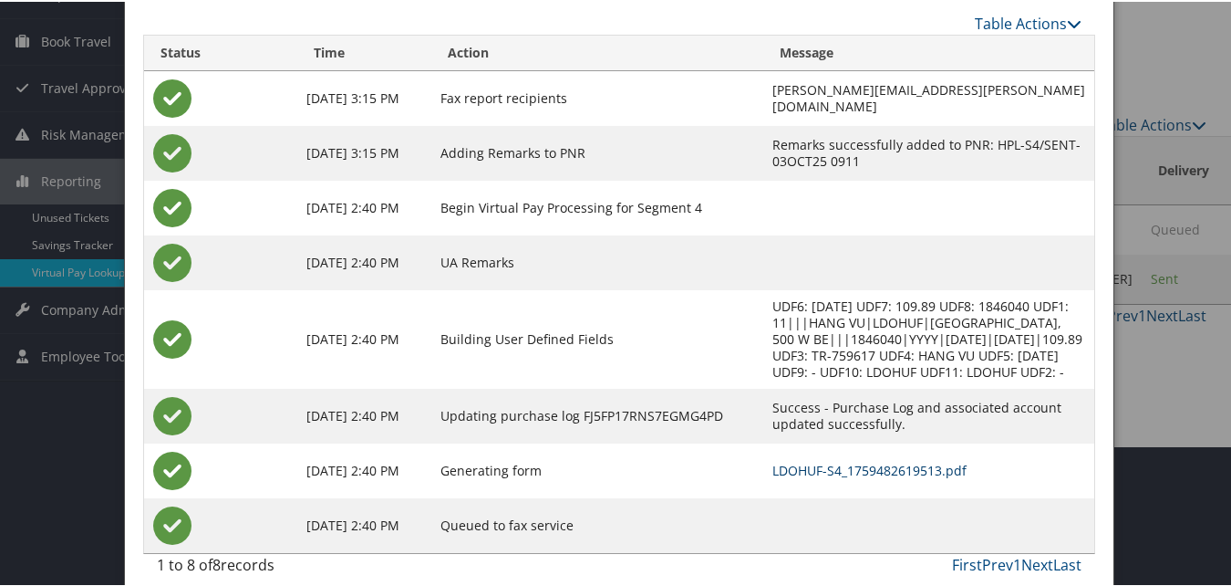
click at [773, 460] on link "LDOHUF-S4_1759482619513.pdf" at bounding box center [870, 468] width 194 height 17
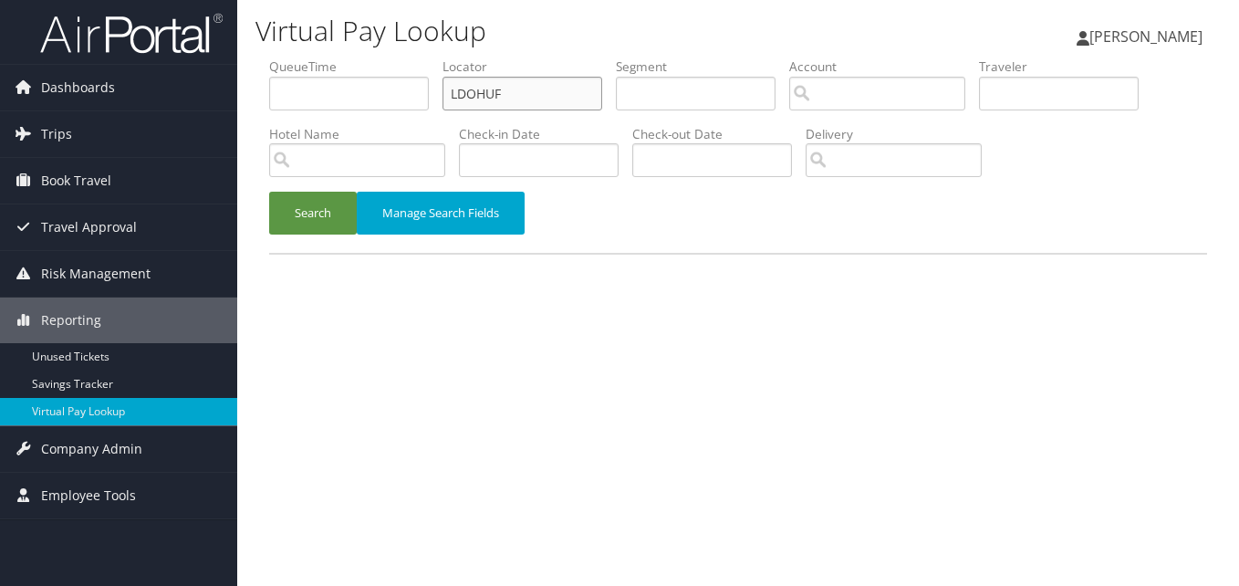
paste input "HAHEAZ"
drag, startPoint x: 506, startPoint y: 94, endPoint x: 382, endPoint y: 158, distance: 139.5
click at [429, 57] on ul "QueueTime Locator HAHEAZ Segment Account Traveler Hotel Name Check-in Date Chec…" at bounding box center [738, 57] width 938 height 0
type input "HAHEAZ"
click at [317, 204] on button "Search" at bounding box center [313, 213] width 88 height 43
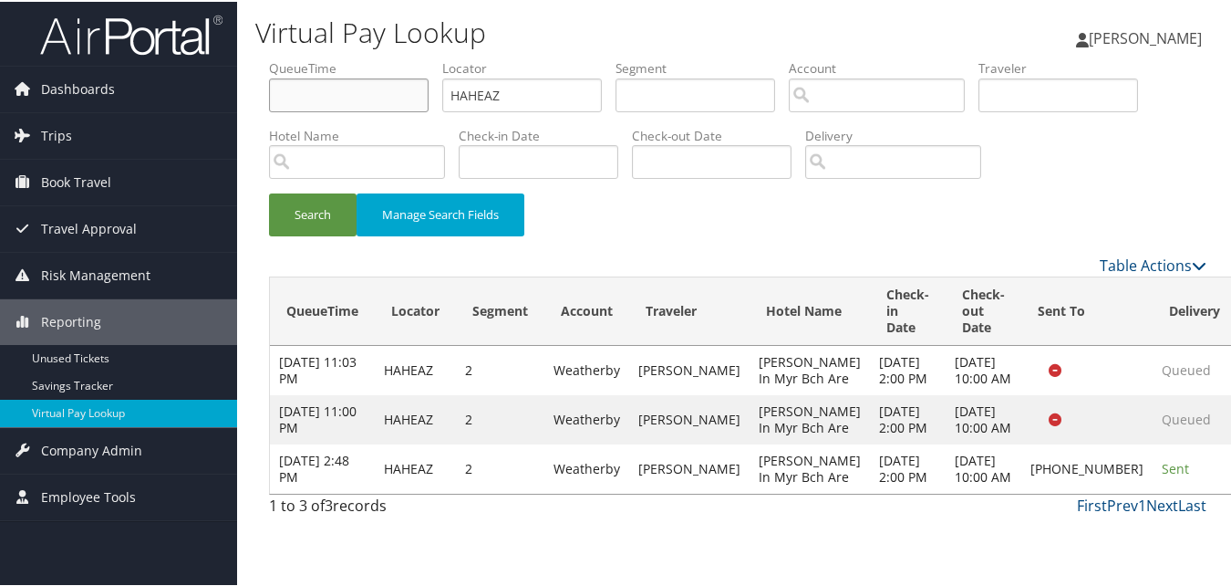
type input "HAHEAZ"
click at [527, 85] on input "HAHEAZ" at bounding box center [522, 94] width 160 height 34
paste input "AXVWBF"
type input "AXVWBF"
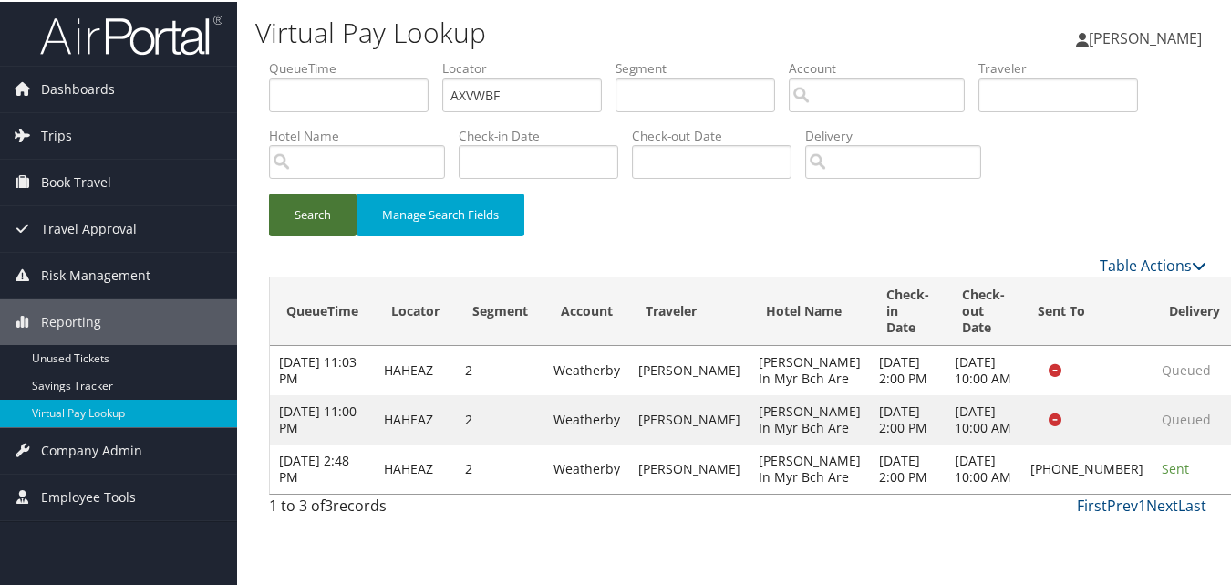
click at [312, 200] on button "Search" at bounding box center [313, 213] width 88 height 43
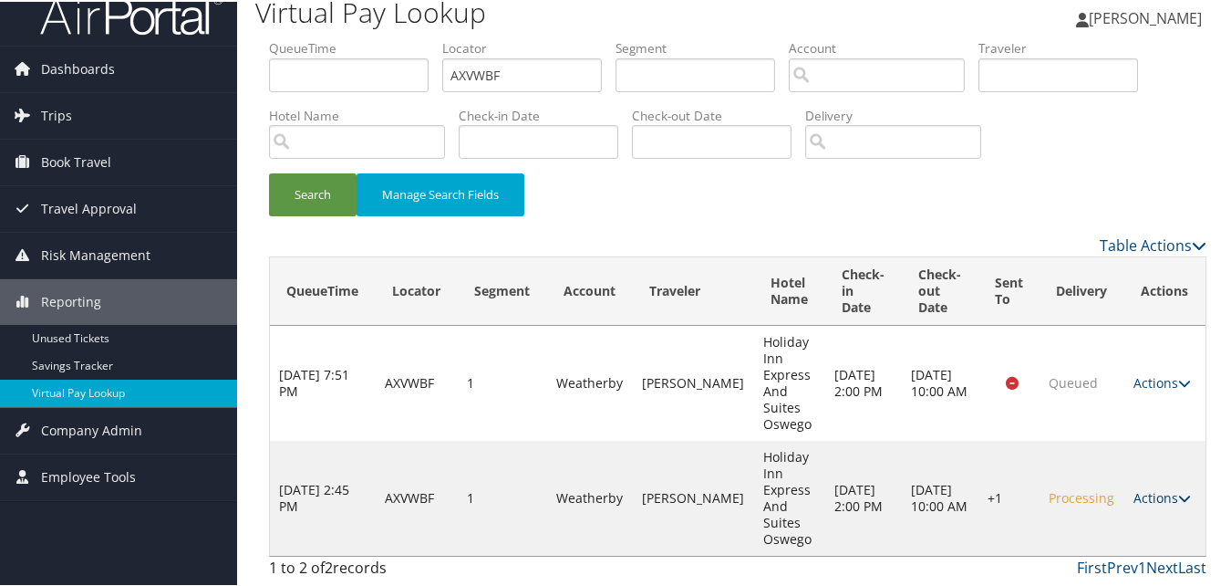
click at [1179, 490] on icon at bounding box center [1185, 496] width 13 height 13
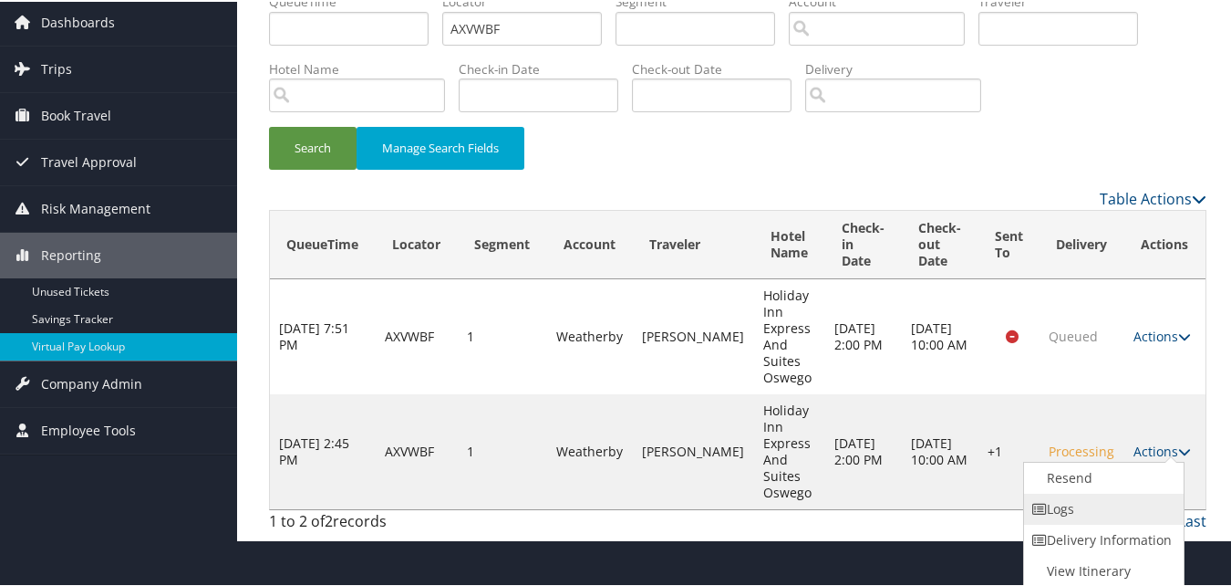
click at [1057, 493] on link "Logs" at bounding box center [1102, 507] width 156 height 31
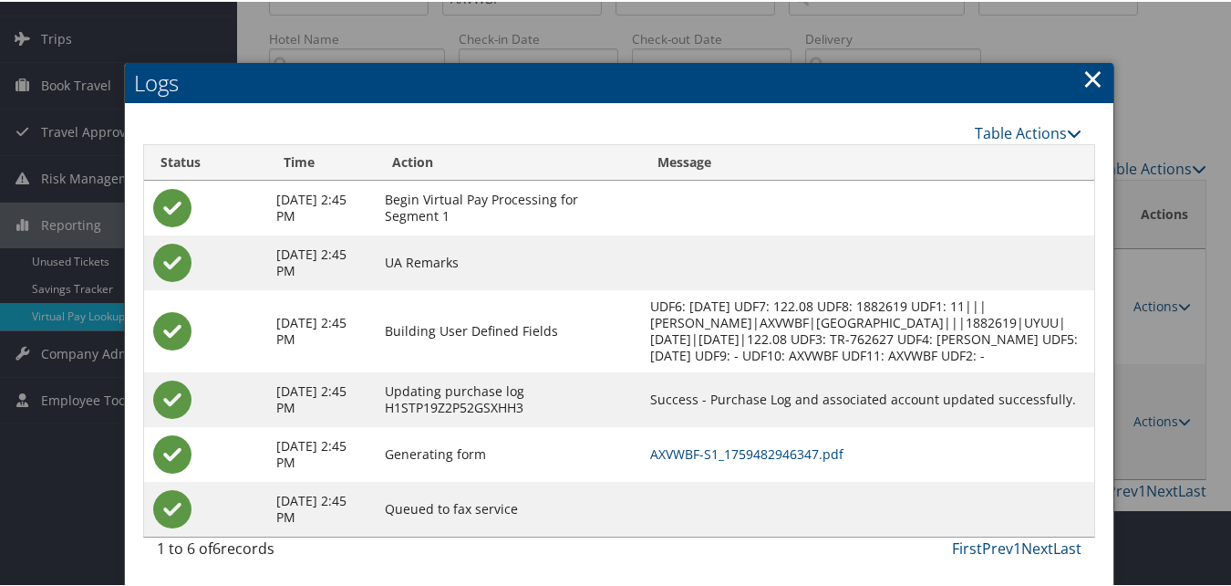
scroll to position [113, 0]
click at [792, 443] on td "AXVWBF-S1_1759482946347.pdf" at bounding box center [868, 452] width 454 height 55
click at [795, 453] on link "AXVWBF-S1_1759482946347.pdf" at bounding box center [746, 451] width 193 height 17
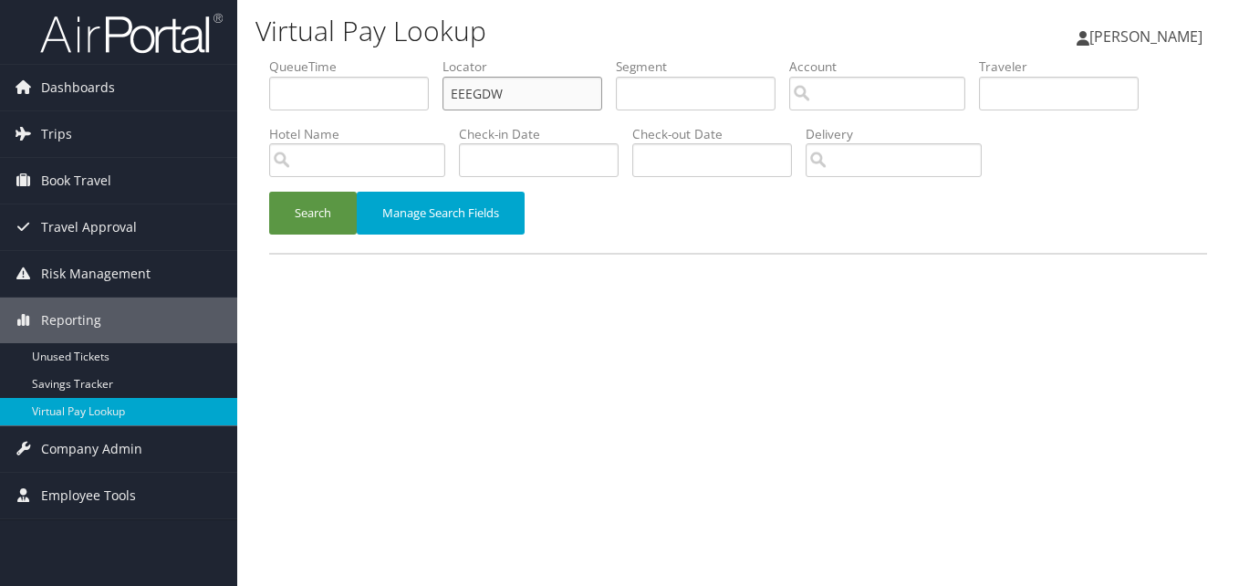
drag, startPoint x: 546, startPoint y: 101, endPoint x: 439, endPoint y: 99, distance: 107.7
click at [439, 57] on ul "QueueTime Locator EEEGDW Segment Account Traveler Hotel Name Check-in Date Chec…" at bounding box center [738, 57] width 938 height 0
paste input "HAHEAZ"
type input "HAHEAZ"
click at [340, 200] on button "Search" at bounding box center [313, 213] width 88 height 43
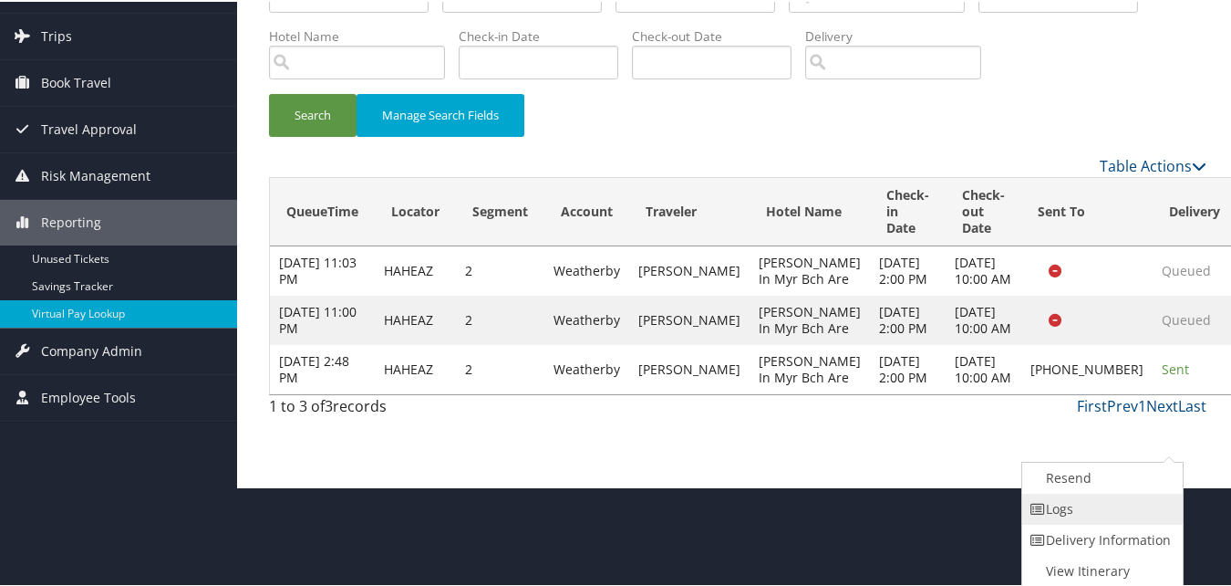
click at [1098, 517] on link "Logs" at bounding box center [1101, 507] width 156 height 31
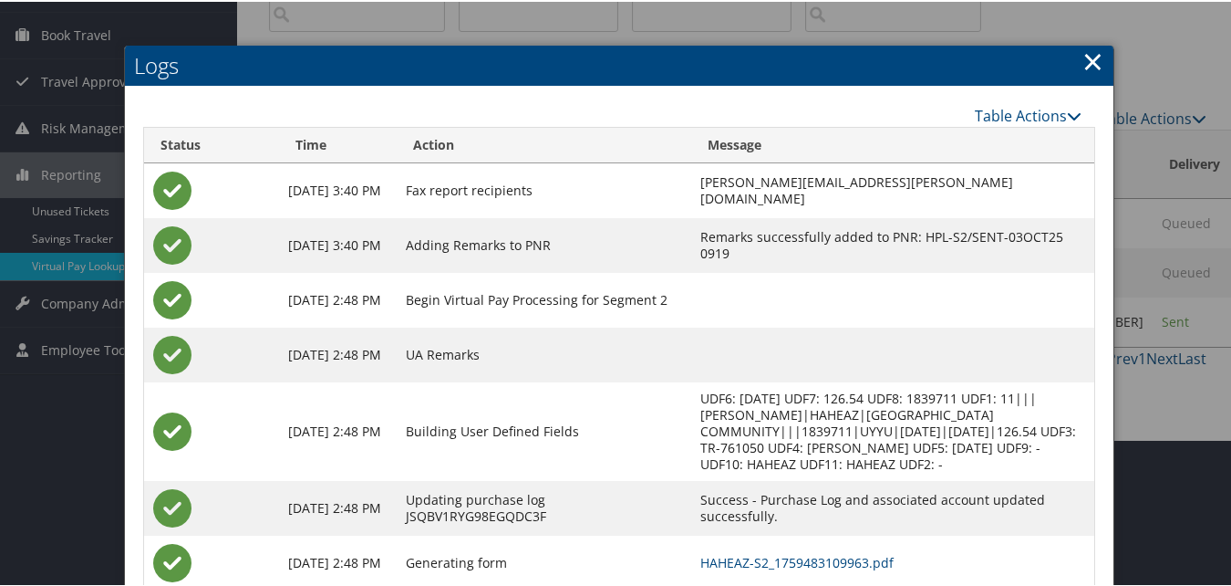
scroll to position [255, 0]
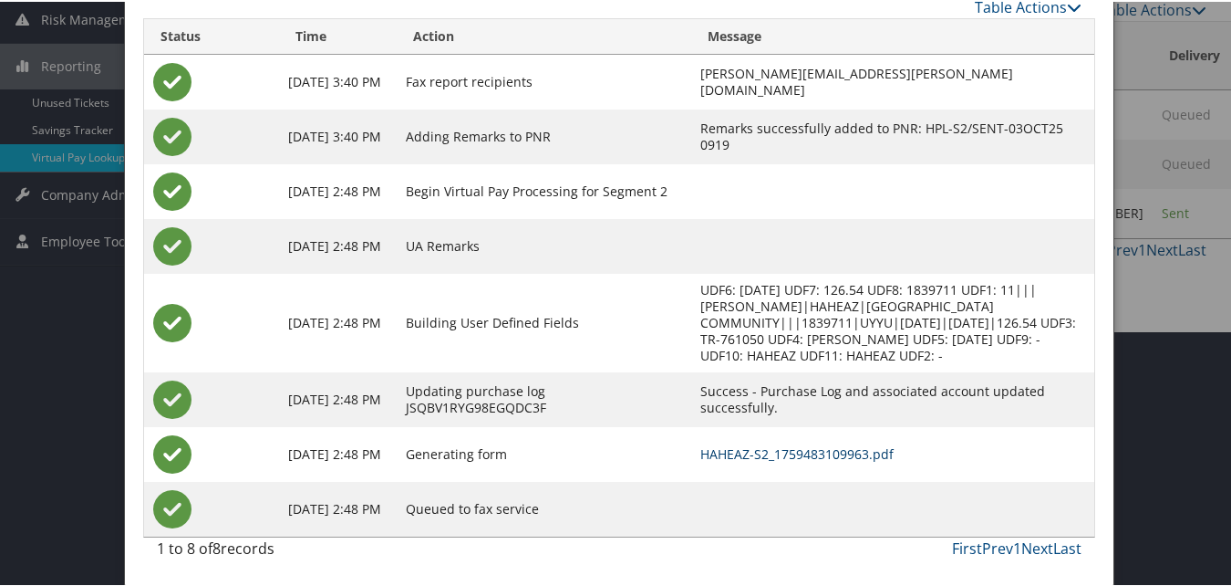
click at [824, 452] on link "HAHEAZ-S2_1759483109963.pdf" at bounding box center [797, 451] width 193 height 17
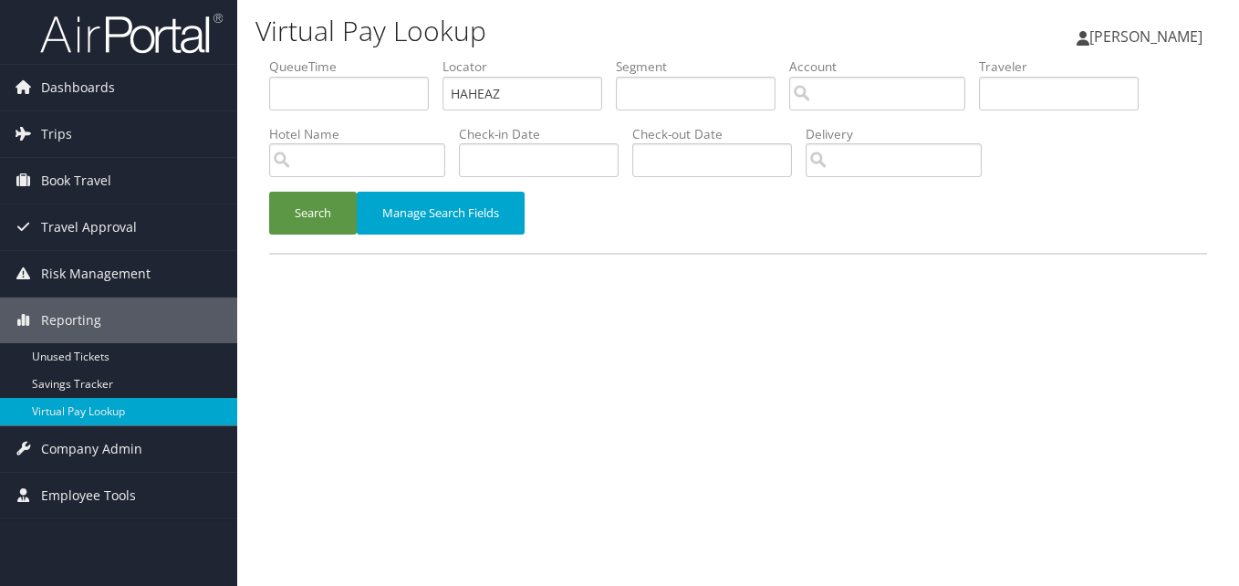
click at [399, 57] on ul "QueueTime Locator HAHEAZ Segment Account Traveler Hotel Name Check-in Date Chec…" at bounding box center [738, 57] width 938 height 0
type input "AQSNRT"
click at [324, 233] on button "Search" at bounding box center [313, 213] width 88 height 43
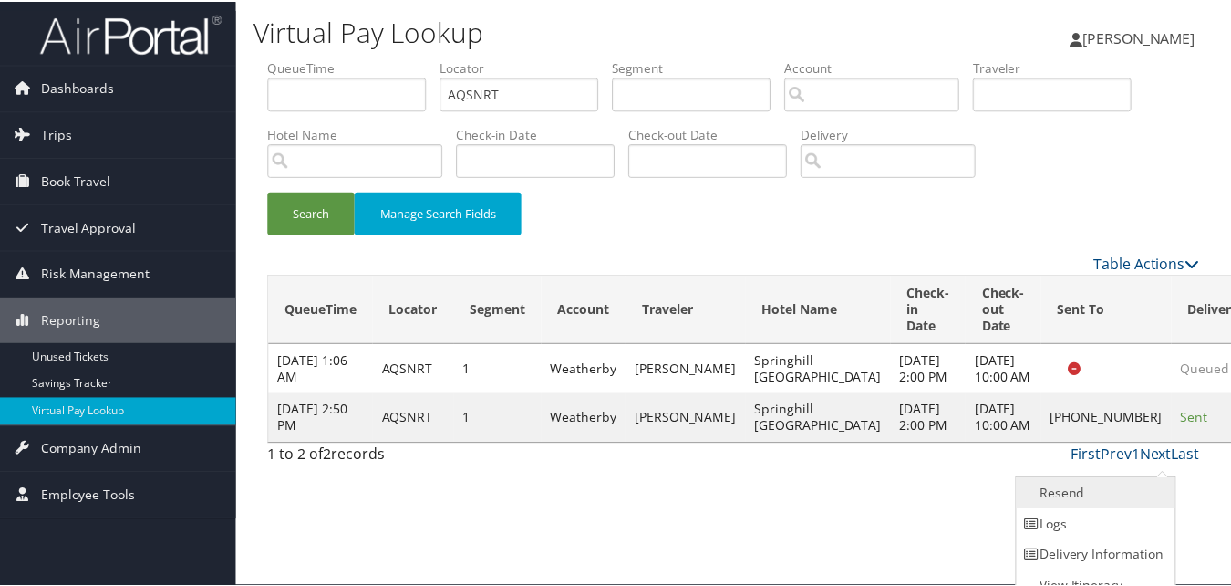
scroll to position [17, 0]
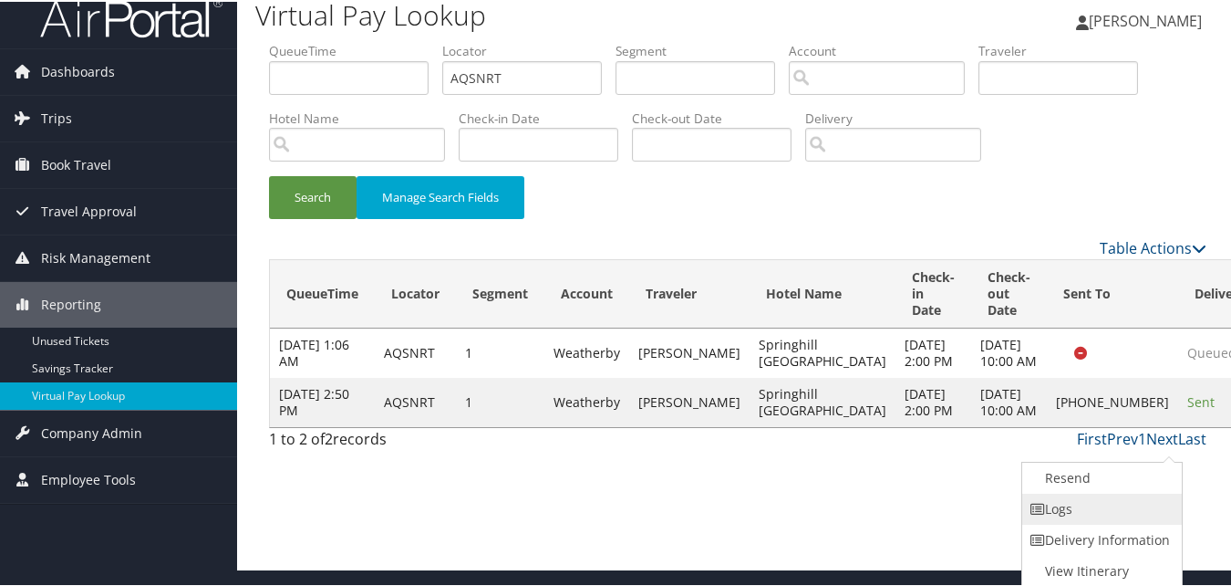
click at [1064, 494] on link "Logs" at bounding box center [1101, 507] width 156 height 31
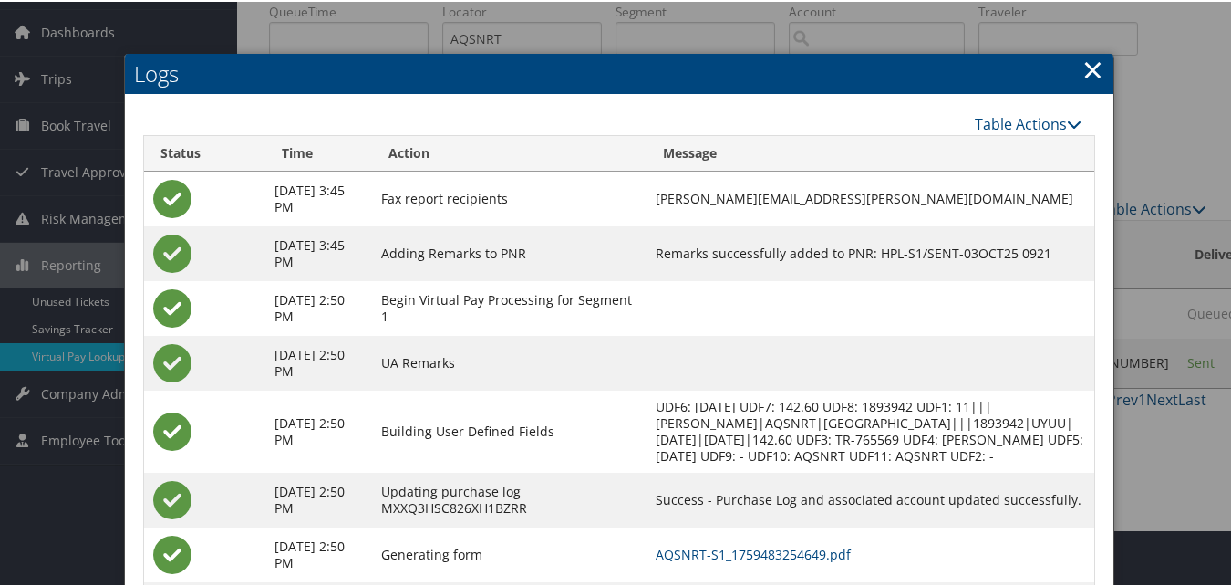
scroll to position [157, 0]
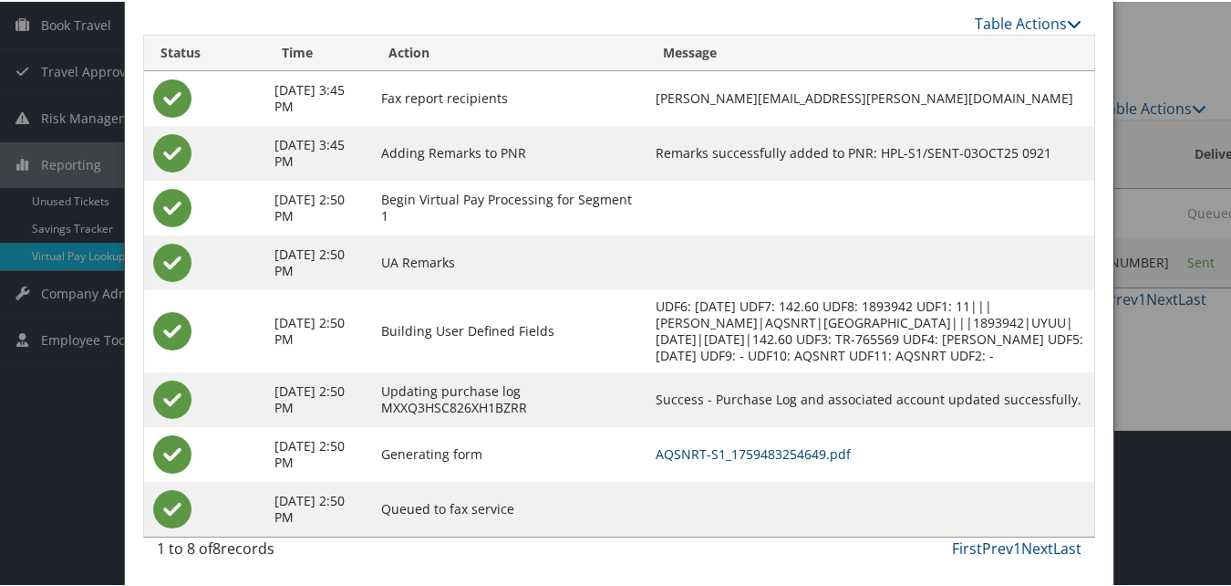
click at [803, 447] on link "AQSNRT-S1_1759483254649.pdf" at bounding box center [753, 451] width 195 height 17
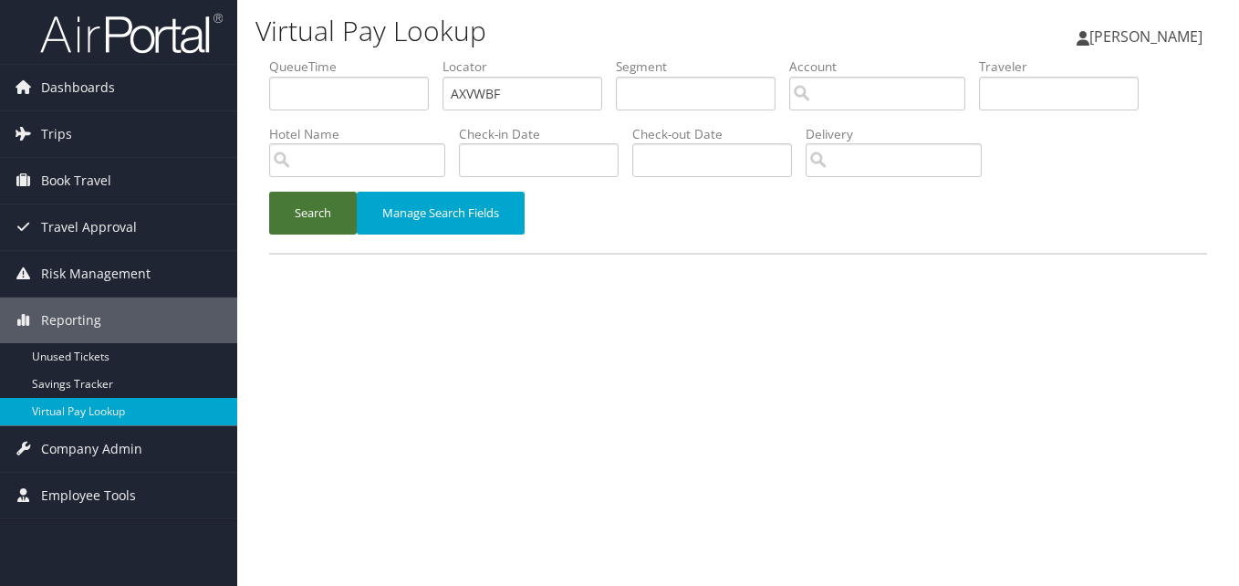
click at [292, 203] on button "Search" at bounding box center [313, 213] width 88 height 43
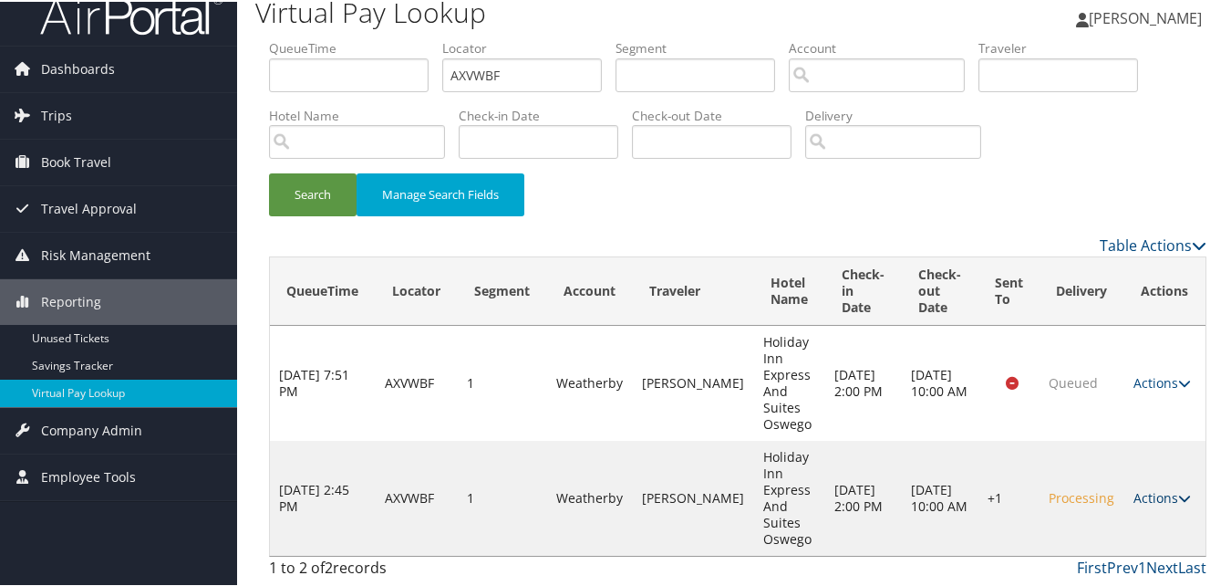
click at [1150, 492] on link "Actions" at bounding box center [1162, 495] width 57 height 17
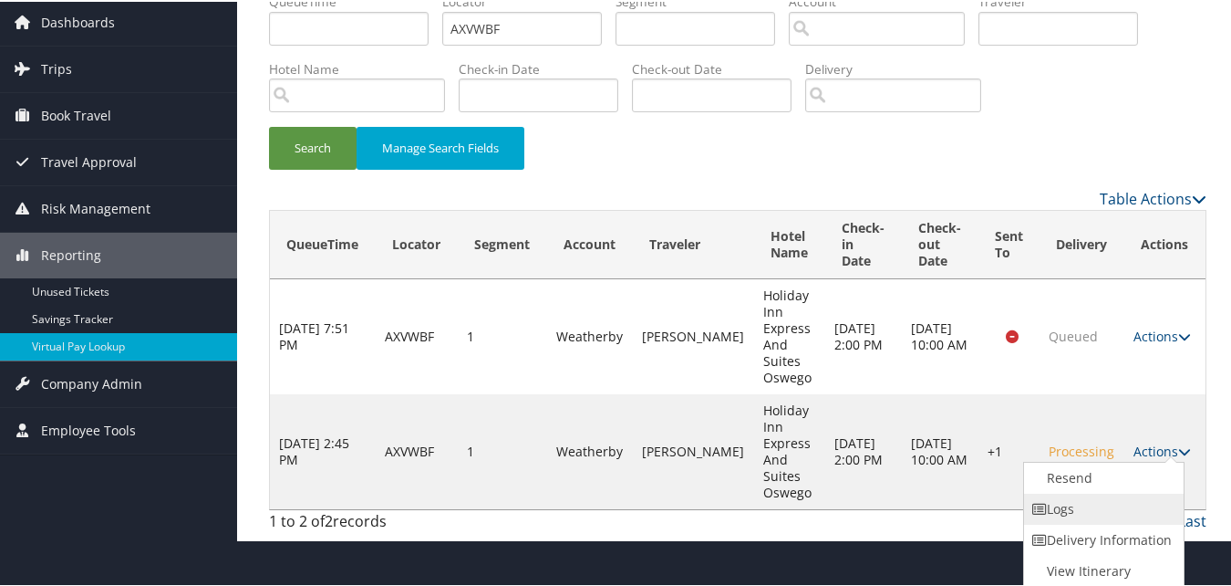
click at [1071, 503] on link "Logs" at bounding box center [1102, 507] width 156 height 31
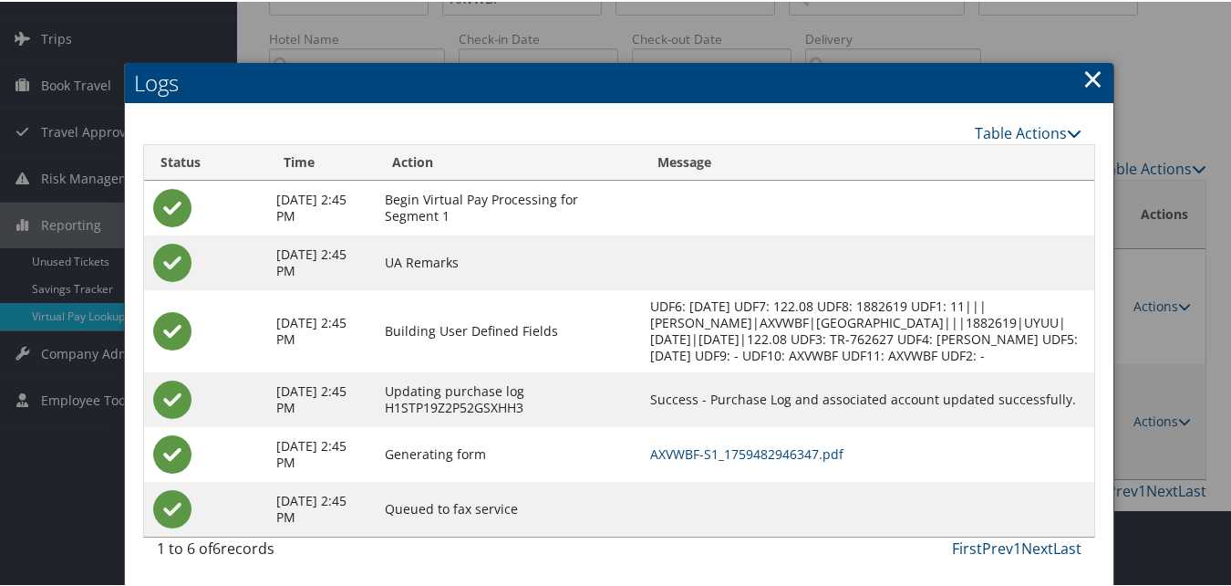
scroll to position [113, 0]
click at [805, 443] on link "AXVWBF-S1_1759482946347.pdf" at bounding box center [746, 451] width 193 height 17
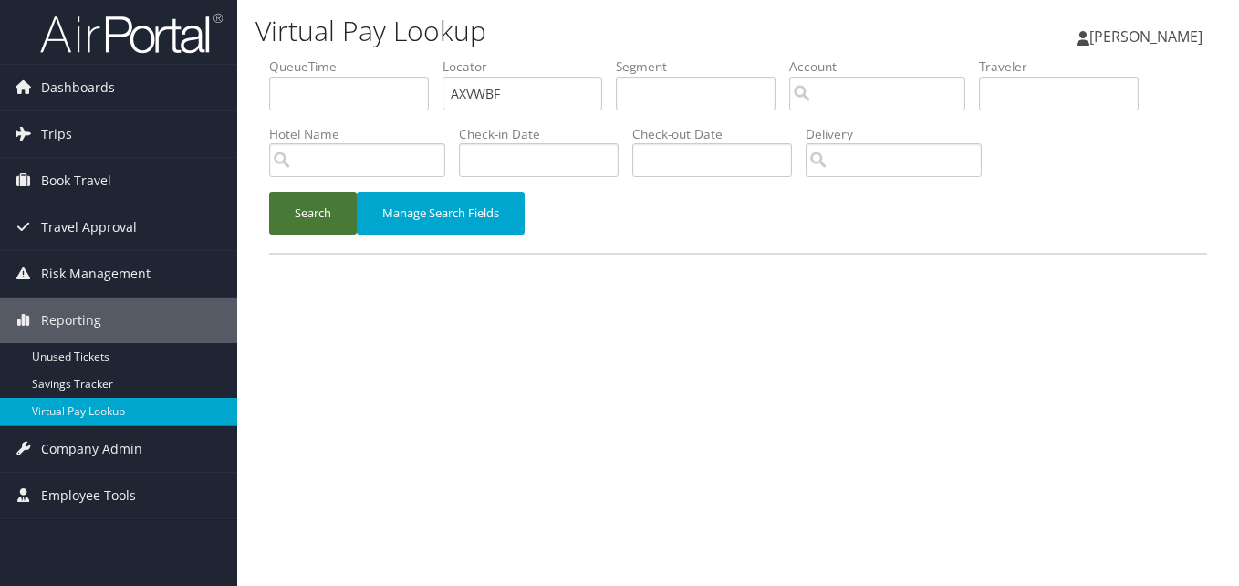
click at [272, 227] on button "Search" at bounding box center [313, 213] width 88 height 43
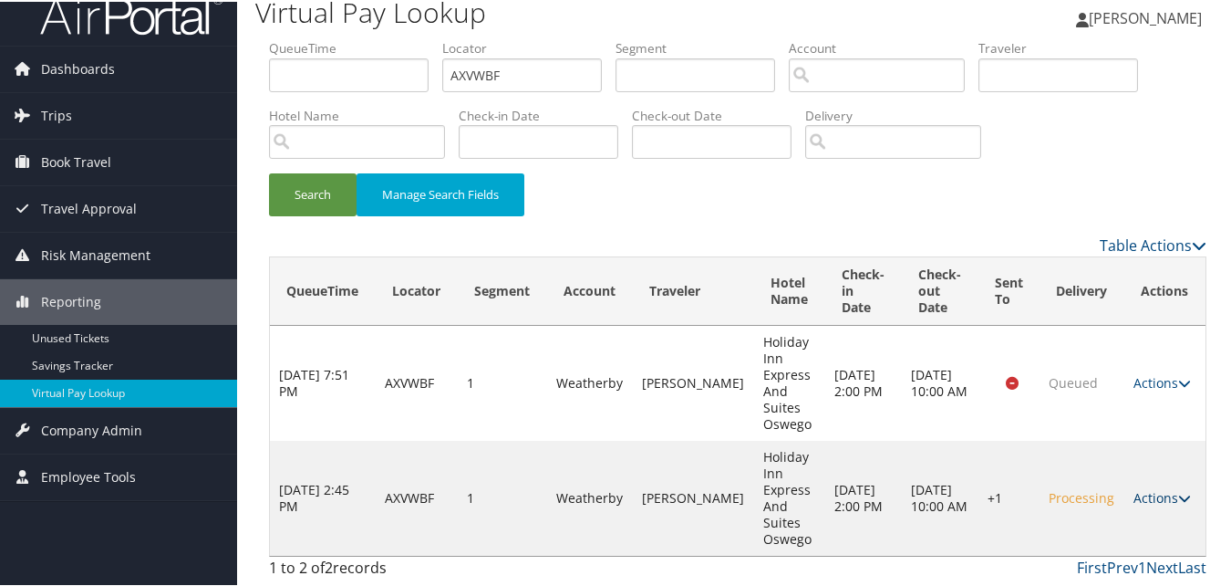
click at [1170, 488] on link "Actions" at bounding box center [1162, 495] width 57 height 17
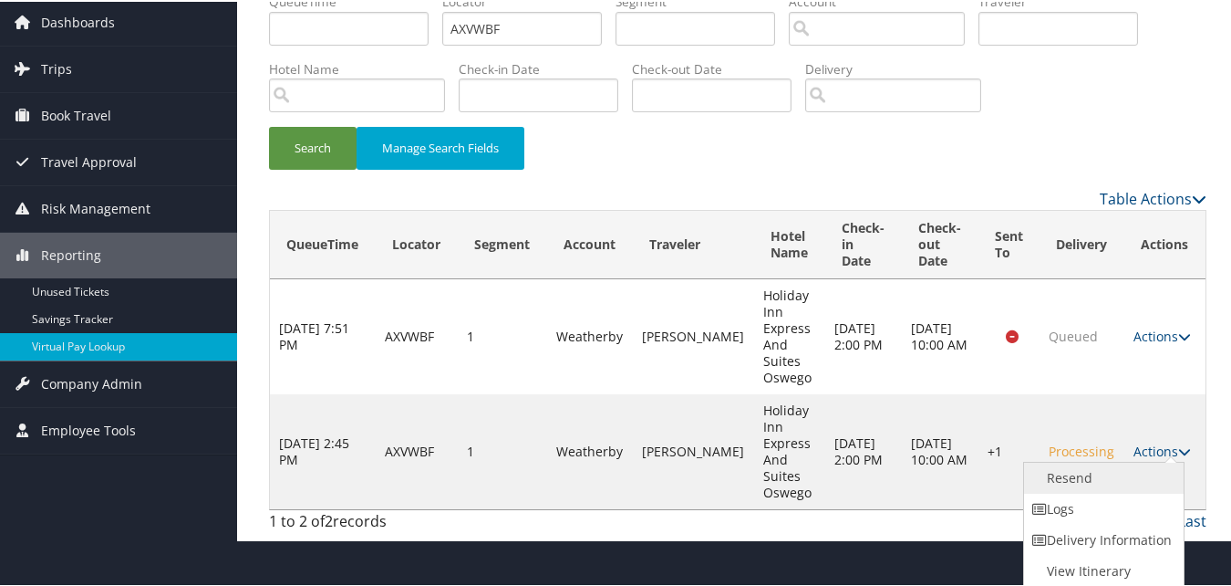
click at [1127, 472] on link "Resend" at bounding box center [1102, 476] width 156 height 31
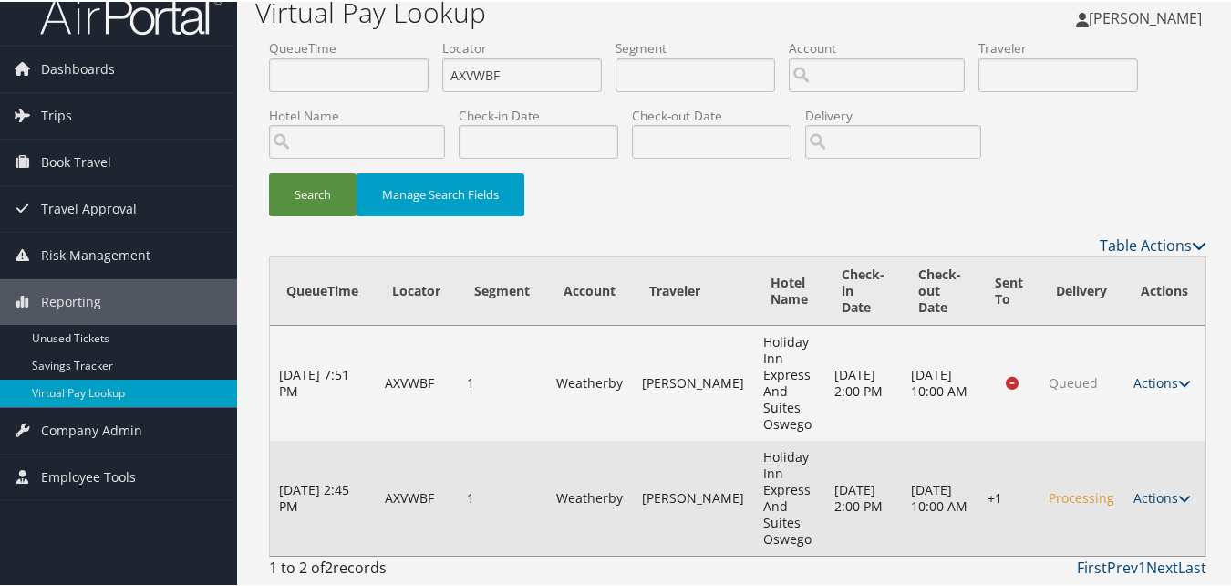
scroll to position [20, 0]
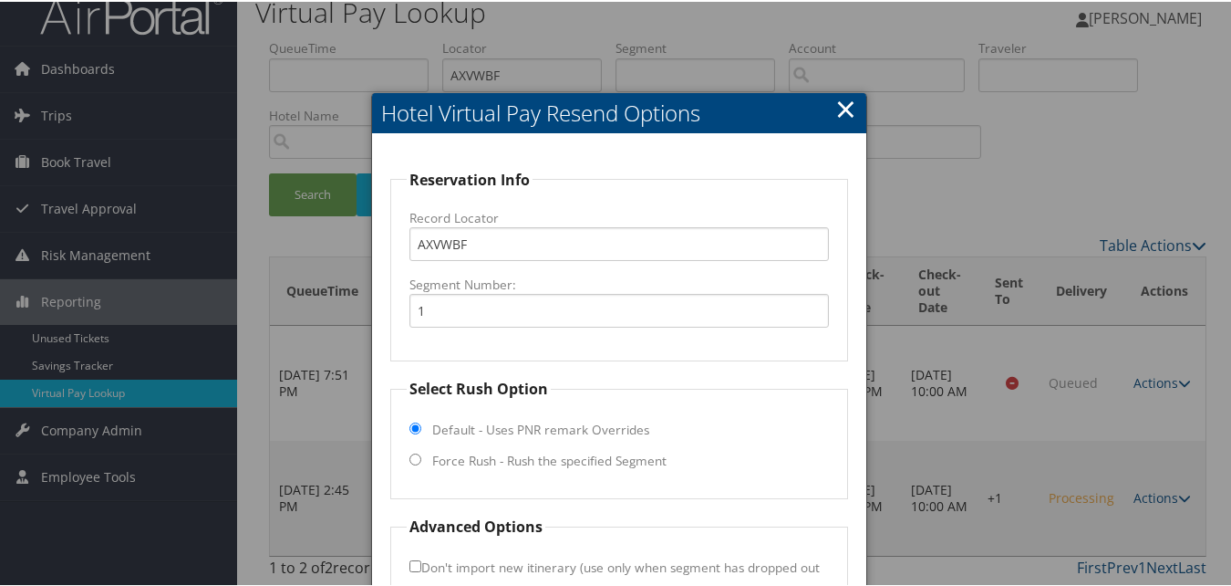
click at [660, 452] on label "Force Rush - Rush the specified Segment" at bounding box center [549, 459] width 234 height 18
click at [421, 452] on input "Force Rush - Rush the specified Segment" at bounding box center [416, 458] width 12 height 12
radio input "true"
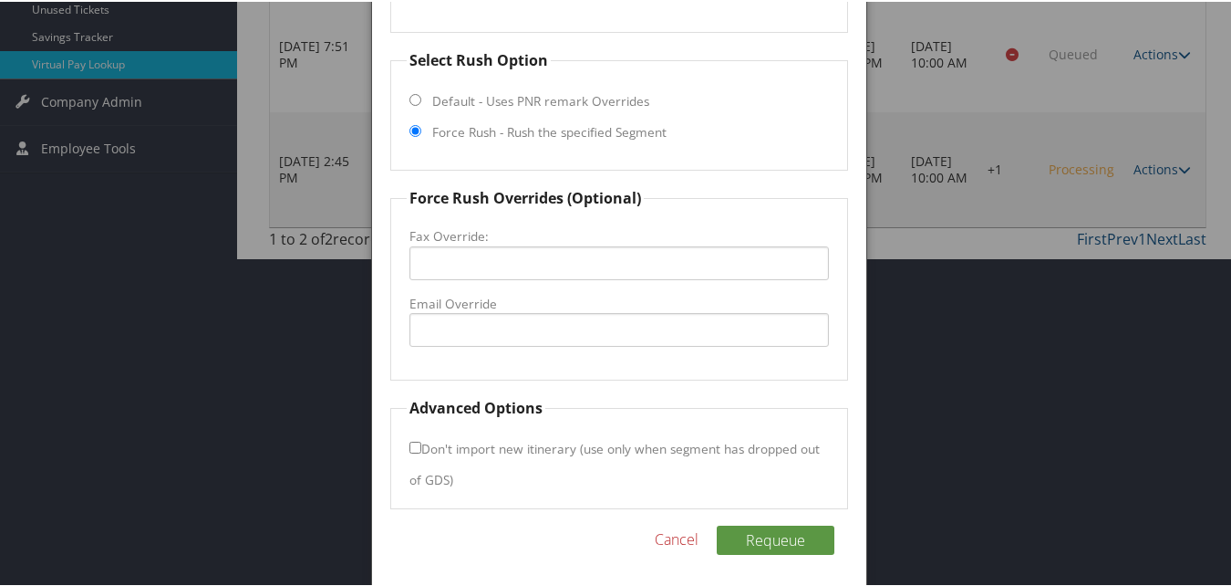
scroll to position [353, 0]
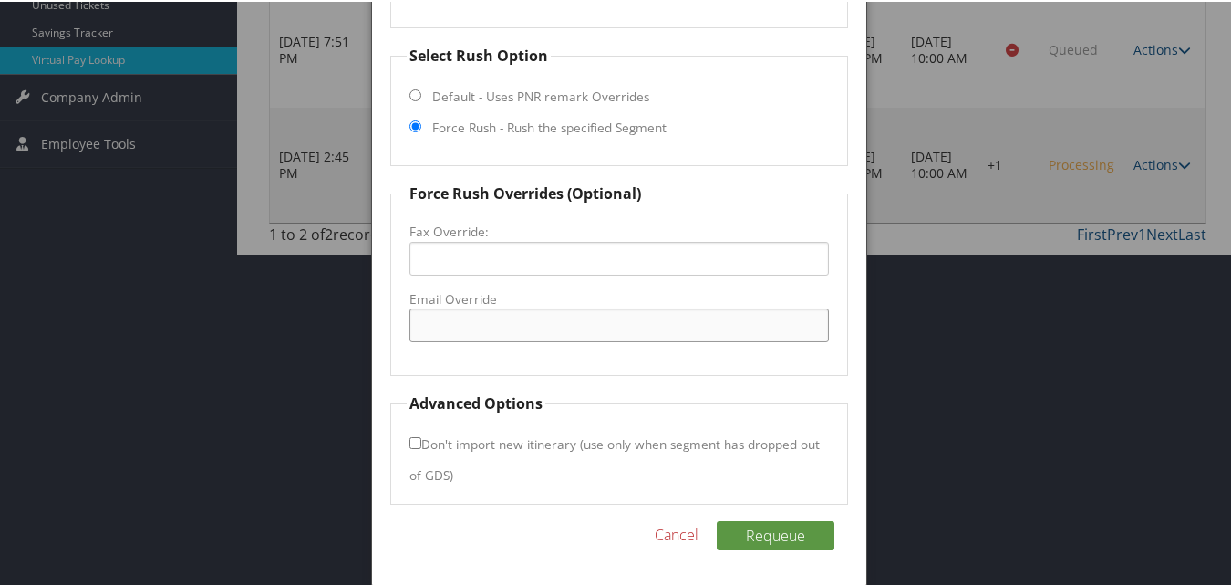
click at [567, 314] on input "Email Override" at bounding box center [619, 323] width 419 height 34
type input "guestservices@hieoswego.com"
click at [763, 527] on button "Requeue" at bounding box center [776, 533] width 118 height 29
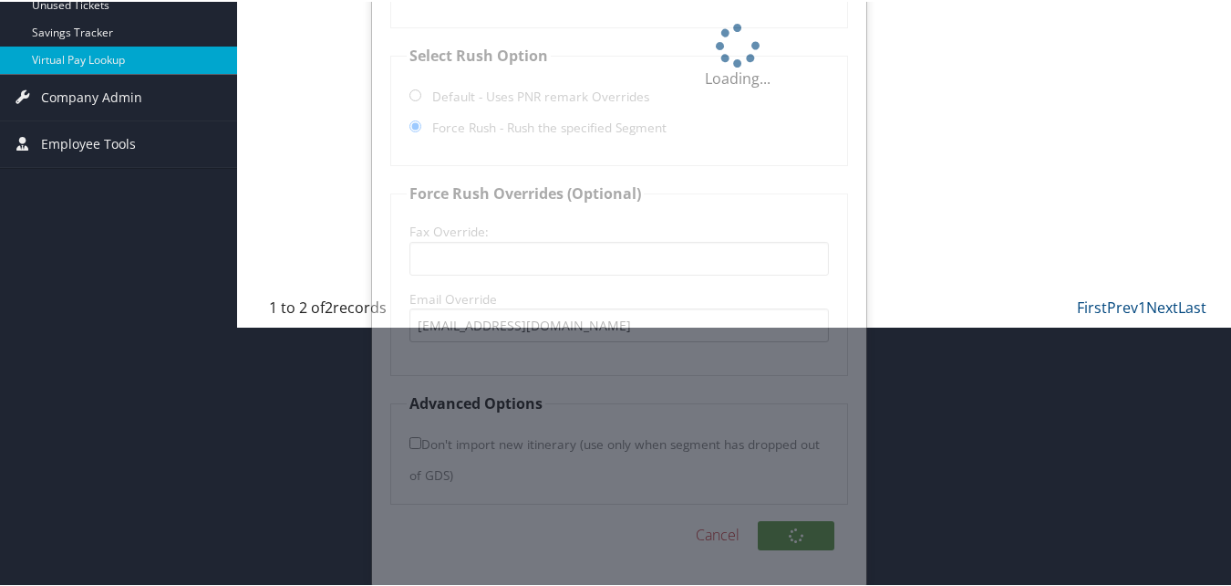
scroll to position [142, 0]
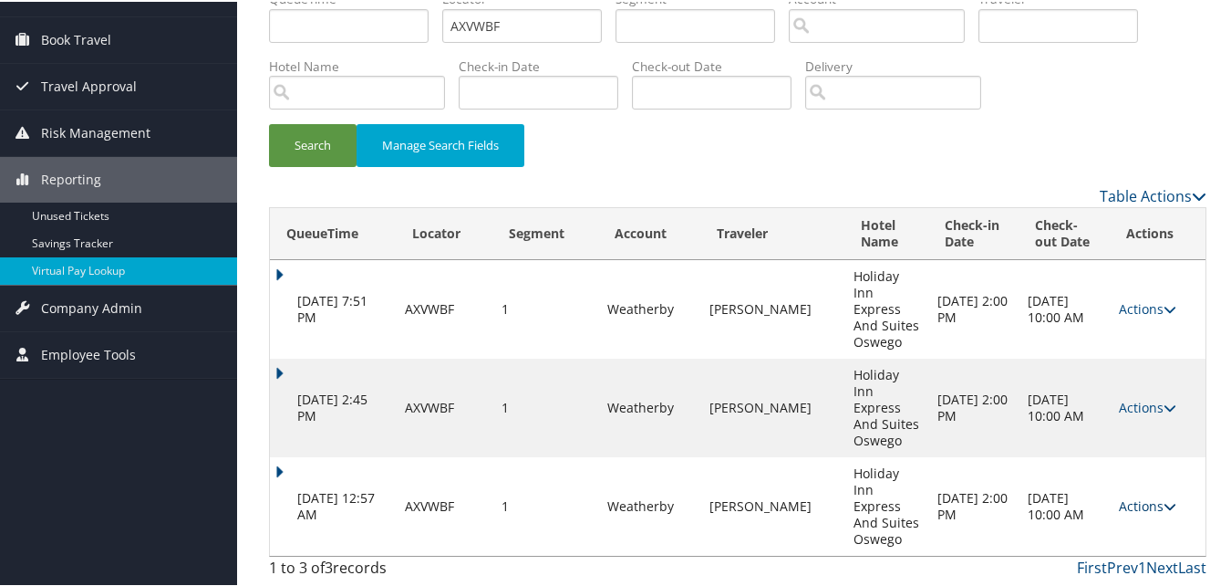
drag, startPoint x: 1145, startPoint y: 491, endPoint x: 1137, endPoint y: 496, distance: 9.9
click at [1145, 491] on td "Actions Resend Logs View Itinerary" at bounding box center [1158, 504] width 96 height 99
click at [1134, 502] on link "Actions" at bounding box center [1147, 503] width 57 height 17
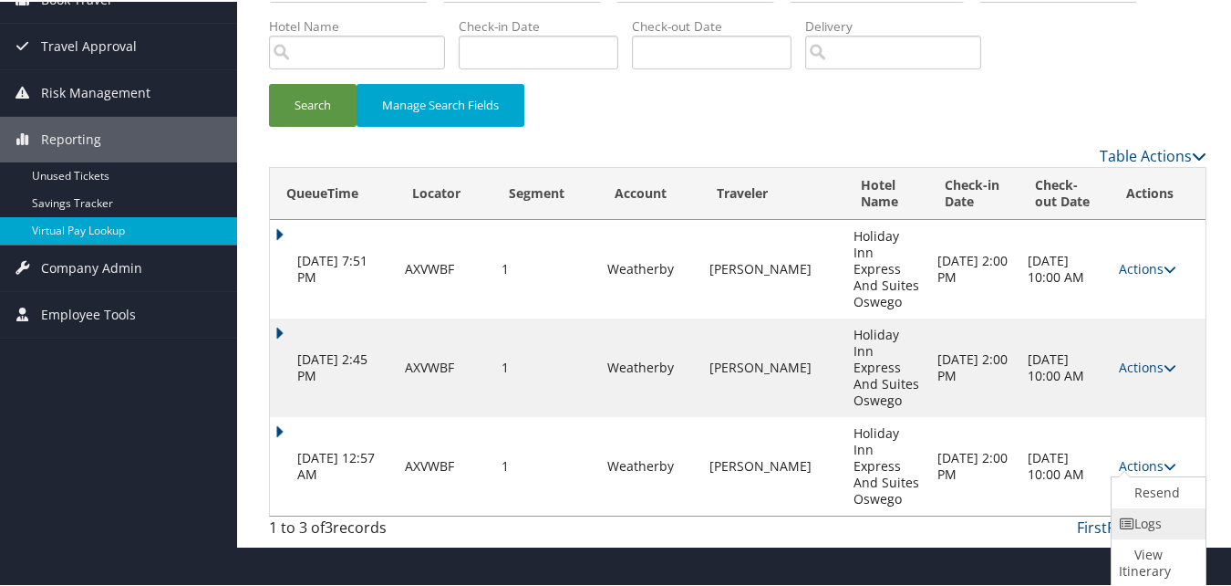
click at [1138, 525] on link "Logs" at bounding box center [1156, 521] width 89 height 31
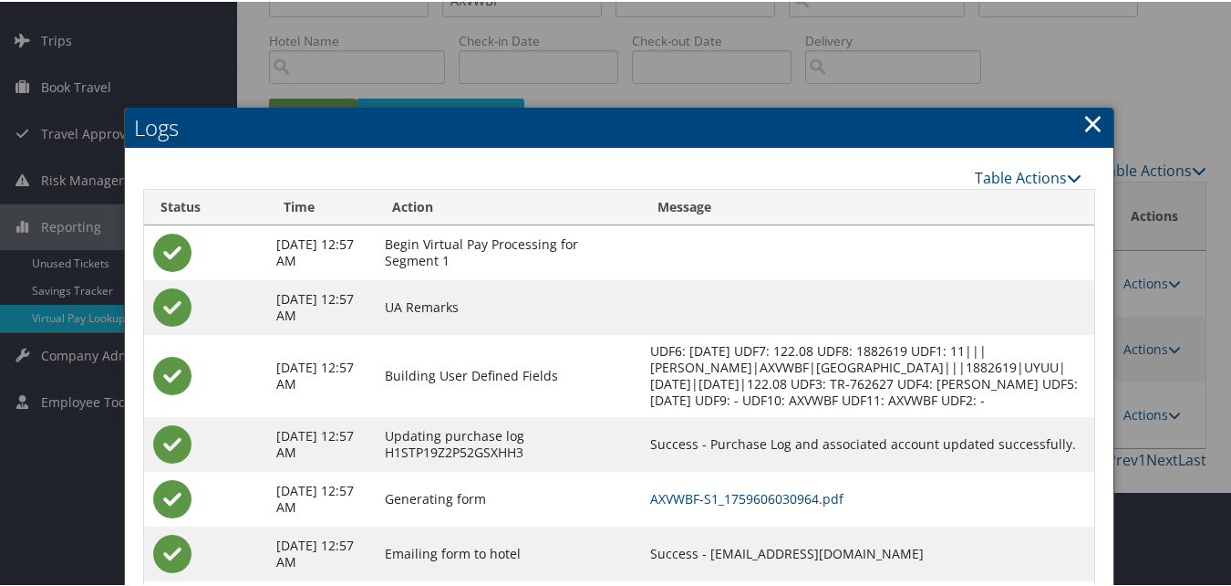
scroll to position [211, 0]
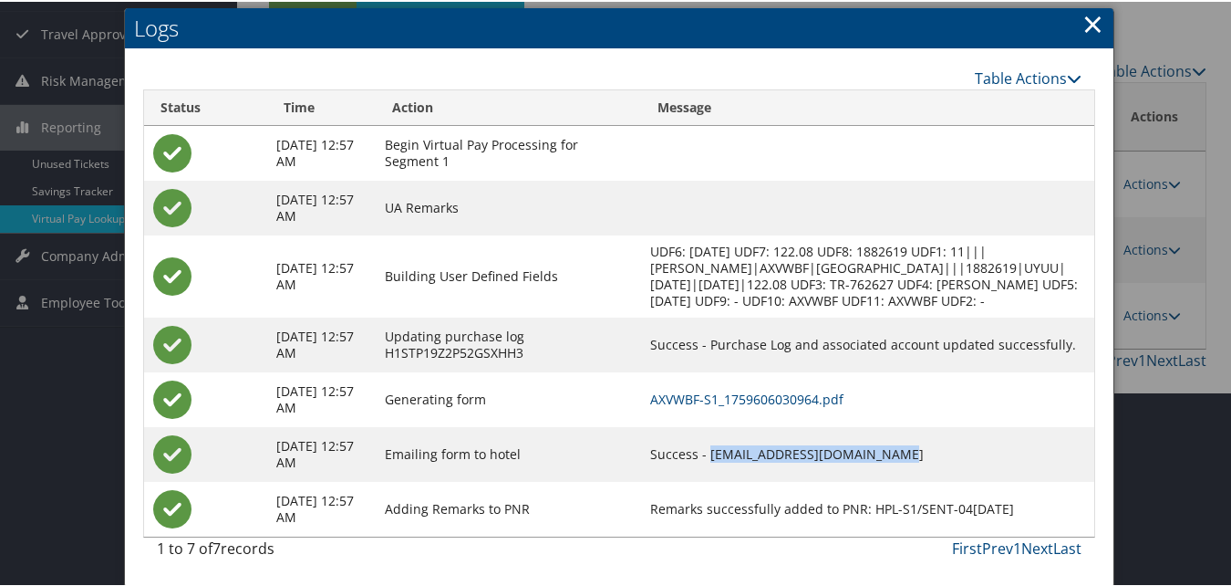
copy td "guestservices@hieoswego.com"
drag, startPoint x: 747, startPoint y: 459, endPoint x: 933, endPoint y: 451, distance: 186.3
click at [938, 454] on td "Success - guestservices@hieoswego.com" at bounding box center [868, 452] width 454 height 55
drag, startPoint x: 933, startPoint y: 451, endPoint x: 828, endPoint y: 400, distance: 116.7
click at [828, 400] on link "AXVWBF-S1_1759606030964.pdf" at bounding box center [746, 397] width 193 height 17
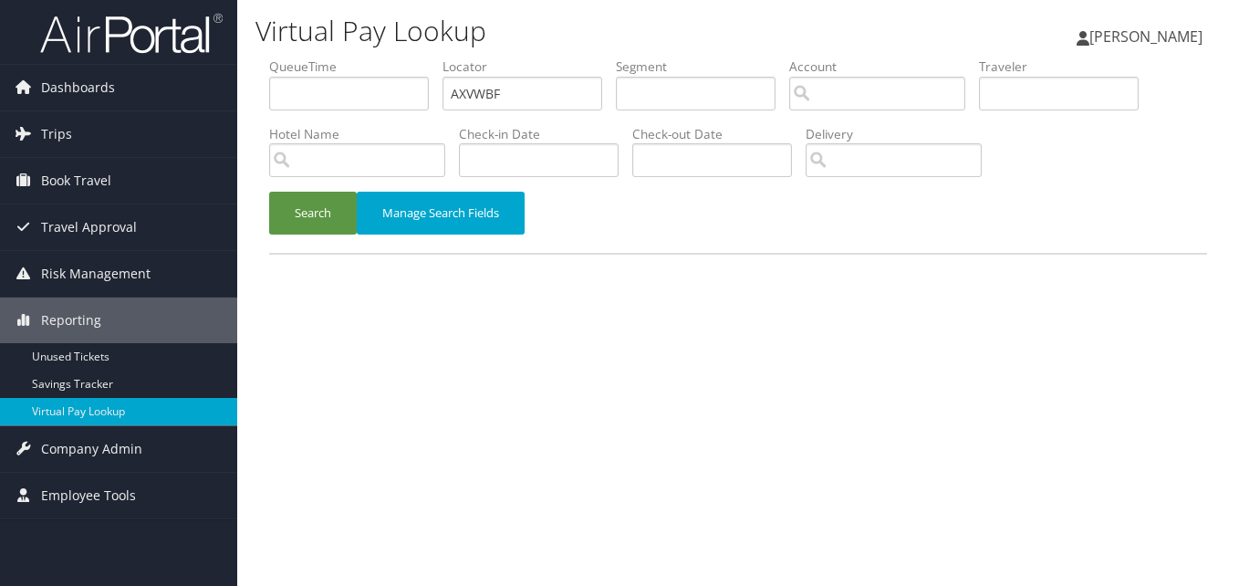
click at [378, 57] on ul "QueueTime Locator AXVWBF Segment Account Traveler Hotel Name Check-in Date Chec…" at bounding box center [738, 57] width 938 height 0
type input "FUADMR"
click at [323, 213] on button "Search" at bounding box center [313, 213] width 88 height 43
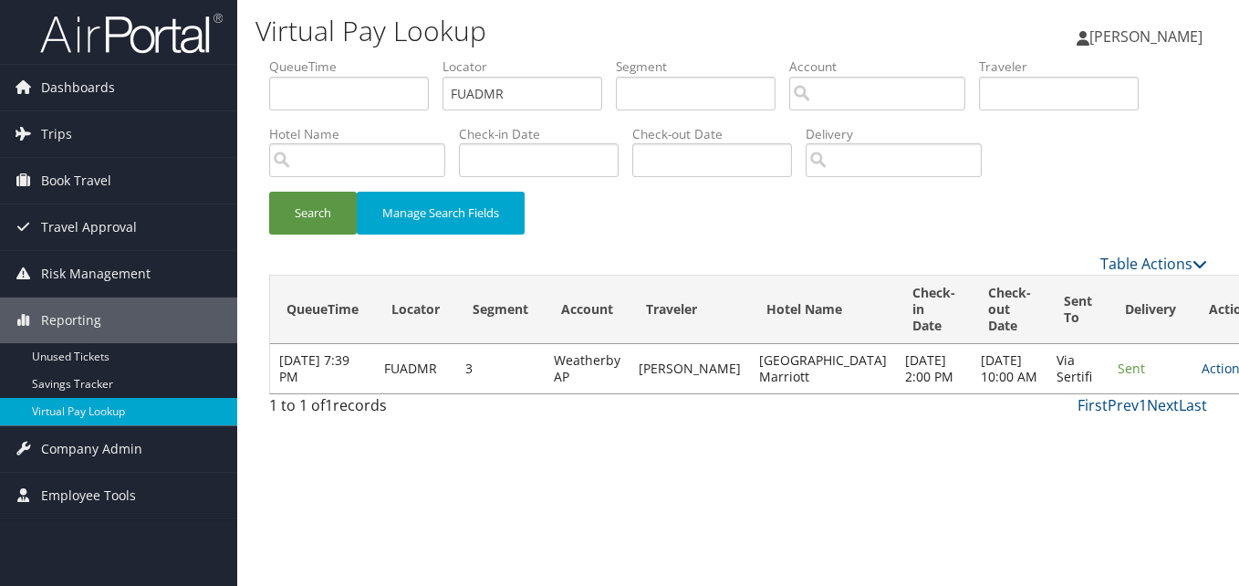
click at [1192, 393] on td "Actions Resend Logs View Itinerary" at bounding box center [1232, 368] width 80 height 49
click at [1201, 377] on link "Actions" at bounding box center [1229, 367] width 57 height 17
click at [1111, 442] on link "Logs" at bounding box center [1128, 442] width 115 height 31
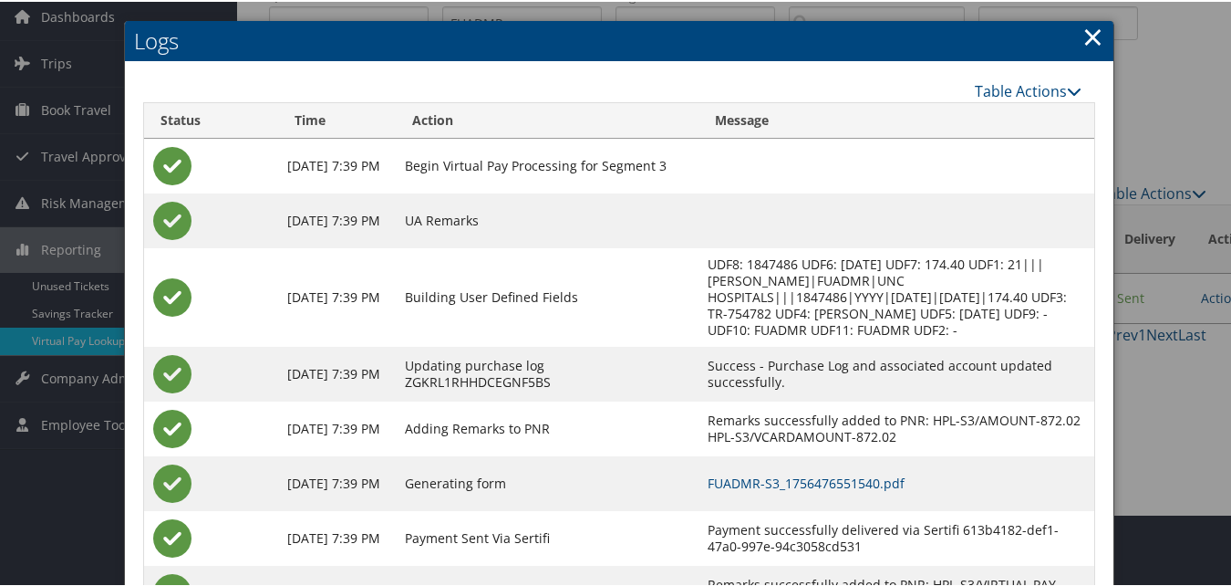
scroll to position [156, 0]
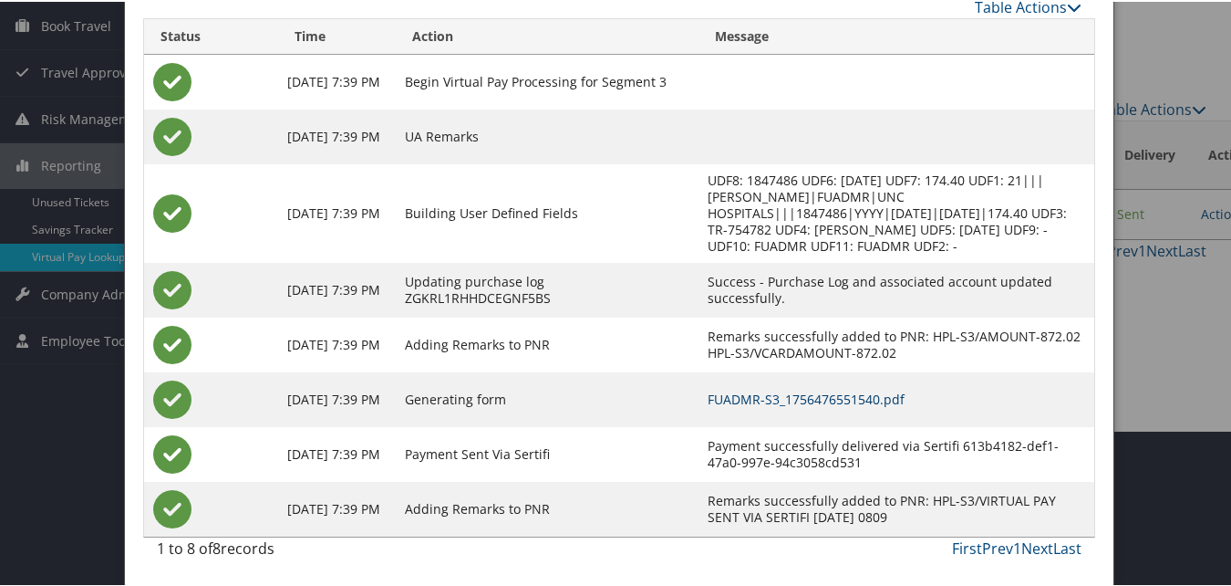
click at [776, 393] on link "FUADMR-S3_1756476551540.pdf" at bounding box center [806, 397] width 197 height 17
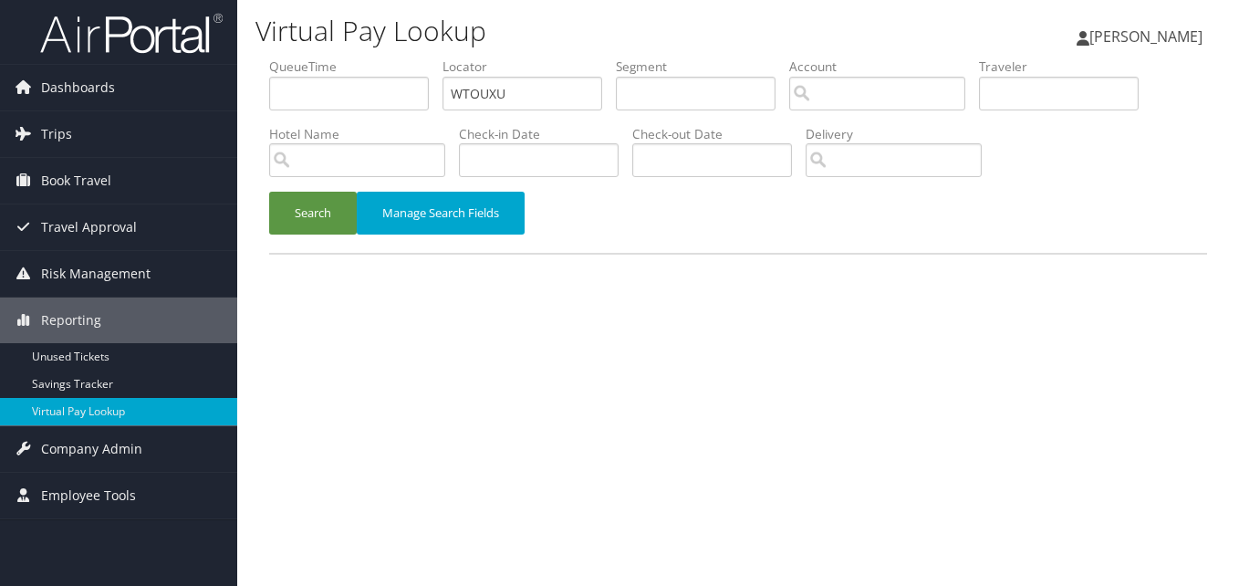
drag, startPoint x: 509, startPoint y: 85, endPoint x: 385, endPoint y: 117, distance: 128.1
click at [385, 57] on ul "QueueTime Locator WTOUXU Segment Account Traveler Hotel Name Check-in Date Chec…" at bounding box center [738, 57] width 938 height 0
type input "WTOUXU"
click at [315, 213] on button "Search" at bounding box center [313, 213] width 88 height 43
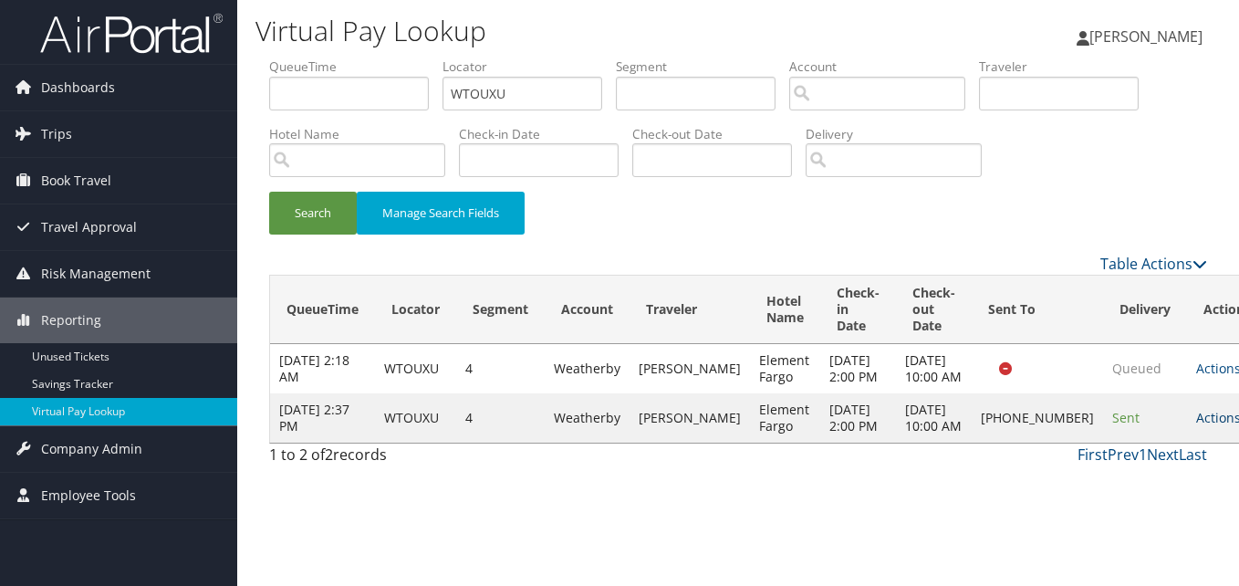
click at [1196, 426] on link "Actions" at bounding box center [1224, 417] width 57 height 17
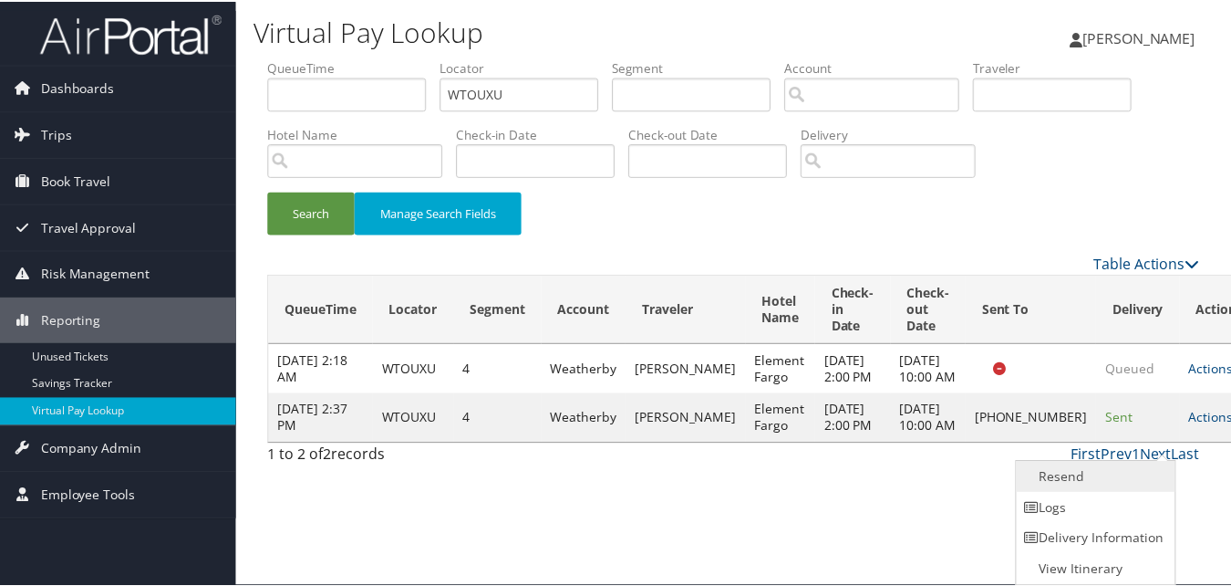
scroll to position [1, 0]
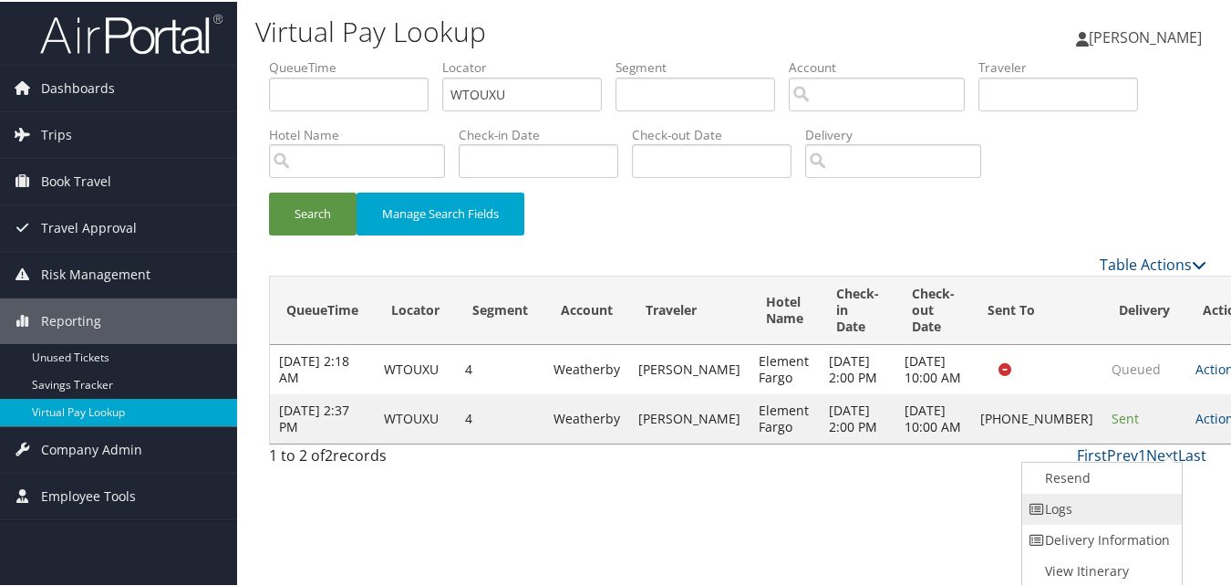
click at [1077, 492] on link "Logs" at bounding box center [1101, 507] width 156 height 31
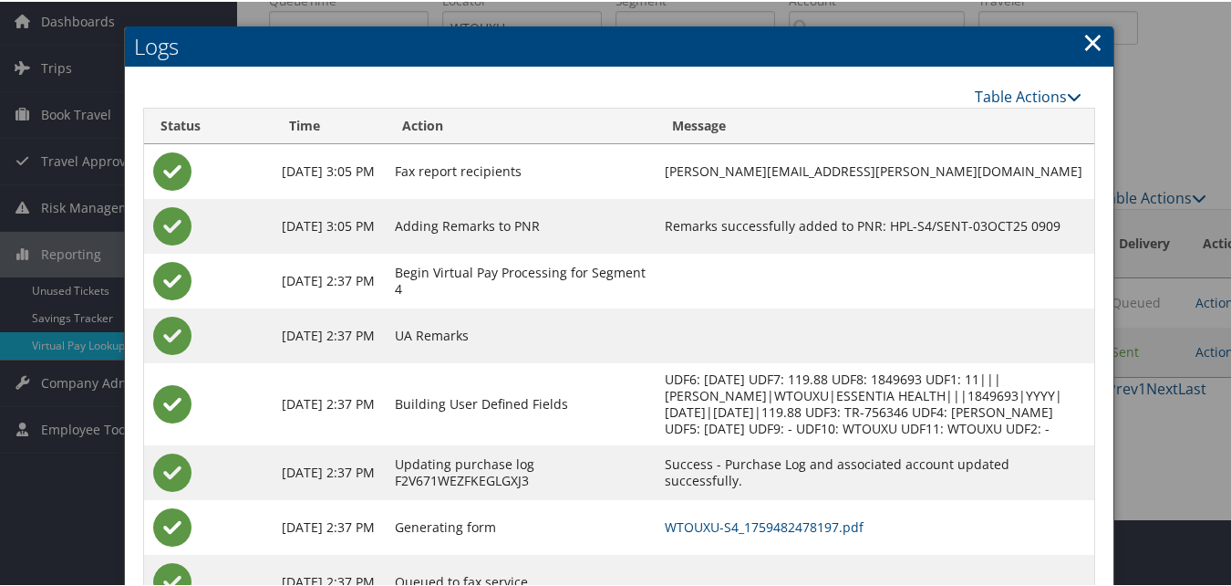
scroll to position [157, 0]
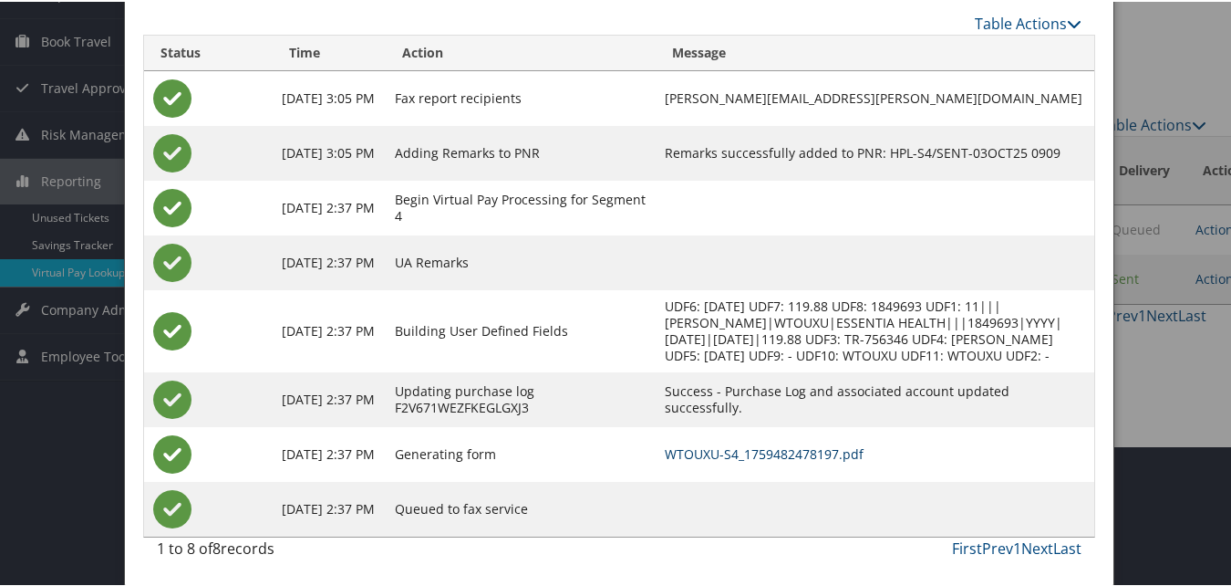
click at [764, 447] on link "WTOUXU-S4_1759482478197.pdf" at bounding box center [764, 451] width 199 height 17
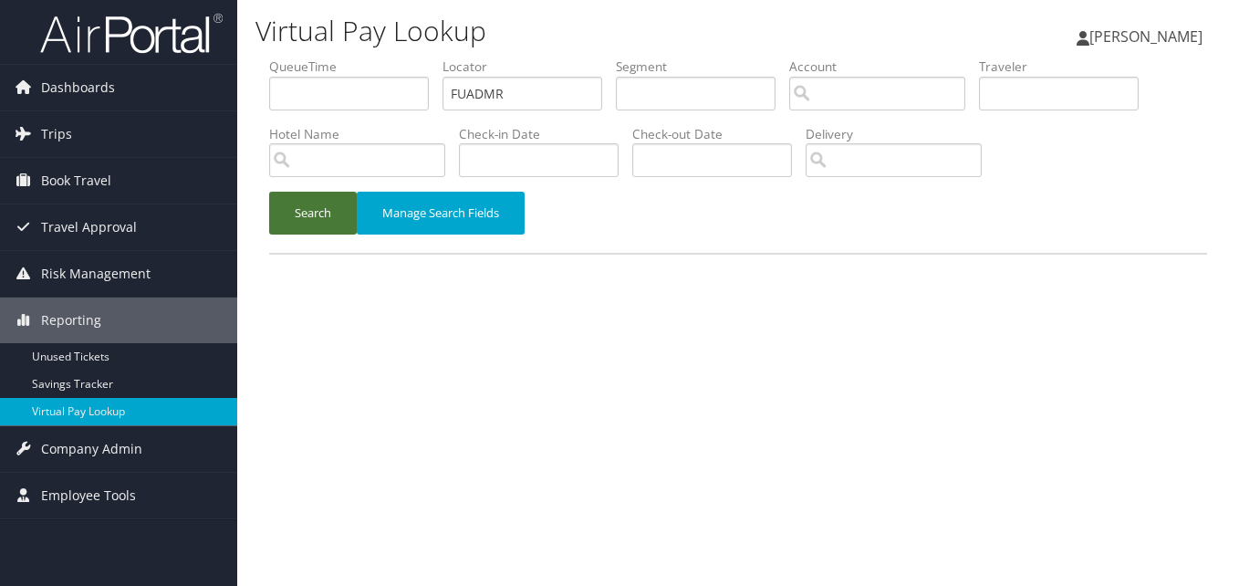
click at [323, 210] on button "Search" at bounding box center [313, 213] width 88 height 43
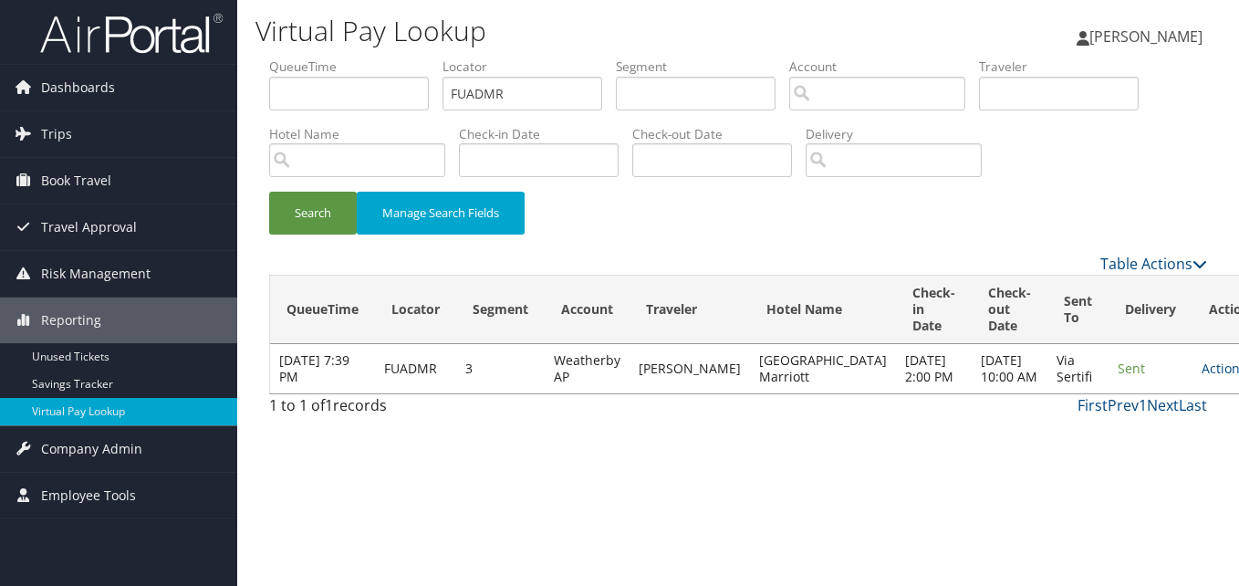
click at [1192, 369] on td "Actions Resend Logs View Itinerary" at bounding box center [1232, 368] width 80 height 49
click at [1238, 375] on icon at bounding box center [1252, 368] width 13 height 13
click at [1094, 434] on link "Logs" at bounding box center [1128, 442] width 115 height 31
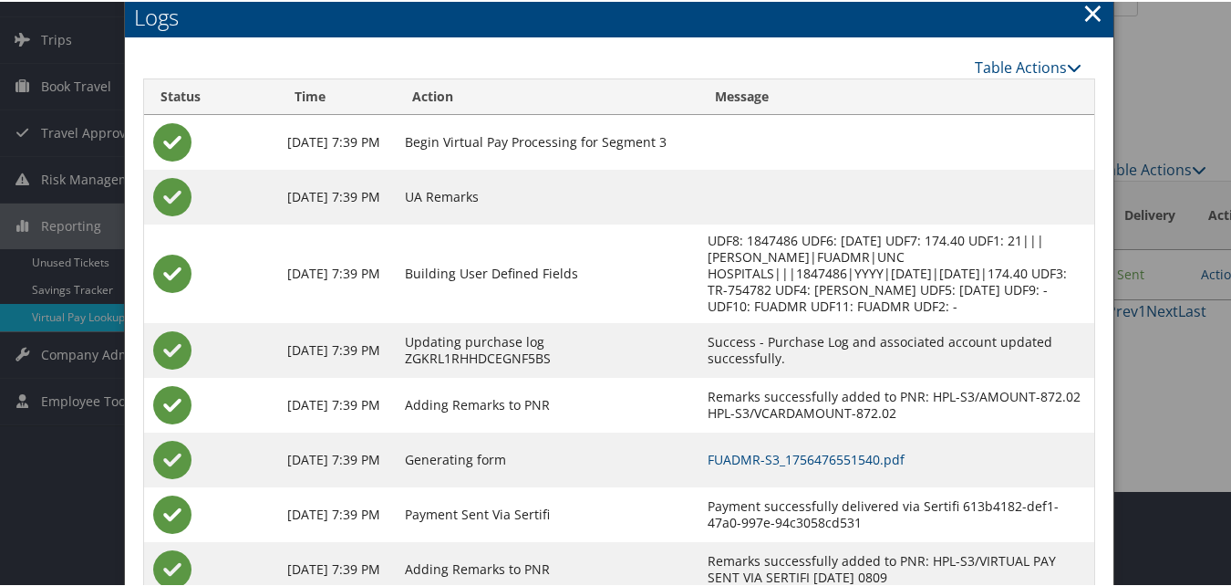
scroll to position [65, 0]
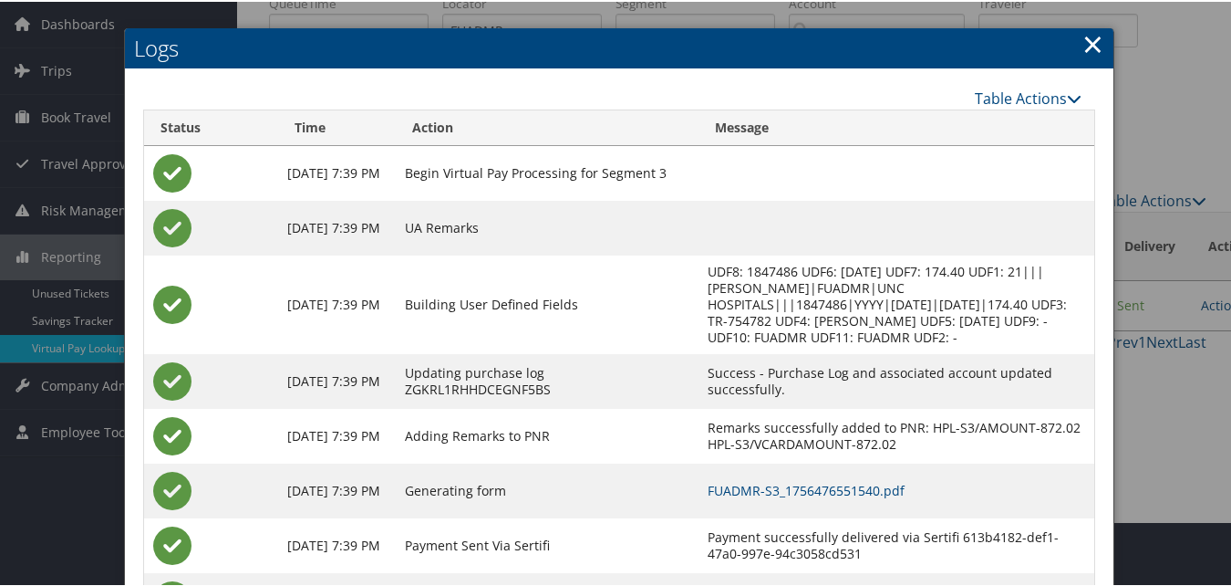
click at [1096, 45] on link "×" at bounding box center [1093, 42] width 21 height 36
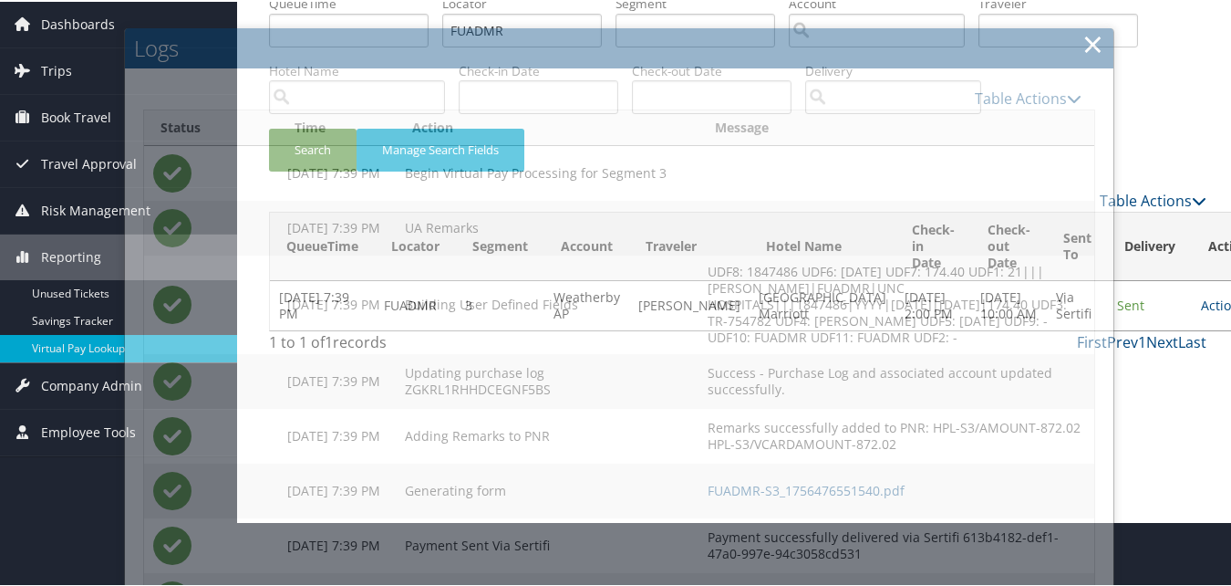
scroll to position [0, 0]
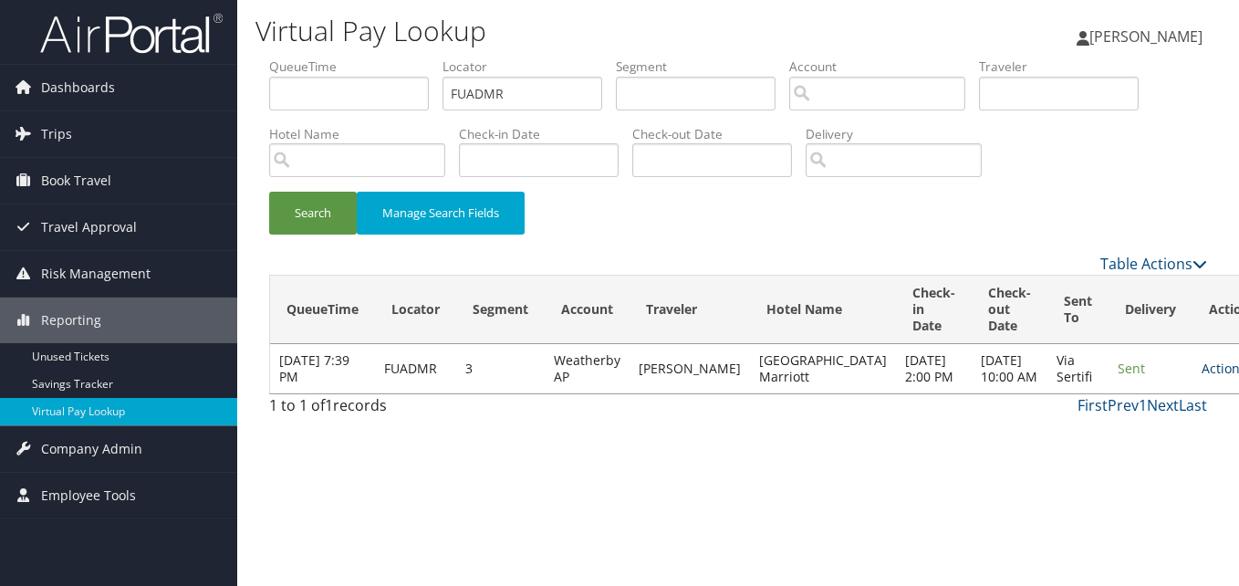
click at [1238, 375] on icon at bounding box center [1252, 368] width 13 height 13
click at [1105, 427] on link "Logs" at bounding box center [1128, 442] width 115 height 31
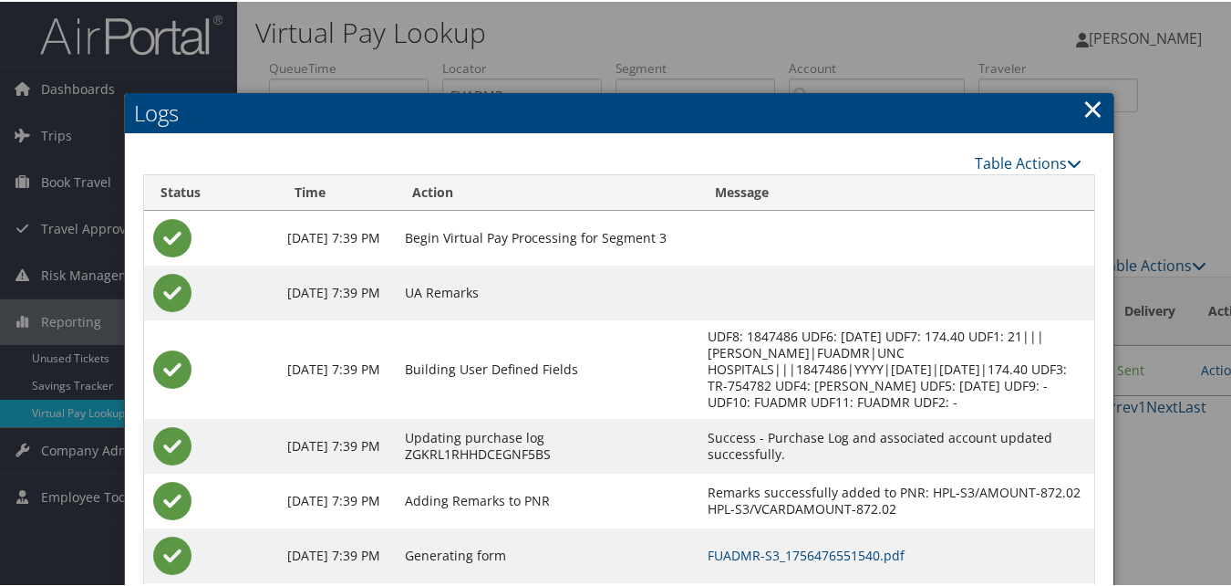
click at [1092, 106] on link "×" at bounding box center [1093, 106] width 21 height 36
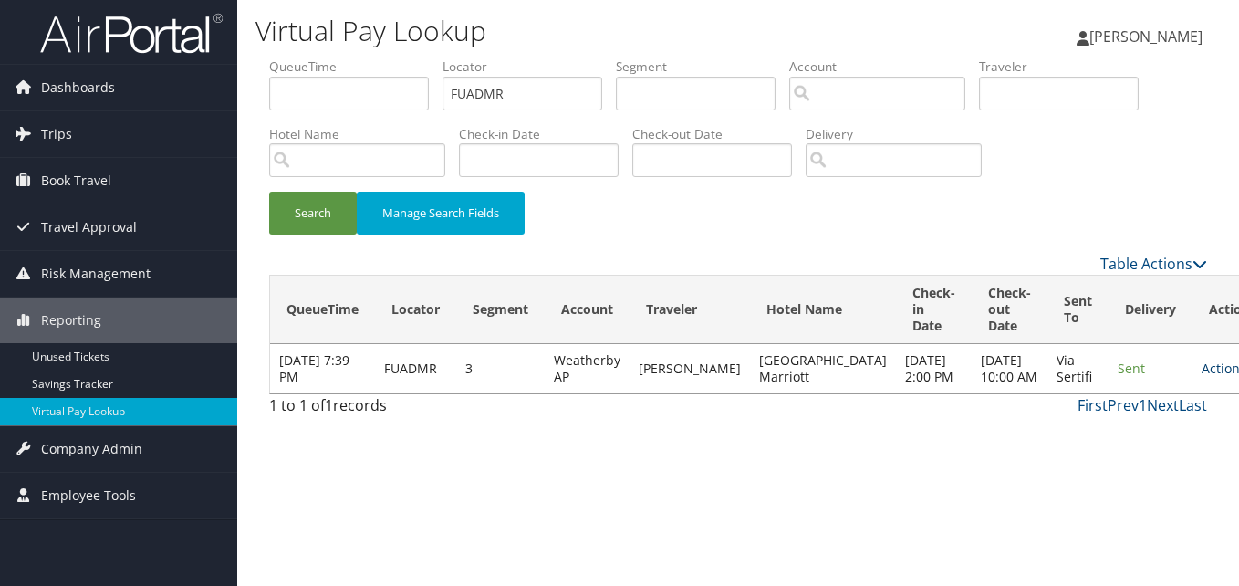
click at [1201, 377] on link "Actions" at bounding box center [1229, 367] width 57 height 17
click at [1062, 221] on div "Search Manage Search Fields" at bounding box center [737, 222] width 965 height 61
click at [1201, 377] on link "Actions" at bounding box center [1229, 367] width 57 height 17
click at [1108, 393] on td "Sent" at bounding box center [1150, 368] width 84 height 49
click at [1192, 393] on td "Actions Resend Logs View Itinerary" at bounding box center [1232, 368] width 80 height 49
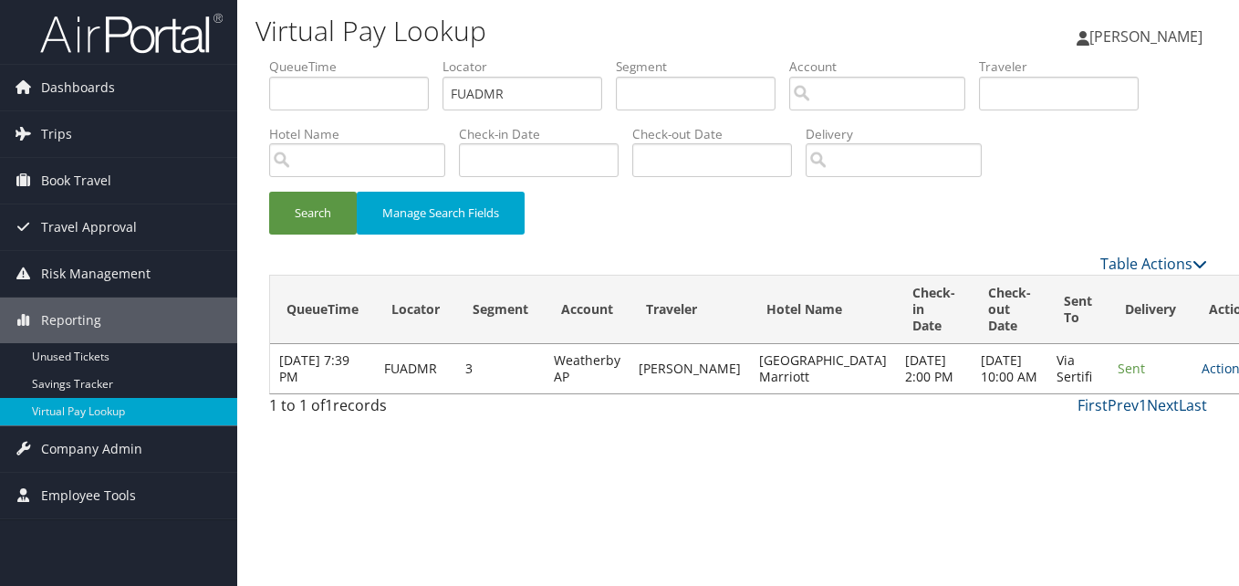
click at [1119, 380] on td "Sent" at bounding box center [1150, 368] width 84 height 49
click at [1201, 377] on link "Actions" at bounding box center [1229, 367] width 57 height 17
click at [1106, 405] on link "Resend" at bounding box center [1128, 411] width 115 height 31
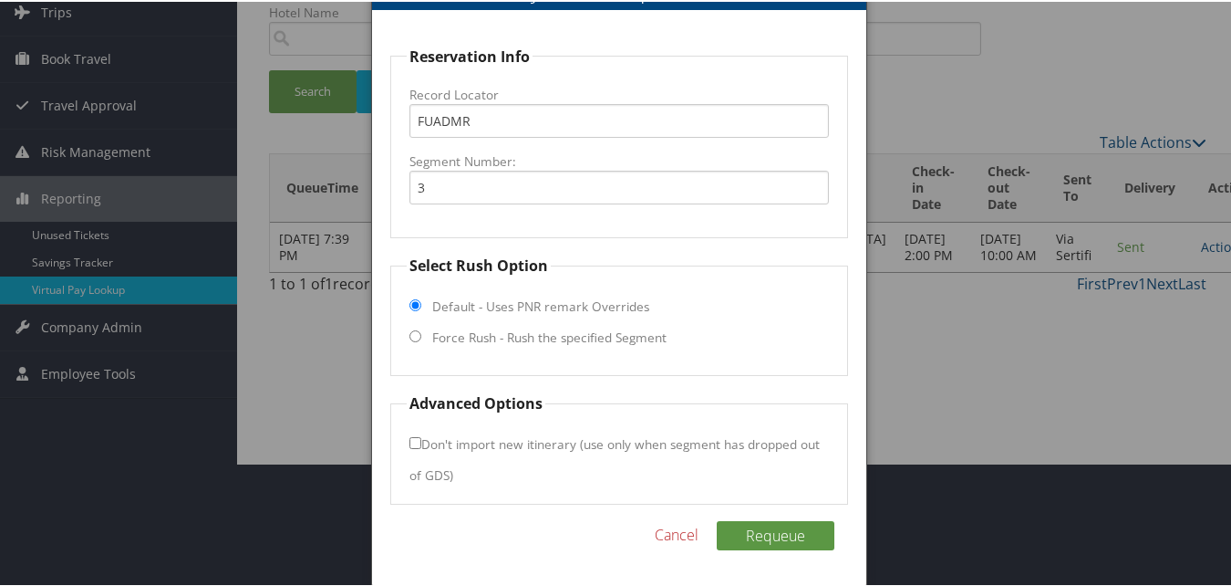
drag, startPoint x: 470, startPoint y: 349, endPoint x: 475, endPoint y: 335, distance: 15.6
click at [470, 348] on fieldset "Select Rush Option Default - Uses PNR remark Overrides Force Rush - Rush the sp…" at bounding box center [618, 313] width 457 height 121
click at [475, 335] on label "Force Rush - Rush the specified Segment" at bounding box center [549, 336] width 234 height 18
click at [421, 335] on input "Force Rush - Rush the specified Segment" at bounding box center [416, 334] width 12 height 12
radio input "true"
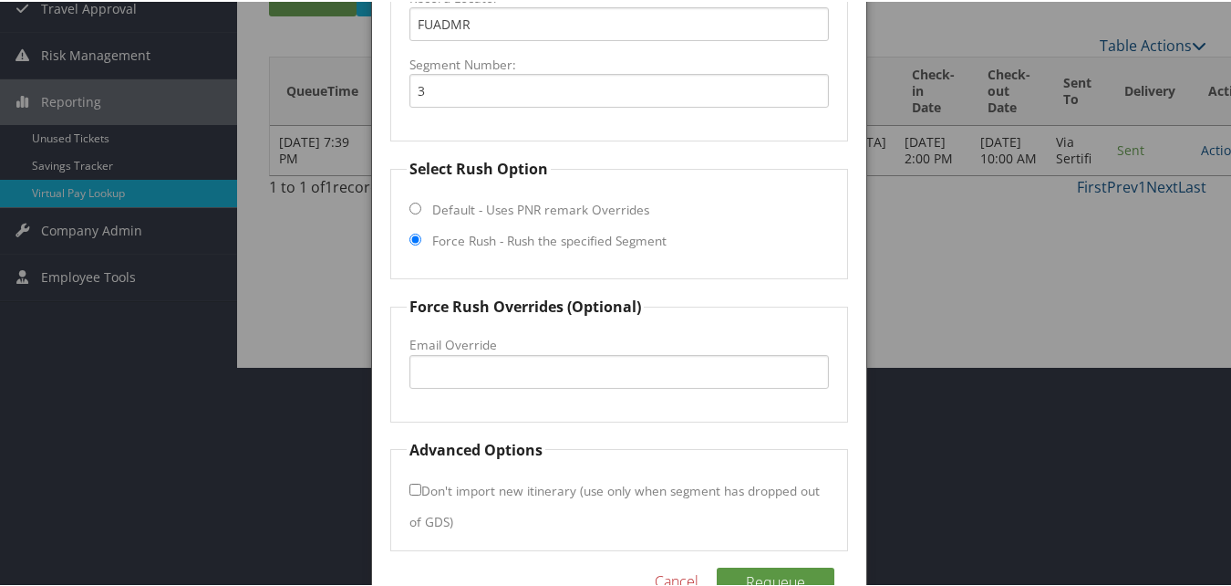
scroll to position [175, 0]
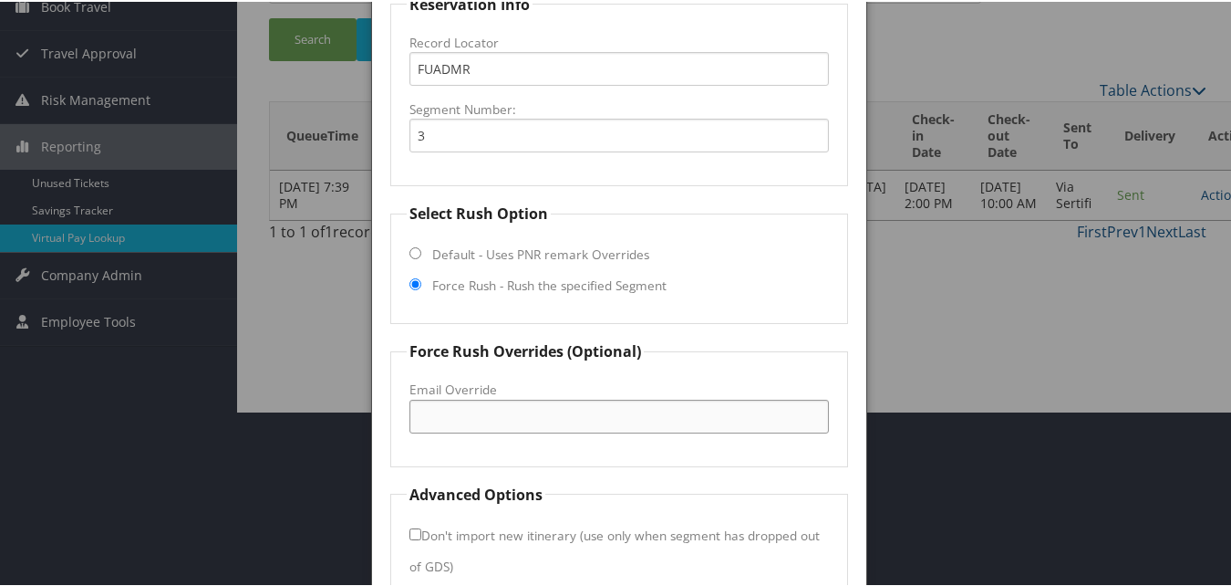
click at [432, 408] on input "Email Override" at bounding box center [619, 415] width 419 height 34
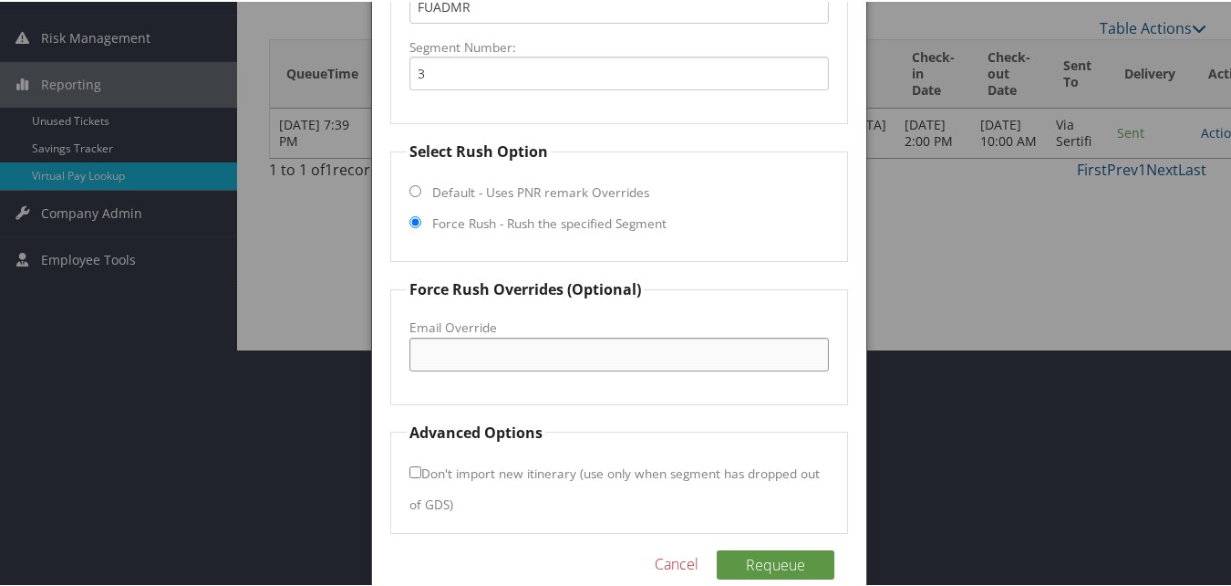
scroll to position [266, 0]
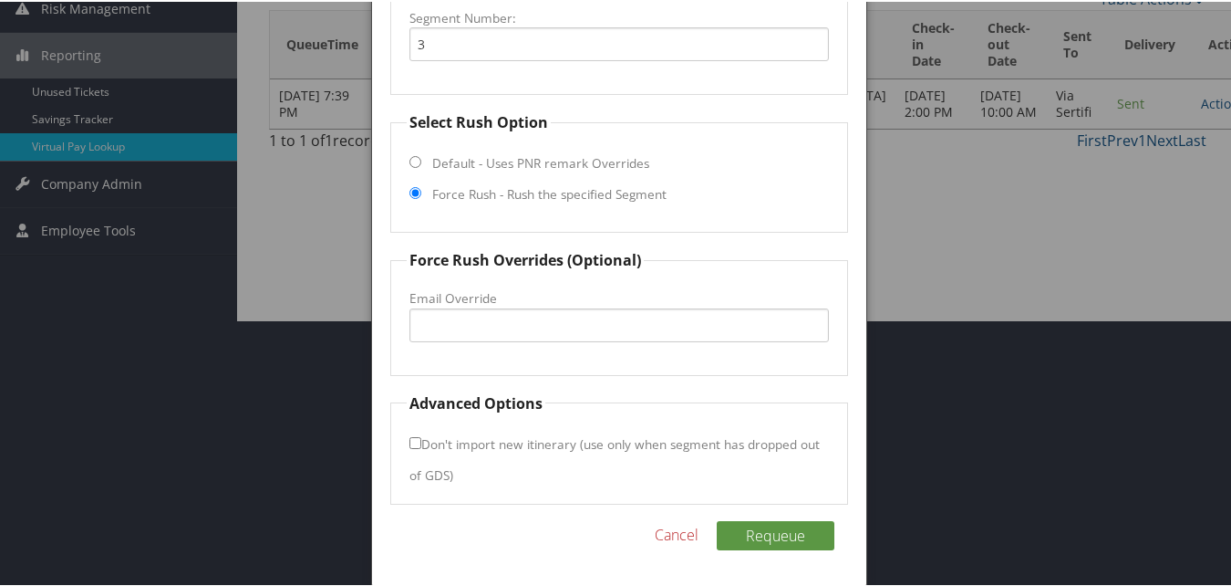
click at [1054, 276] on div at bounding box center [619, 293] width 1239 height 586
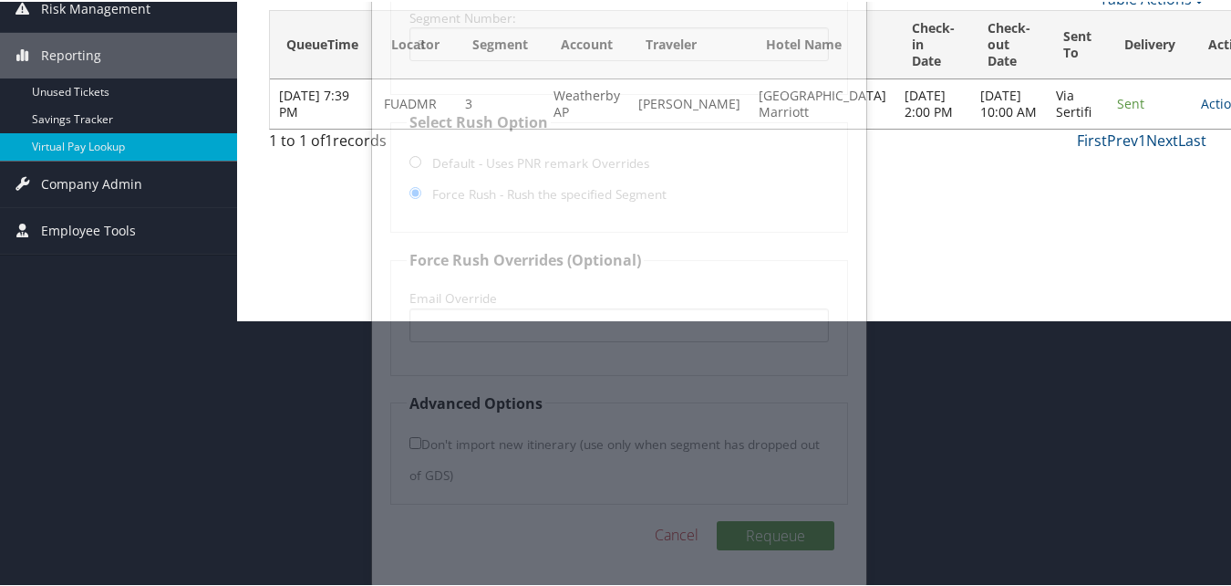
scroll to position [0, 0]
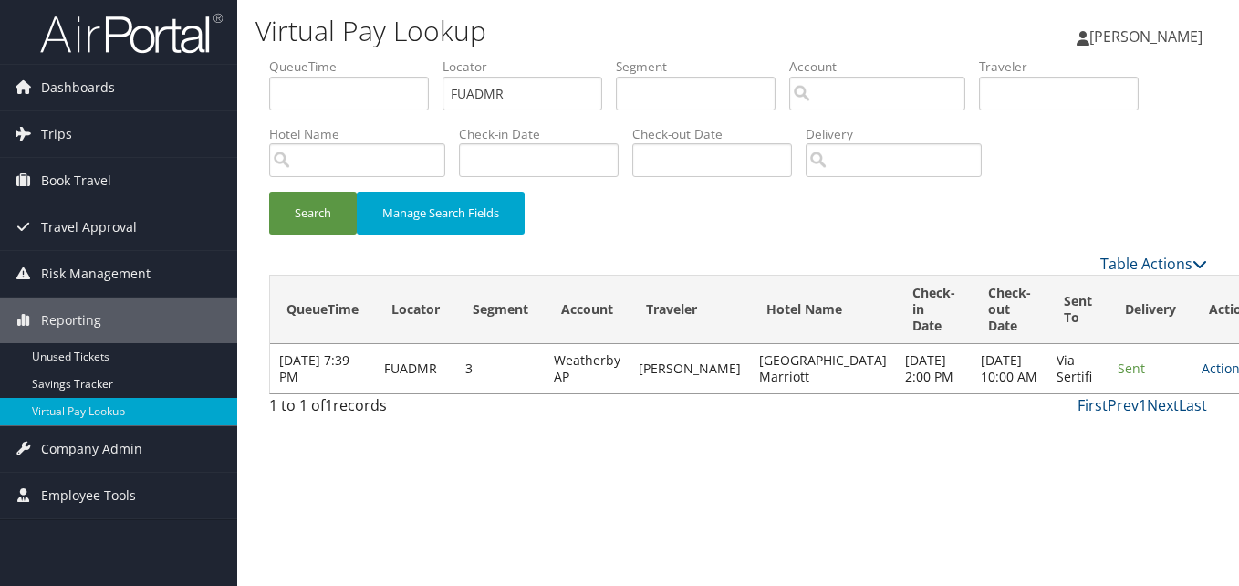
click at [1198, 393] on td "Actions Resend Logs View Itinerary" at bounding box center [1232, 368] width 80 height 49
click at [1238, 375] on icon at bounding box center [1252, 368] width 13 height 13
click at [1104, 410] on link "Resend" at bounding box center [1128, 411] width 115 height 31
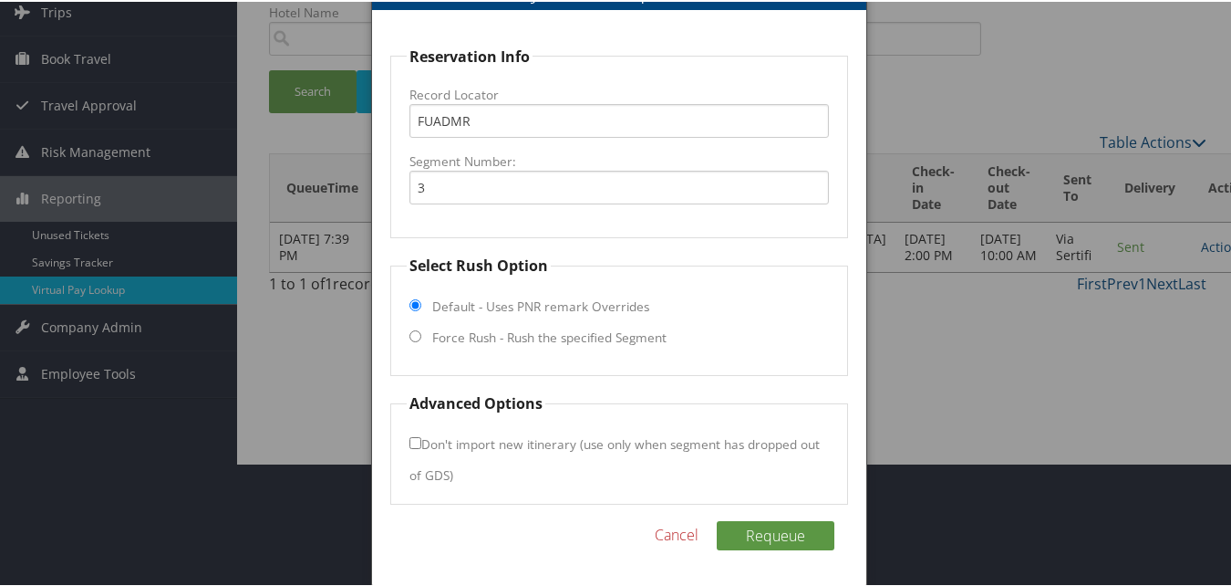
click at [450, 335] on label "Force Rush - Rush the specified Segment" at bounding box center [549, 336] width 234 height 18
click at [421, 335] on input "Force Rush - Rush the specified Segment" at bounding box center [416, 334] width 12 height 12
radio input "true"
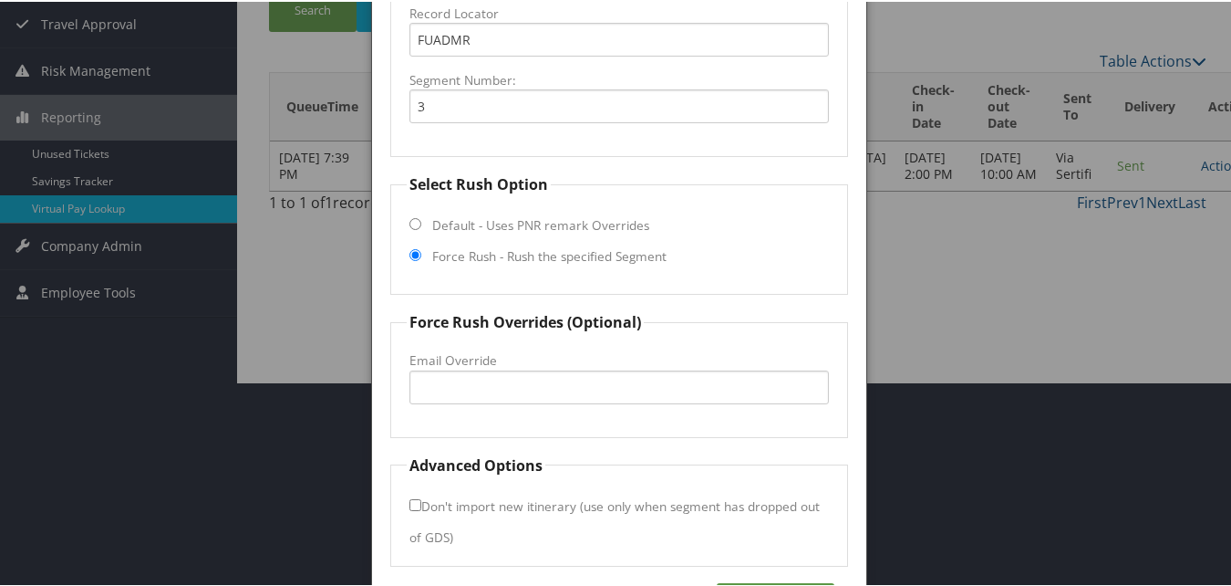
scroll to position [266, 0]
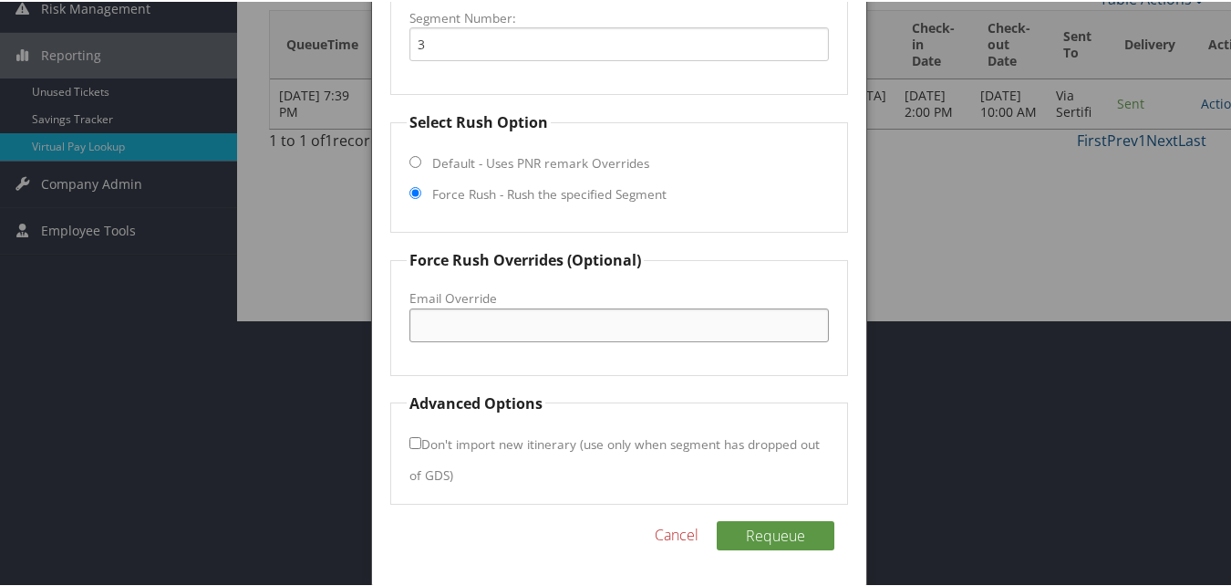
click at [461, 323] on input "Email Override" at bounding box center [619, 323] width 419 height 34
drag, startPoint x: 639, startPoint y: 325, endPoint x: 405, endPoint y: 327, distance: 234.4
click at [405, 327] on fieldset "Force Rush Overrides (Optional) Fax Override: Email Override [EMAIL_ADDRESS][DO…" at bounding box center [618, 310] width 457 height 126
type input "[EMAIL_ADDRESS][DOMAIN_NAME]"
click at [782, 529] on button "Requeue" at bounding box center [776, 533] width 118 height 29
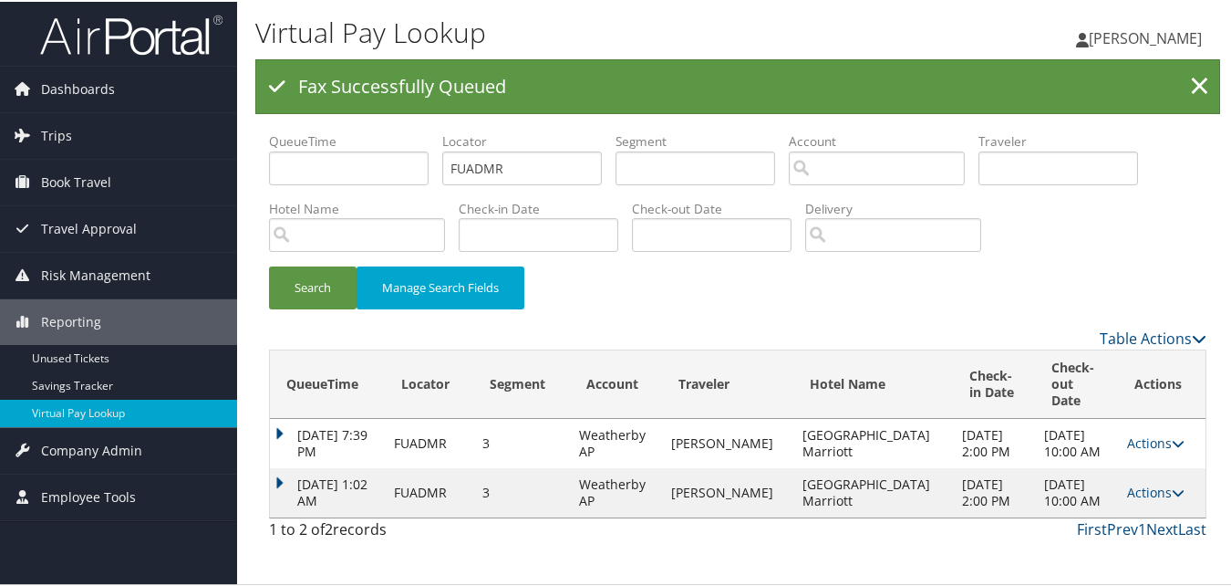
scroll to position [0, 0]
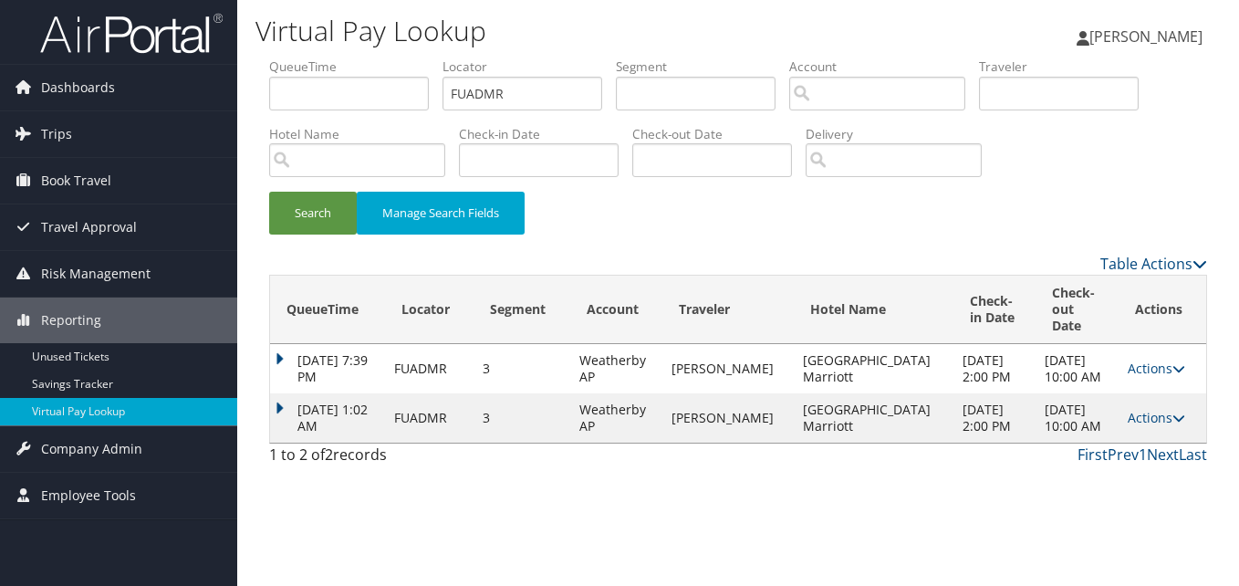
click at [287, 407] on td "[DATE] 1:02 AM" at bounding box center [327, 417] width 115 height 49
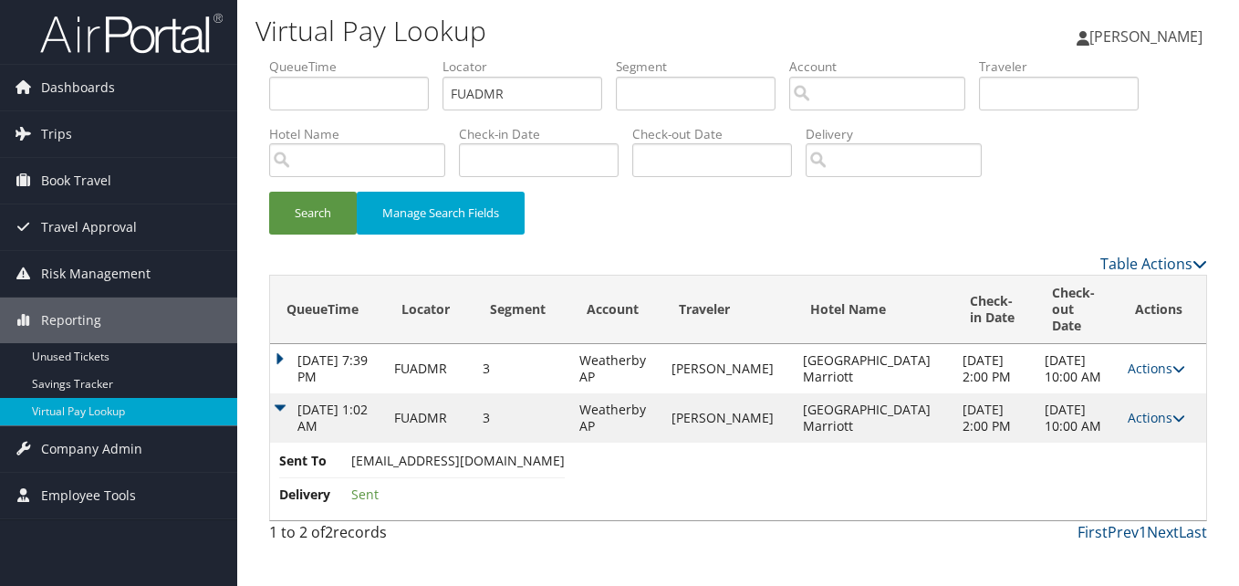
copy span "[EMAIL_ADDRESS][DOMAIN_NAME]"
drag, startPoint x: 350, startPoint y: 475, endPoint x: 543, endPoint y: 473, distance: 192.5
click at [543, 469] on span "[EMAIL_ADDRESS][DOMAIN_NAME]" at bounding box center [457, 460] width 213 height 17
click at [1138, 421] on link "Actions" at bounding box center [1155, 417] width 57 height 17
click at [1131, 490] on link "Logs" at bounding box center [1111, 483] width 115 height 31
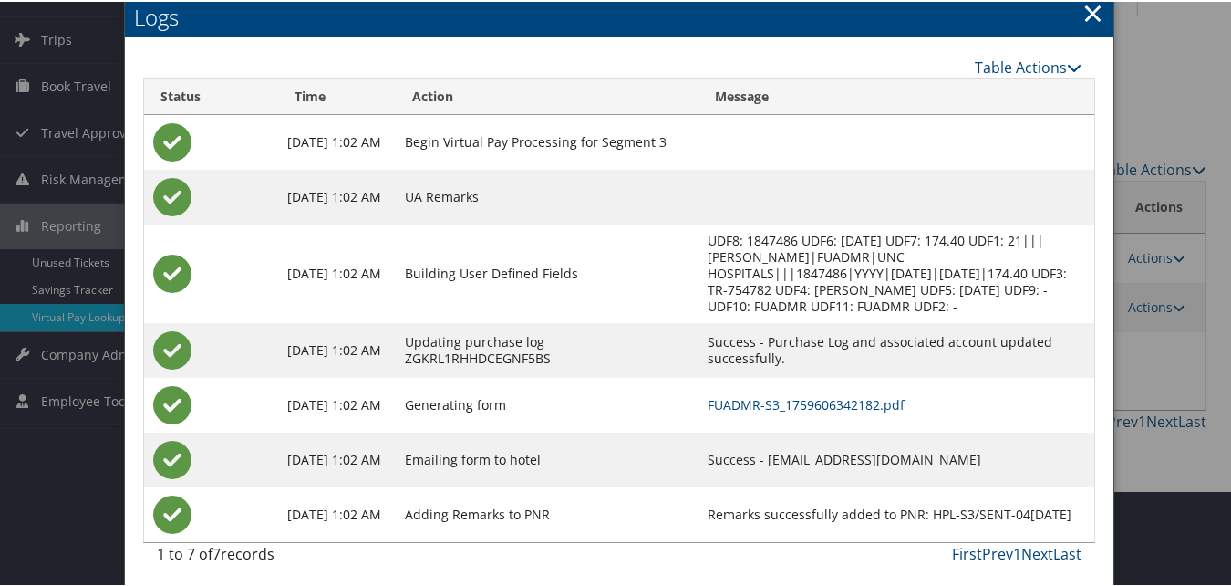
scroll to position [101, 0]
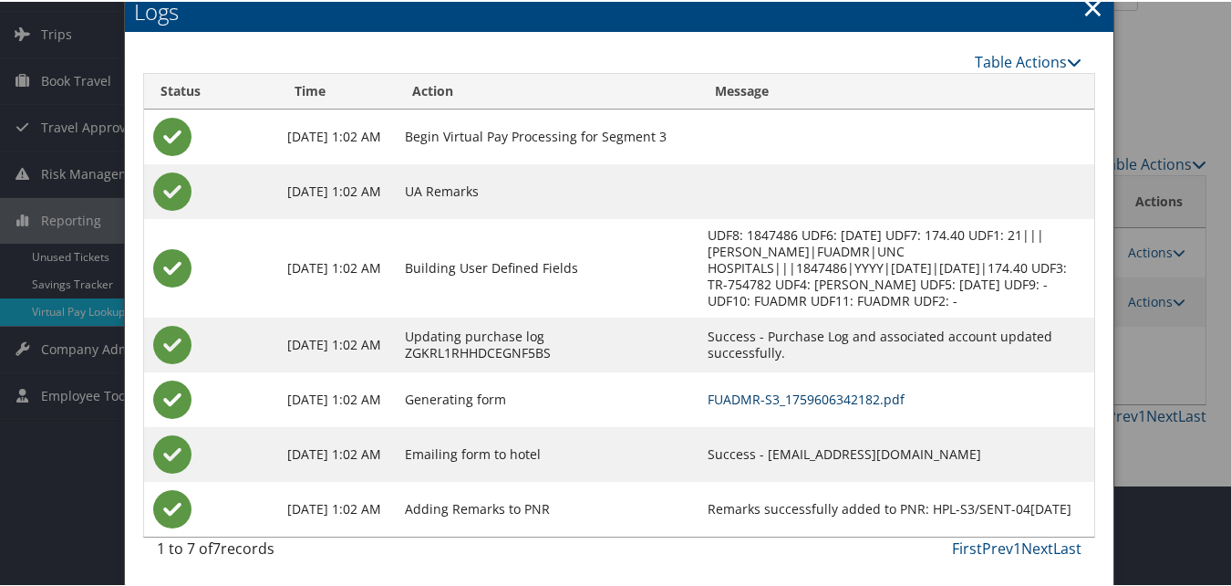
drag, startPoint x: 727, startPoint y: 394, endPoint x: 675, endPoint y: 415, distance: 56.1
click at [726, 394] on link "FUADMR-S3_1759606342182.pdf" at bounding box center [806, 397] width 197 height 17
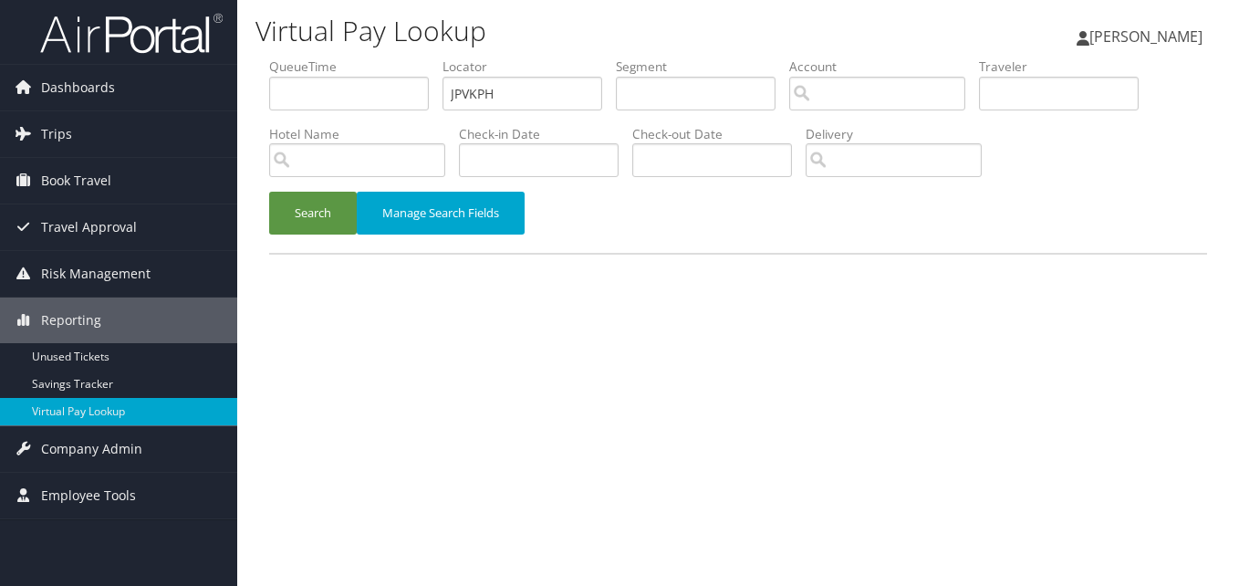
click at [390, 57] on ul "QueueTime Locator JPVKPH Segment Account Traveler Hotel Name Check-in Date Chec…" at bounding box center [738, 57] width 938 height 0
type input "JPVKPH"
click at [307, 200] on button "Search" at bounding box center [313, 213] width 88 height 43
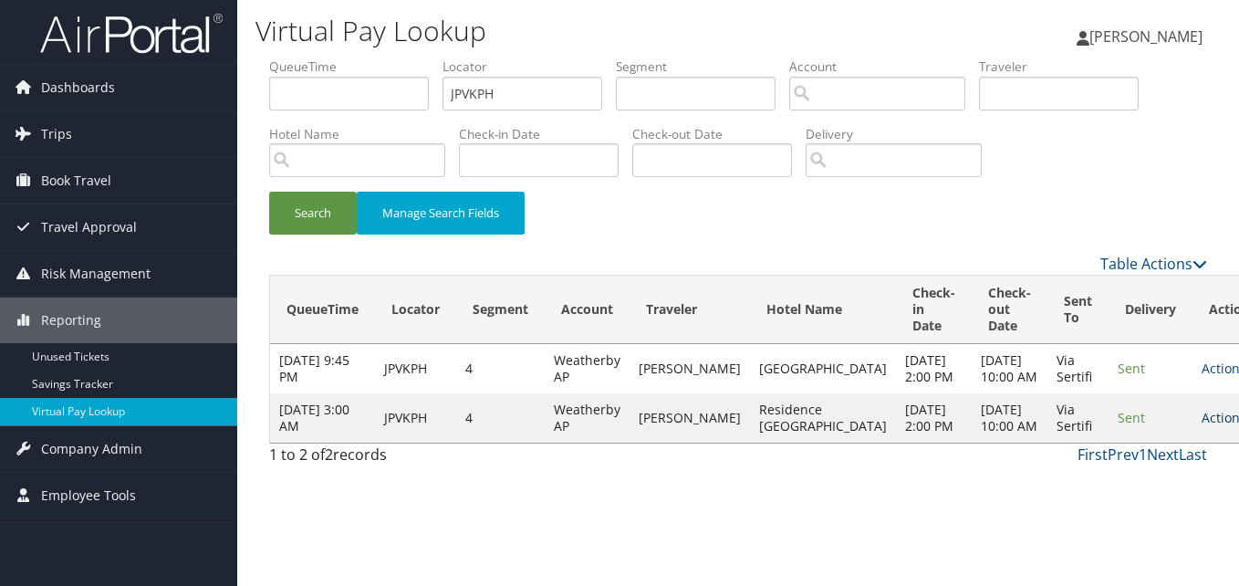
click at [1201, 426] on link "Actions" at bounding box center [1229, 417] width 57 height 17
click at [1085, 519] on icon at bounding box center [1087, 524] width 16 height 13
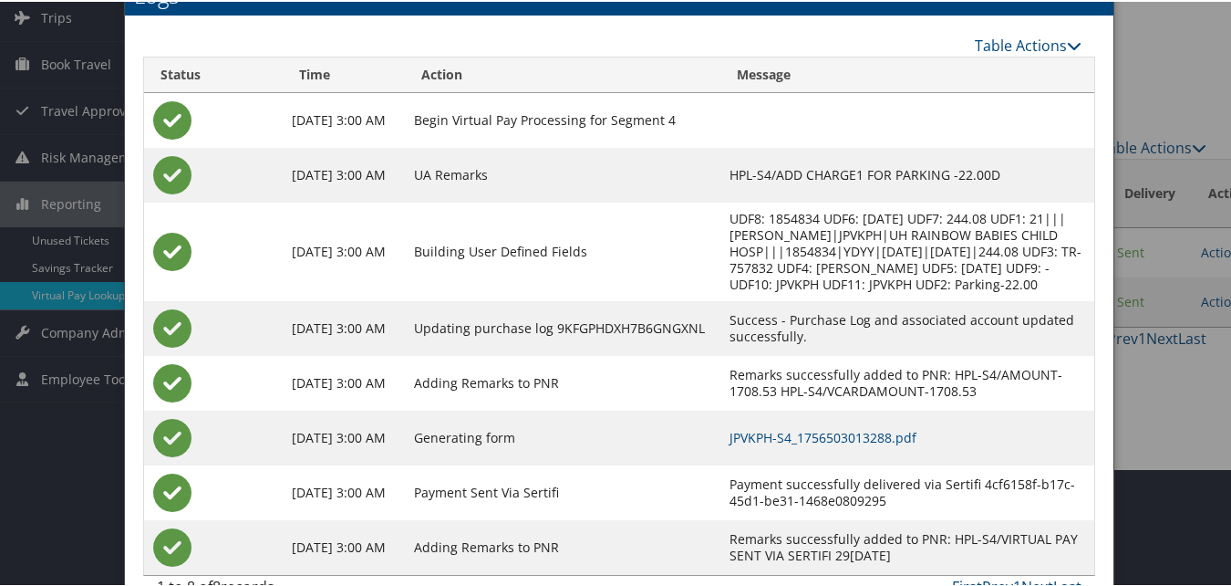
scroll to position [172, 0]
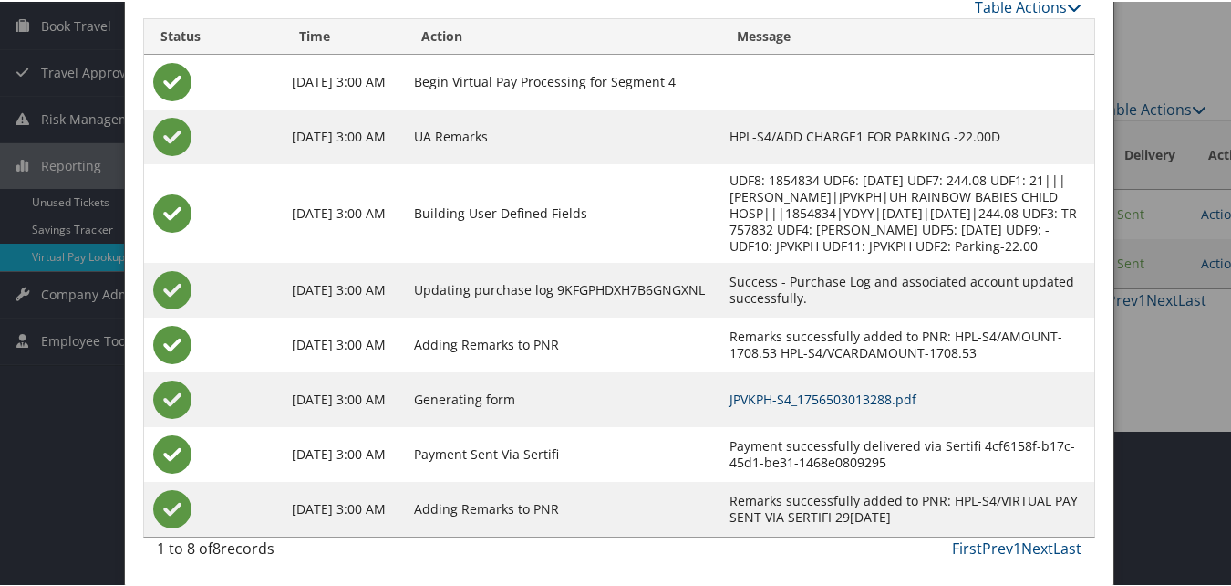
click at [841, 395] on link "JPVKPH-S4_1756503013288.pdf" at bounding box center [823, 397] width 187 height 17
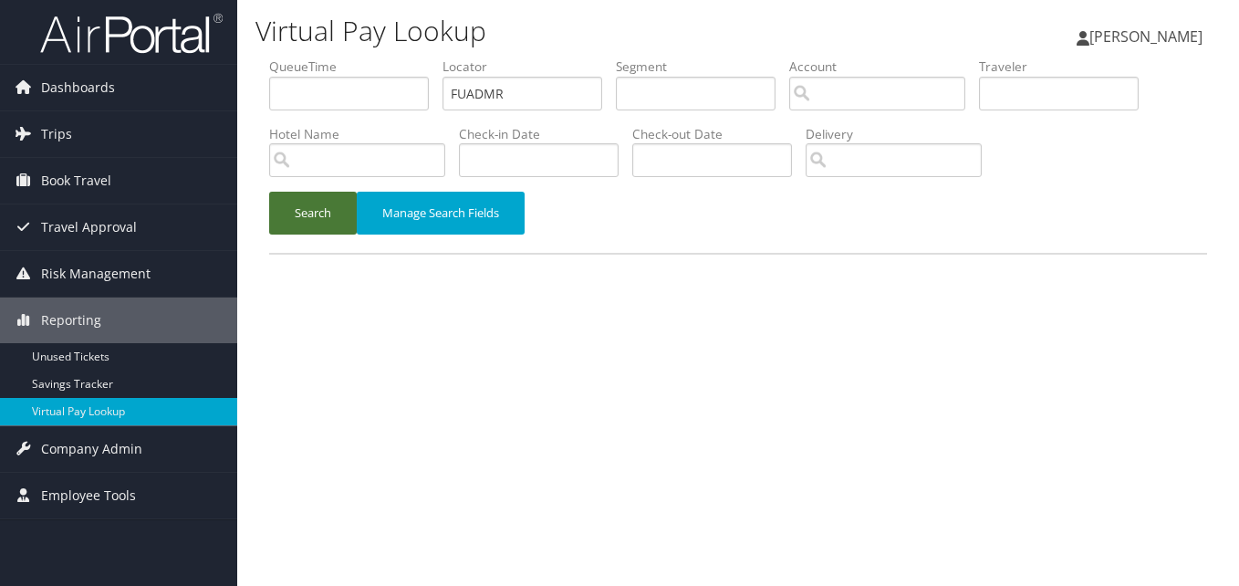
click at [319, 209] on button "Search" at bounding box center [313, 213] width 88 height 43
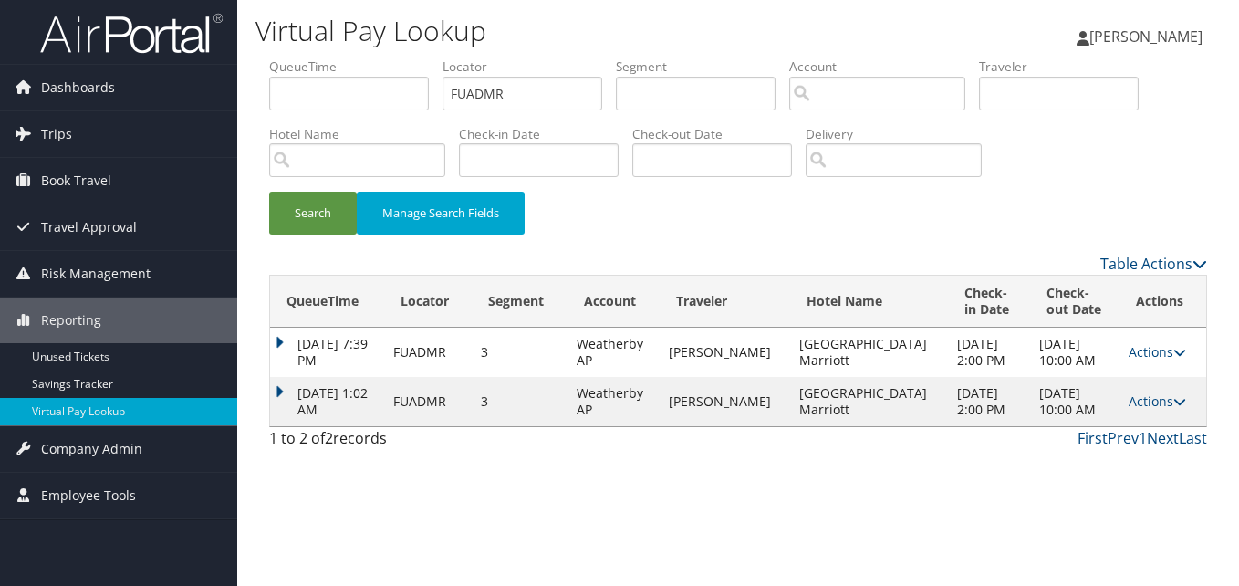
click at [279, 391] on td "[DATE] 1:02 AM" at bounding box center [327, 401] width 114 height 49
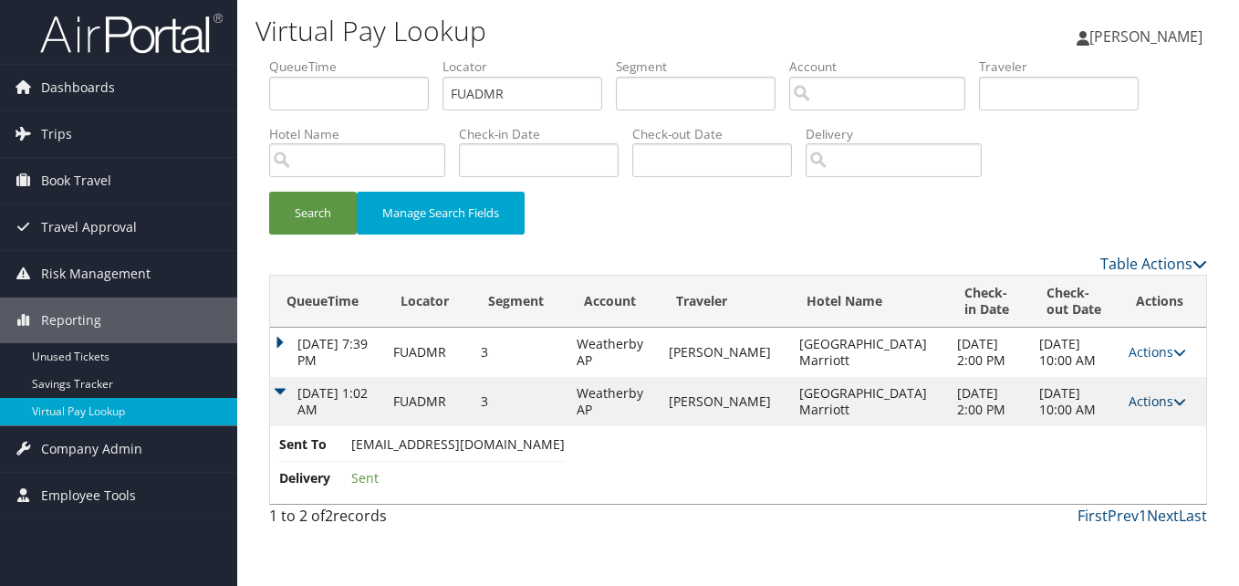
click at [1178, 395] on icon at bounding box center [1179, 401] width 13 height 13
click at [1098, 452] on link "Logs" at bounding box center [1116, 458] width 115 height 31
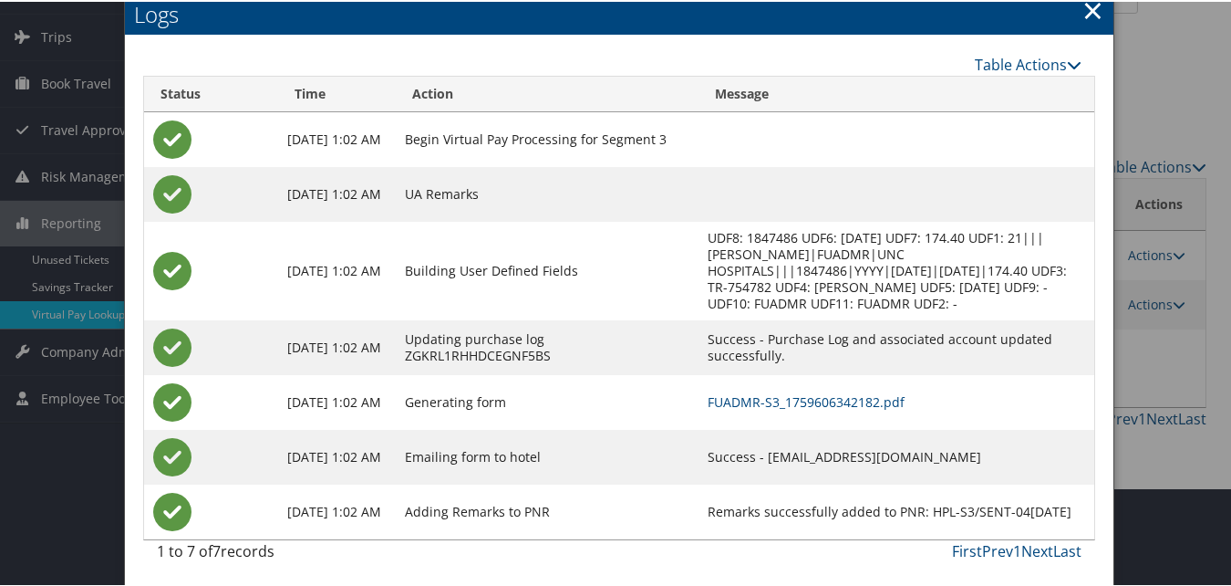
scroll to position [101, 0]
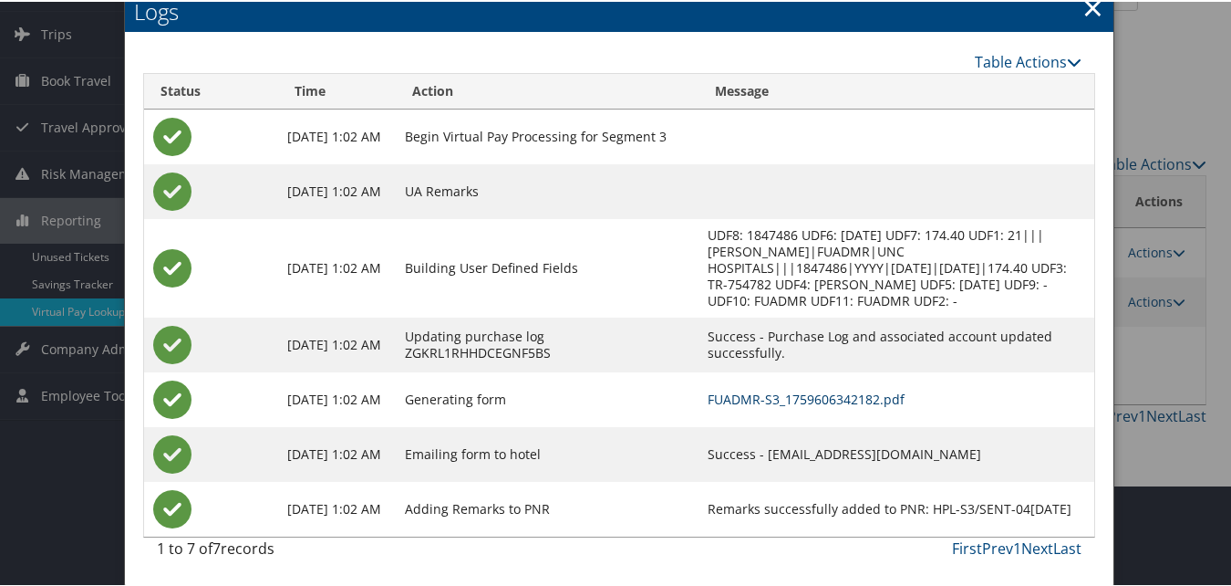
click at [834, 394] on link "FUADMR-S3_1759606342182.pdf" at bounding box center [806, 397] width 197 height 17
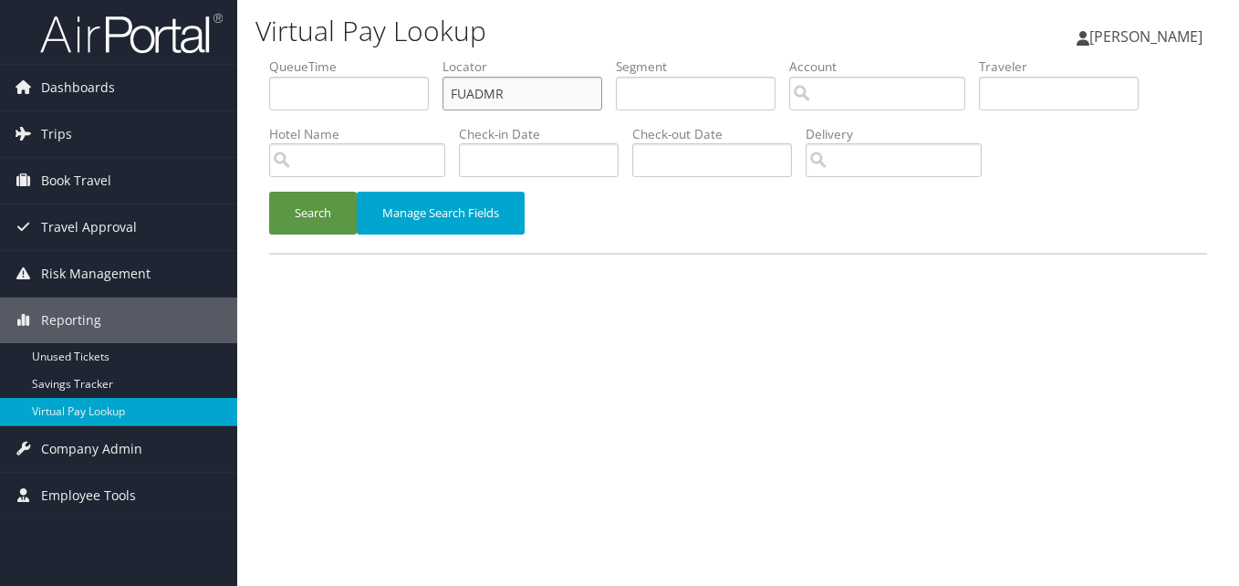
paste input "WTOUXU"
drag, startPoint x: 514, startPoint y: 83, endPoint x: 406, endPoint y: 106, distance: 110.0
click at [406, 57] on ul "QueueTime Locator WTOUXU Segment Account Traveler Hotel Name Check-in Date Chec…" at bounding box center [738, 57] width 938 height 0
type input "WTOUXU"
click at [347, 220] on button "Search" at bounding box center [313, 213] width 88 height 43
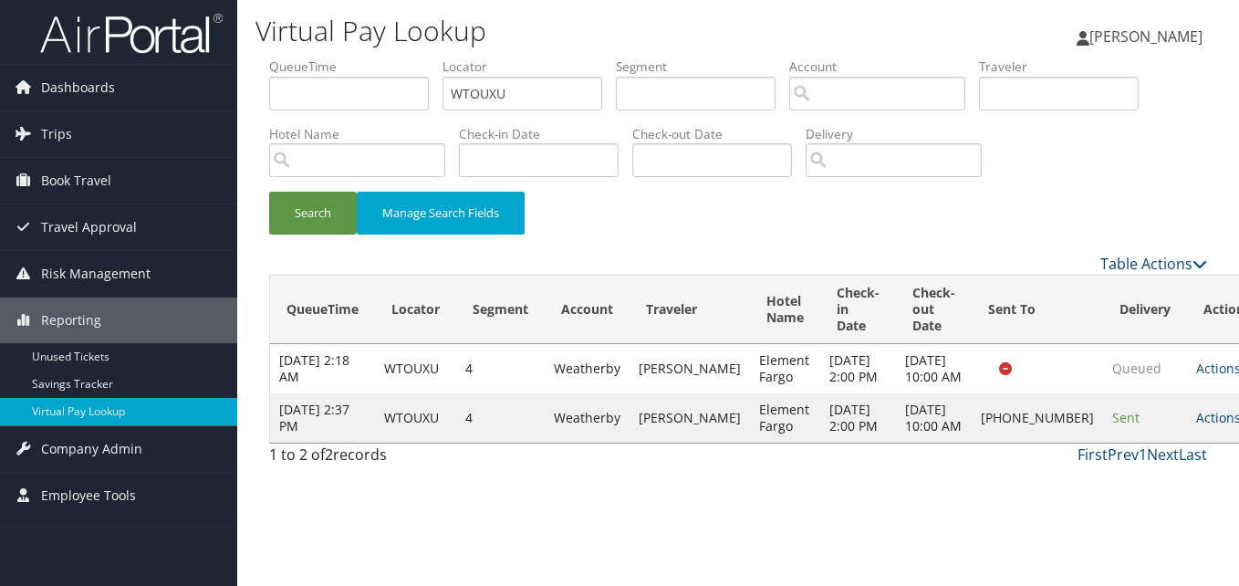
click at [1187, 442] on td "Actions Resend Logs Delivery Information View Itinerary" at bounding box center [1227, 417] width 80 height 49
drag, startPoint x: 1148, startPoint y: 446, endPoint x: 1099, endPoint y: 451, distance: 48.6
click at [1196, 426] on link "Actions" at bounding box center [1224, 417] width 57 height 17
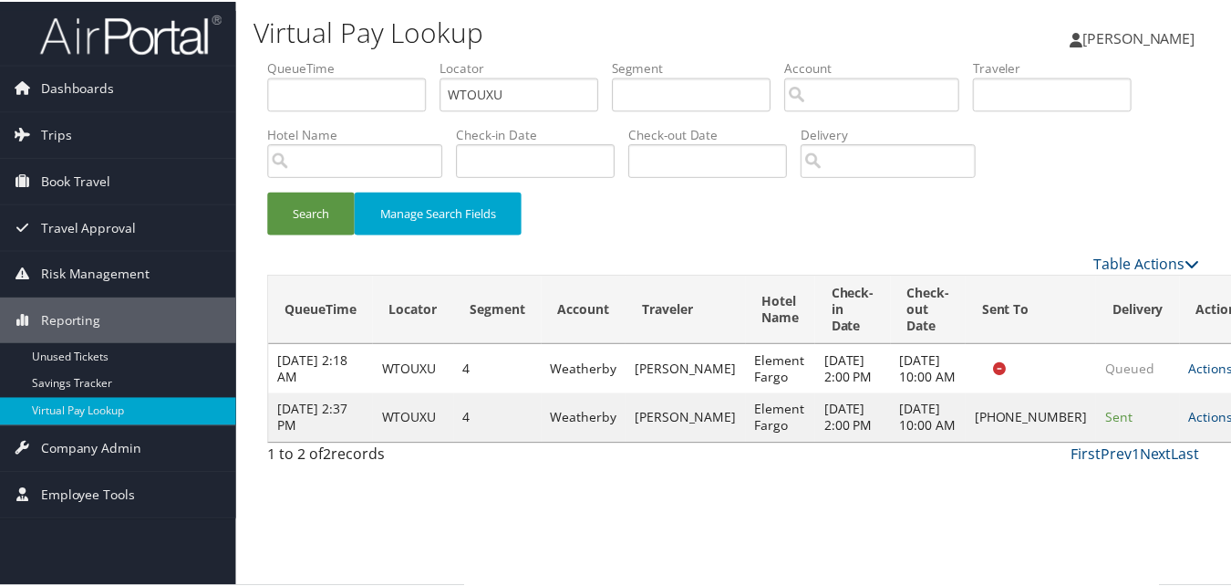
scroll to position [1, 0]
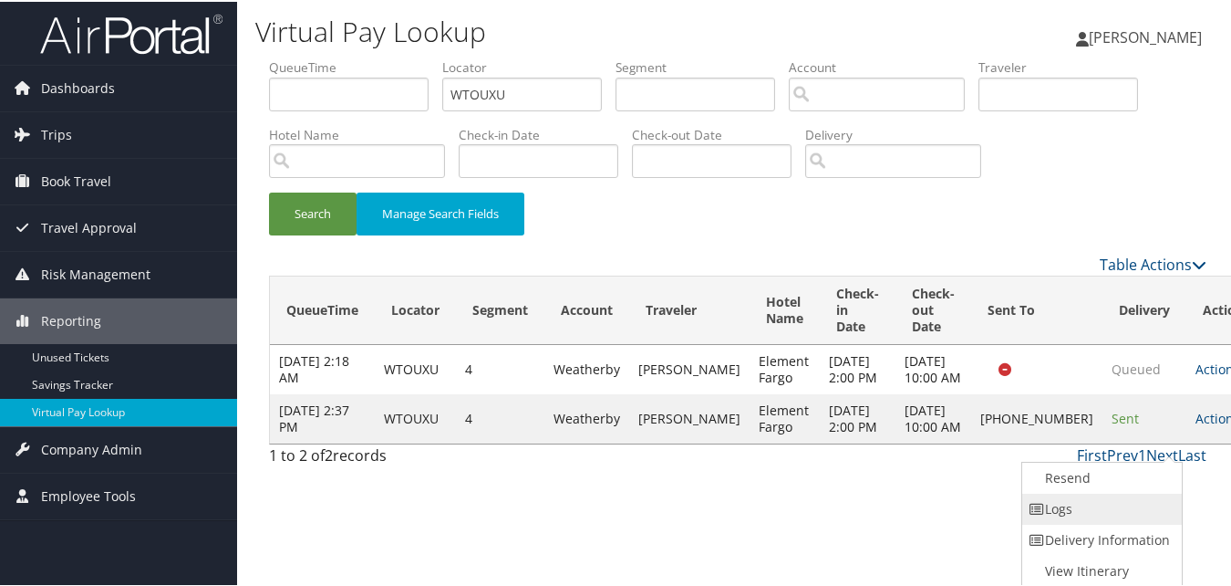
click at [1096, 493] on link "Logs" at bounding box center [1101, 507] width 156 height 31
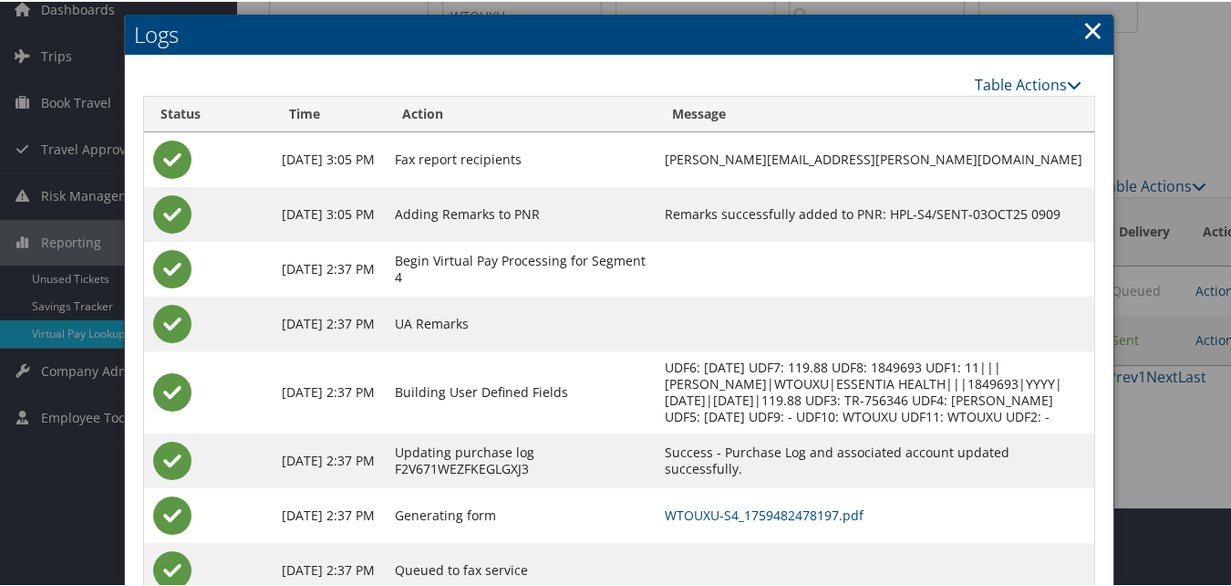
scroll to position [157, 0]
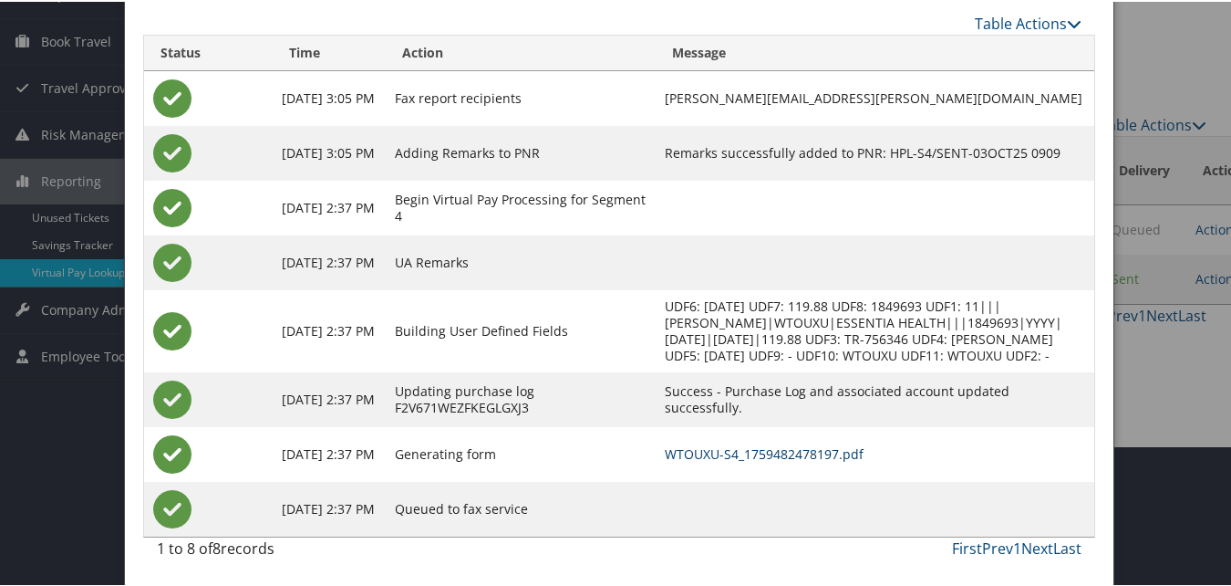
click at [785, 460] on link "WTOUXU-S4_1759482478197.pdf" at bounding box center [764, 451] width 199 height 17
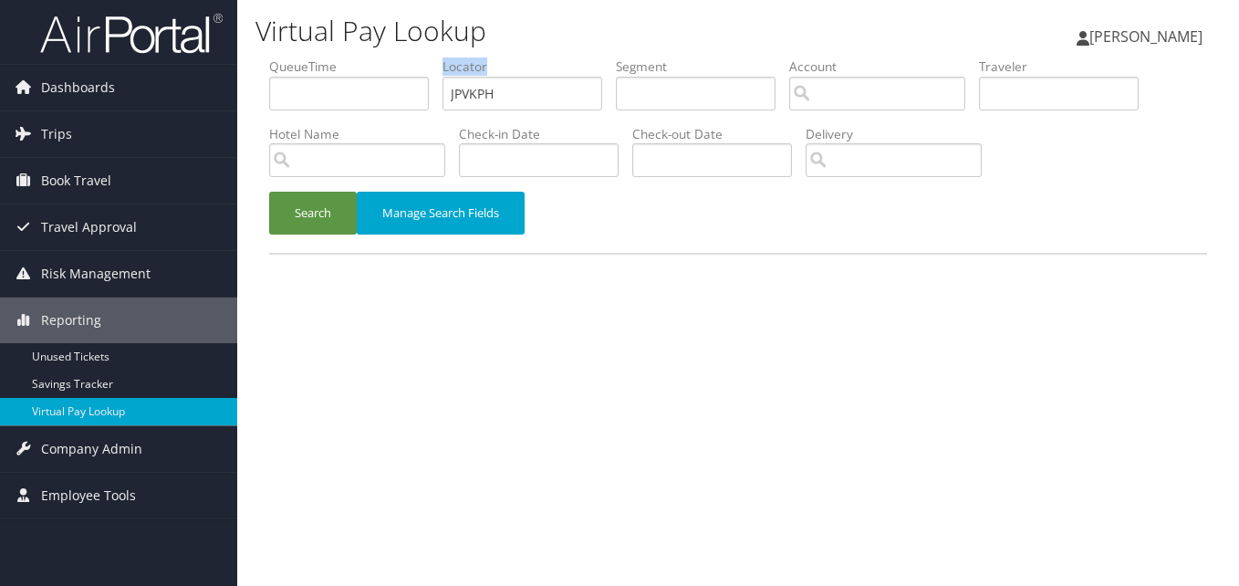
drag, startPoint x: 557, startPoint y: 112, endPoint x: 441, endPoint y: 112, distance: 116.8
click at [440, 57] on ul "QueueTime Locator JPVKPH Segment Account Traveler Hotel Name Check-in Date Chec…" at bounding box center [738, 57] width 938 height 0
click at [516, 87] on input "JPVKPH" at bounding box center [522, 94] width 160 height 34
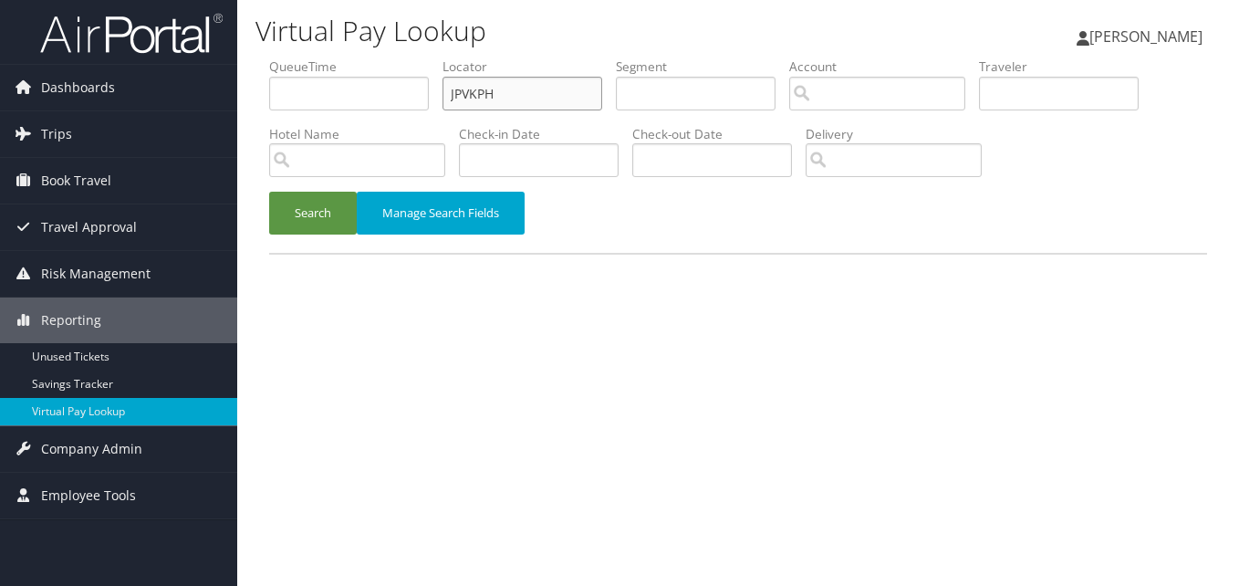
paste input "UNVHDO"
type input "UNVHDO"
click at [309, 183] on li "Hotel Name" at bounding box center [364, 158] width 190 height 67
click at [327, 226] on button "Search" at bounding box center [313, 213] width 88 height 43
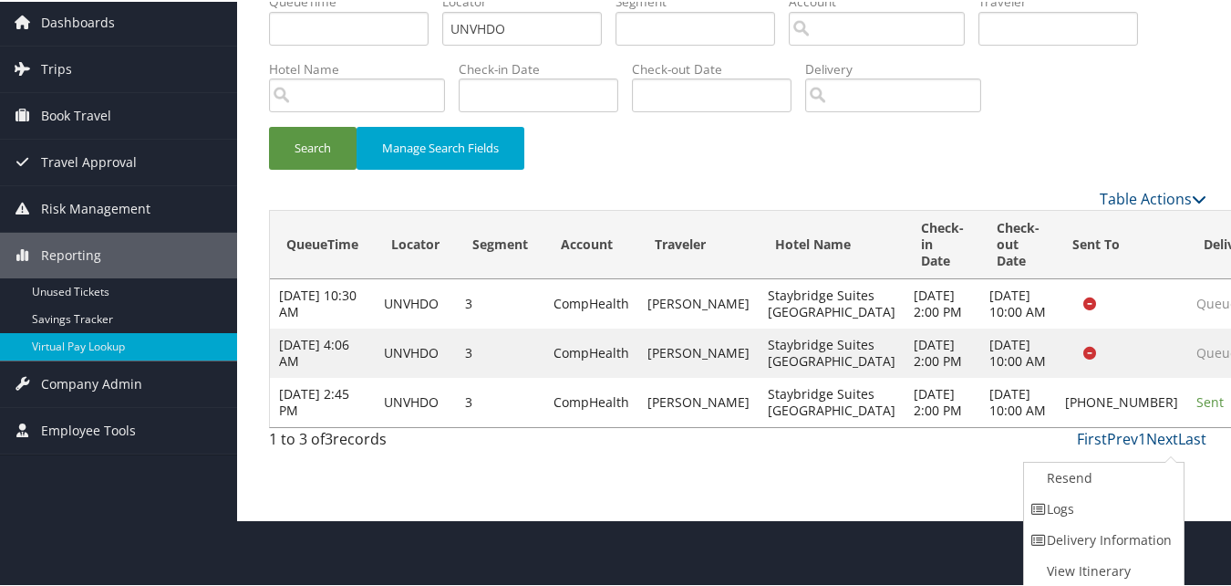
click at [1017, 448] on div "First Prev 1 Next Last" at bounding box center [859, 437] width 697 height 22
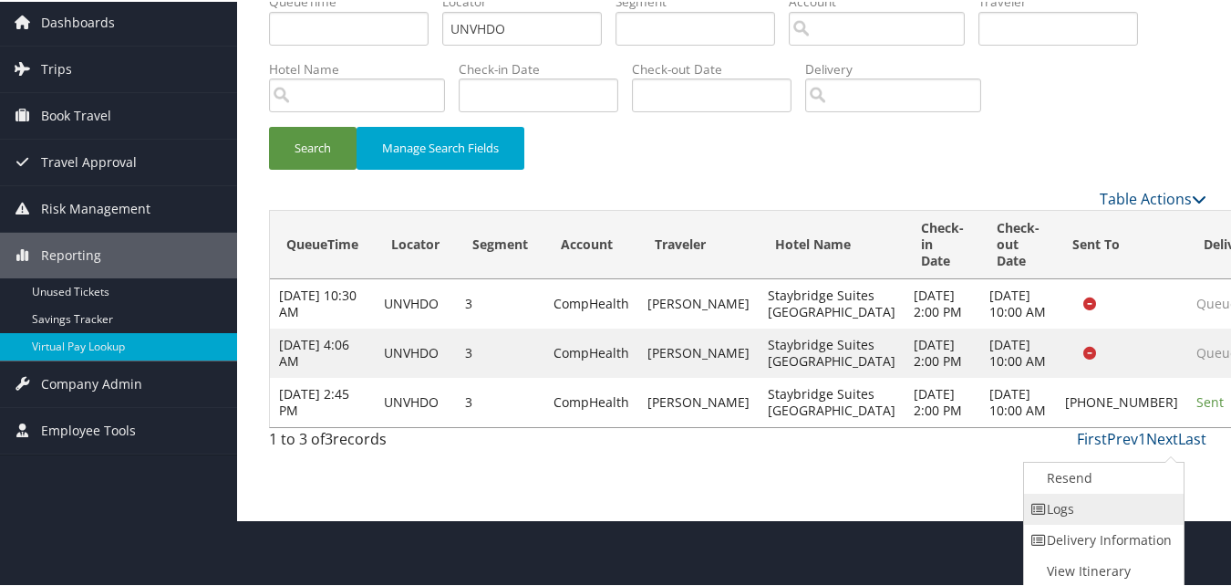
click at [1097, 506] on link "Logs" at bounding box center [1102, 507] width 156 height 31
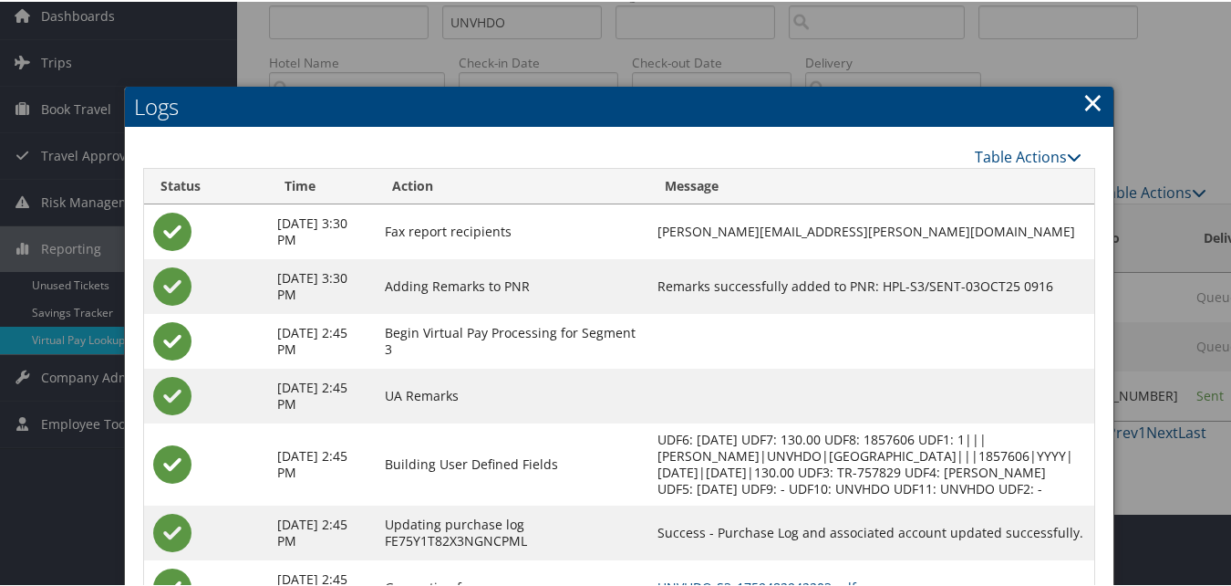
scroll to position [206, 0]
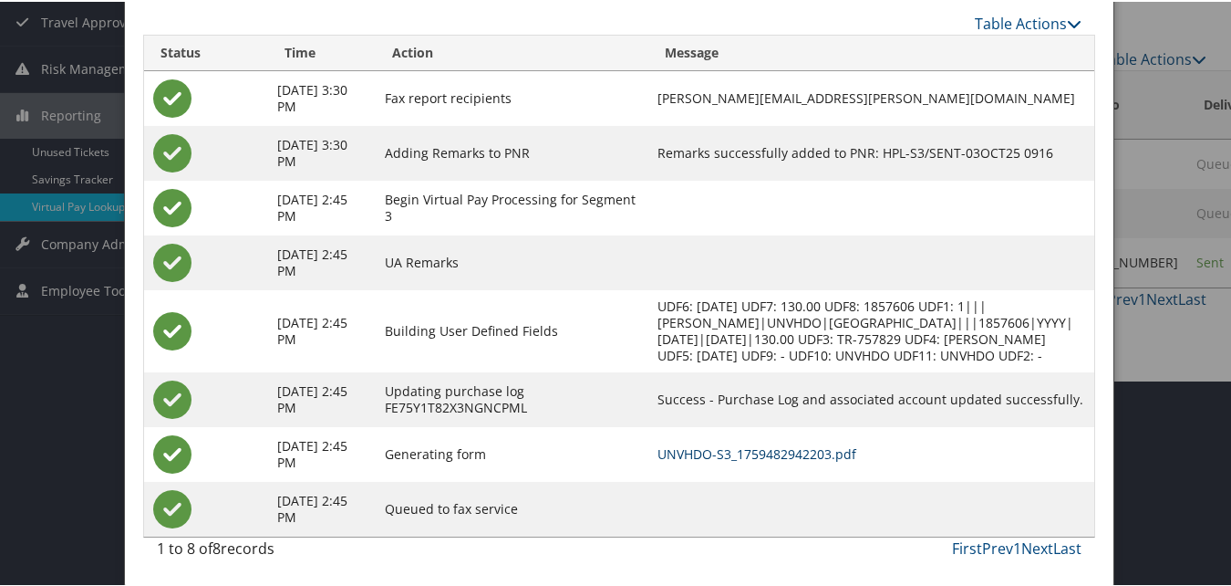
click at [823, 457] on link "UNVHDO-S3_1759482942203.pdf" at bounding box center [757, 451] width 199 height 17
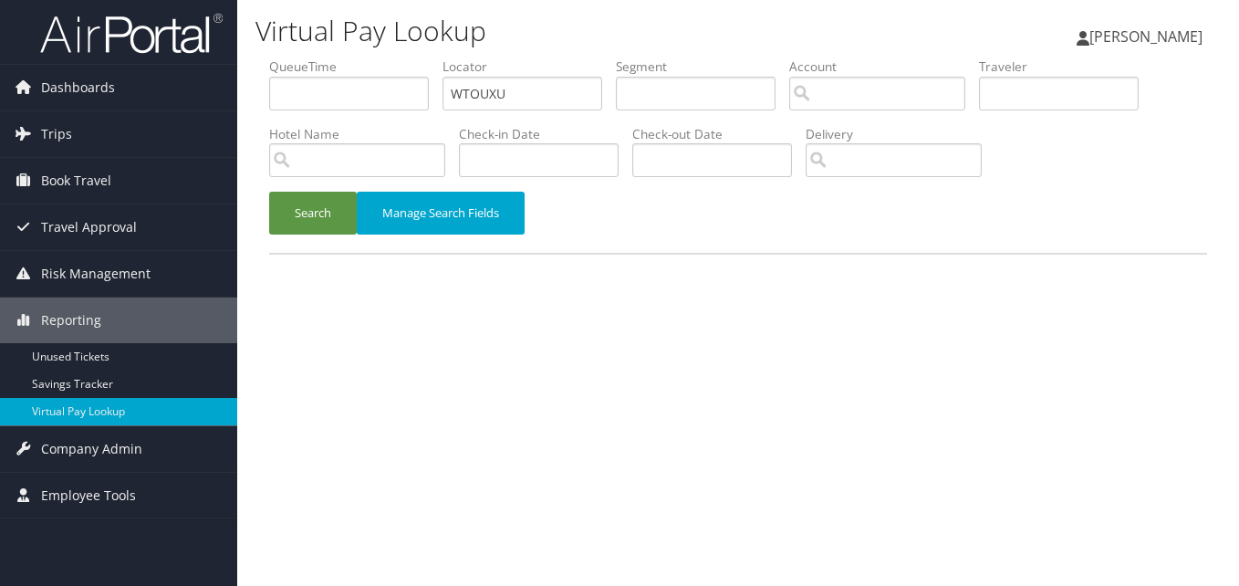
click at [415, 57] on ul "QueueTime Locator WTOUXU Segment Account Traveler Hotel Name Check-in Date Chec…" at bounding box center [738, 57] width 938 height 0
type input "YTNDJR"
click at [310, 223] on button "Search" at bounding box center [313, 213] width 88 height 43
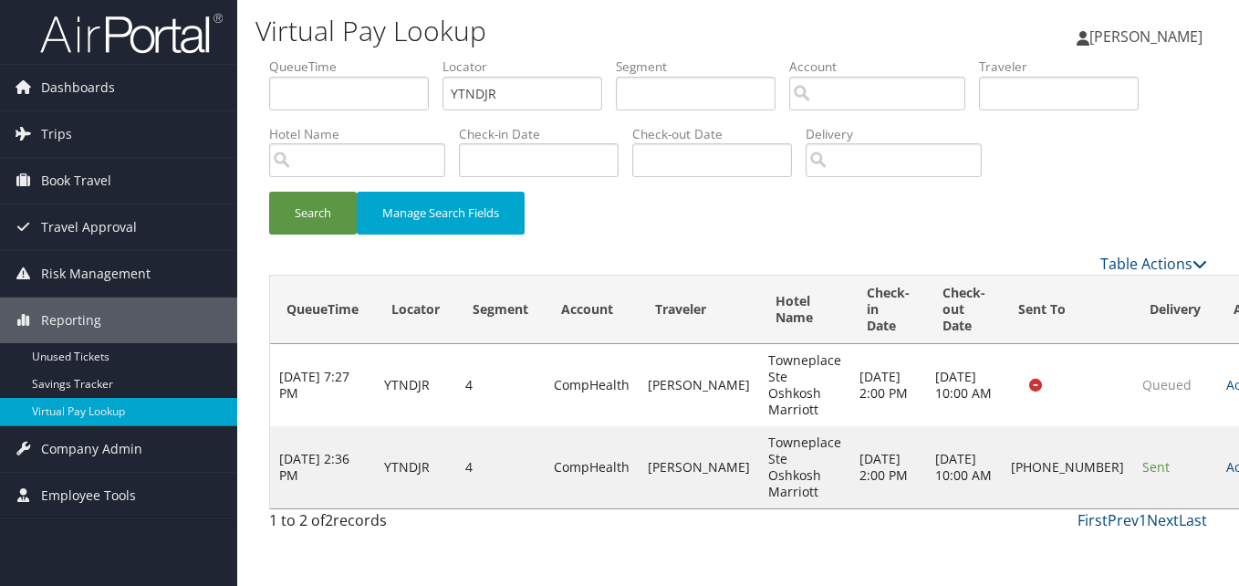
click at [1217, 477] on td "Actions Resend Logs Delivery Information View Itinerary" at bounding box center [1257, 467] width 80 height 82
click at [1226, 466] on link "Actions" at bounding box center [1254, 466] width 57 height 17
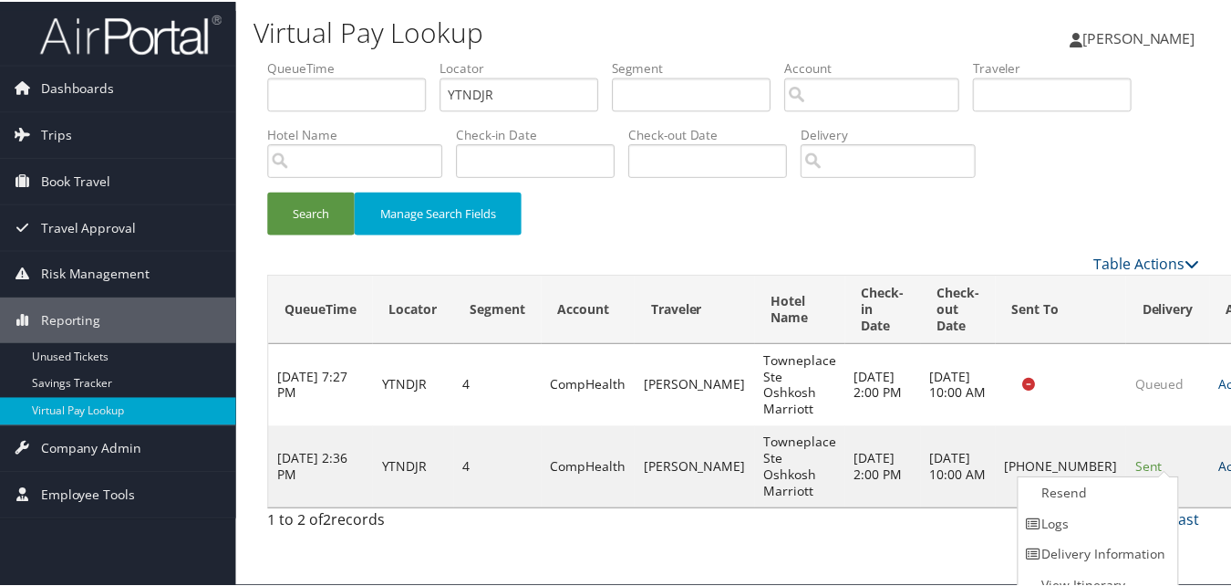
scroll to position [17, 0]
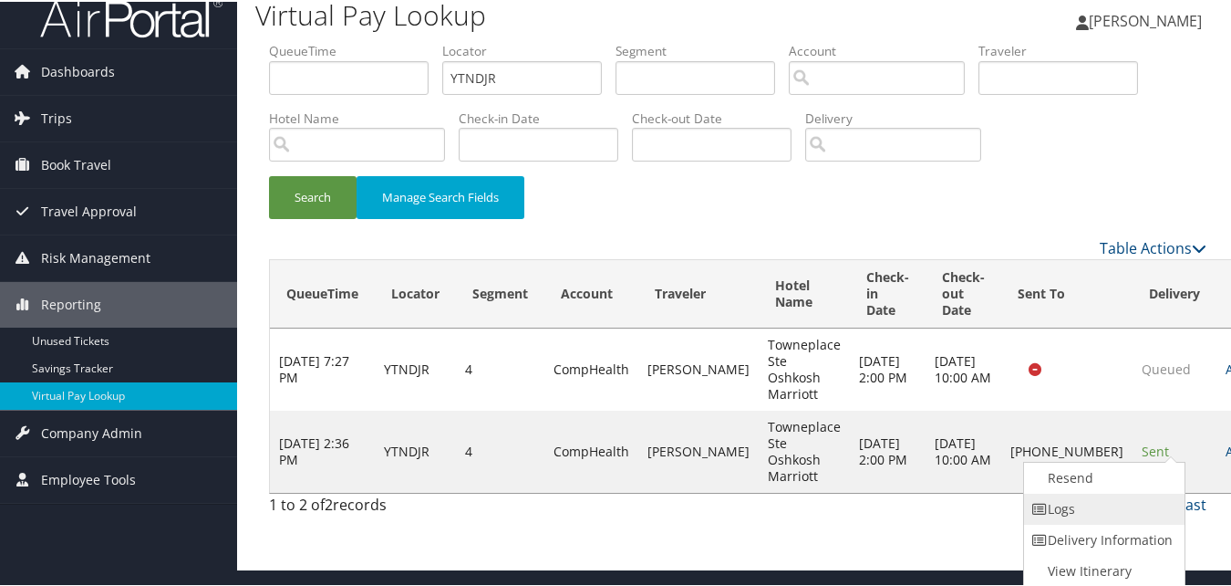
click at [1081, 503] on link "Logs" at bounding box center [1102, 507] width 156 height 31
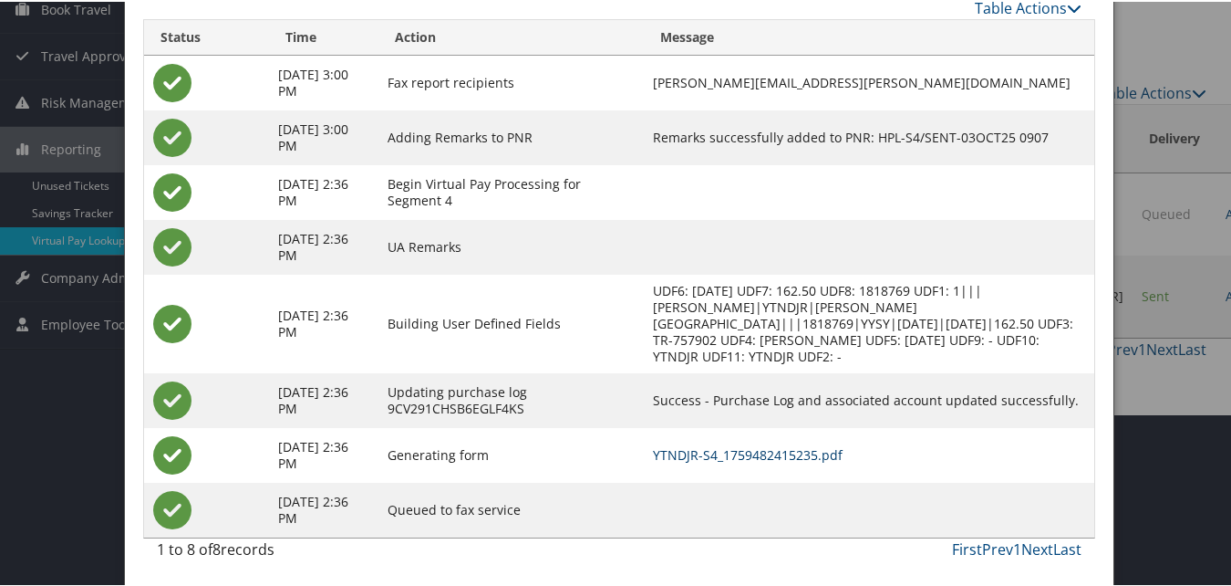
scroll to position [173, 0]
click at [776, 447] on link "YTNDJR-S4_1759482415235.pdf" at bounding box center [748, 451] width 190 height 17
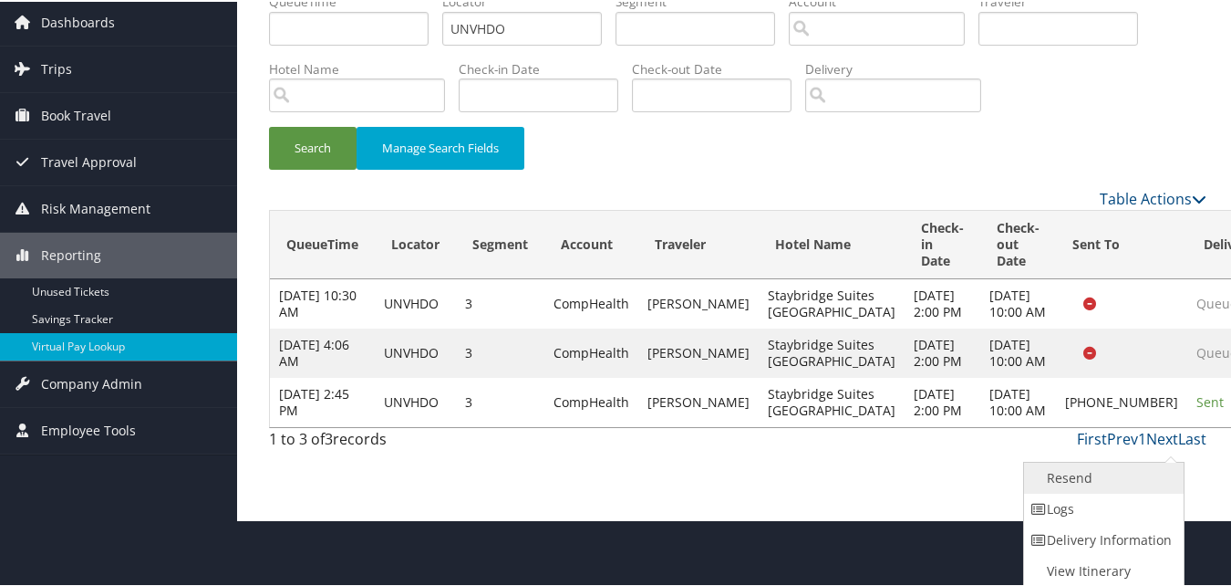
click at [1093, 469] on link "Resend" at bounding box center [1102, 476] width 156 height 31
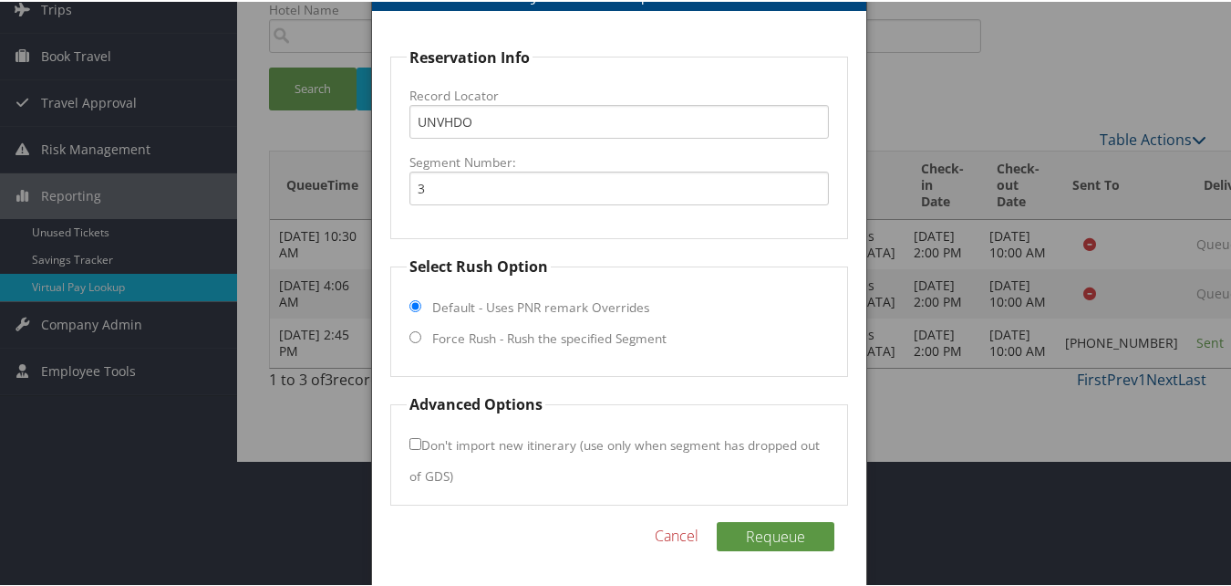
click at [531, 338] on label "Force Rush - Rush the specified Segment" at bounding box center [549, 336] width 234 height 18
click at [421, 338] on input "Force Rush - Rush the specified Segment" at bounding box center [416, 335] width 12 height 12
radio input "true"
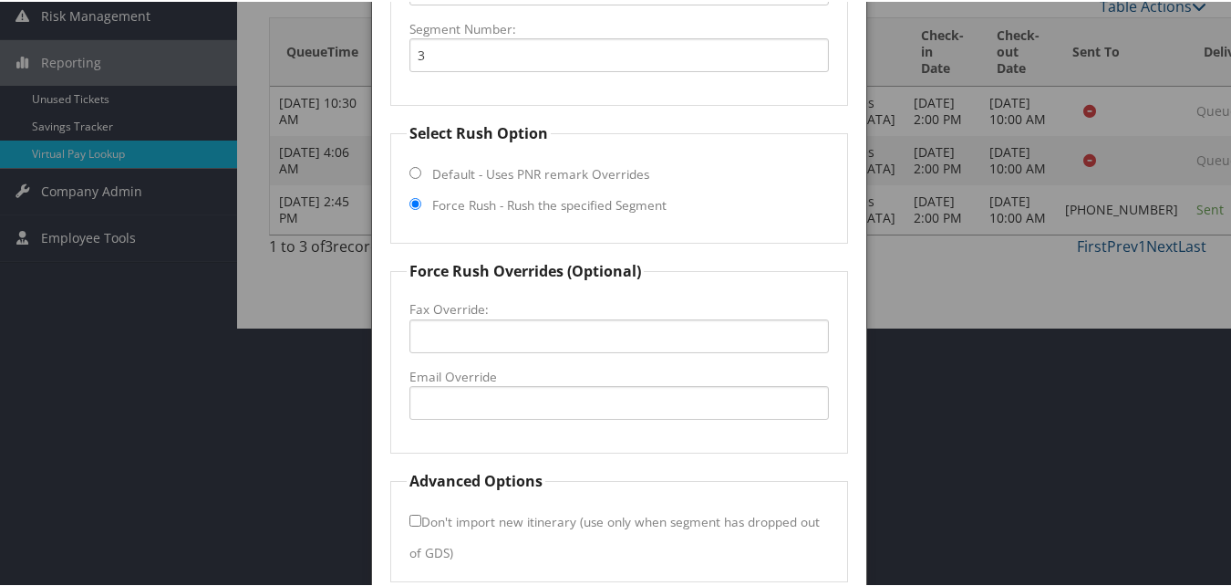
scroll to position [337, 0]
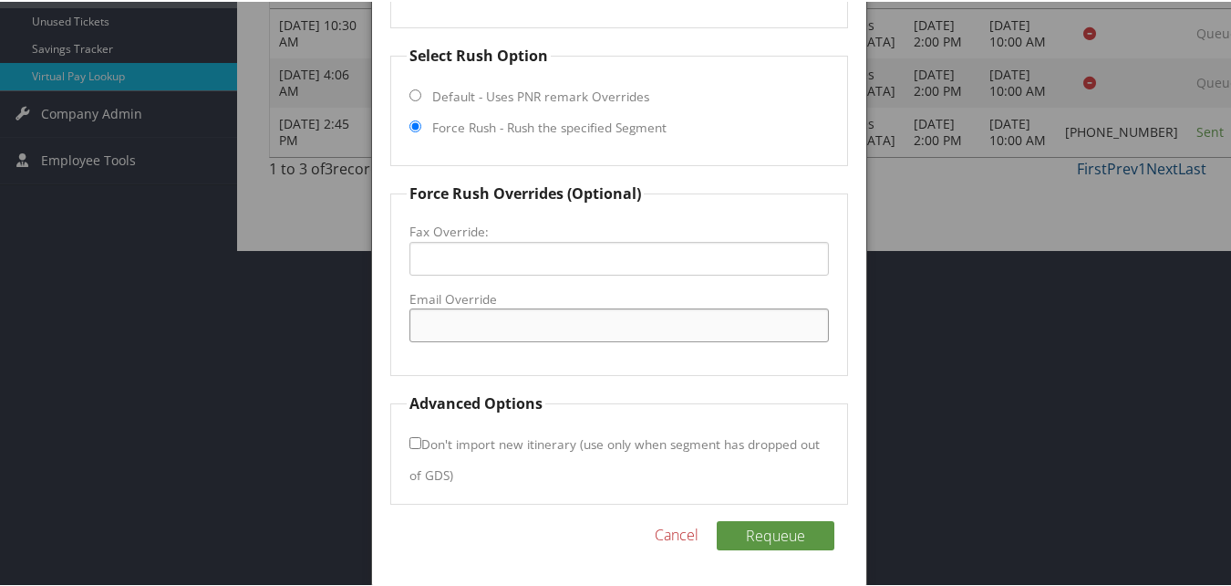
click at [533, 327] on input "Email Override" at bounding box center [619, 323] width 419 height 34
type input "cyssb@tkohotels.com"
click at [791, 543] on button "Requeue" at bounding box center [776, 533] width 118 height 29
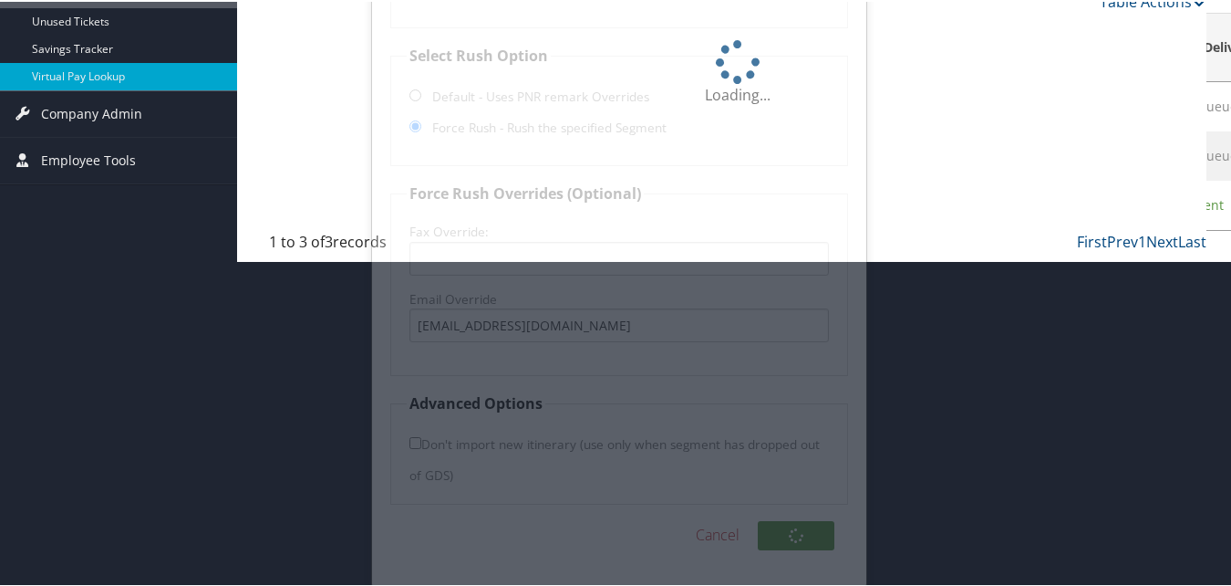
scroll to position [126, 0]
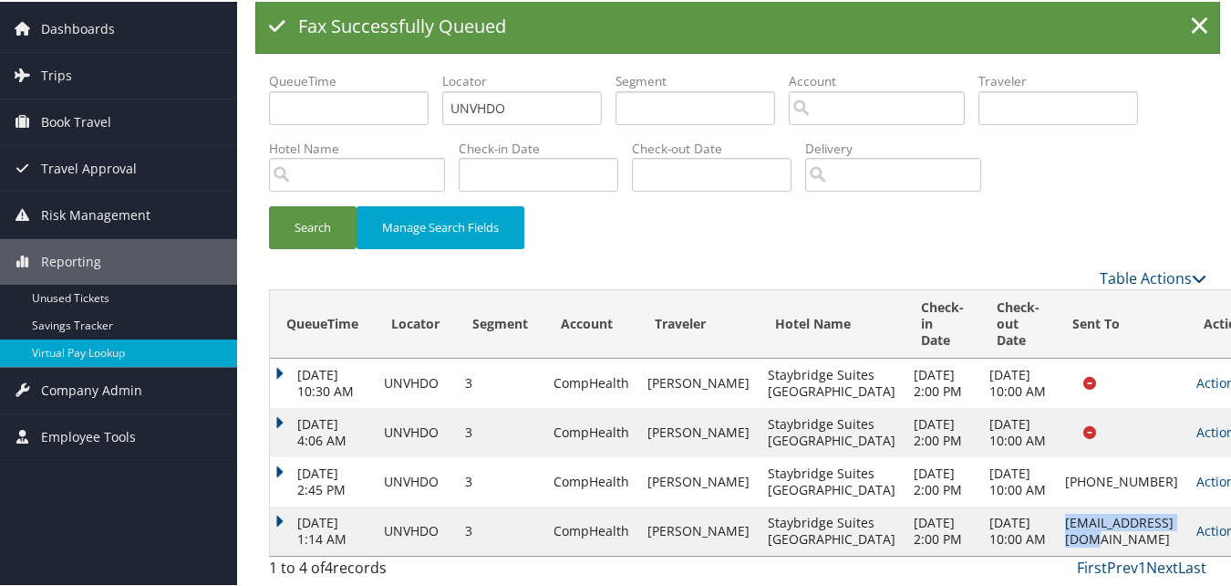
drag, startPoint x: 979, startPoint y: 516, endPoint x: 1102, endPoint y: 521, distance: 123.2
click at [1102, 521] on td "cyssb@tkohotels.com" at bounding box center [1121, 528] width 131 height 49
copy td "cyssb@tkohotels.com"
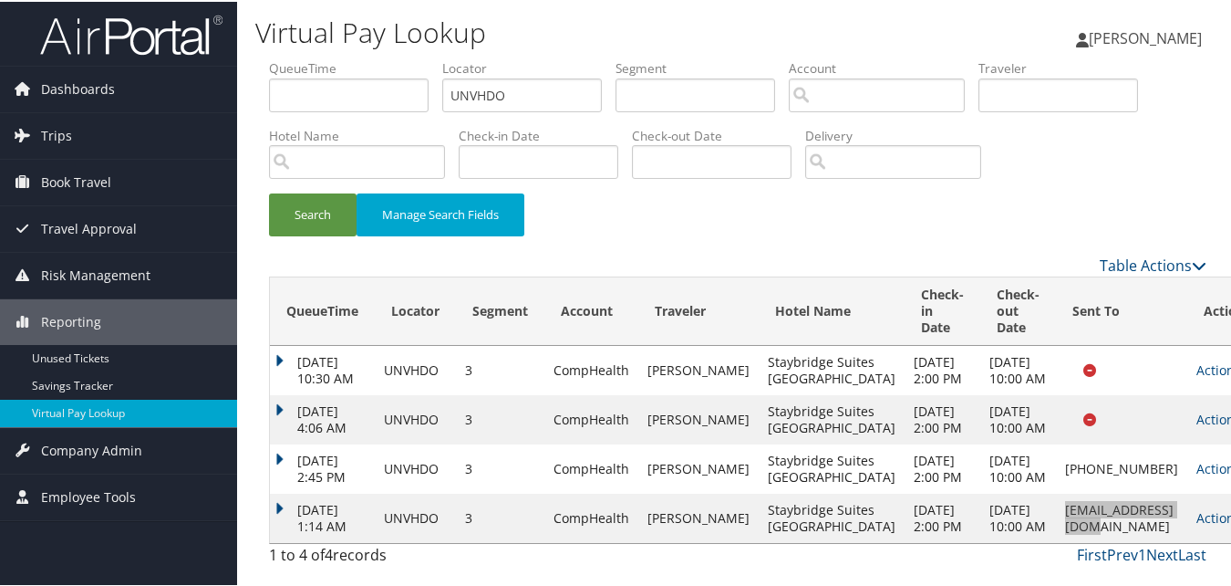
scroll to position [53, 0]
click at [1197, 524] on link "Actions" at bounding box center [1225, 515] width 57 height 17
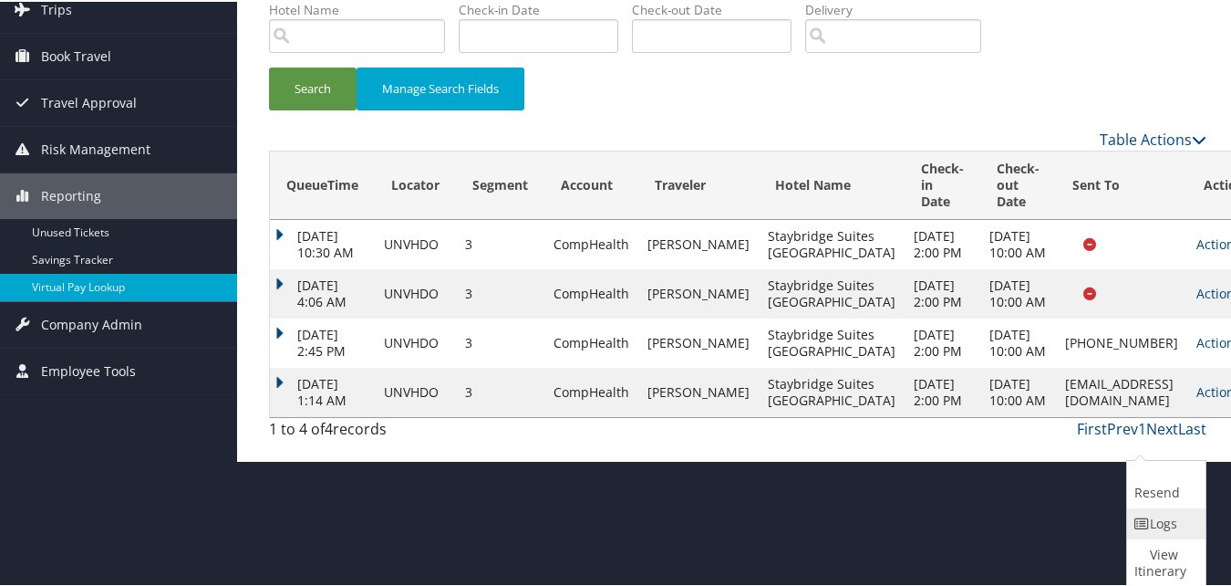
click at [1175, 525] on link "Logs" at bounding box center [1164, 521] width 74 height 31
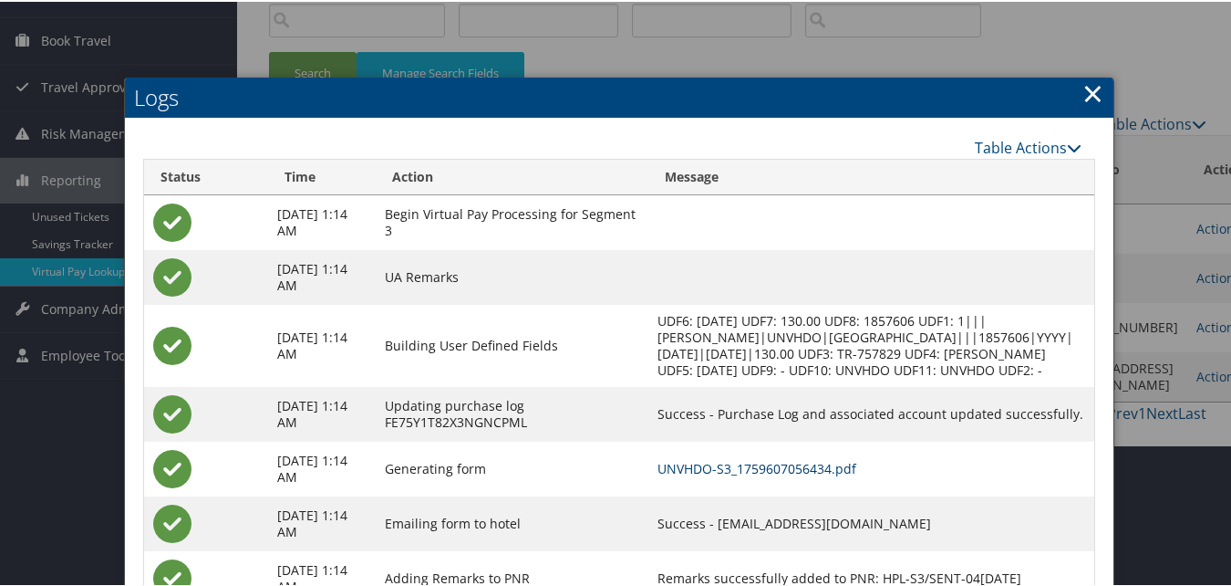
scroll to position [227, 0]
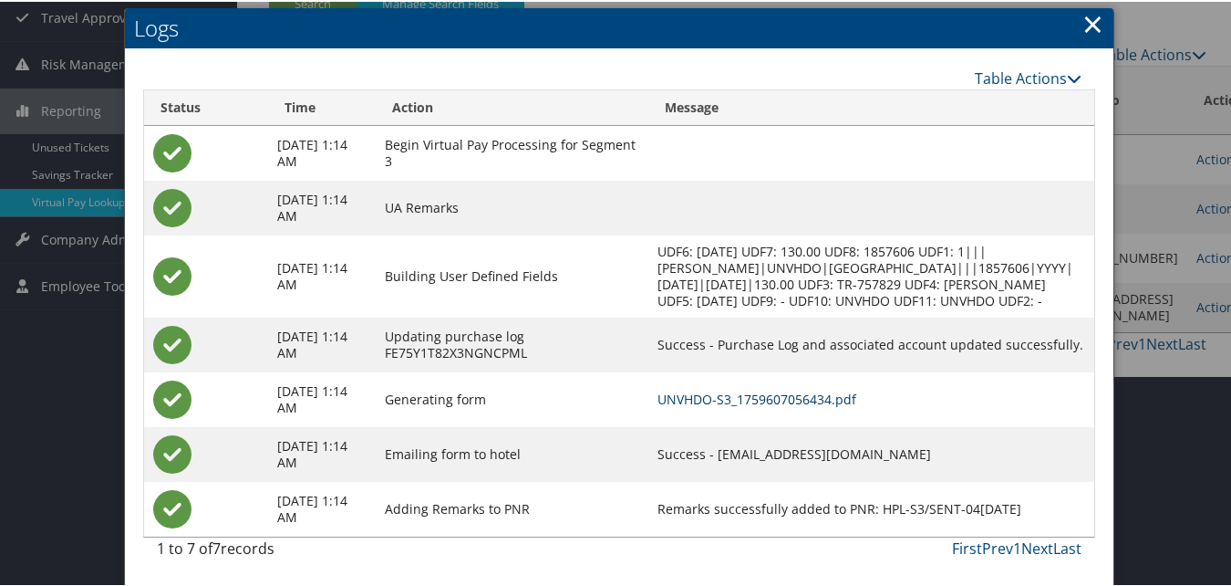
click at [857, 399] on link "UNVHDO-S3_1759607056434.pdf" at bounding box center [757, 397] width 199 height 17
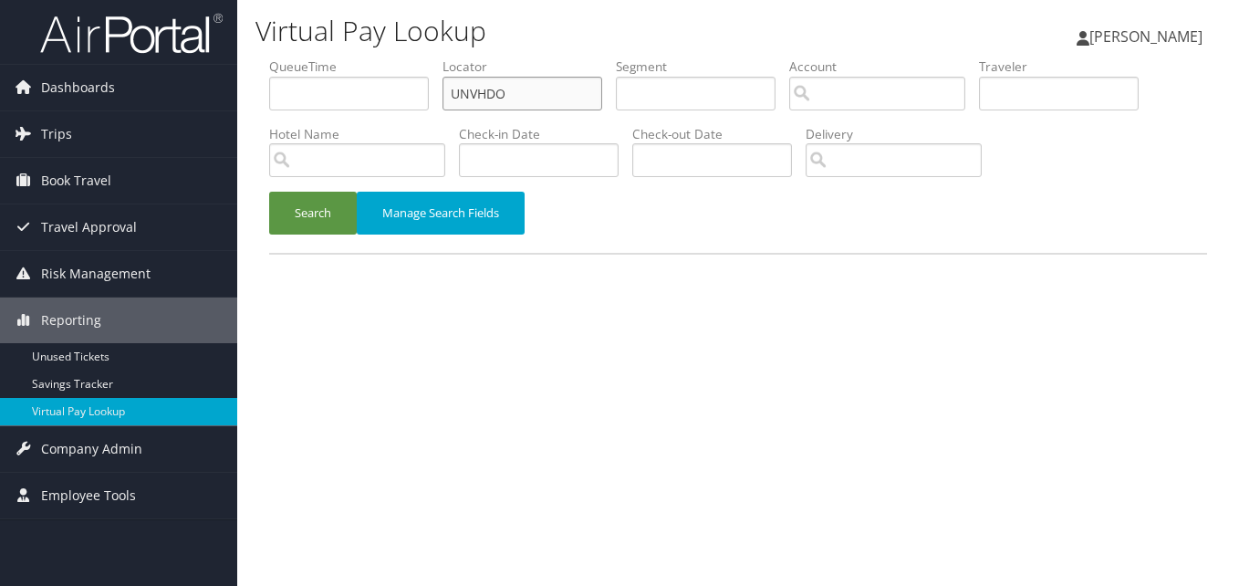
paste input "YTNDJR"
drag, startPoint x: 404, startPoint y: 109, endPoint x: 314, endPoint y: 121, distance: 91.1
click at [314, 57] on ul "QueueTime Locator YTNDJR Segment Account Traveler Hotel Name Check-in Date Chec…" at bounding box center [738, 57] width 938 height 0
type input "YTNDJR"
click at [279, 208] on button "Search" at bounding box center [313, 213] width 88 height 43
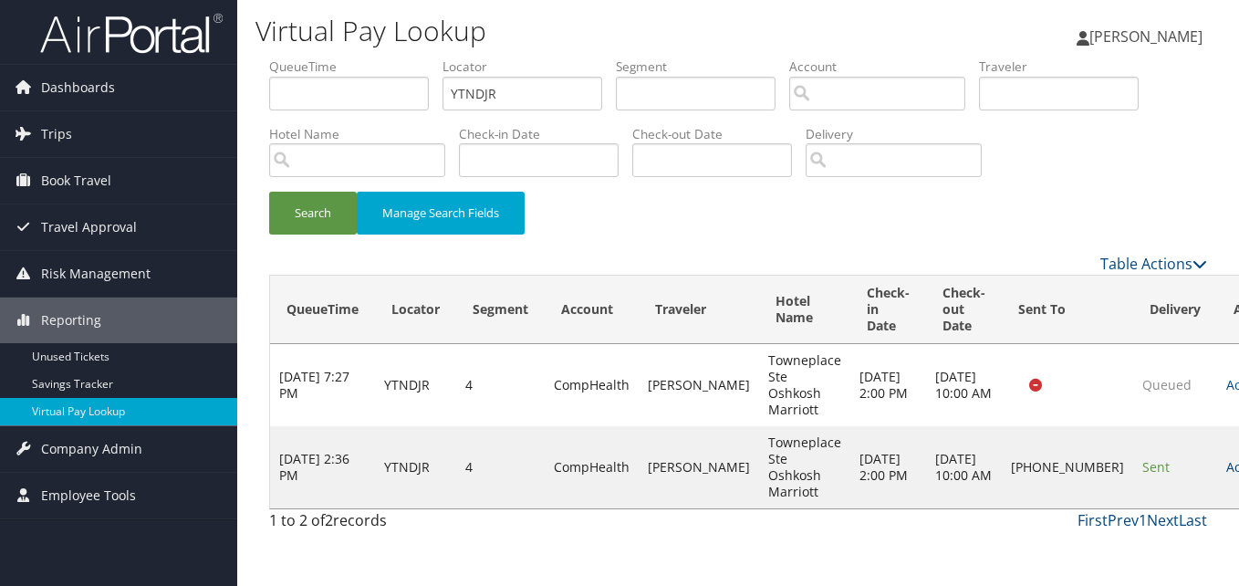
click at [1226, 462] on link "Actions" at bounding box center [1254, 466] width 57 height 17
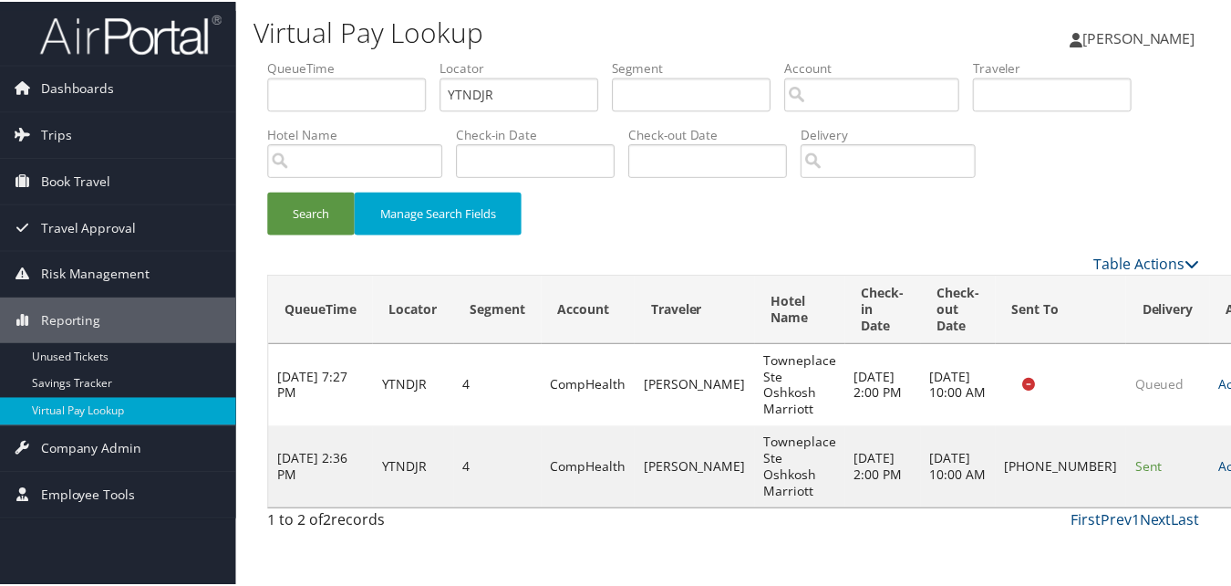
scroll to position [17, 0]
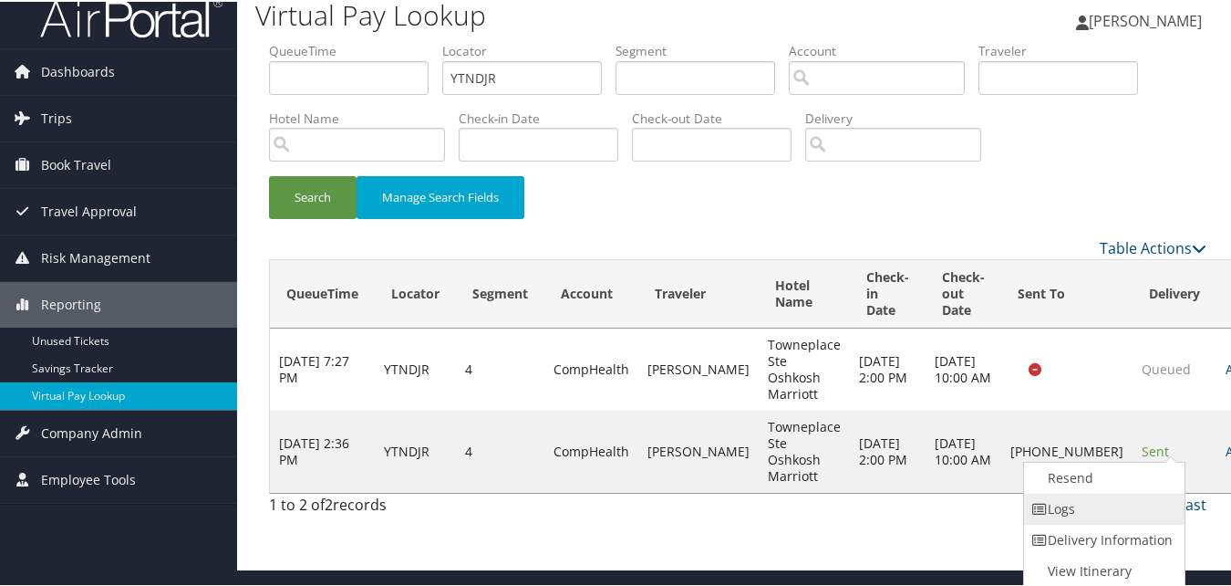
click at [1075, 517] on link "Logs" at bounding box center [1102, 507] width 156 height 31
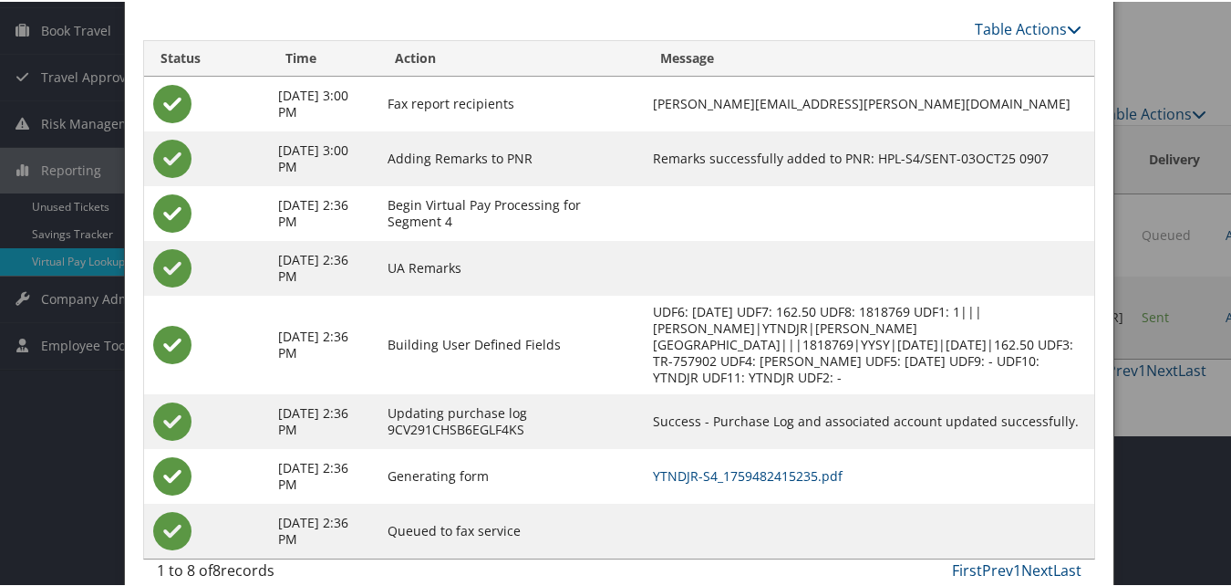
scroll to position [173, 0]
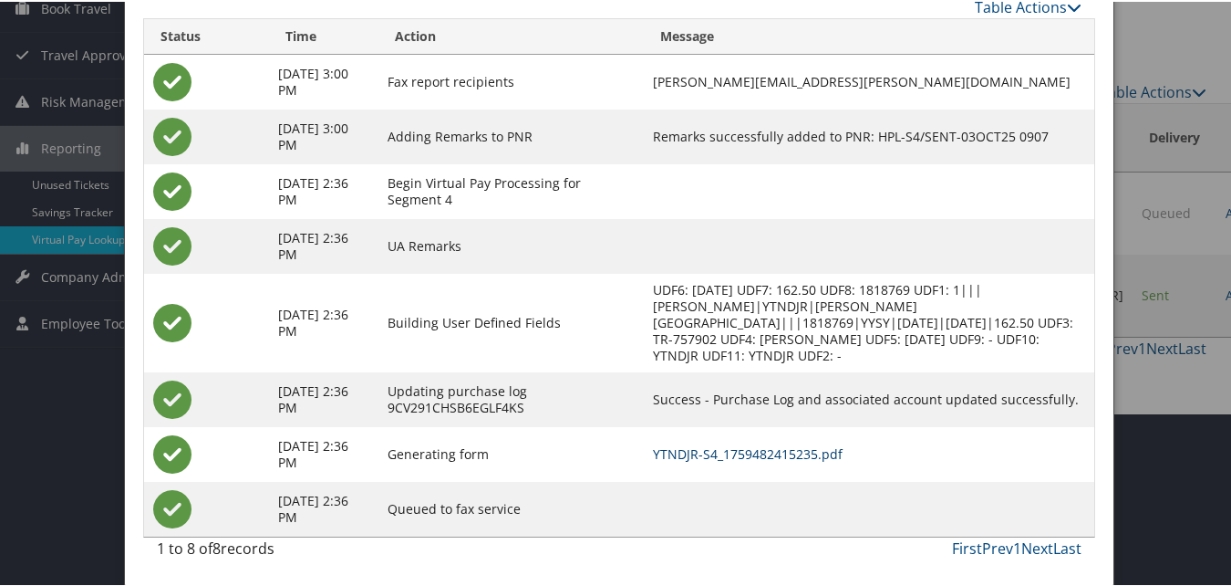
click at [778, 446] on link "YTNDJR-S4_1759482415235.pdf" at bounding box center [748, 451] width 190 height 17
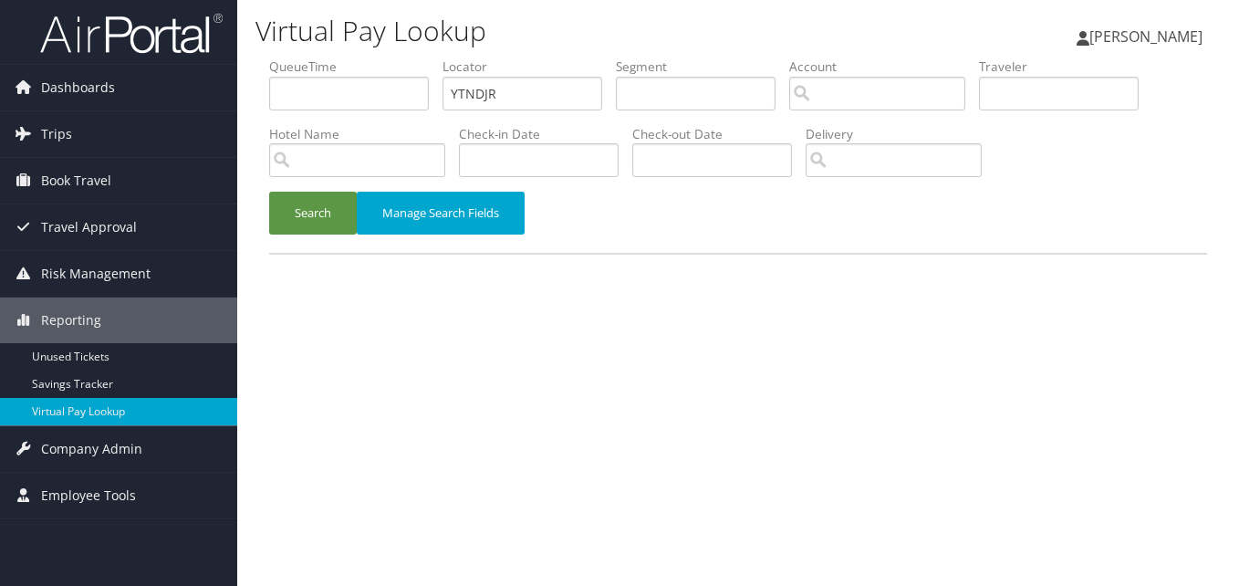
click at [325, 213] on button "Search" at bounding box center [313, 213] width 88 height 43
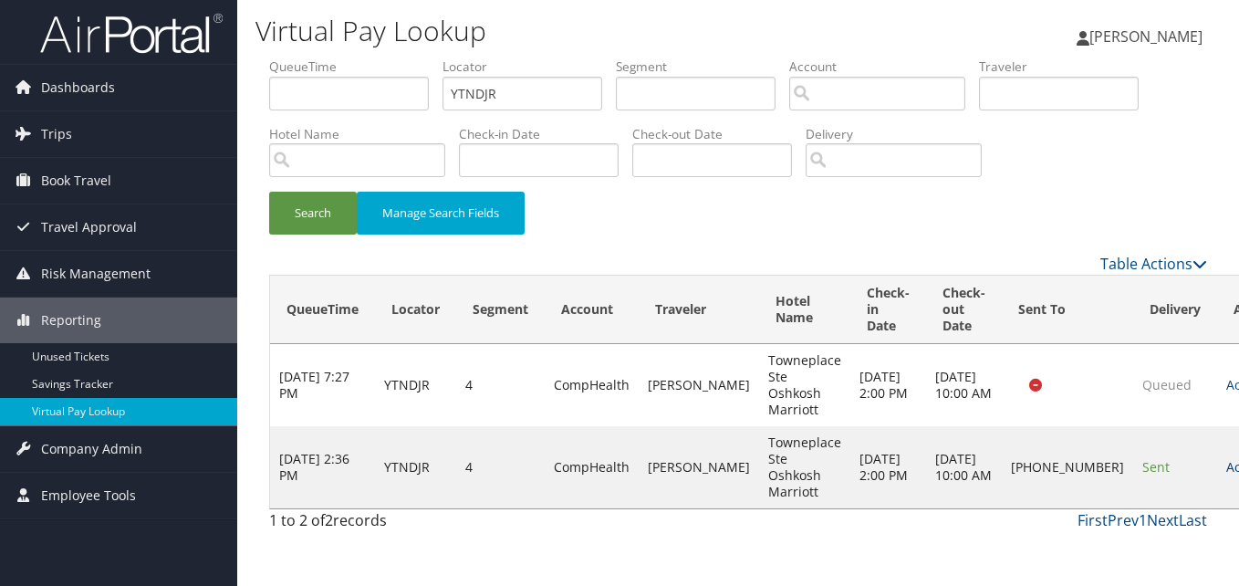
click at [1226, 470] on link "Actions" at bounding box center [1254, 466] width 57 height 17
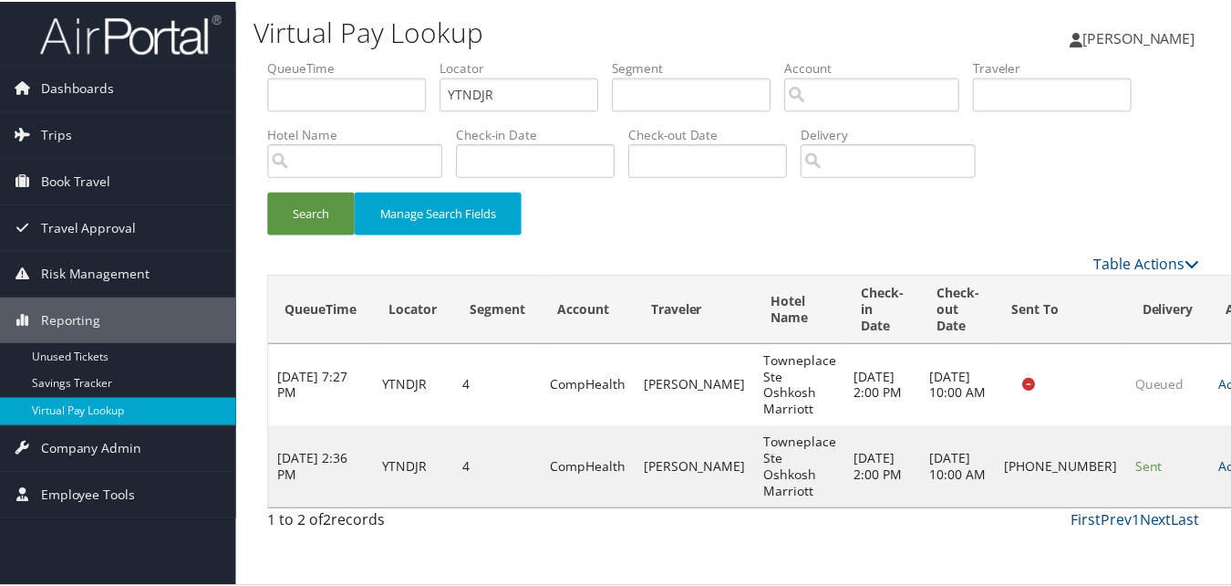
scroll to position [17, 0]
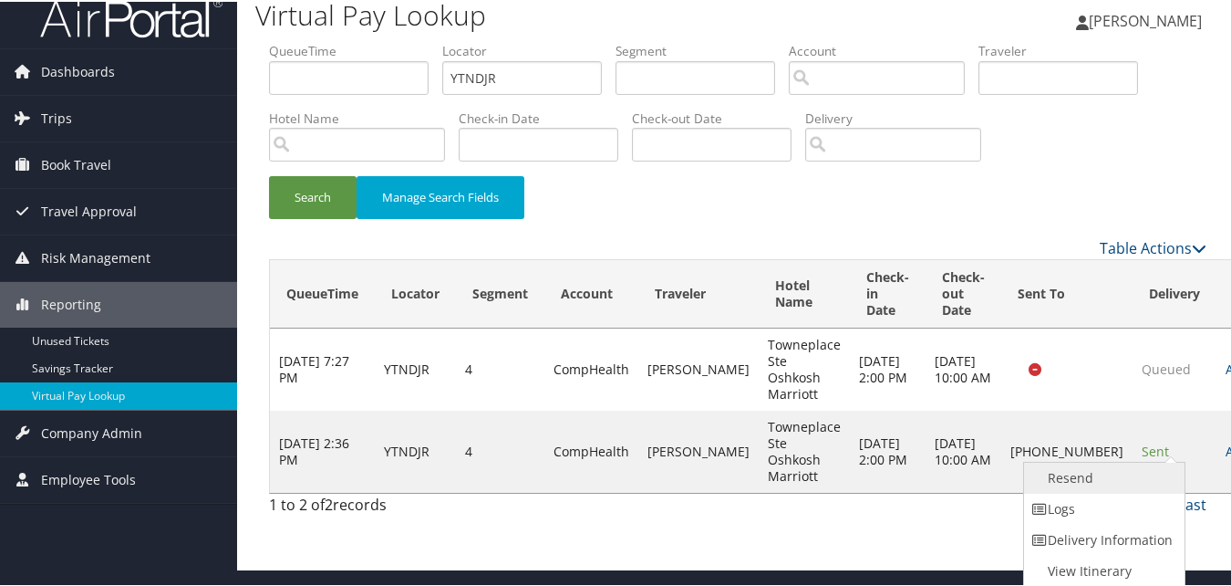
click at [1070, 472] on link "Resend" at bounding box center [1102, 476] width 156 height 31
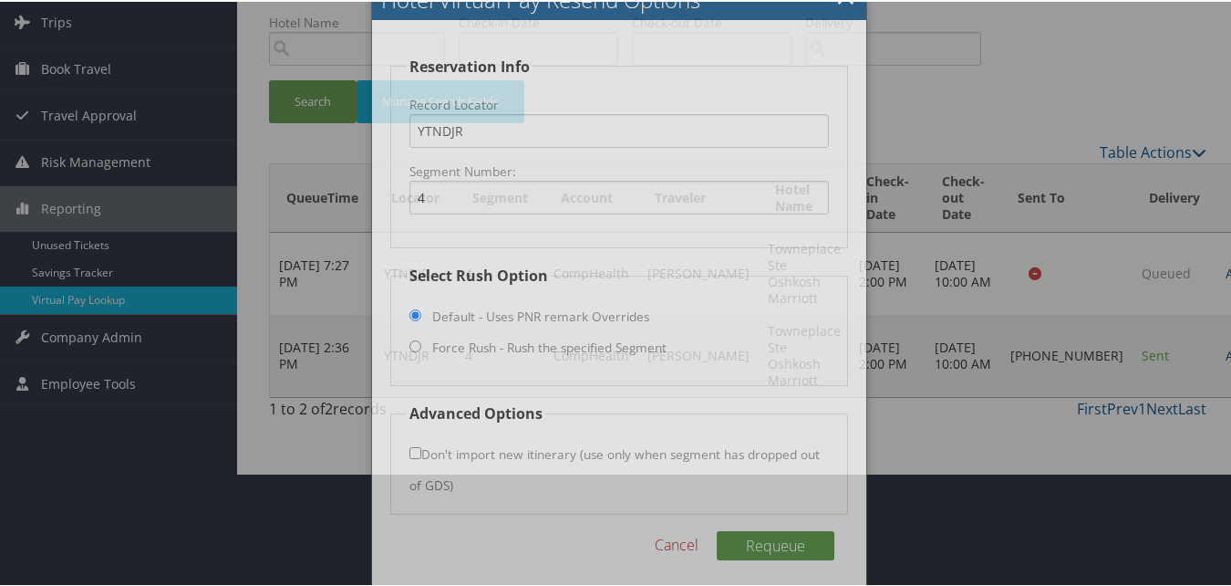
scroll to position [123, 0]
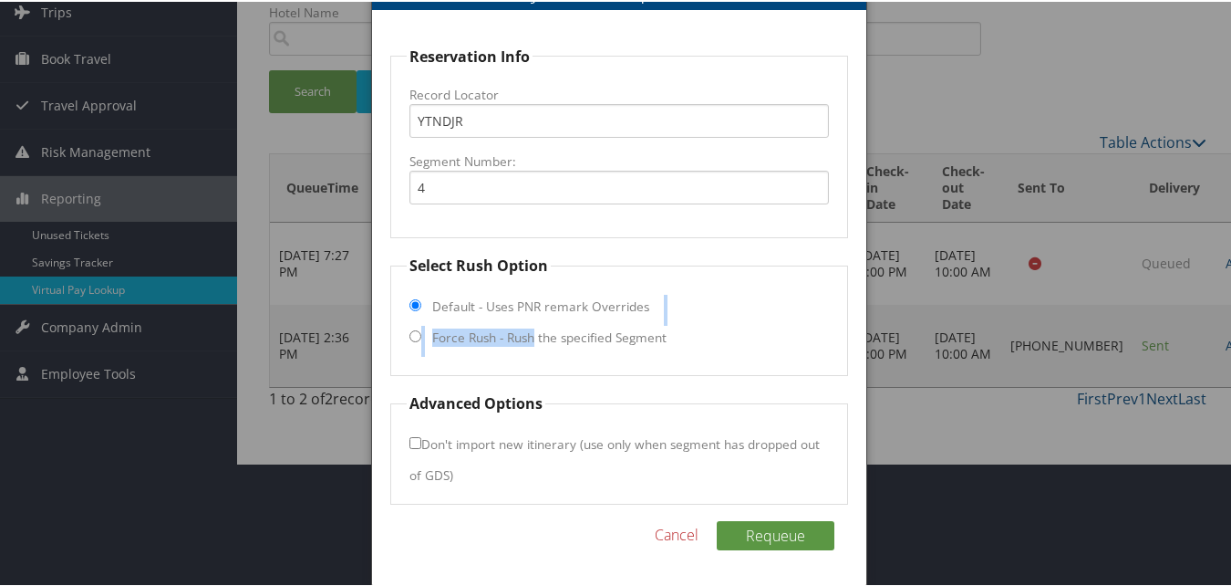
click at [530, 329] on fieldset "Select Rush Option Default - Uses PNR remark Overrides Force Rush - Rush the sp…" at bounding box center [618, 313] width 457 height 121
click at [556, 338] on label "Force Rush - Rush the specified Segment" at bounding box center [549, 336] width 234 height 18
click at [421, 338] on input "Force Rush - Rush the specified Segment" at bounding box center [416, 334] width 12 height 12
radio input "true"
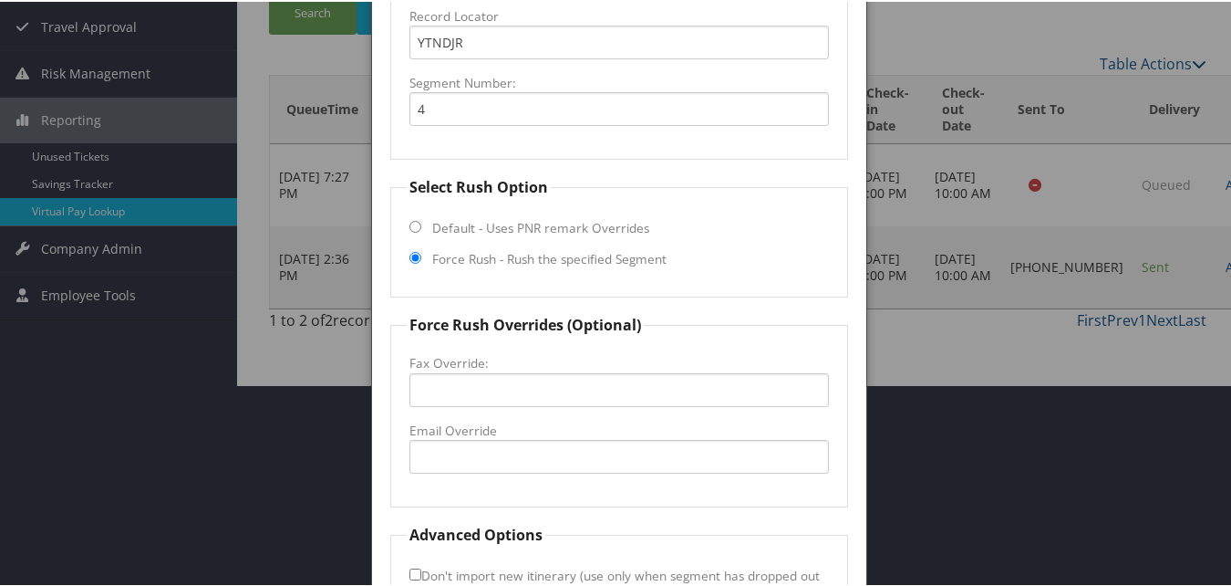
scroll to position [306, 0]
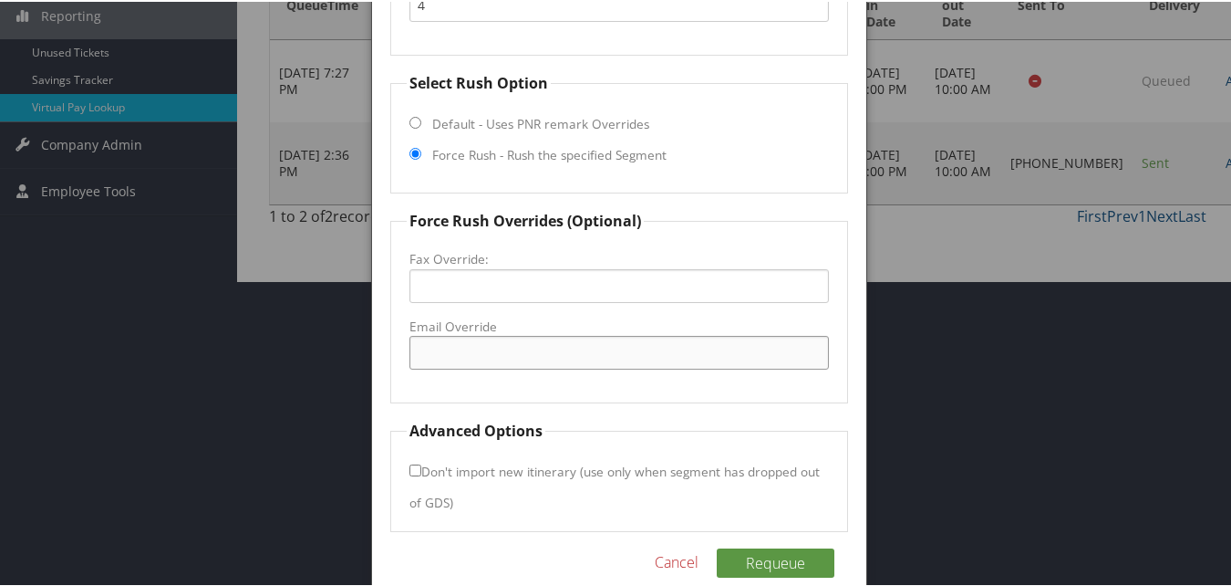
click at [548, 338] on input "Email Override" at bounding box center [619, 351] width 419 height 34
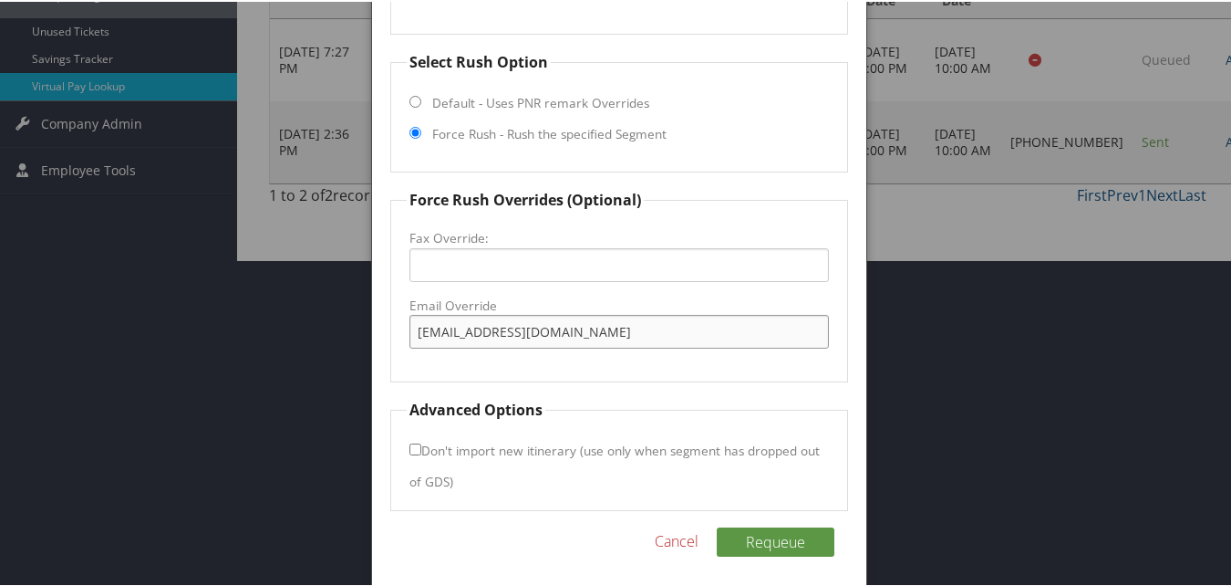
scroll to position [333, 0]
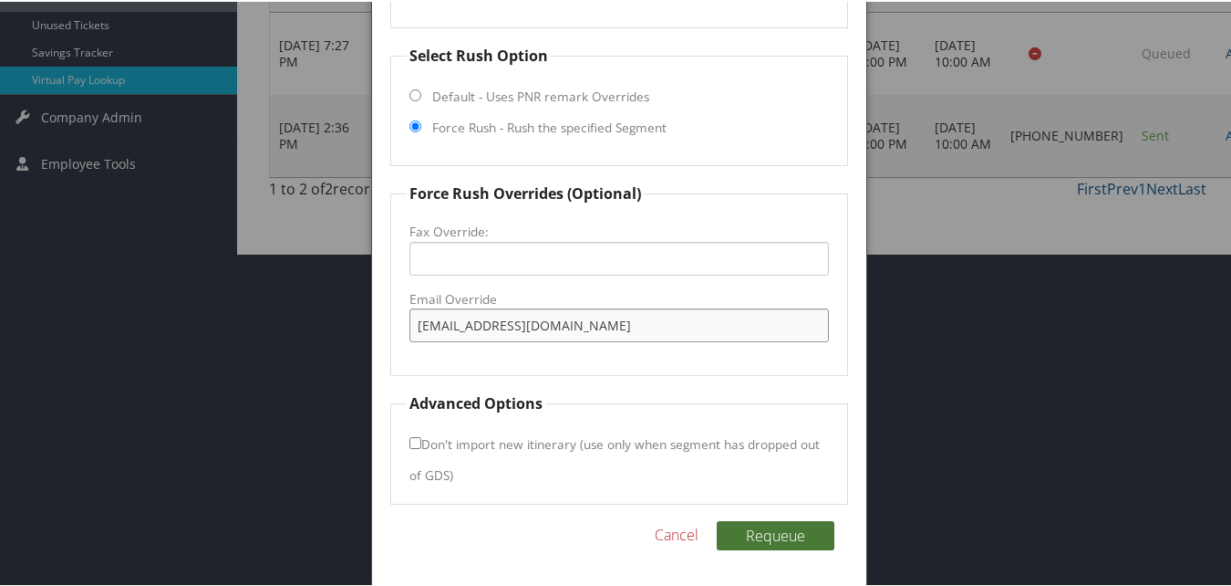
type input "tpsosh385@gmail.com"
click at [759, 527] on button "Requeue" at bounding box center [776, 533] width 118 height 29
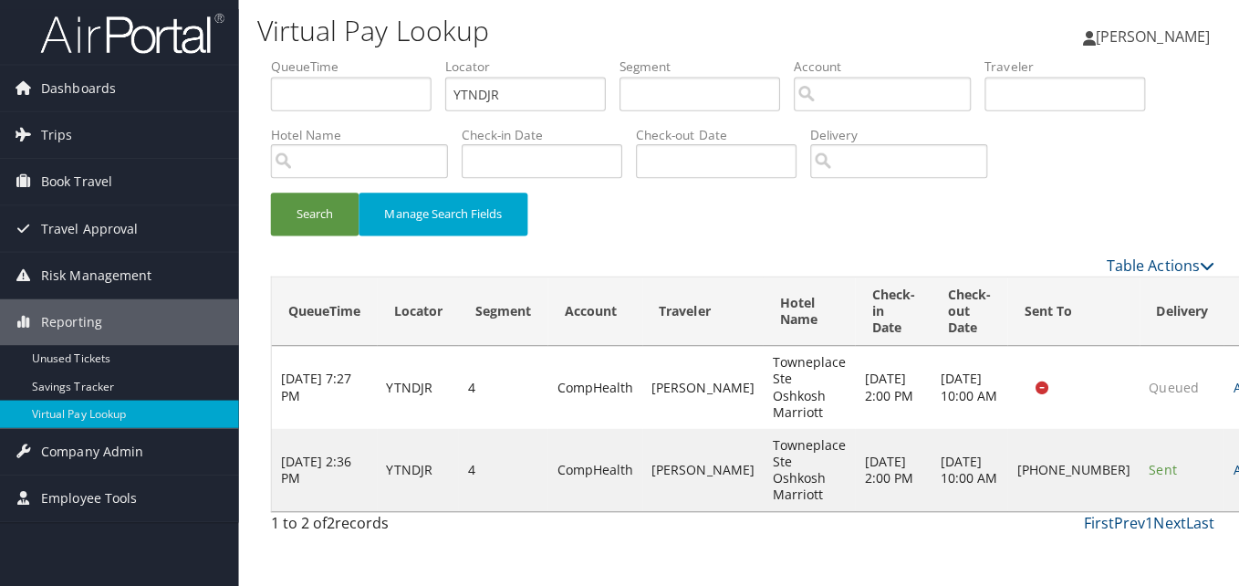
scroll to position [0, 0]
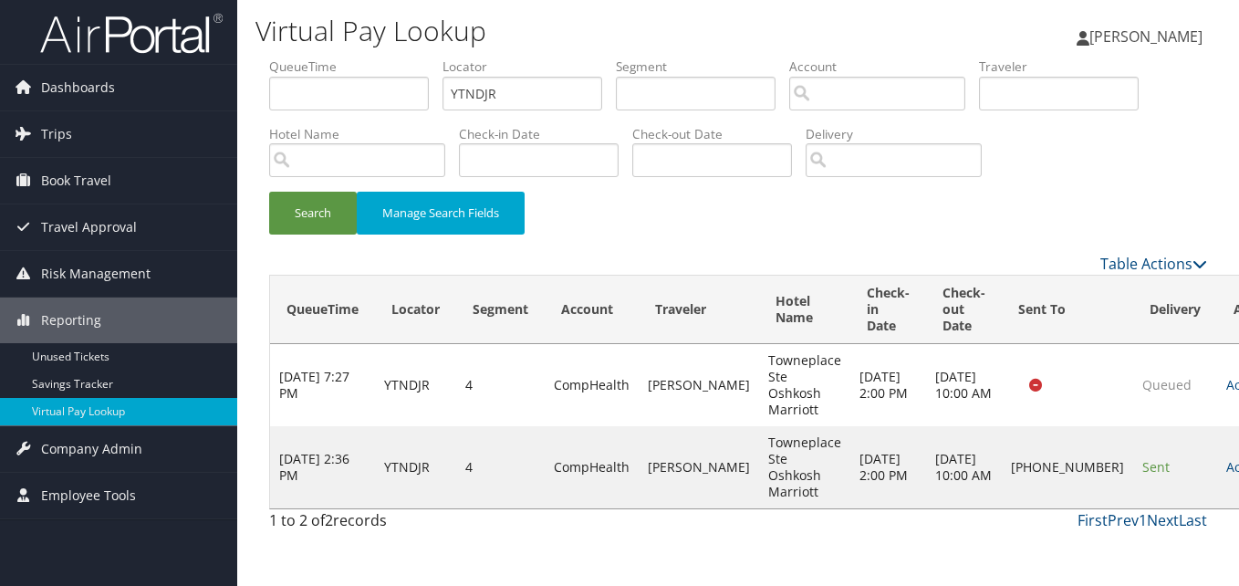
click at [1226, 460] on link "Actions" at bounding box center [1254, 466] width 57 height 17
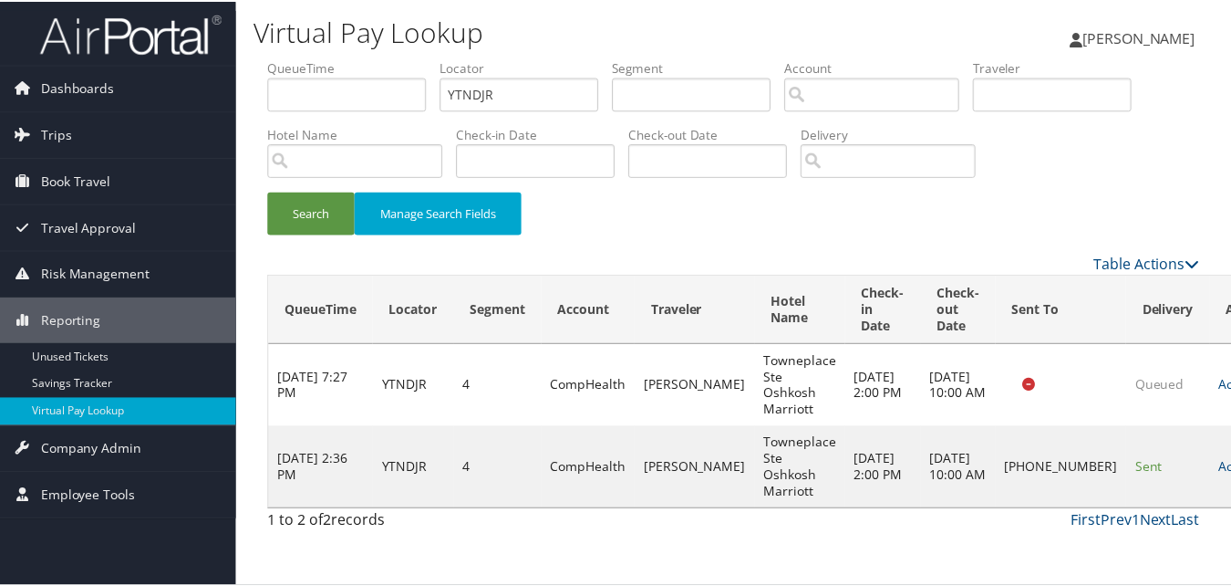
scroll to position [17, 0]
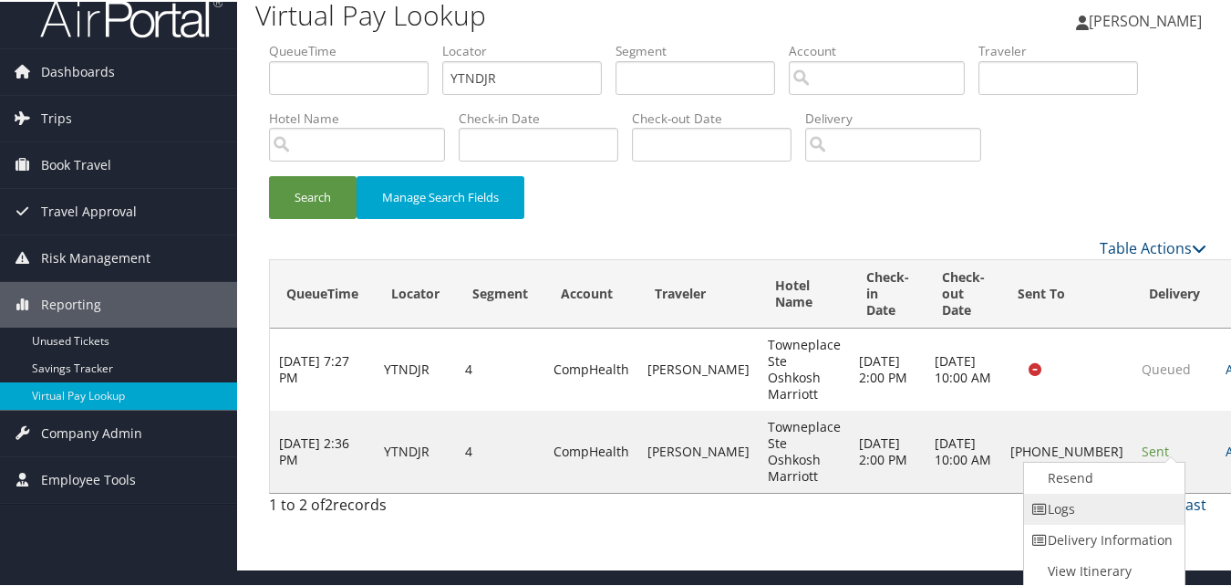
click at [1096, 498] on link "Logs" at bounding box center [1102, 507] width 156 height 31
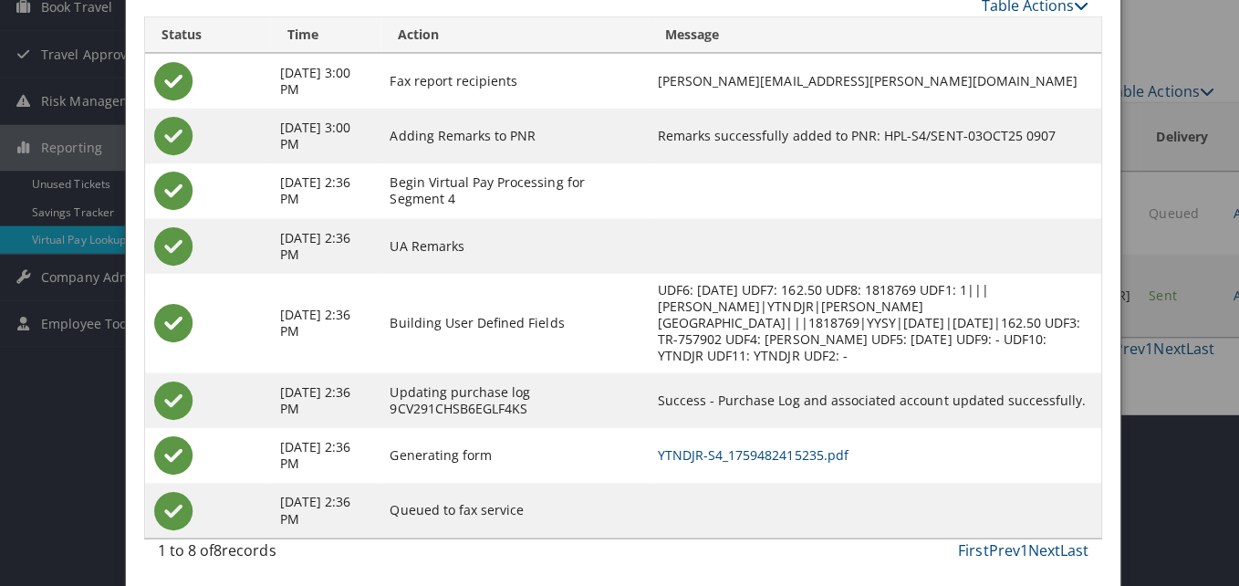
scroll to position [0, 0]
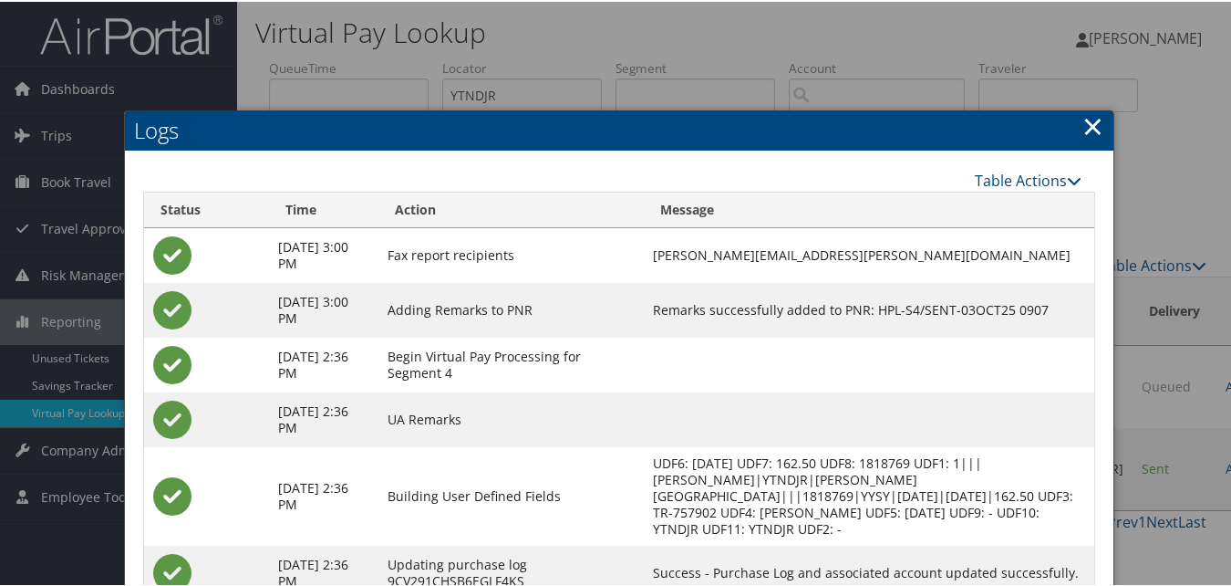
click at [1091, 113] on link "×" at bounding box center [1093, 124] width 21 height 36
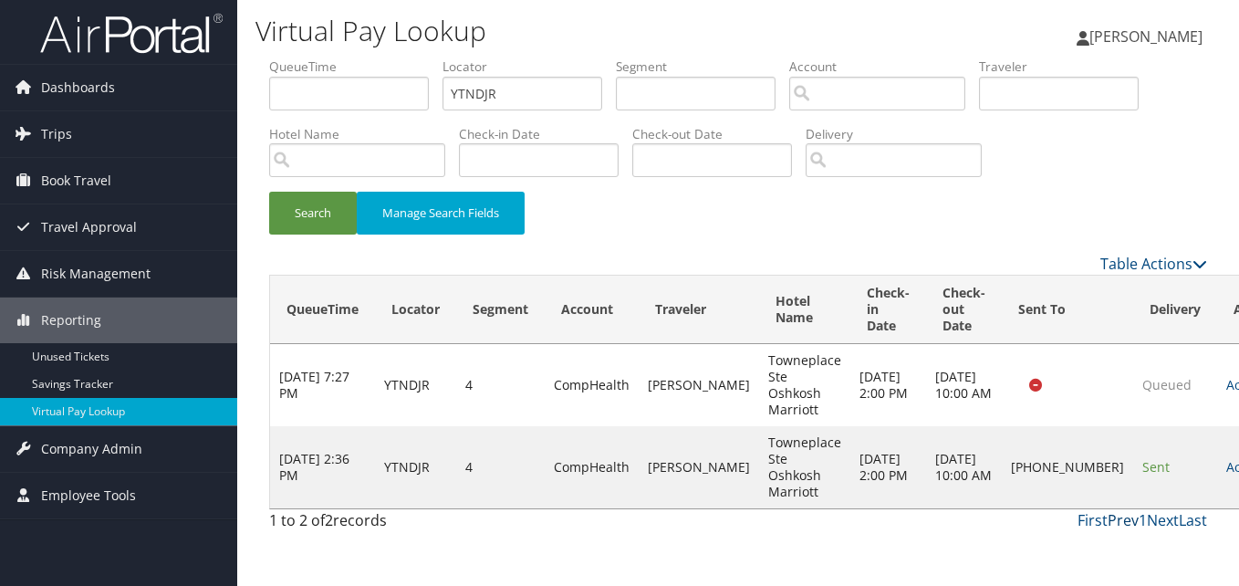
click at [1115, 525] on link "Prev" at bounding box center [1122, 520] width 31 height 20
click at [304, 182] on li "Hotel Name" at bounding box center [364, 158] width 190 height 67
click at [309, 204] on button "Search" at bounding box center [313, 213] width 88 height 43
click at [328, 515] on div "1 to 2 of 2 records" at bounding box center [376, 524] width 214 height 31
click at [349, 521] on div "1 to 2 of 2 records" at bounding box center [376, 524] width 214 height 31
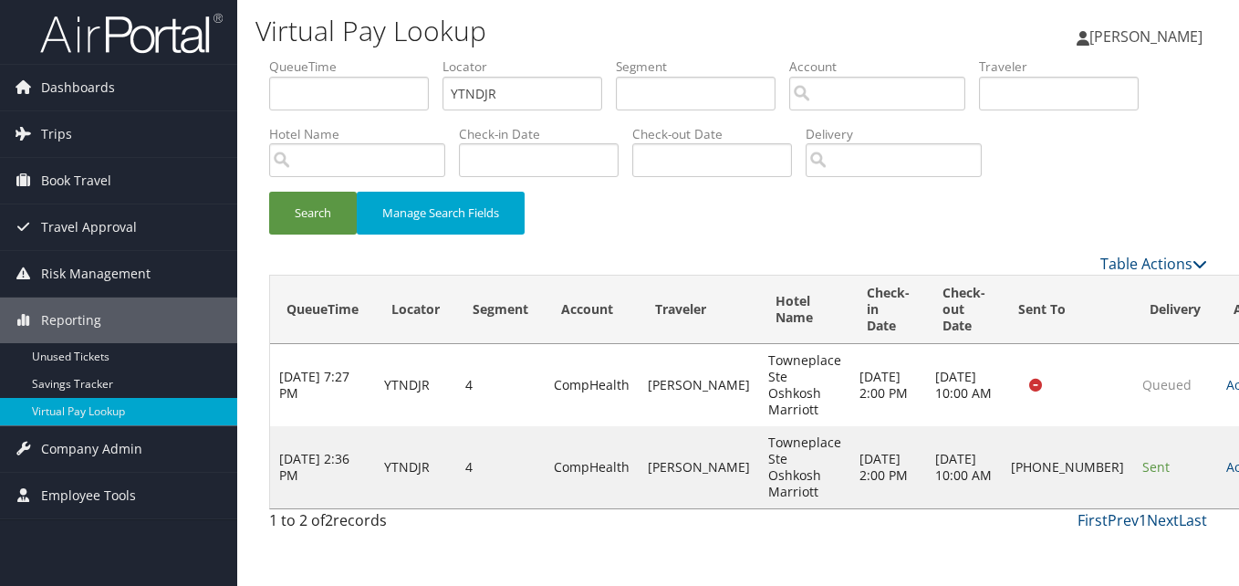
click at [1139, 514] on link "1" at bounding box center [1142, 520] width 8 height 20
click at [1184, 521] on link "Last" at bounding box center [1193, 520] width 28 height 20
click at [1197, 519] on link "Last" at bounding box center [1193, 520] width 28 height 20
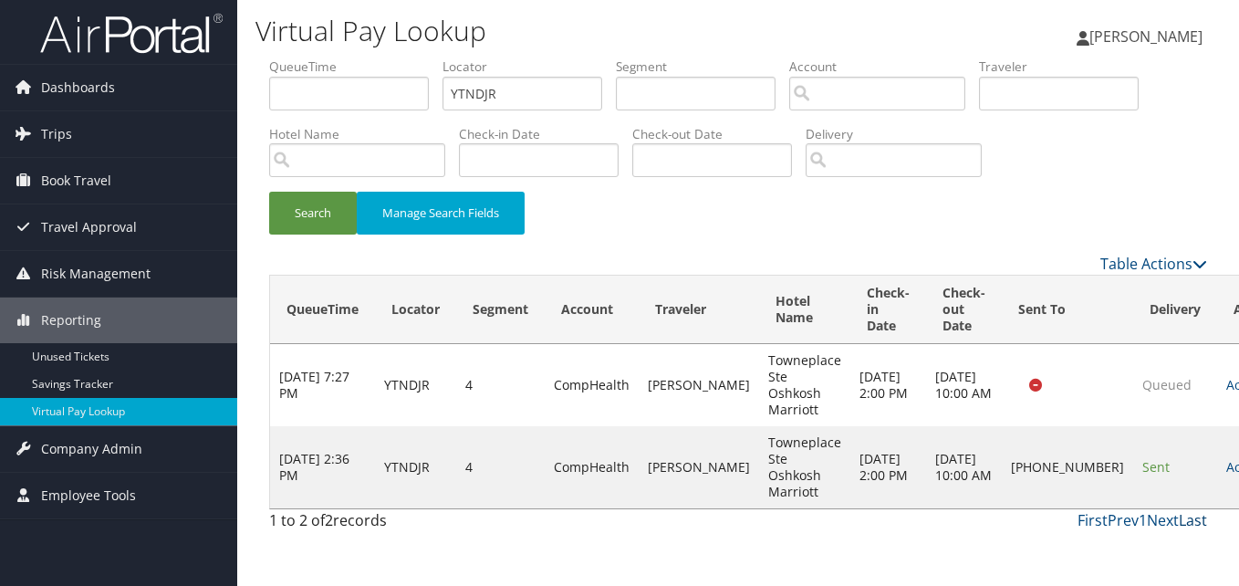
click at [1197, 519] on link "Last" at bounding box center [1193, 520] width 28 height 20
click at [1168, 270] on link "Table Actions" at bounding box center [1153, 264] width 107 height 20
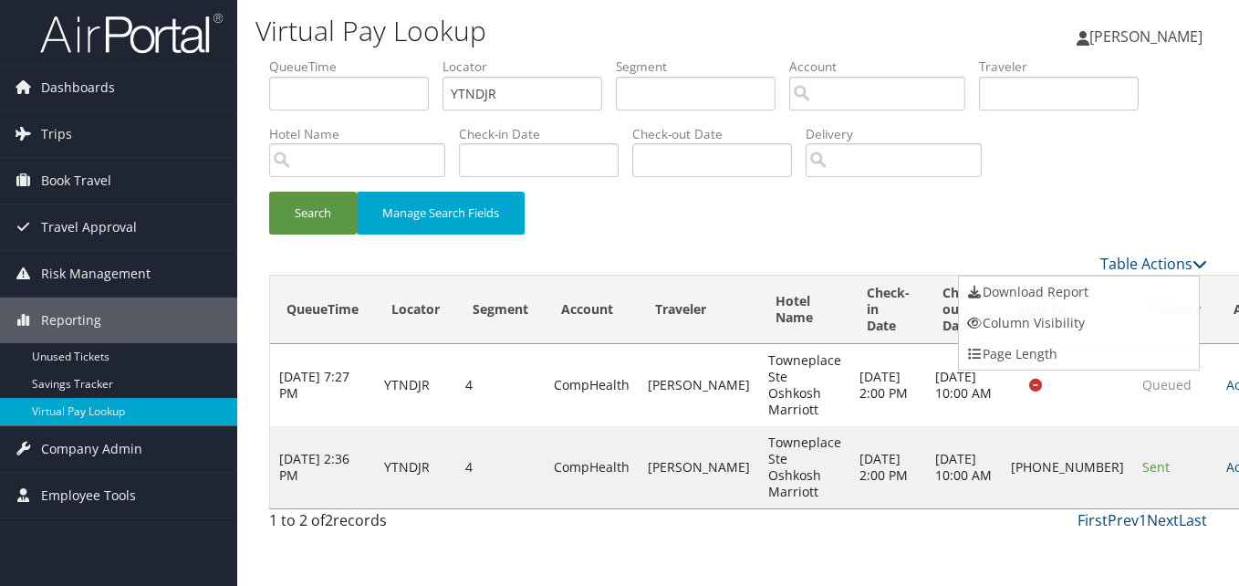
click at [1153, 257] on div at bounding box center [619, 293] width 1239 height 586
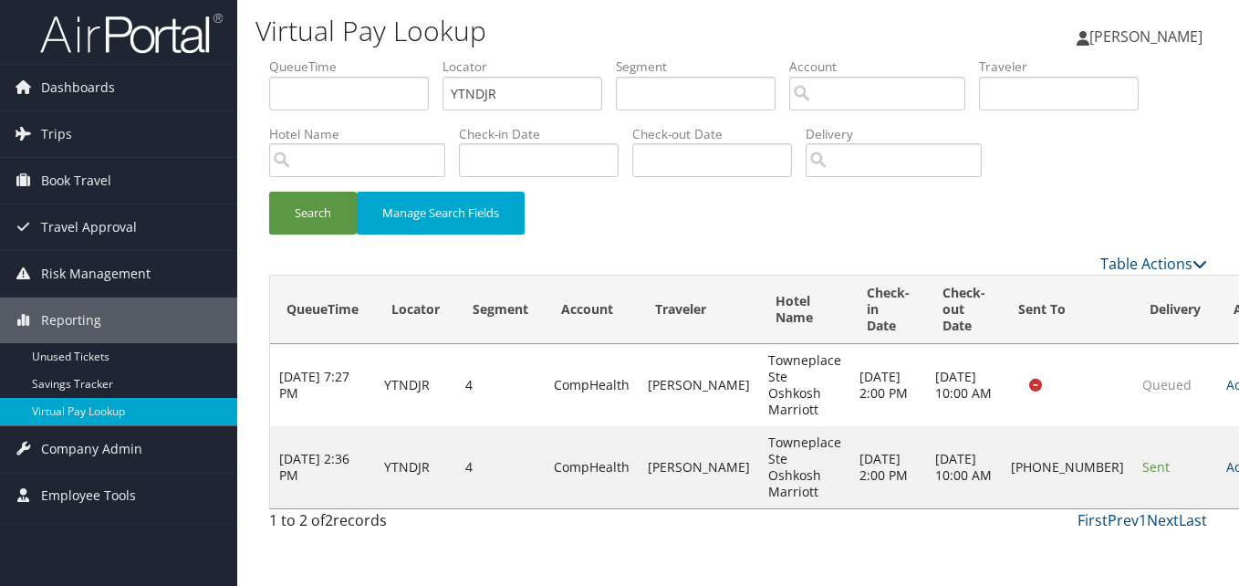
click at [1123, 190] on div "Search Manage Search Fields" at bounding box center [737, 154] width 965 height 195
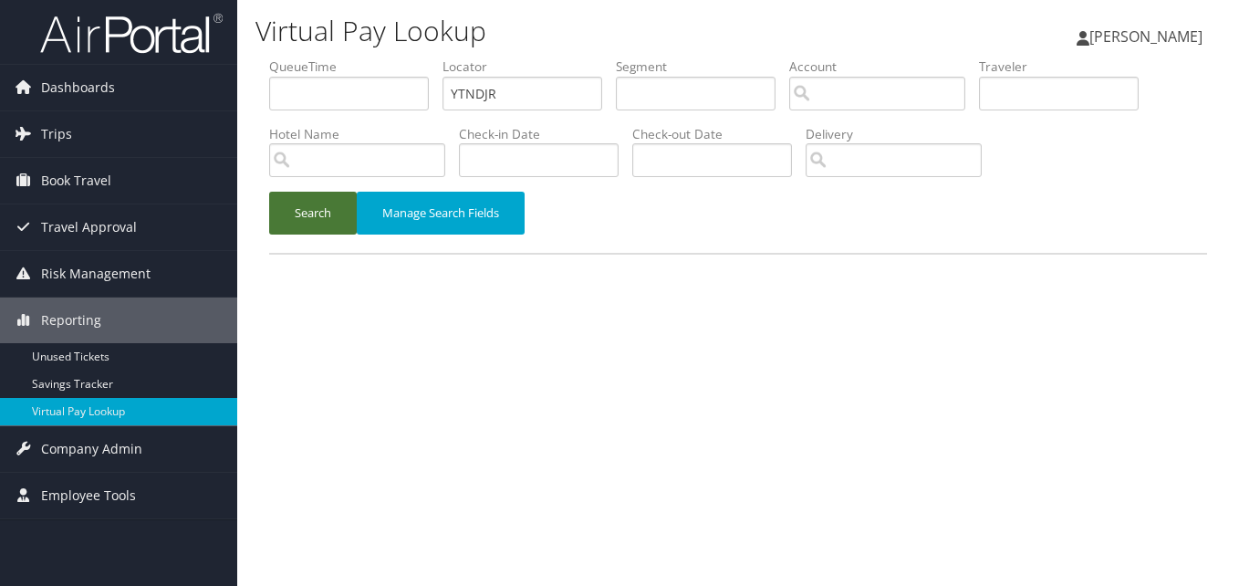
click at [272, 214] on button "Search" at bounding box center [313, 213] width 88 height 43
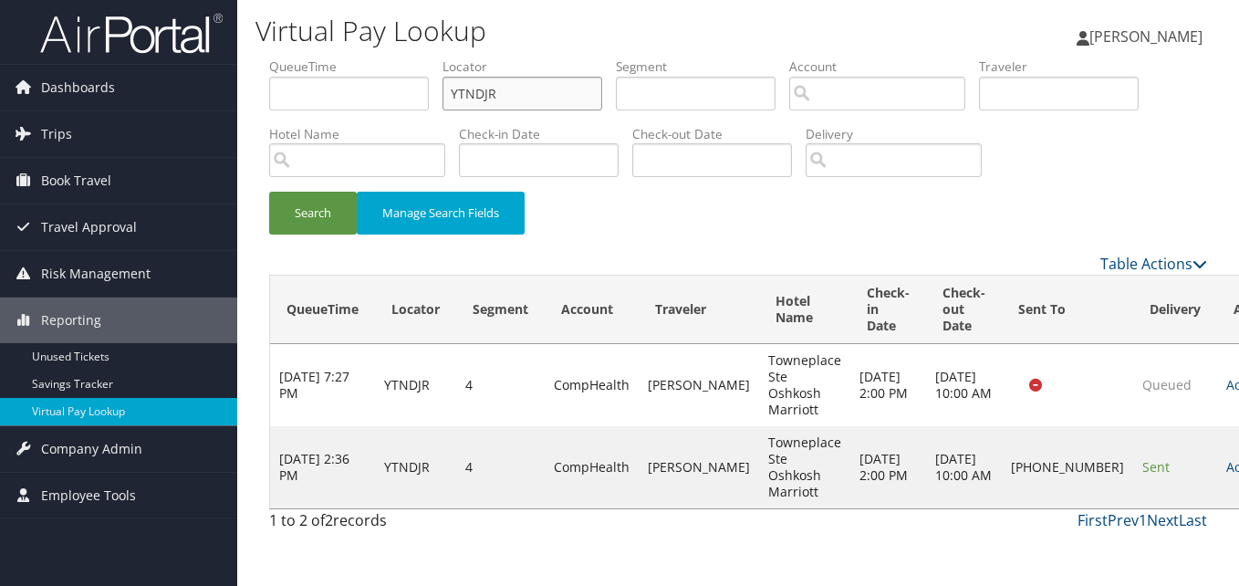
drag, startPoint x: 556, startPoint y: 89, endPoint x: 394, endPoint y: 102, distance: 162.9
click at [394, 57] on ul "QueueTime Locator YTNDJR Segment Account Traveler Hotel Name Check-in Date Chec…" at bounding box center [738, 57] width 938 height 0
click at [307, 193] on button "Search" at bounding box center [313, 213] width 88 height 43
click at [1226, 469] on link "Actions" at bounding box center [1254, 466] width 57 height 17
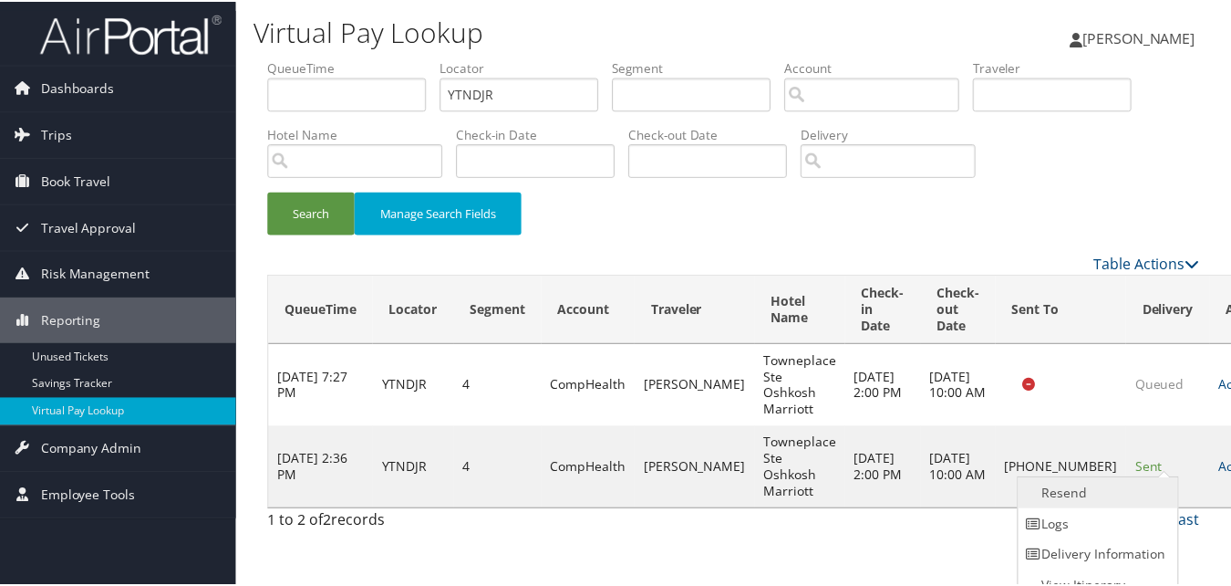
scroll to position [17, 0]
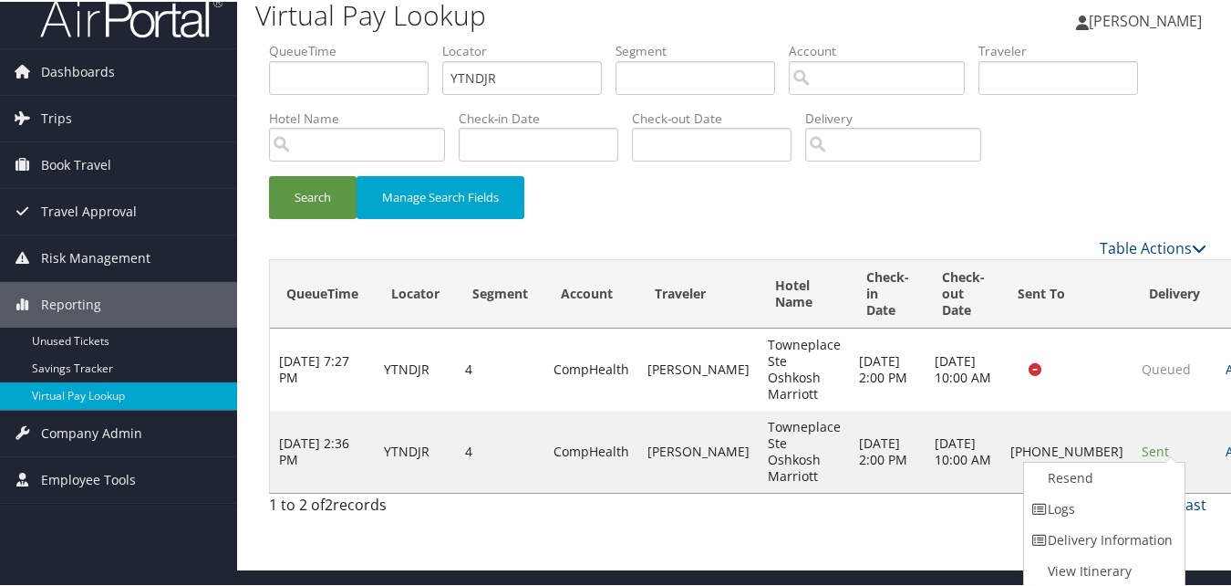
drag, startPoint x: 979, startPoint y: 506, endPoint x: 1007, endPoint y: 500, distance: 29.0
click at [978, 506] on div "First Prev 1 Next Last" at bounding box center [859, 503] width 697 height 22
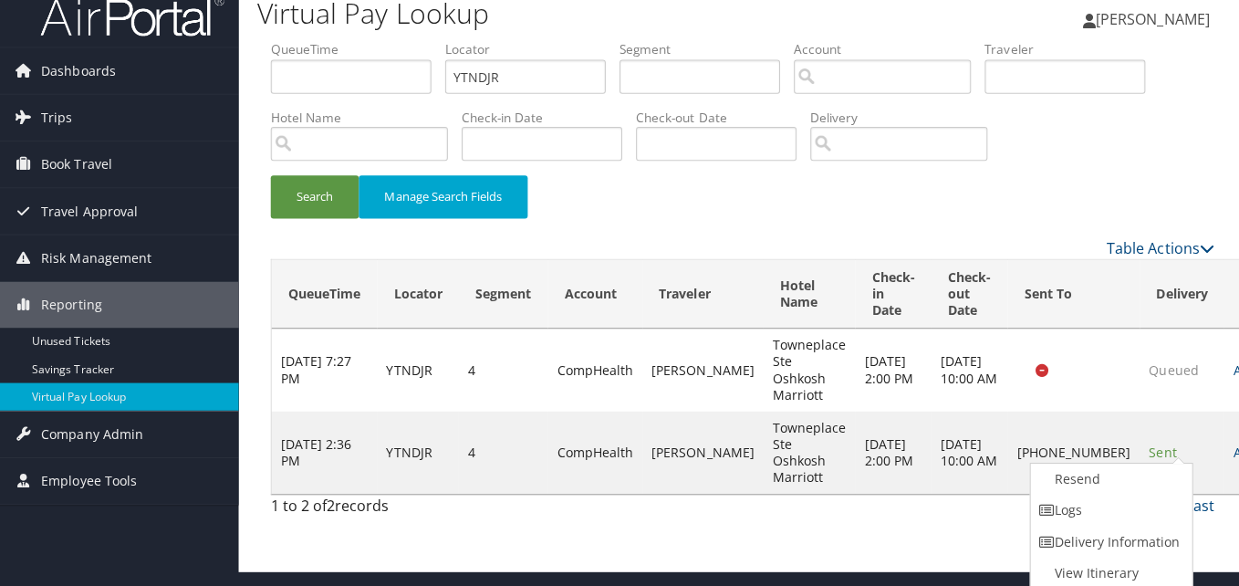
scroll to position [0, 0]
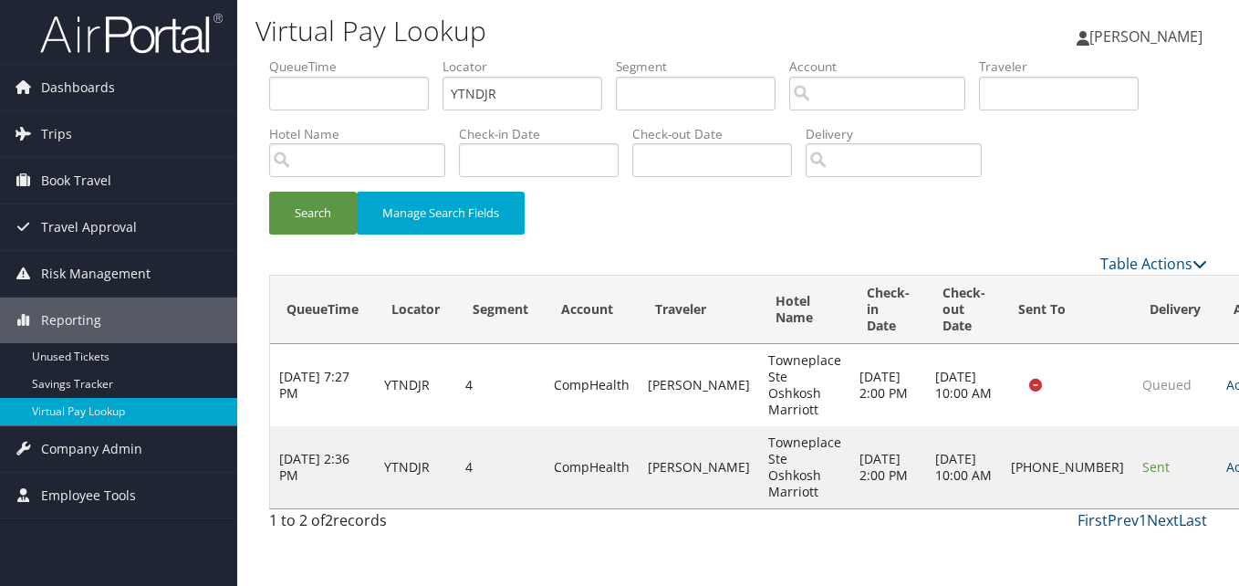
click at [1217, 455] on td "Actions Resend Logs Delivery Information View Itinerary" at bounding box center [1257, 467] width 80 height 82
click at [1226, 470] on link "Actions" at bounding box center [1254, 466] width 57 height 17
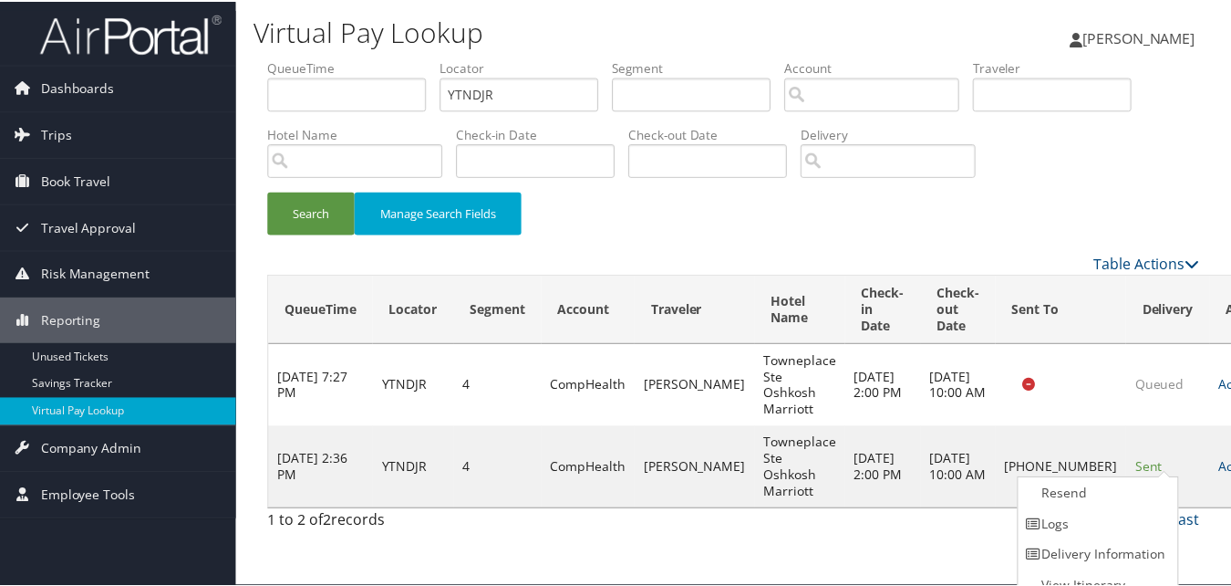
scroll to position [17, 0]
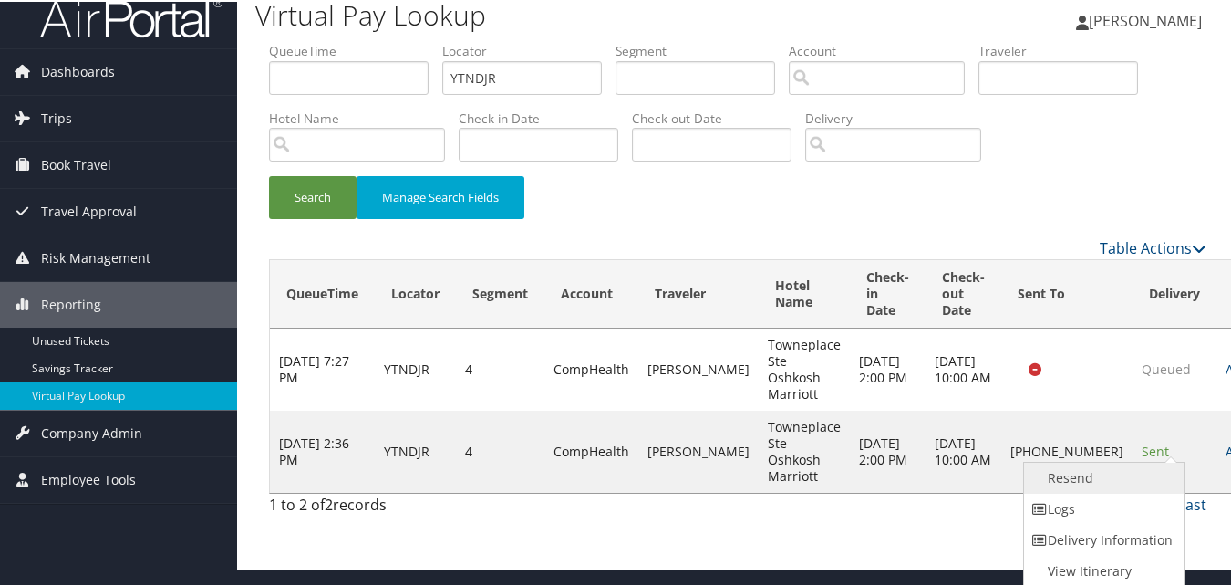
click at [1062, 477] on link "Resend" at bounding box center [1102, 476] width 156 height 31
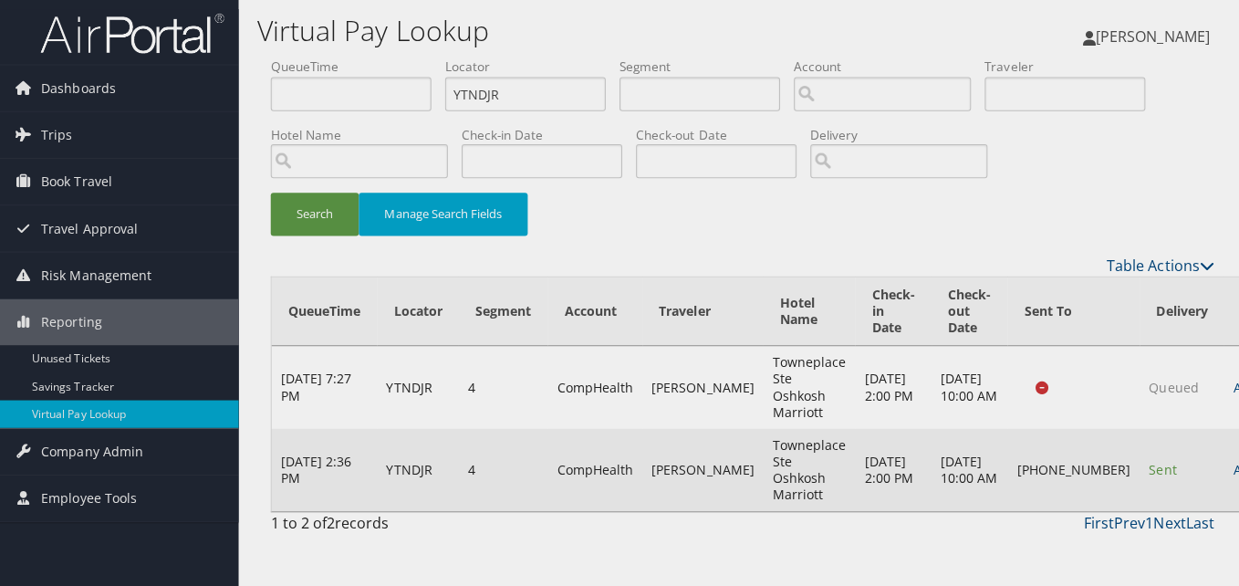
scroll to position [0, 0]
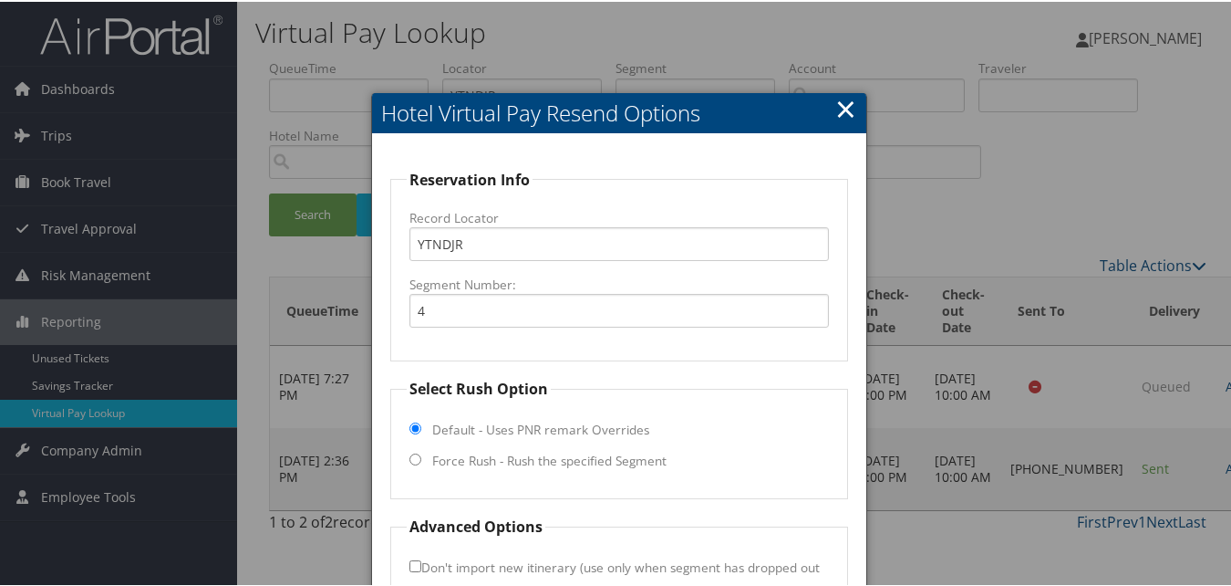
click at [829, 96] on h2 "Hotel Virtual Pay Resend Options" at bounding box center [618, 111] width 493 height 40
click at [837, 118] on link "×" at bounding box center [846, 106] width 21 height 36
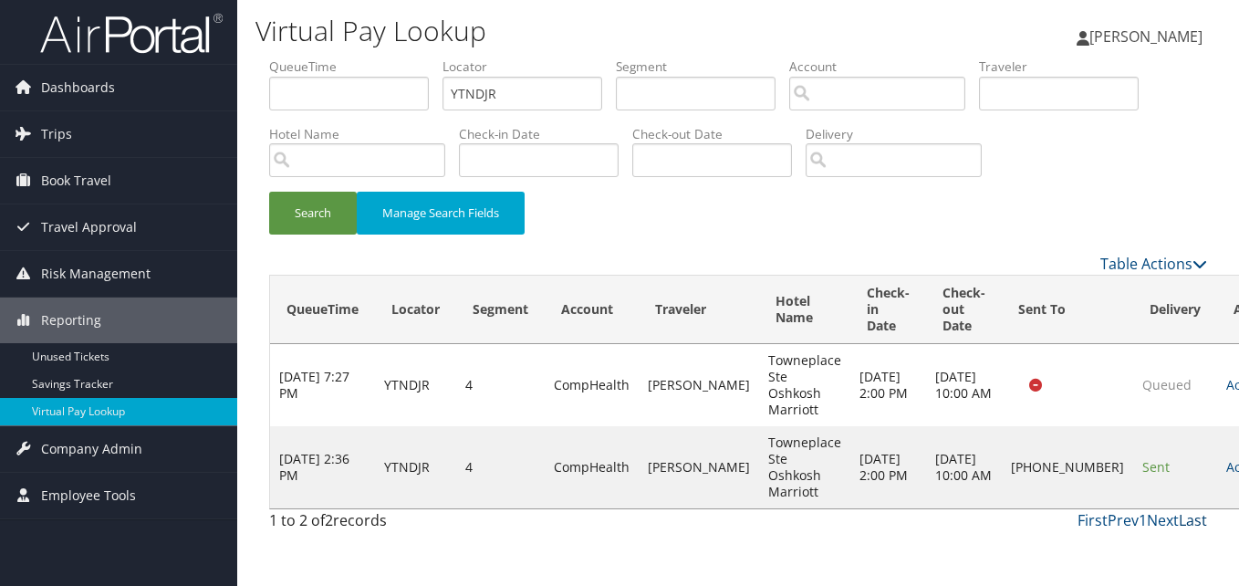
click at [1180, 510] on link "Last" at bounding box center [1193, 520] width 28 height 20
click at [1200, 518] on link "Last" at bounding box center [1193, 520] width 28 height 20
drag, startPoint x: 1200, startPoint y: 518, endPoint x: 1100, endPoint y: 524, distance: 100.5
click at [1200, 518] on link "Last" at bounding box center [1193, 520] width 28 height 20
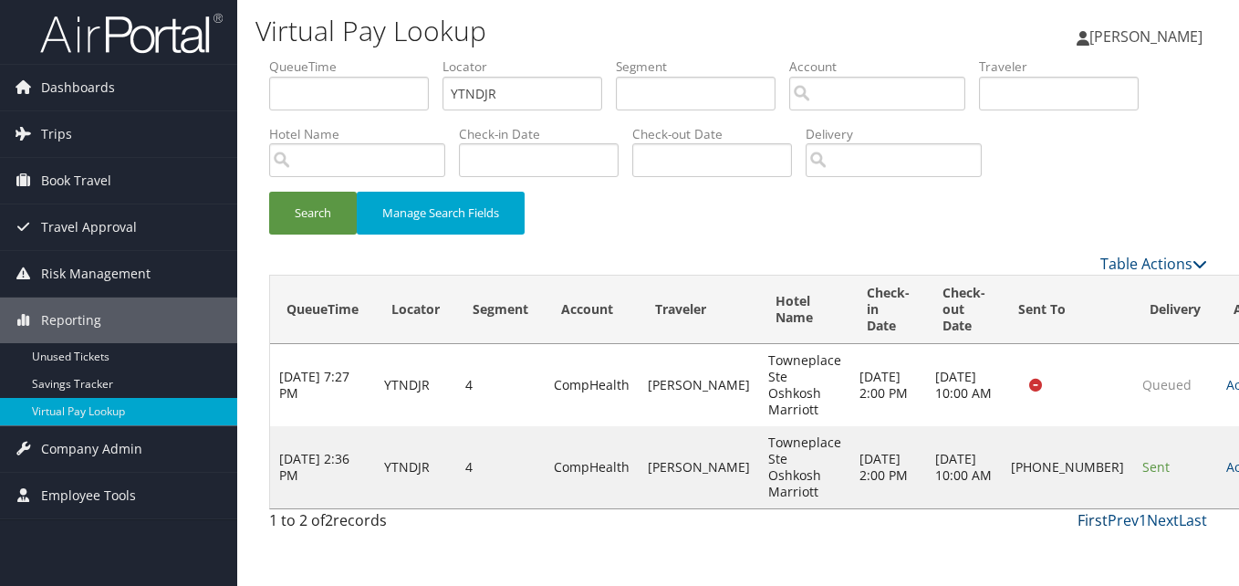
click at [1088, 526] on link "First" at bounding box center [1092, 520] width 30 height 20
click at [1088, 517] on link "First" at bounding box center [1092, 520] width 30 height 20
click at [1057, 509] on div "First Prev 1 Next Last" at bounding box center [859, 520] width 697 height 22
click at [1226, 467] on link "Actions" at bounding box center [1254, 466] width 57 height 17
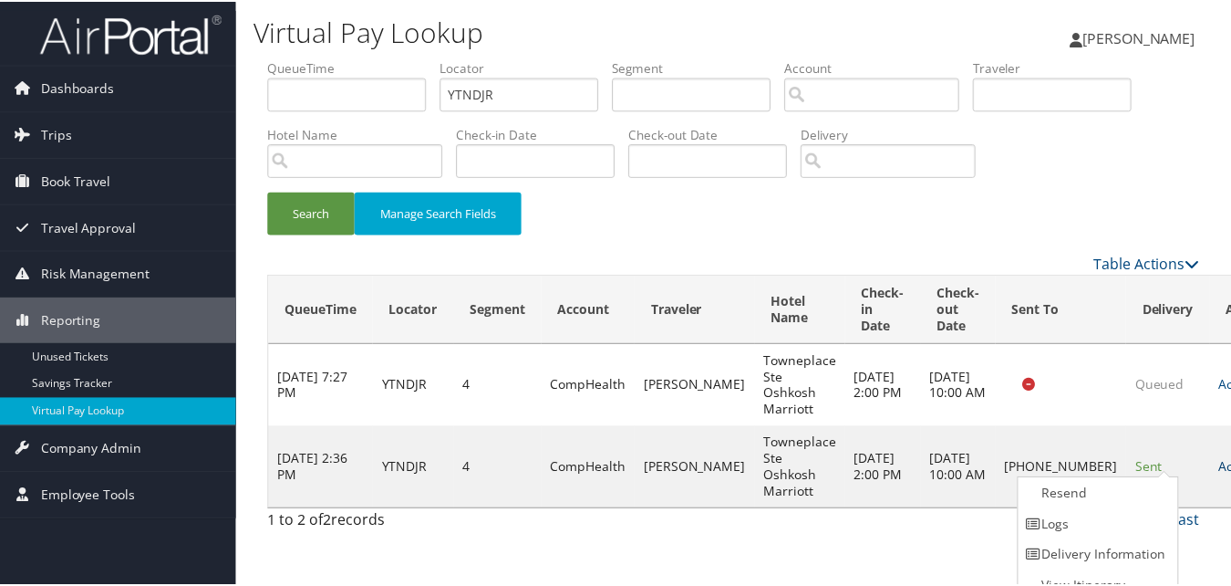
scroll to position [17, 0]
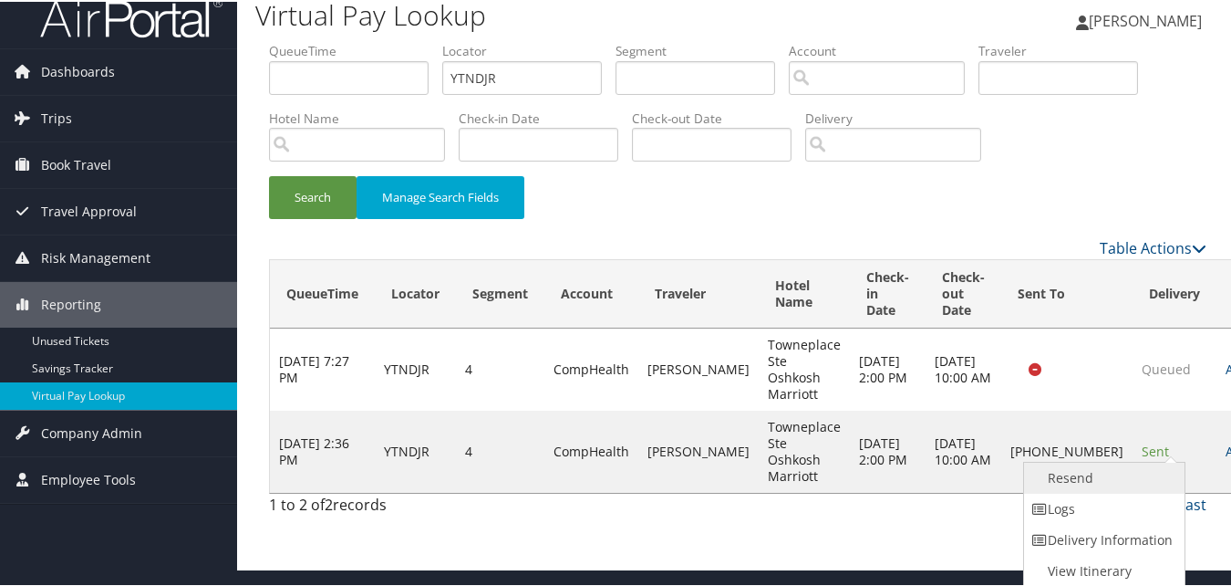
click at [1092, 465] on link "Resend" at bounding box center [1102, 476] width 156 height 31
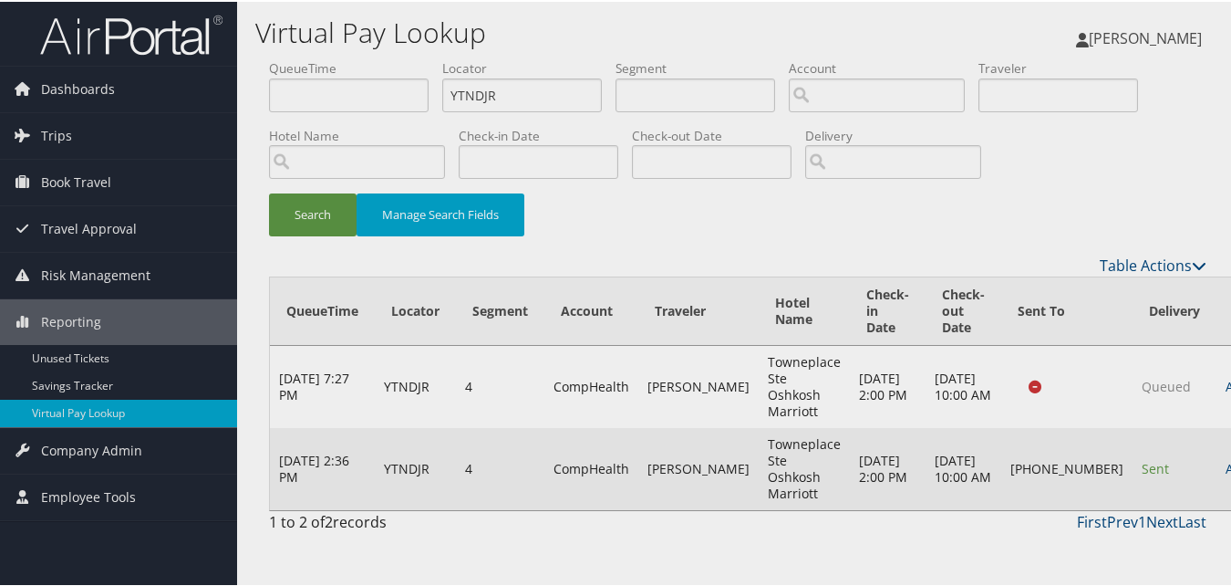
scroll to position [0, 0]
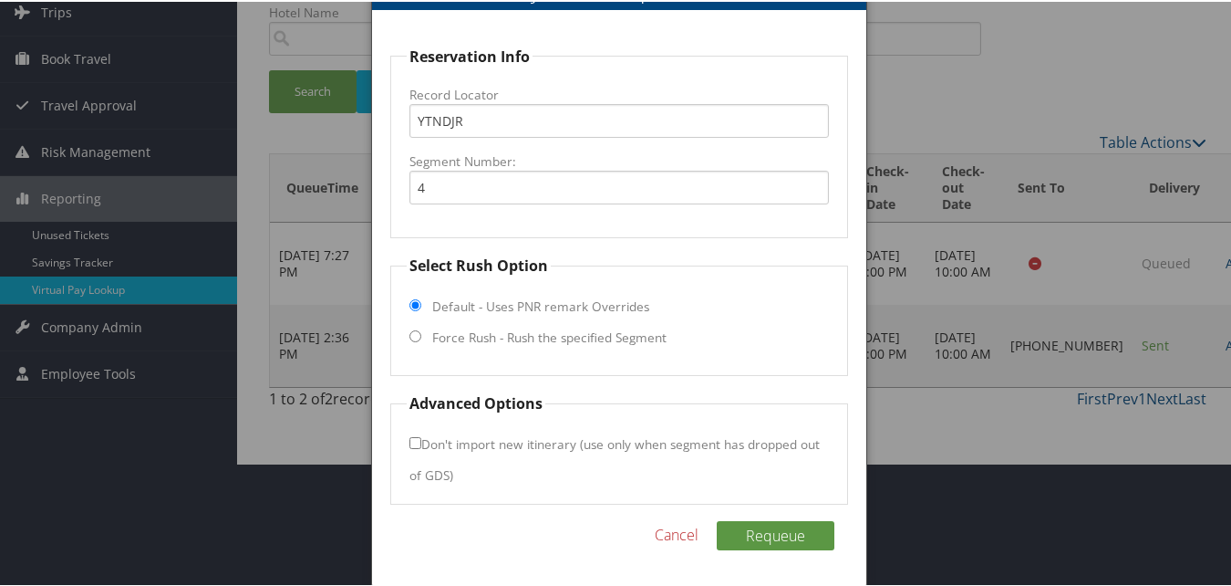
click at [482, 340] on label "Force Rush - Rush the specified Segment" at bounding box center [549, 336] width 234 height 18
click at [421, 340] on input "Force Rush - Rush the specified Segment" at bounding box center [416, 334] width 12 height 12
radio input "true"
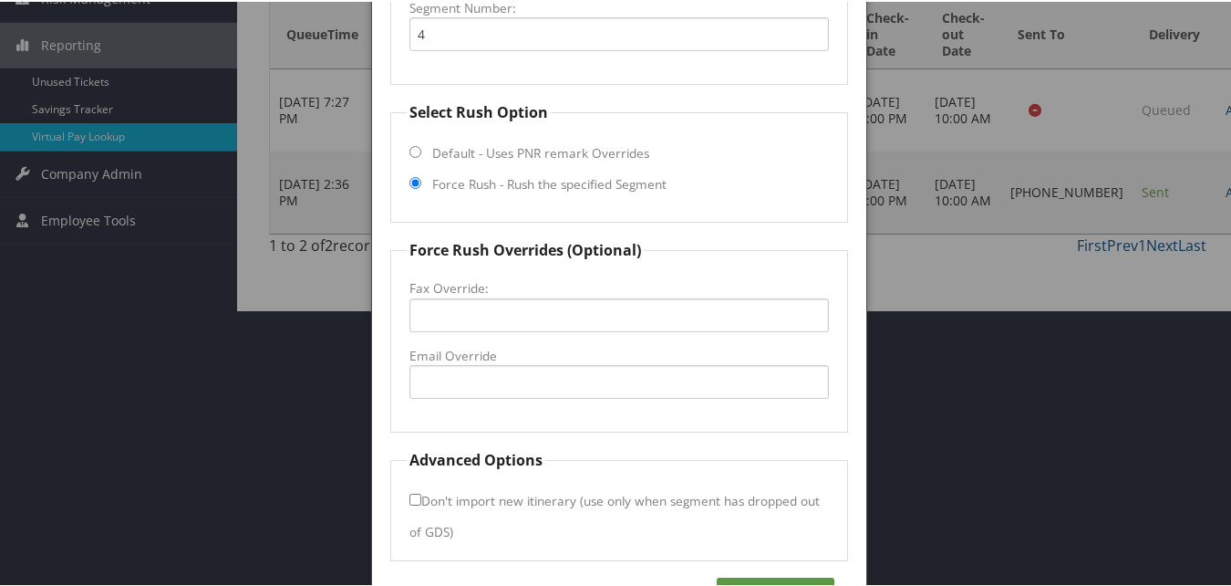
scroll to position [333, 0]
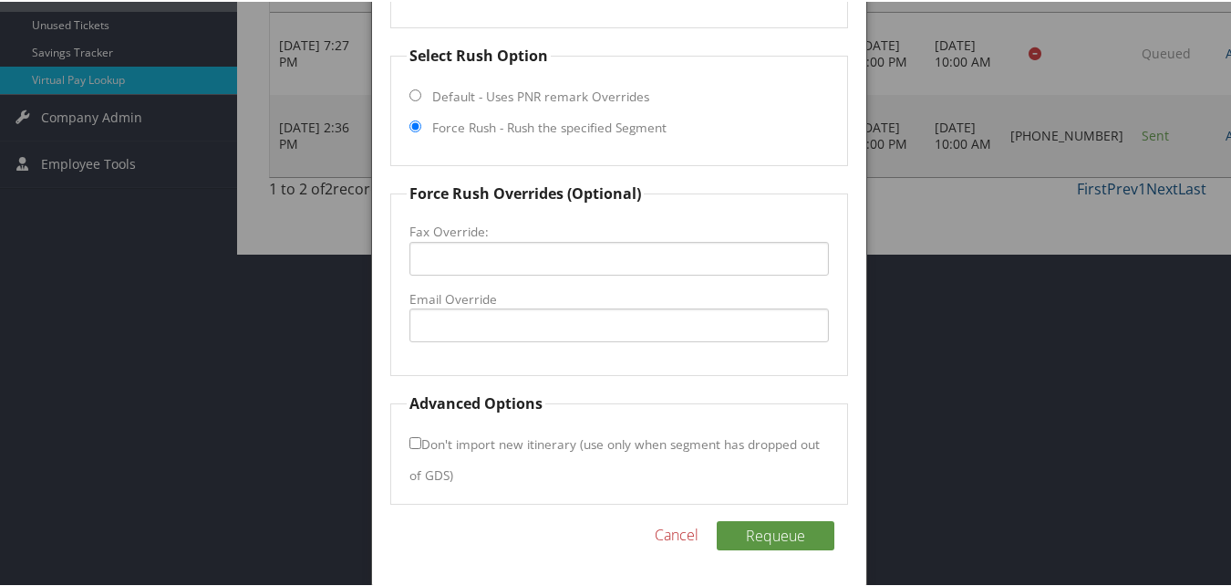
click at [482, 354] on fieldset "Force Rush Overrides (Optional) Fax Override: Email Override" at bounding box center [618, 277] width 457 height 193
click at [497, 330] on input "Email Override" at bounding box center [619, 323] width 419 height 34
type input "tpsosh385@gmail.com"
click at [775, 525] on button "Requeue" at bounding box center [776, 533] width 118 height 29
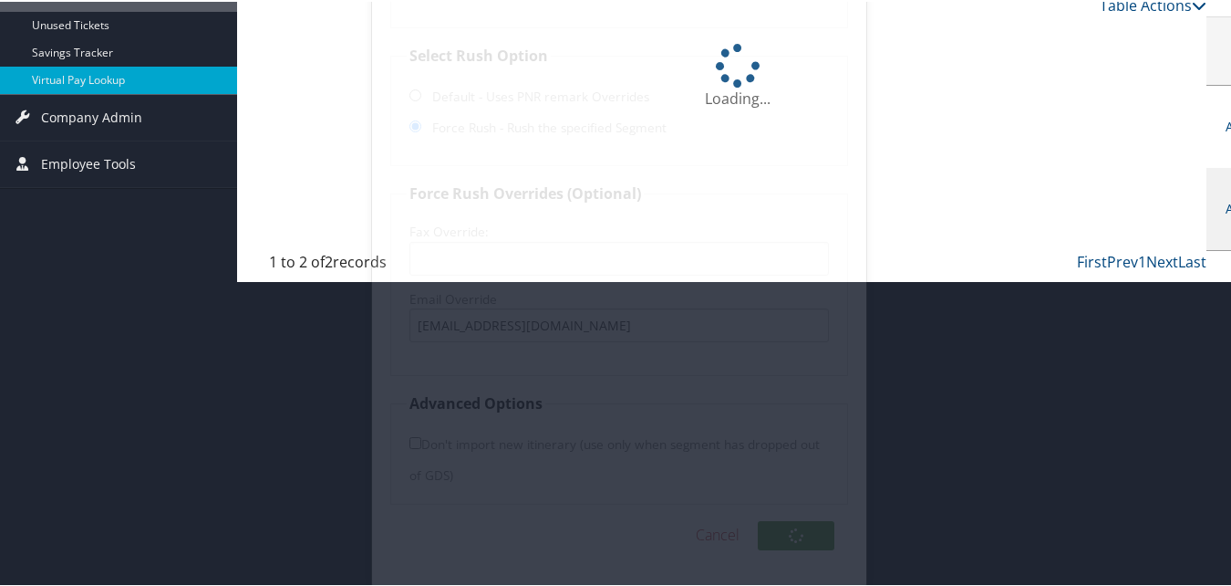
scroll to position [27, 0]
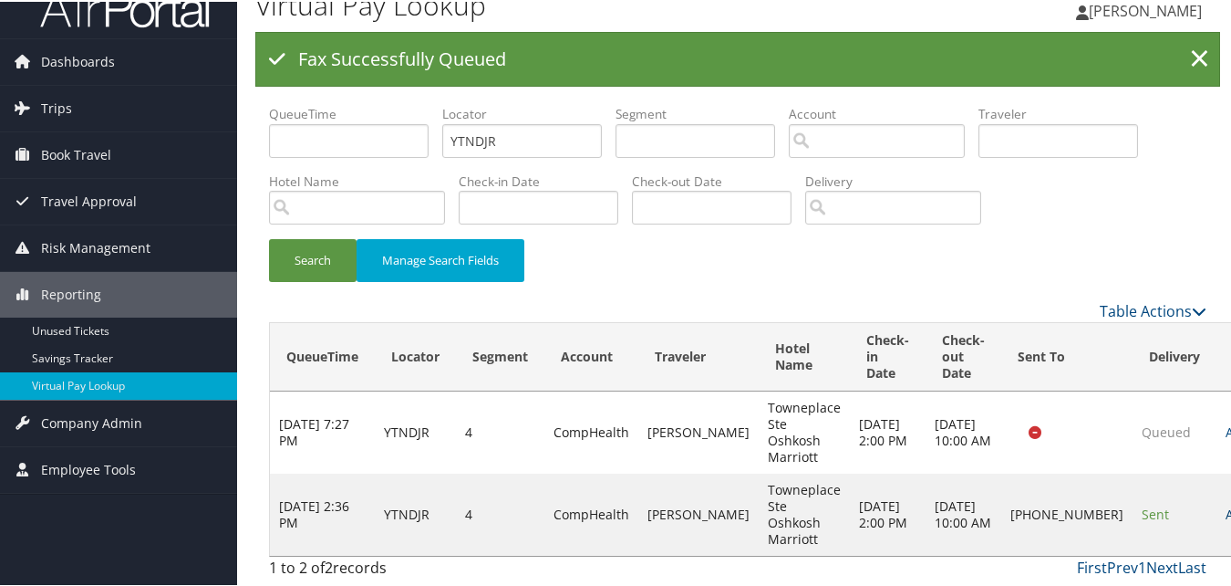
click at [1226, 516] on link "Actions" at bounding box center [1254, 512] width 57 height 17
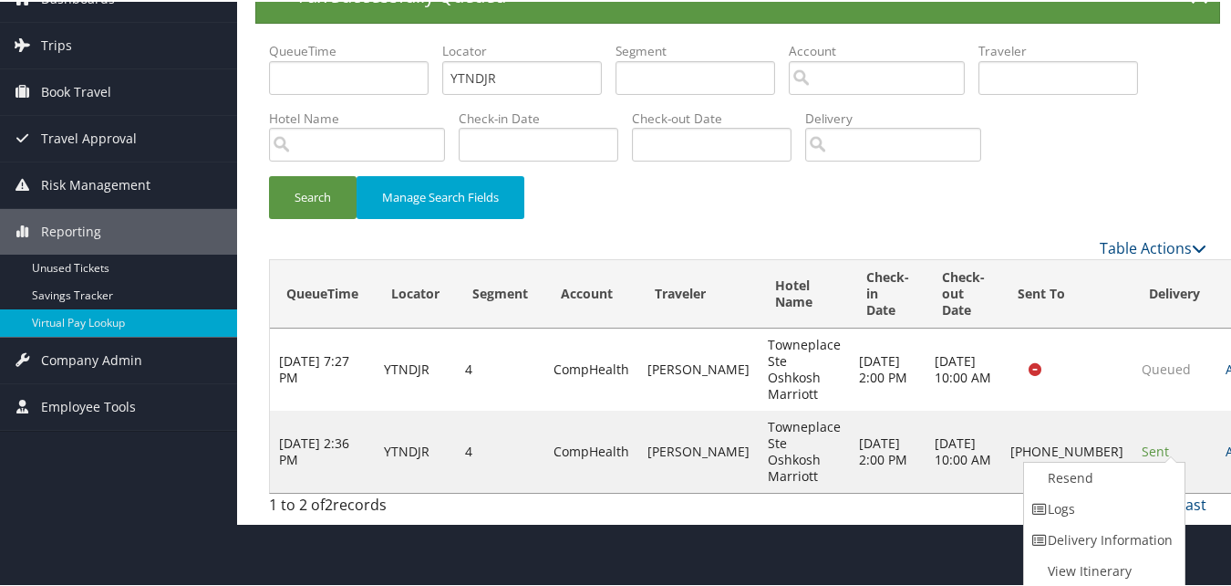
click at [765, 483] on td "Towneplace Ste Oshkosh Marriott" at bounding box center [804, 450] width 91 height 82
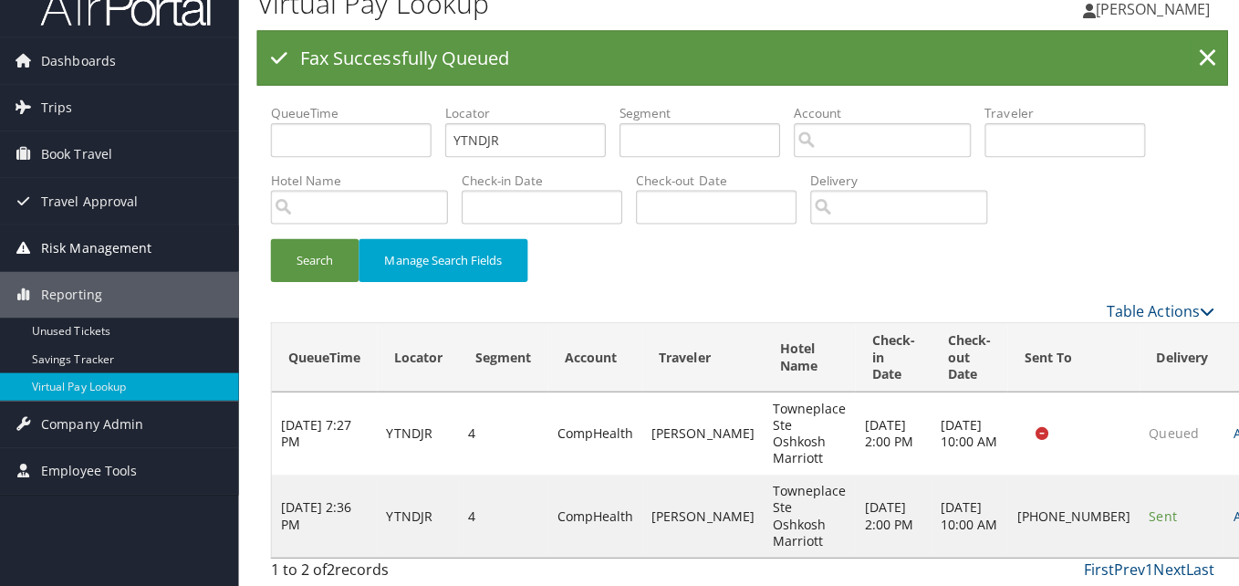
scroll to position [0, 0]
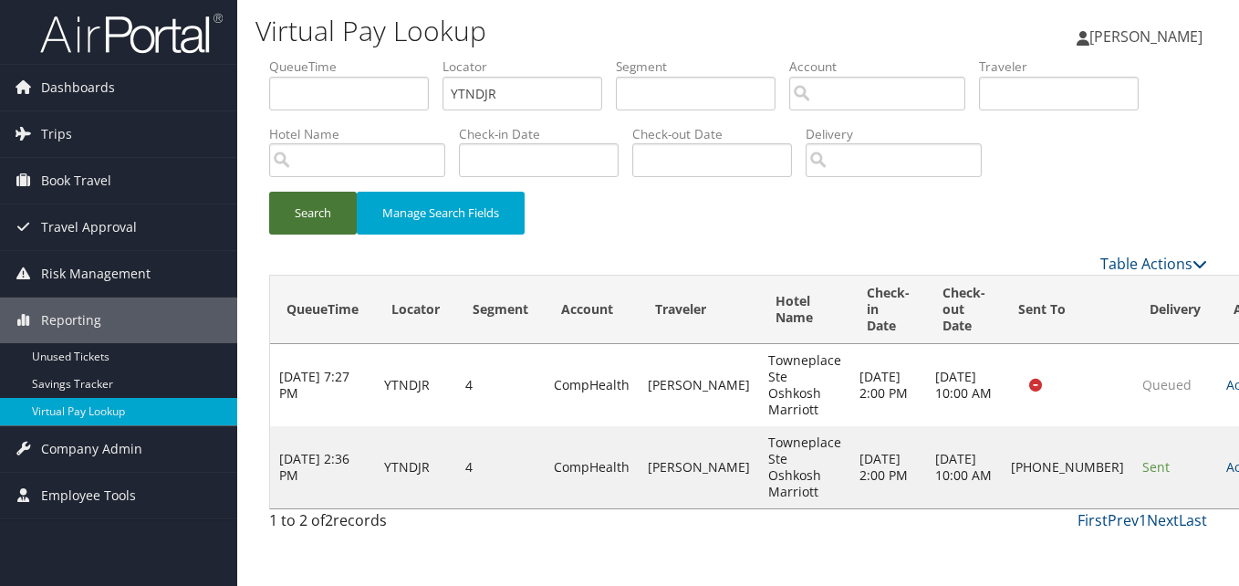
click at [306, 231] on button "Search" at bounding box center [313, 213] width 88 height 43
click at [1194, 265] on icon at bounding box center [1199, 263] width 15 height 15
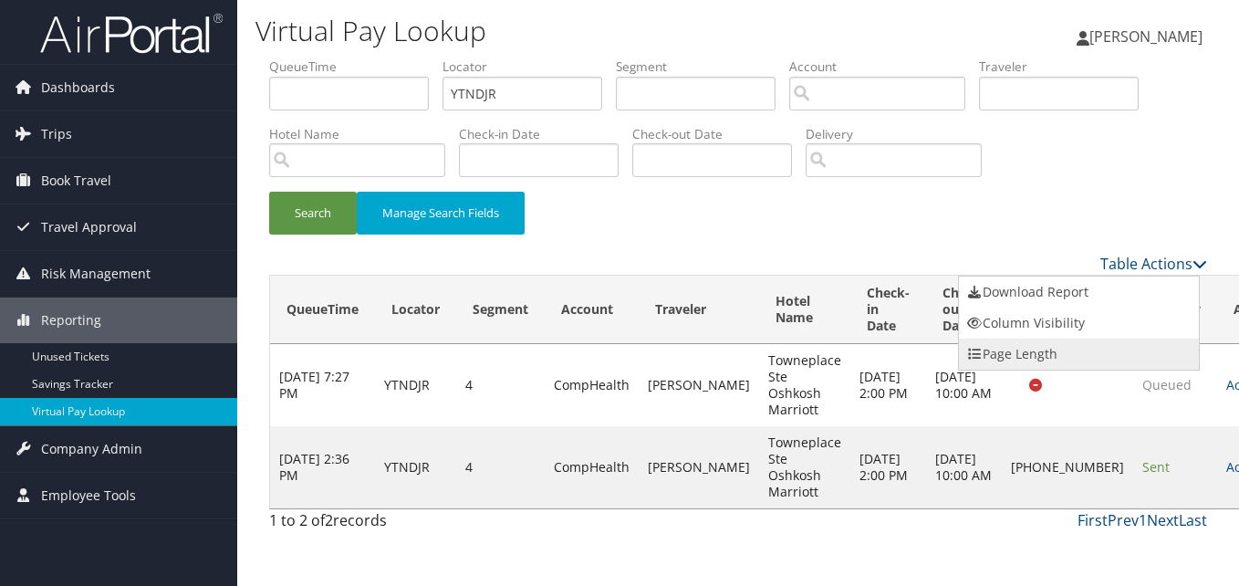
click at [1026, 354] on link "Page Length" at bounding box center [1079, 353] width 240 height 31
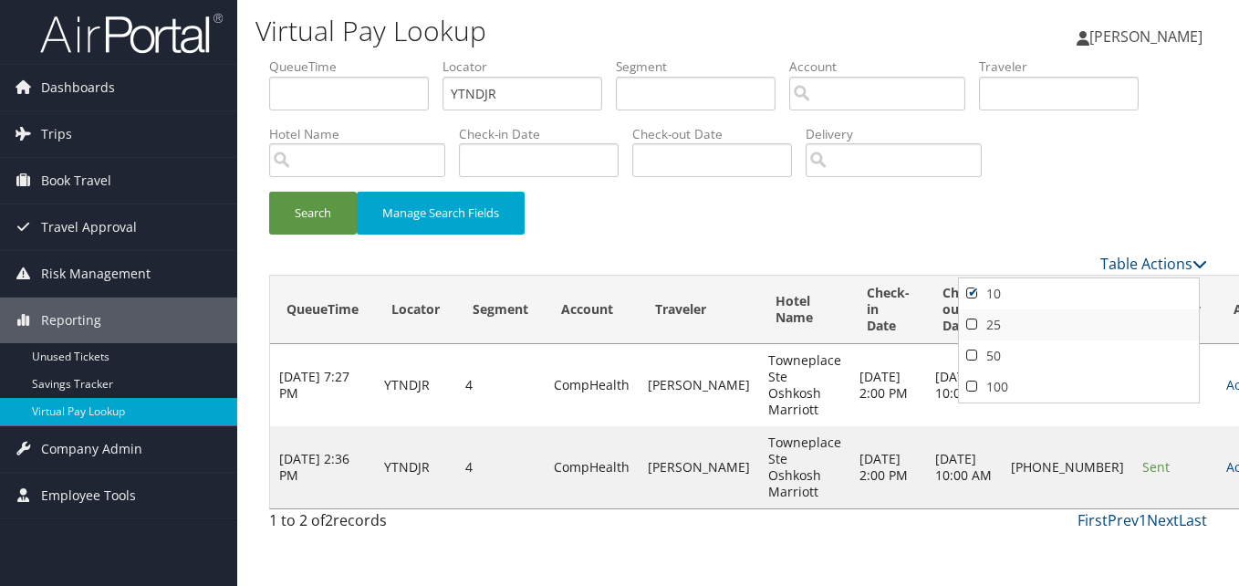
click at [1000, 317] on link "25" at bounding box center [1079, 324] width 240 height 31
drag, startPoint x: 447, startPoint y: 101, endPoint x: 348, endPoint y: 114, distance: 100.2
click at [348, 57] on ul "QueueTime Locator YTNDJR Segment Account Traveler Hotel Name Check-in Date Chec…" at bounding box center [738, 57] width 938 height 0
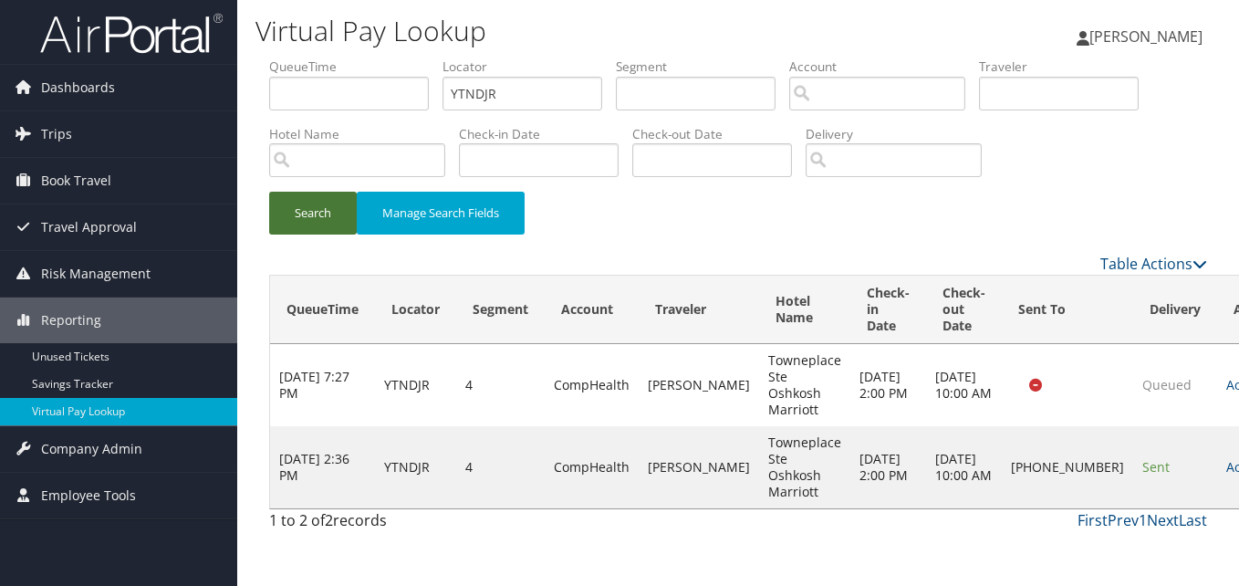
click at [322, 192] on button "Search" at bounding box center [313, 213] width 88 height 43
click at [1226, 473] on link "Actions" at bounding box center [1254, 466] width 57 height 17
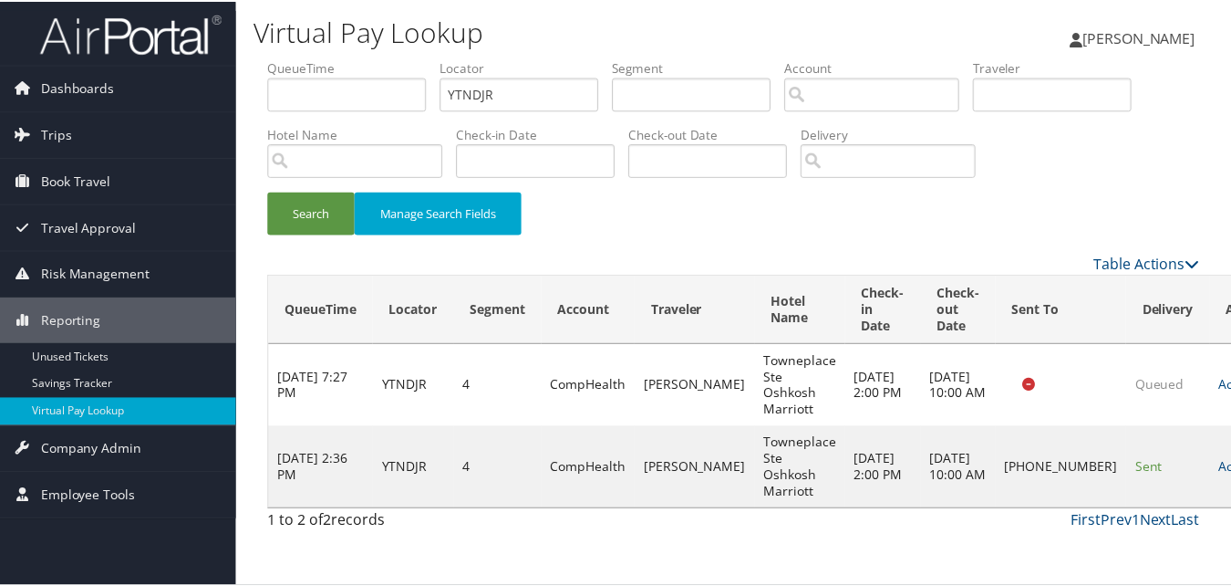
scroll to position [17, 0]
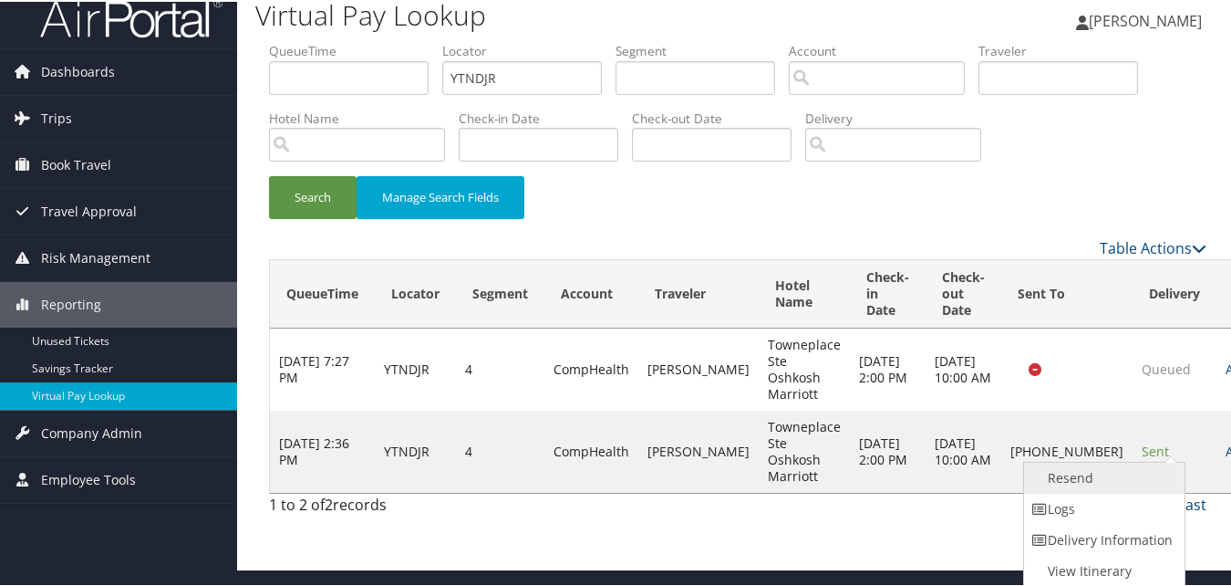
click at [1074, 480] on link "Resend" at bounding box center [1102, 476] width 156 height 31
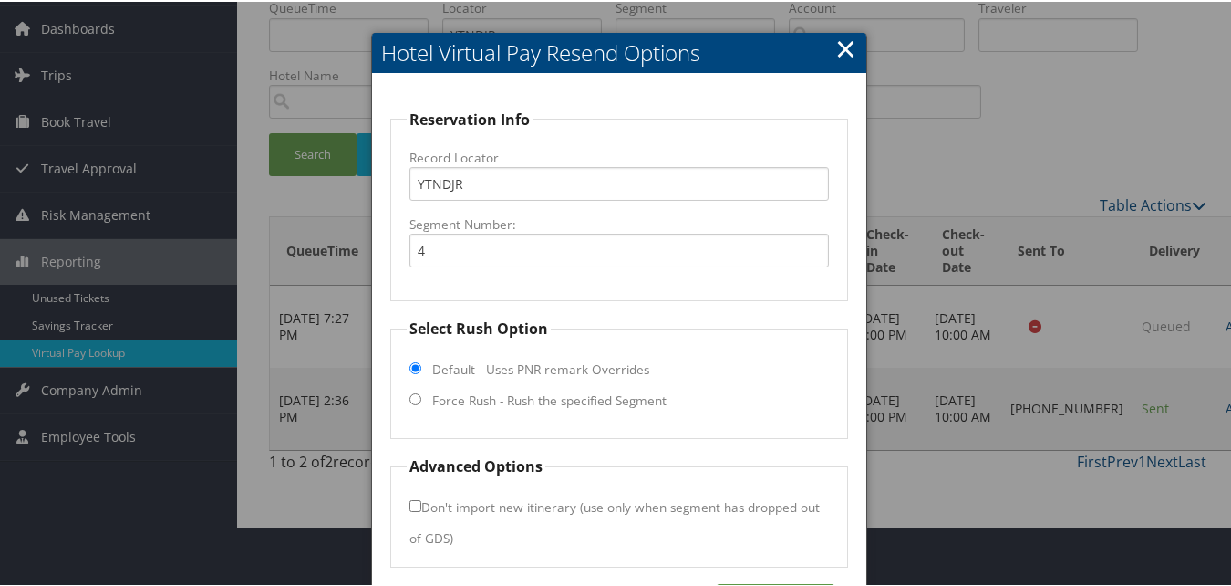
scroll to position [123, 0]
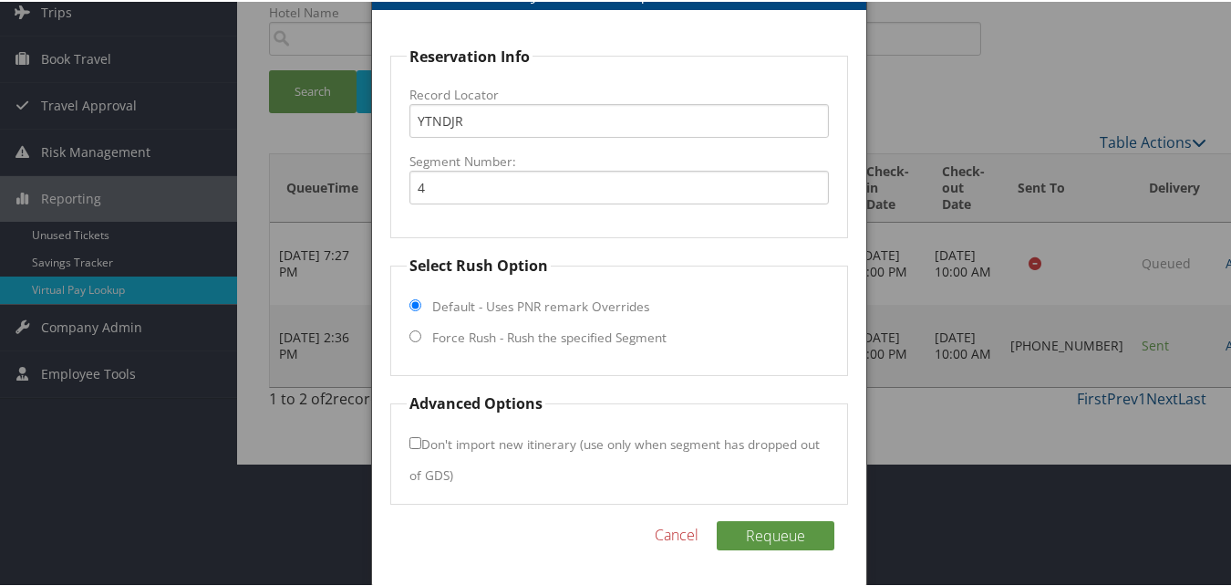
click at [520, 305] on label "Default - Uses PNR remark Overrides" at bounding box center [540, 305] width 217 height 18
click at [421, 305] on input "Default - Uses PNR remark Overrides" at bounding box center [416, 303] width 12 height 12
click at [521, 327] on label "Force Rush - Rush the specified Segment" at bounding box center [549, 336] width 234 height 18
click at [421, 328] on input "Force Rush - Rush the specified Segment" at bounding box center [416, 334] width 12 height 12
radio input "true"
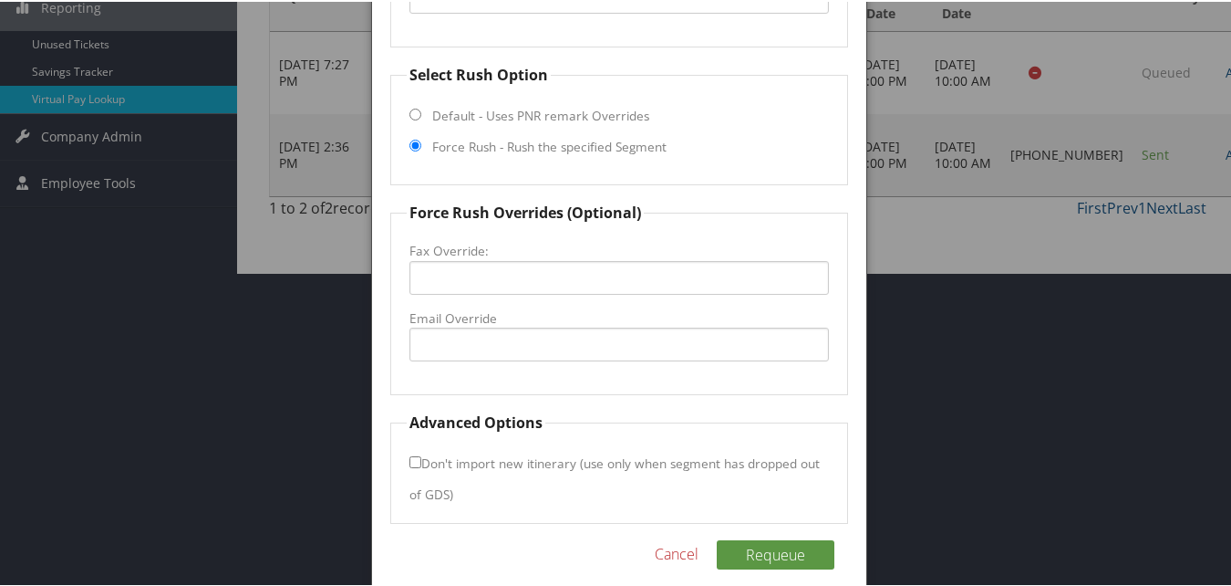
scroll to position [333, 0]
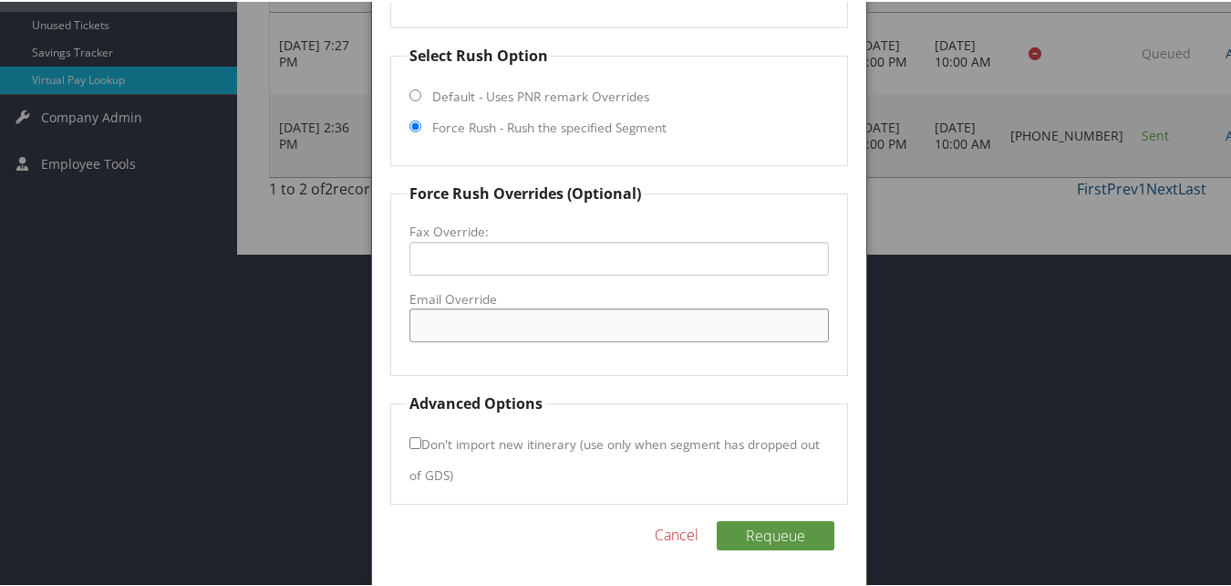
click at [522, 315] on input "Email Override" at bounding box center [619, 323] width 419 height 34
click at [479, 326] on input "tpsosh385@gmail.com" at bounding box center [619, 323] width 419 height 34
type input "tpsosh385@gmail.com"
click at [787, 524] on button "Requeue" at bounding box center [776, 533] width 118 height 29
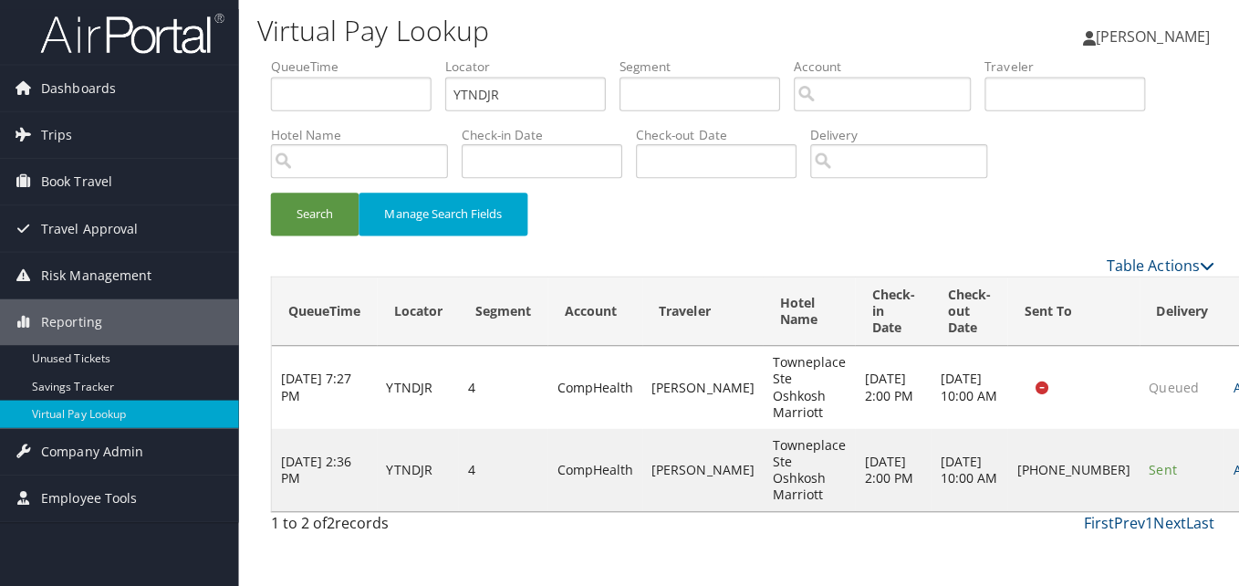
scroll to position [0, 0]
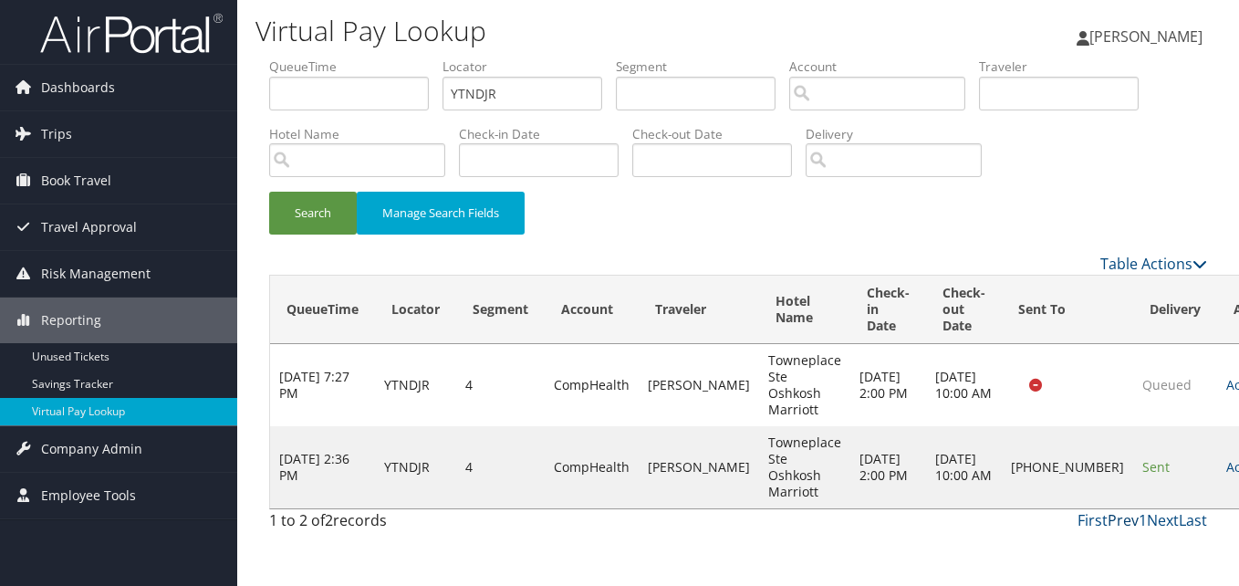
click at [1136, 516] on link "Prev" at bounding box center [1122, 520] width 31 height 20
click at [1202, 514] on link "Last" at bounding box center [1193, 520] width 28 height 20
click at [1191, 519] on link "Last" at bounding box center [1193, 520] width 28 height 20
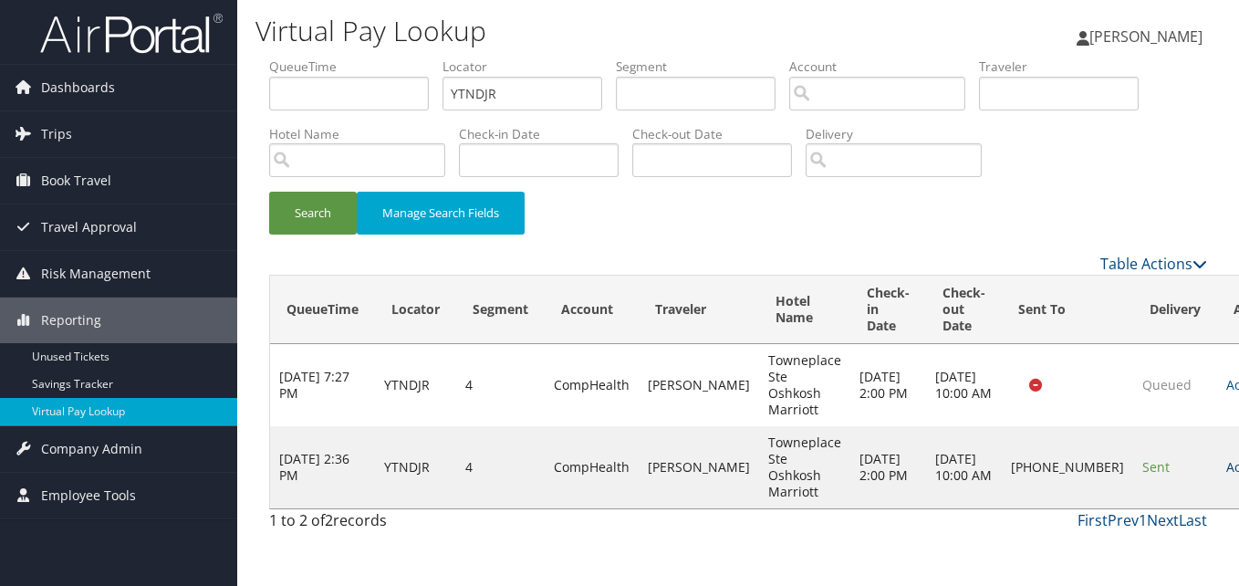
click at [1226, 458] on link "Actions" at bounding box center [1254, 466] width 57 height 17
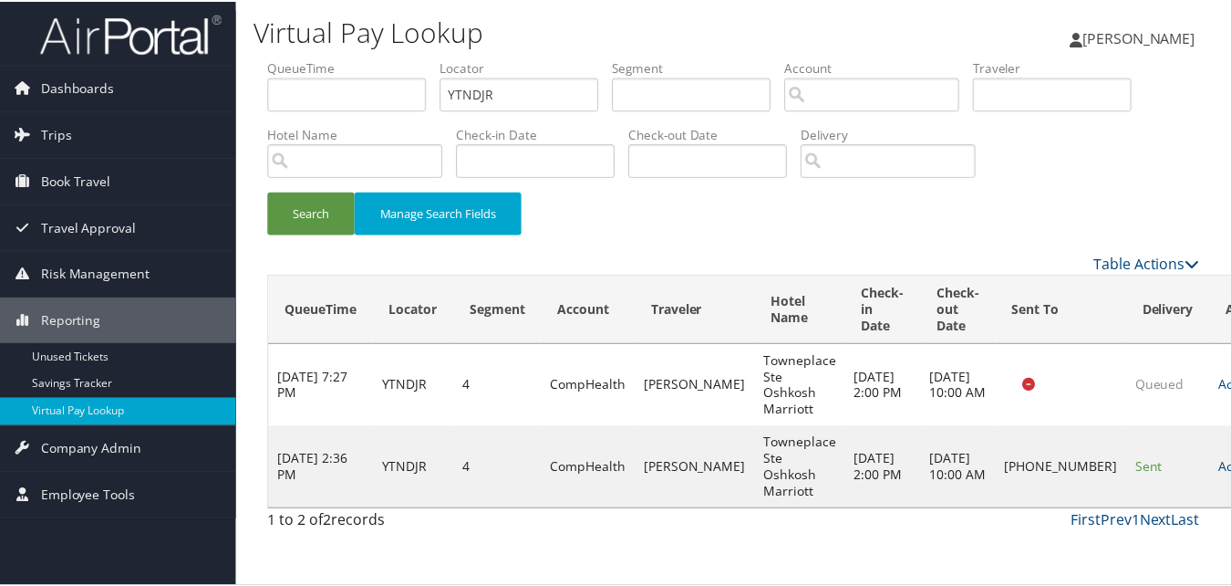
scroll to position [17, 0]
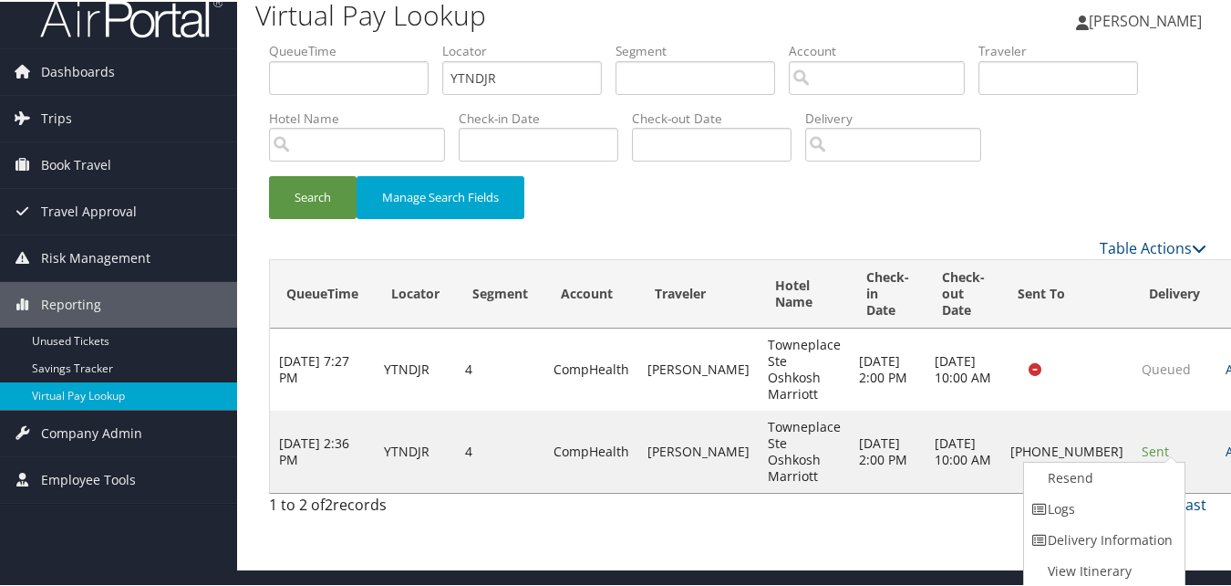
drag, startPoint x: 1101, startPoint y: 495, endPoint x: 635, endPoint y: 313, distance: 500.5
click at [1100, 495] on link "Logs" at bounding box center [1102, 507] width 156 height 31
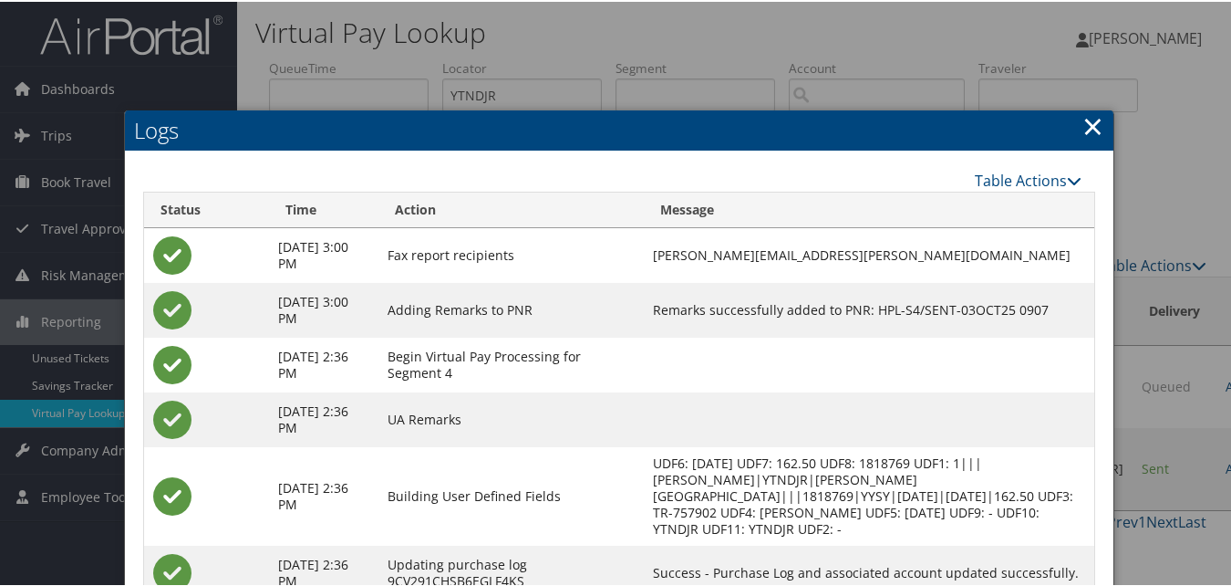
scroll to position [173, 0]
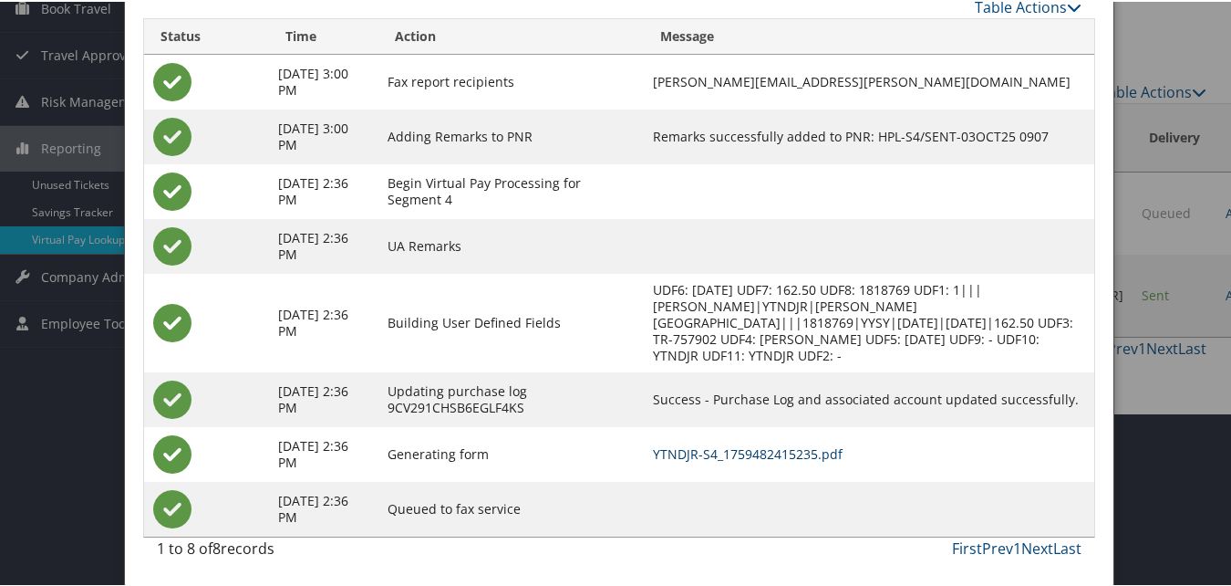
click at [826, 457] on link "YTNDJR-S4_1759482415235.pdf" at bounding box center [748, 451] width 190 height 17
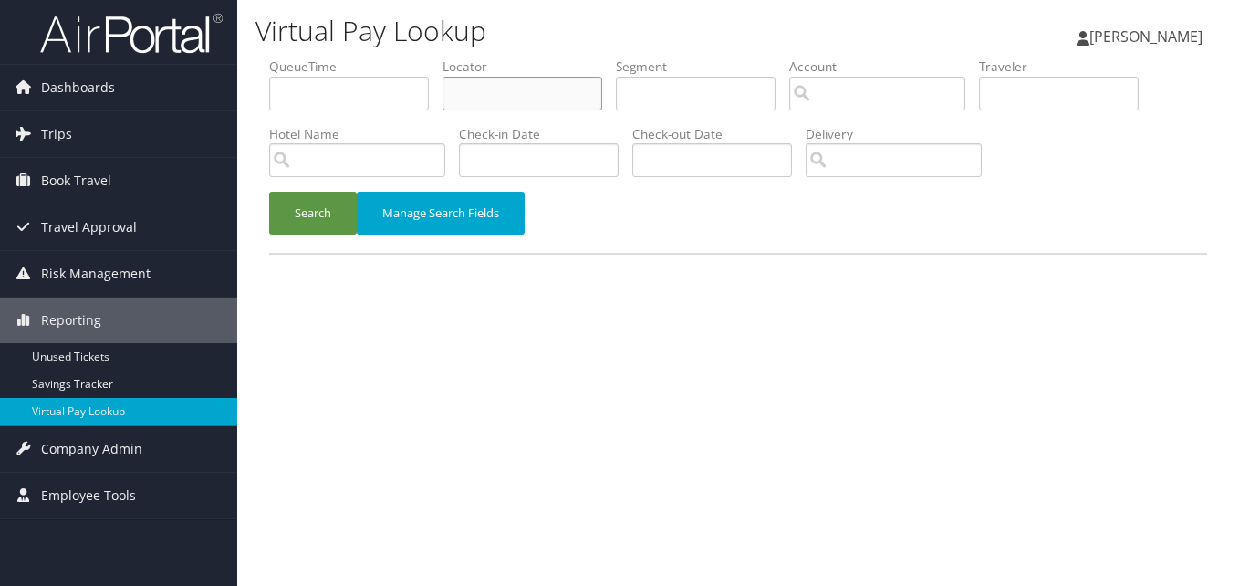
click at [470, 103] on input "text" at bounding box center [522, 94] width 160 height 34
paste input "MTOUIB"
type input "MTOUIB"
click at [322, 217] on button "Search" at bounding box center [313, 213] width 88 height 43
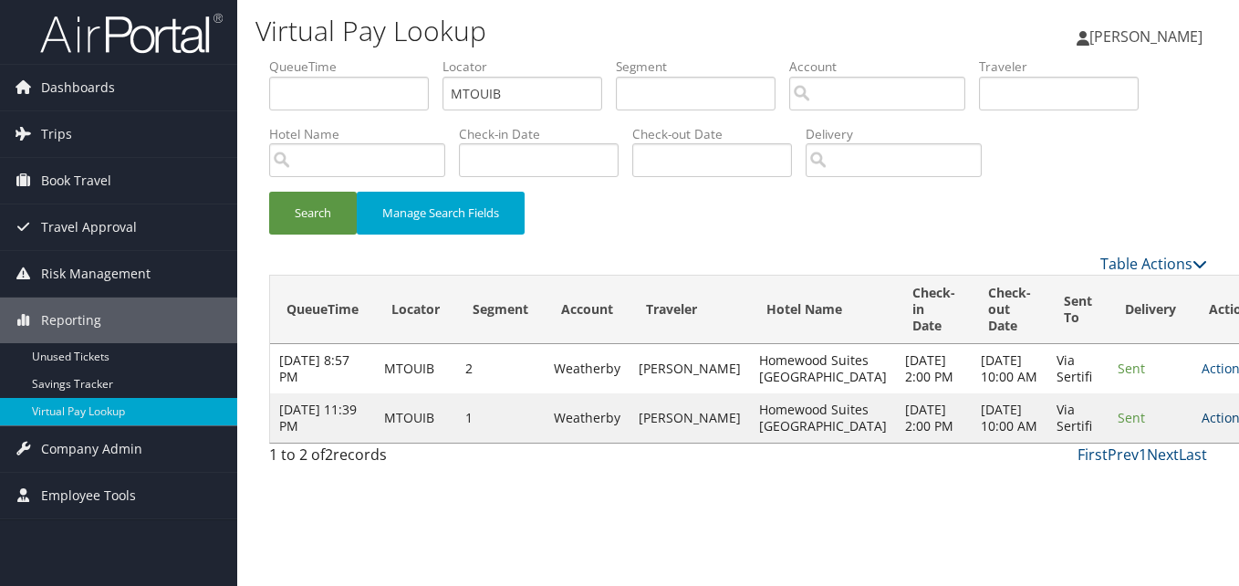
click at [1201, 426] on link "Actions" at bounding box center [1229, 417] width 57 height 17
click at [1101, 524] on link "Logs" at bounding box center [1129, 524] width 115 height 31
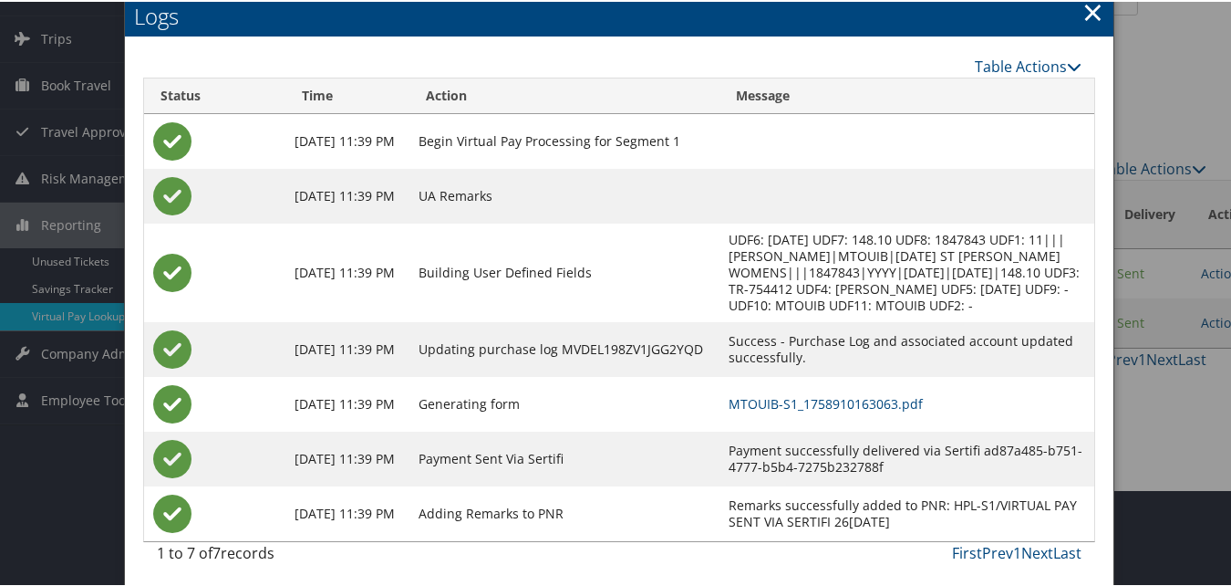
scroll to position [101, 0]
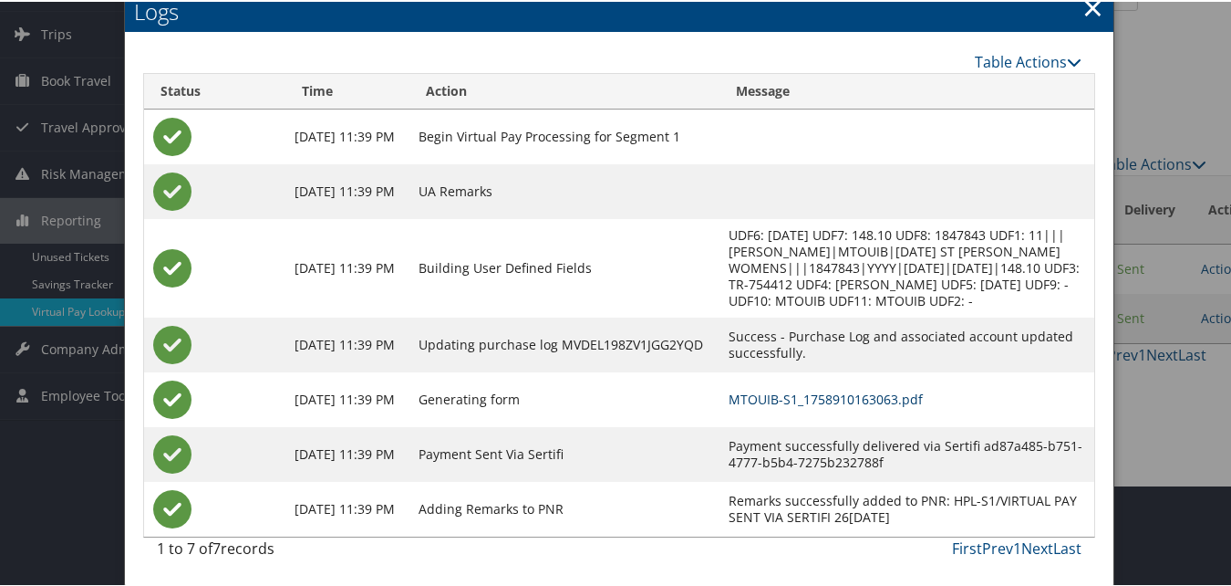
click at [811, 390] on link "MTOUIB-S1_1758910163063.pdf" at bounding box center [826, 397] width 194 height 17
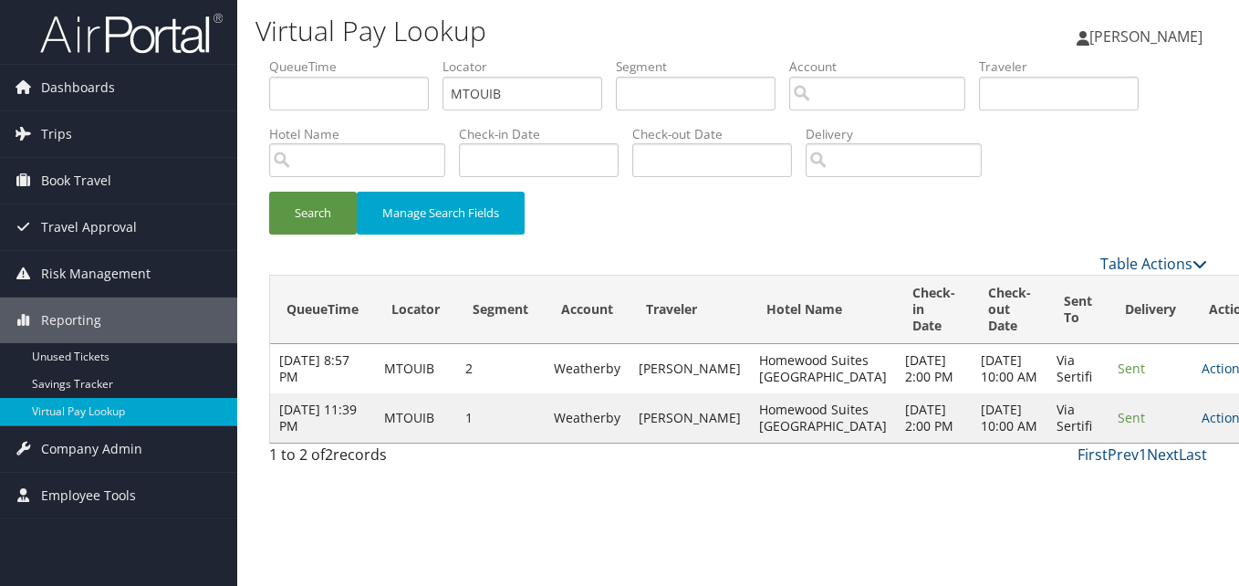
click at [1201, 426] on link "Actions" at bounding box center [1229, 417] width 57 height 17
click at [1090, 487] on link "Resend" at bounding box center [1129, 493] width 115 height 31
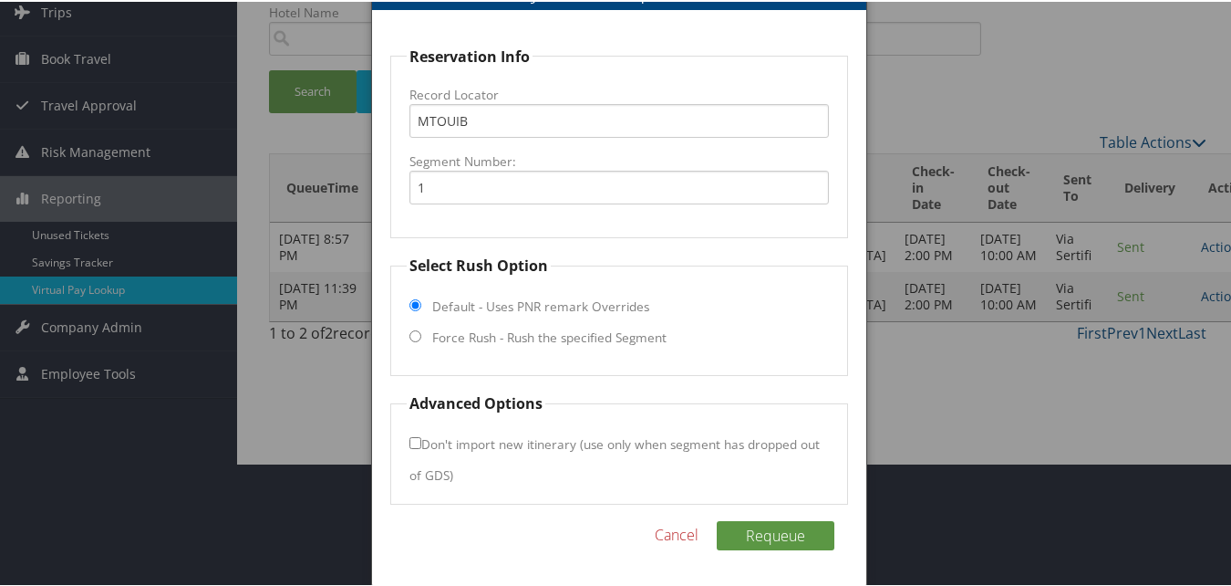
click at [642, 338] on label "Force Rush - Rush the specified Segment" at bounding box center [549, 336] width 234 height 18
click at [421, 338] on input "Force Rush - Rush the specified Segment" at bounding box center [416, 334] width 12 height 12
radio input "true"
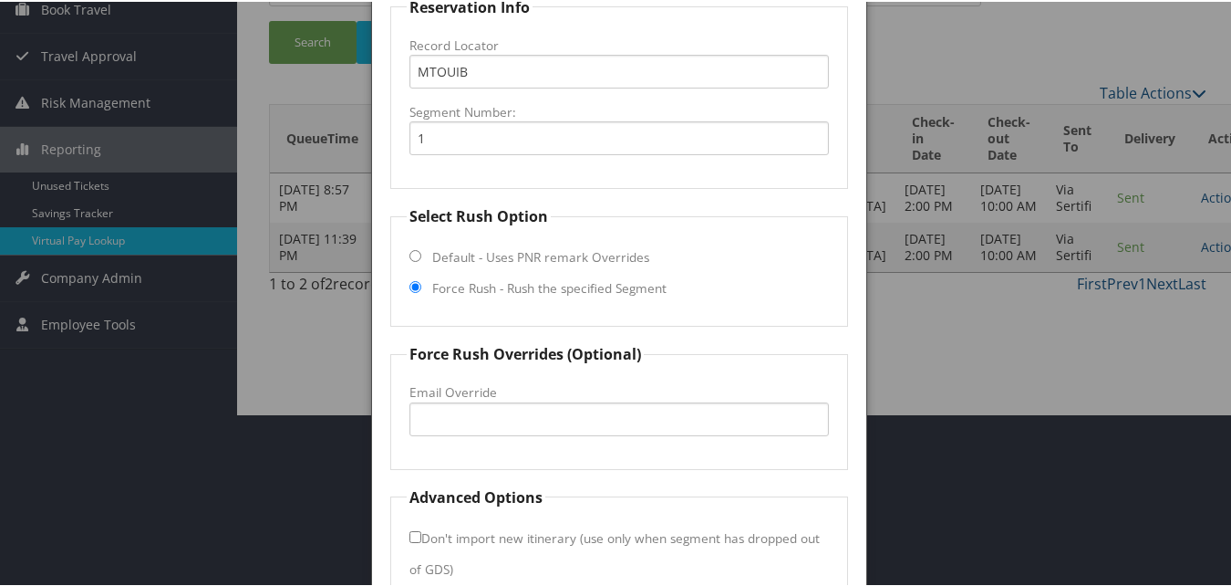
scroll to position [214, 0]
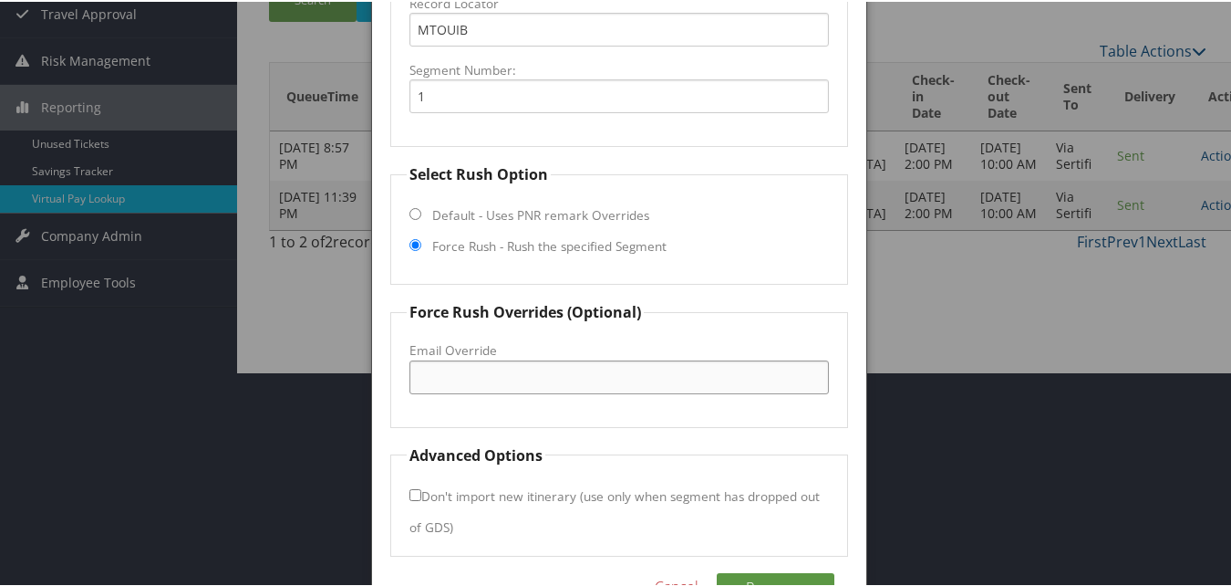
click at [545, 379] on input "Email Override" at bounding box center [619, 375] width 419 height 34
click at [614, 372] on input "[EMAIL_ADDRESS][DOMAIN_NAME]" at bounding box center [619, 375] width 419 height 34
click at [608, 378] on input "[EMAIL_ADDRESS][DOMAIN_NAME]" at bounding box center [619, 375] width 419 height 34
click at [716, 368] on input "[EMAIL_ADDRESS][DOMAIN_NAME]" at bounding box center [619, 375] width 419 height 34
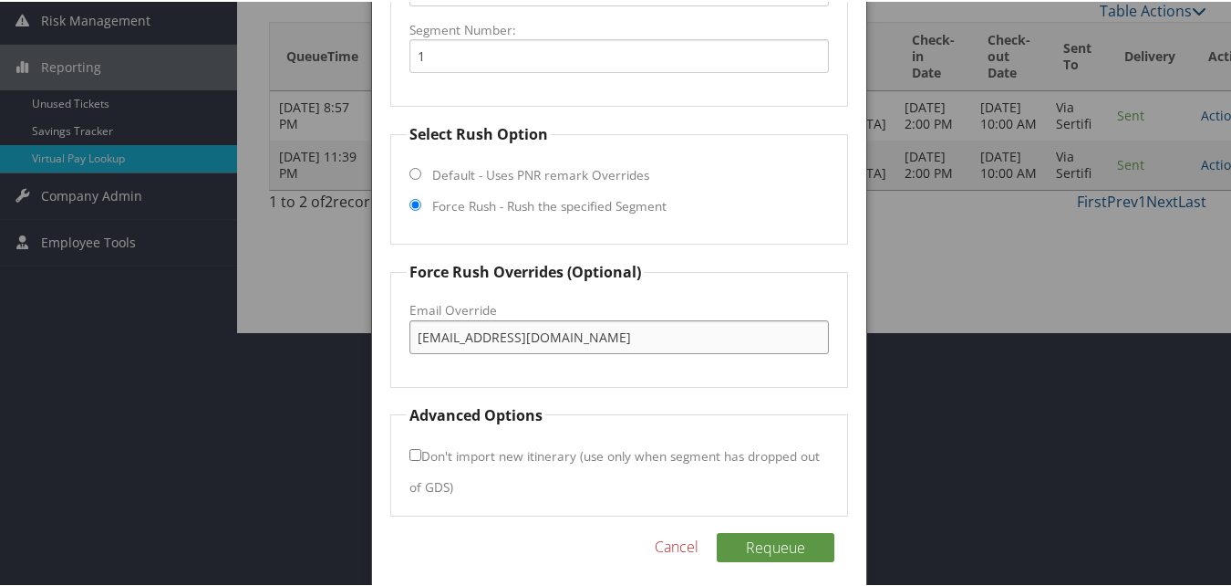
scroll to position [266, 0]
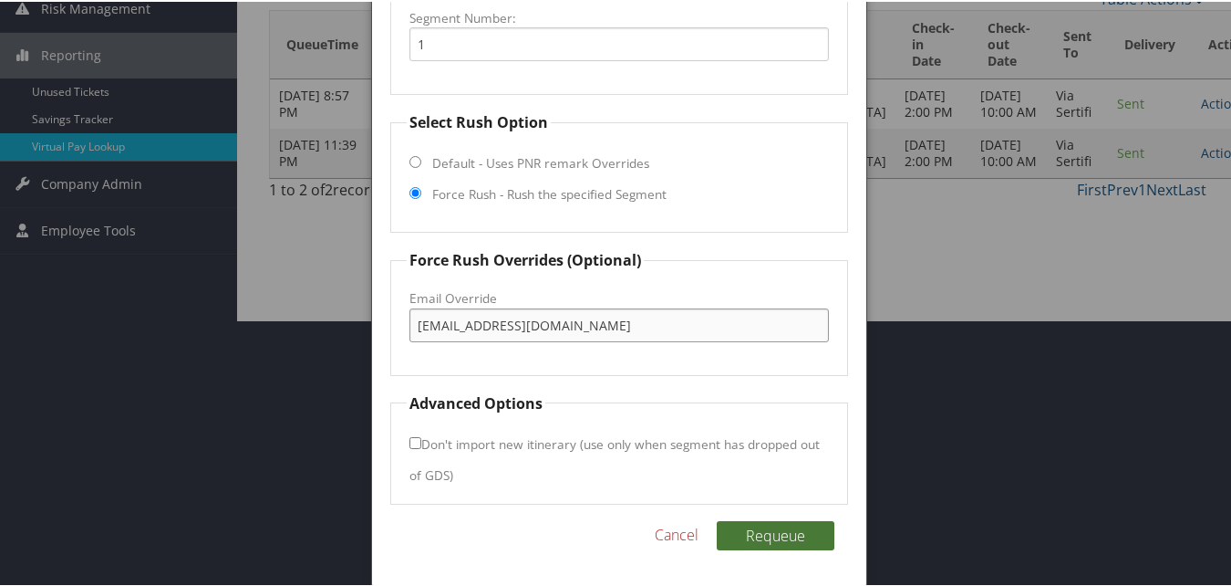
type input "[EMAIL_ADDRESS][DOMAIN_NAME]"
click at [812, 539] on button "Requeue" at bounding box center [776, 533] width 118 height 29
drag, startPoint x: 721, startPoint y: 318, endPoint x: 413, endPoint y: 326, distance: 307.5
click at [413, 326] on input "[EMAIL_ADDRESS][DOMAIN_NAME]" at bounding box center [619, 323] width 419 height 34
click at [643, 334] on input "[EMAIL_ADDRESS][DOMAIN_NAME]" at bounding box center [619, 323] width 419 height 34
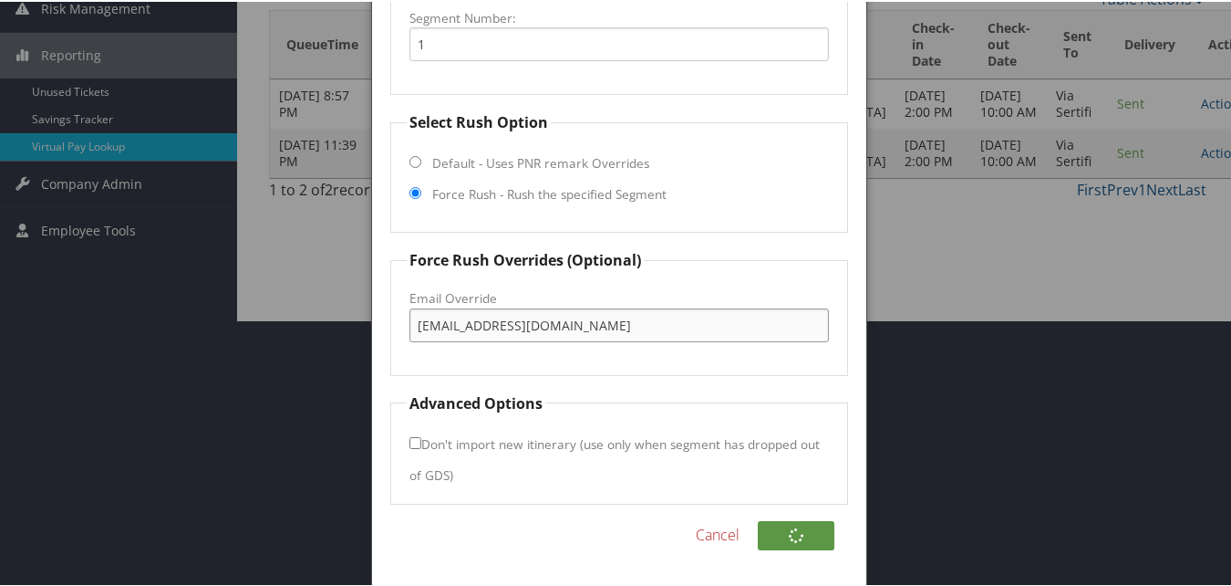
drag, startPoint x: 692, startPoint y: 325, endPoint x: 414, endPoint y: 316, distance: 278.4
click at [414, 316] on input "[EMAIL_ADDRESS][DOMAIN_NAME]" at bounding box center [619, 323] width 419 height 34
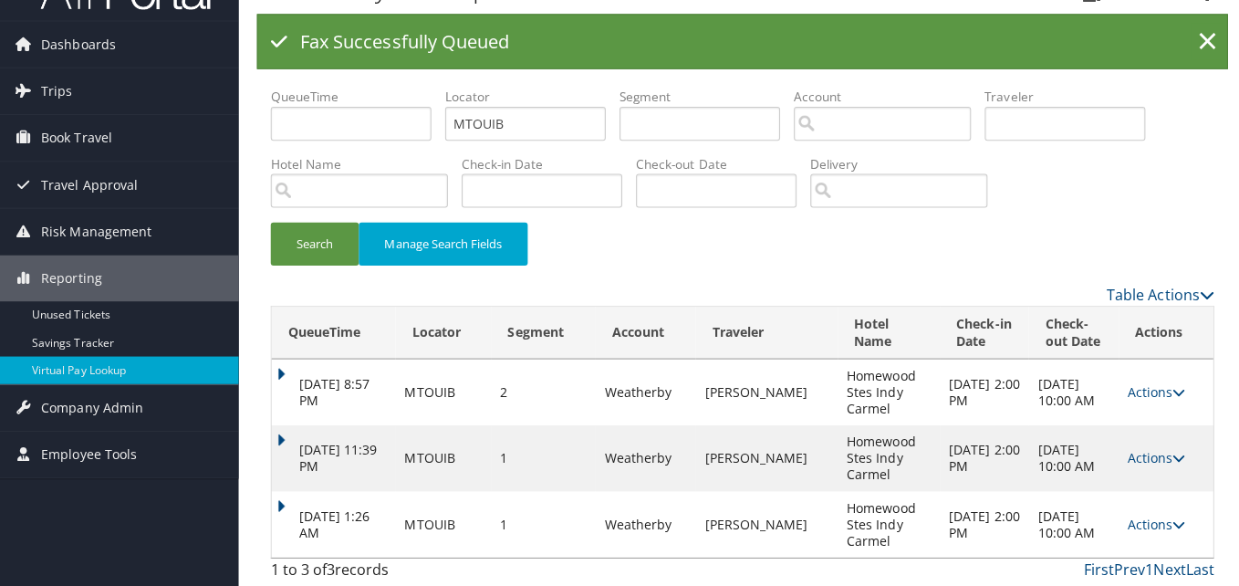
scroll to position [0, 0]
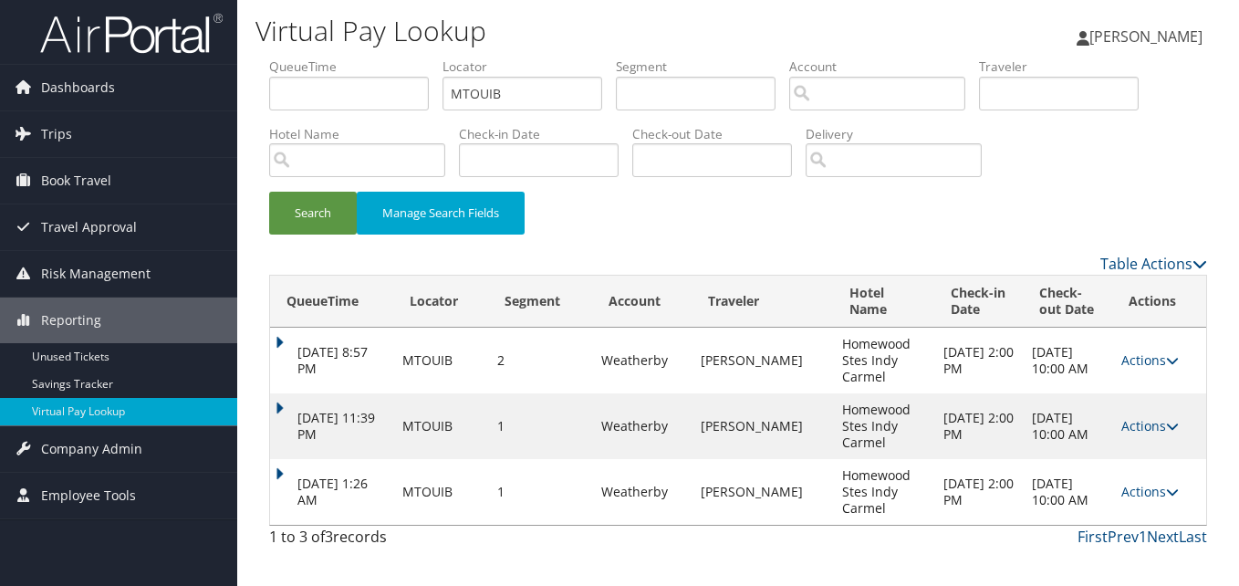
click at [895, 581] on div "Virtual Pay Lookup Luke Perry Luke Perry My Settings Travel Agency Contacts Vie…" at bounding box center [738, 293] width 1002 height 586
drag, startPoint x: 1146, startPoint y: 493, endPoint x: 1100, endPoint y: 493, distance: 45.6
click at [1146, 493] on link "Actions" at bounding box center [1149, 491] width 57 height 17
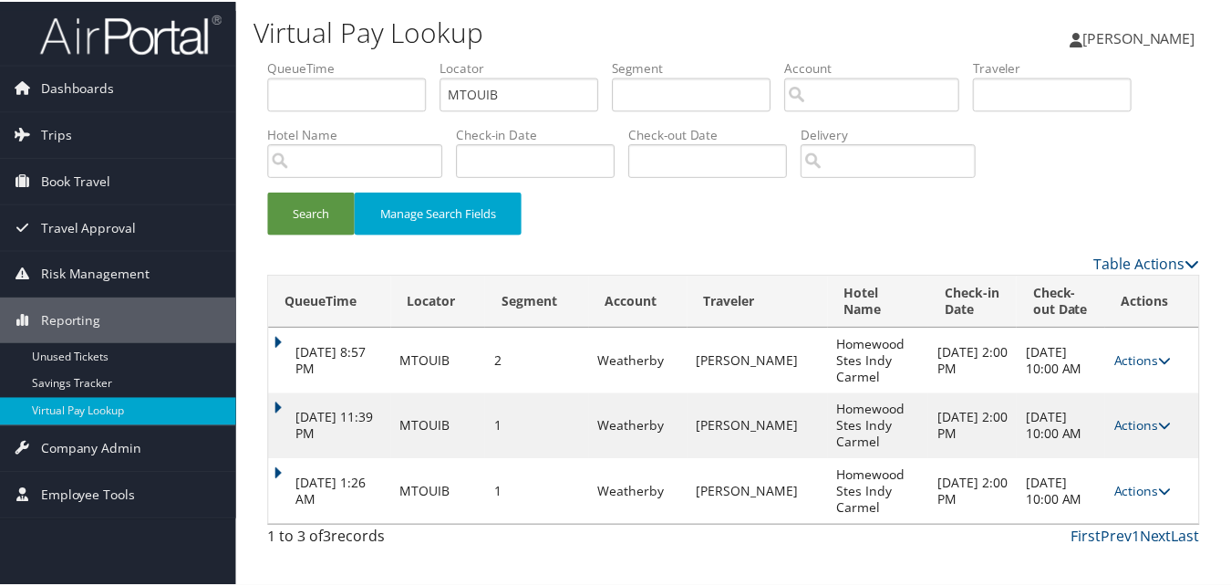
scroll to position [27, 0]
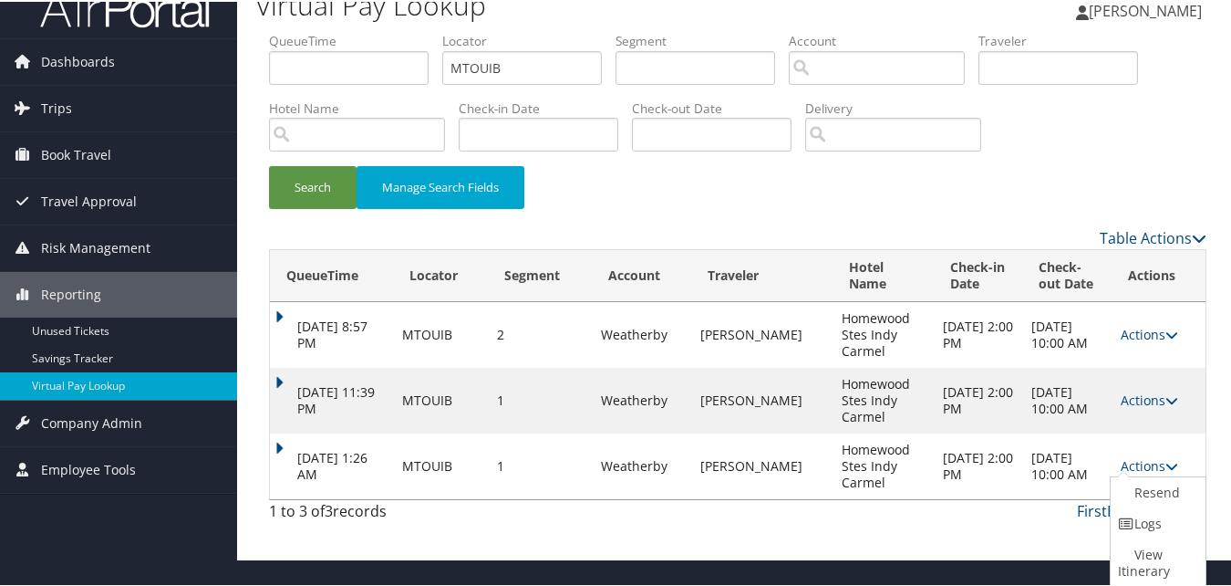
click at [1135, 520] on link "Logs" at bounding box center [1156, 521] width 90 height 31
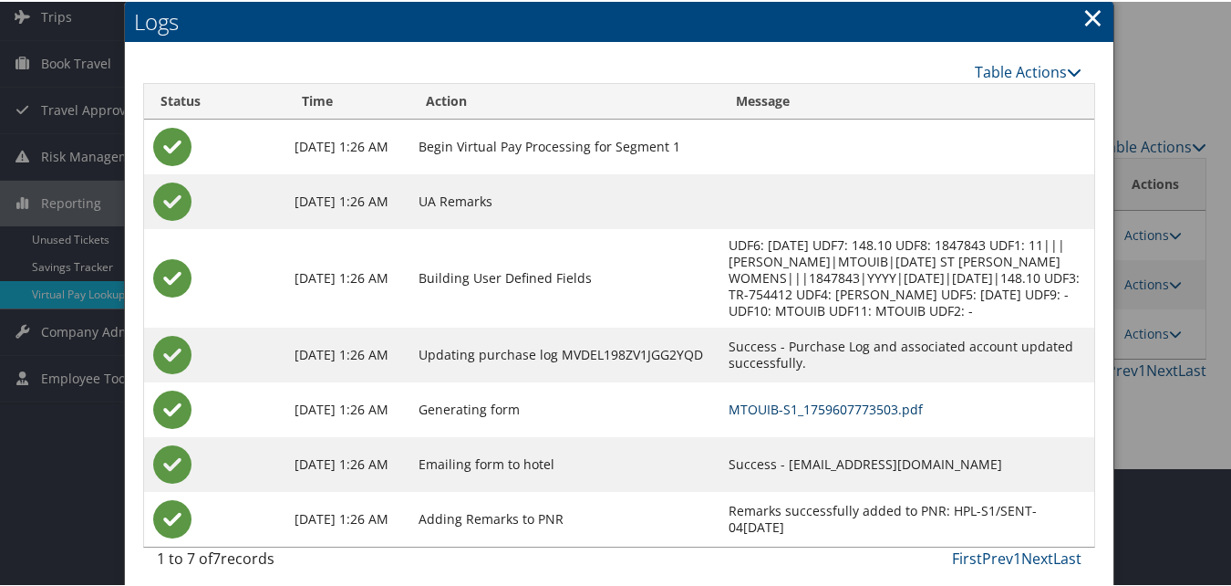
scroll to position [129, 0]
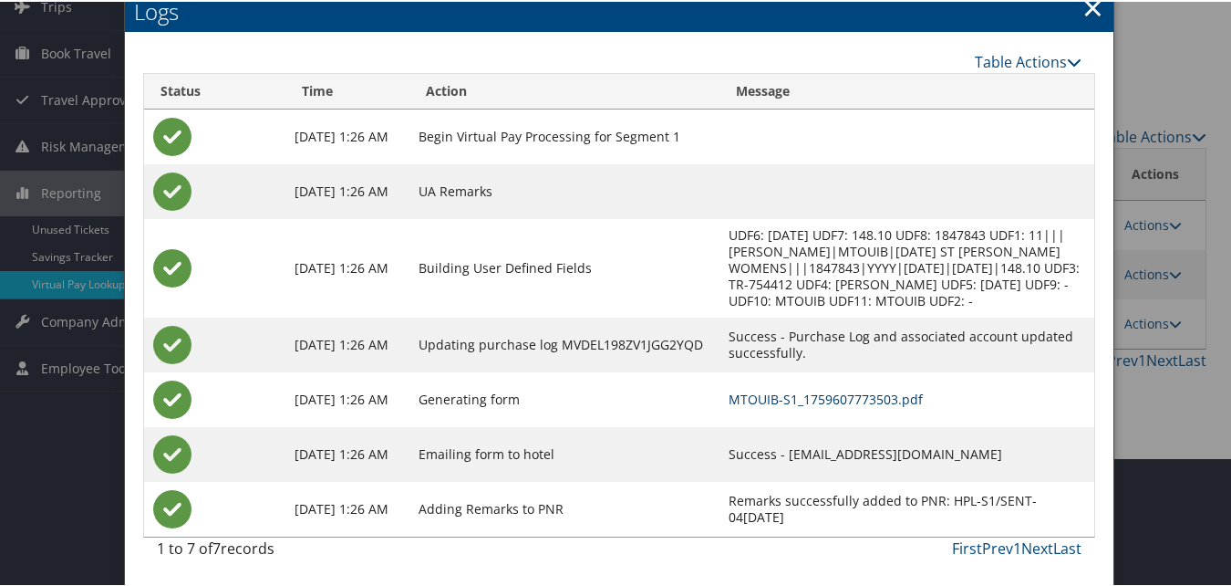
click at [747, 397] on link "MTOUIB-S1_1759607773503.pdf" at bounding box center [826, 397] width 194 height 17
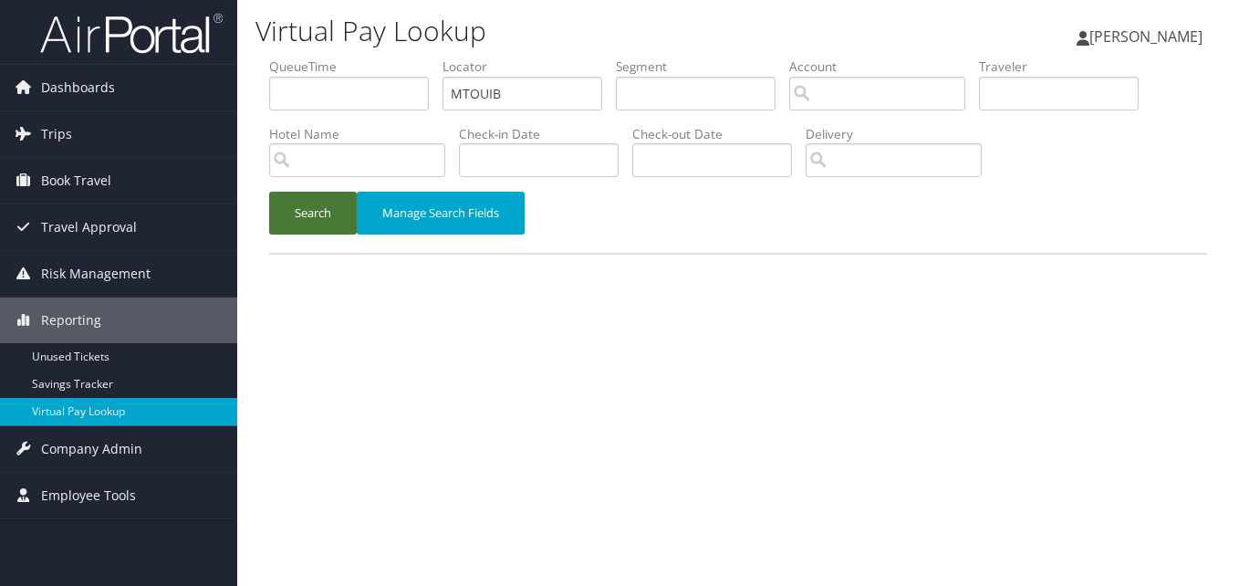
click at [314, 205] on button "Search" at bounding box center [313, 213] width 88 height 43
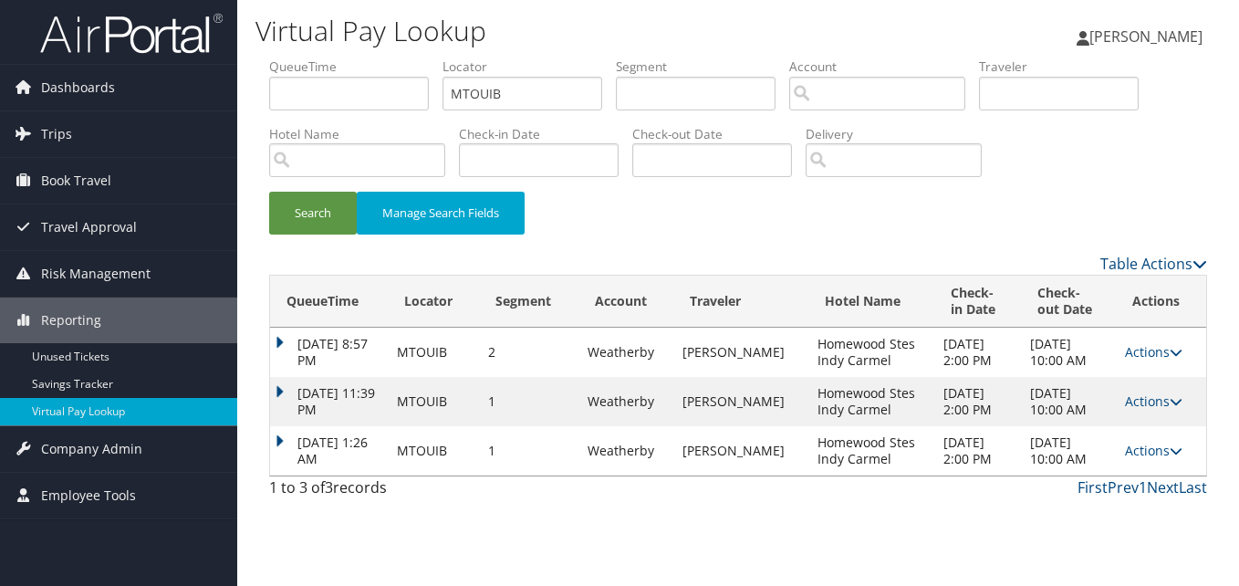
click at [290, 428] on td "[DATE] 1:26 AM" at bounding box center [329, 450] width 118 height 49
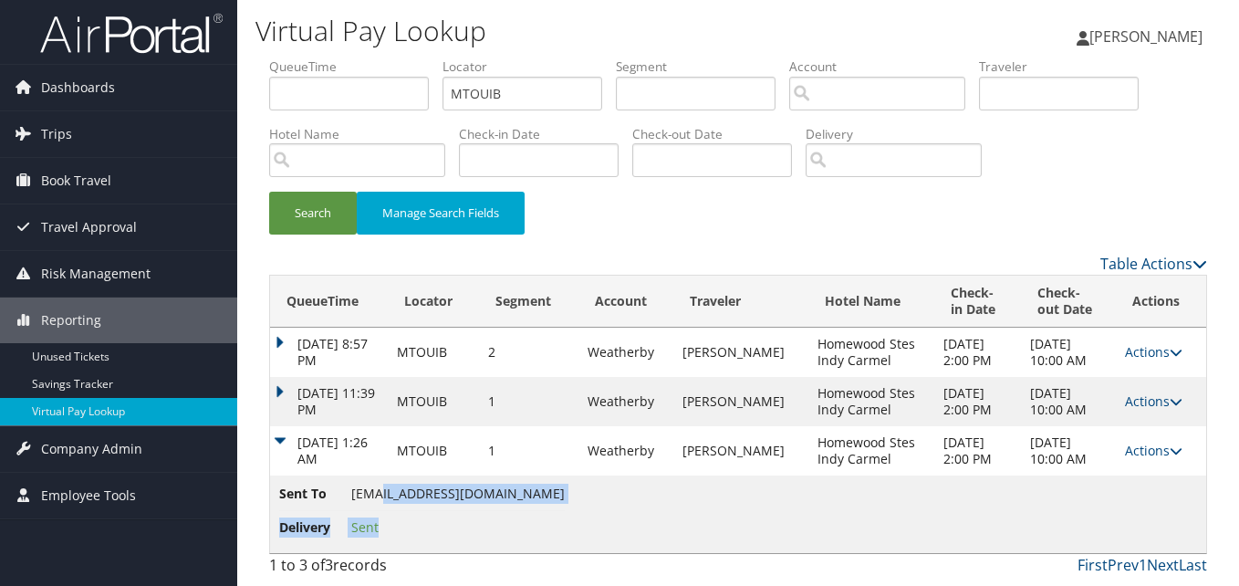
drag, startPoint x: 633, startPoint y: 498, endPoint x: 379, endPoint y: 483, distance: 254.1
click at [379, 483] on td "Sent To [EMAIL_ADDRESS][DOMAIN_NAME] Delivery Sent" at bounding box center [738, 514] width 936 height 78
drag, startPoint x: 379, startPoint y: 483, endPoint x: 351, endPoint y: 483, distance: 28.3
click at [352, 482] on td "Sent To [EMAIL_ADDRESS][DOMAIN_NAME] Delivery Sent" at bounding box center [738, 514] width 936 height 78
copy span "[EMAIL_ADDRESS][DOMAIN_NAME]"
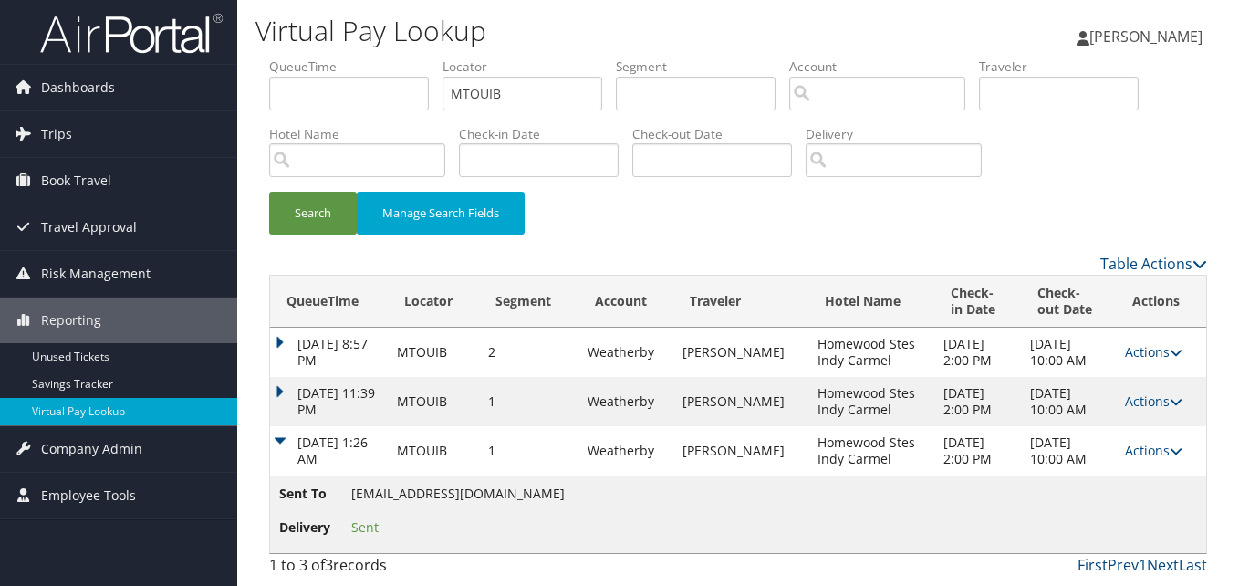
drag, startPoint x: 353, startPoint y: 489, endPoint x: 610, endPoint y: 498, distance: 257.4
click at [565, 498] on span "[EMAIL_ADDRESS][DOMAIN_NAME]" at bounding box center [457, 492] width 213 height 17
click at [1150, 434] on td "Actions Resend Logs View Itinerary" at bounding box center [1161, 450] width 90 height 49
click at [1142, 447] on link "Actions" at bounding box center [1153, 449] width 57 height 17
click at [1125, 511] on link "Logs" at bounding box center [1117, 508] width 115 height 31
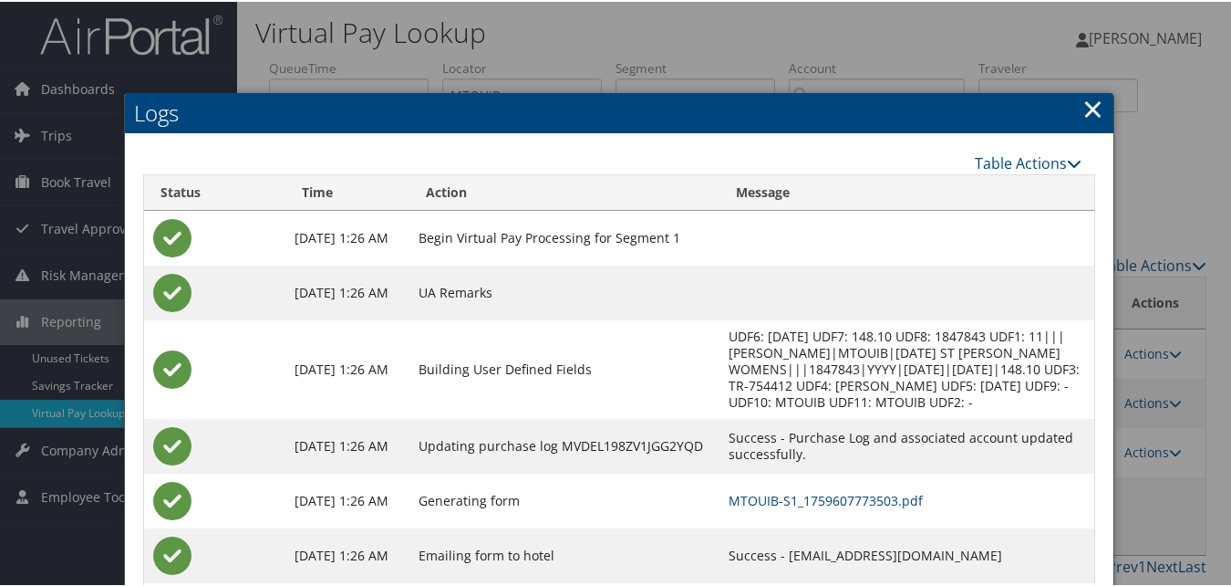
scroll to position [91, 0]
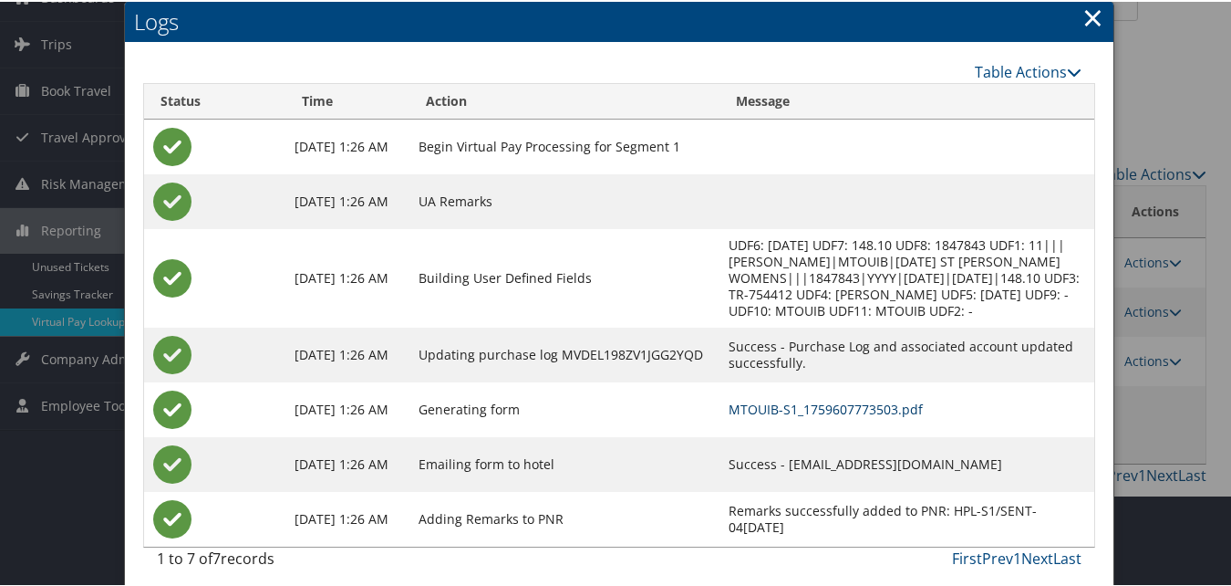
click at [766, 401] on link "MTOUIB-S1_1759607773503.pdf" at bounding box center [826, 407] width 194 height 17
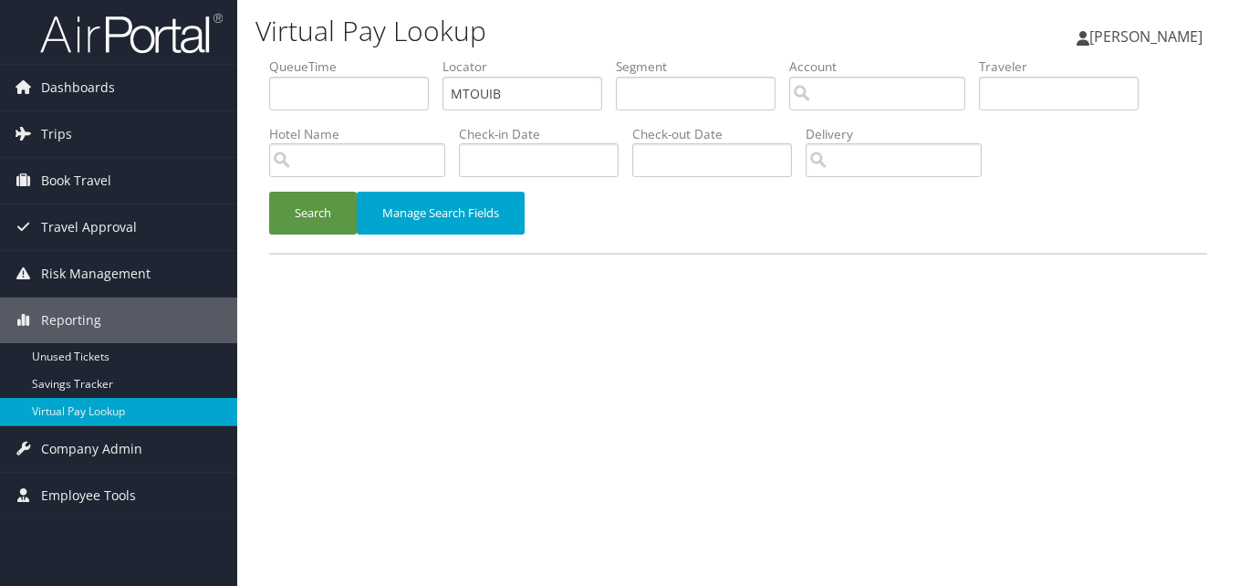
click at [393, 57] on ul "QueueTime Locator MTOUIB Segment Account Traveler Hotel Name Check-in Date Chec…" at bounding box center [738, 57] width 938 height 0
type input "DSCNXO"
click at [337, 190] on li "Hotel Name" at bounding box center [364, 158] width 190 height 67
click at [332, 207] on button "Search" at bounding box center [313, 213] width 88 height 43
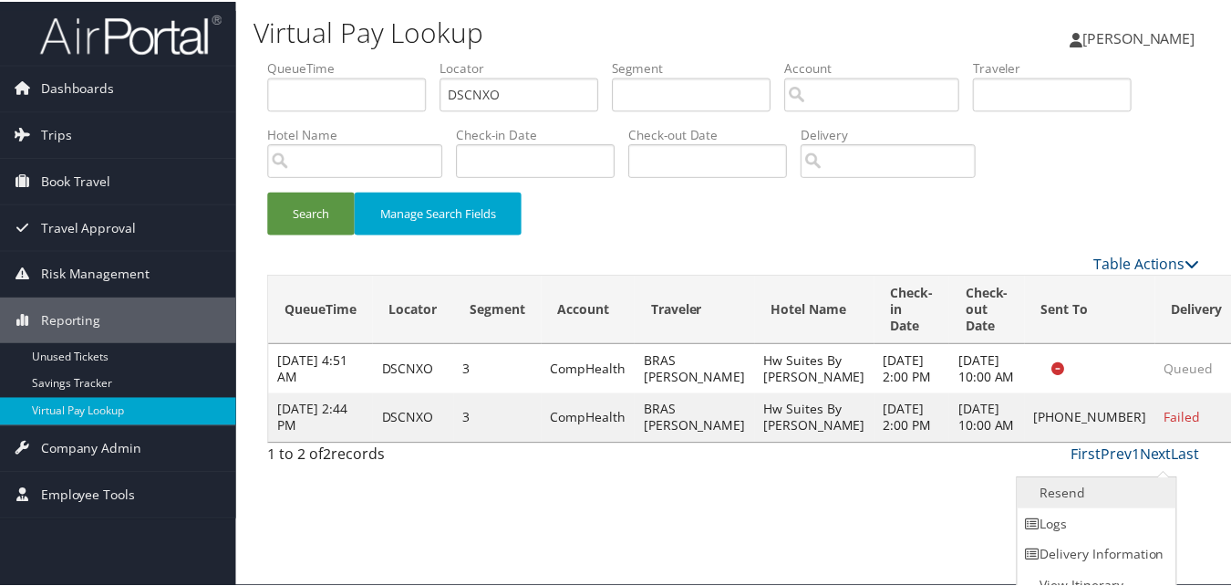
scroll to position [17, 0]
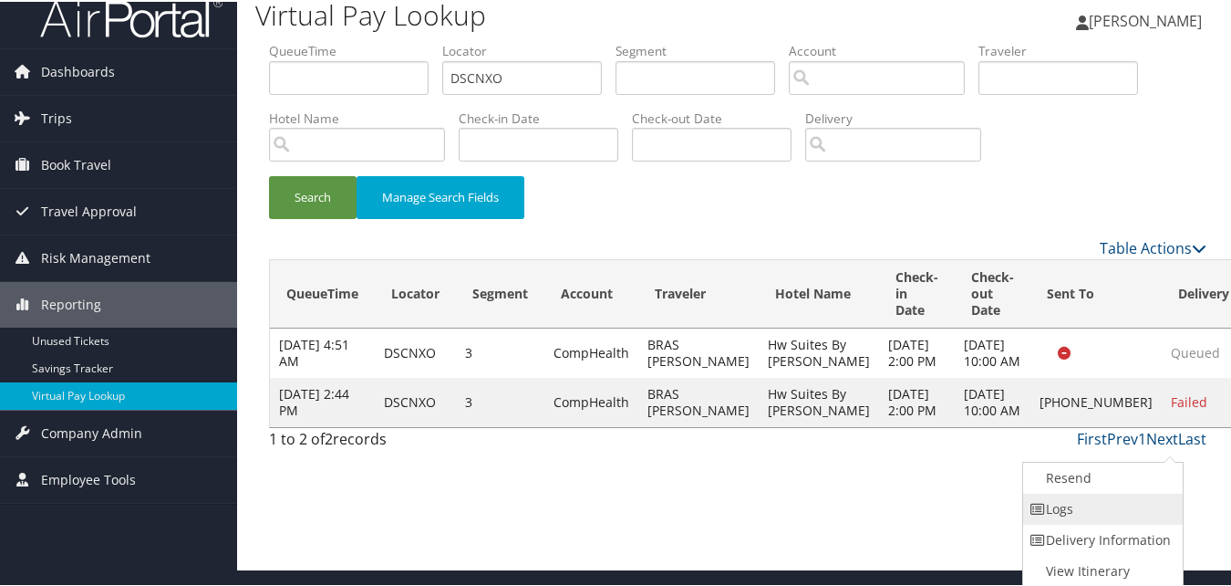
click at [1119, 504] on link "Logs" at bounding box center [1101, 507] width 156 height 31
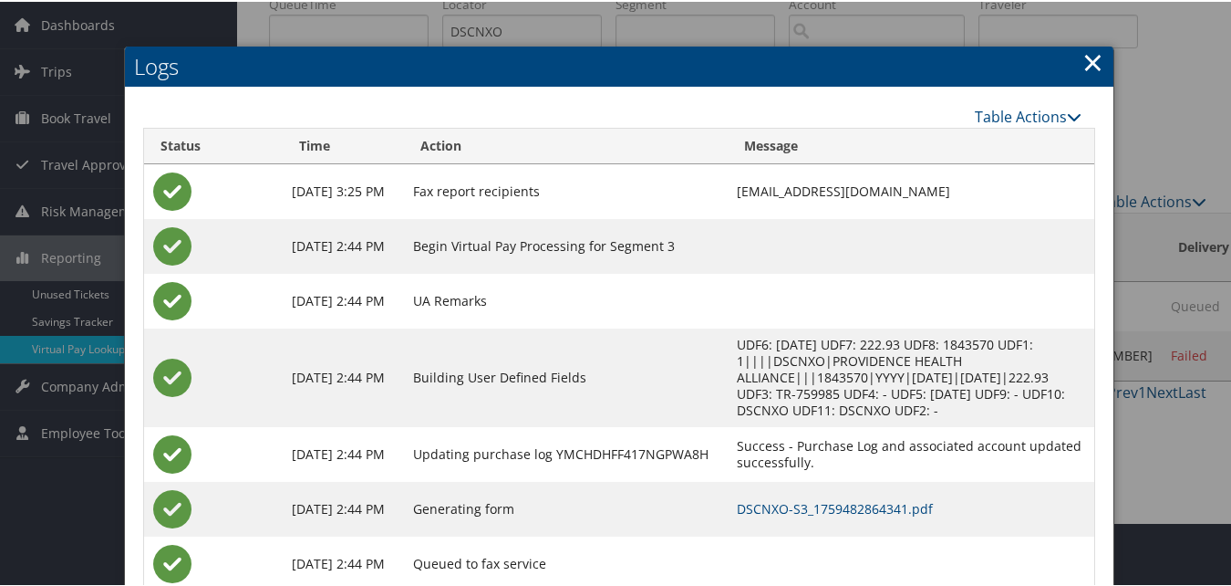
scroll to position [91, 0]
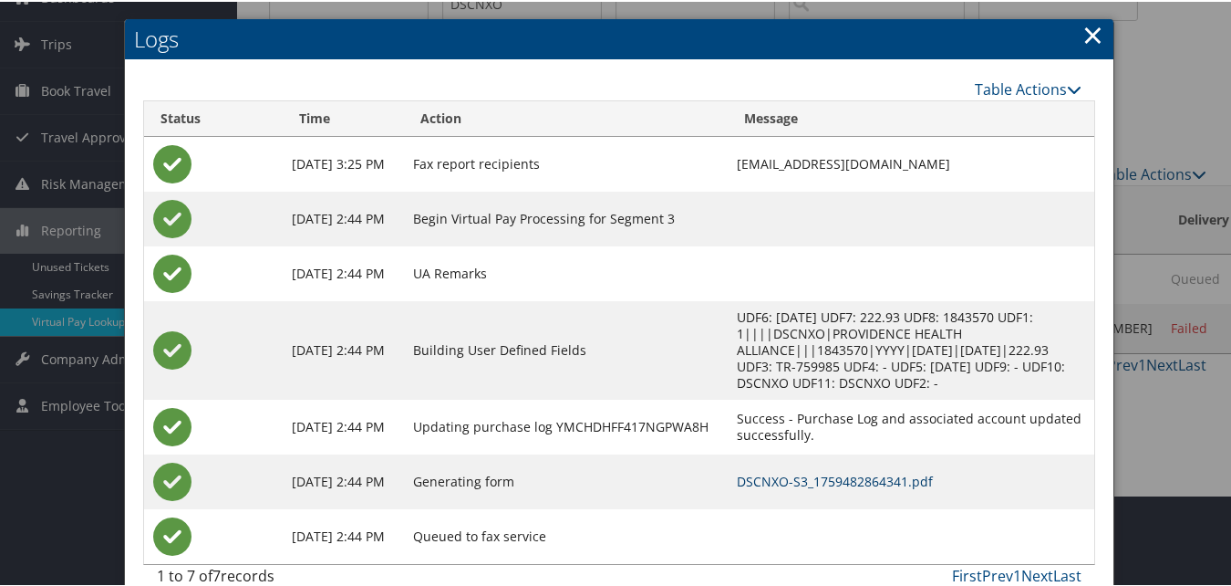
click at [776, 481] on link "DSCNXO-S3_1759482864341.pdf" at bounding box center [835, 479] width 196 height 17
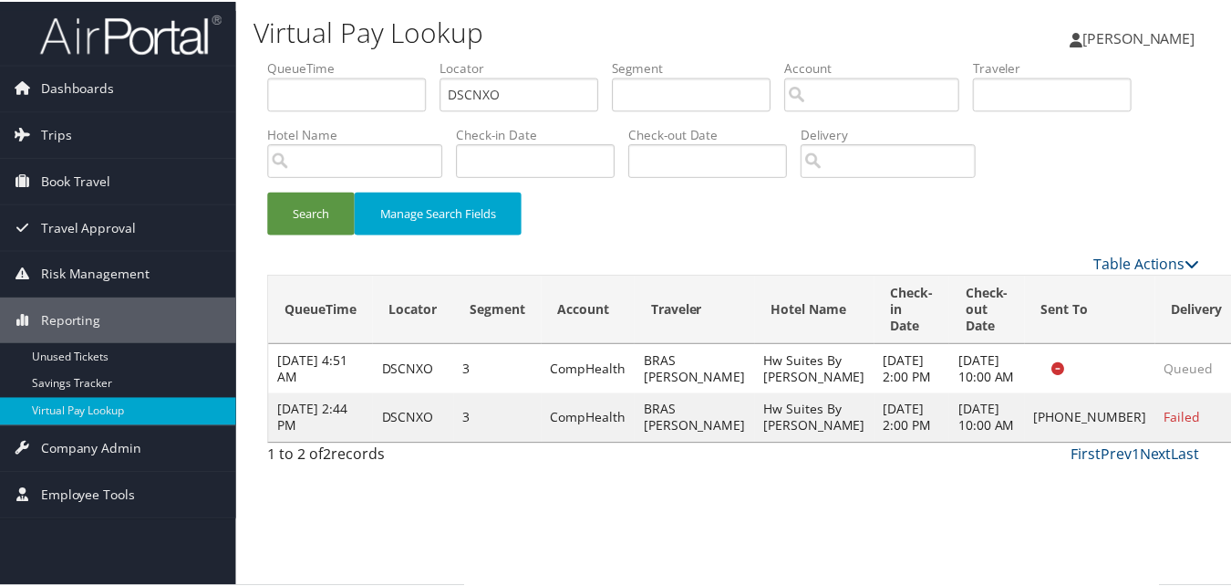
scroll to position [17, 0]
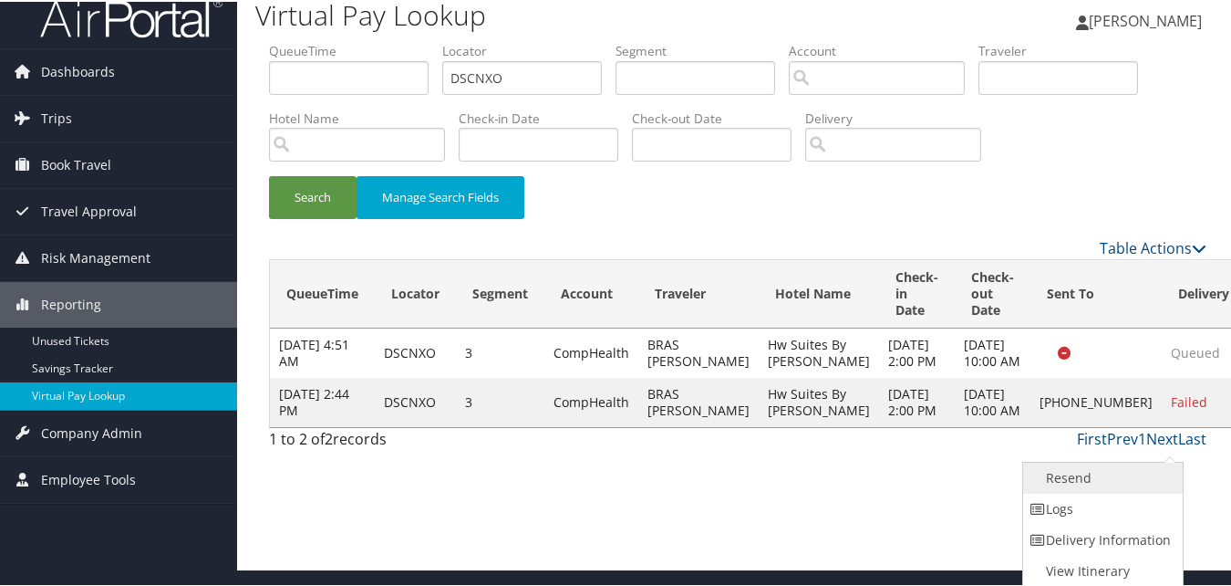
click at [1071, 472] on link "Resend" at bounding box center [1101, 476] width 156 height 31
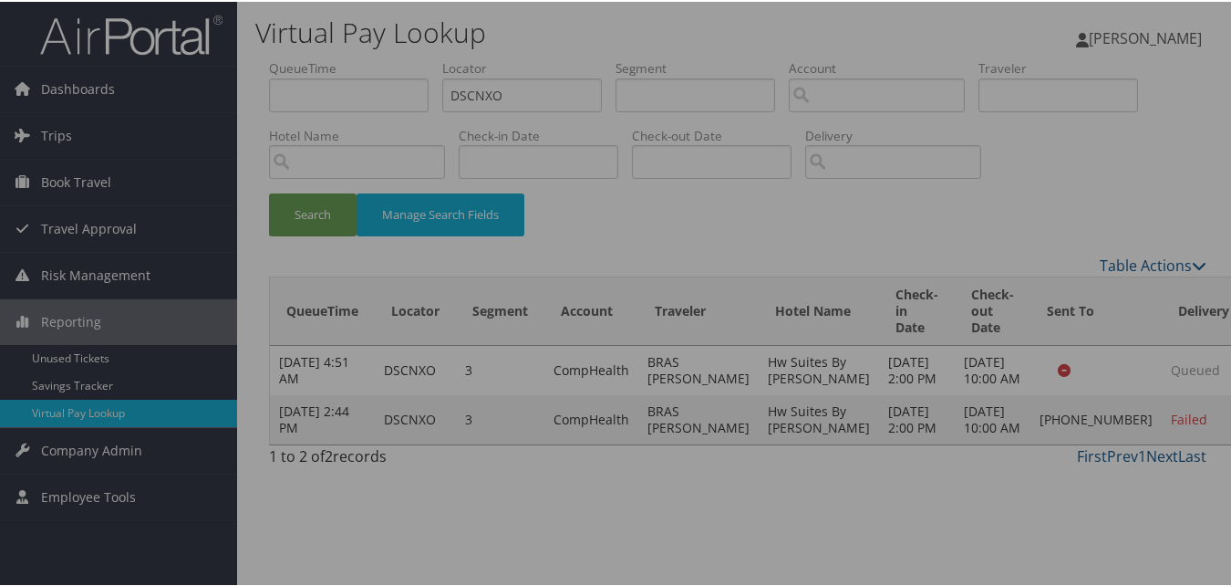
scroll to position [0, 0]
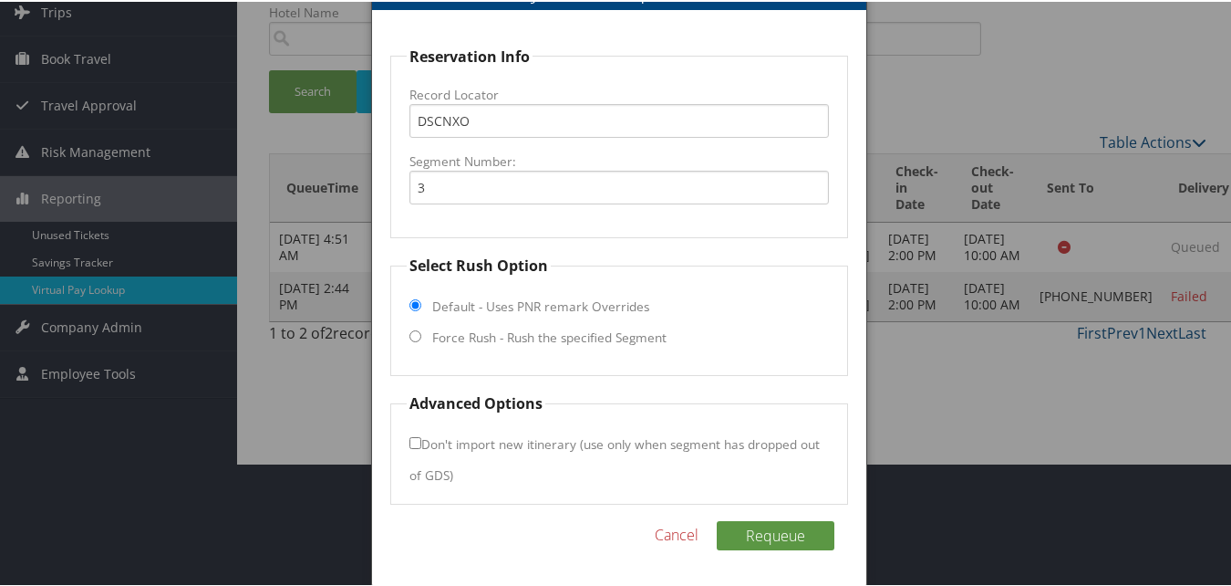
click at [471, 344] on label "Force Rush - Rush the specified Segment" at bounding box center [549, 336] width 234 height 18
click at [421, 340] on input "Force Rush - Rush the specified Segment" at bounding box center [416, 334] width 12 height 12
radio input "true"
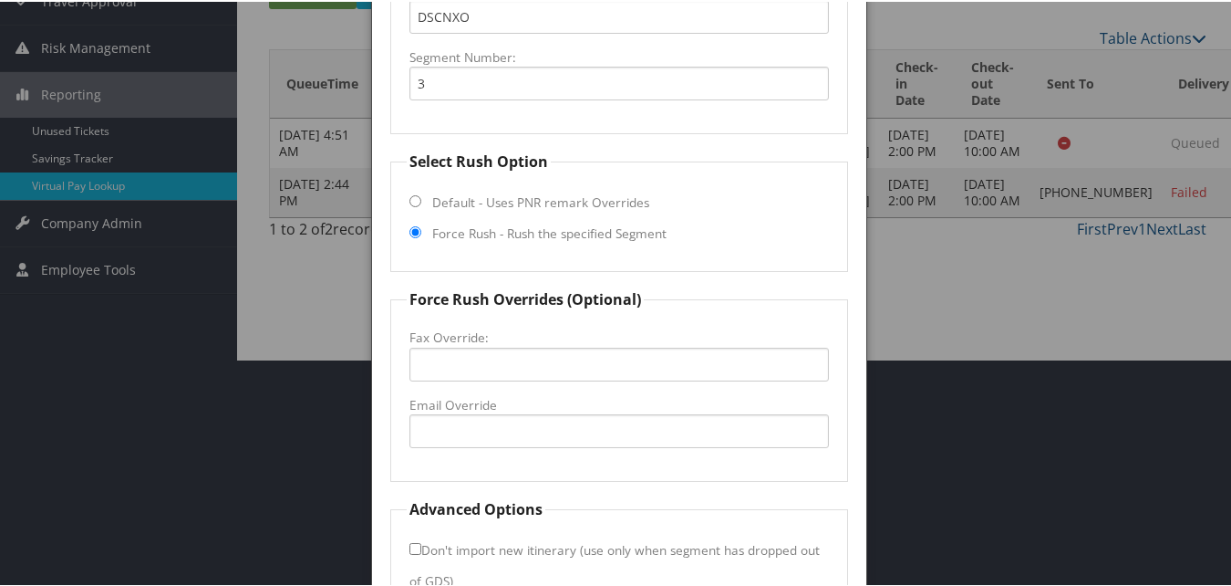
scroll to position [333, 0]
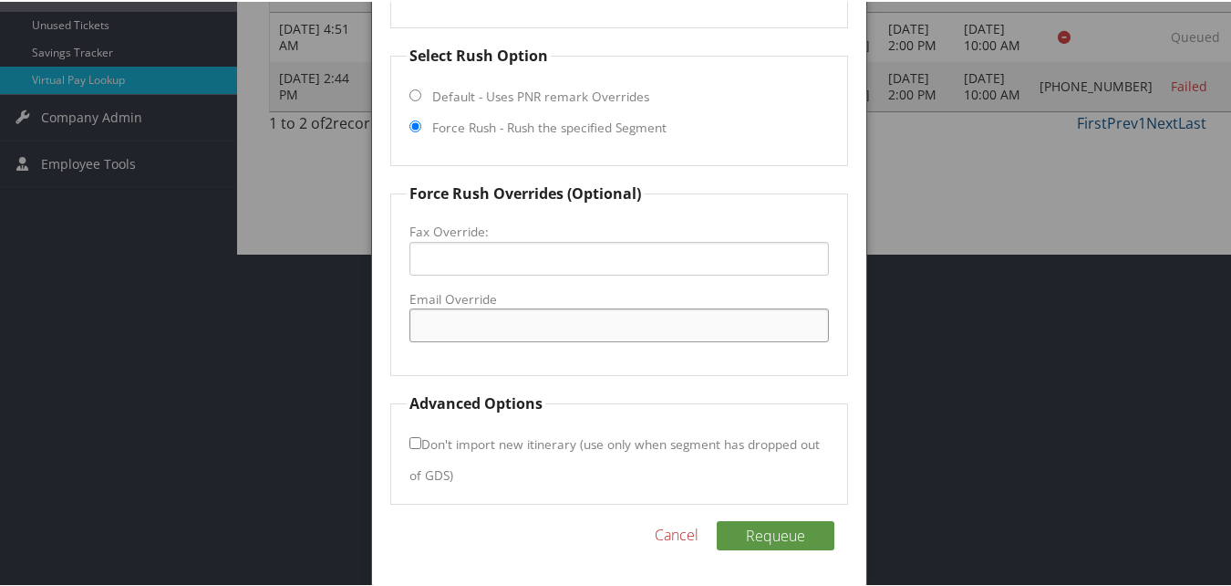
click at [469, 319] on input "Email Override" at bounding box center [619, 323] width 419 height 34
click at [424, 320] on input "atthm.ds@gmail.com" at bounding box center [619, 323] width 419 height 34
click at [469, 328] on input "[EMAIL_ADDRESS][DOMAIN_NAME]" at bounding box center [619, 323] width 419 height 34
click at [637, 318] on input "[EMAIL_ADDRESS][DOMAIN_NAME]" at bounding box center [619, 323] width 419 height 34
type input "[EMAIL_ADDRESS][DOMAIN_NAME]"
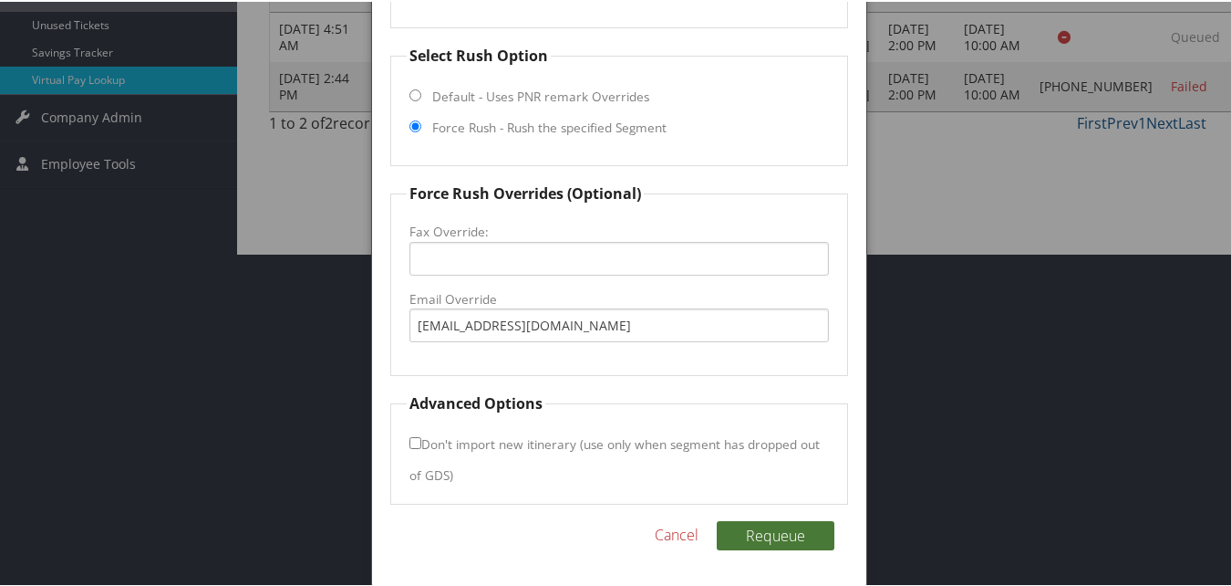
click at [775, 525] on button "Requeue" at bounding box center [776, 533] width 118 height 29
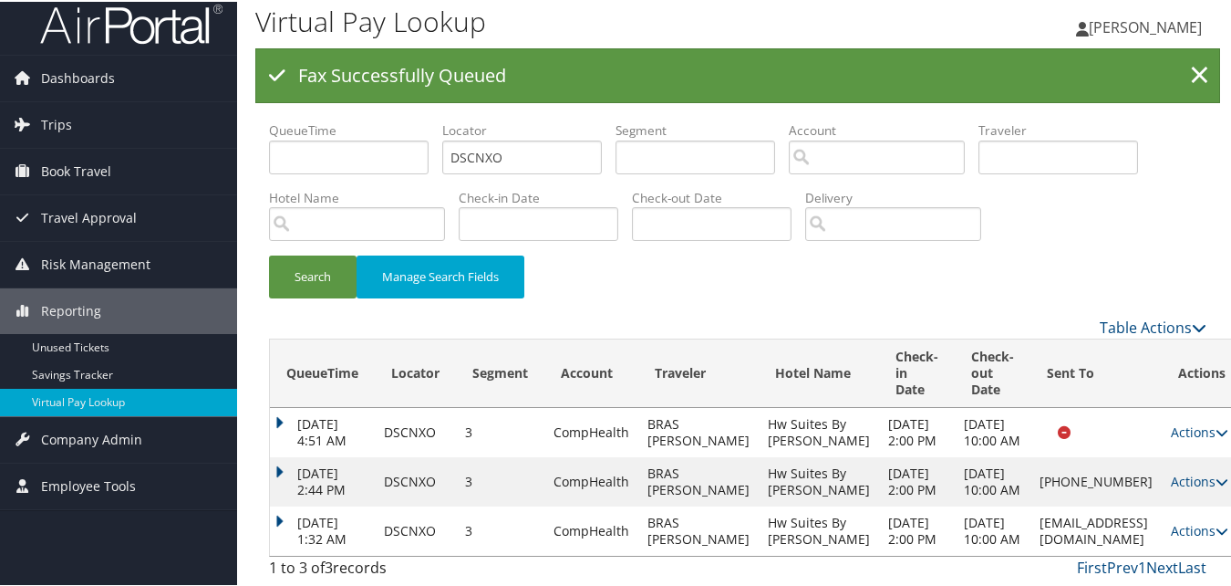
scroll to position [36, 0]
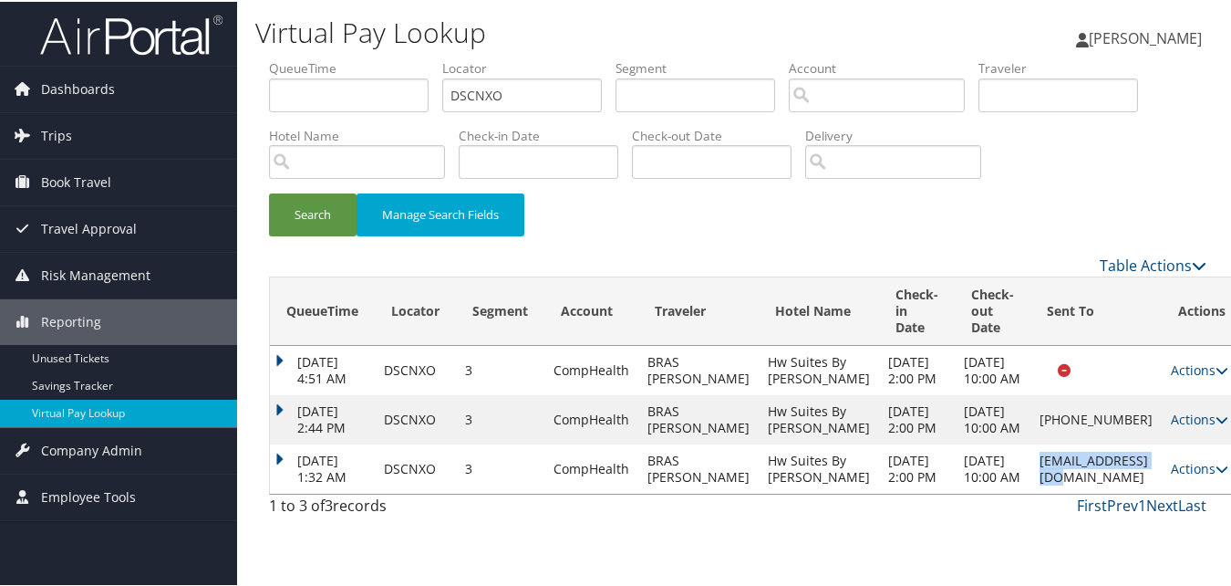
copy td "[EMAIL_ADDRESS][DOMAIN_NAME]"
drag, startPoint x: 976, startPoint y: 513, endPoint x: 1103, endPoint y: 509, distance: 126.8
click at [1103, 492] on td "[EMAIL_ADDRESS][DOMAIN_NAME]" at bounding box center [1096, 466] width 131 height 49
drag, startPoint x: 1172, startPoint y: 508, endPoint x: 1151, endPoint y: 508, distance: 21.0
click at [1216, 473] on icon at bounding box center [1222, 467] width 13 height 13
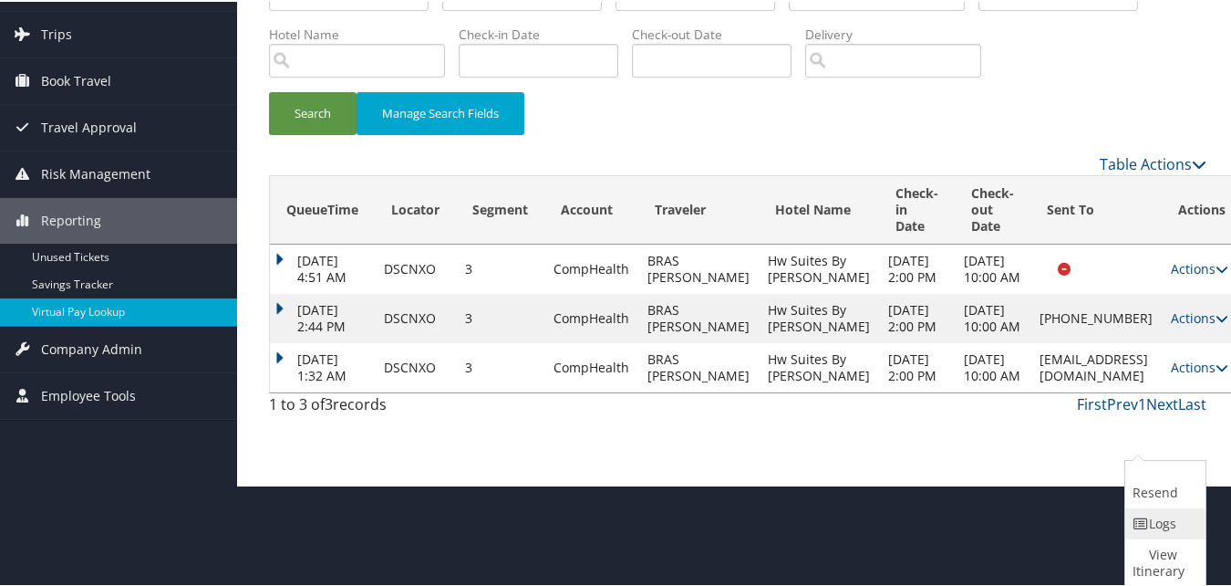
click at [1151, 521] on link "Logs" at bounding box center [1164, 521] width 76 height 31
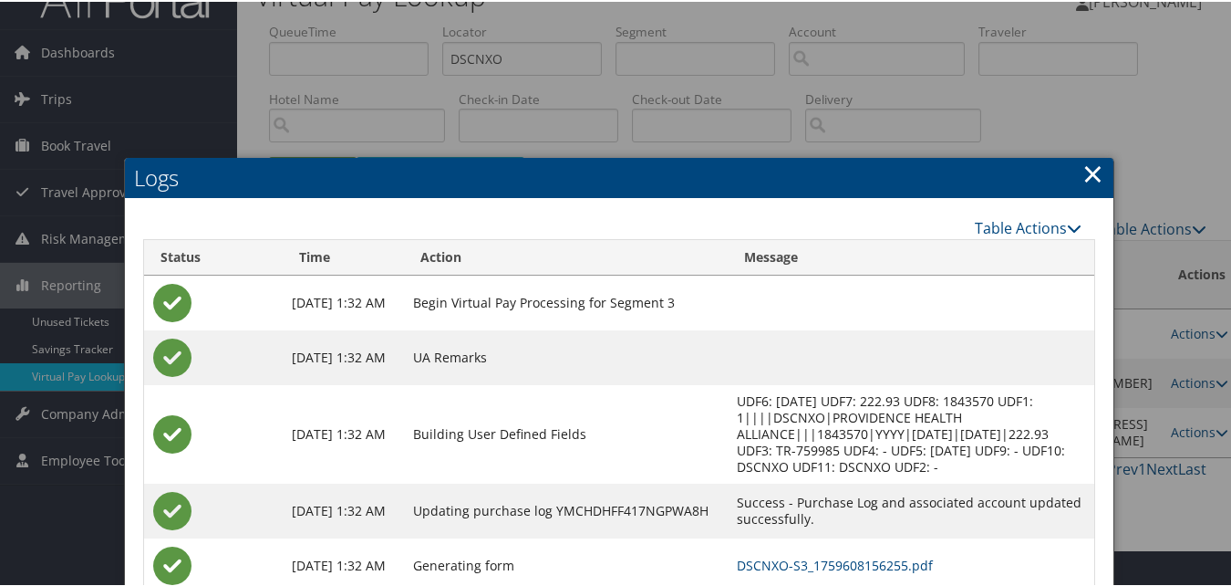
scroll to position [203, 0]
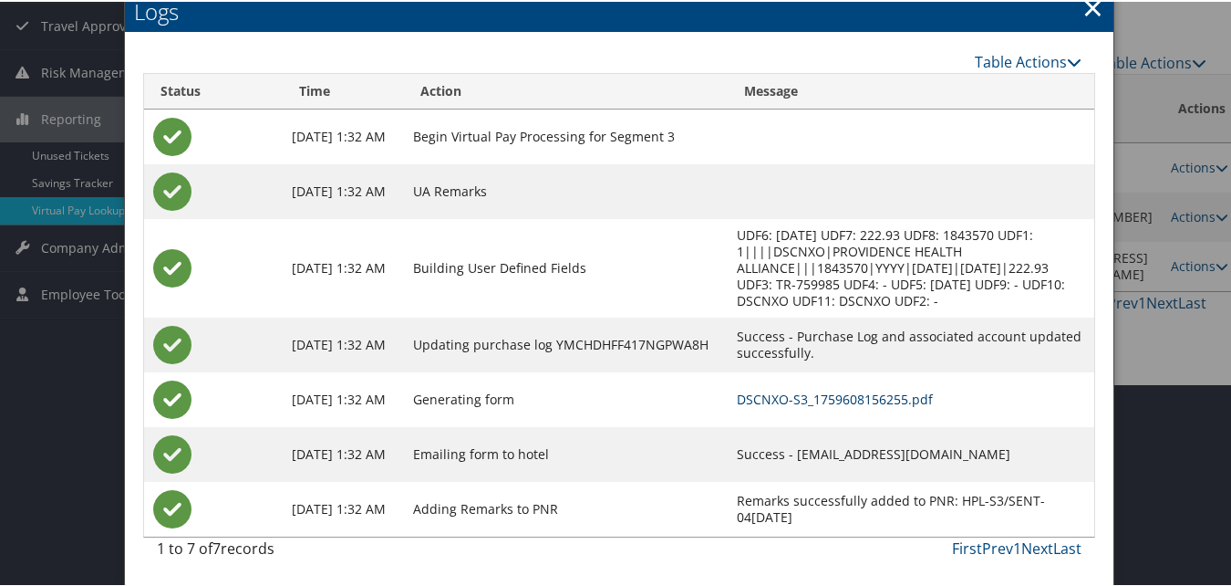
click at [763, 393] on link "DSCNXO-S3_1759608156255.pdf" at bounding box center [835, 397] width 196 height 17
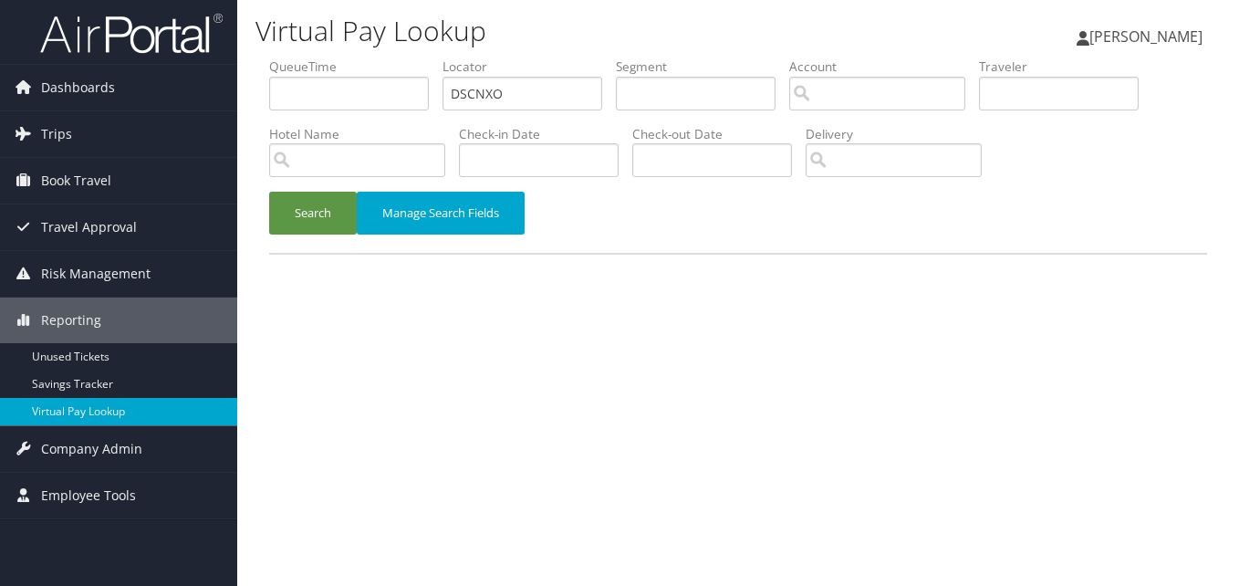
click at [275, 236] on div "Search Manage Search Fields" at bounding box center [737, 222] width 965 height 61
click at [292, 224] on button "Search" at bounding box center [313, 213] width 88 height 43
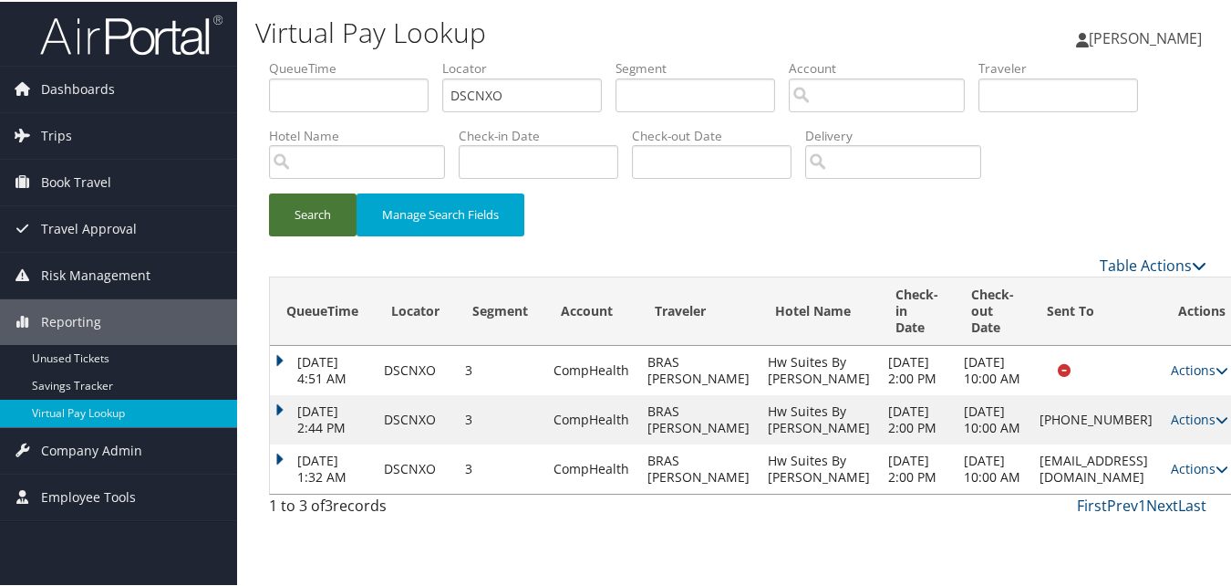
scroll to position [36, 0]
drag, startPoint x: 973, startPoint y: 507, endPoint x: 1110, endPoint y: 507, distance: 136.8
click at [1110, 492] on td "[EMAIL_ADDRESS][DOMAIN_NAME]" at bounding box center [1096, 466] width 131 height 49
copy td "[EMAIL_ADDRESS][DOMAIN_NAME]"
